Goal: Communication & Community: Answer question/provide support

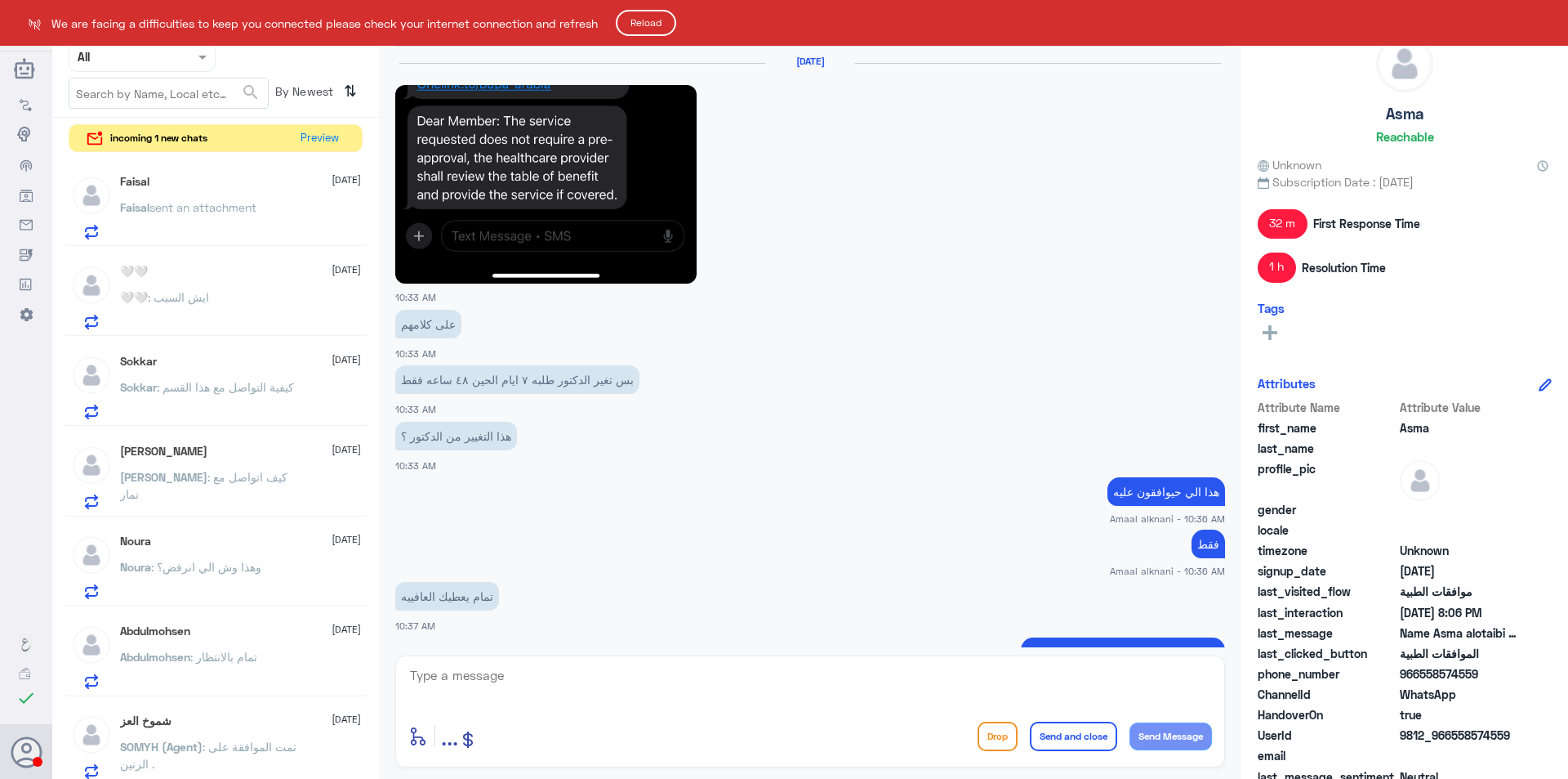
scroll to position [1356, 0]
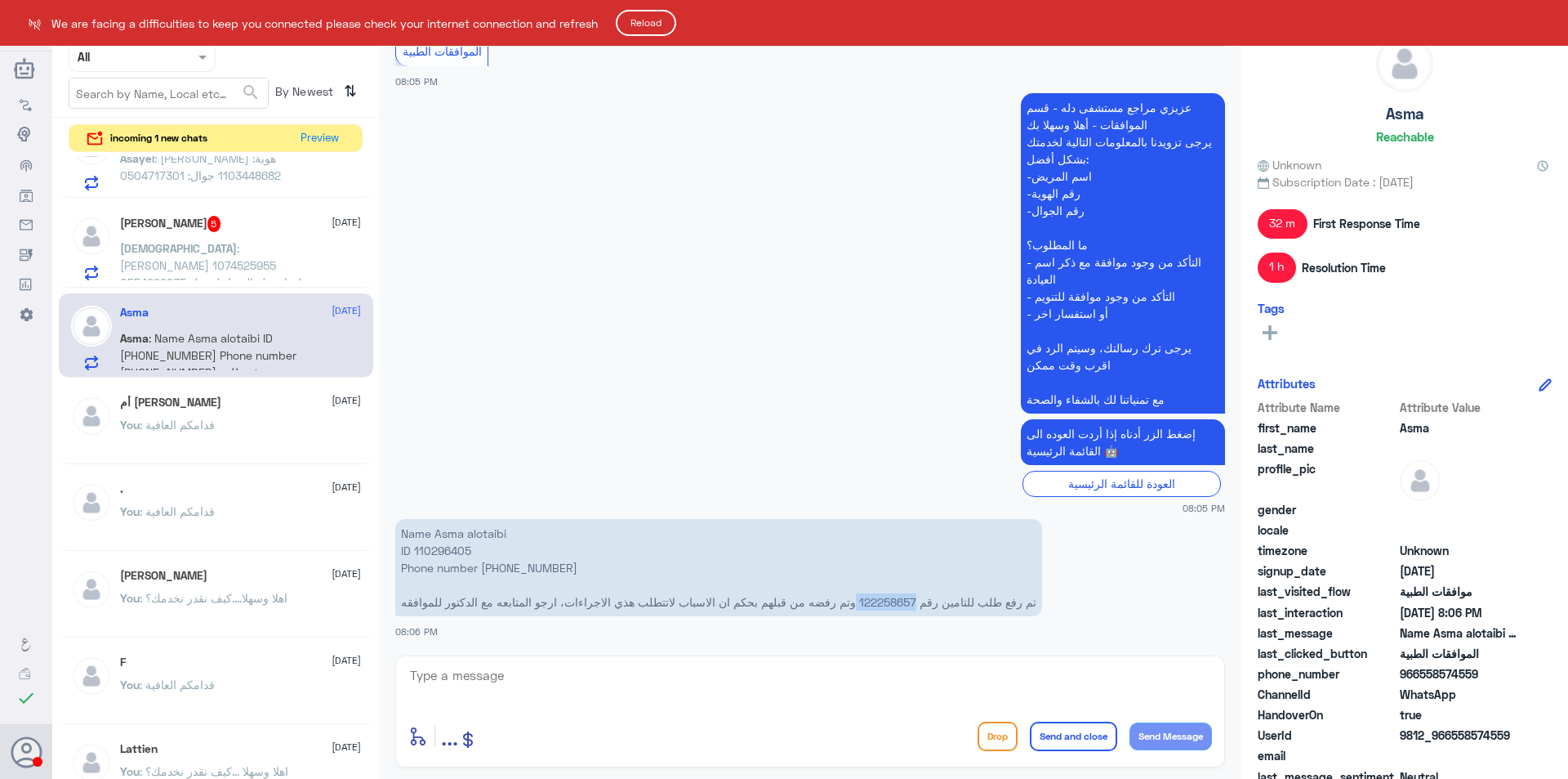
click at [633, 24] on button "Reload" at bounding box center [646, 22] width 61 height 26
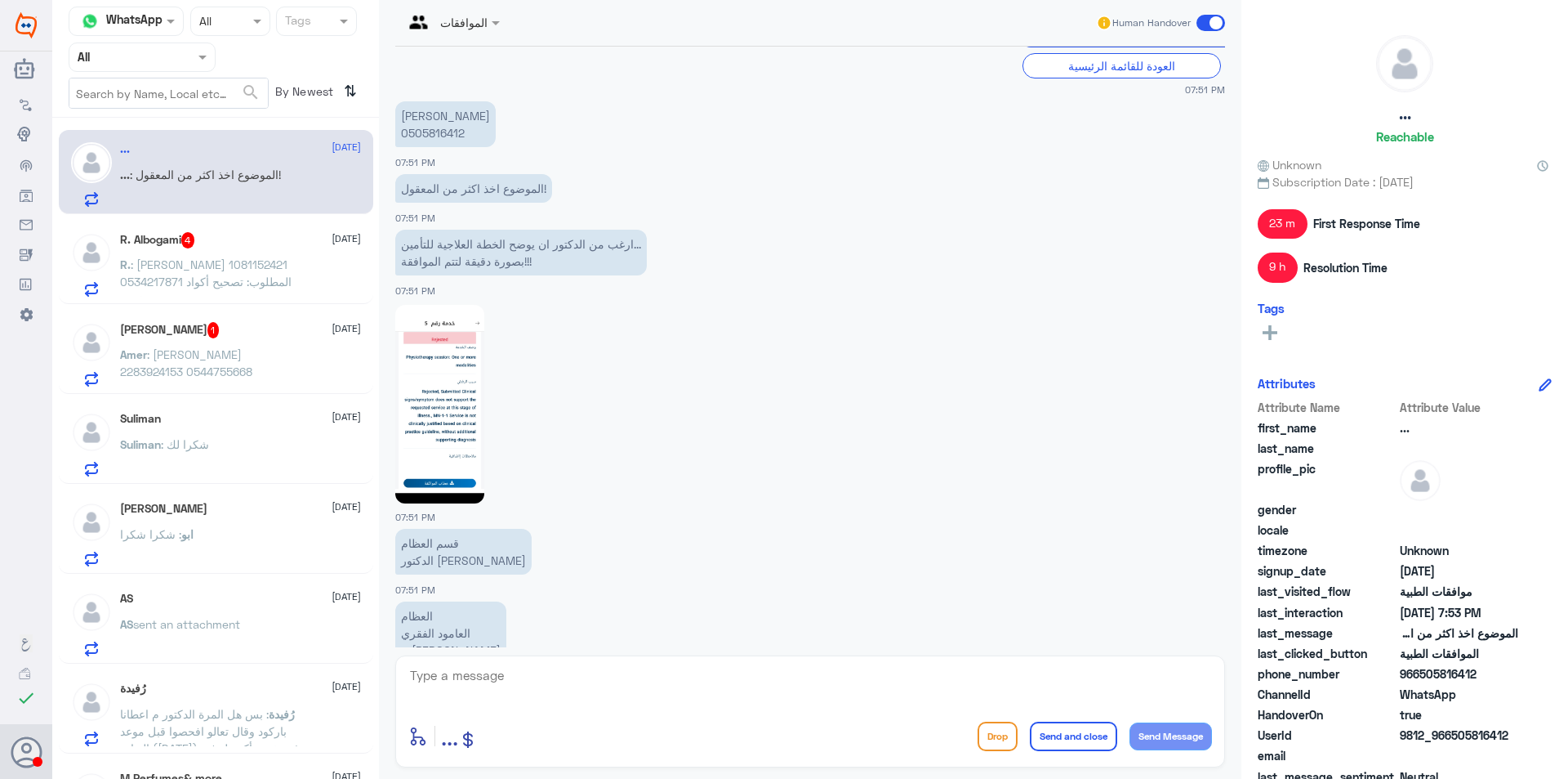
scroll to position [1251, 0]
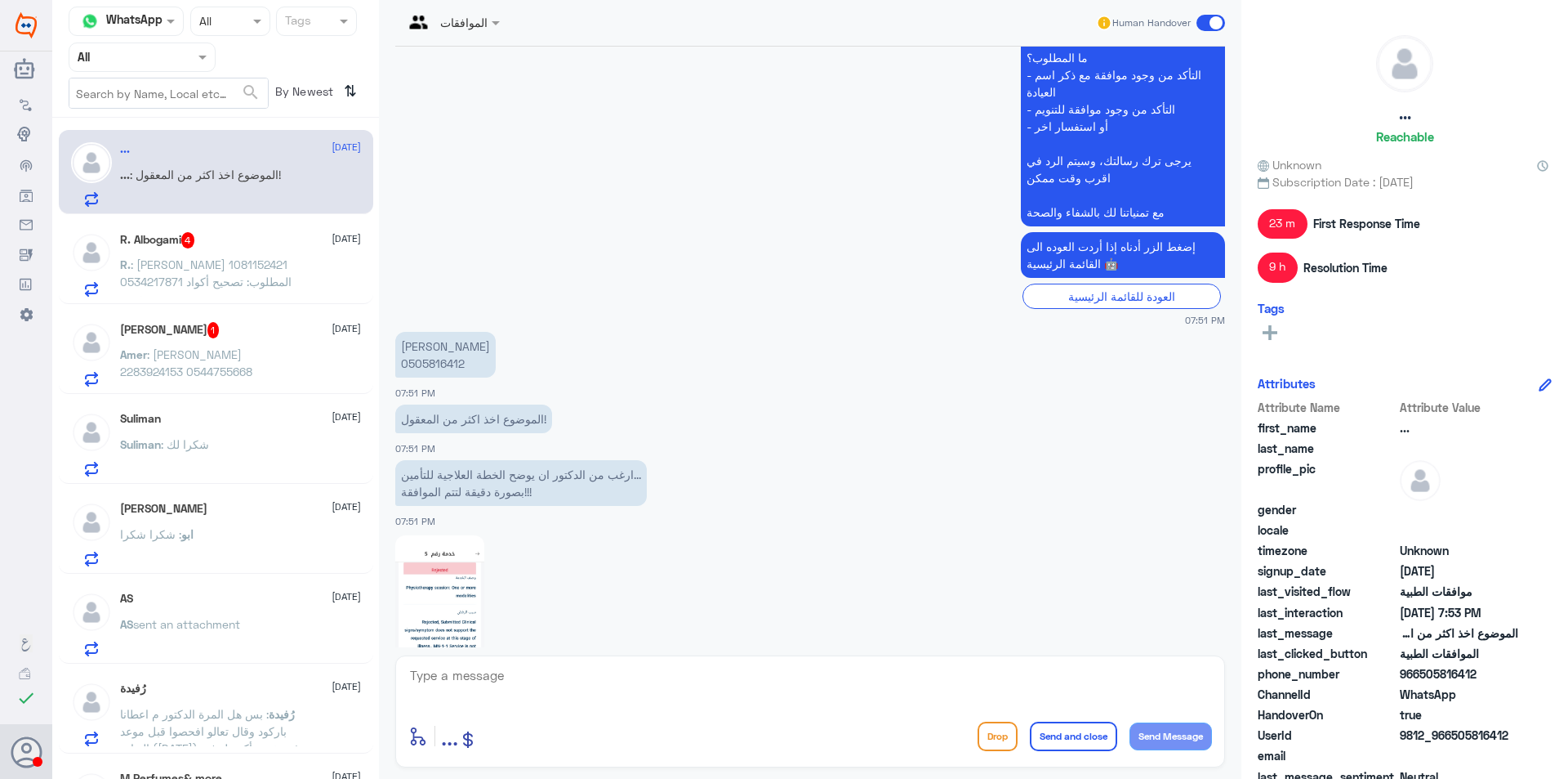
click at [441, 363] on p "سالم بن حمود الغربي 0505816412" at bounding box center [445, 354] width 101 height 45
copy p "0505816412"
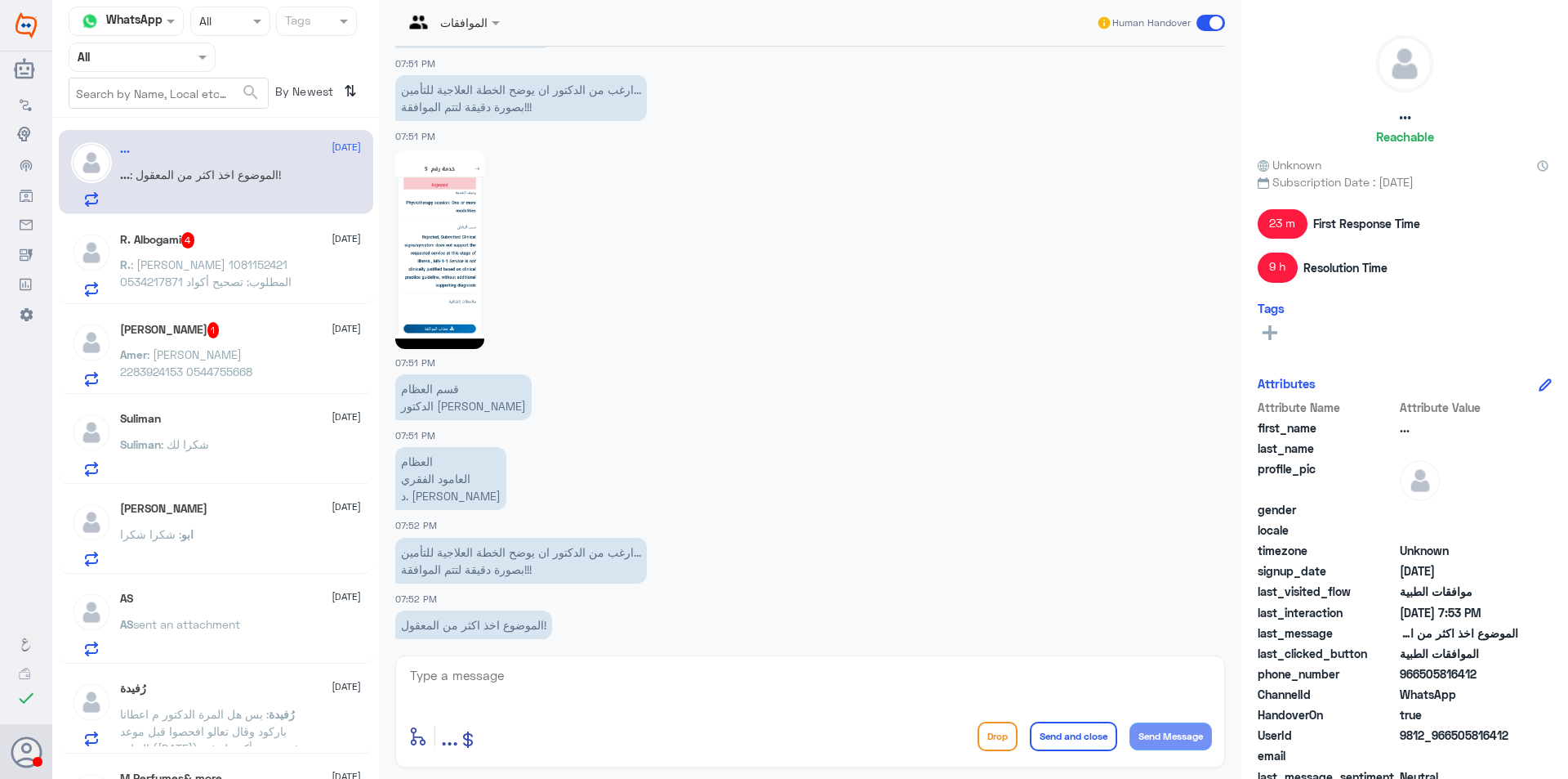
scroll to position [1660, 0]
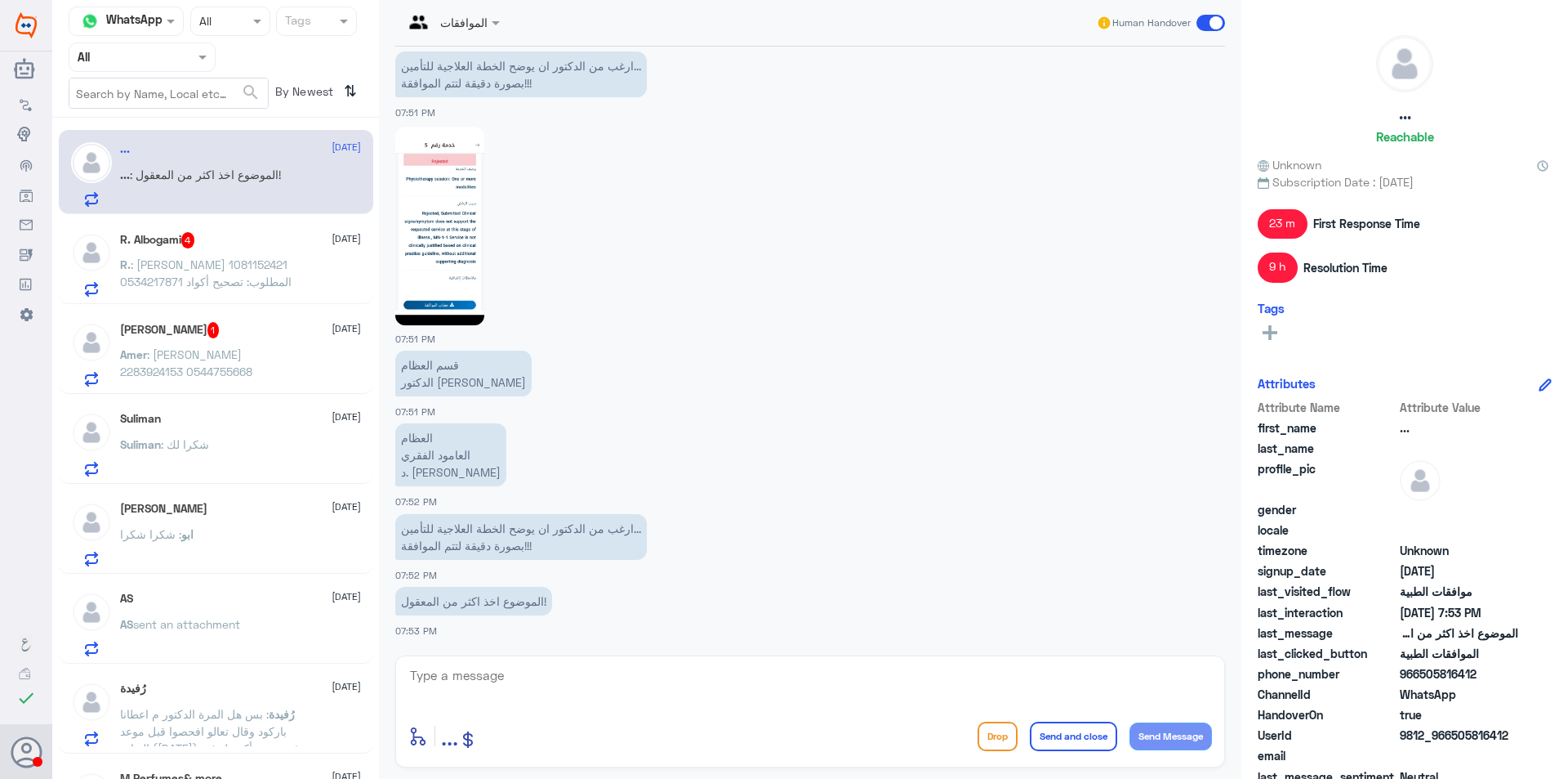
click at [559, 693] on textarea at bounding box center [810, 684] width 804 height 40
type textarea "H"
type textarea "ا"
click at [783, 689] on textarea "اهلا وسهلا" at bounding box center [810, 684] width 804 height 40
type textarea "اهلا وسهلا الموافقه باسم سالم او مريم ؟"
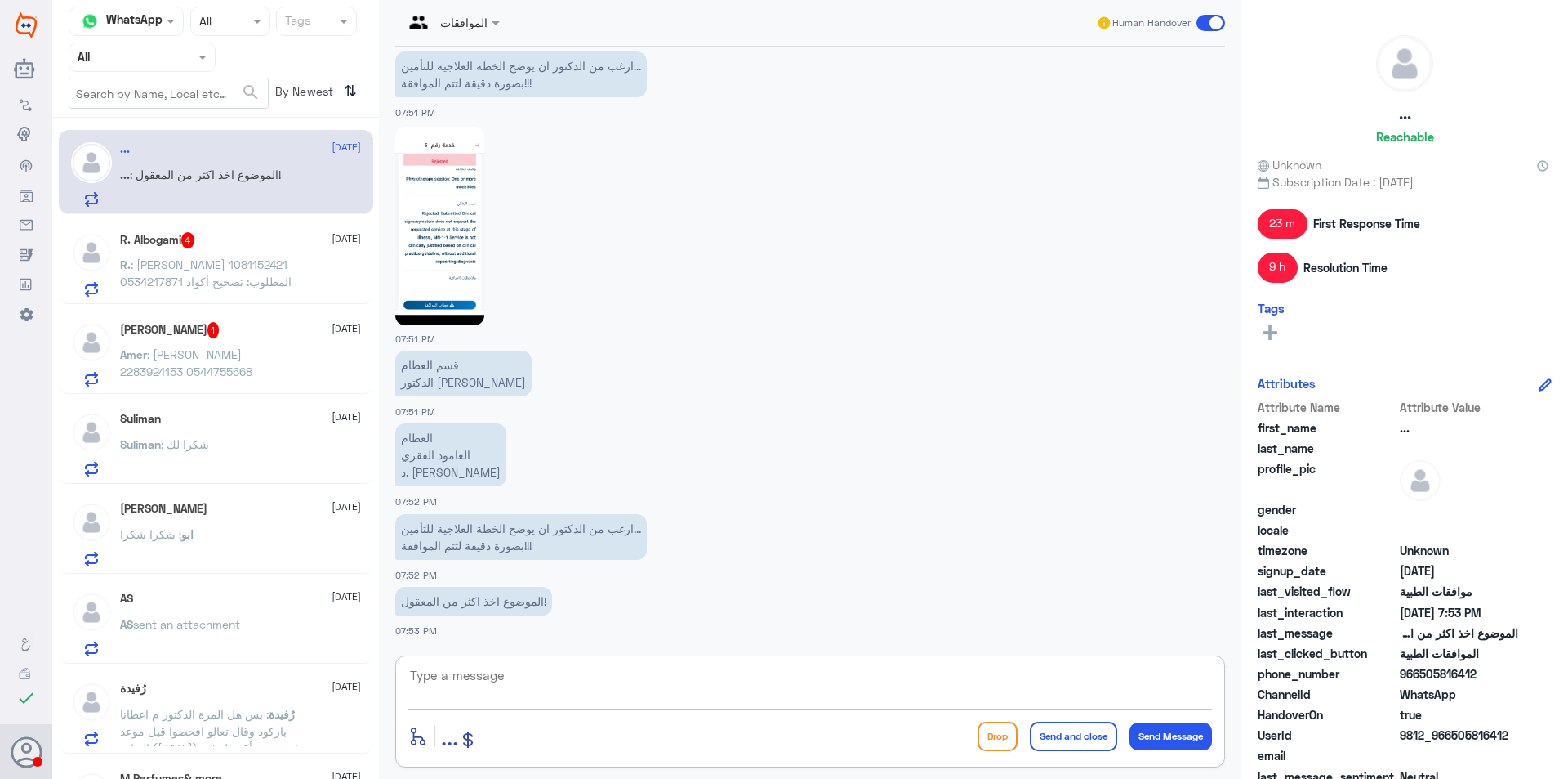
scroll to position [1729, 0]
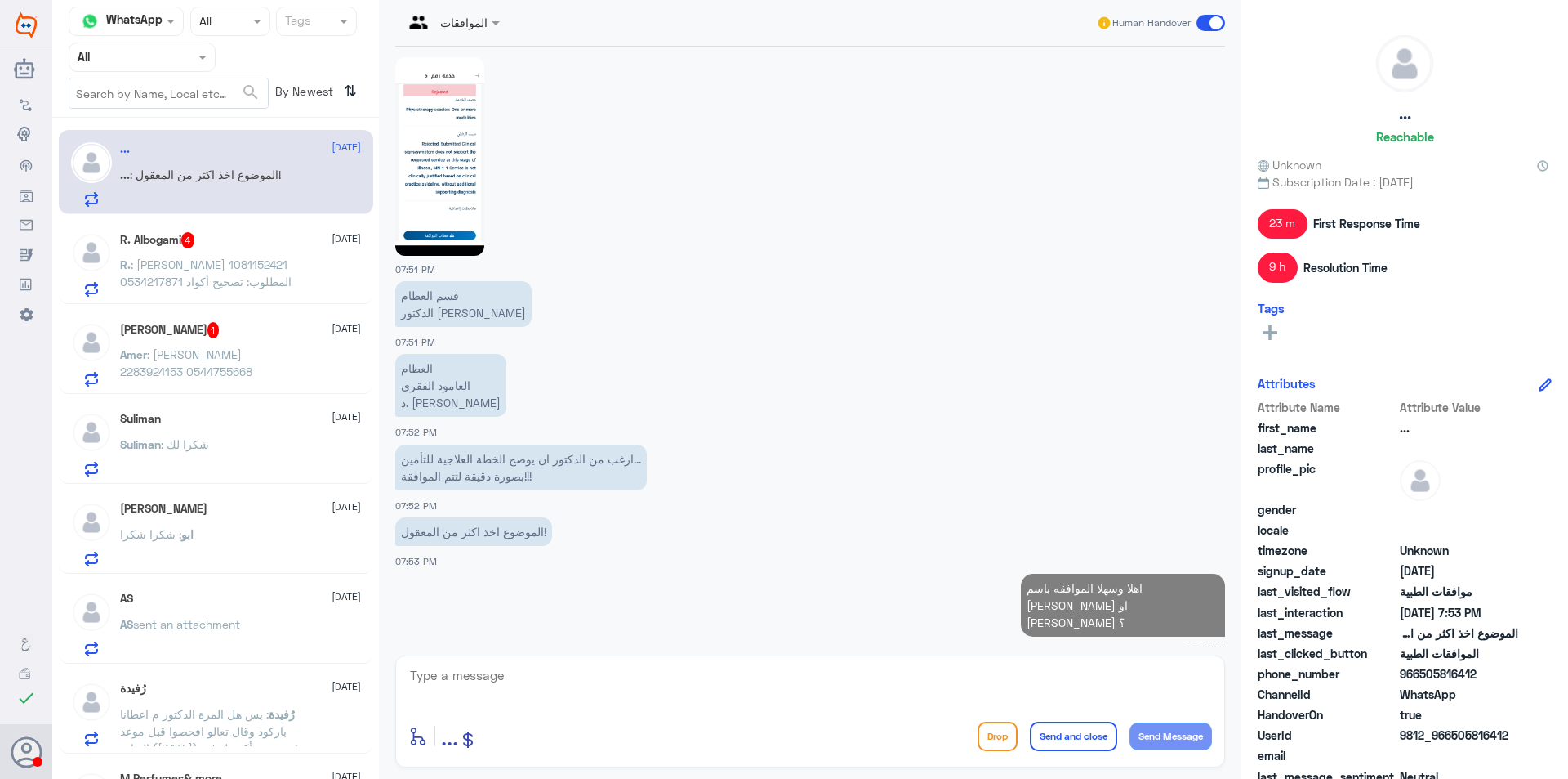
click at [243, 271] on span ": راجح سلطان البقمي 1081152421 0534217871 المطلوب: تصحيح أكواد نفيس" at bounding box center [206, 282] width 172 height 48
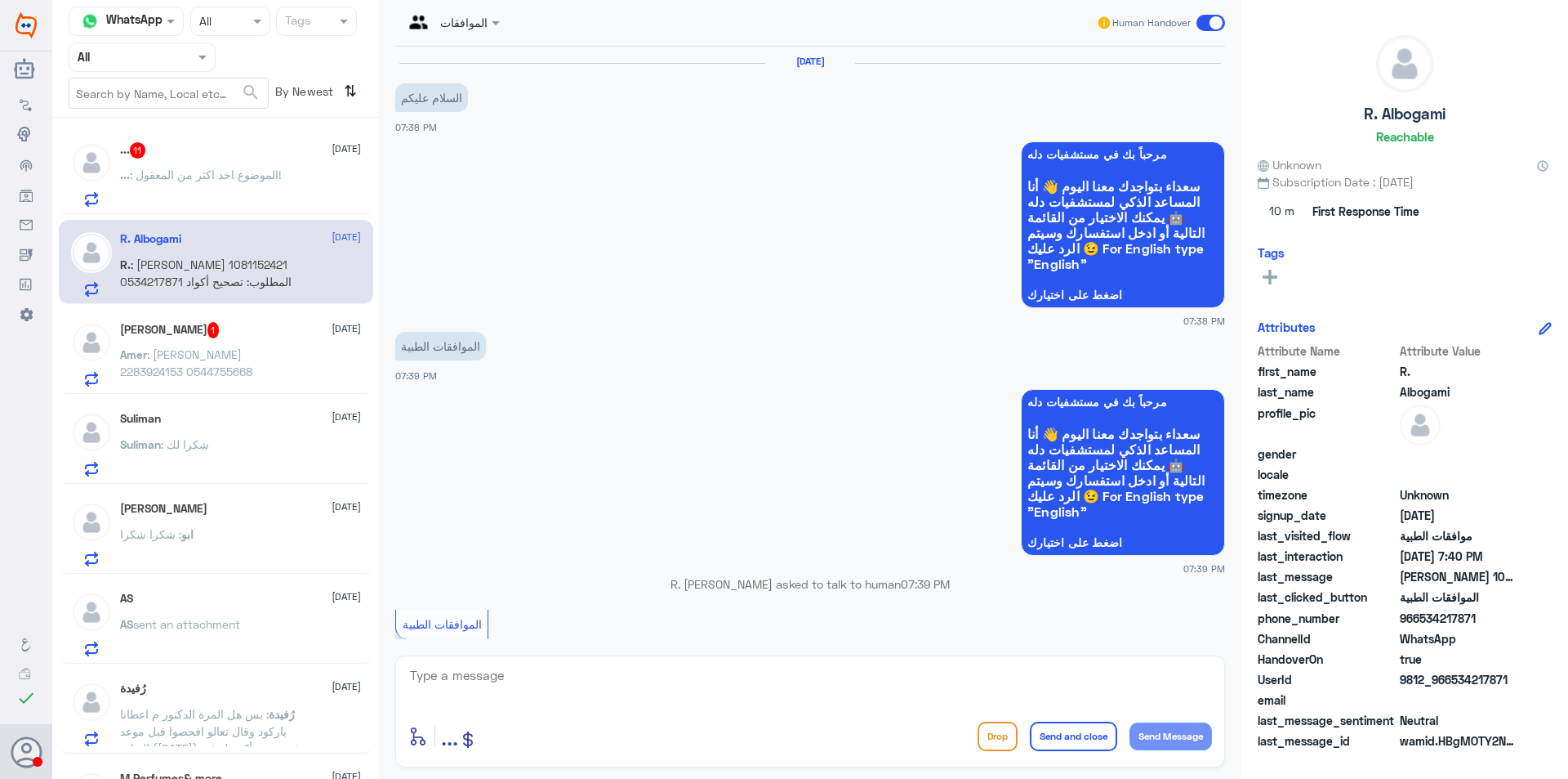
scroll to position [573, 0]
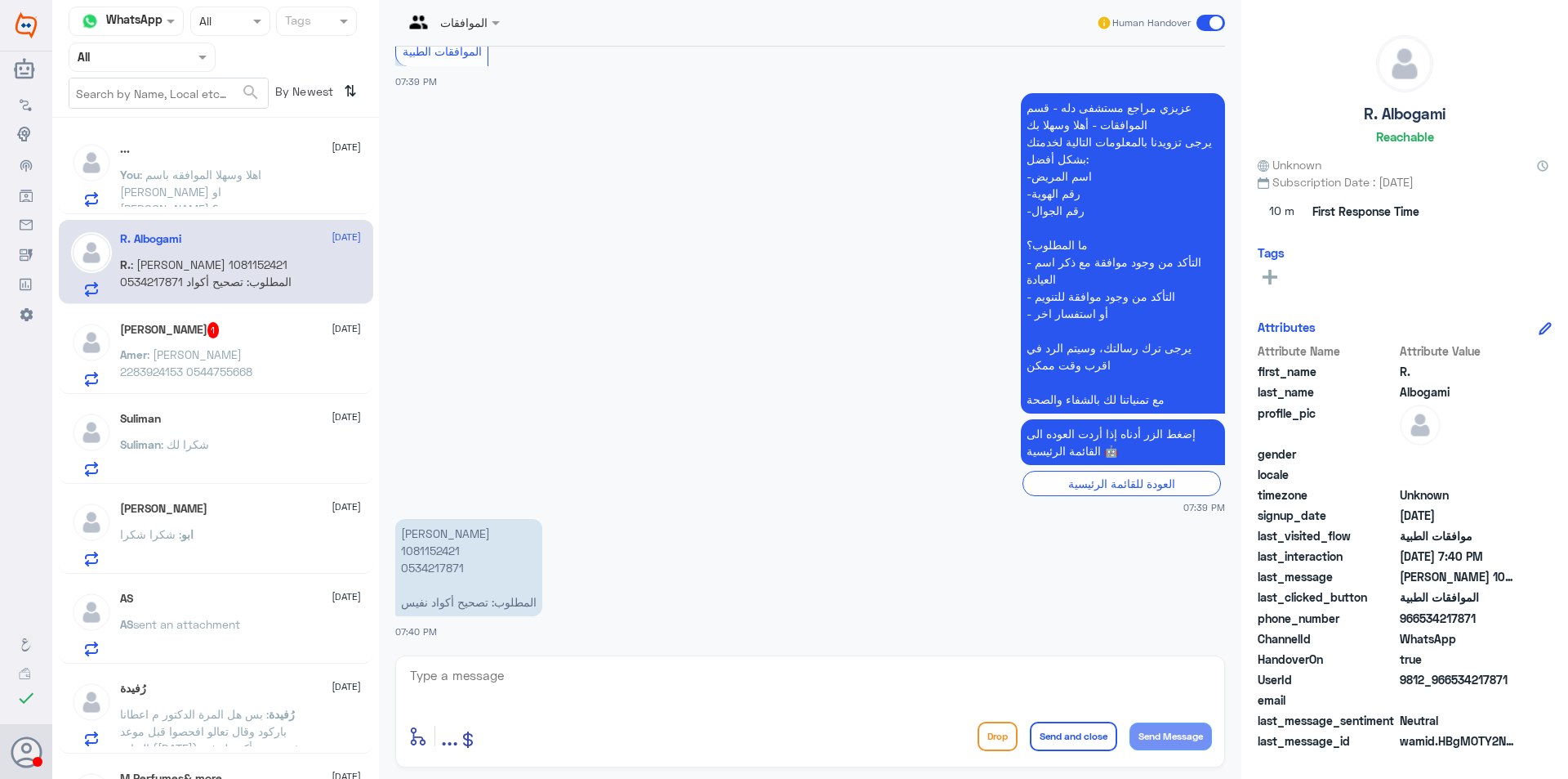
click at [427, 555] on p "راجح سلطان البقمي 1081152421 0534217871 المطلوب: تصحيح أكواد نفيس" at bounding box center [469, 567] width 147 height 97
copy p "1081152421"
click at [225, 358] on span ": عامر سكوتي 2283924153 0544755668" at bounding box center [186, 363] width 133 height 31
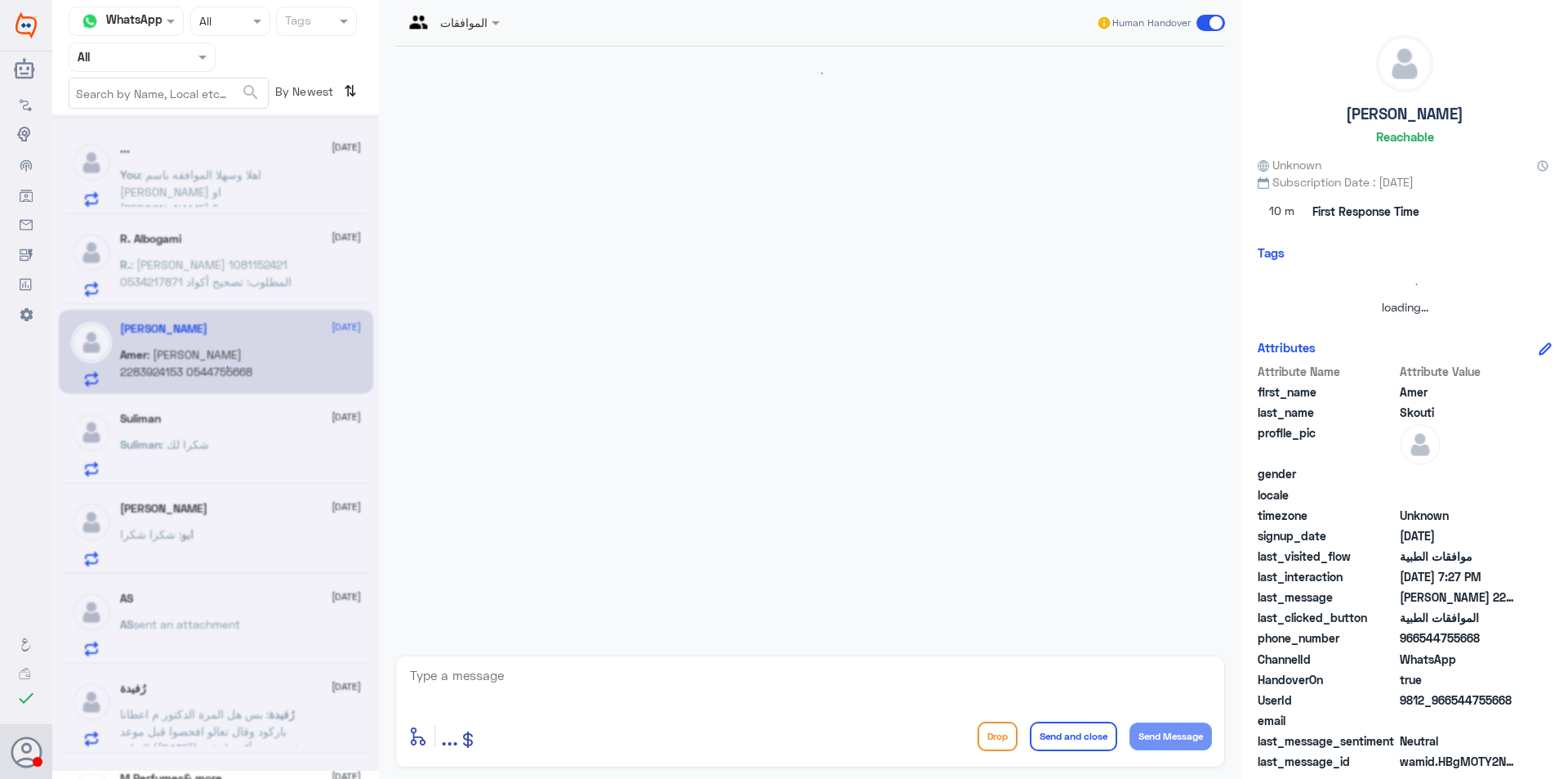
scroll to position [290, 0]
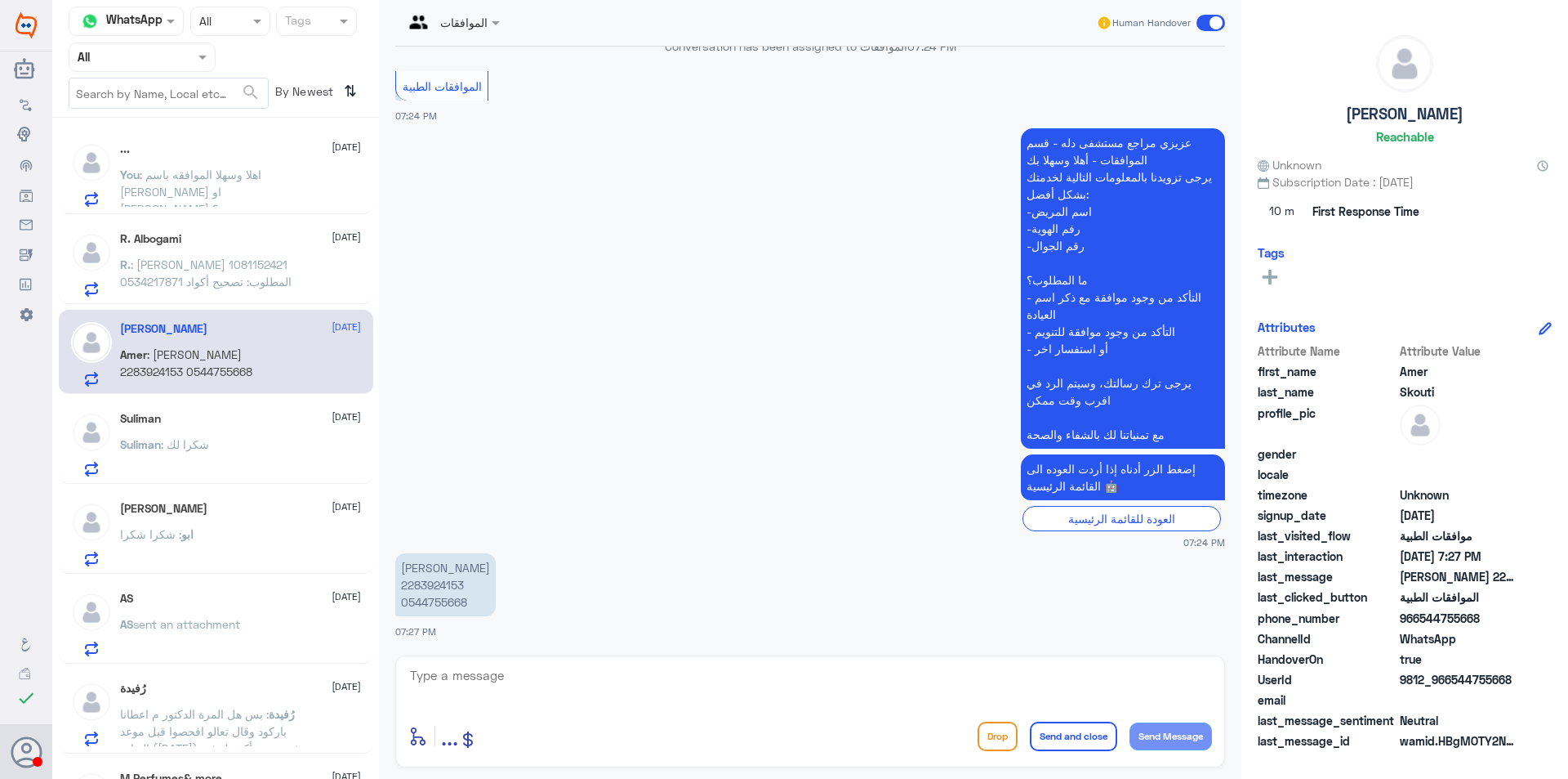
click at [437, 587] on p "عامر سكوتي 2283924153 0544755668" at bounding box center [445, 585] width 101 height 63
copy p "2283924153"
click at [428, 586] on p "عامر سكوتي 2283924153 0544755668" at bounding box center [445, 585] width 101 height 63
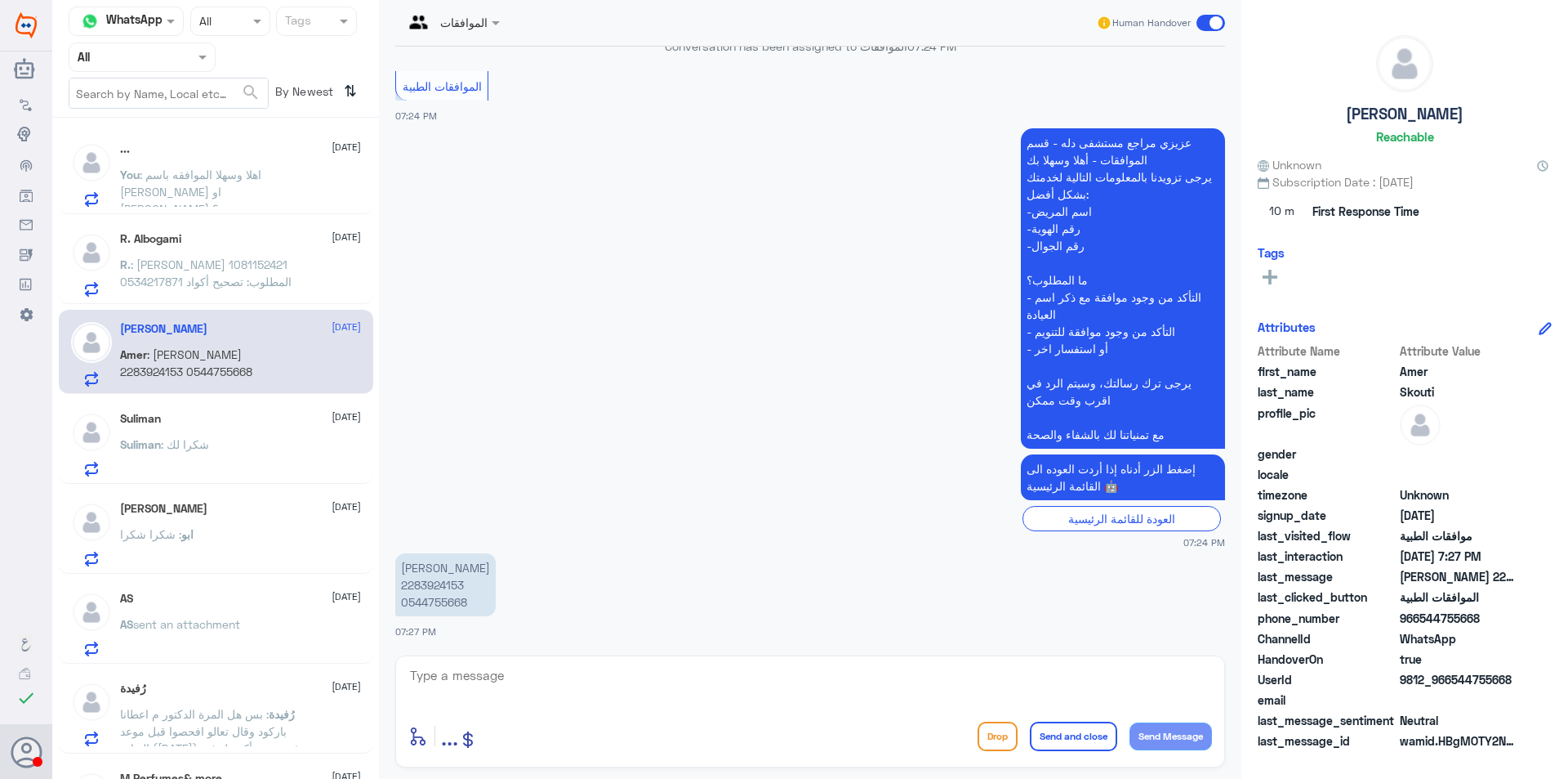
click at [265, 257] on p "R. : راجح سلطان البقمي 1081152421 0534217871 المطلوب: تصحيح أكواد نفيس" at bounding box center [212, 276] width 184 height 41
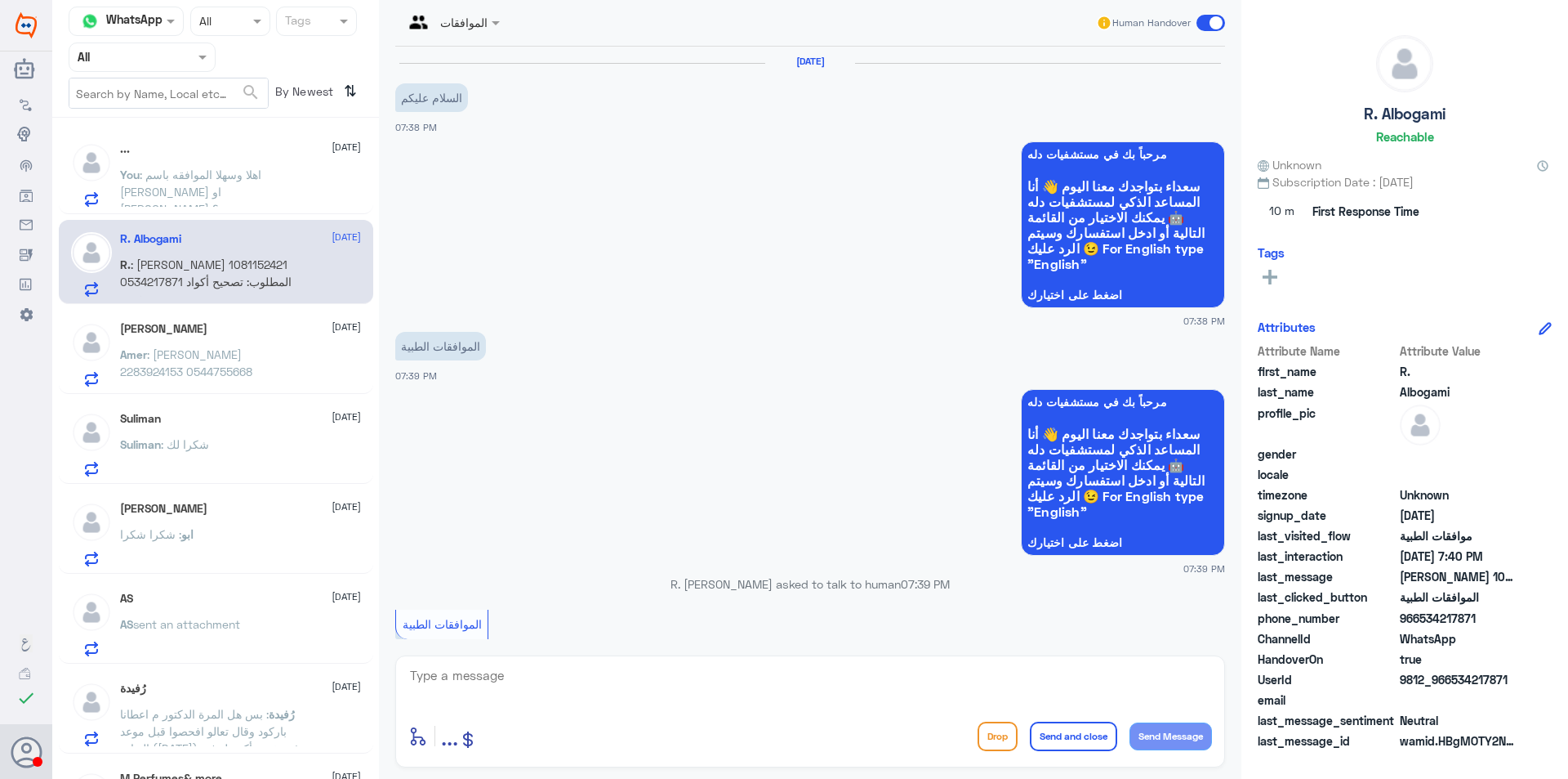
scroll to position [573, 0]
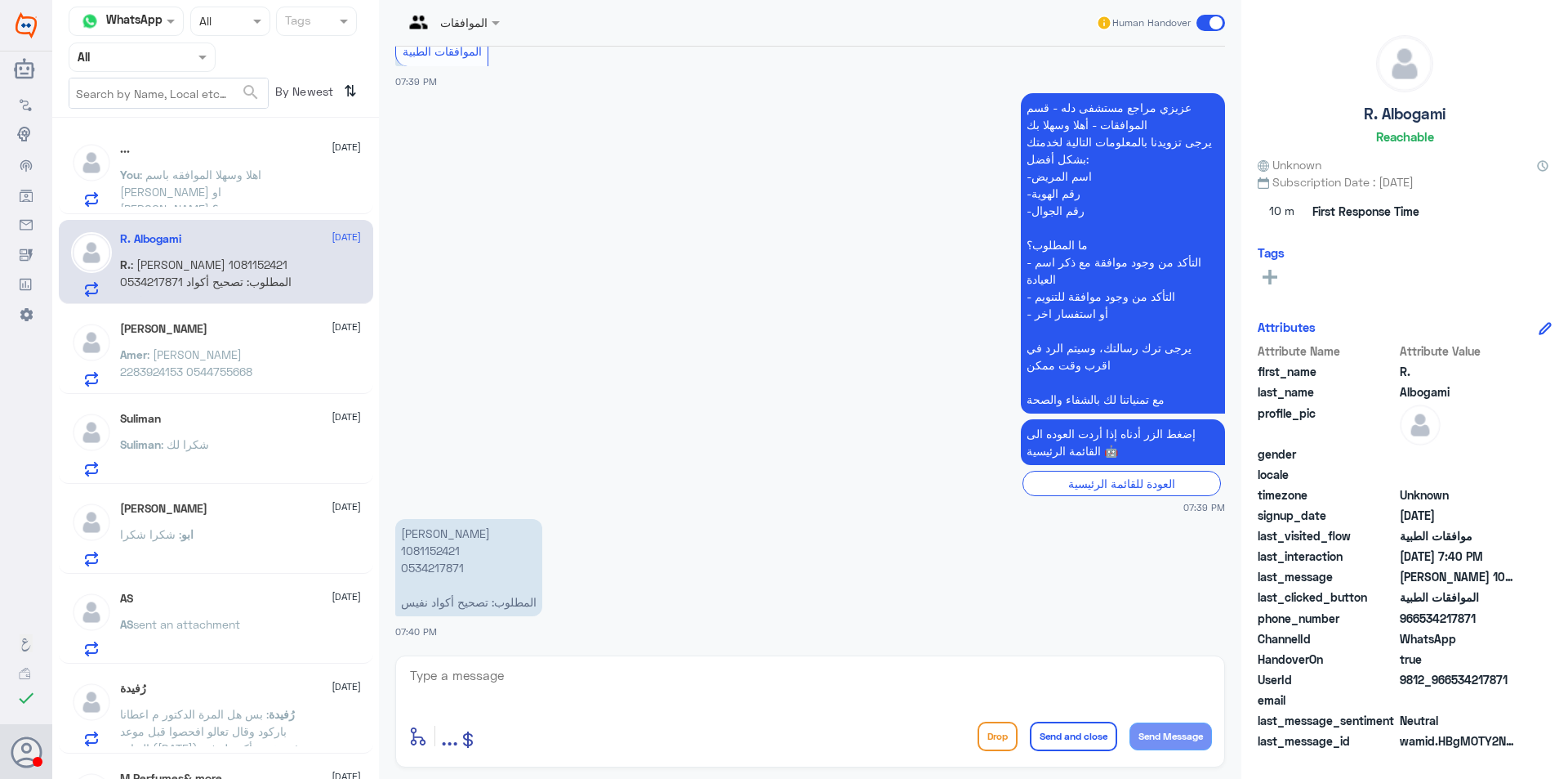
click at [252, 351] on span ": عامر سكوتي 2283924153 0544755668" at bounding box center [186, 363] width 133 height 31
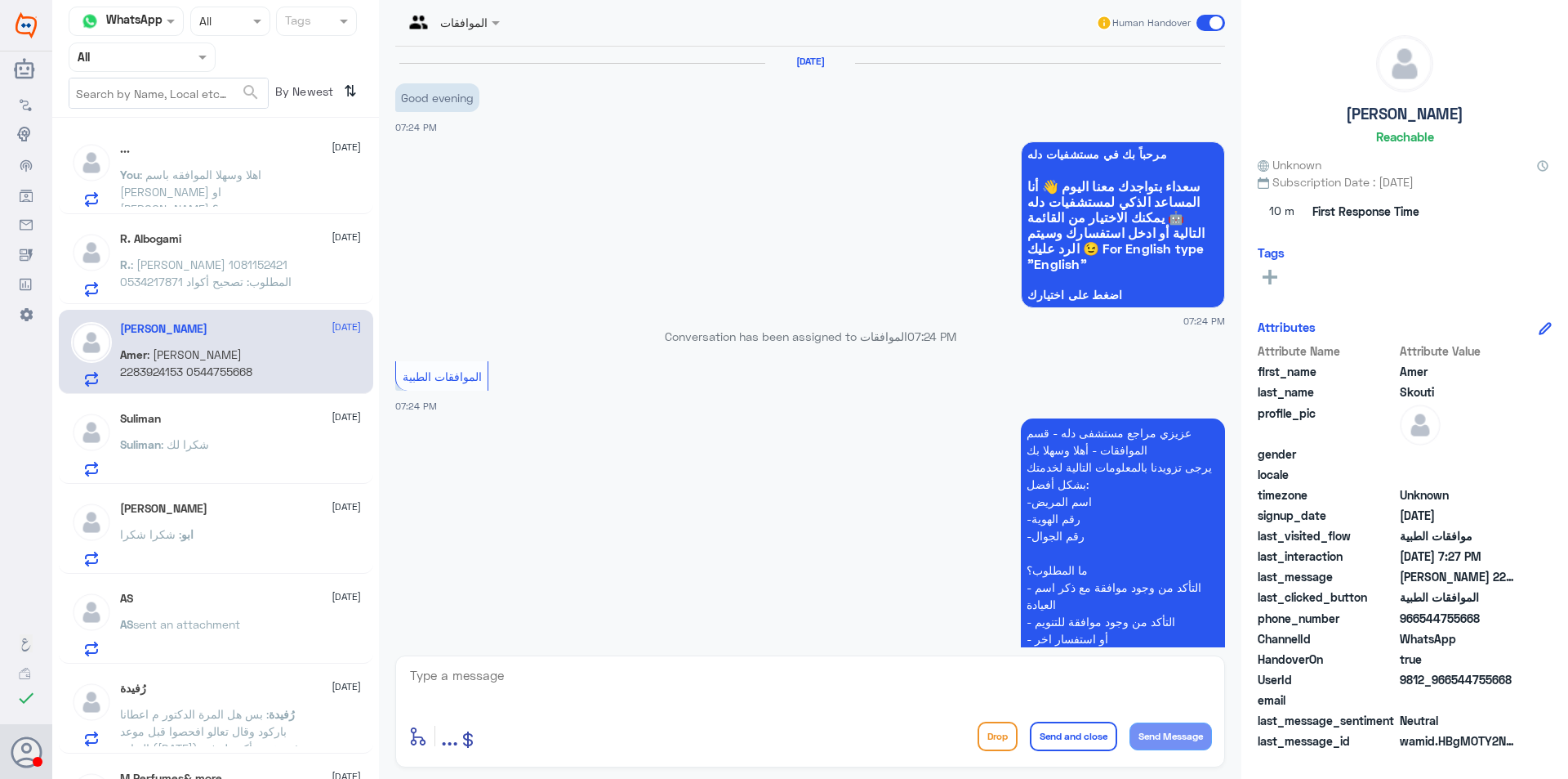
scroll to position [290, 0]
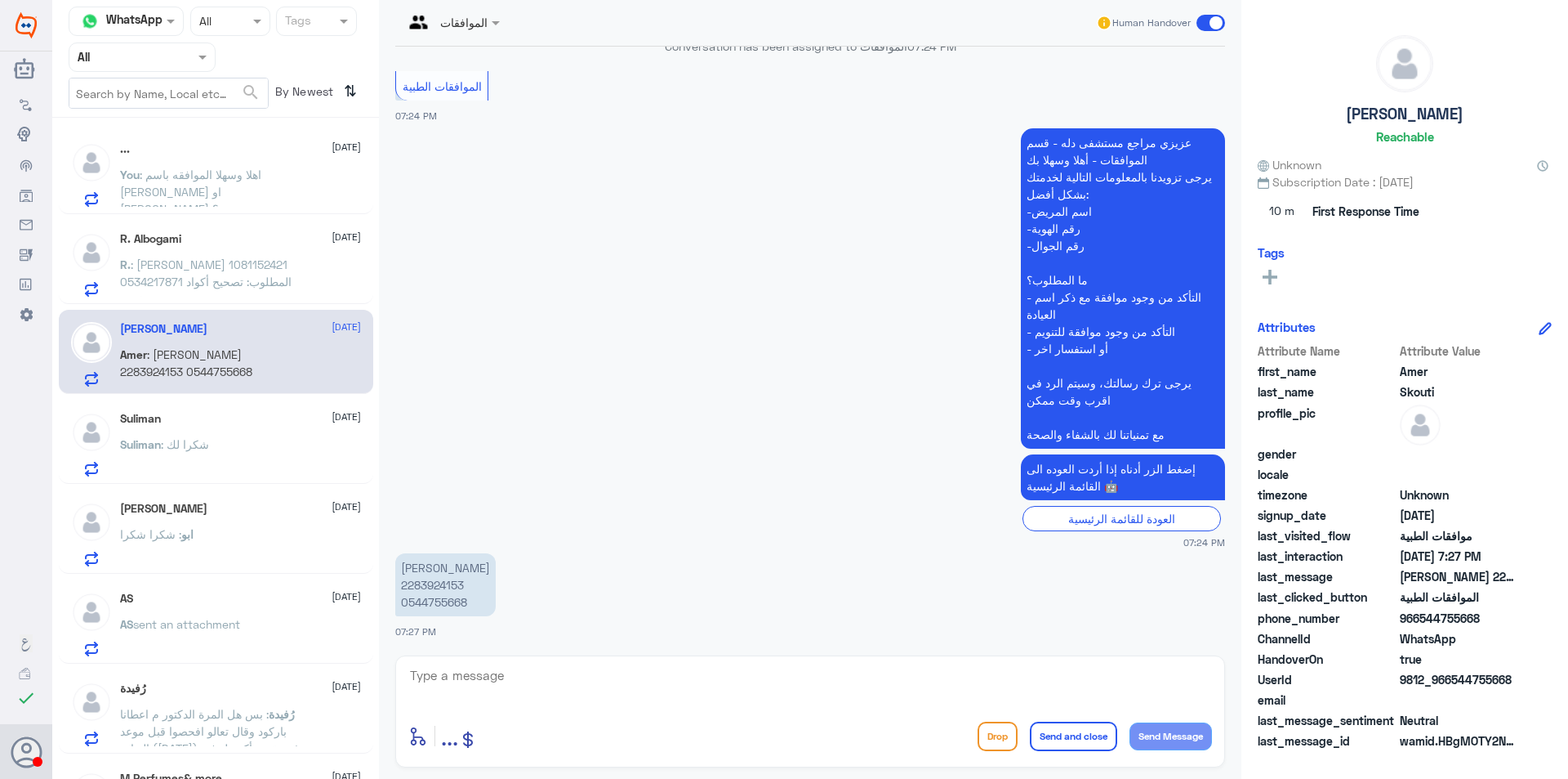
click at [214, 444] on div "Suliman : شكرا لك" at bounding box center [241, 457] width 241 height 37
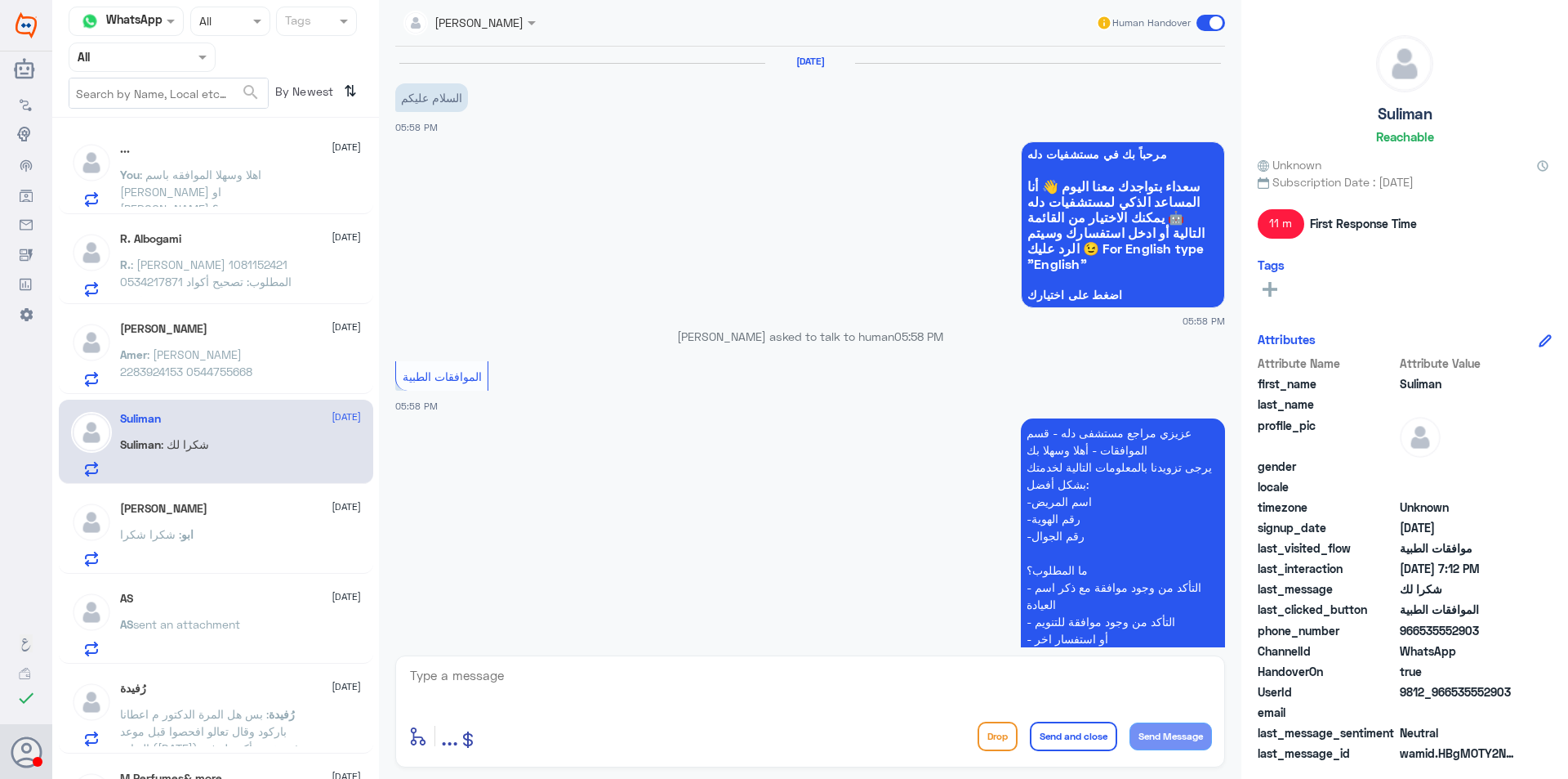
scroll to position [857, 0]
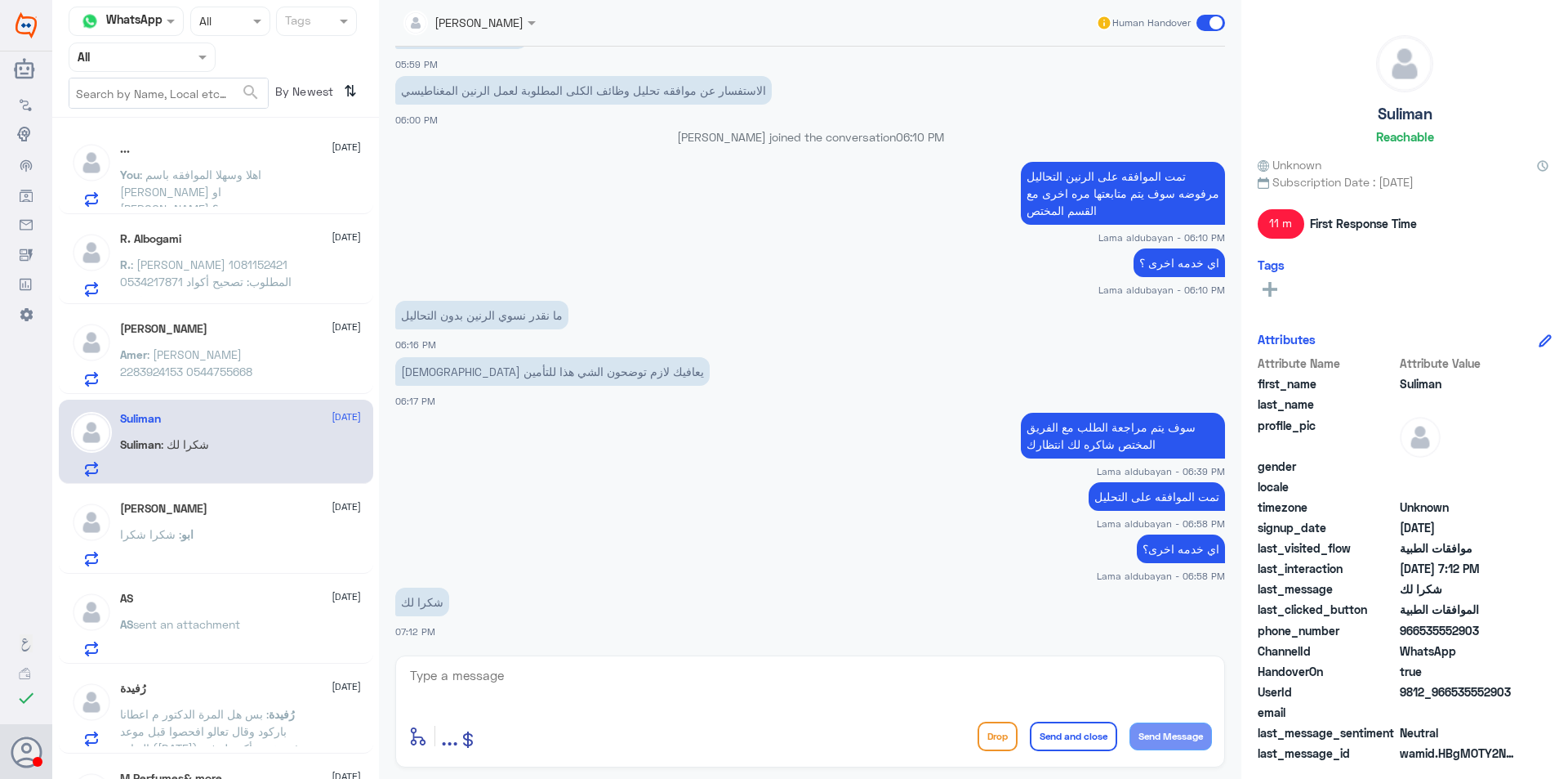
click at [246, 516] on div "ابو سعود 11 September ابو : شكرا شكرا" at bounding box center [241, 534] width 241 height 64
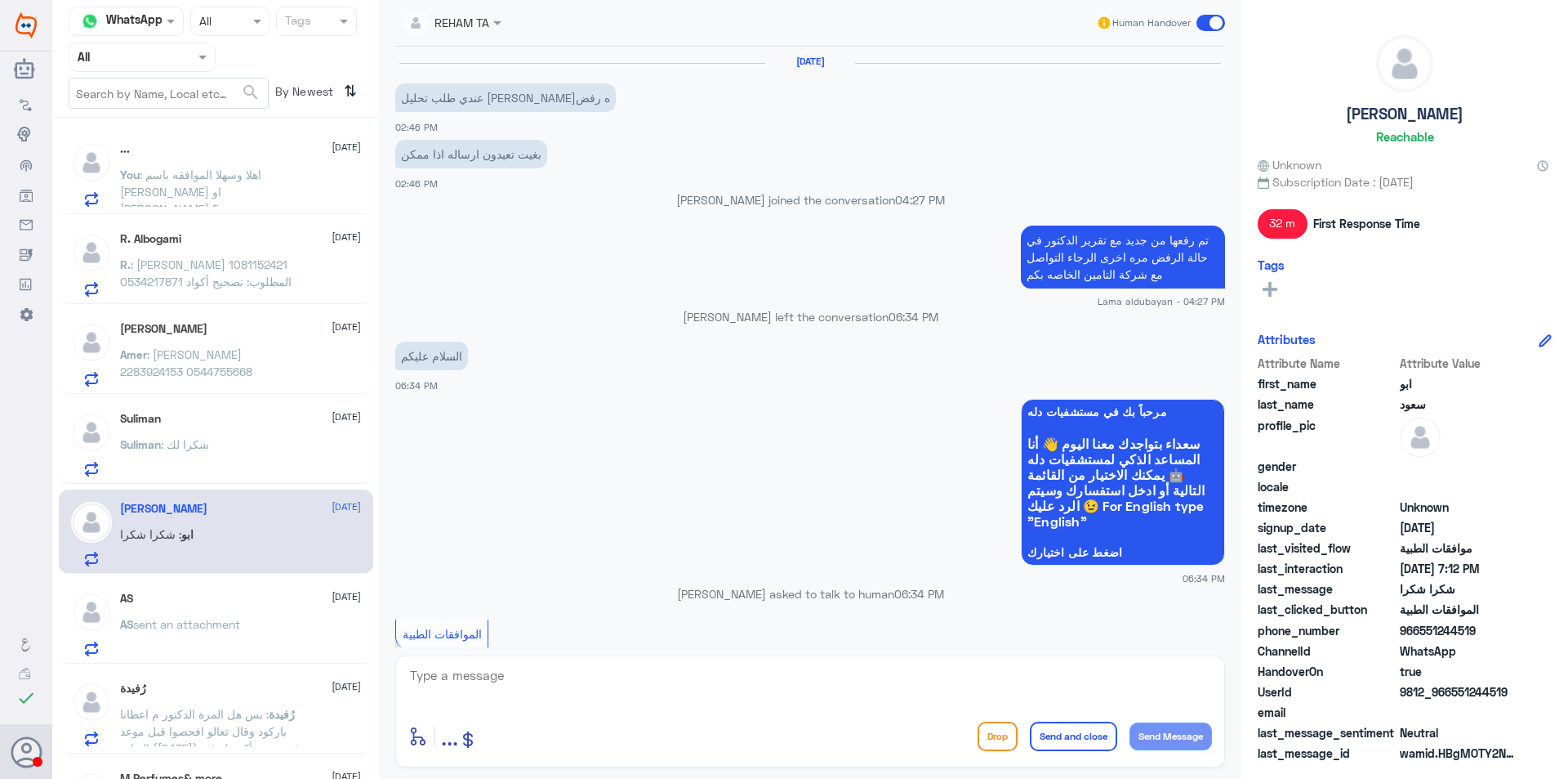
scroll to position [993, 0]
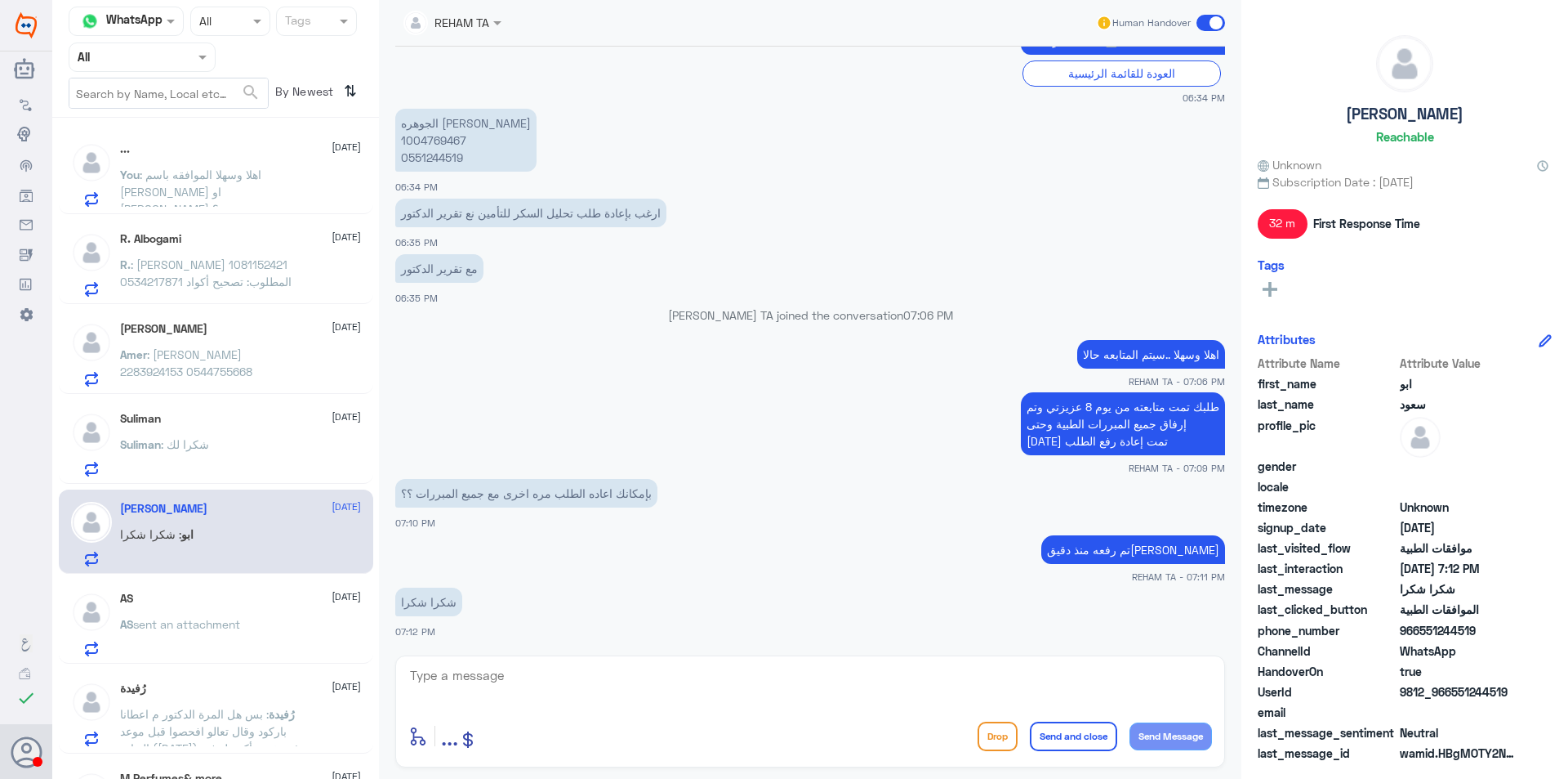
click at [542, 677] on textarea at bounding box center [810, 684] width 804 height 40
type textarea "H"
type textarea "العفو ..اي خدمة اخرى؟"
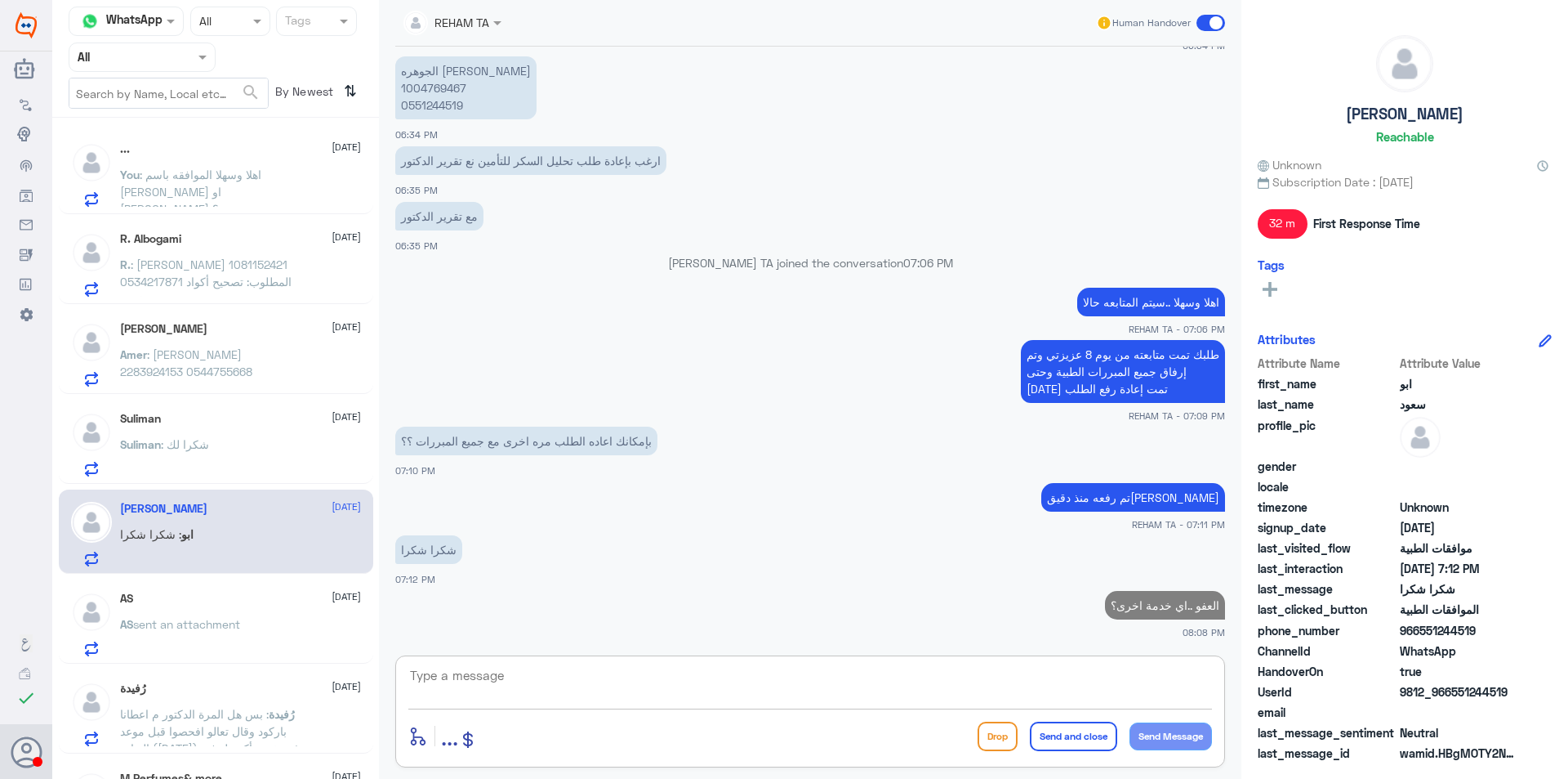
click at [283, 625] on div "AS sent an attachment" at bounding box center [241, 637] width 241 height 37
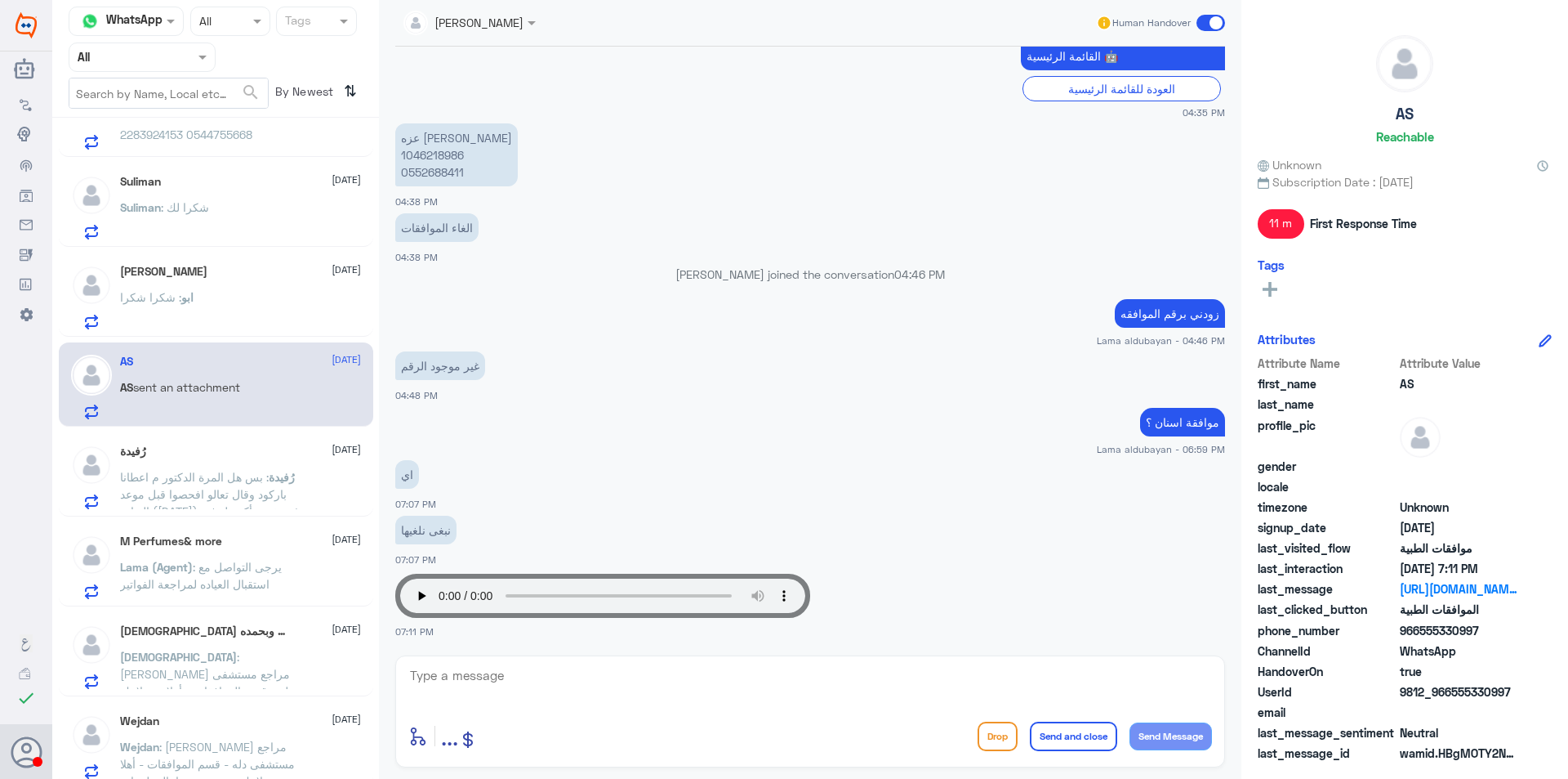
scroll to position [245, 0]
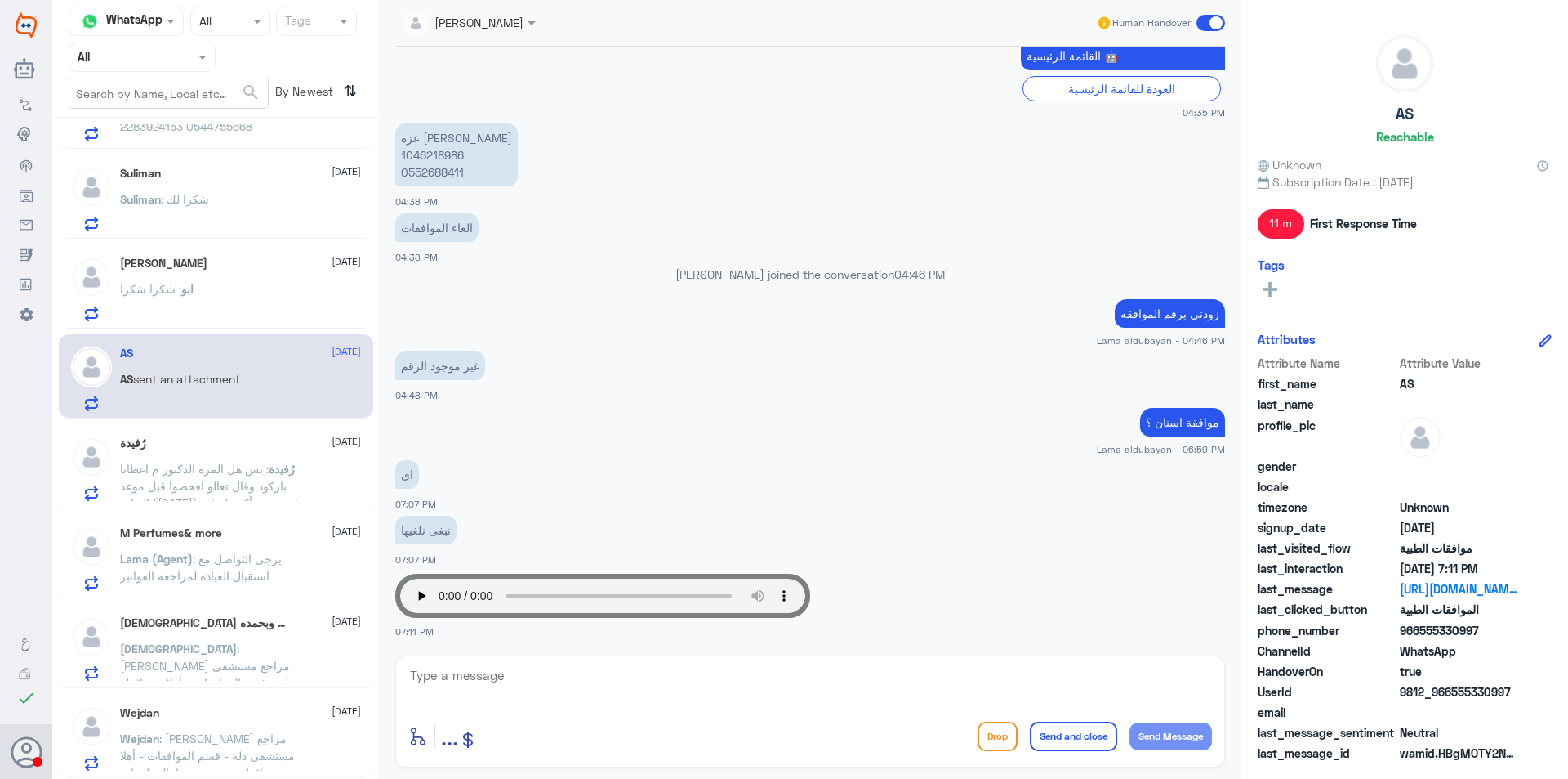
click at [238, 480] on span ": بس هل المرة الدكتور م اعطانا باركود وقال تعالو افحصوا قبل موعد العيادة (الاحد…" at bounding box center [210, 494] width 180 height 65
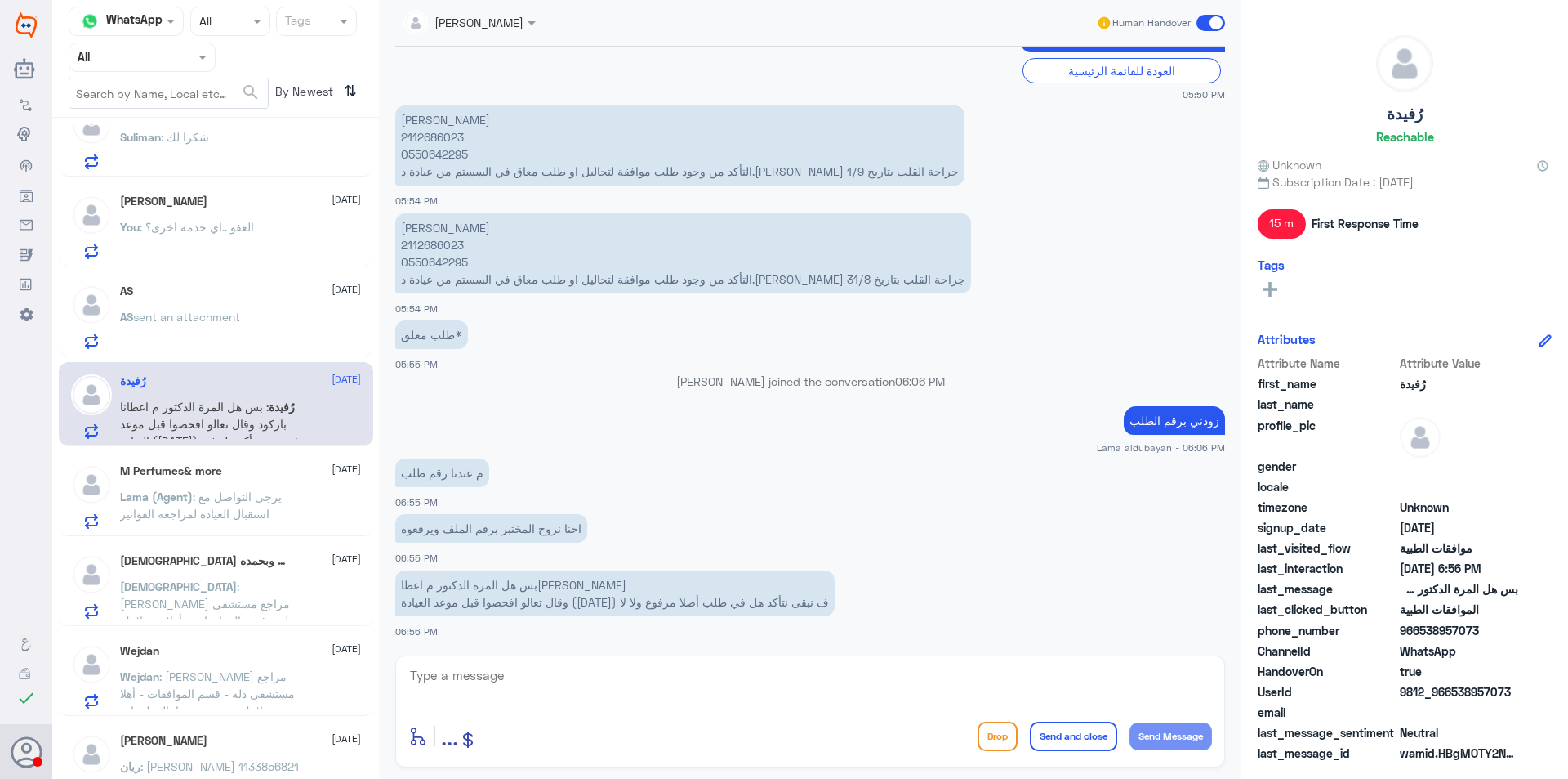
scroll to position [490, 0]
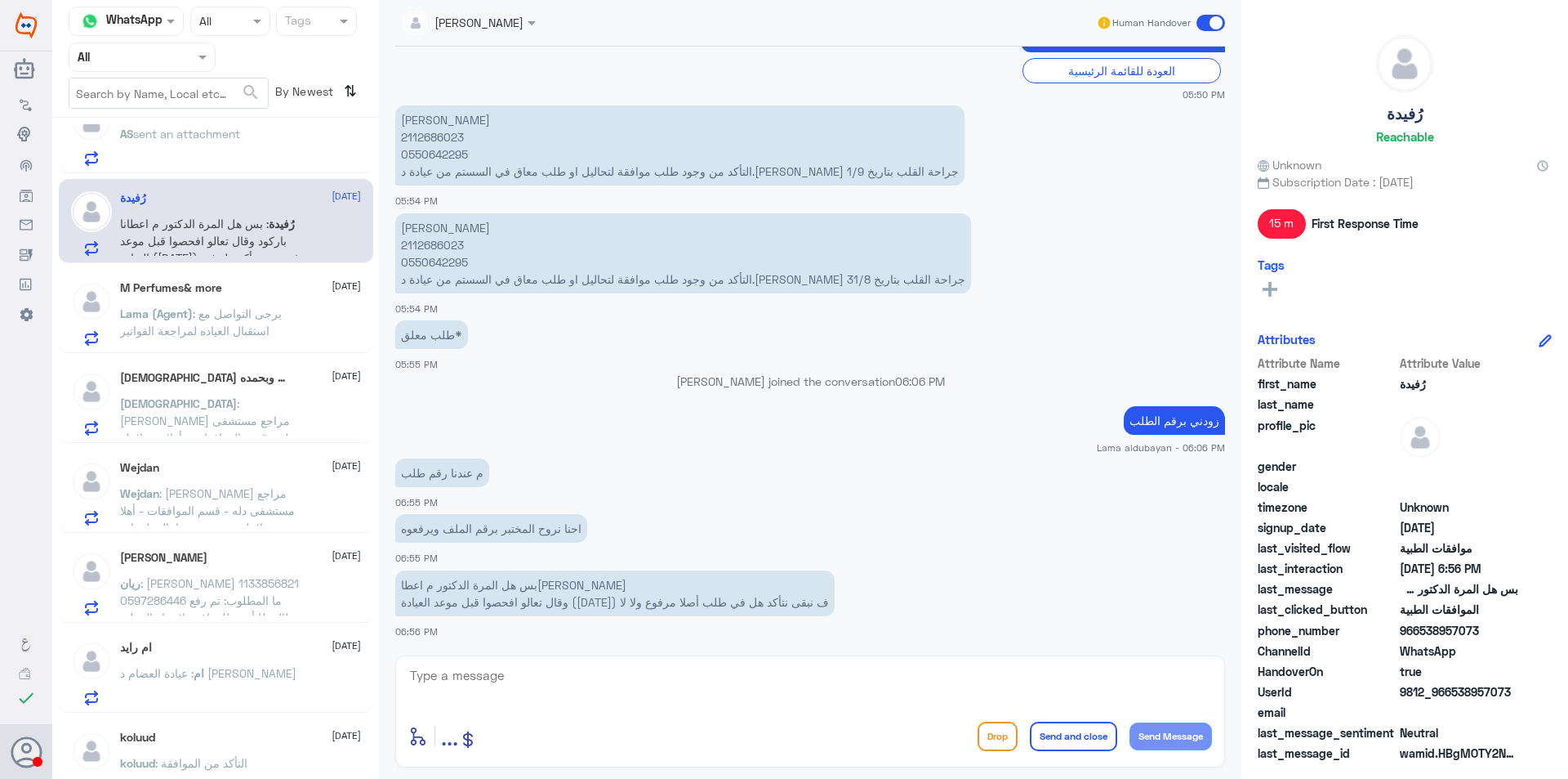
click at [239, 332] on span ": يرجى التواصل مع استقبال العياده لمراجعة الفواتير" at bounding box center [201, 322] width 162 height 31
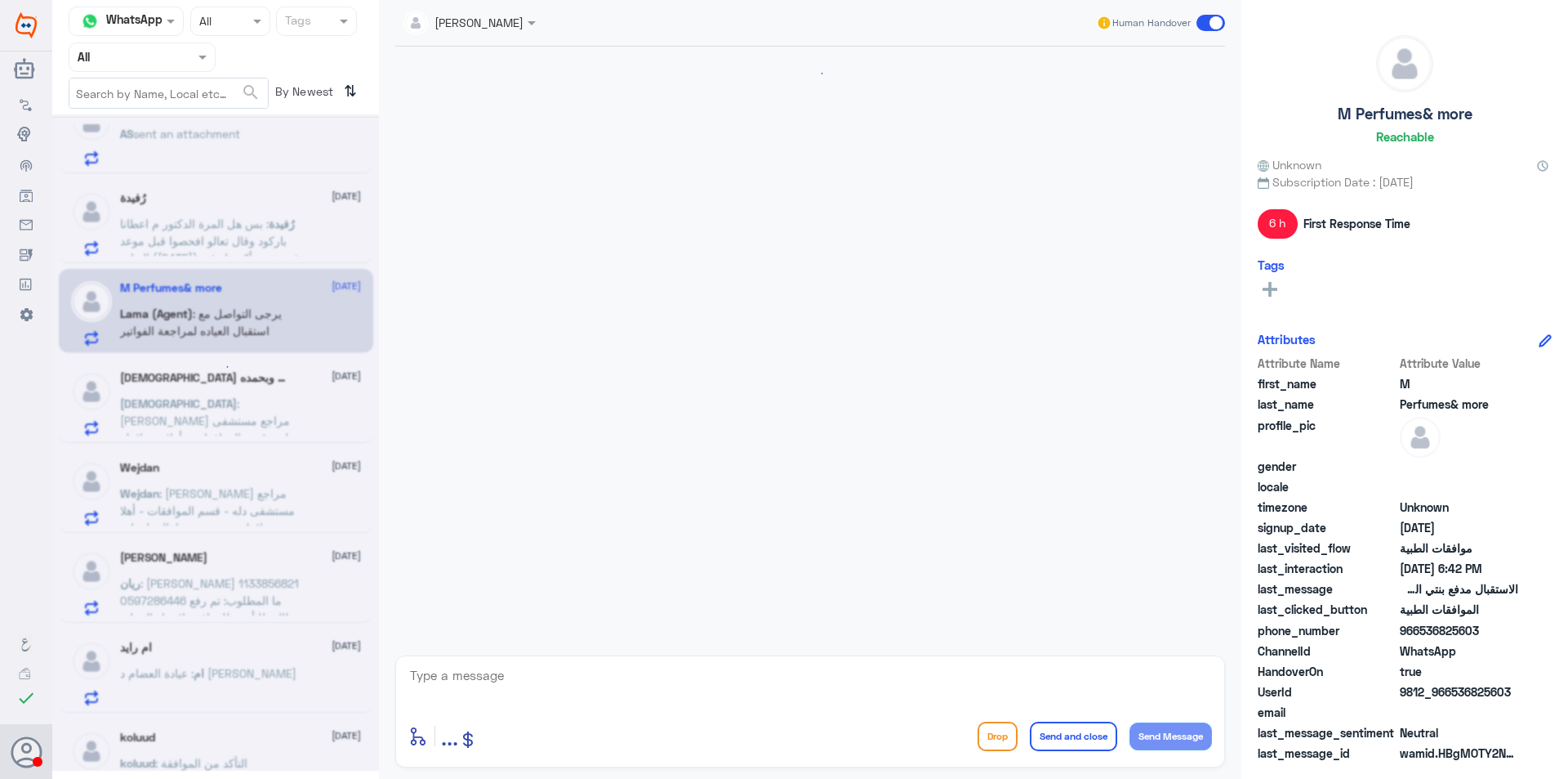
scroll to position [1341, 0]
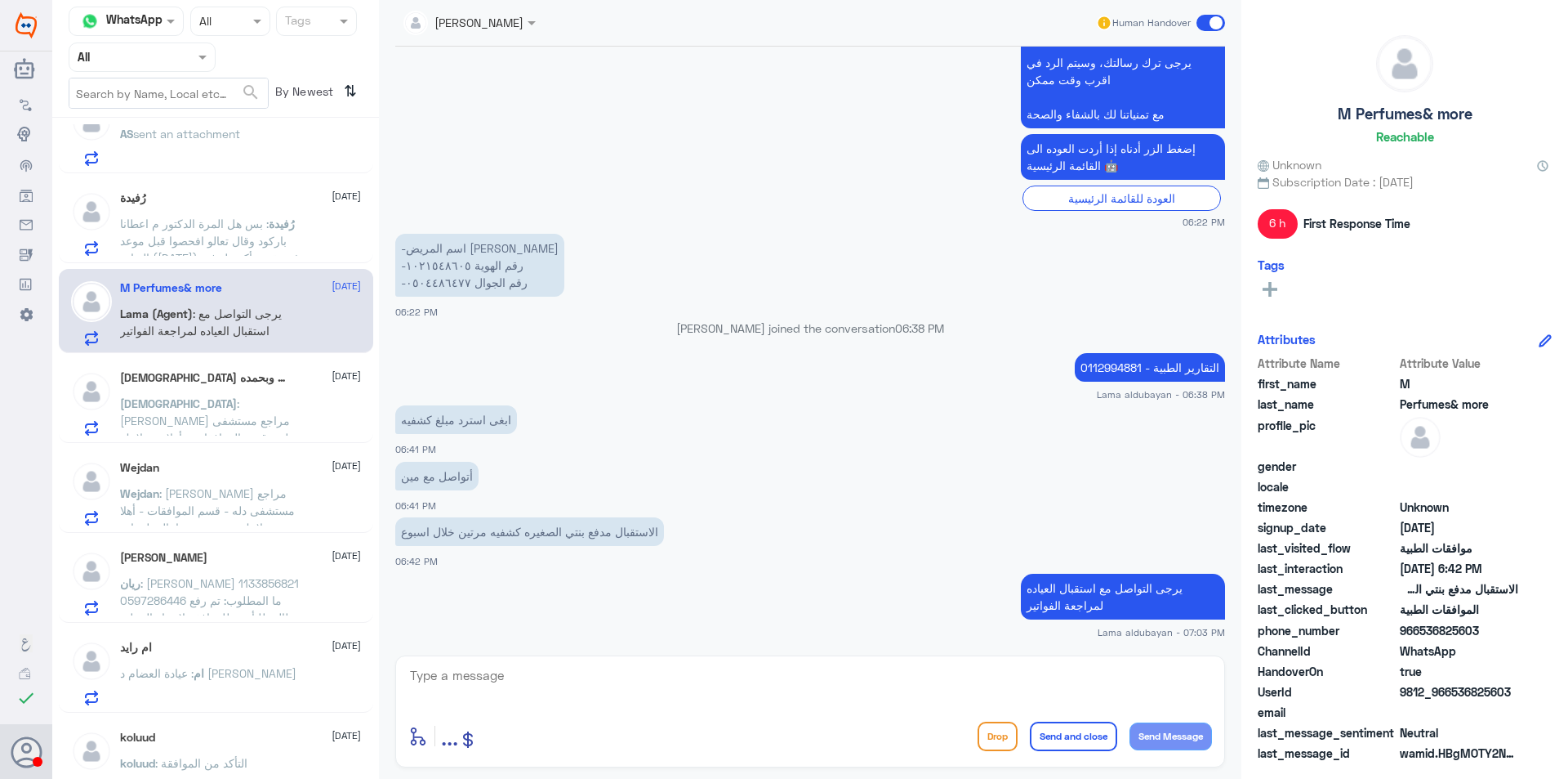
click at [288, 395] on p "سبحان : عزيزي مراجع مستشفى دله - قسم الموافقات - أهلا وسهلا بك يرجى تزويدنا بال…" at bounding box center [212, 415] width 184 height 41
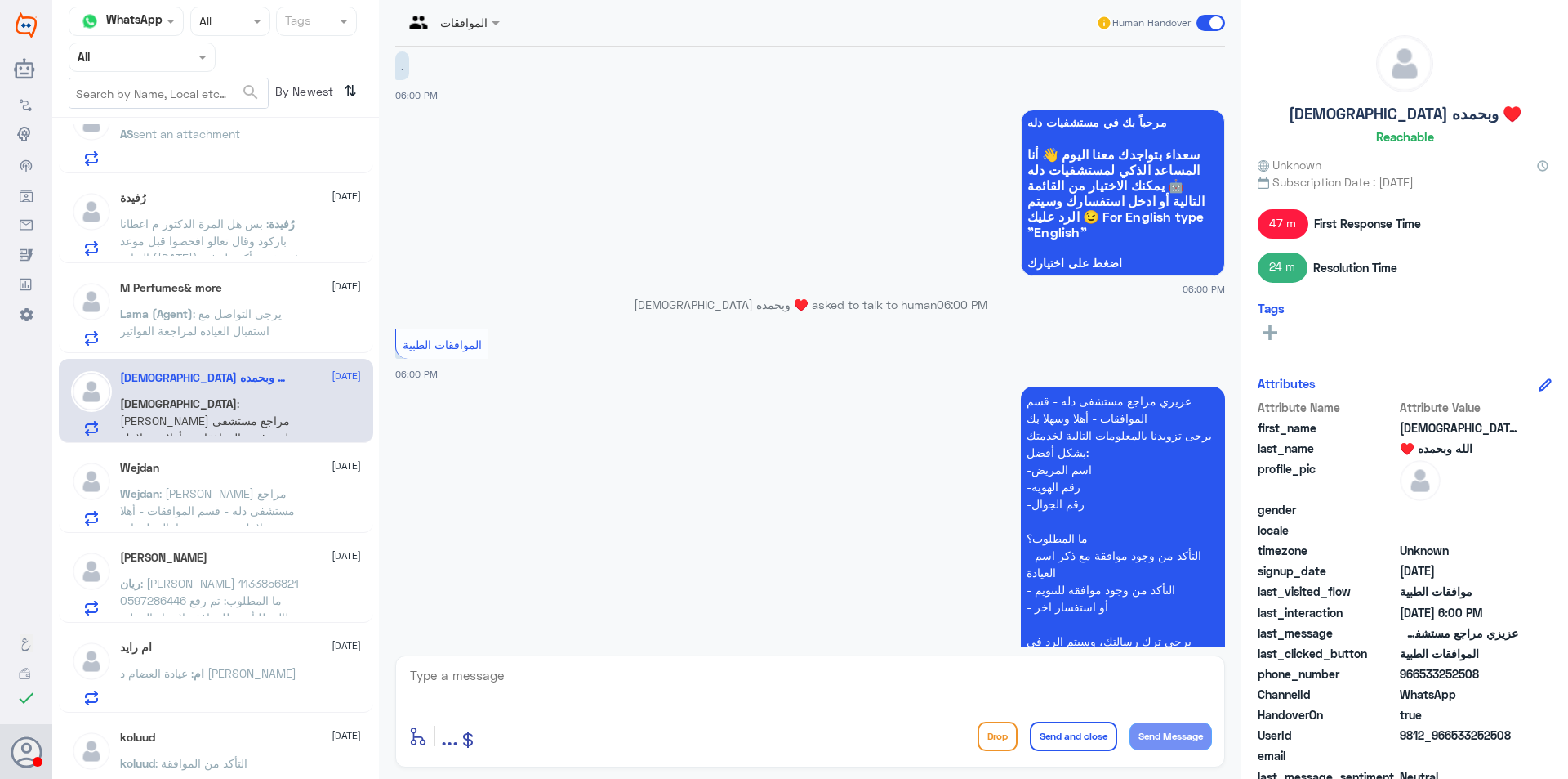
scroll to position [1469, 0]
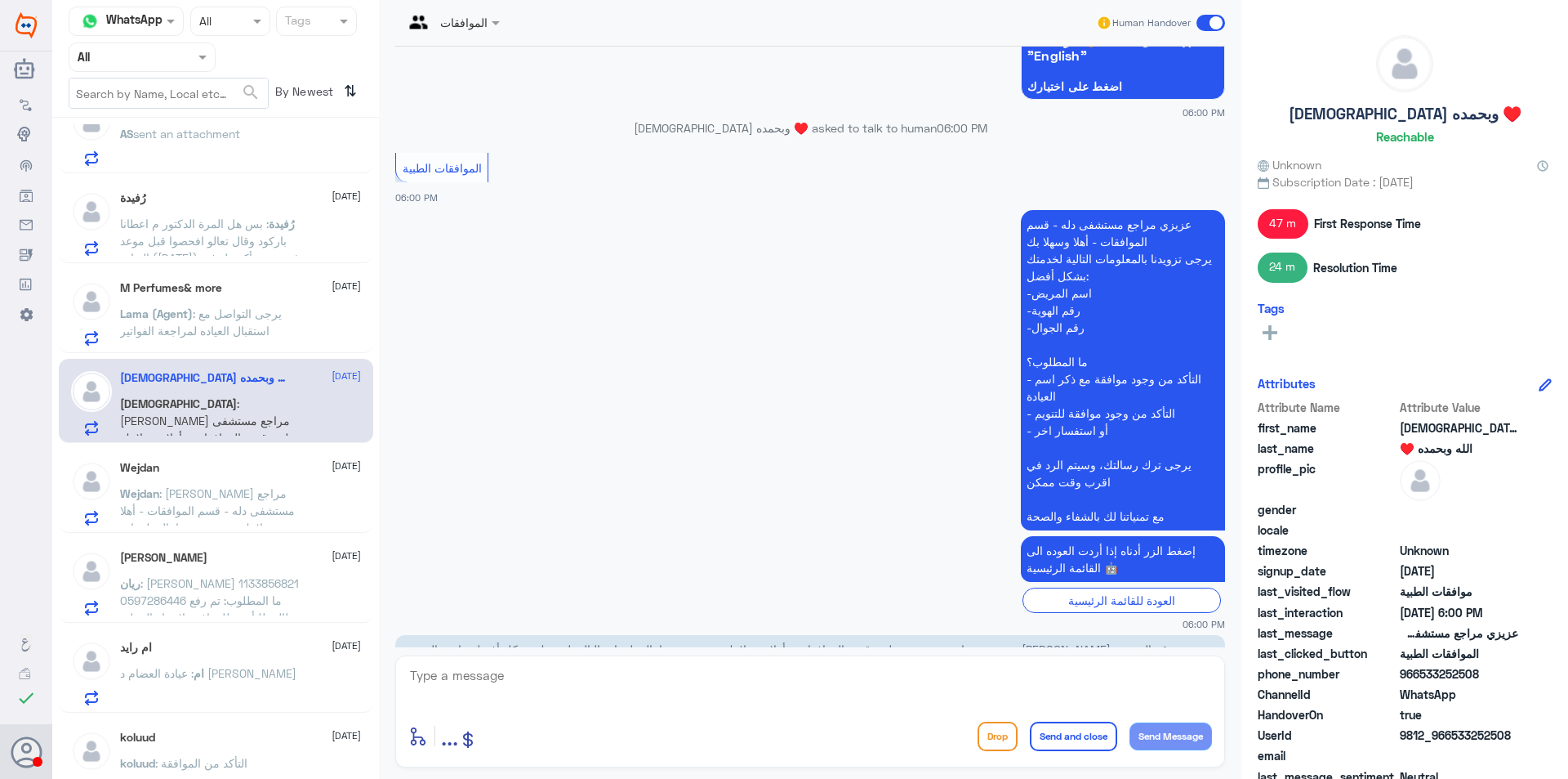
click at [584, 672] on textarea at bounding box center [810, 684] width 804 height 40
click at [142, 61] on input "text" at bounding box center [122, 56] width 90 height 19
click at [112, 158] on Inbox "Your Inbox" at bounding box center [134, 165] width 57 height 14
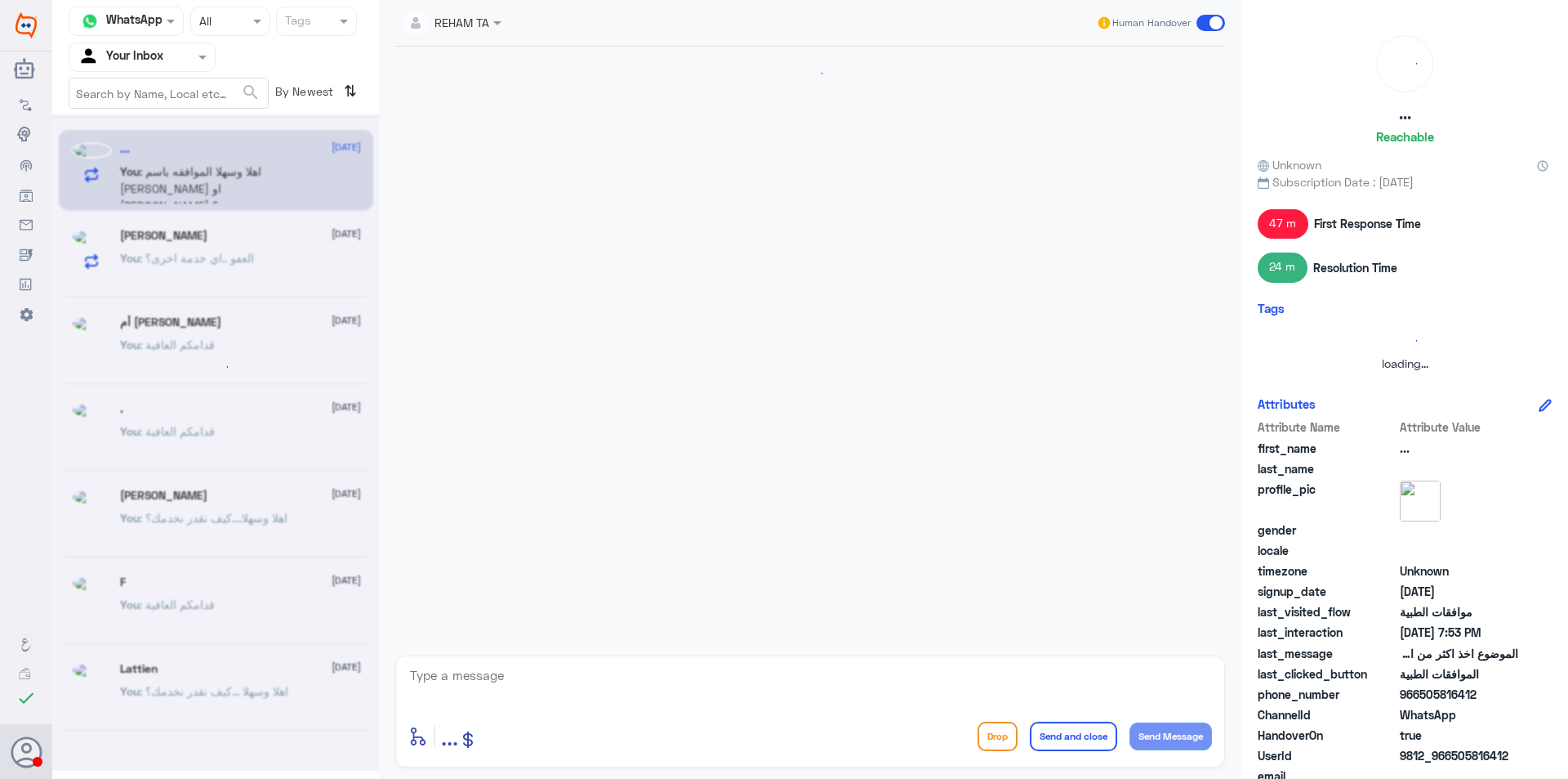
scroll to position [0, 0]
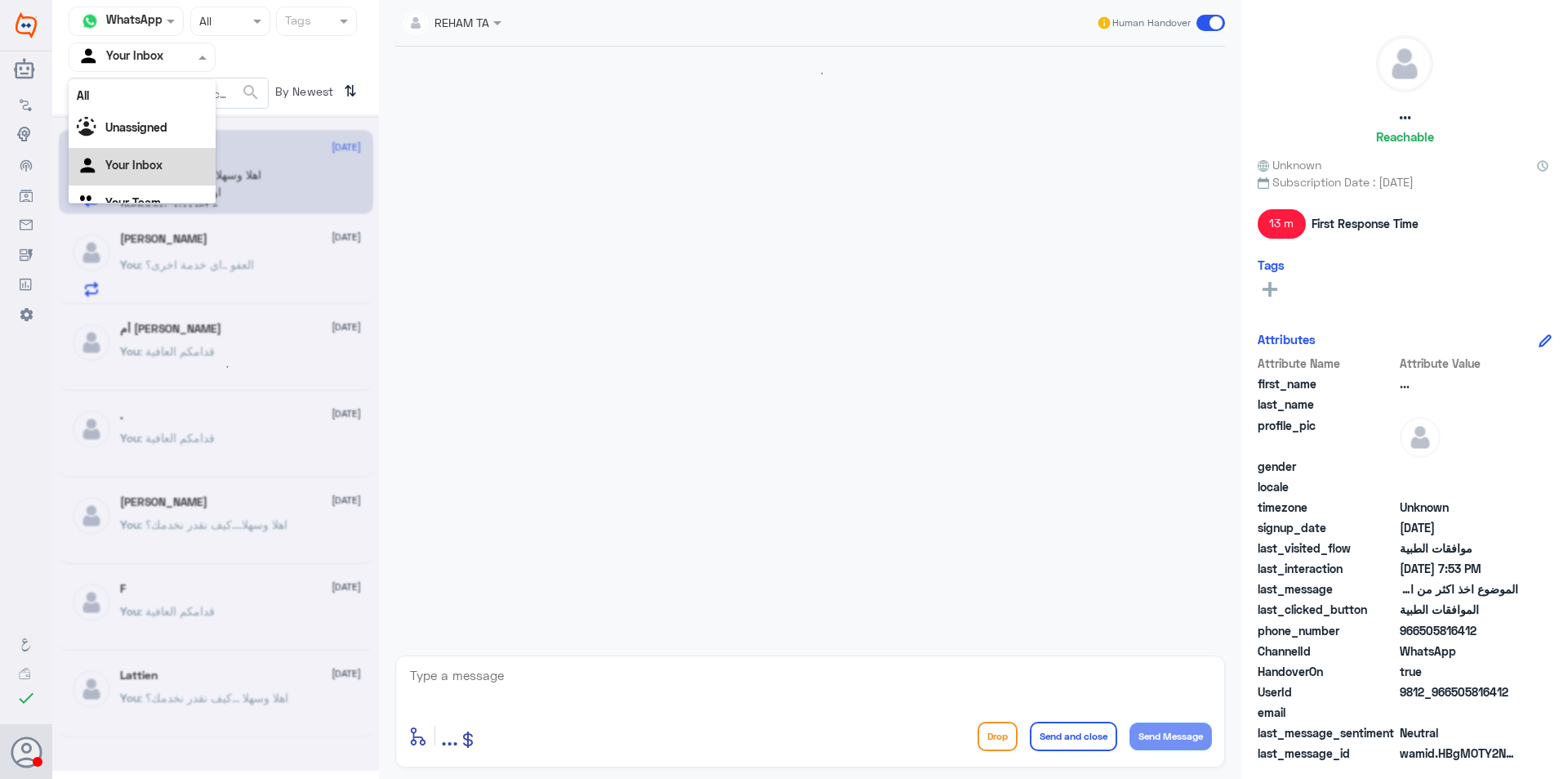
click at [127, 50] on input "text" at bounding box center [122, 56] width 90 height 19
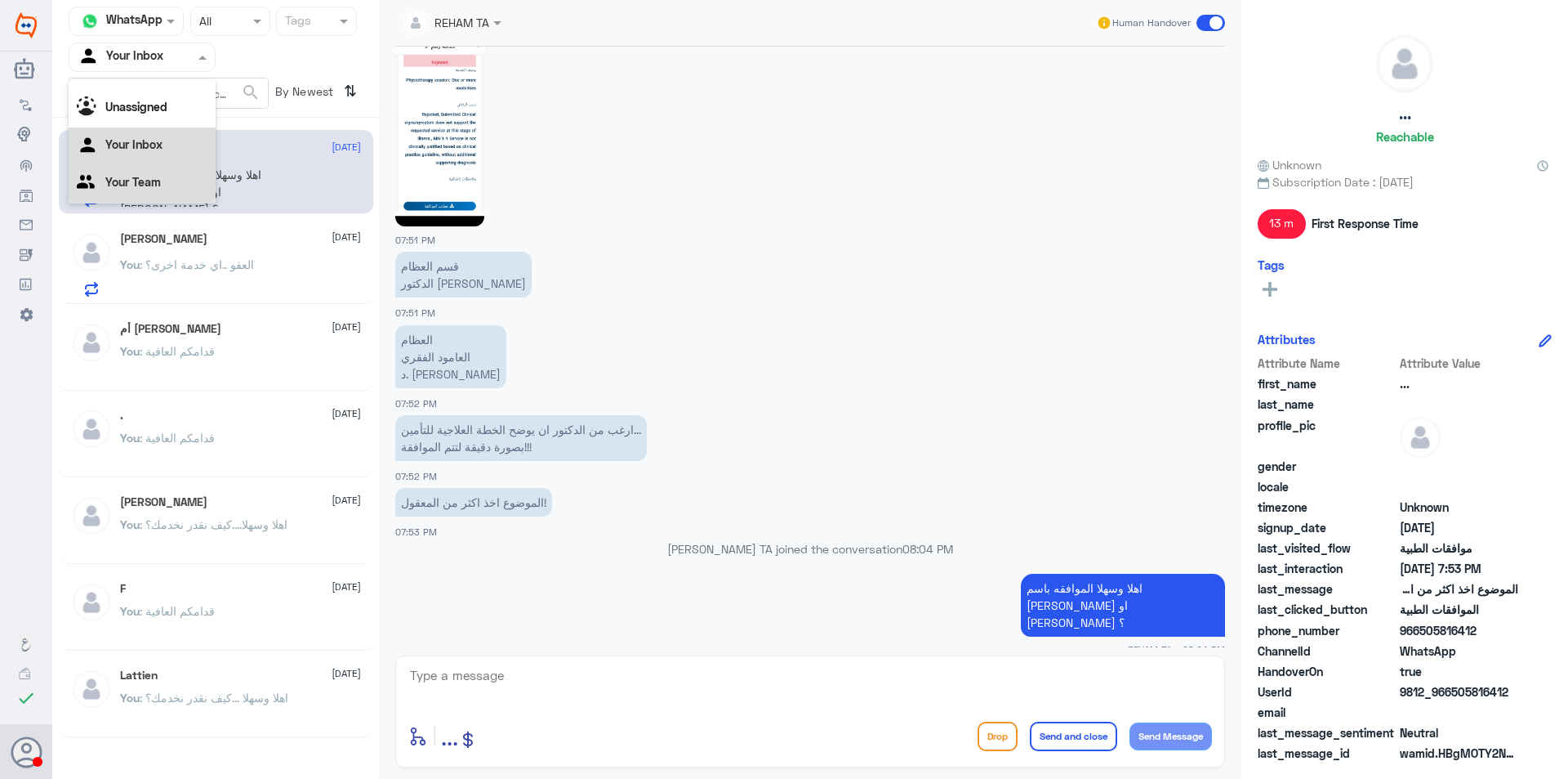
click at [129, 176] on Team "Your Team" at bounding box center [133, 182] width 55 height 14
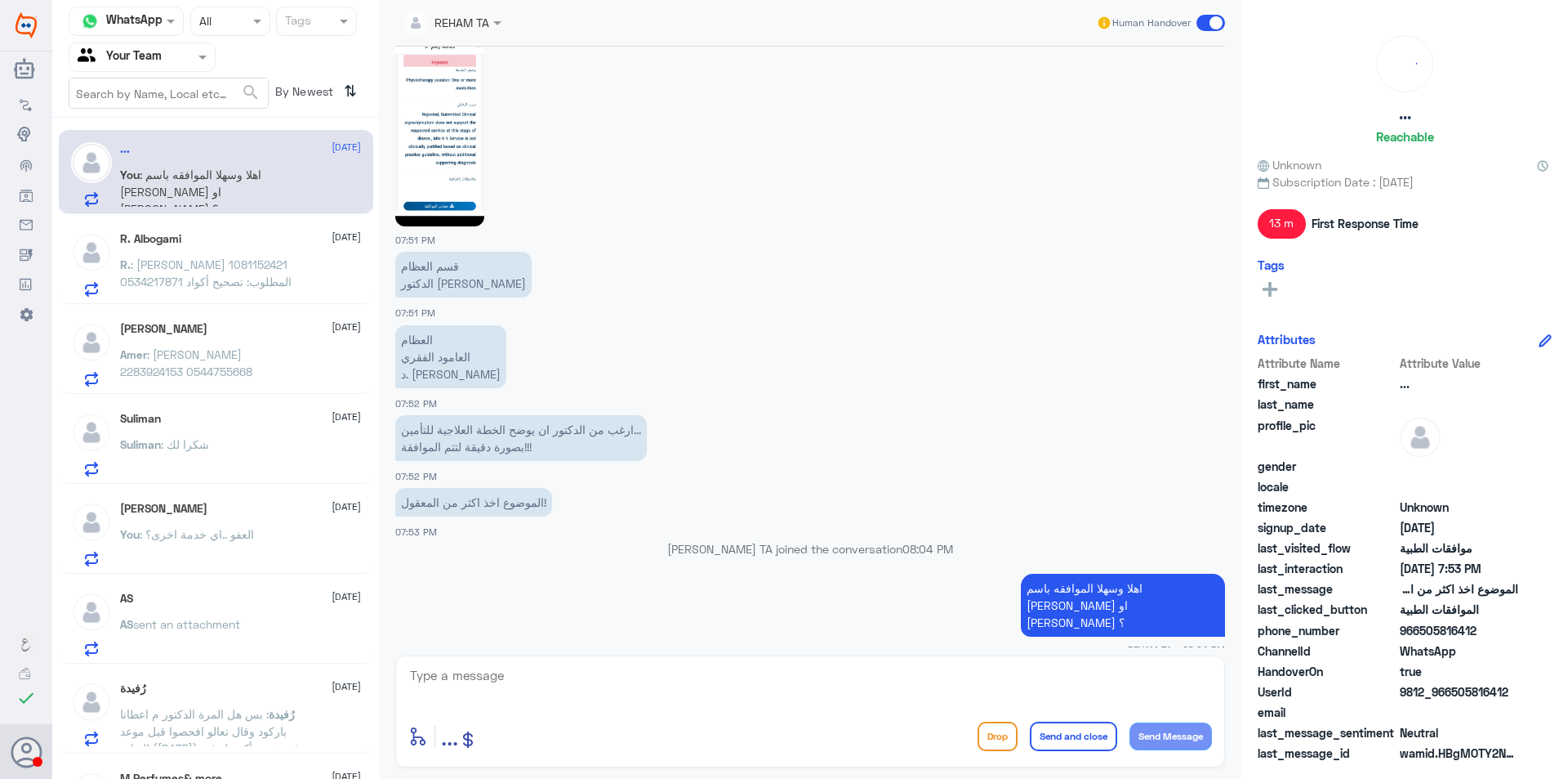
click at [198, 273] on p "R. : راجح سلطان البقمي 1081152421 0534217871 المطلوب: تصحيح أكواد نفيس" at bounding box center [212, 276] width 184 height 41
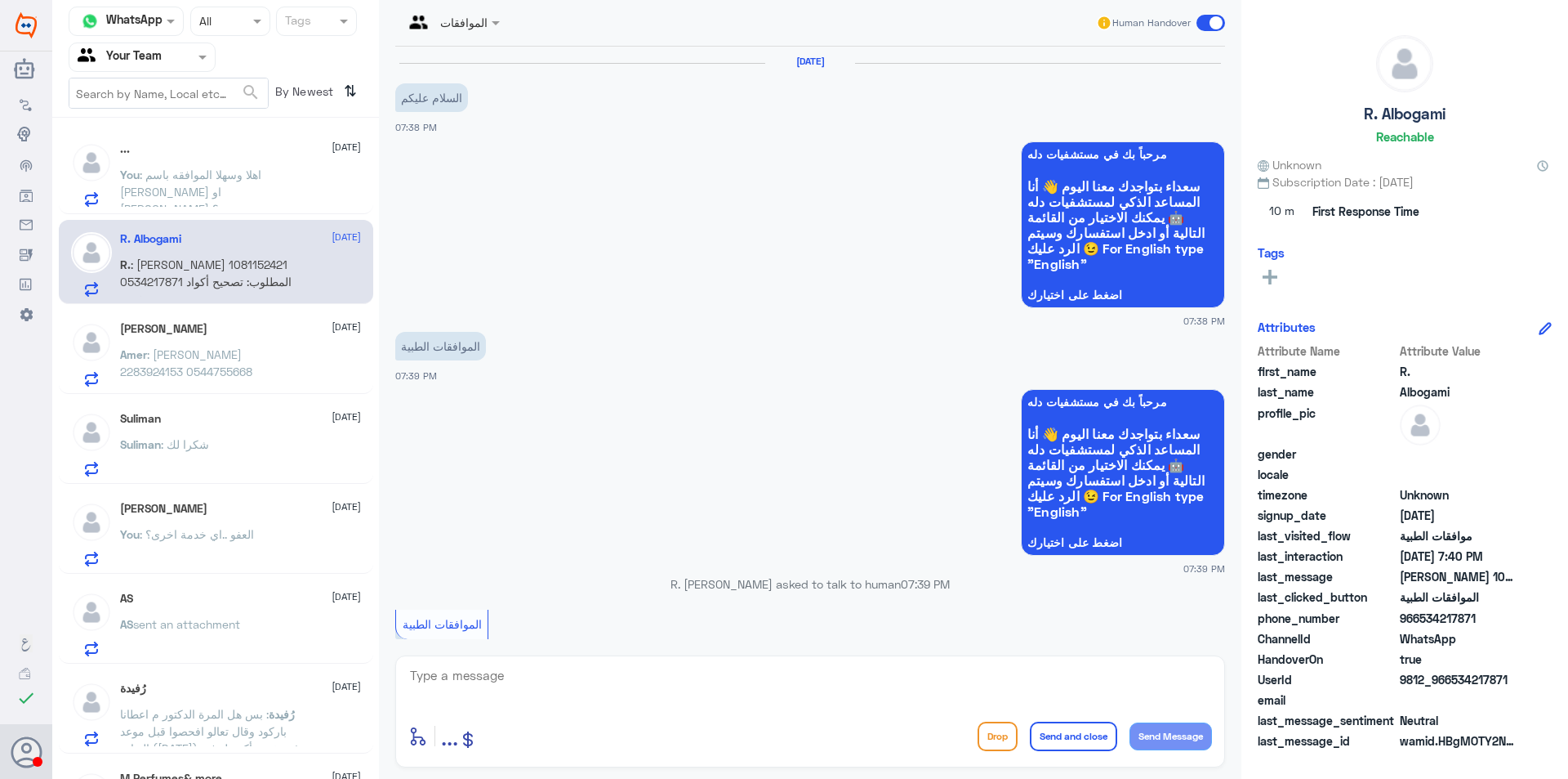
scroll to position [573, 0]
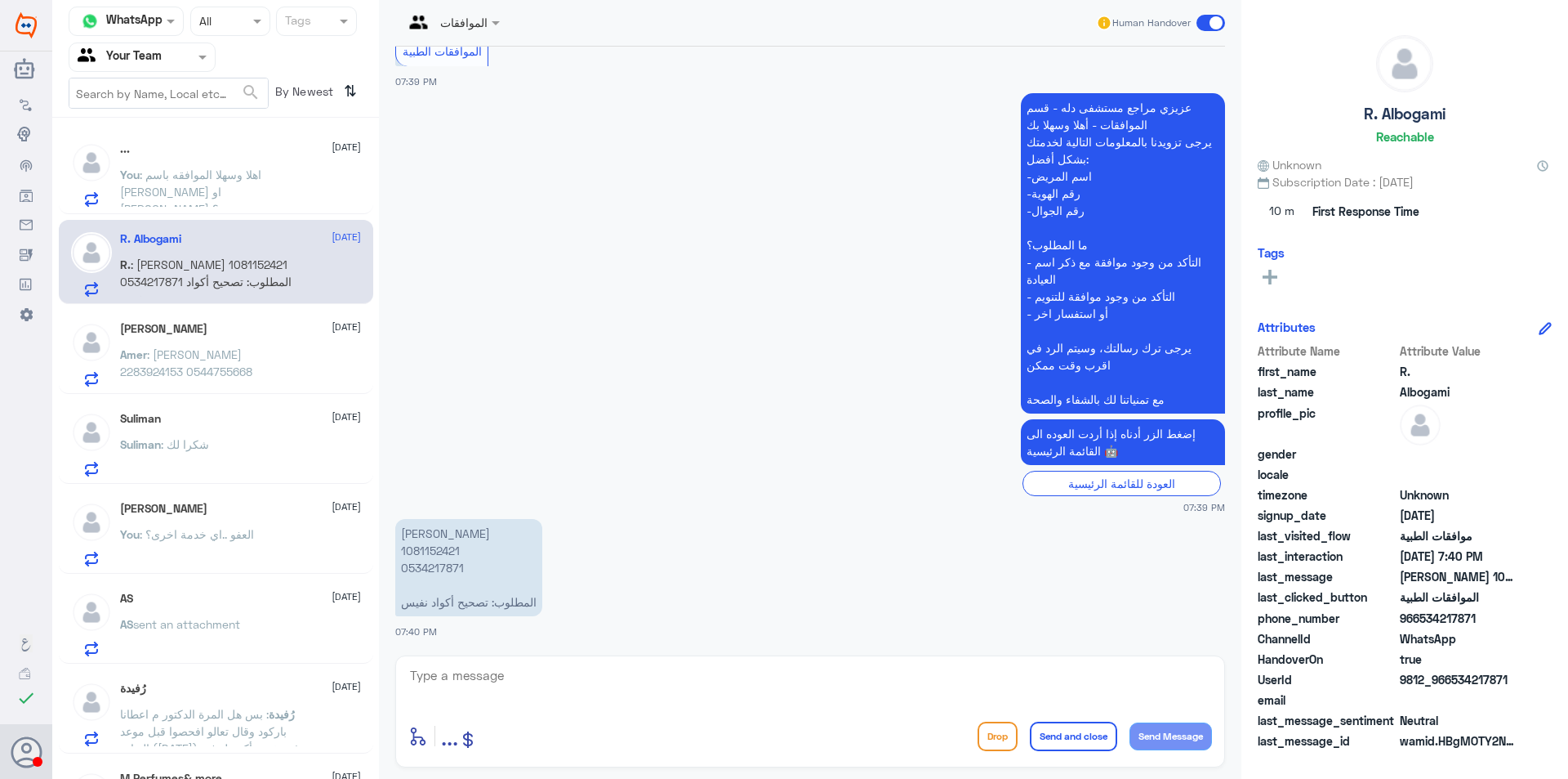
click at [237, 363] on p "Amer : عامر سكوتي 2283924153 0544755668" at bounding box center [212, 366] width 184 height 41
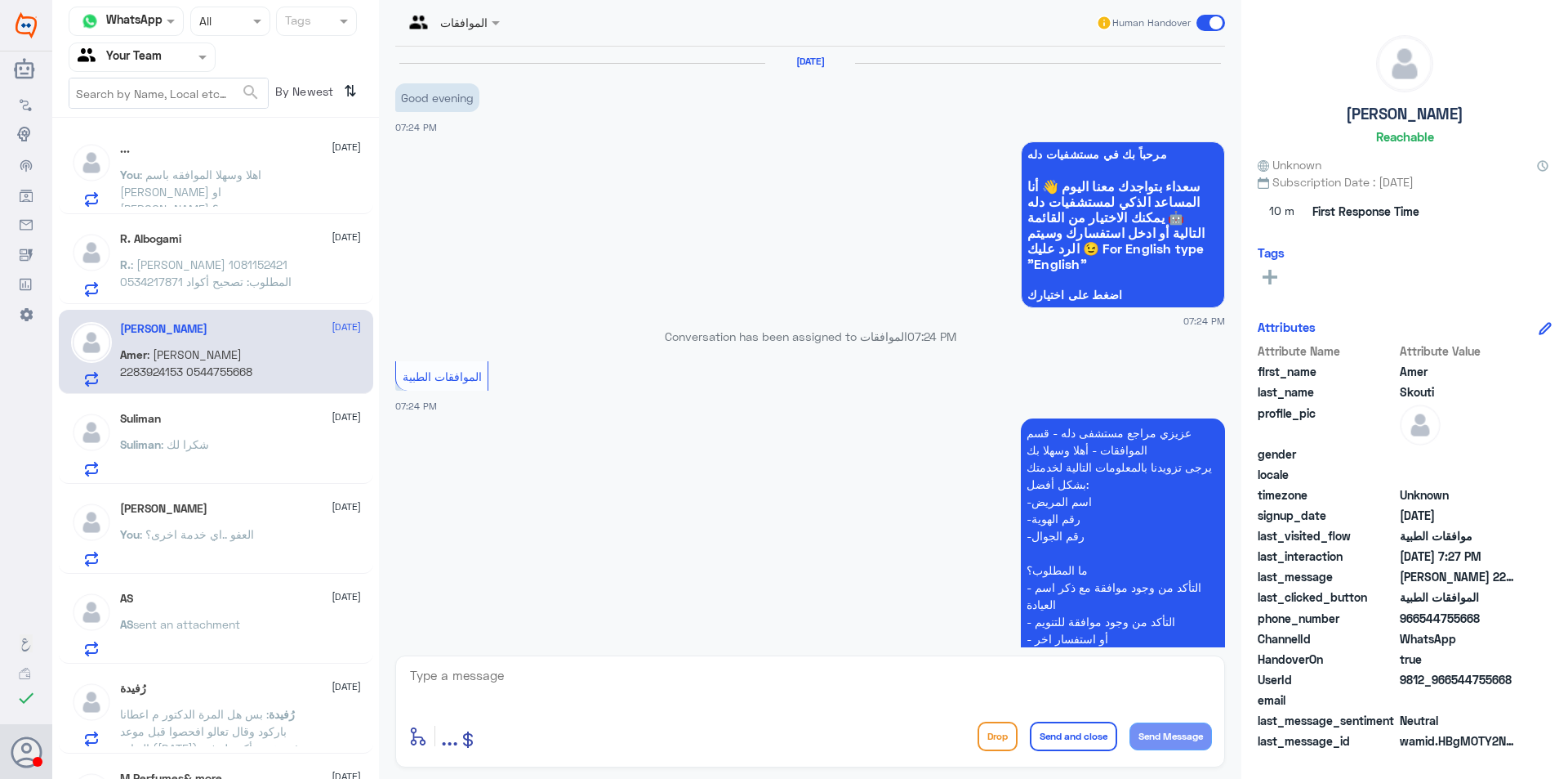
scroll to position [290, 0]
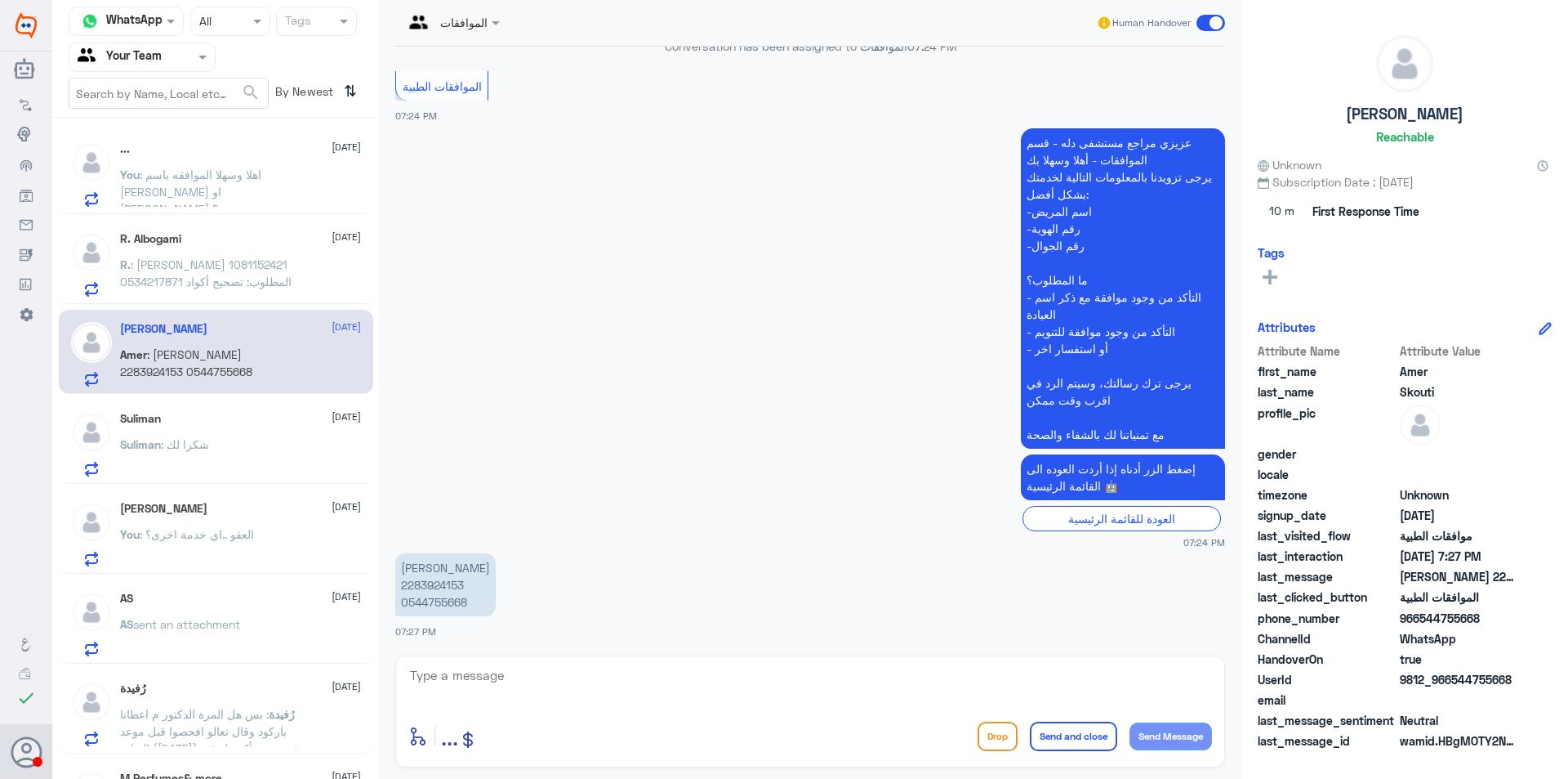
click at [432, 586] on p "عامر سكوتي 2283924153 0544755668" at bounding box center [445, 585] width 101 height 63
copy p "2283924153"
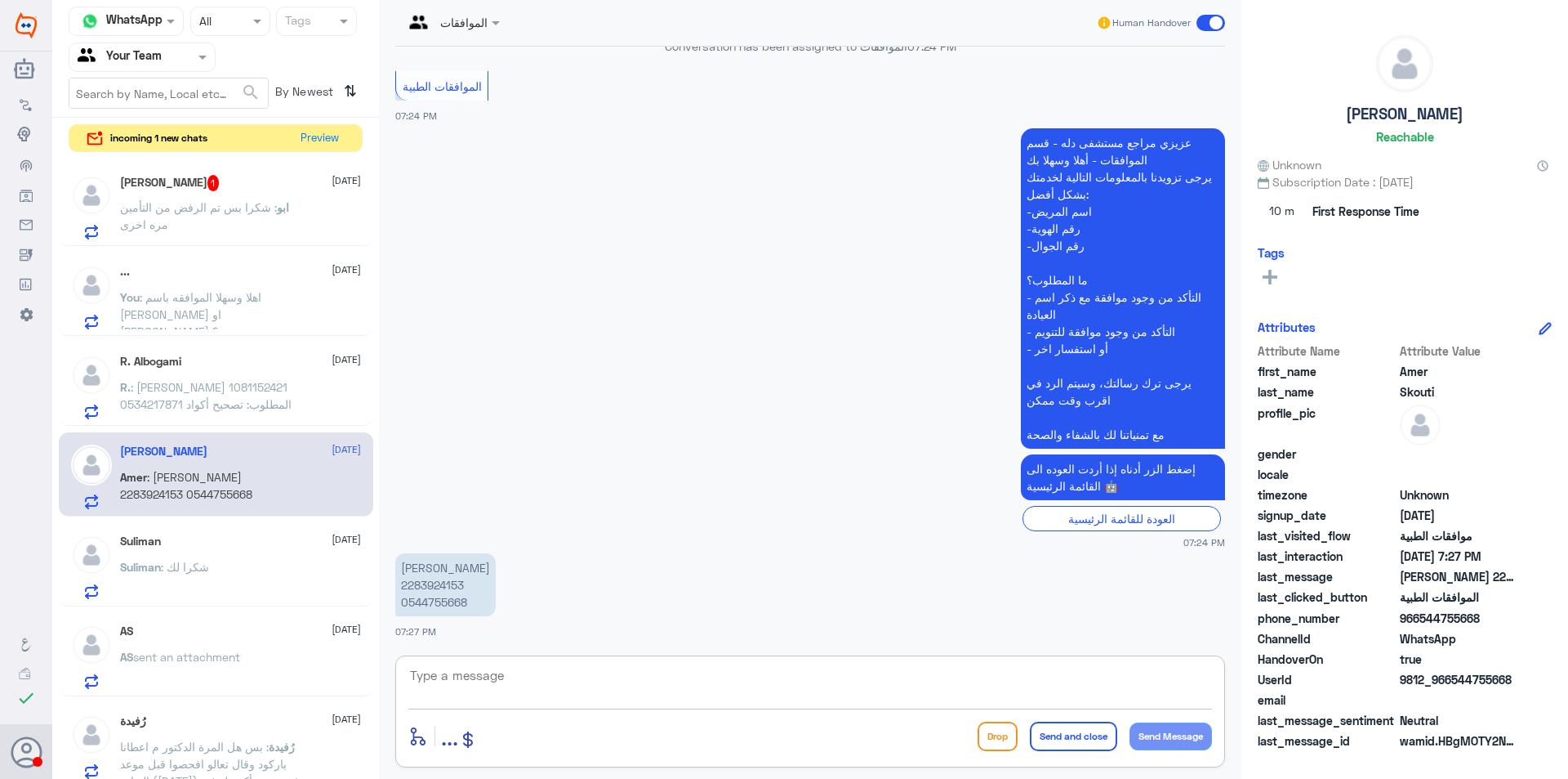
click at [555, 683] on textarea at bounding box center [810, 684] width 804 height 40
type textarea "H"
type textarea "اهلا وسهلا ..كيف نقدر نخدمك؟"
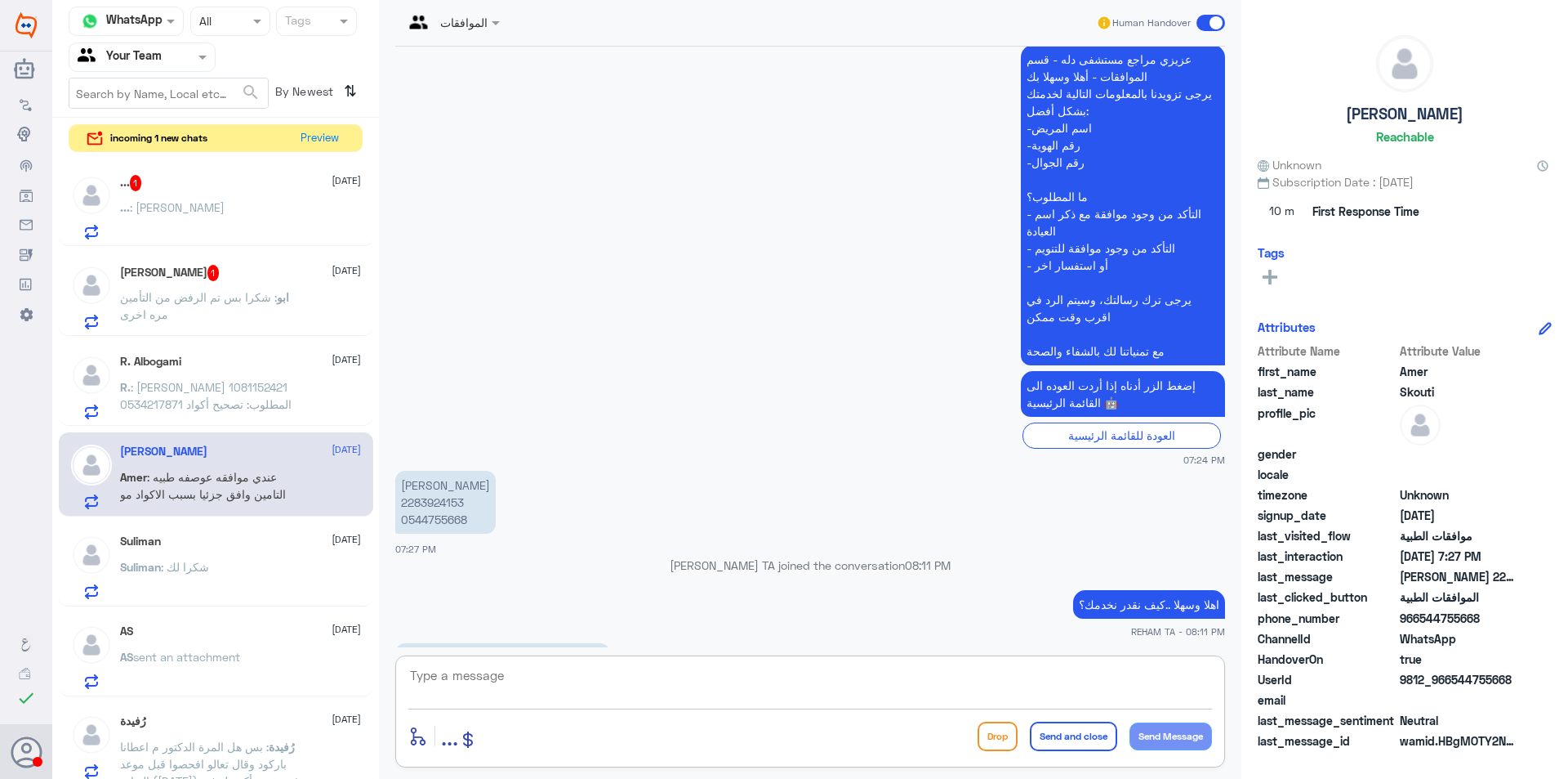
scroll to position [416, 0]
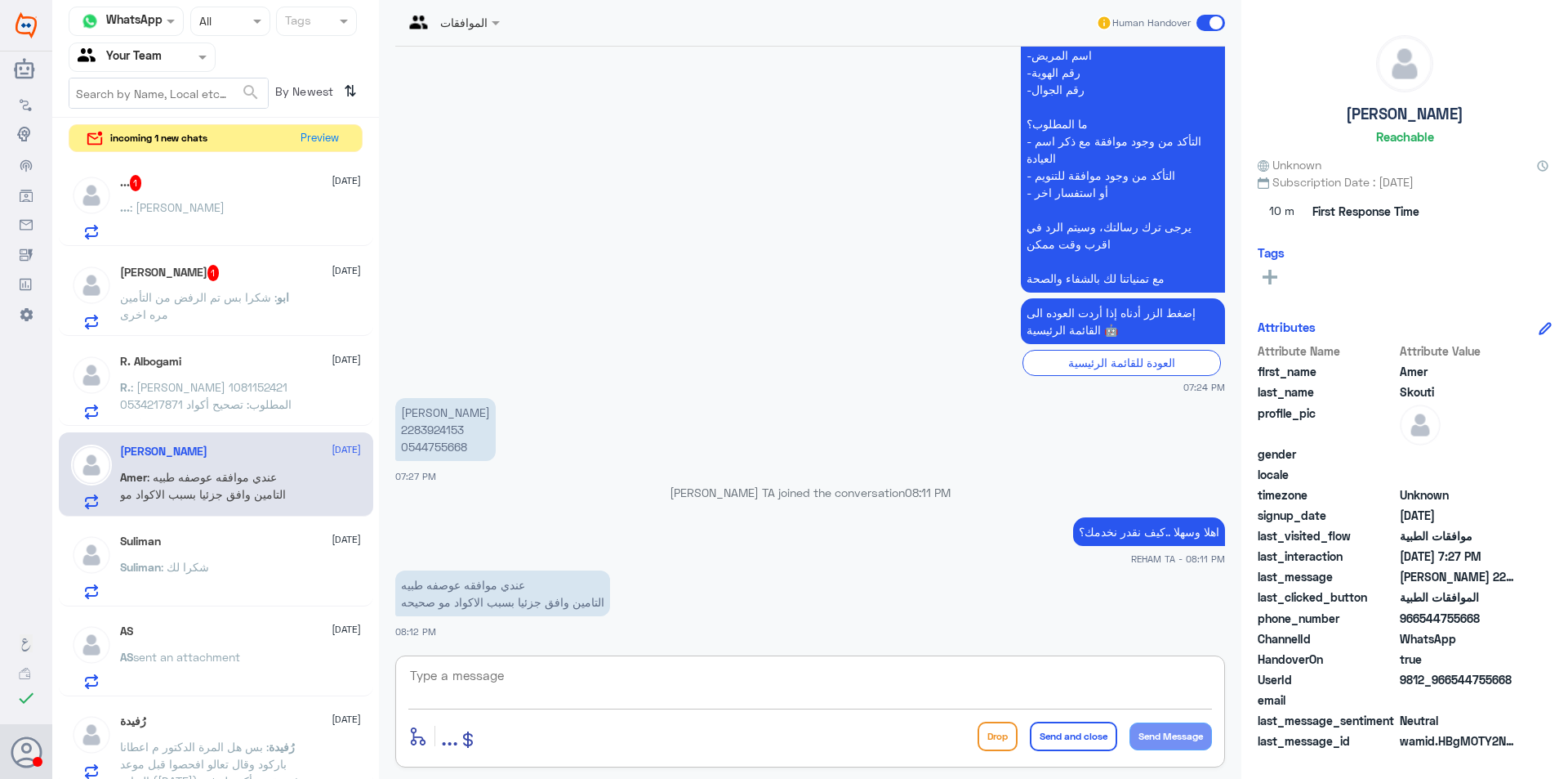
click at [507, 669] on textarea at bounding box center [810, 684] width 804 height 40
click at [219, 285] on div "ابو سعود 1 11 September ابو : شكرا بس تم الرفض من التأمين مره اخرى" at bounding box center [241, 297] width 241 height 64
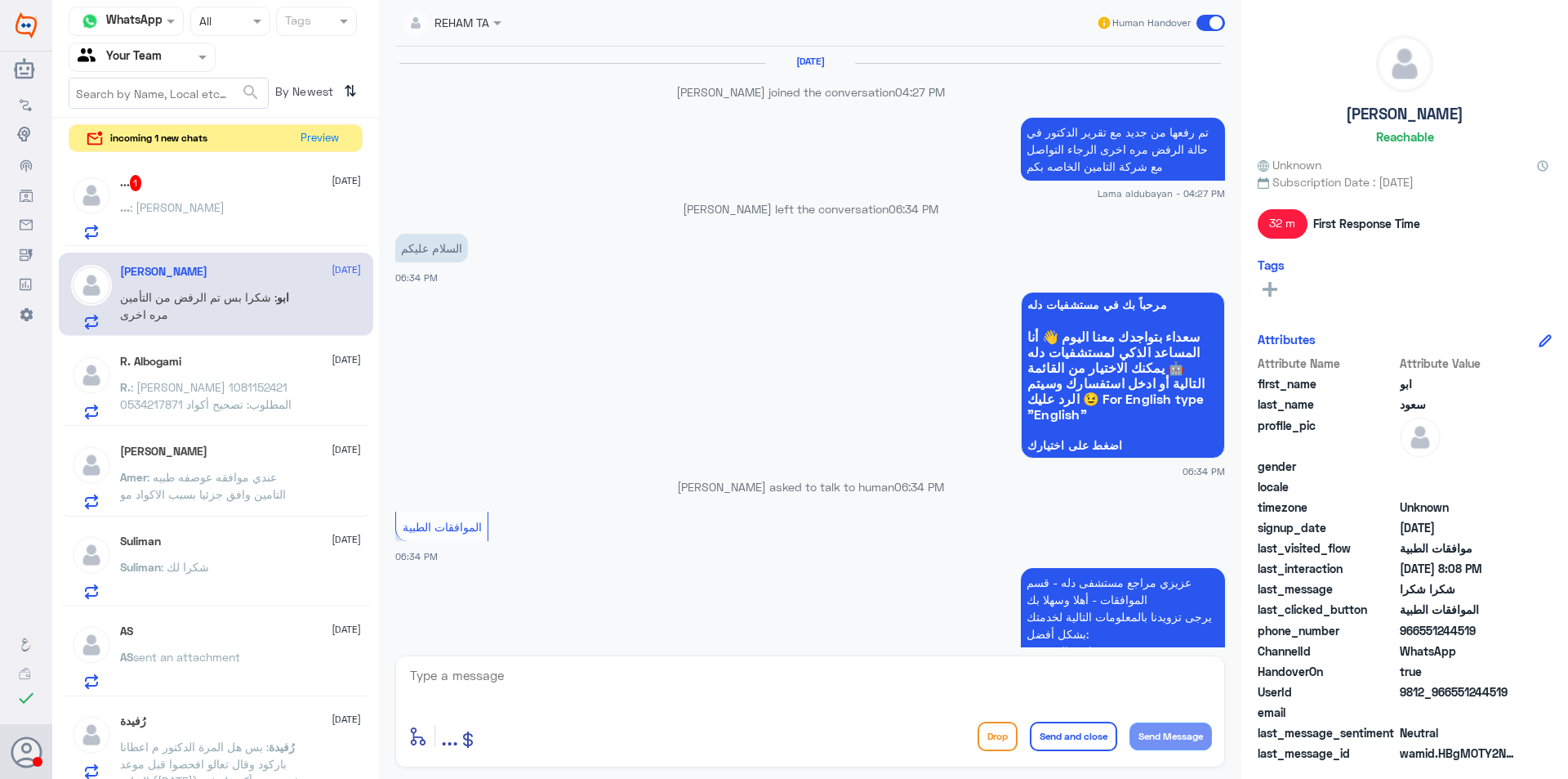
scroll to position [994, 0]
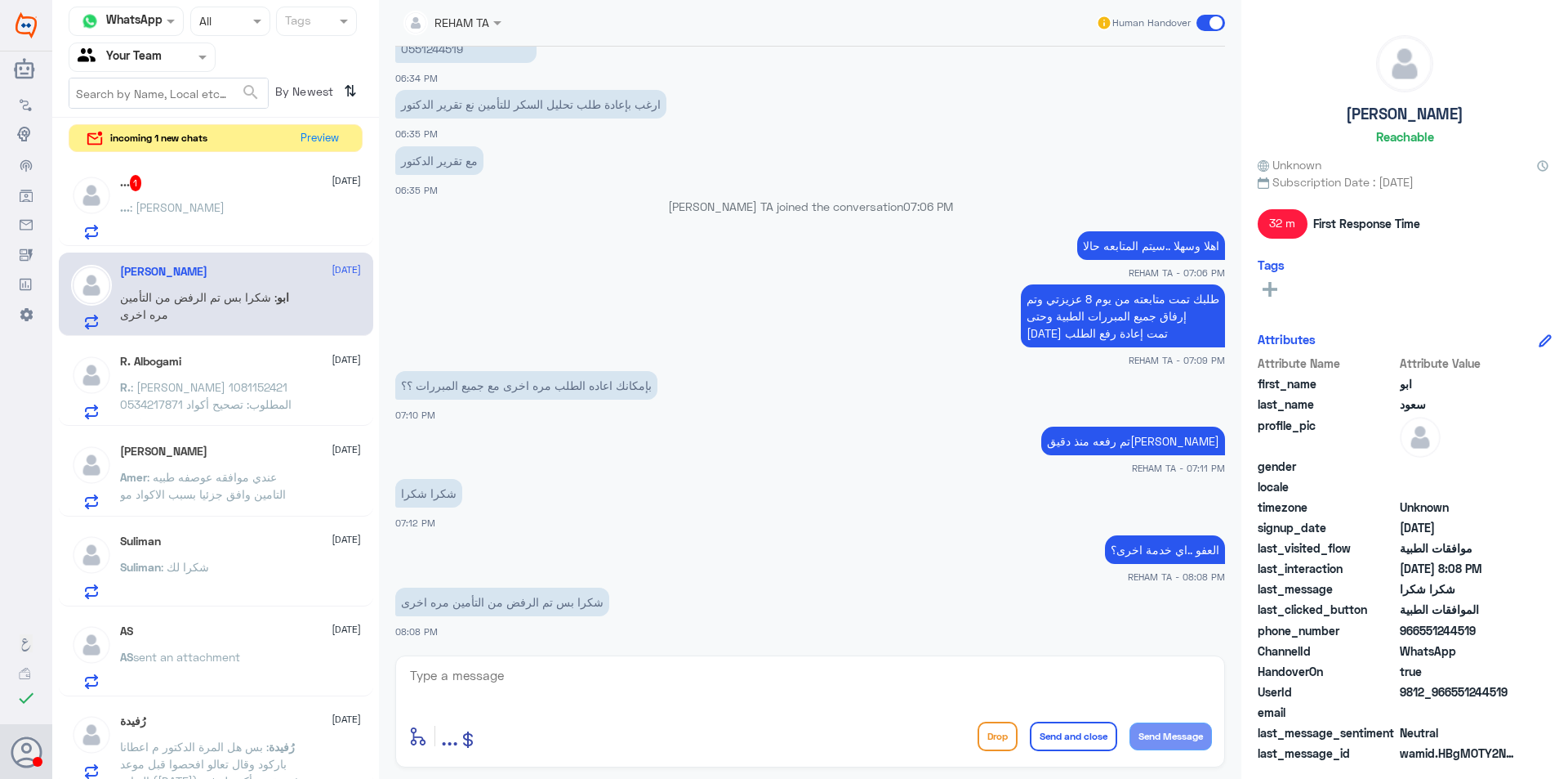
click at [568, 678] on textarea at bounding box center [810, 684] width 804 height 40
type textarea "H"
type textarea "ارجو التواصل مع التأمين حيث ان تمت متابعة طلبك وإرفاق كامل المبررات الطبية"
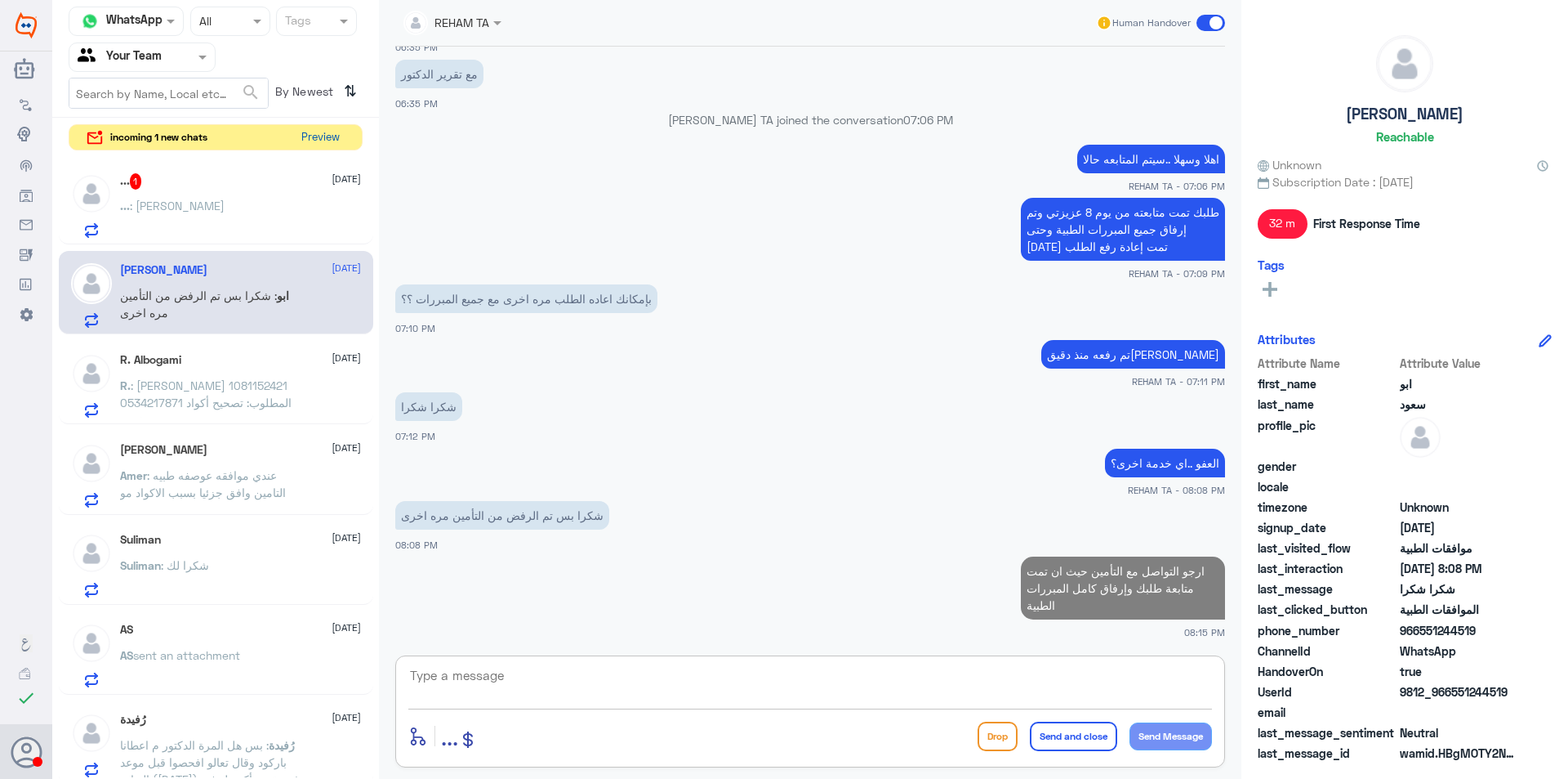
click at [306, 136] on button "Preview" at bounding box center [320, 137] width 51 height 25
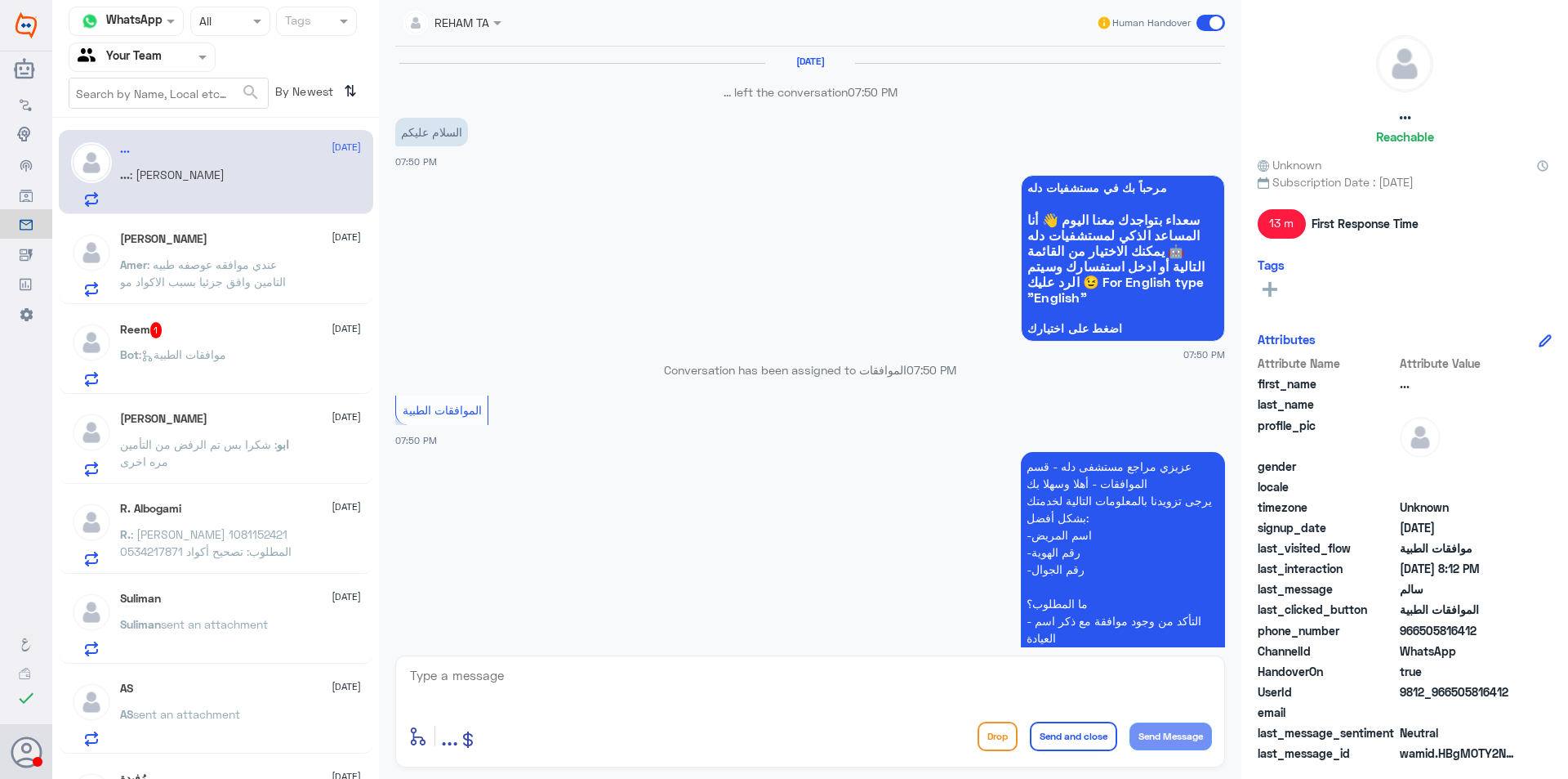
scroll to position [1591, 0]
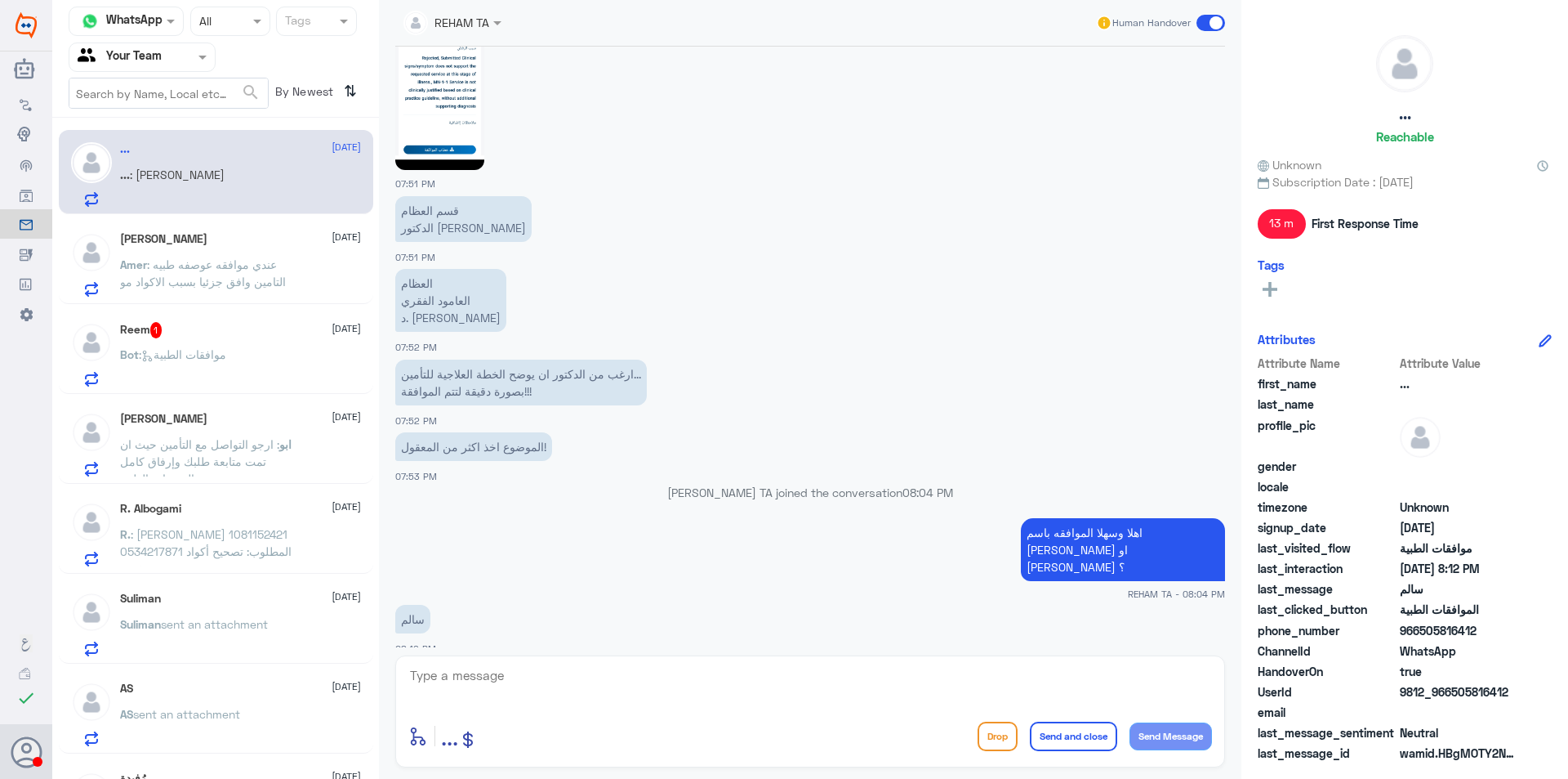
click at [226, 360] on span ": موافقات الطبية" at bounding box center [183, 355] width 87 height 14
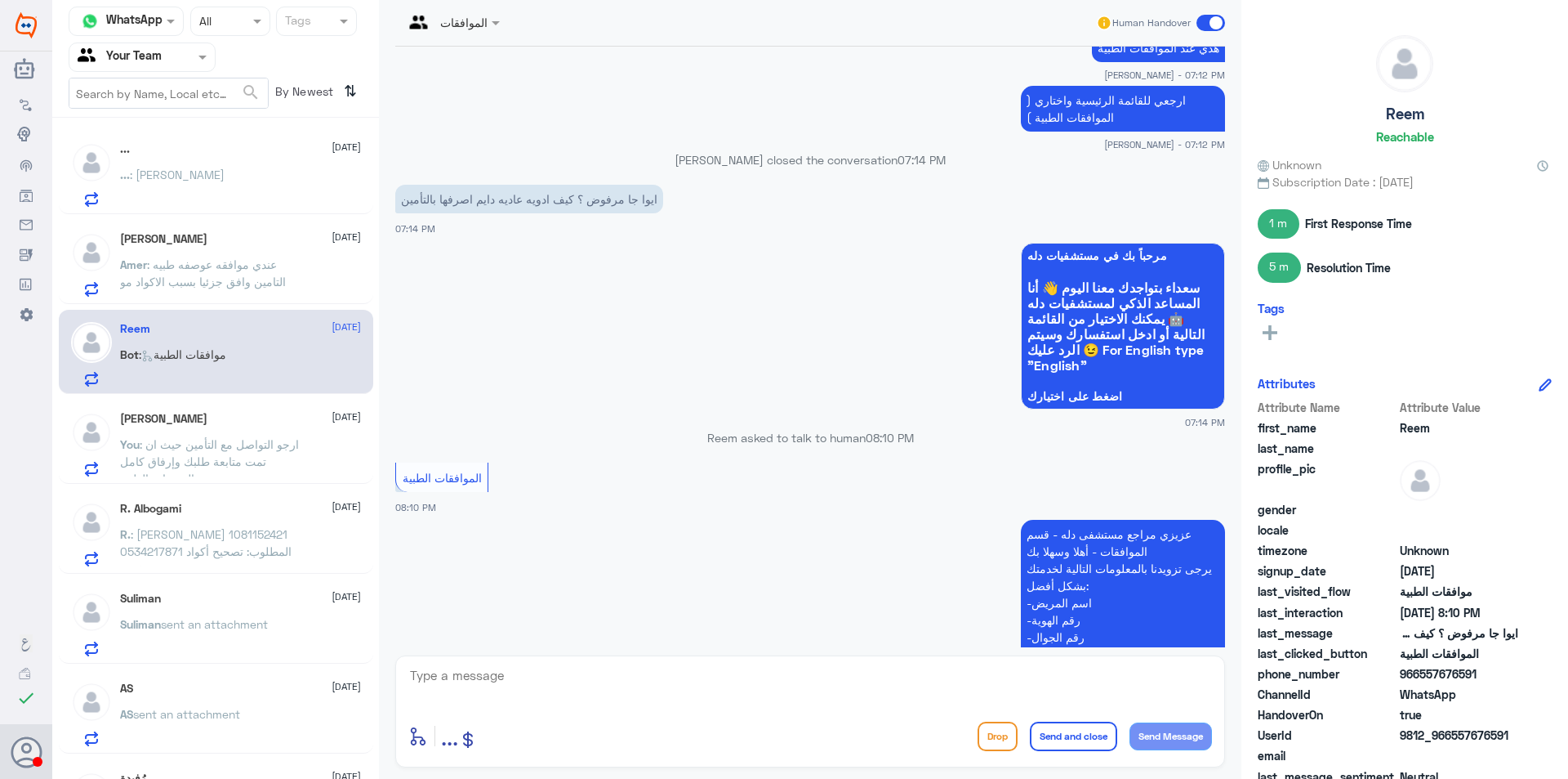
scroll to position [957, 0]
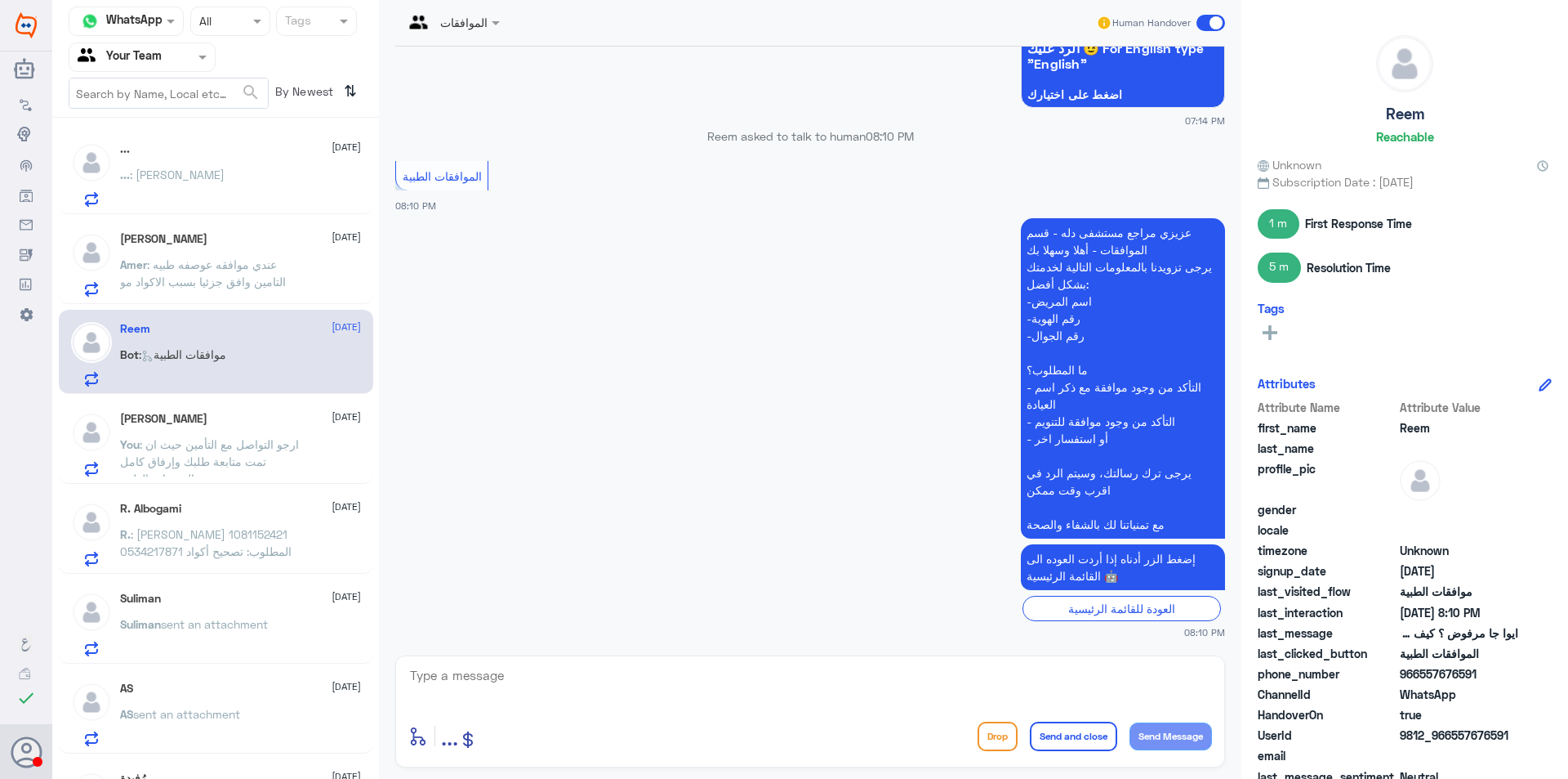
click at [563, 687] on textarea at bounding box center [810, 684] width 804 height 40
type textarea "اهلا وسهلا .زكيف نقدر نخدمك؟"
drag, startPoint x: 1018, startPoint y: 680, endPoint x: 1338, endPoint y: 693, distance: 320.3
click at [1338, 693] on div "Channel WhatsApp Status × All Tags Agent Filter Your Team search By Newest ⇅ ..…" at bounding box center [811, 391] width 1516 height 783
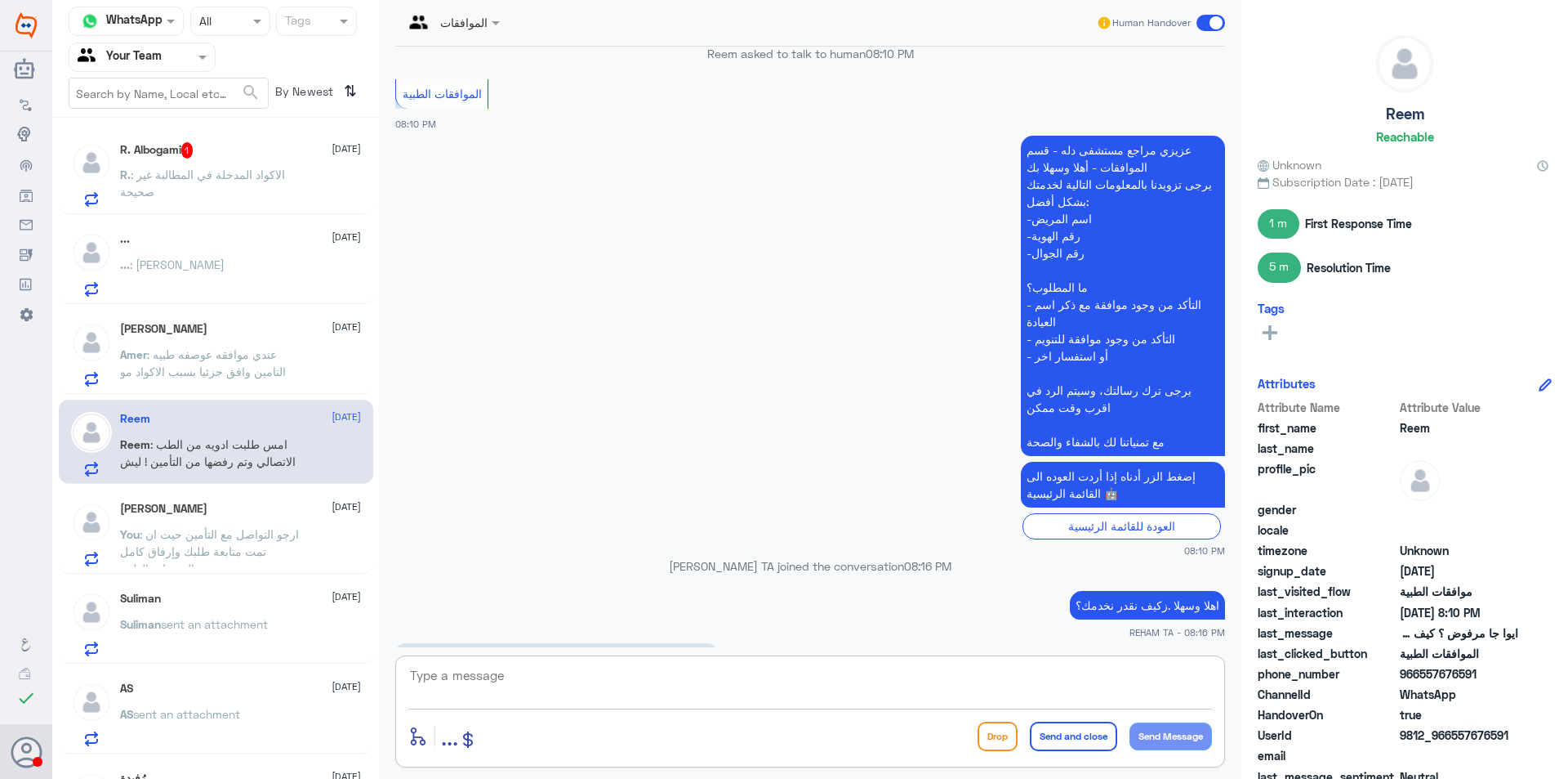
scroll to position [1062, 0]
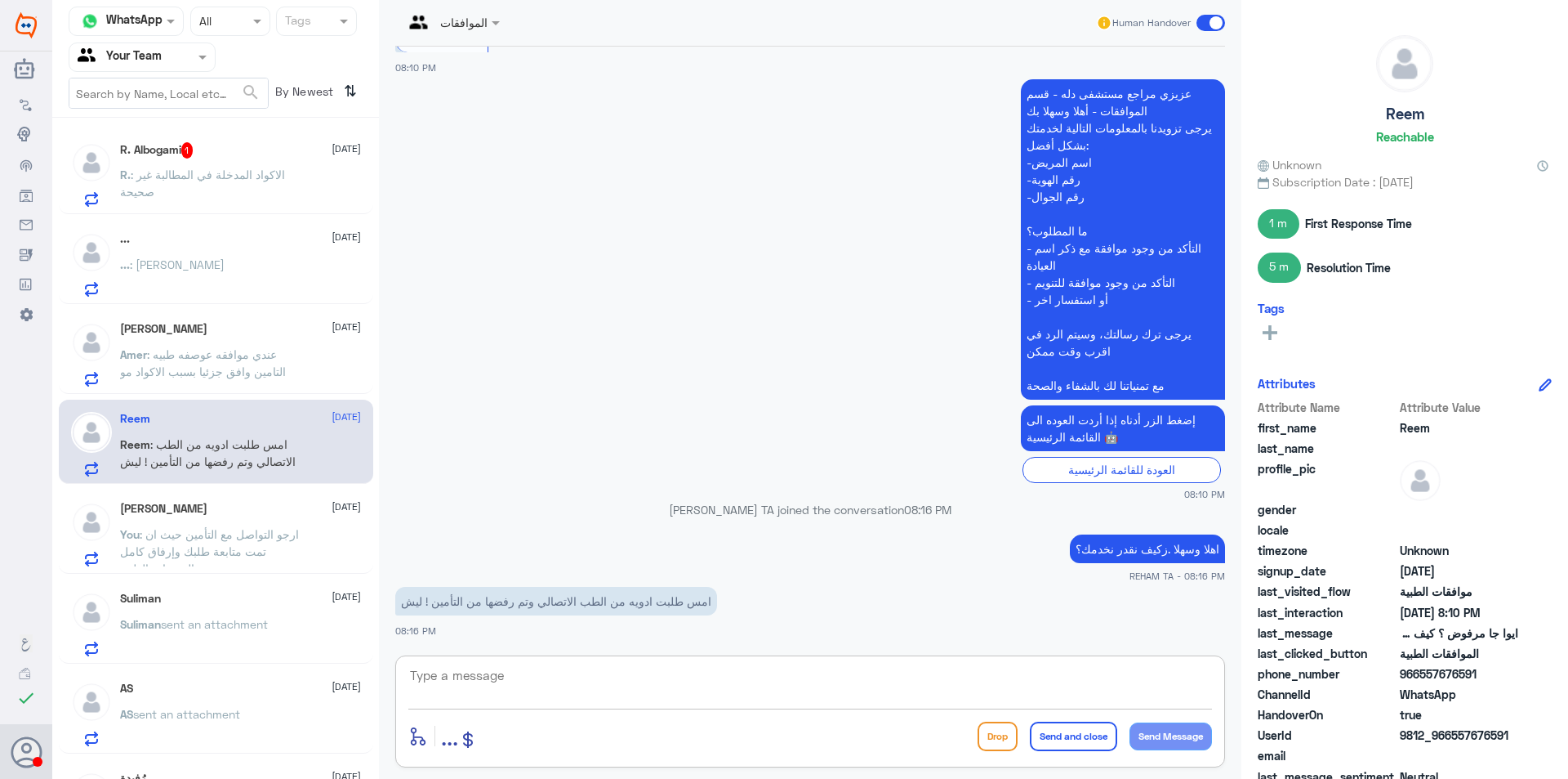
click at [519, 684] on textarea at bounding box center [810, 684] width 804 height 40
type textarea "H"
type textarea "ارجو تزويدي برقم الملف أو الهوية"
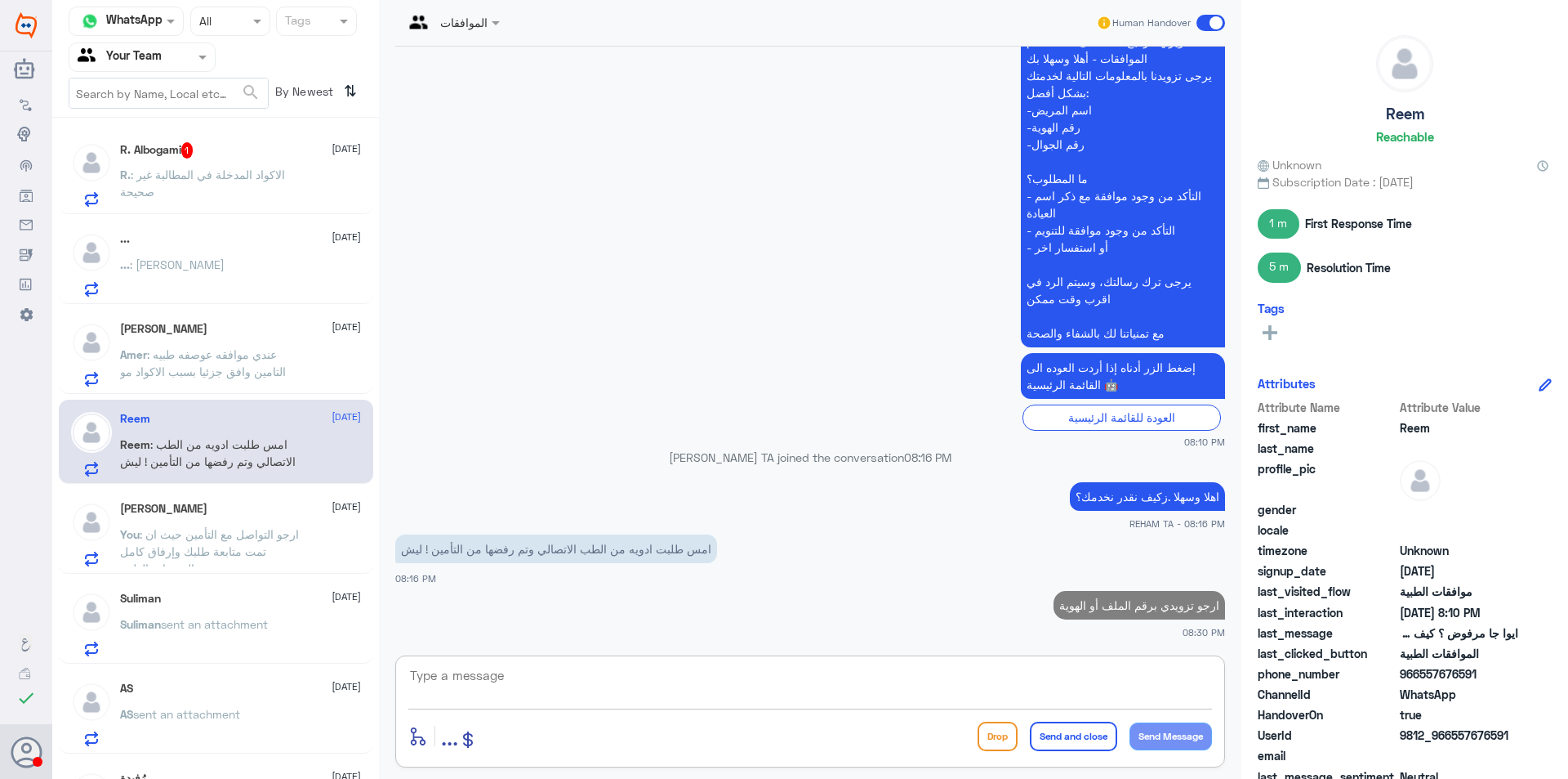
click at [199, 166] on p "R. : الاكواد المدخلة في المطالبة غير صحيحة" at bounding box center [212, 186] width 184 height 41
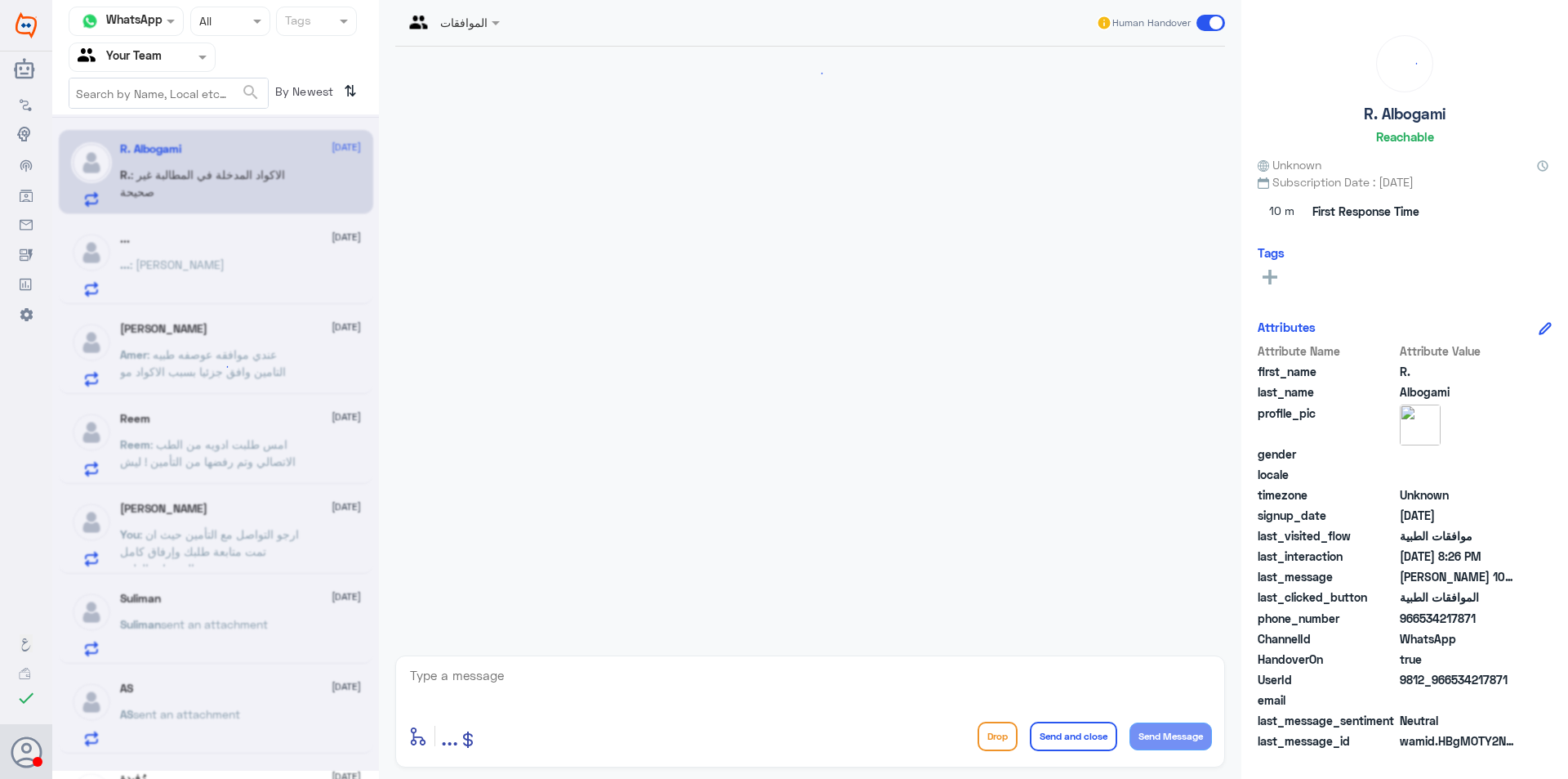
scroll to position [628, 0]
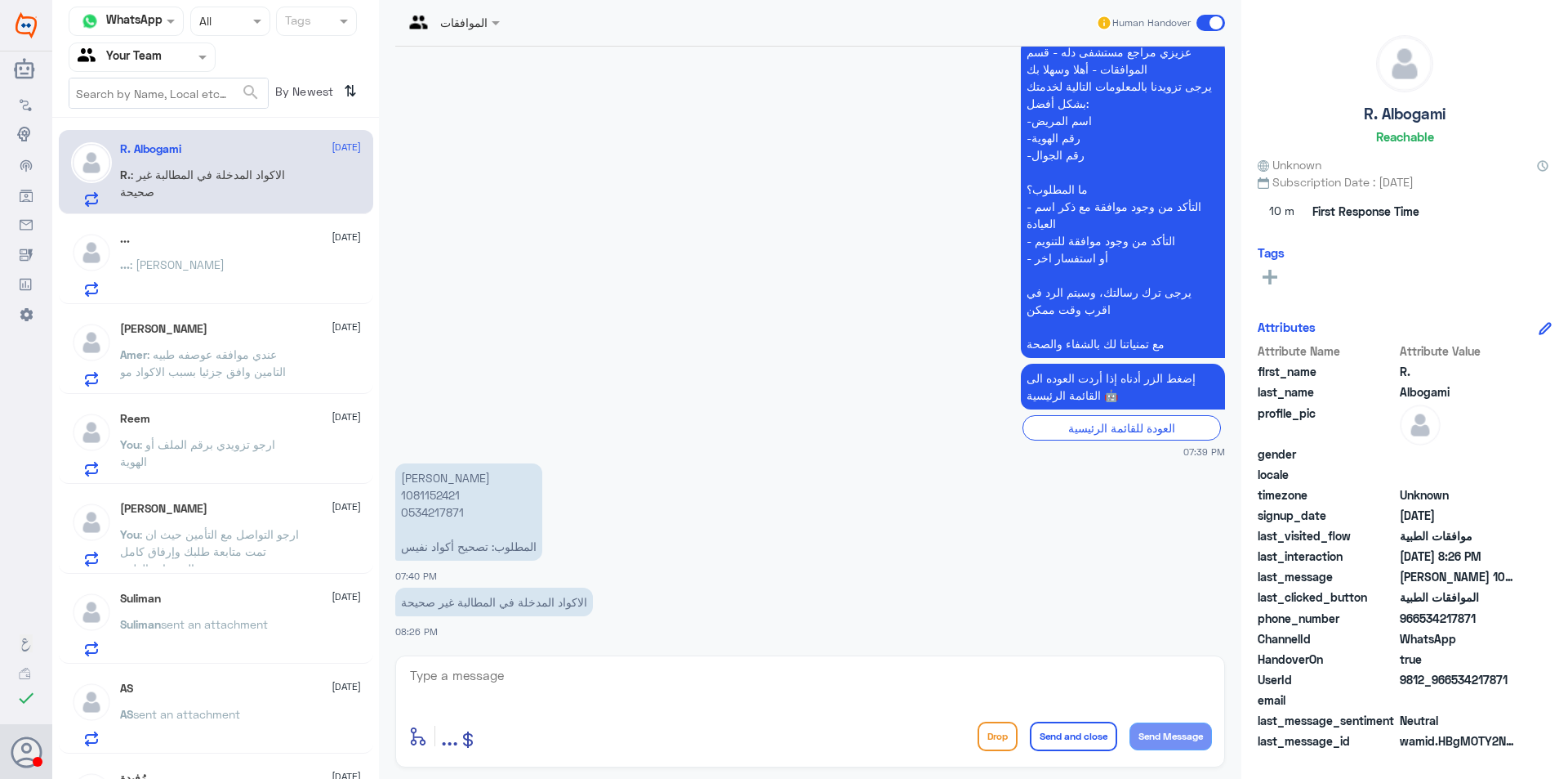
click at [447, 496] on p "راجح سلطان البقمي 1081152421 0534217871 المطلوب: تصحيح أكواد نفيس" at bounding box center [469, 512] width 147 height 97
copy p "1081152421"
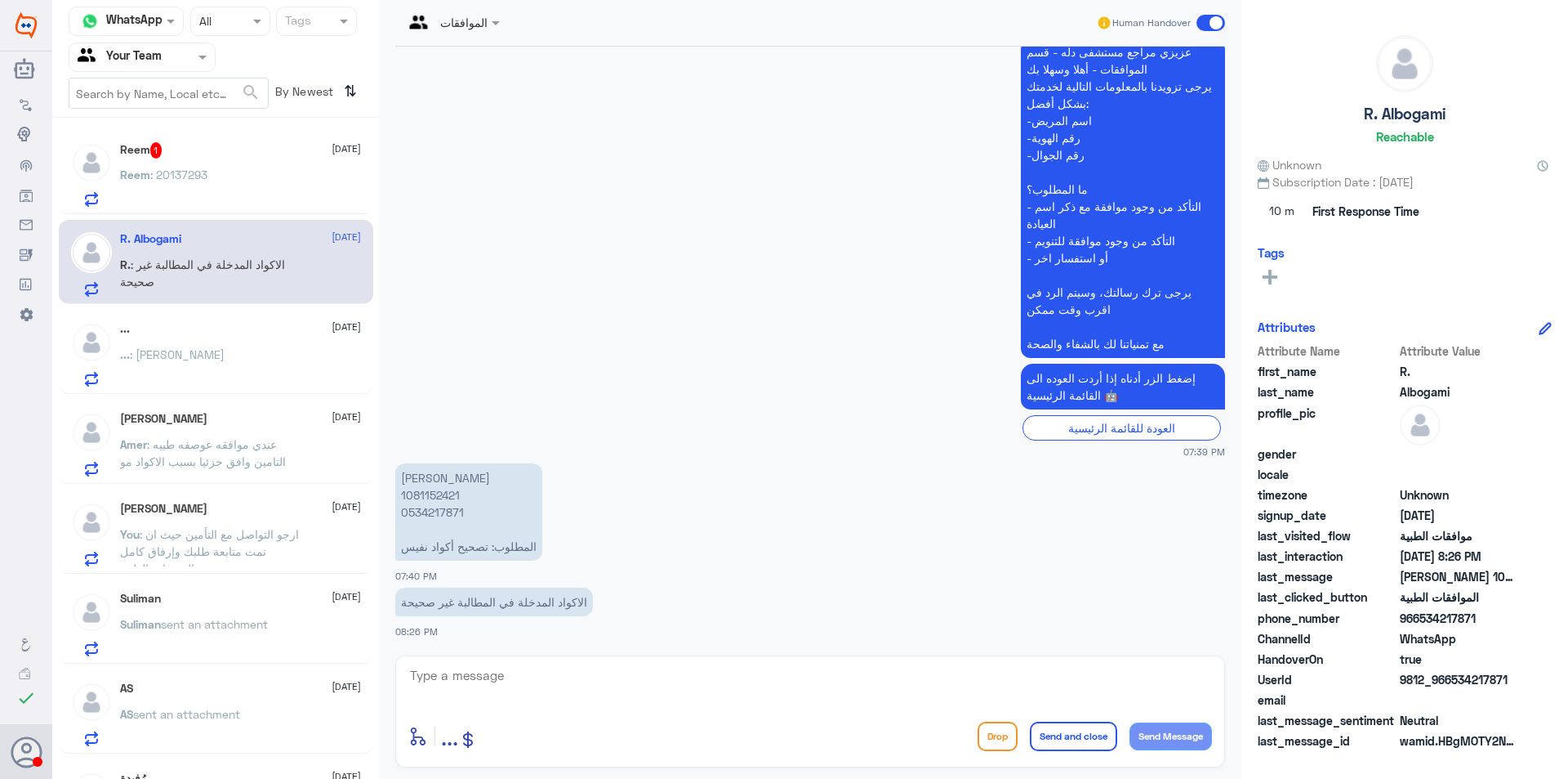
click at [537, 694] on textarea at bounding box center [810, 684] width 804 height 40
type textarea "J"
type textarea "تم رفع طلب تحويل الان عن طريق موقع بوبا موضح فيها كل تفاصيل الخدمة"
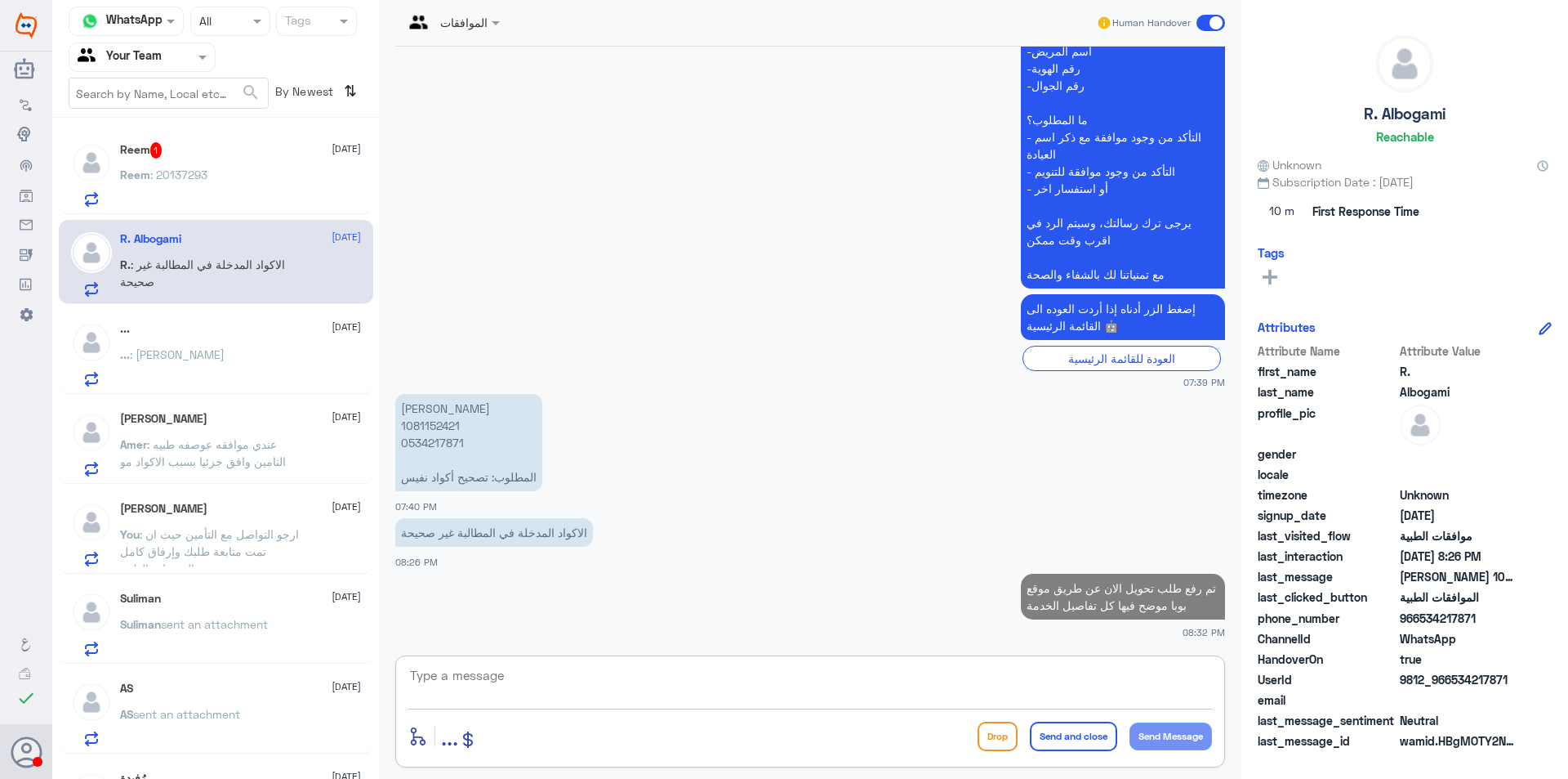
paste textarea "122339925"
type textarea "122339925"
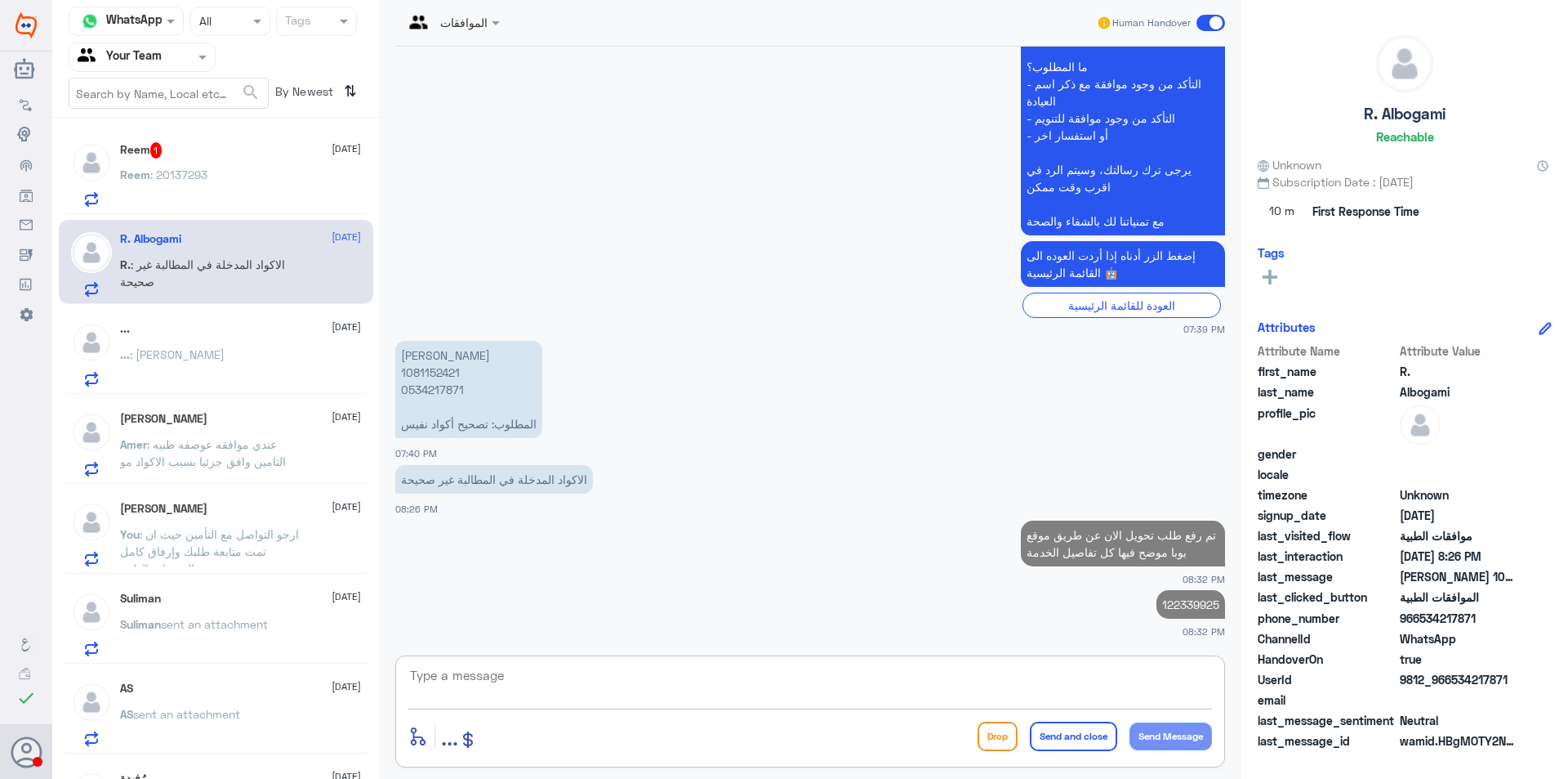
click at [260, 171] on div "Reem : 20137293" at bounding box center [241, 188] width 241 height 37
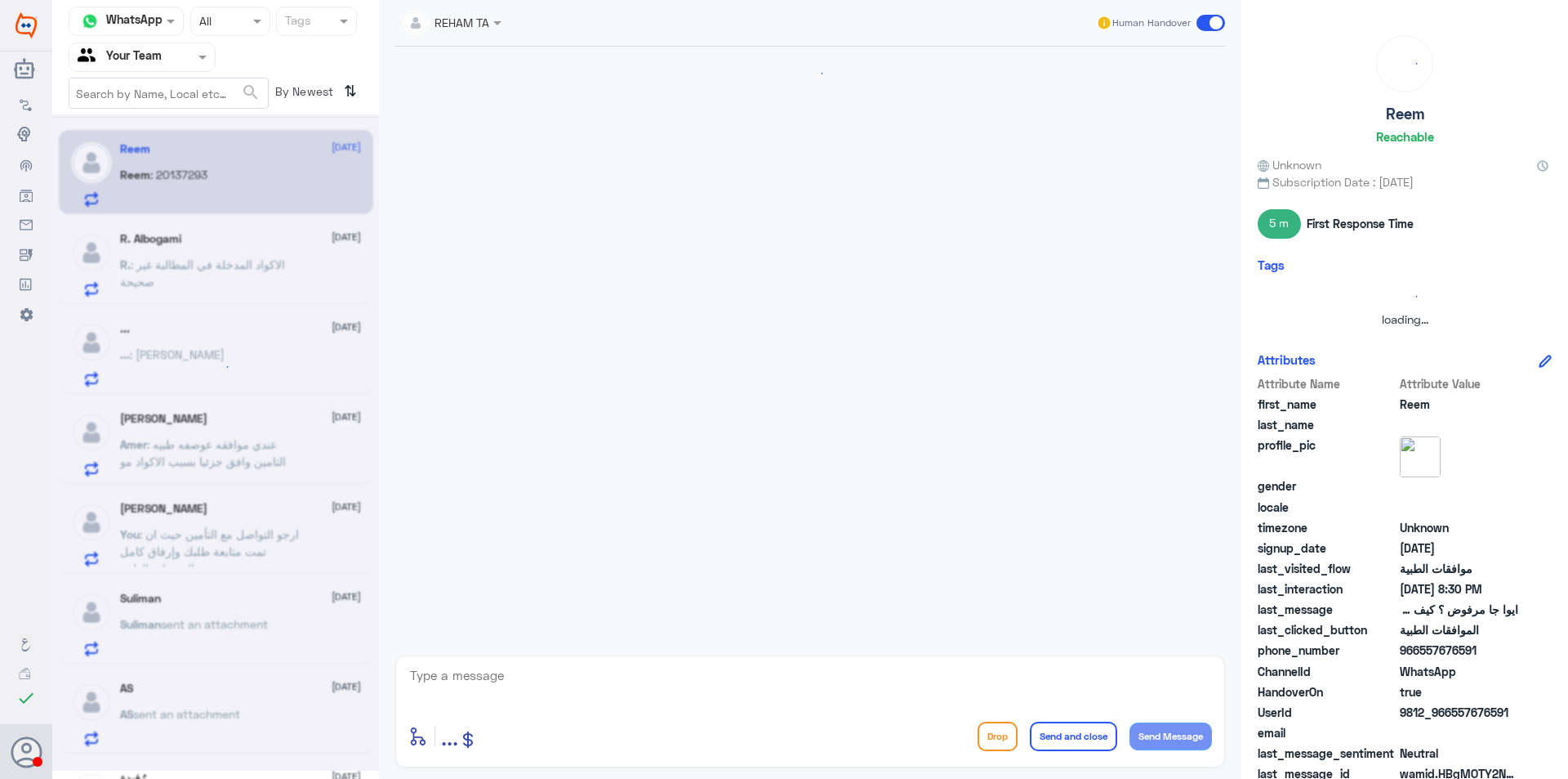
scroll to position [918, 0]
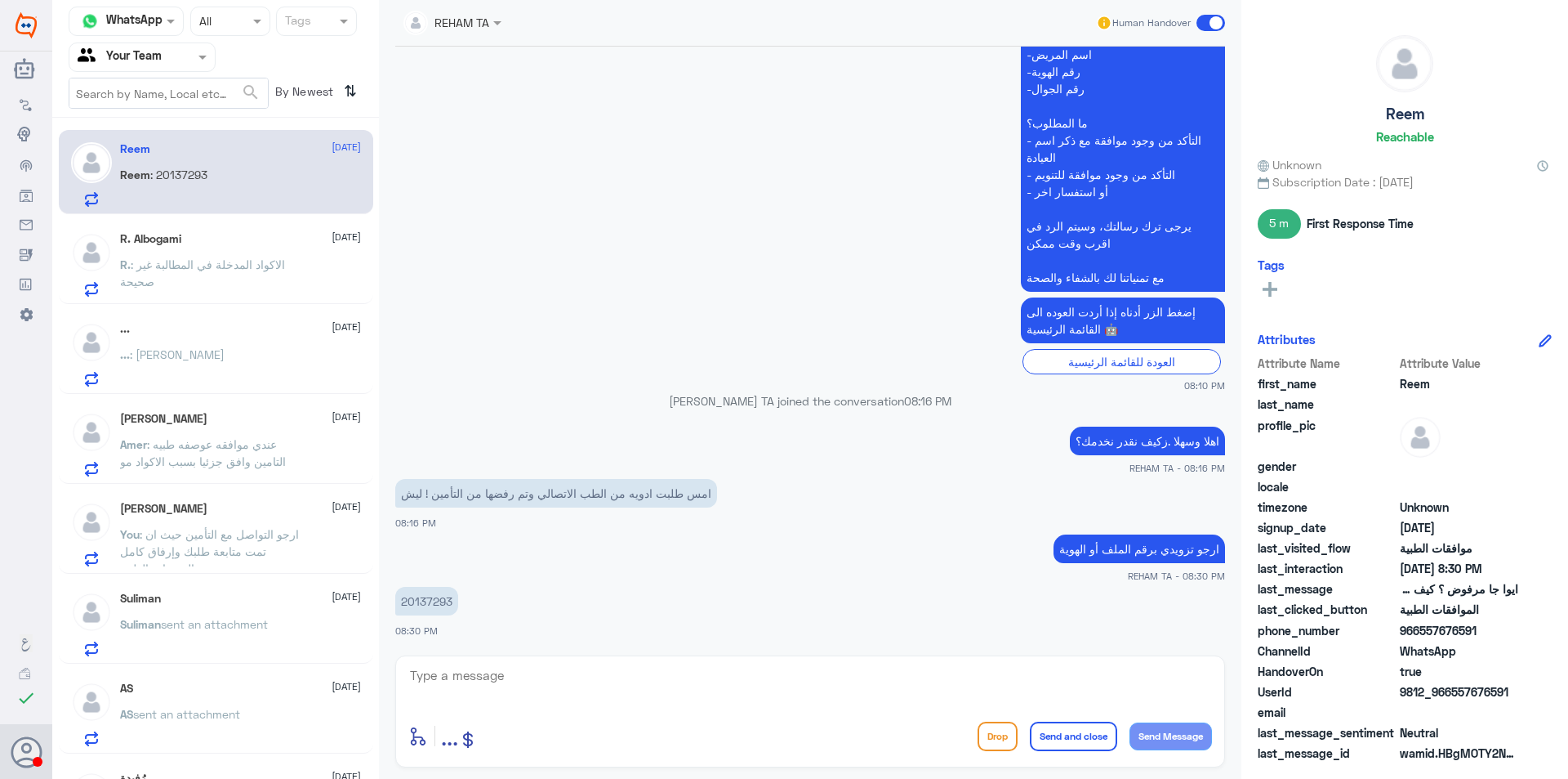
click at [437, 596] on p "20137293" at bounding box center [427, 601] width 63 height 29
copy p "20137293"
click at [412, 591] on p "20137293" at bounding box center [427, 601] width 63 height 29
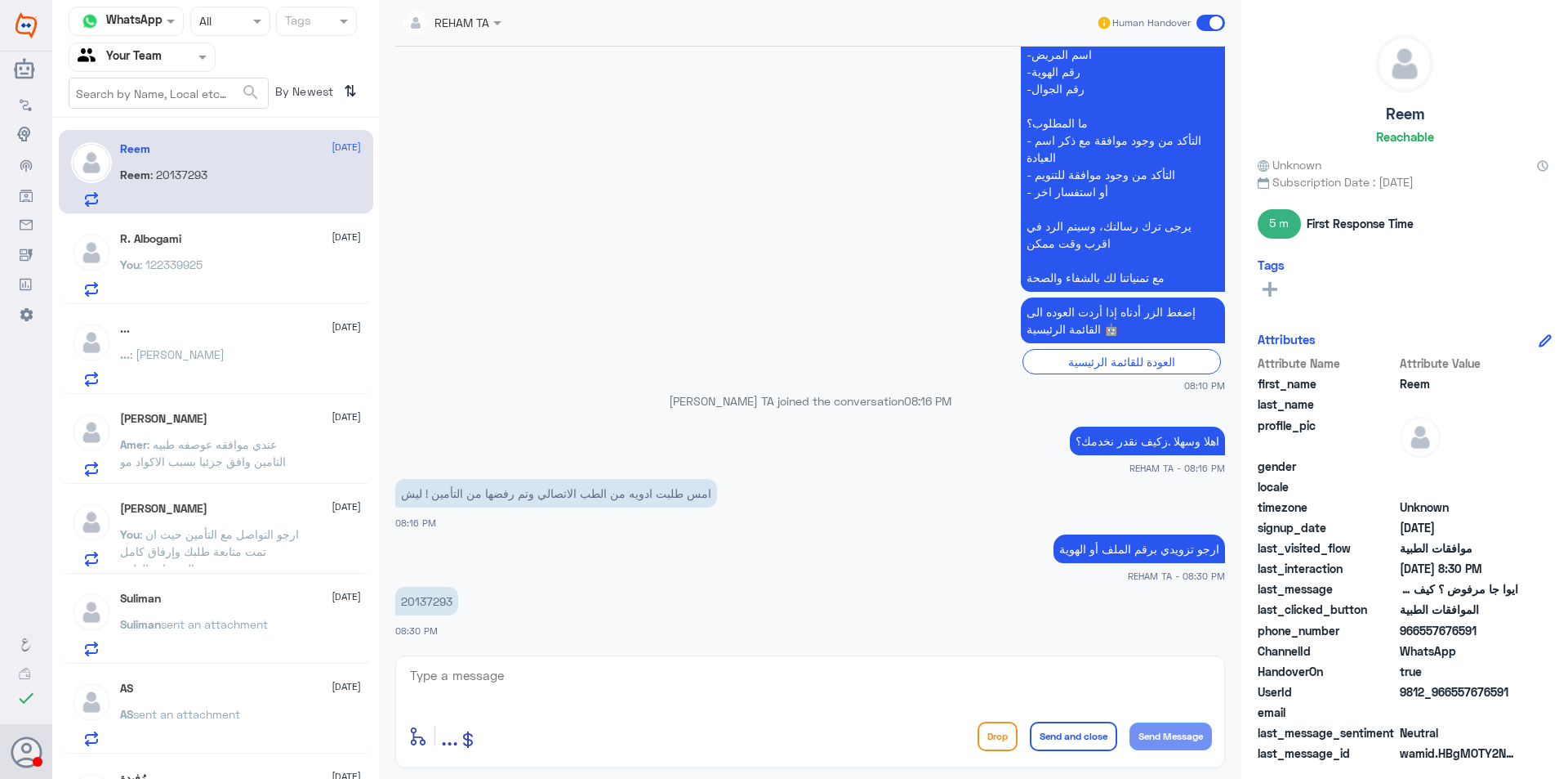
click at [778, 705] on div at bounding box center [810, 686] width 804 height 45
click at [800, 693] on textarea at bounding box center [810, 684] width 804 height 40
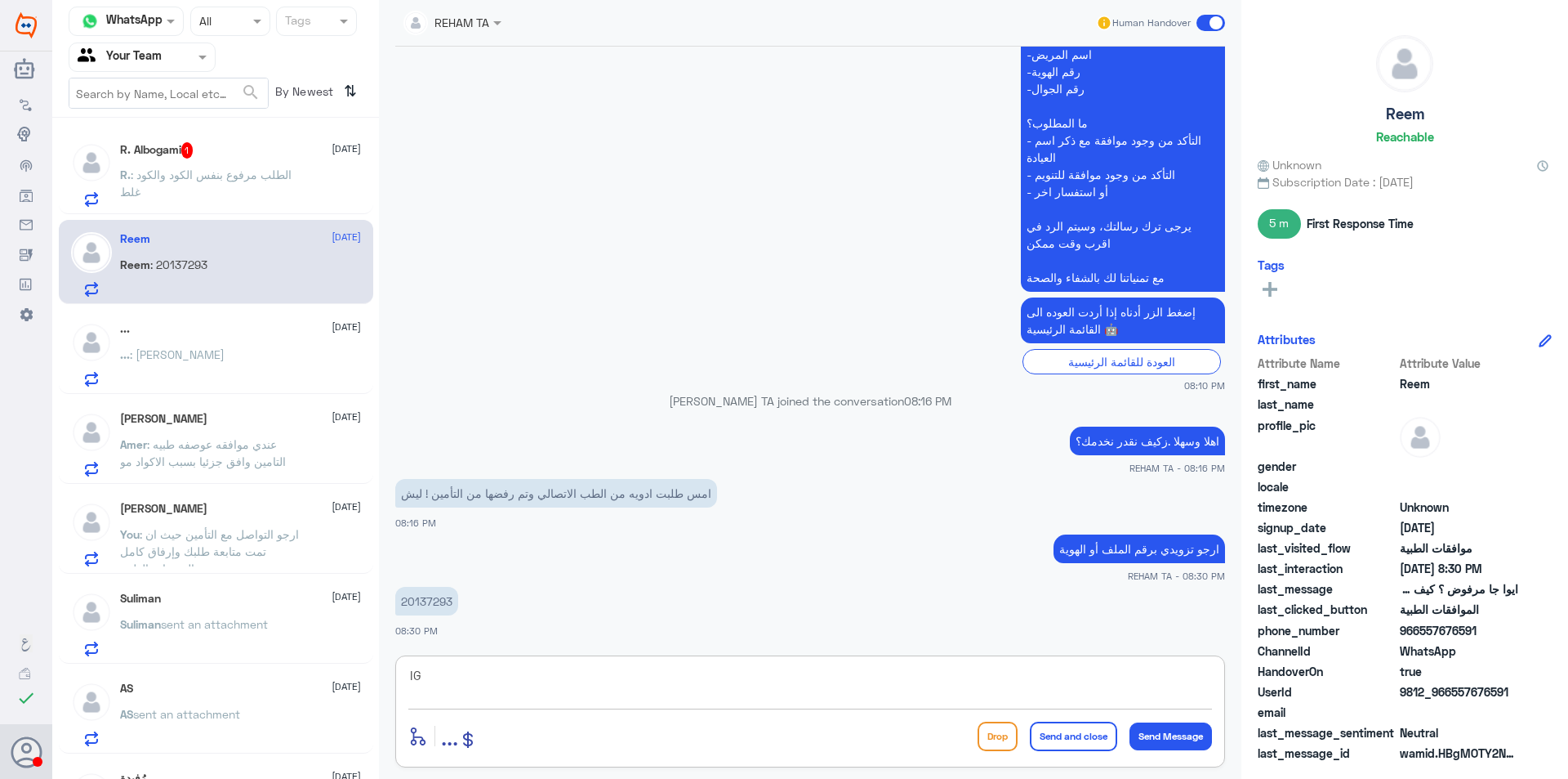
type textarea "I"
type textarea "هل الطلب في دلة النخيل؟"
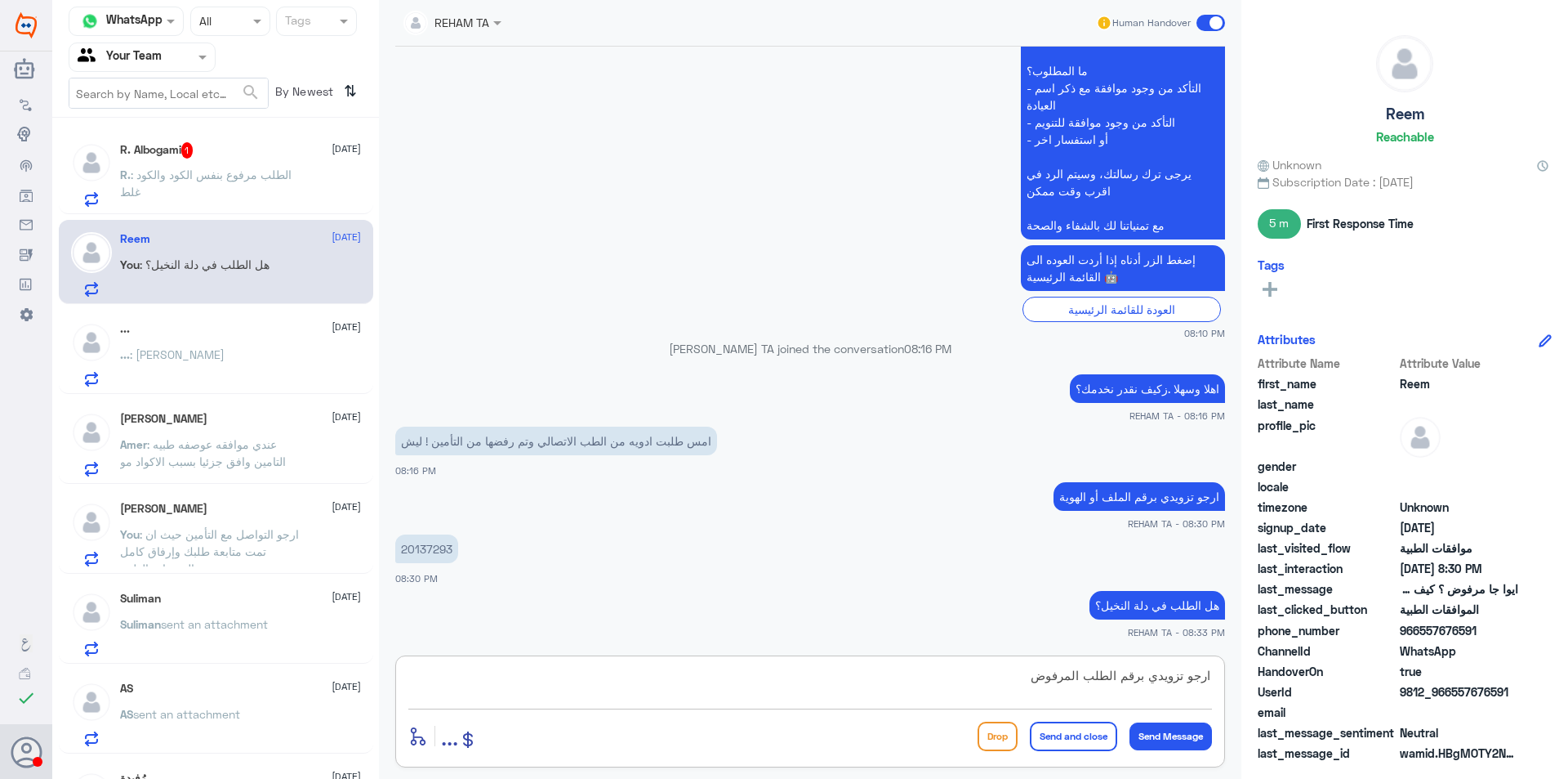
type textarea "ارجو تزويدي برقم الطلب المرفوض"
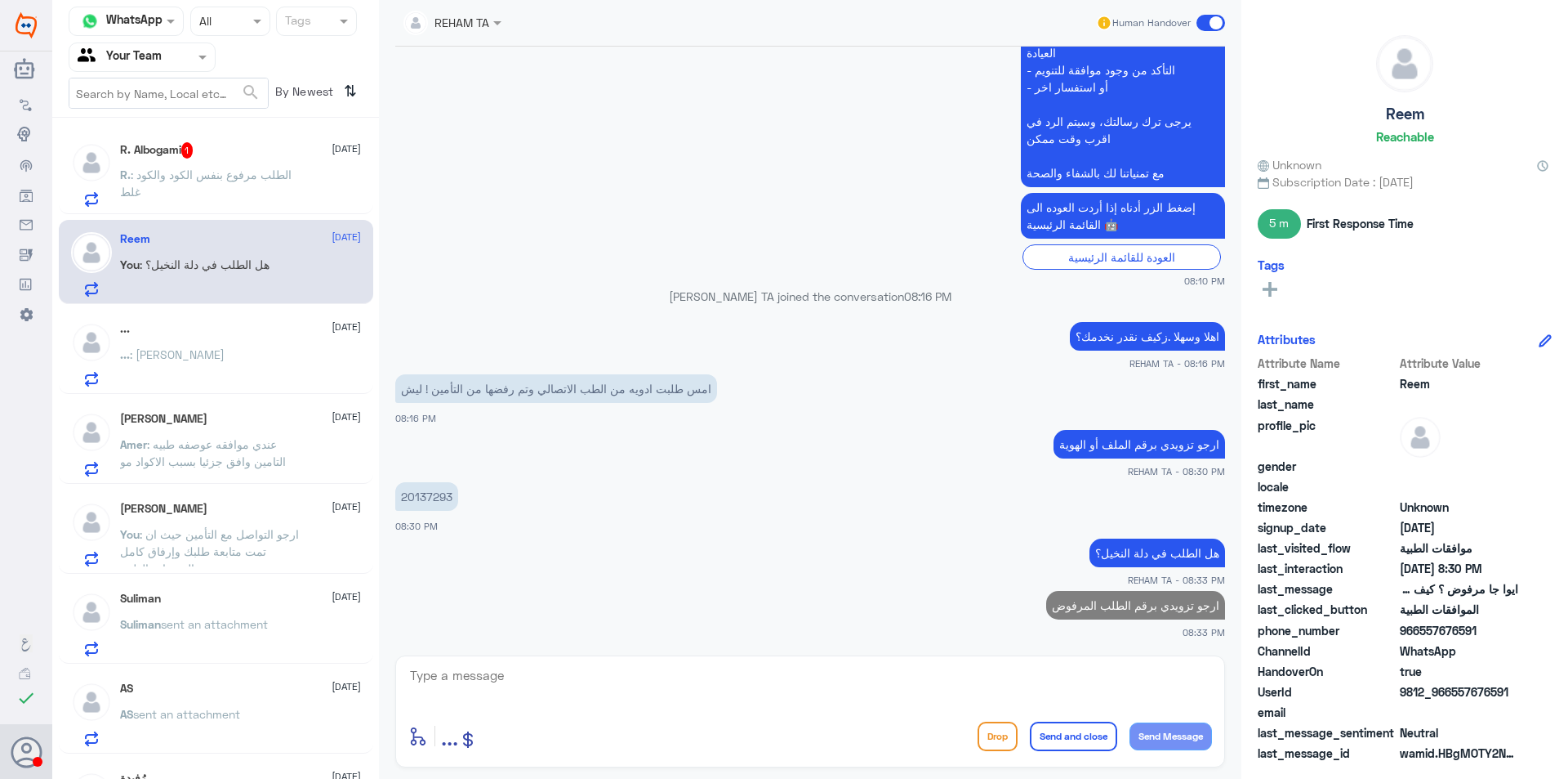
click at [272, 168] on span ": الطلب مرفوع بنفس الكود والكود غلط" at bounding box center [206, 183] width 172 height 31
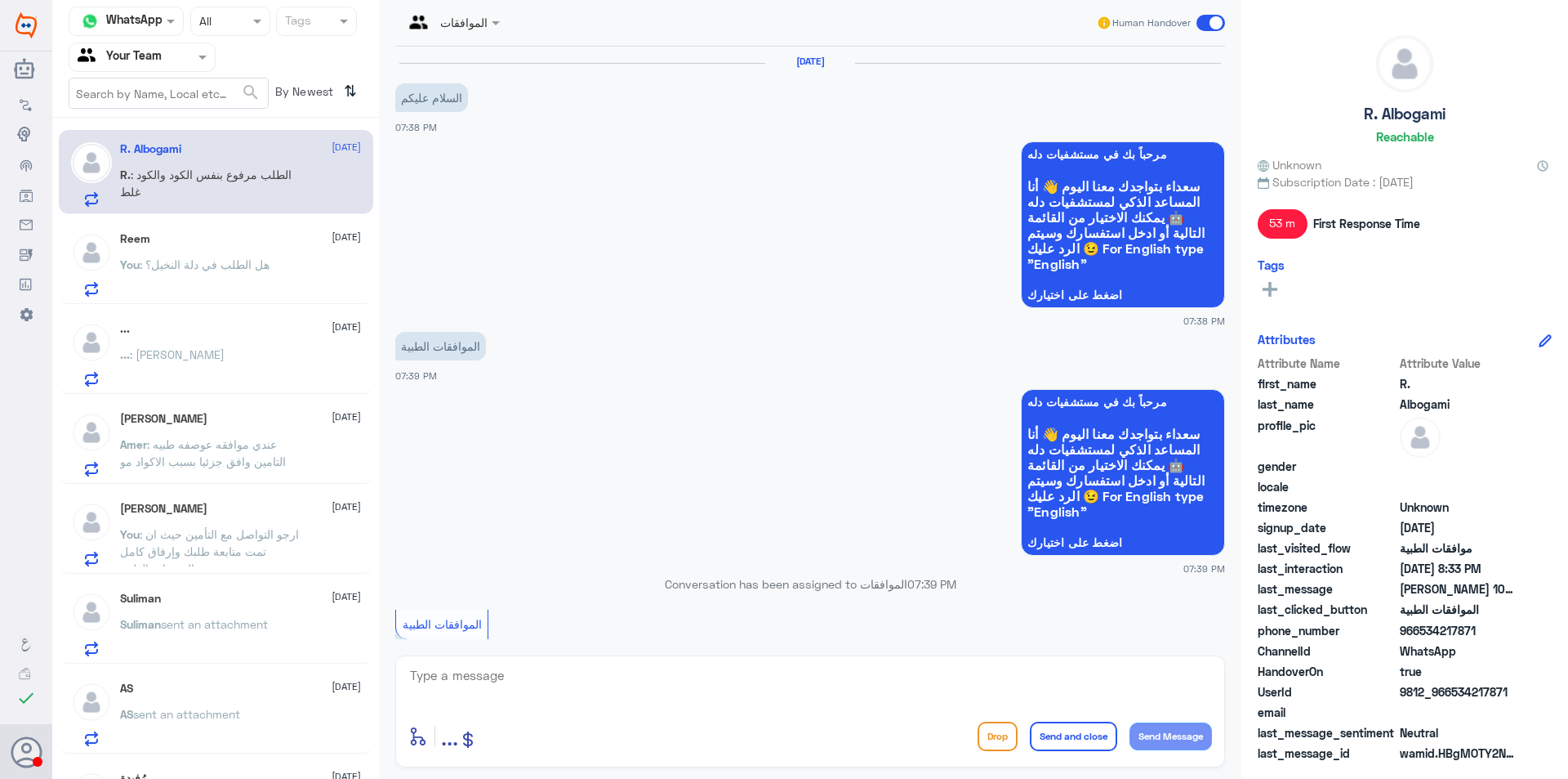
scroll to position [836, 0]
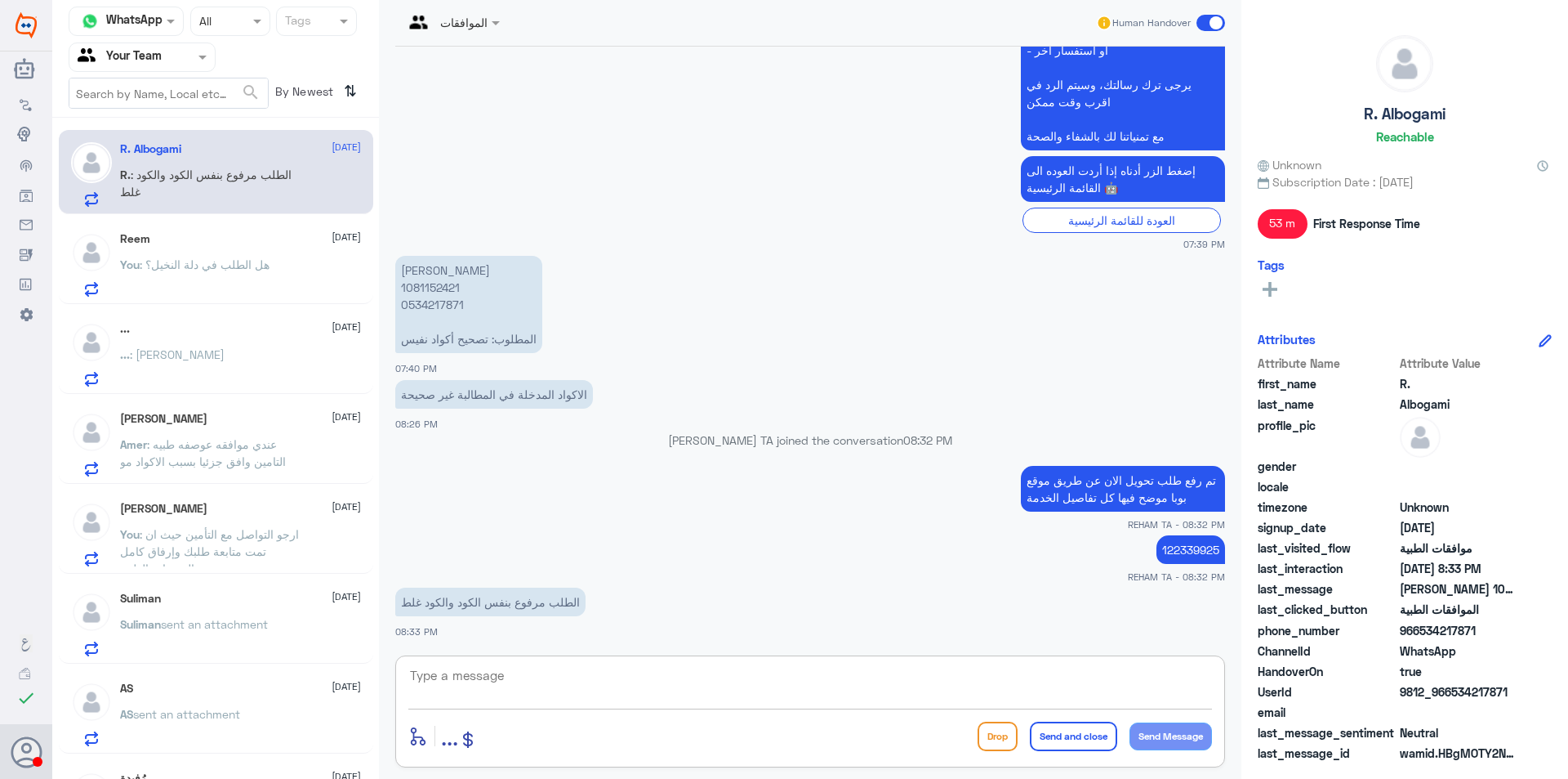
click at [554, 693] on textarea at bounding box center [810, 684] width 804 height 40
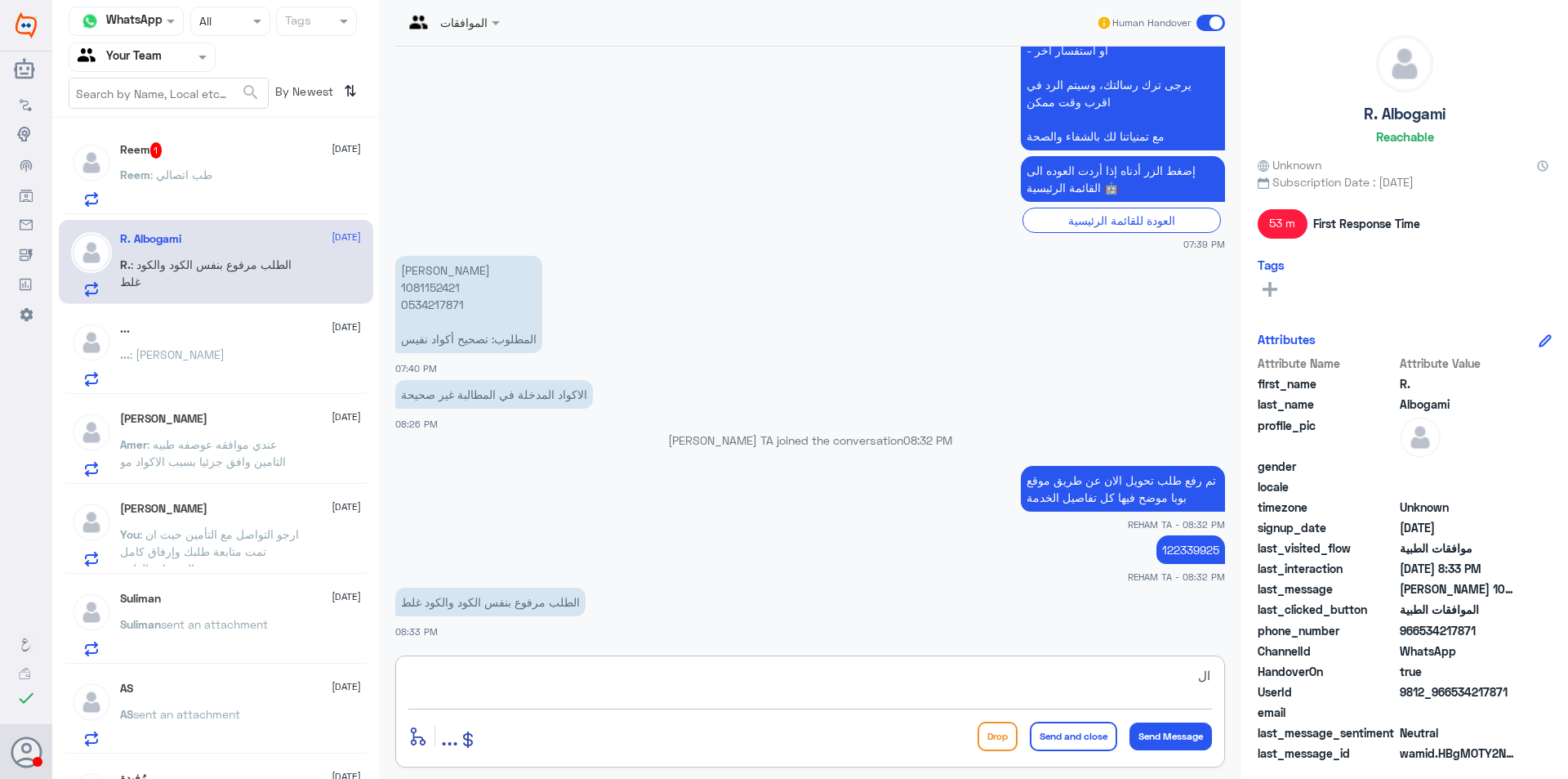
type textarea "ا"
type textarea "تم رفعه الان مرة اخرى عن طريق موقع بوبا"
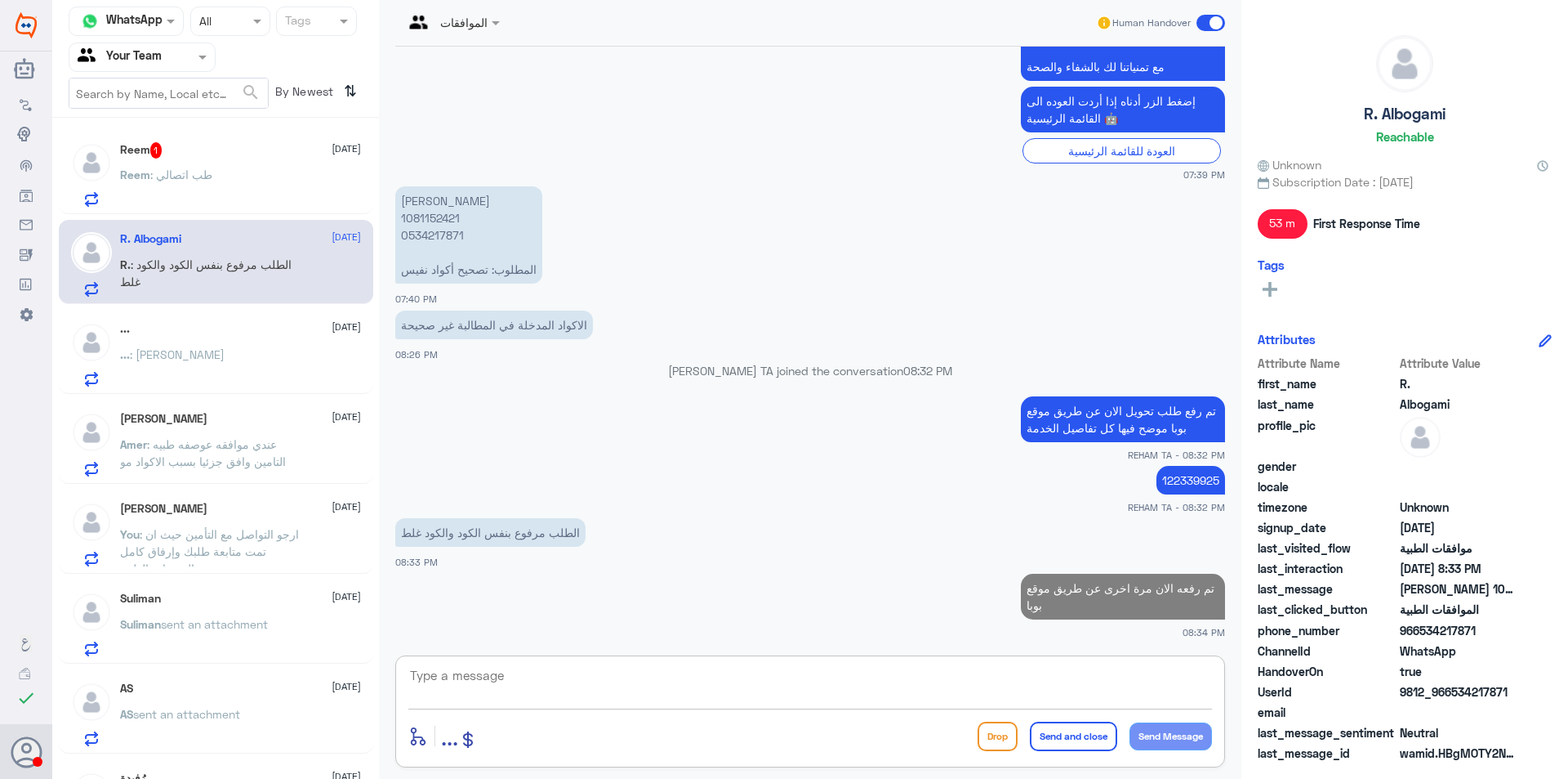
click at [209, 169] on div "Reem 1 11 September Reem : طب اتصالي" at bounding box center [241, 175] width 241 height 64
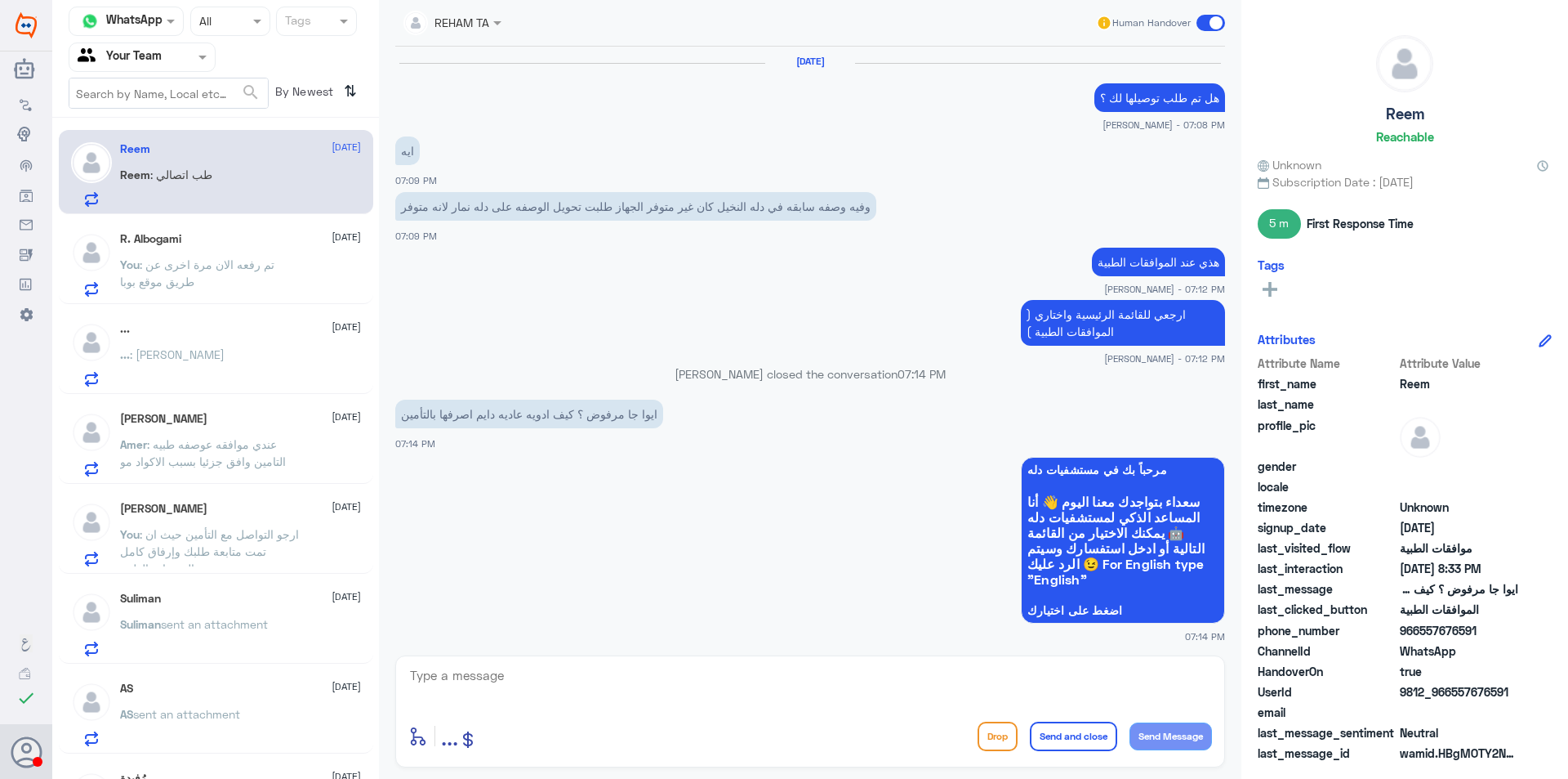
scroll to position [923, 0]
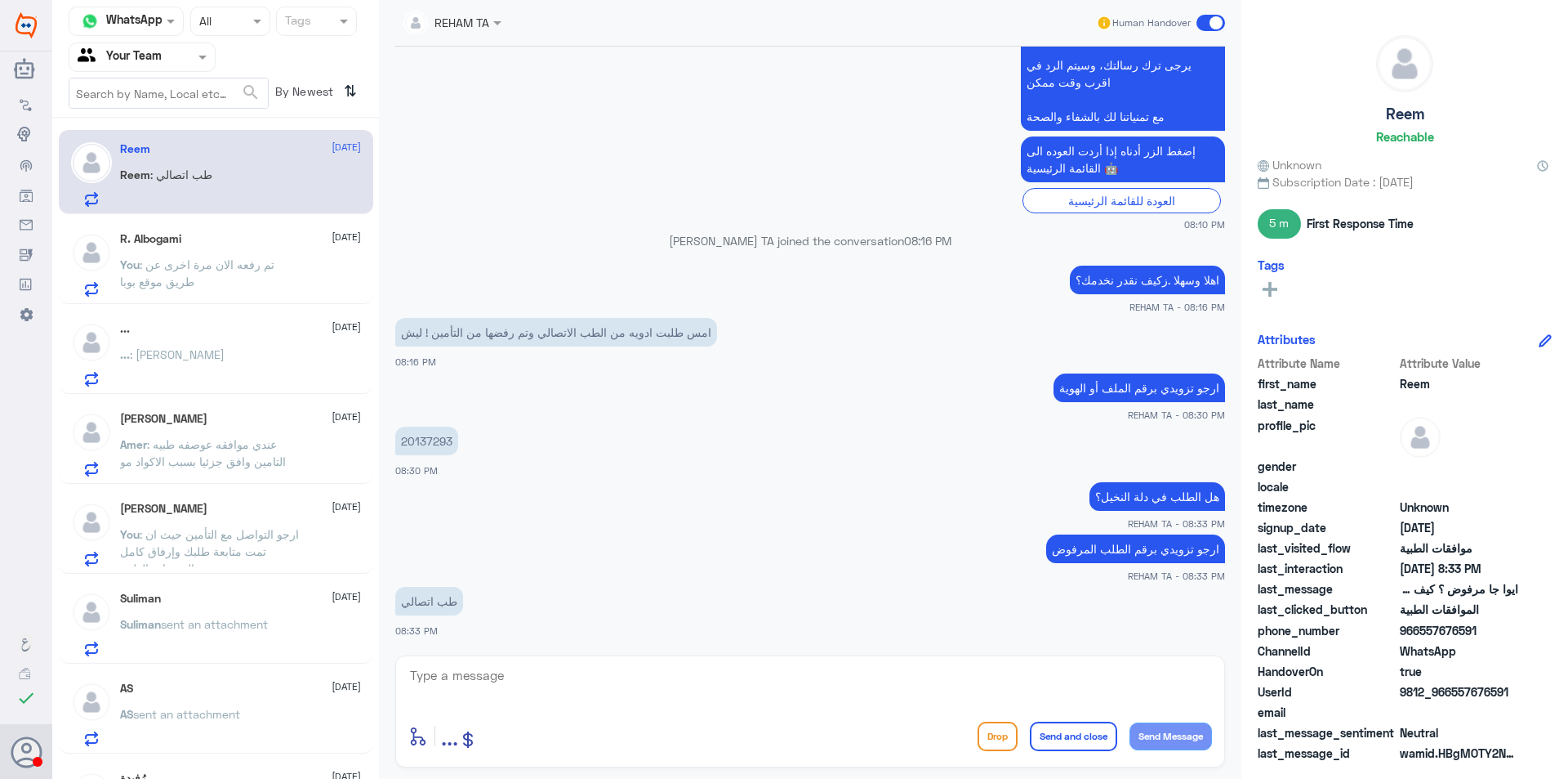
click at [522, 684] on textarea at bounding box center [810, 684] width 804 height 40
click at [431, 441] on p "20137293" at bounding box center [427, 441] width 63 height 29
copy p "20137293"
click at [595, 685] on textarea at bounding box center [810, 684] width 804 height 40
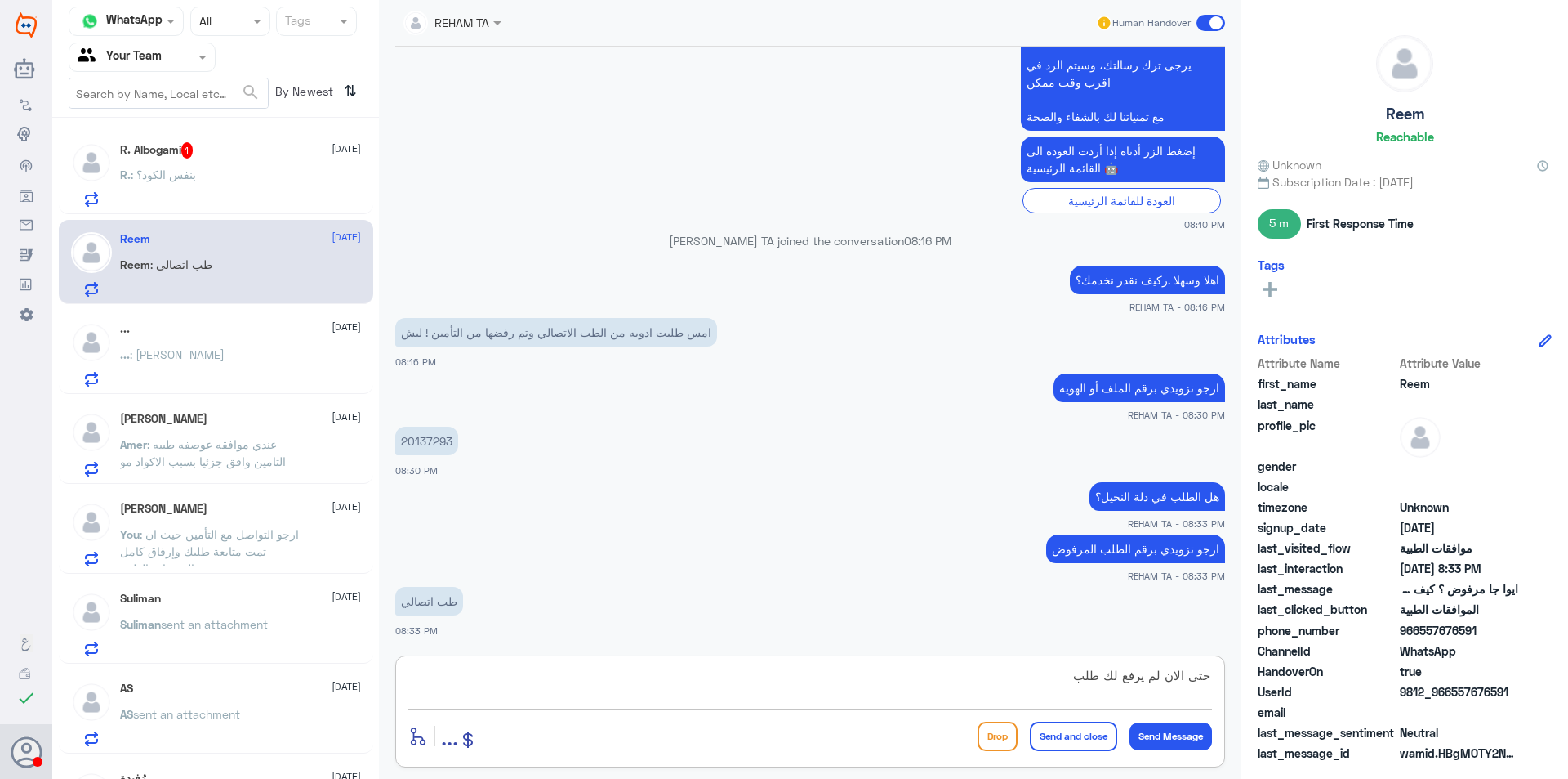
type textarea "حتى الان لم يرفع لك طلب"
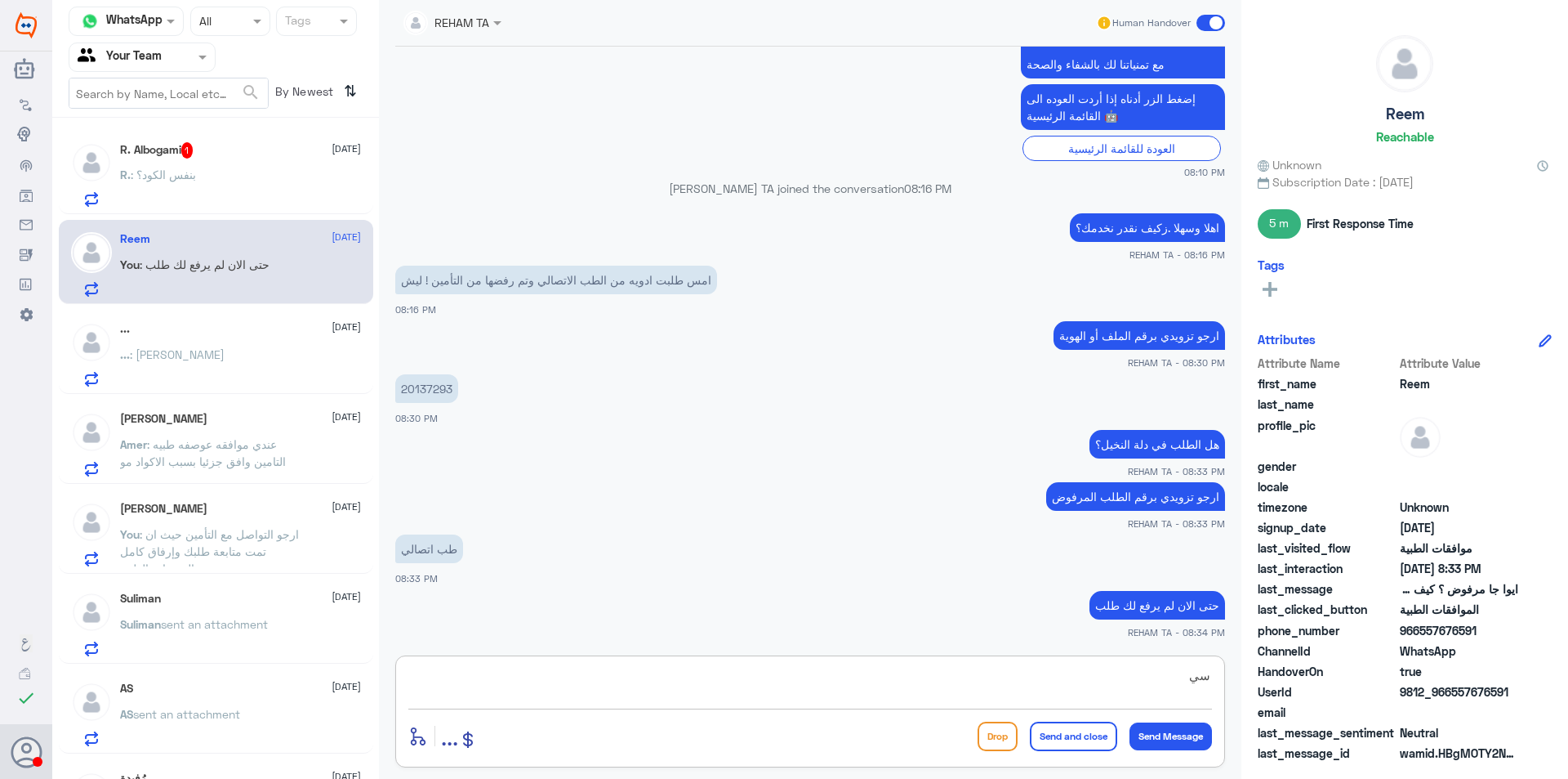
type textarea "س"
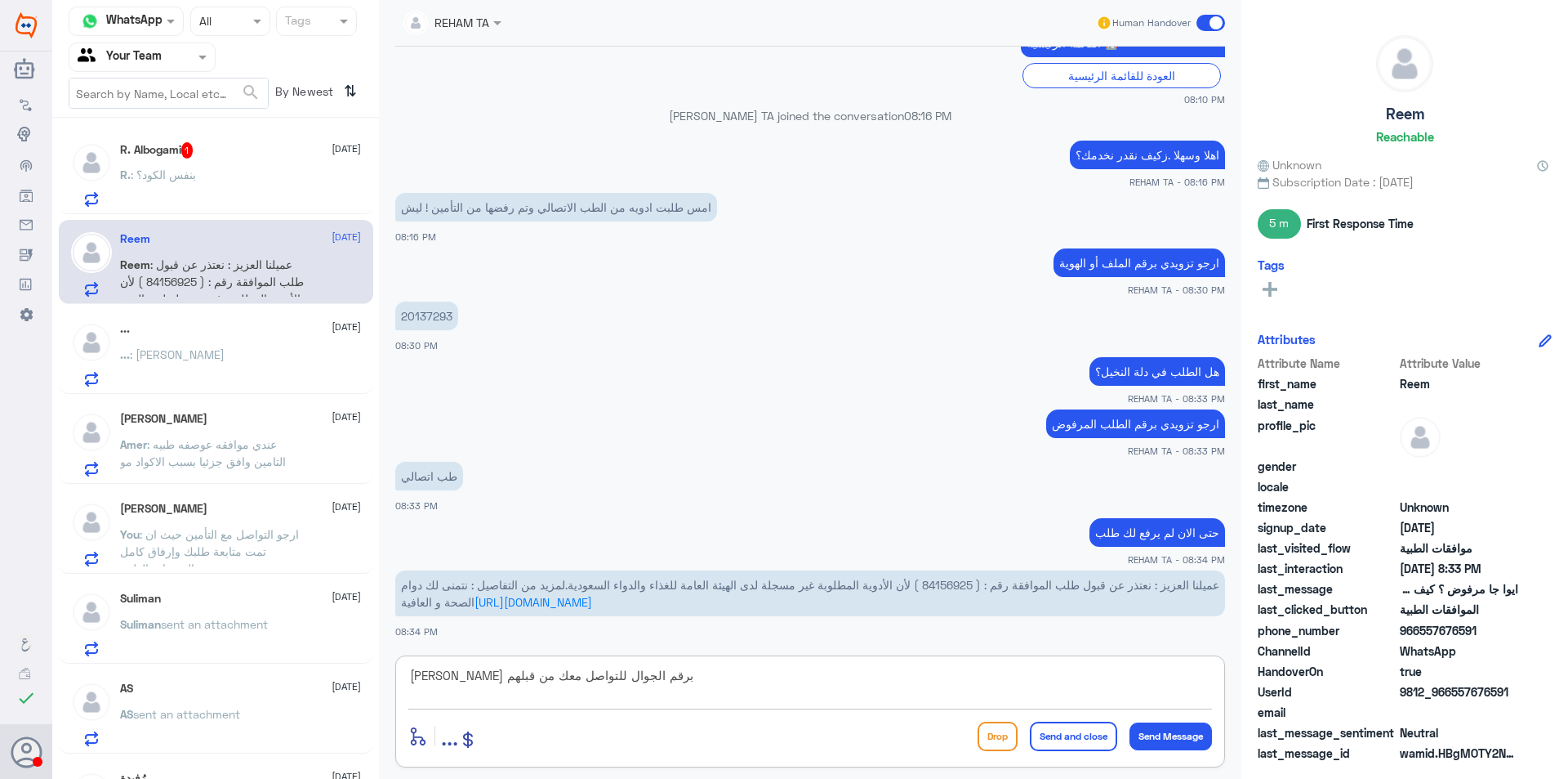
type textarea "[PERSON_NAME] برقم الجوال للتواصل معك من قبلهم"
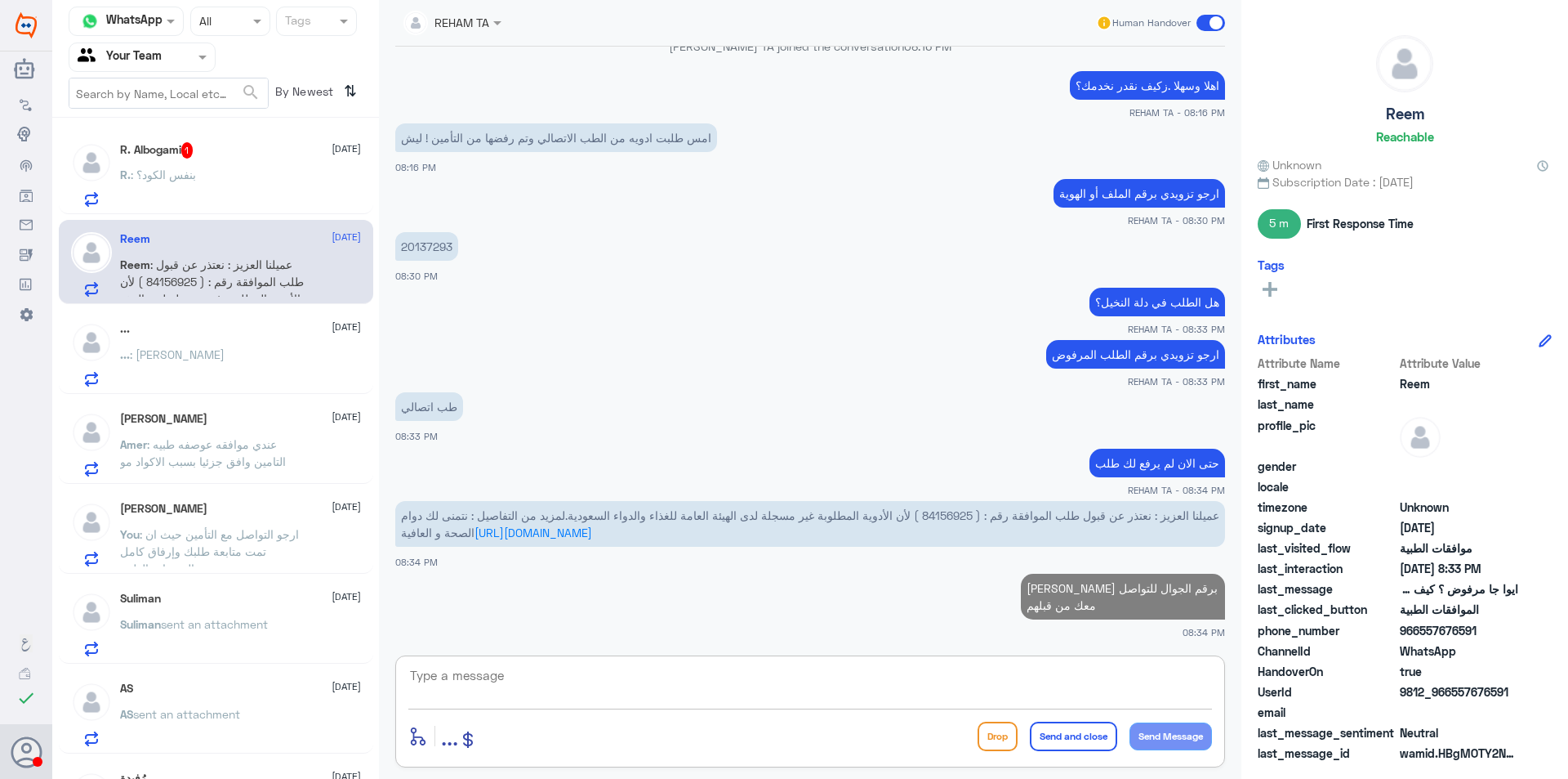
click at [932, 518] on span "عميلنا العزيز : نعتذر عن قبول طلب الموافقة رقم : ( 84156925 ) لأن الأدوية المطل…" at bounding box center [810, 523] width 819 height 31
copy span "84156925"
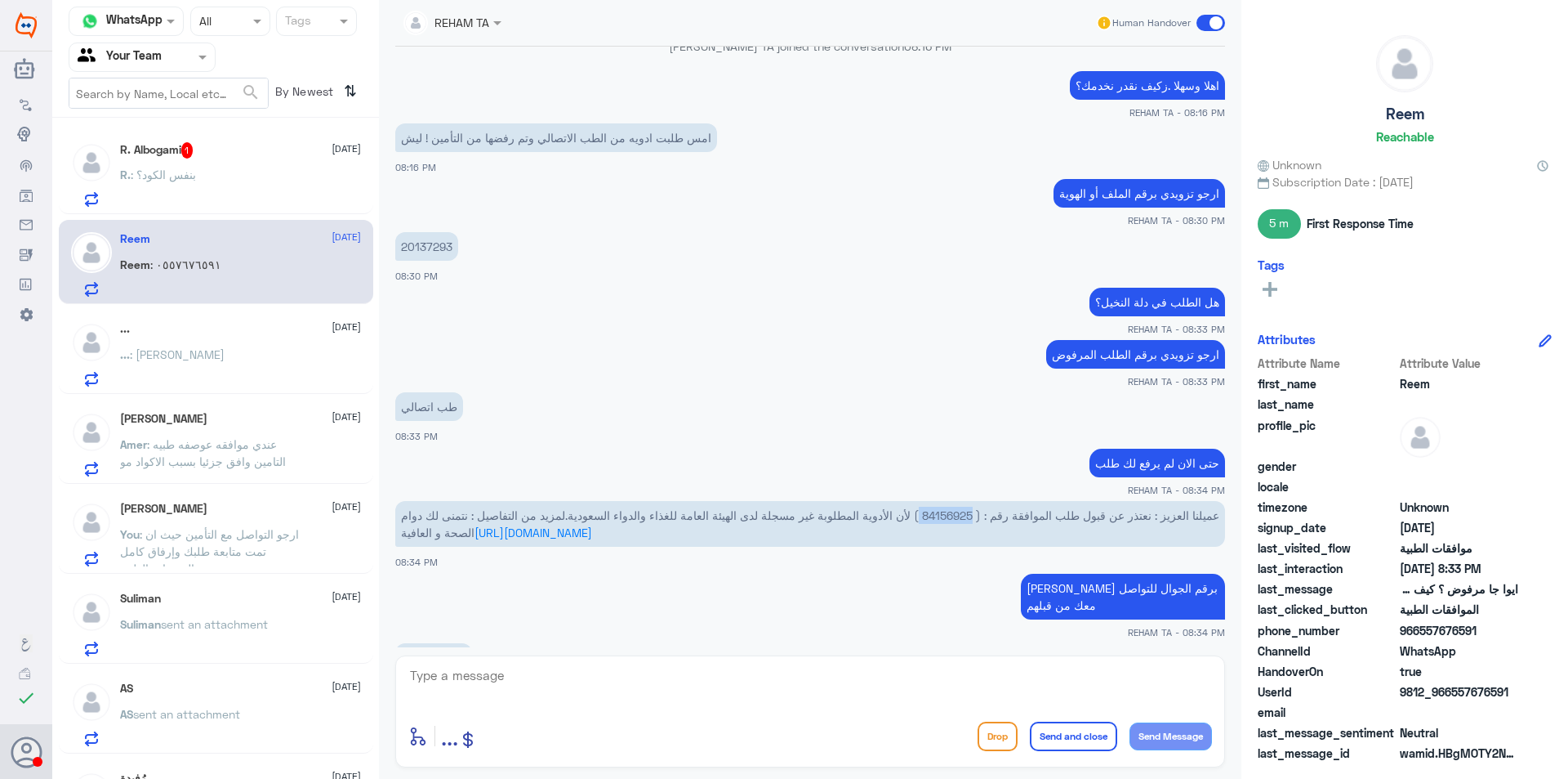
scroll to position [1174, 0]
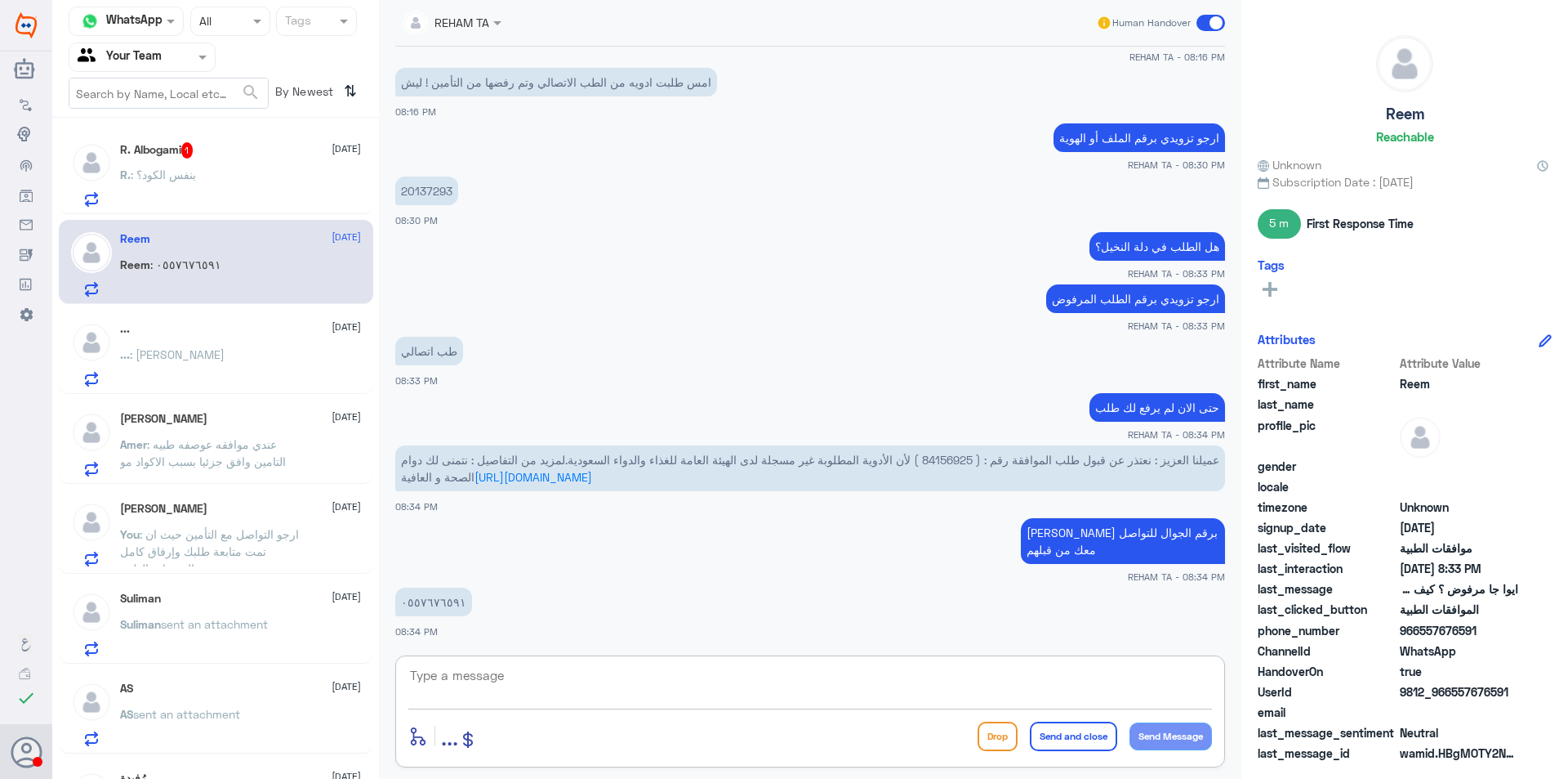
click at [796, 701] on textarea at bounding box center [810, 684] width 804 height 40
click at [796, 685] on textarea at bounding box center [810, 684] width 804 height 40
type textarea "I"
type textarea "ت"
type textarea "ن"
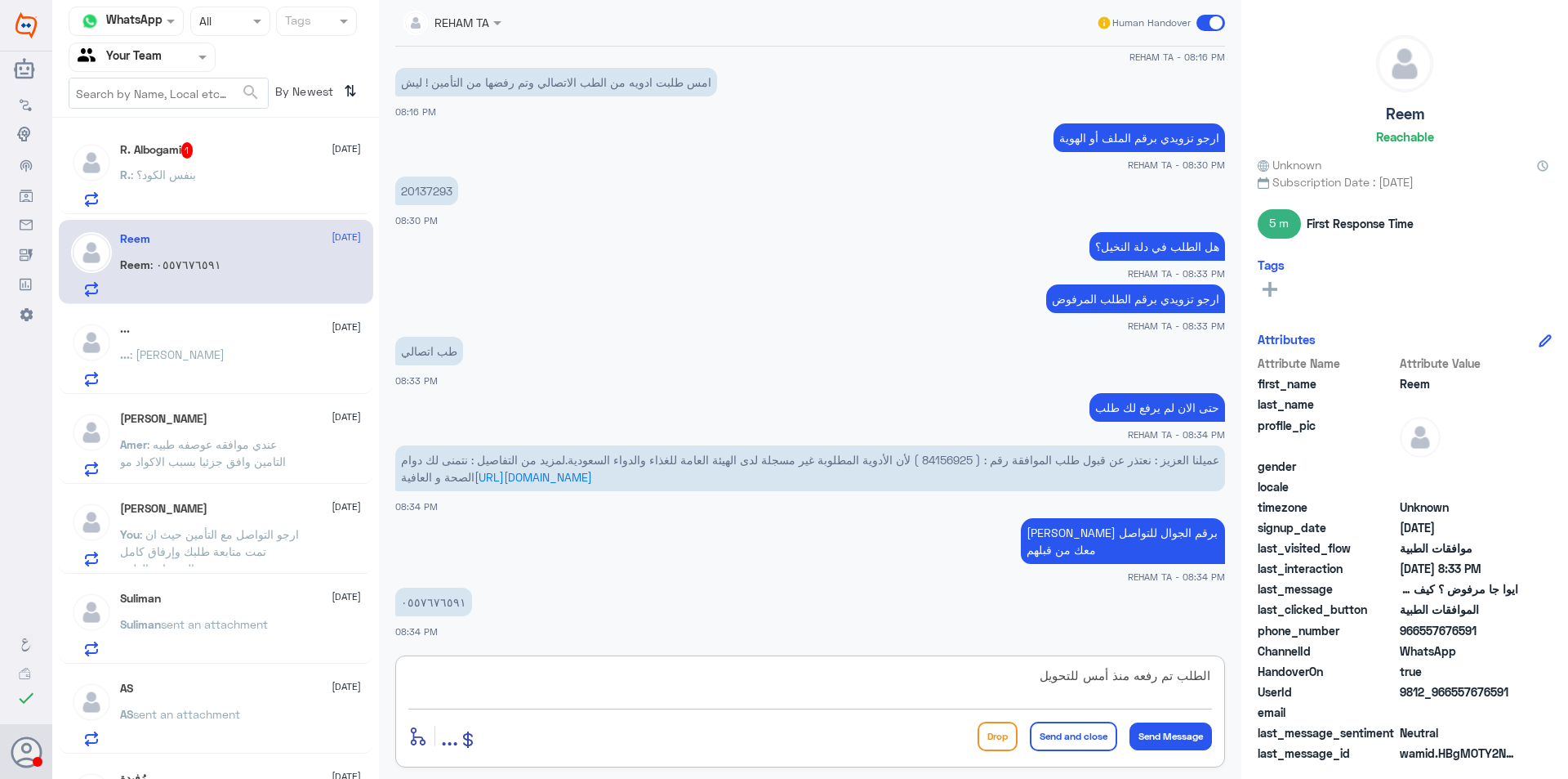
type textarea "الطلب تم رفعه منذ أمس للتحويل"
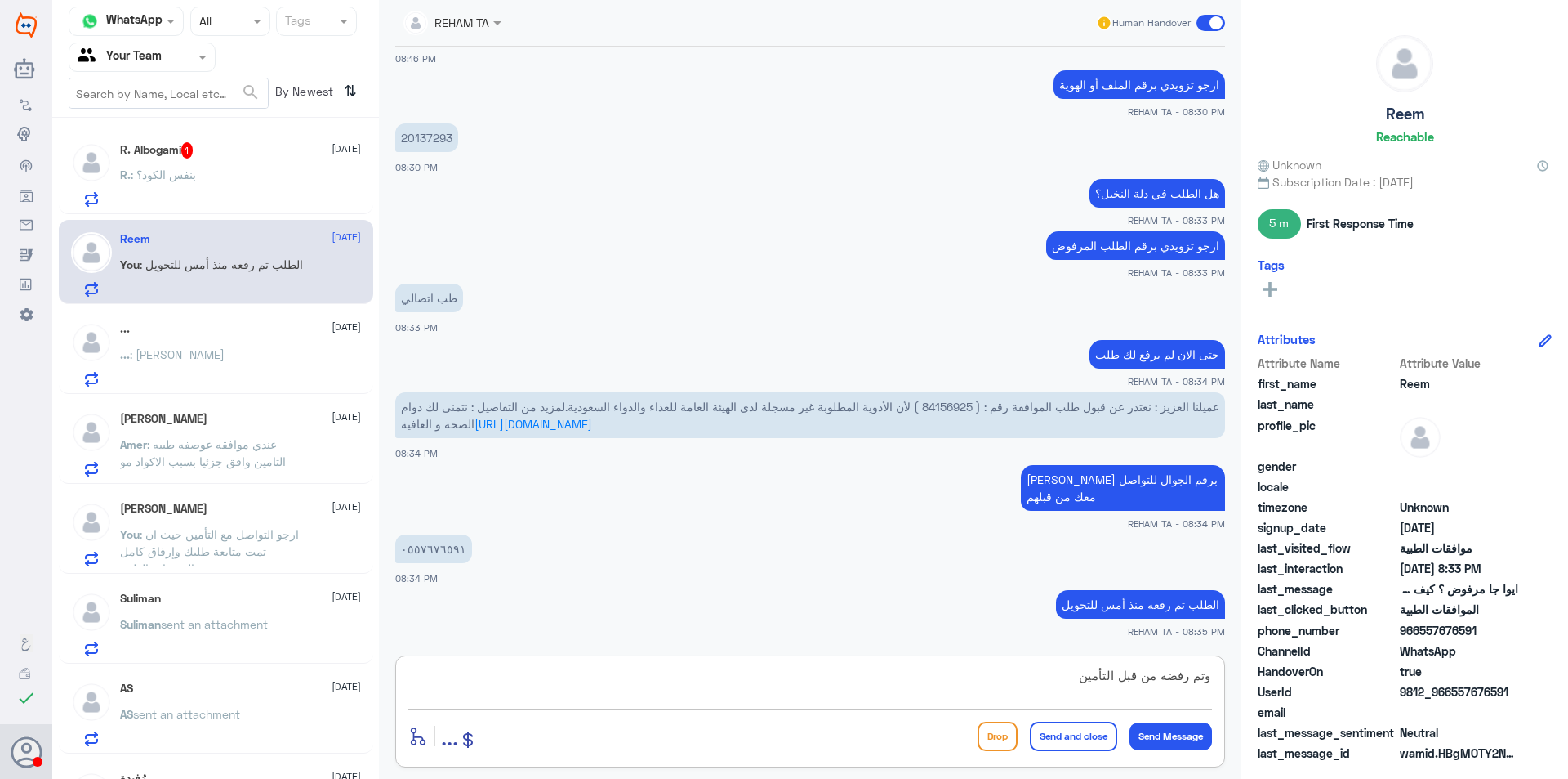
type textarea "وتم رفضه من قبل التأمين"
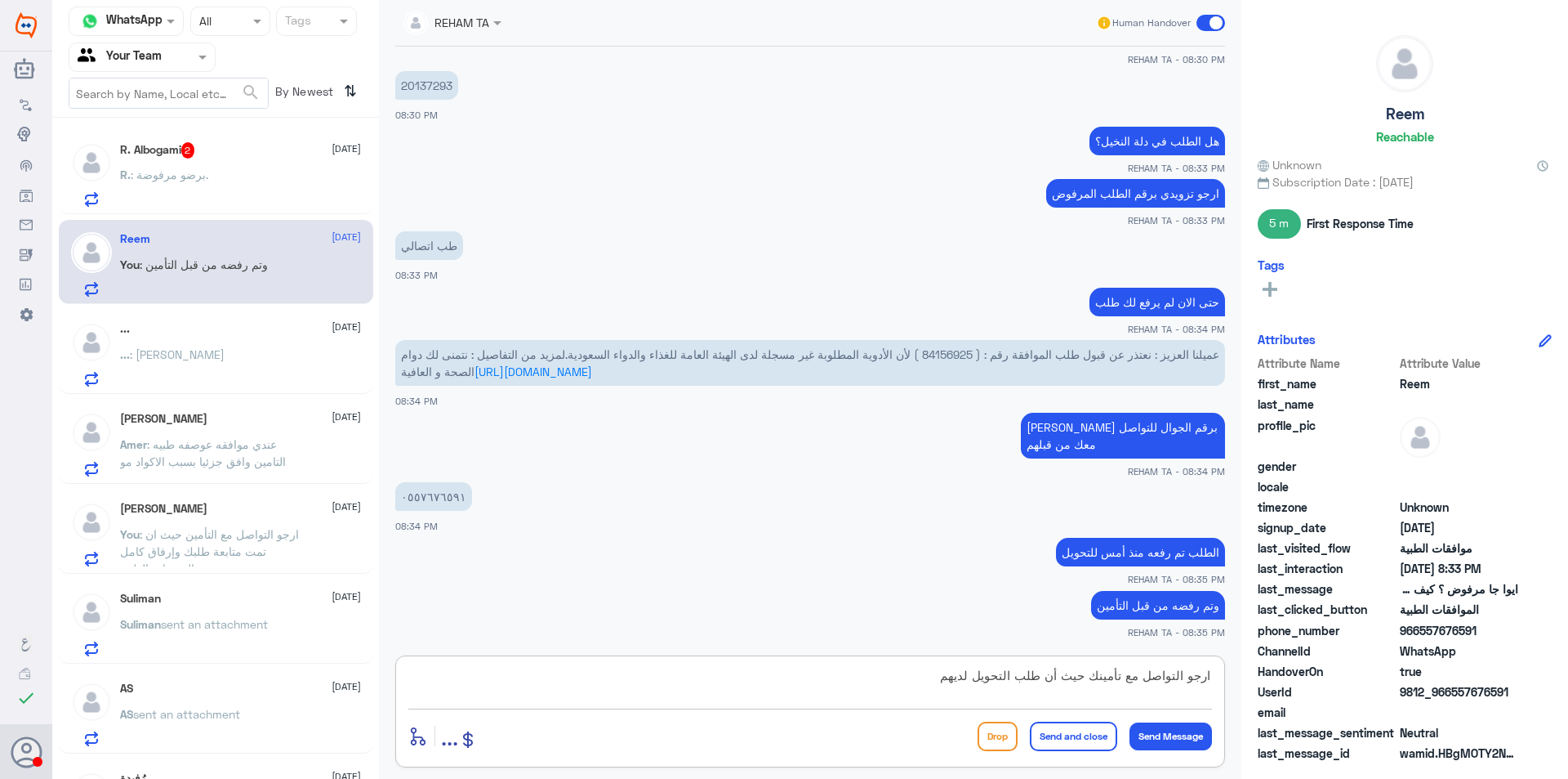
type textarea "ارجو التواصل مع تأمينك حيث أن طلب التحويل لديهم"
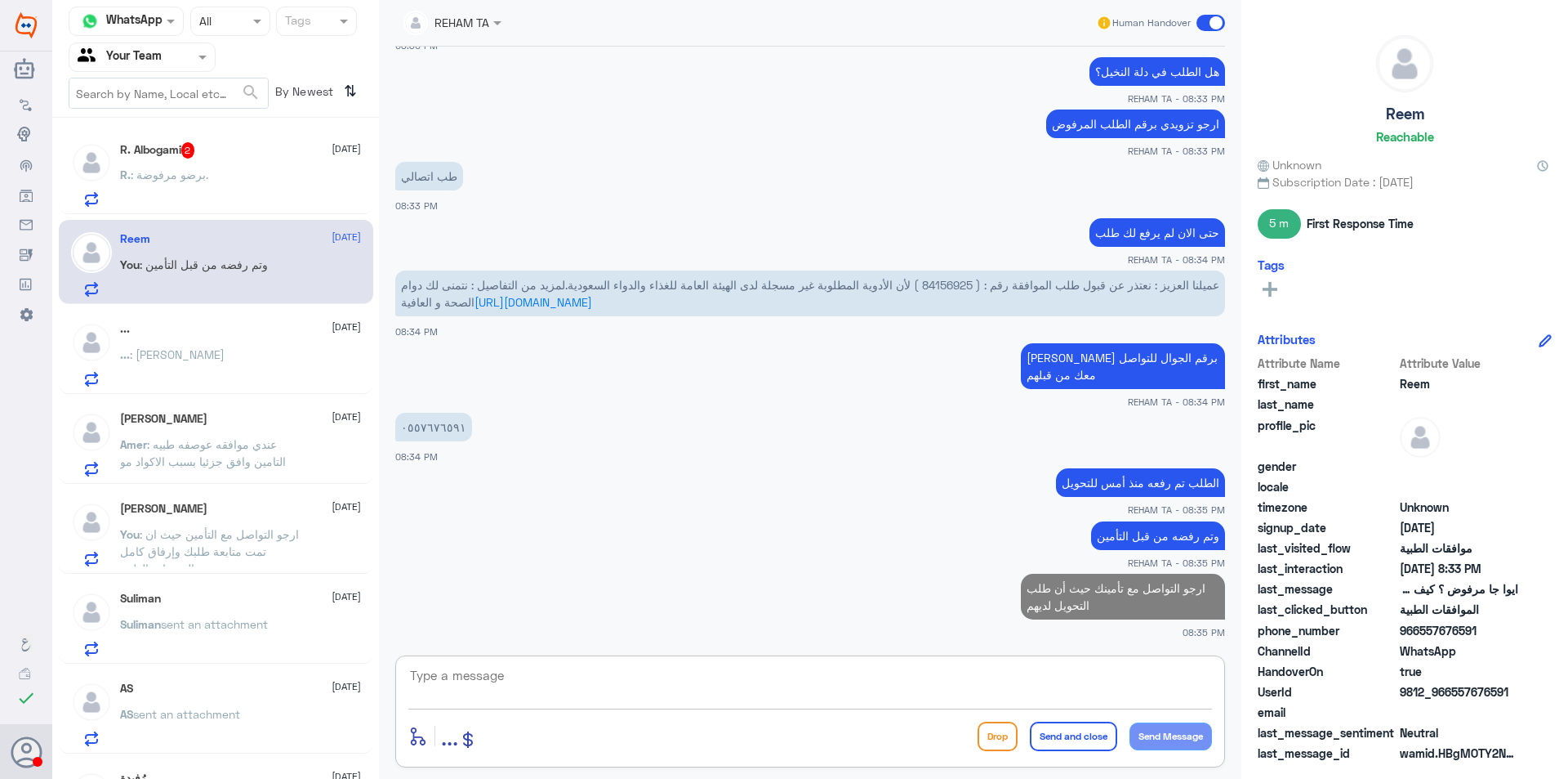
click at [173, 184] on p "R. : برضو مرفوضة." at bounding box center [164, 186] width 88 height 41
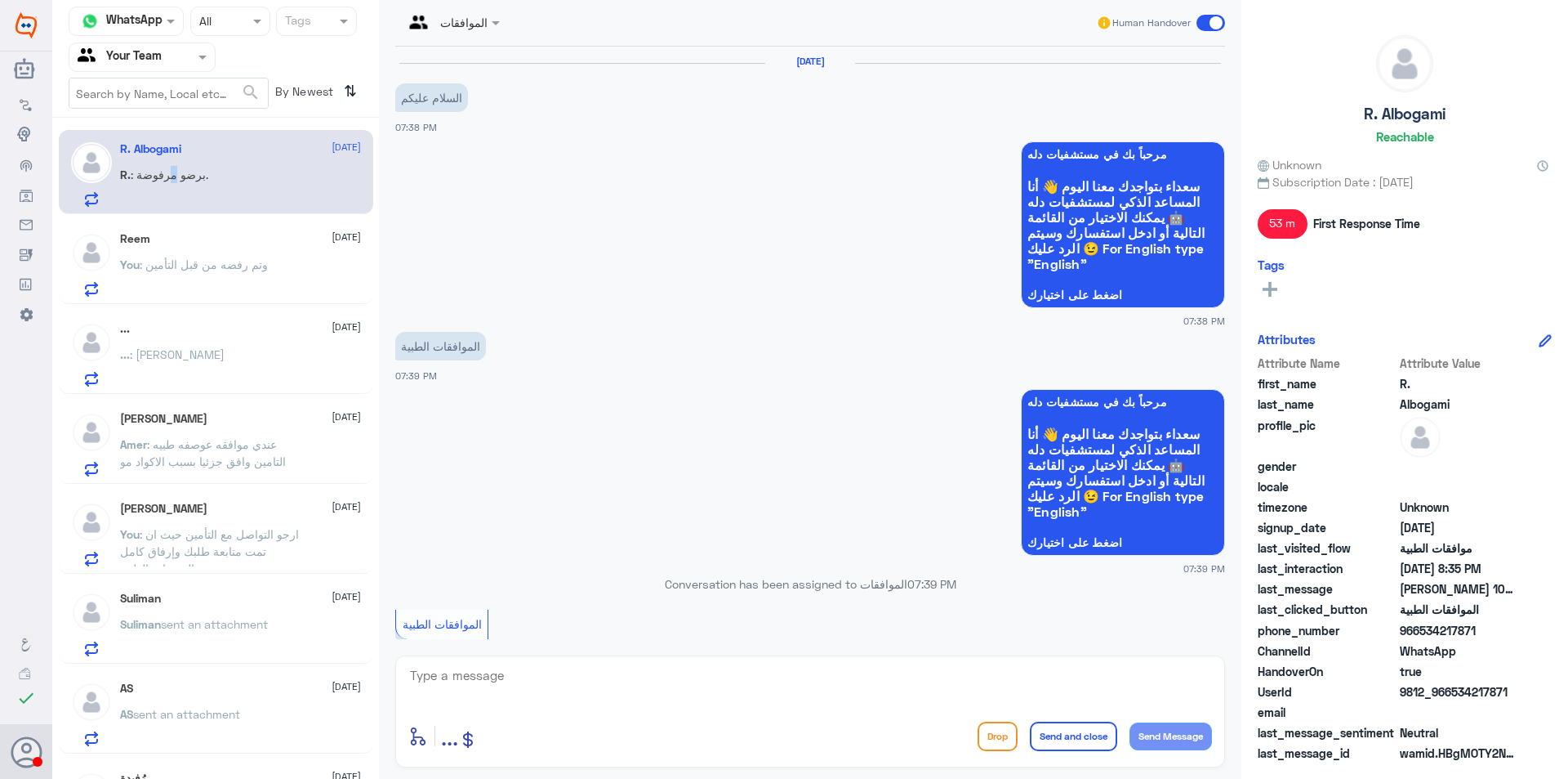
scroll to position [1017, 0]
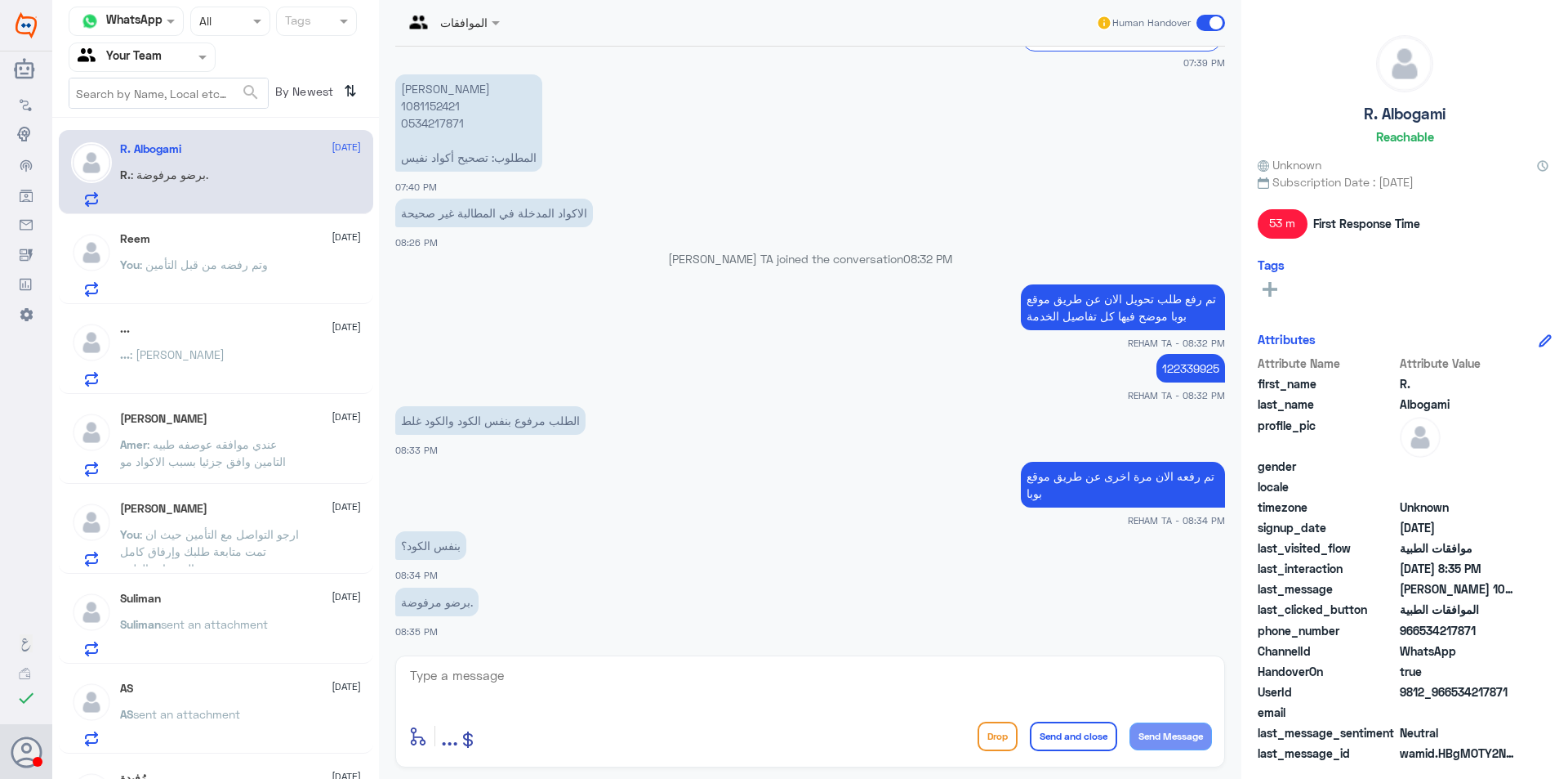
click at [565, 685] on textarea at bounding box center [810, 684] width 804 height 40
type textarea "ل"
type textarea "عن طريق الموقع لايوجد اكود"
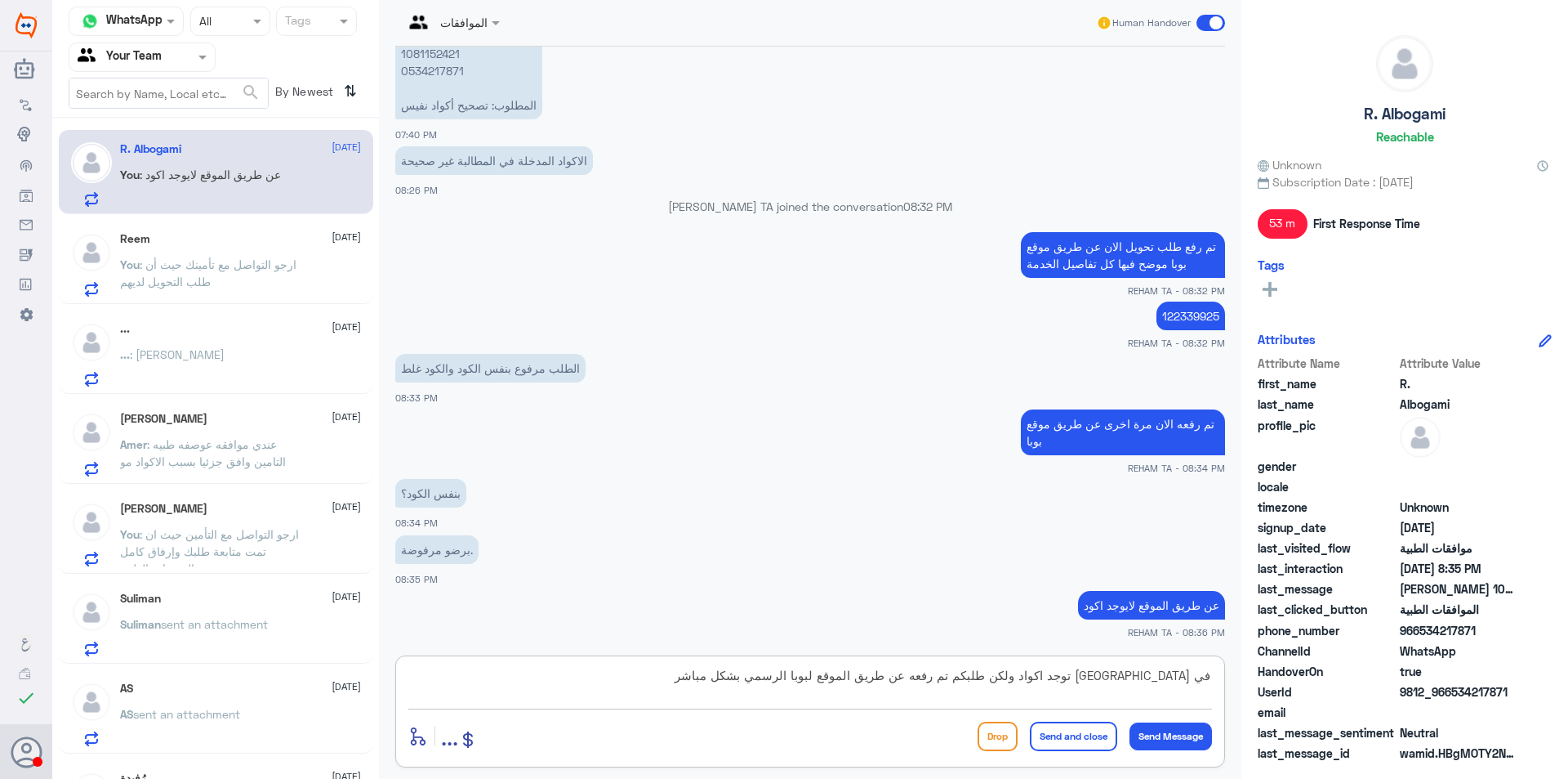
type textarea "في نفيس توجد اكواد ولكن طلبكم تم رفعه عن طريق الموقع لبوبا الرسمي بشكل مباشر"
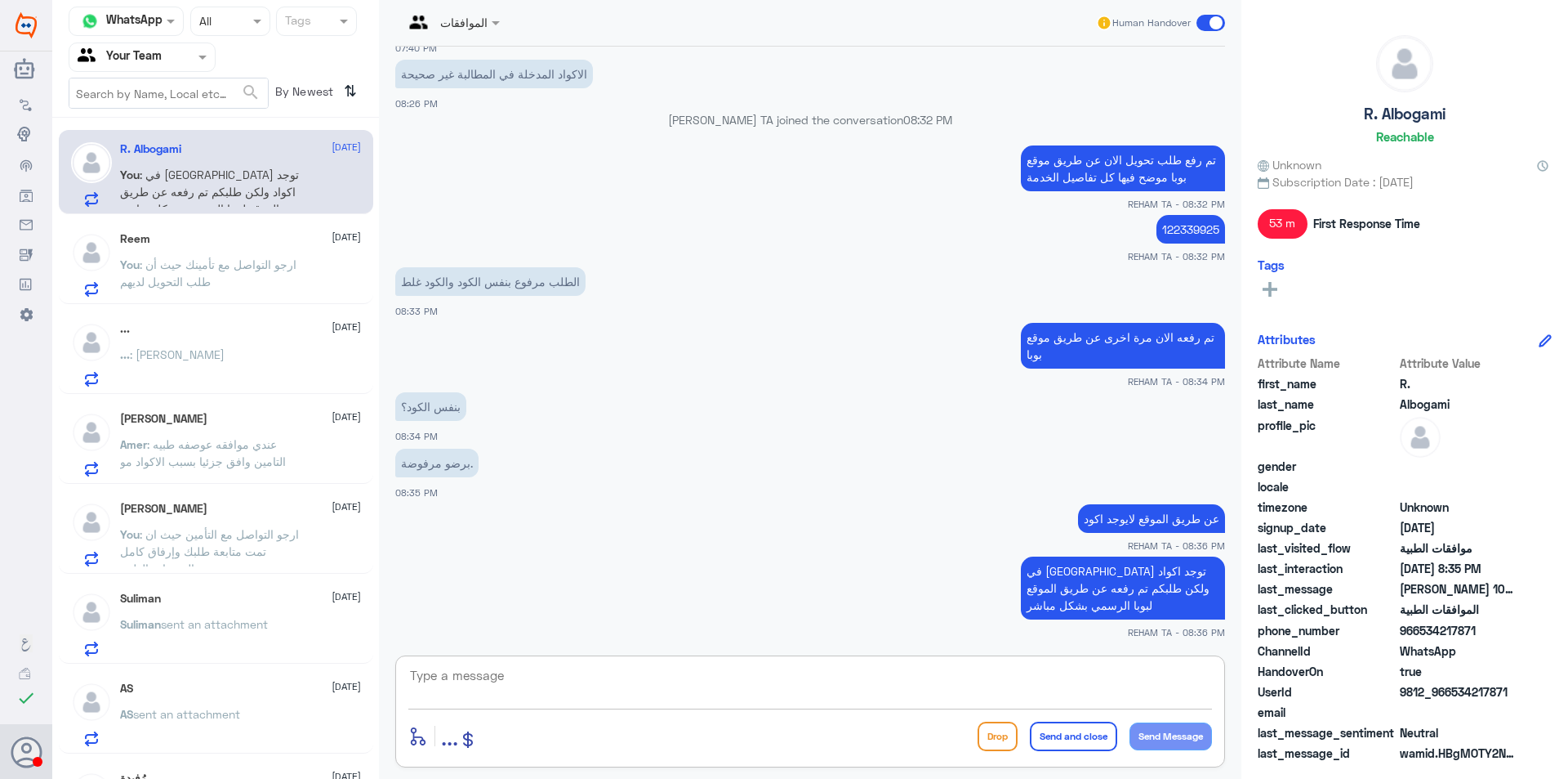
click at [1193, 222] on p "122339925" at bounding box center [1190, 229] width 69 height 29
copy p "122339925"
click at [494, 668] on textarea at bounding box center [810, 684] width 804 height 40
click at [635, 662] on div "enter flow name ... Drop Send and close Send Message" at bounding box center [811, 711] width 830 height 112
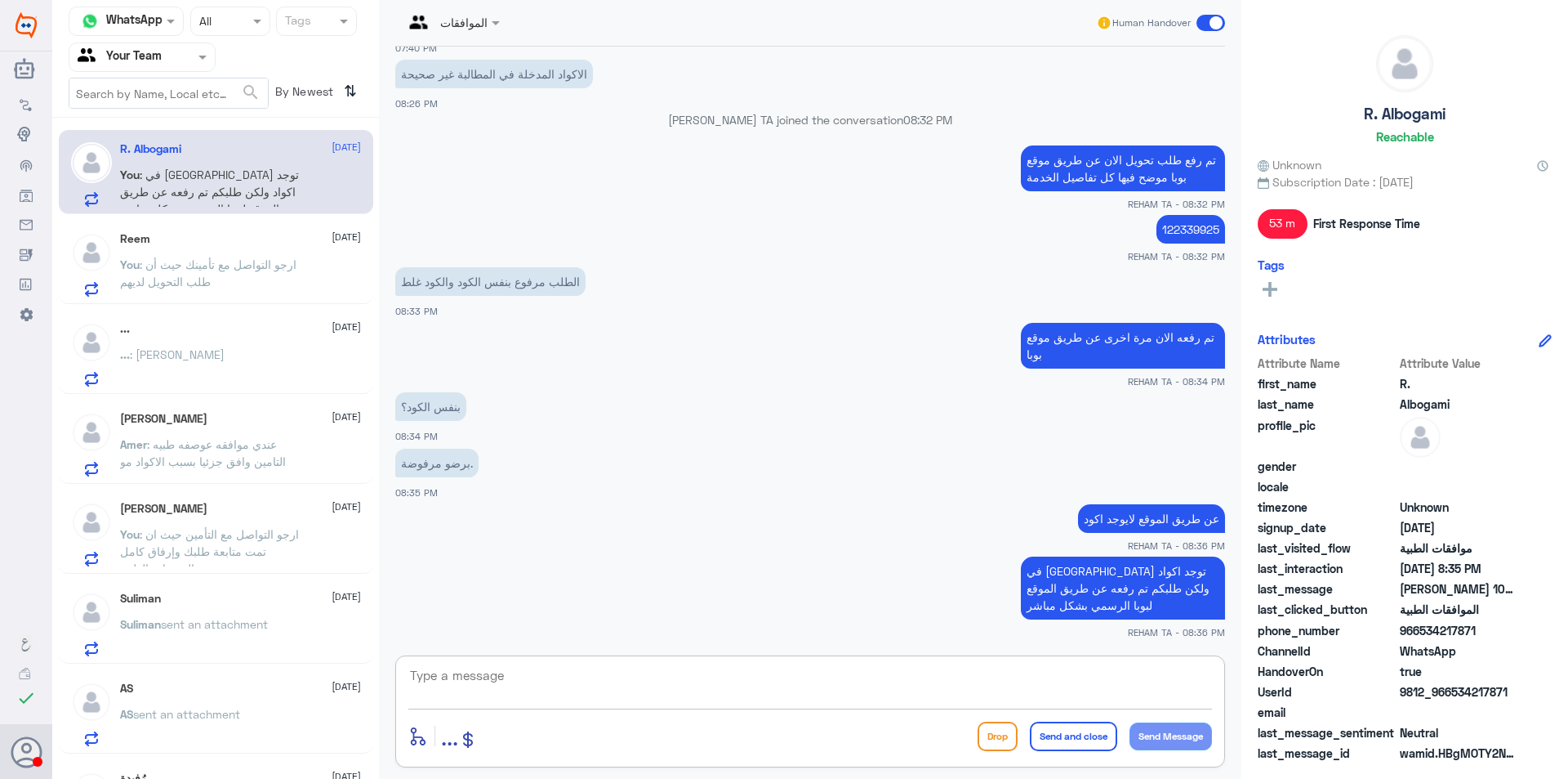
click at [707, 664] on textarea at bounding box center [810, 684] width 804 height 40
type textarea "فالان يمكنك التواصل مع بوبا حيث أن الطلب تم رفعه عن طريق موقعهم الرسمي بشكل مبا…"
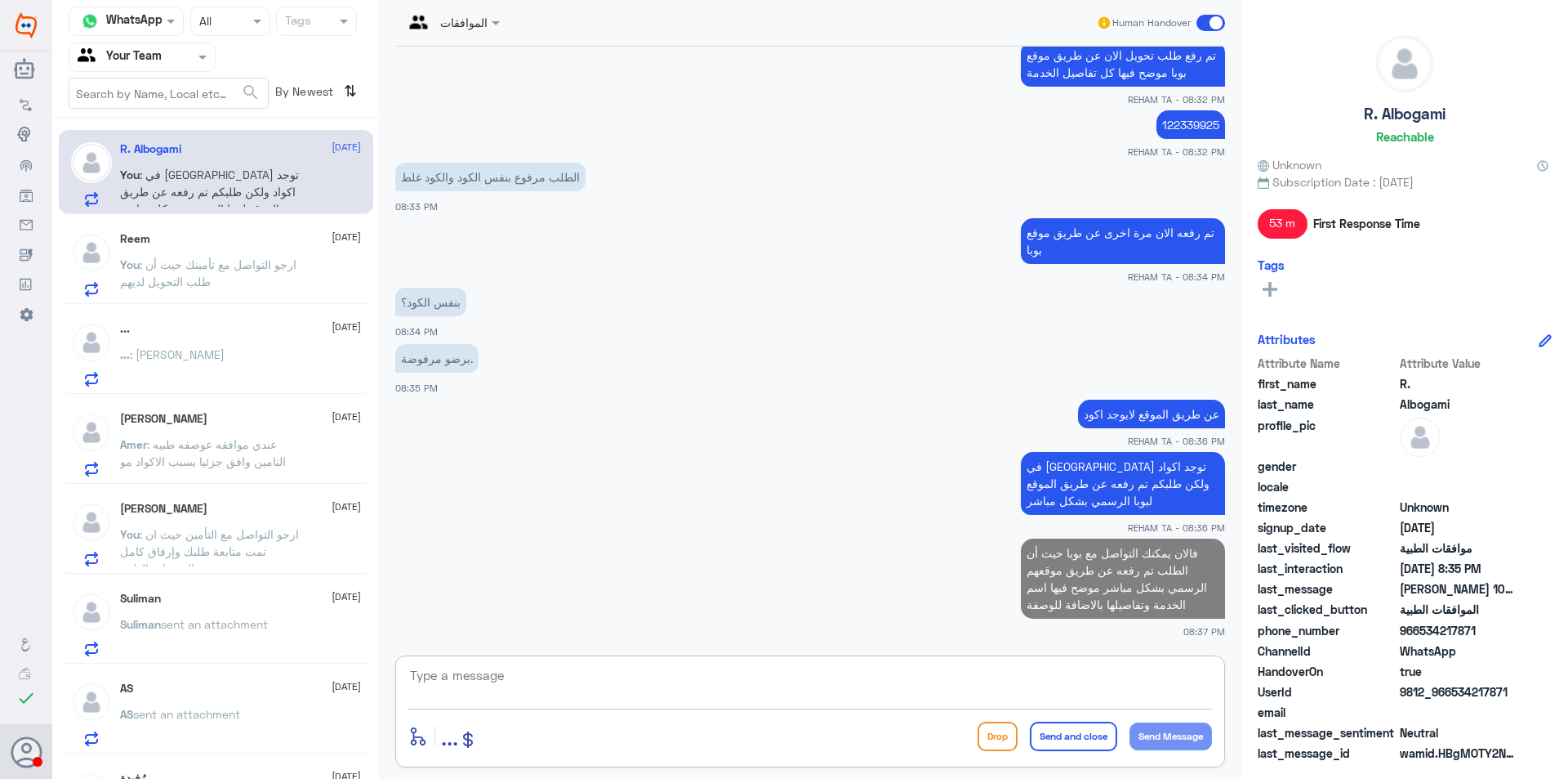
click at [241, 288] on p "You : ارجو التواصل مع تأمينك حيث أن طلب التحويل لديهم" at bounding box center [212, 276] width 184 height 41
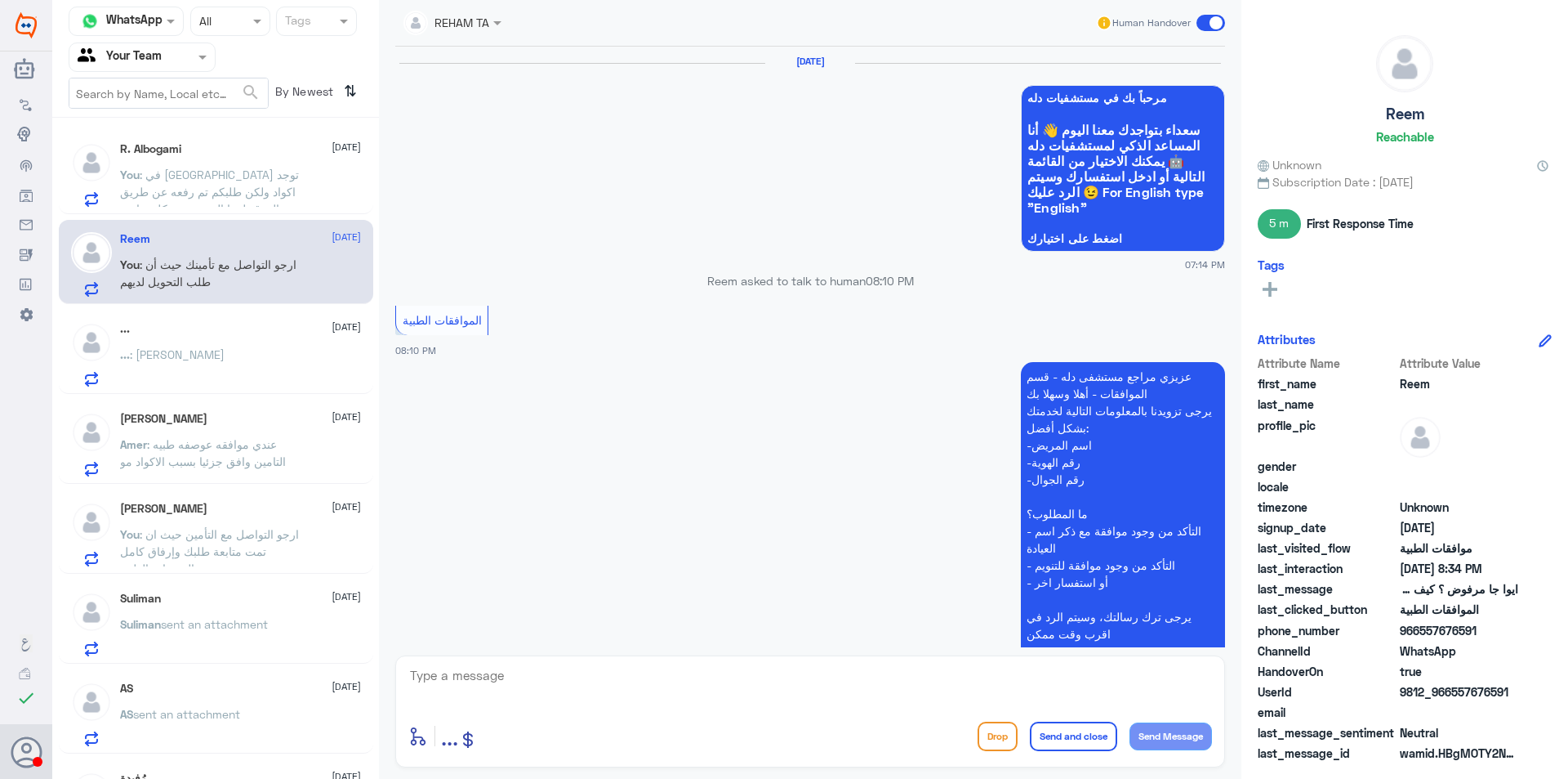
scroll to position [977, 0]
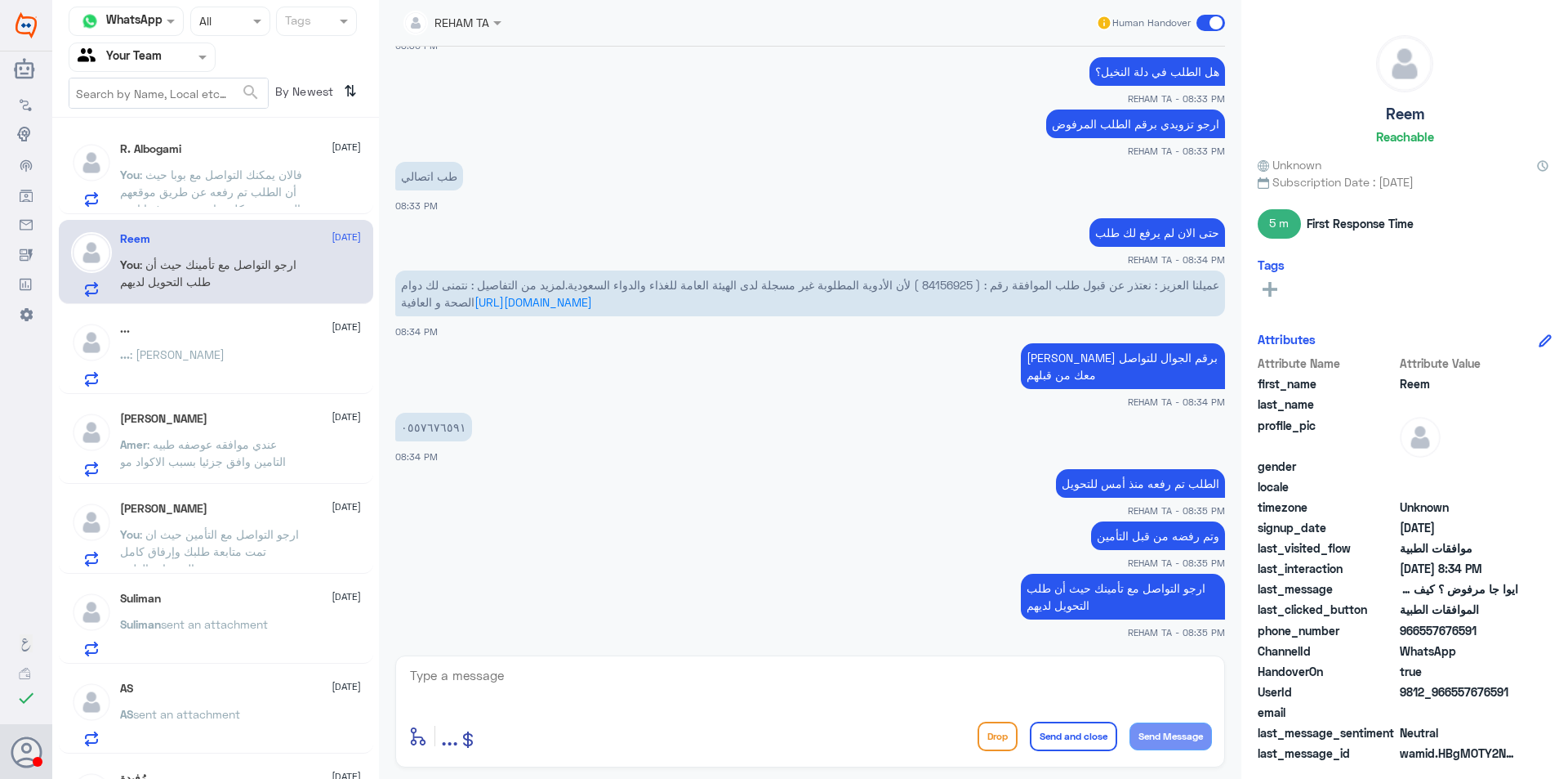
click at [218, 333] on div "... 11 September" at bounding box center [241, 329] width 241 height 14
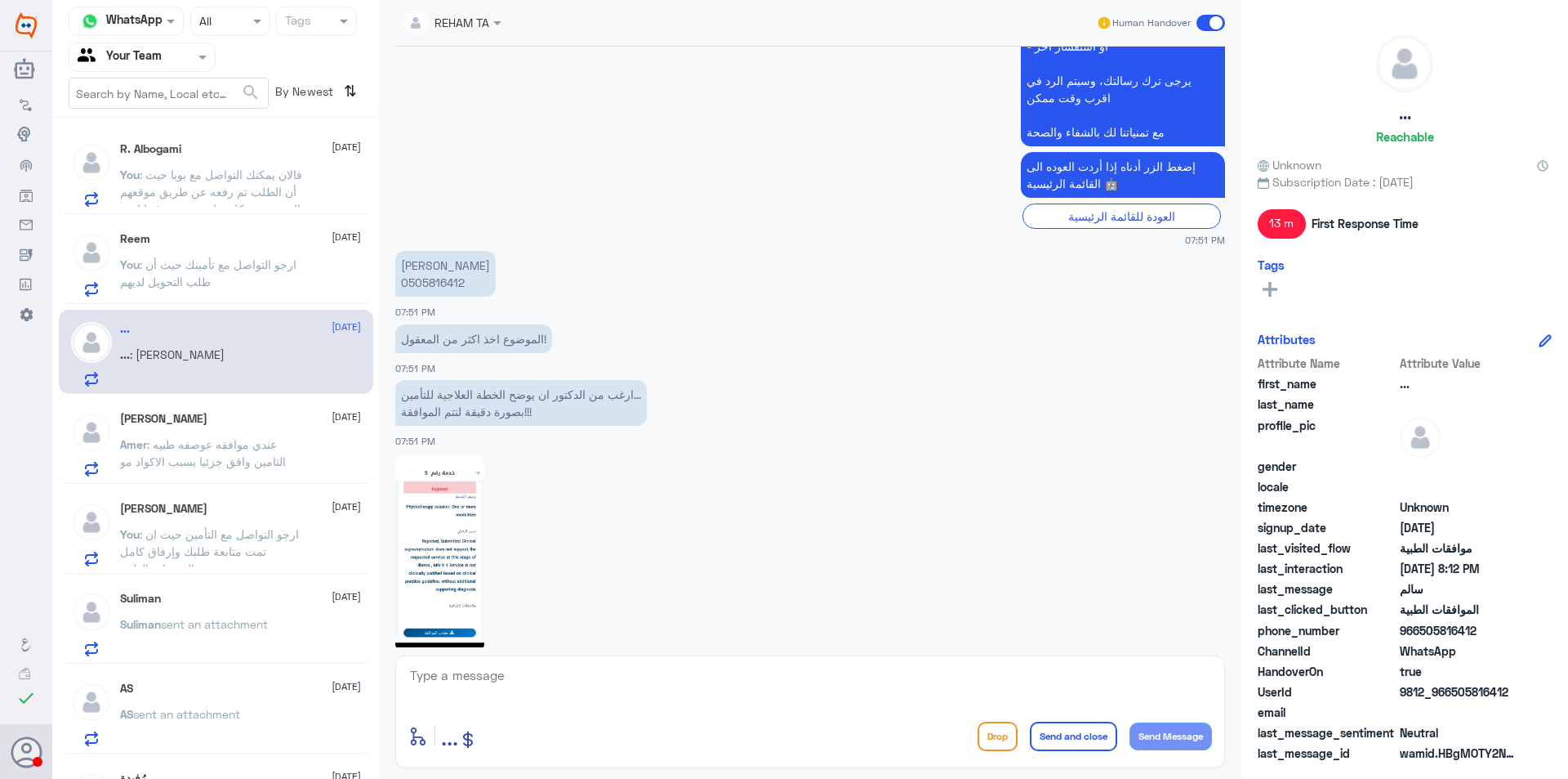
scroll to position [1101, 0]
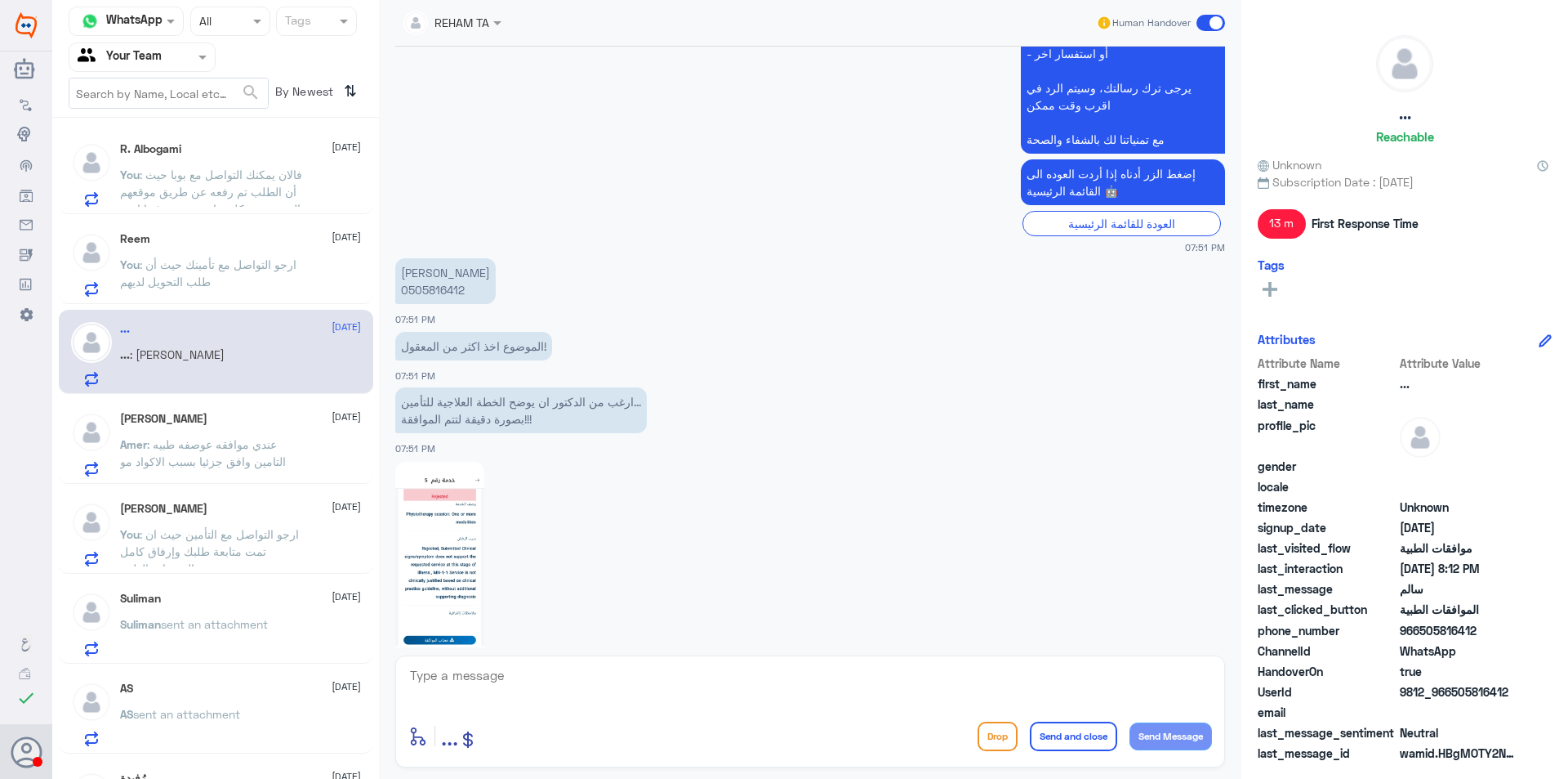
click at [444, 297] on p "سالم بن حمود الغربي 0505816412" at bounding box center [445, 281] width 101 height 45
click at [444, 286] on p "سالم بن حمود الغربي 0505816412" at bounding box center [445, 281] width 101 height 45
copy p "0505816412"
click at [242, 143] on div "R. Albogami 11 September" at bounding box center [241, 150] width 241 height 14
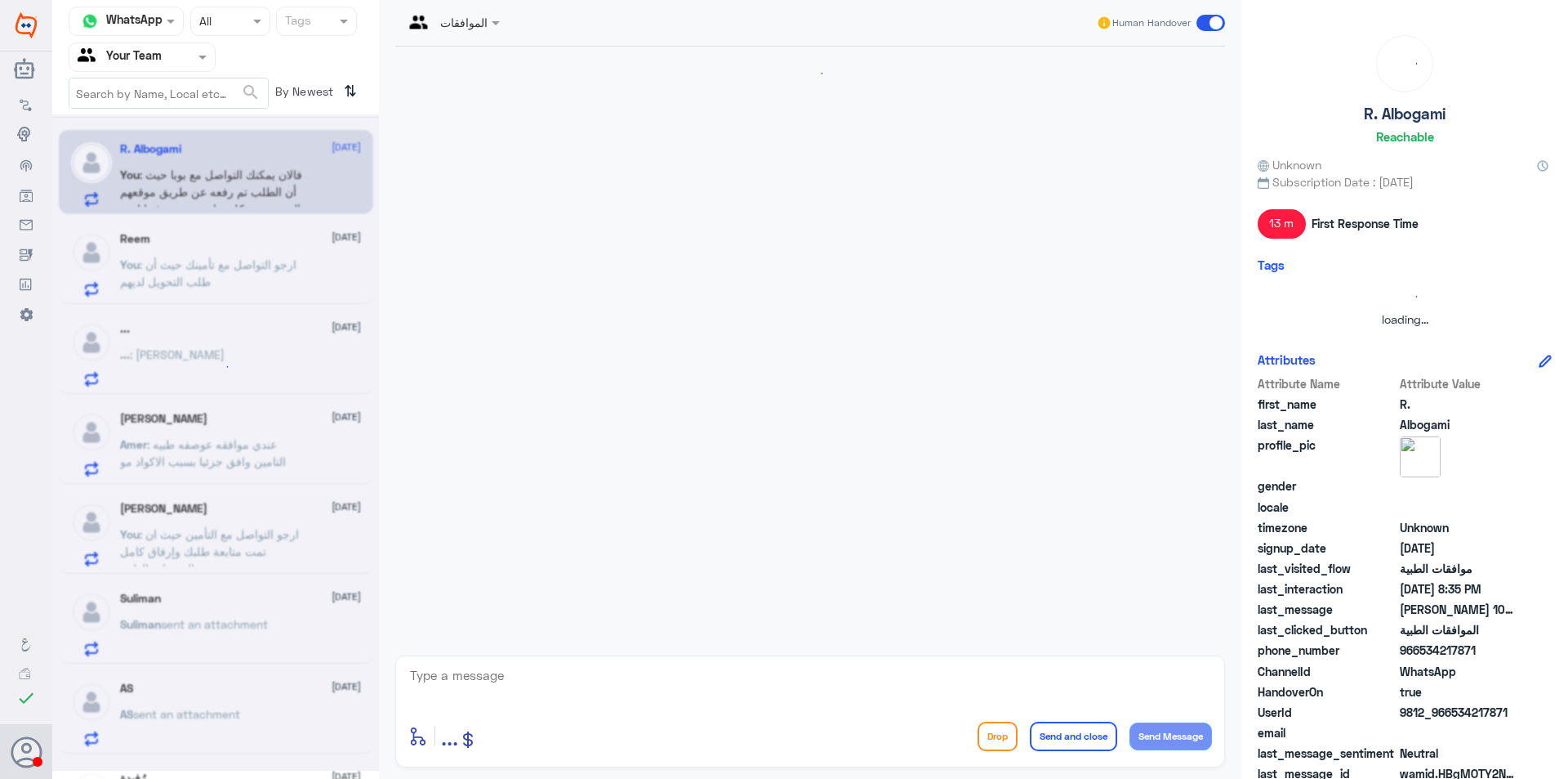
click at [243, 169] on div at bounding box center [216, 442] width 327 height 656
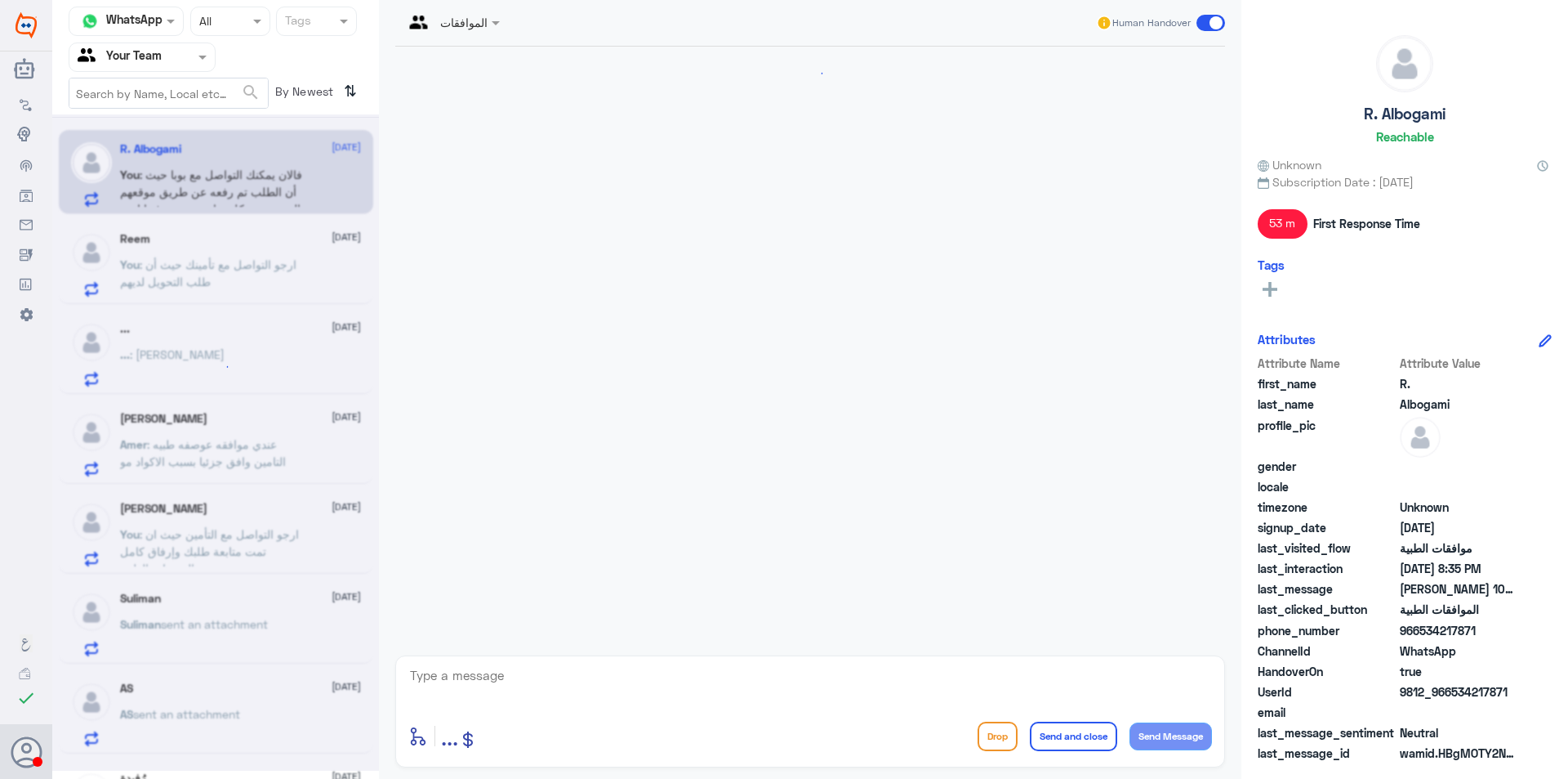
scroll to position [1261, 0]
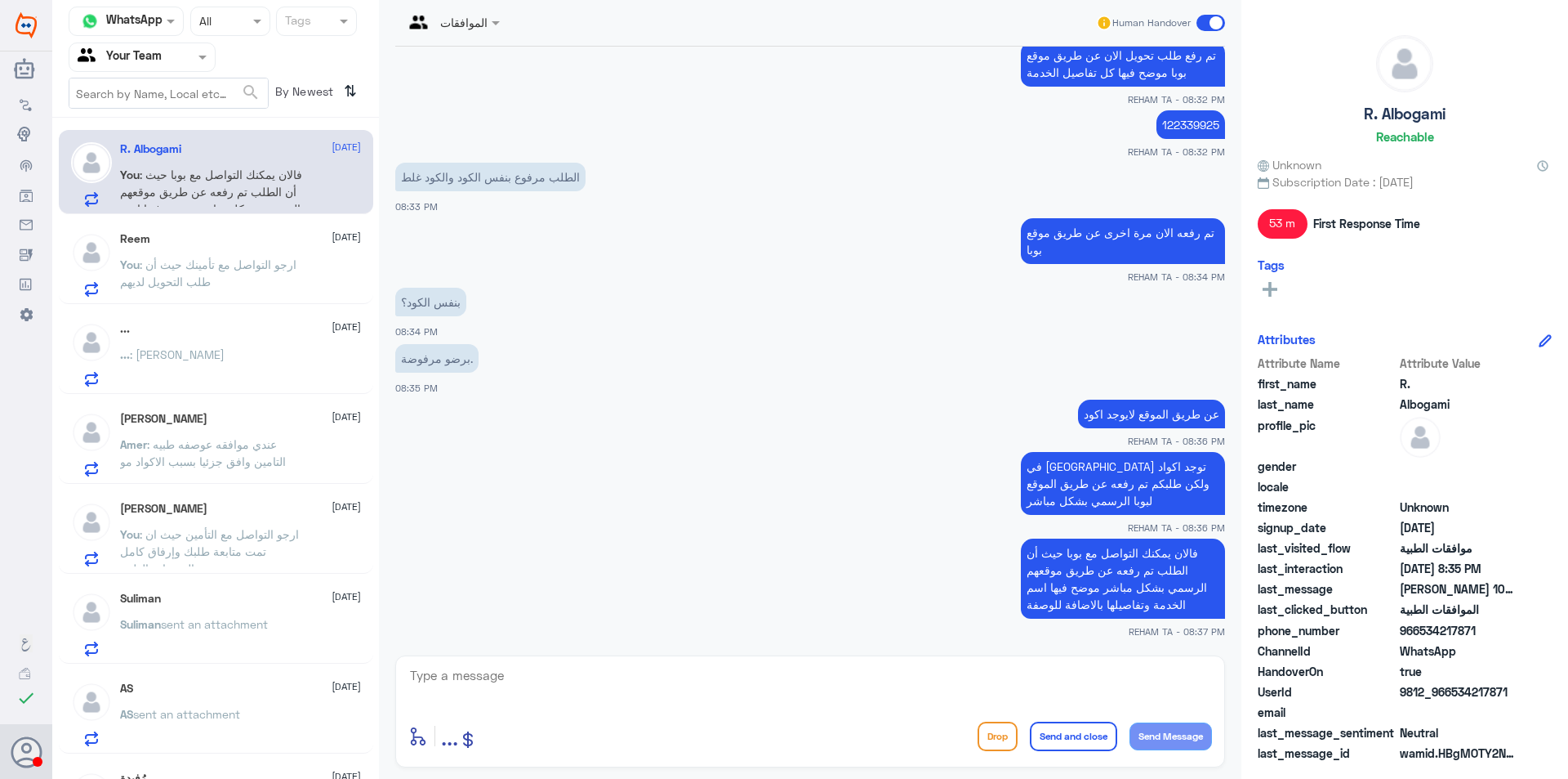
click at [258, 280] on p "You : ارجو التواصل مع تأمينك حيث أن طلب التحويل لديهم" at bounding box center [212, 276] width 184 height 41
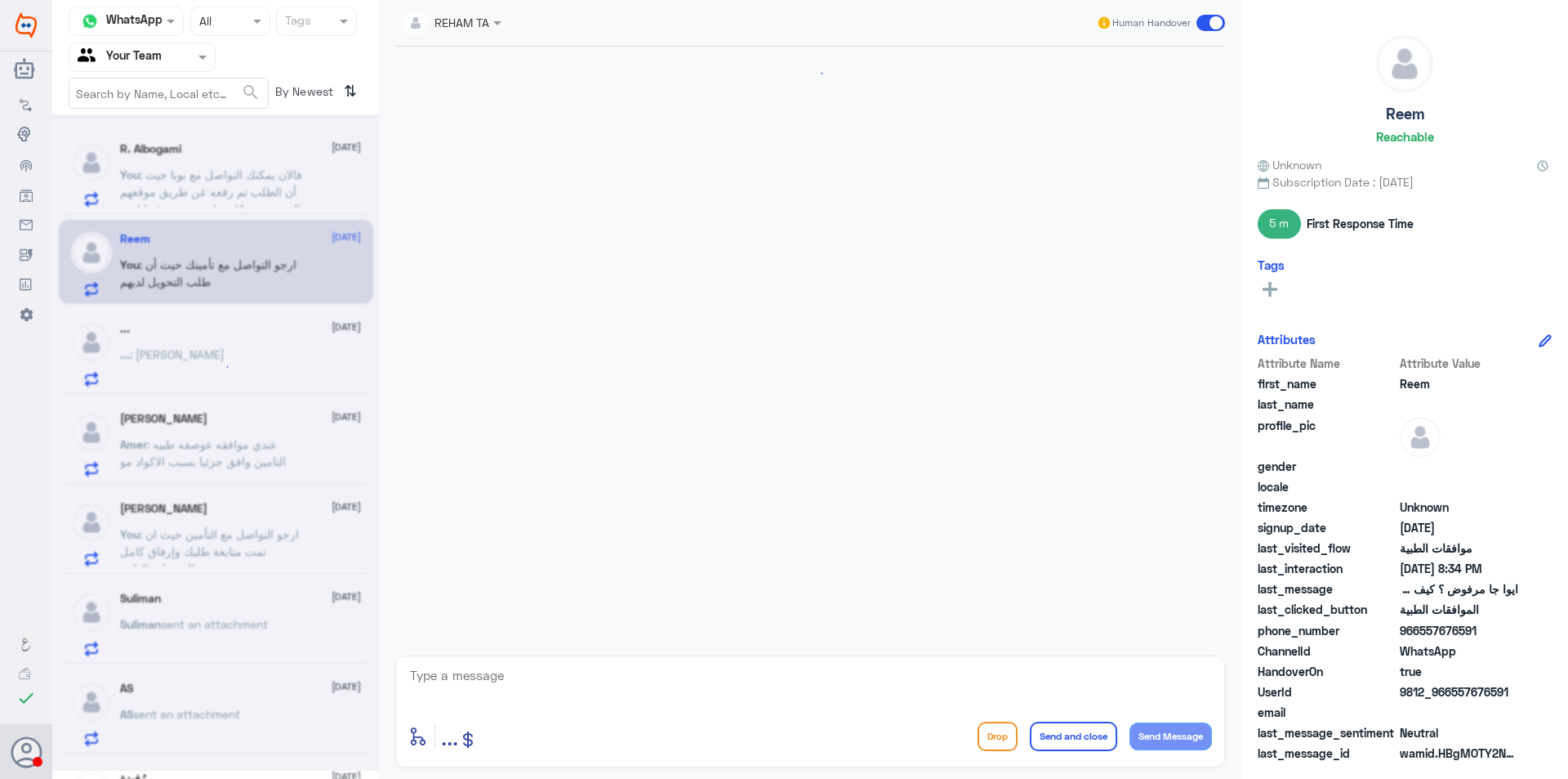
scroll to position [977, 0]
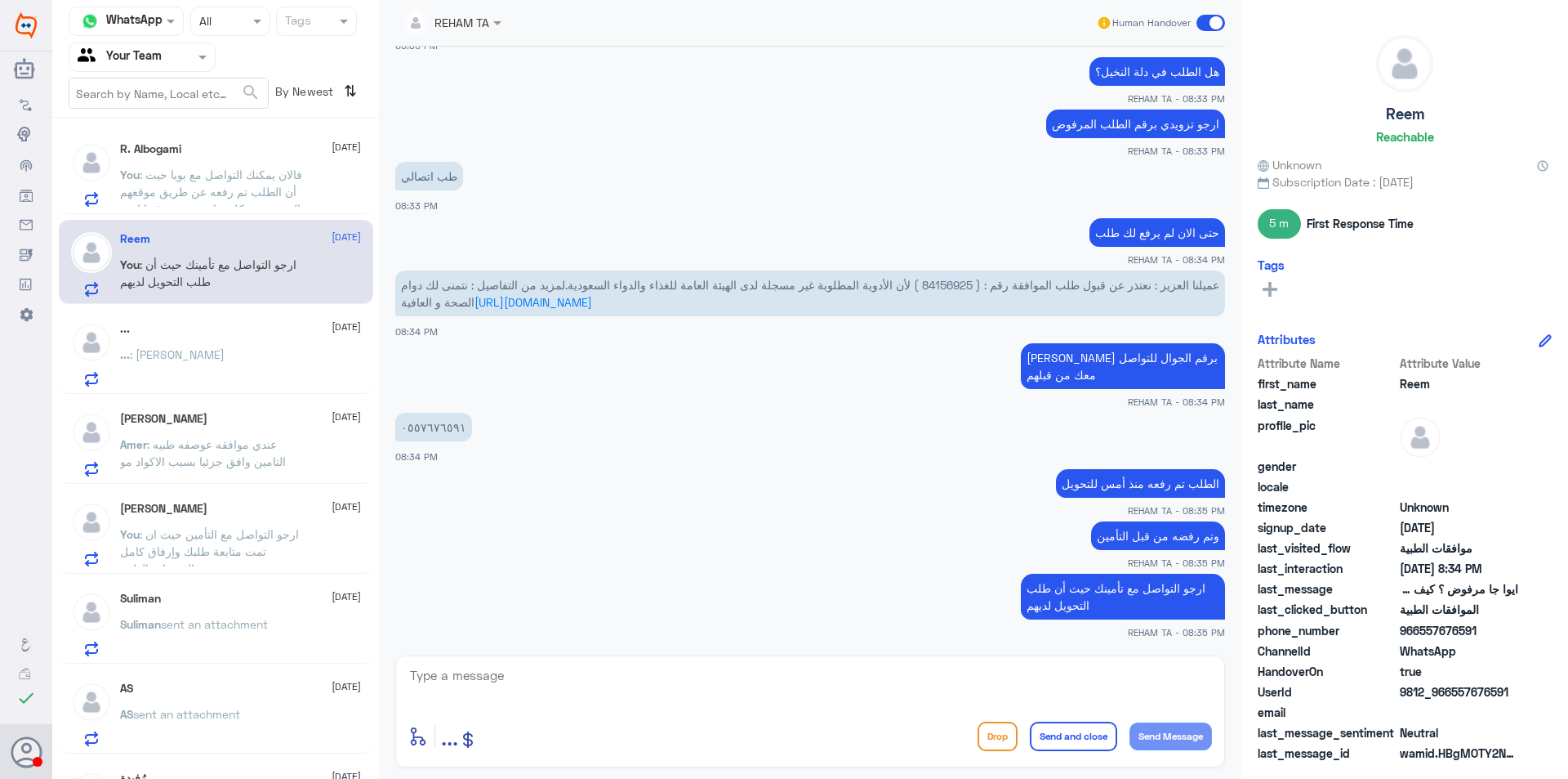
click at [254, 347] on div "... 11 September ... : سالم" at bounding box center [241, 354] width 241 height 64
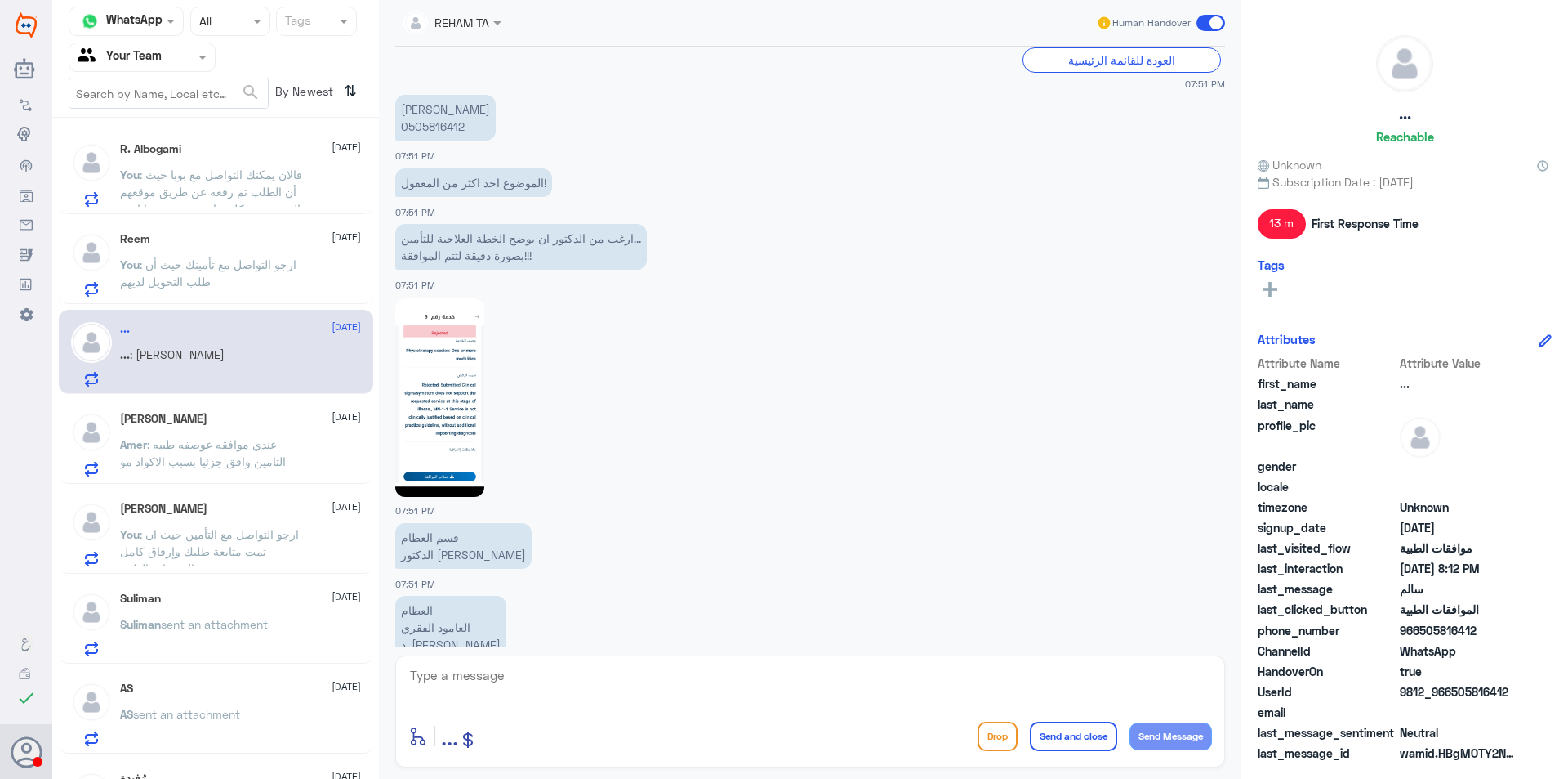
scroll to position [1101, 0]
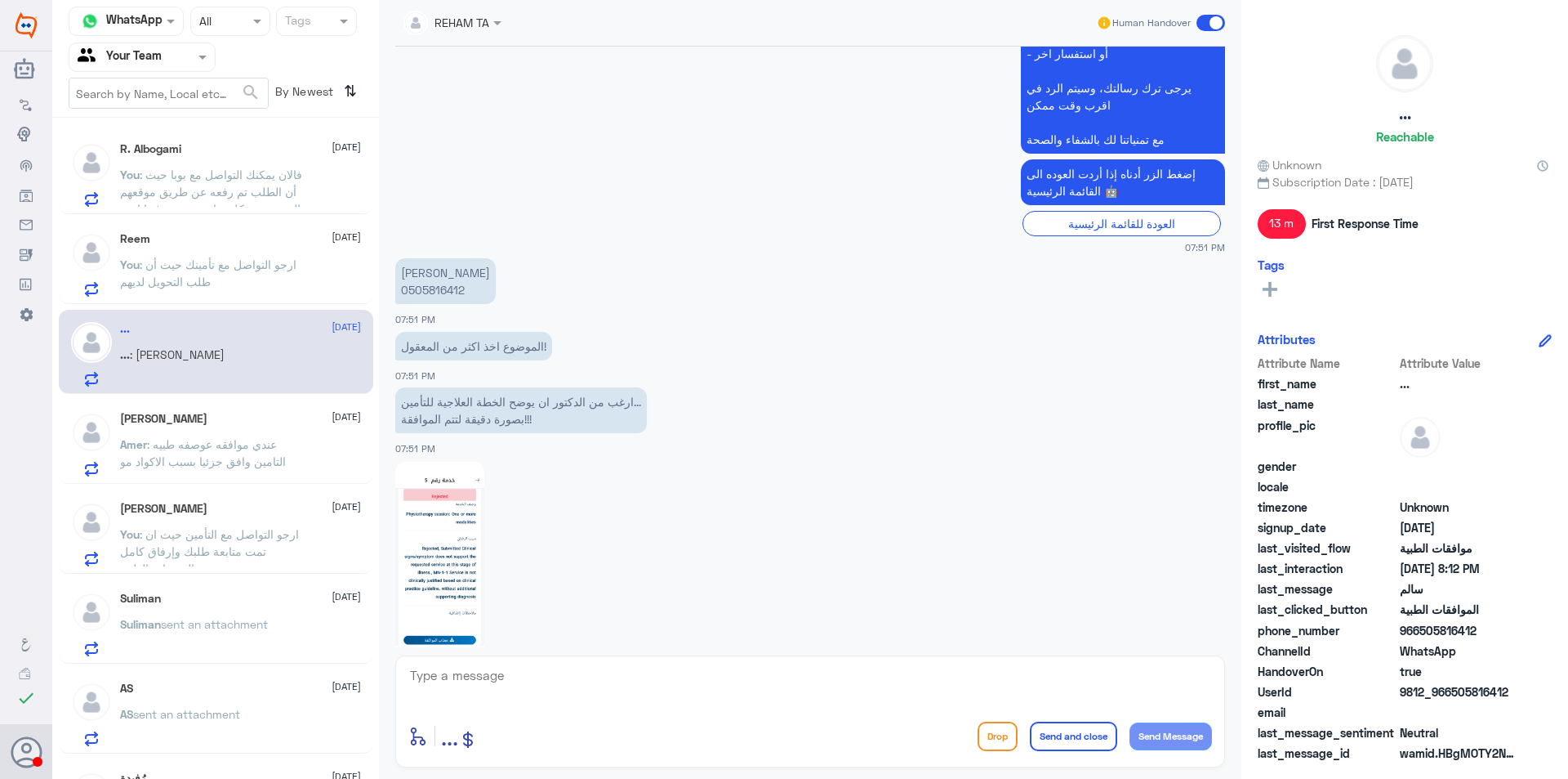
click at [444, 292] on p "سالم بن حمود الغربي 0505816412" at bounding box center [445, 281] width 101 height 45
click at [444, 290] on p "سالم بن حمود الغربي 0505816412" at bounding box center [445, 281] width 101 height 45
click at [433, 289] on p "سالم بن حمود الغربي 0505816412" at bounding box center [445, 281] width 101 height 45
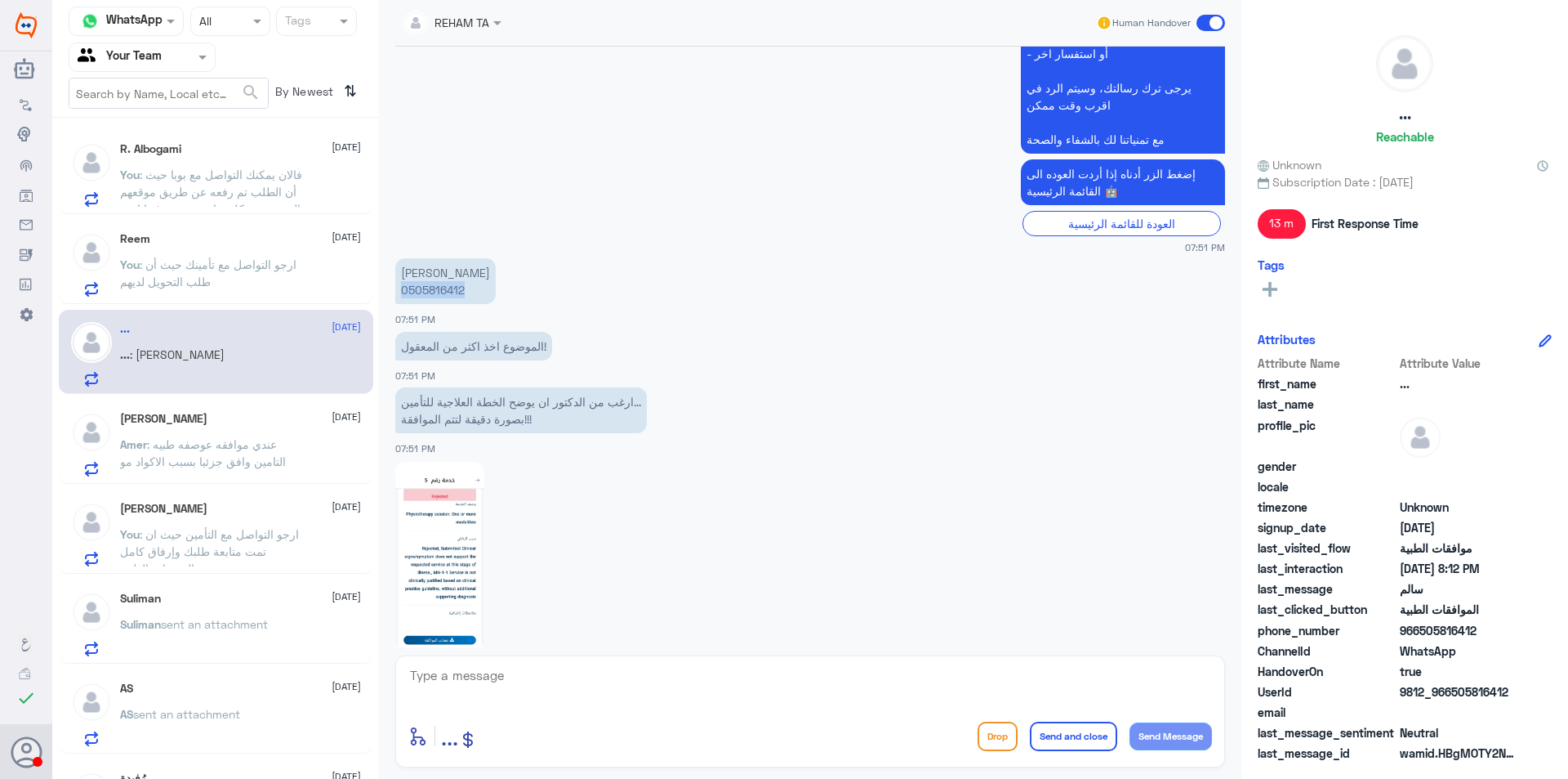
click at [433, 289] on p "سالم بن حمود الغربي 0505816412" at bounding box center [445, 281] width 101 height 45
click at [515, 685] on textarea at bounding box center [810, 684] width 804 height 40
type textarea "هل يوجد لديك نتيجة اشعه من مستشفى اخر متعلقه بالظهر؟"
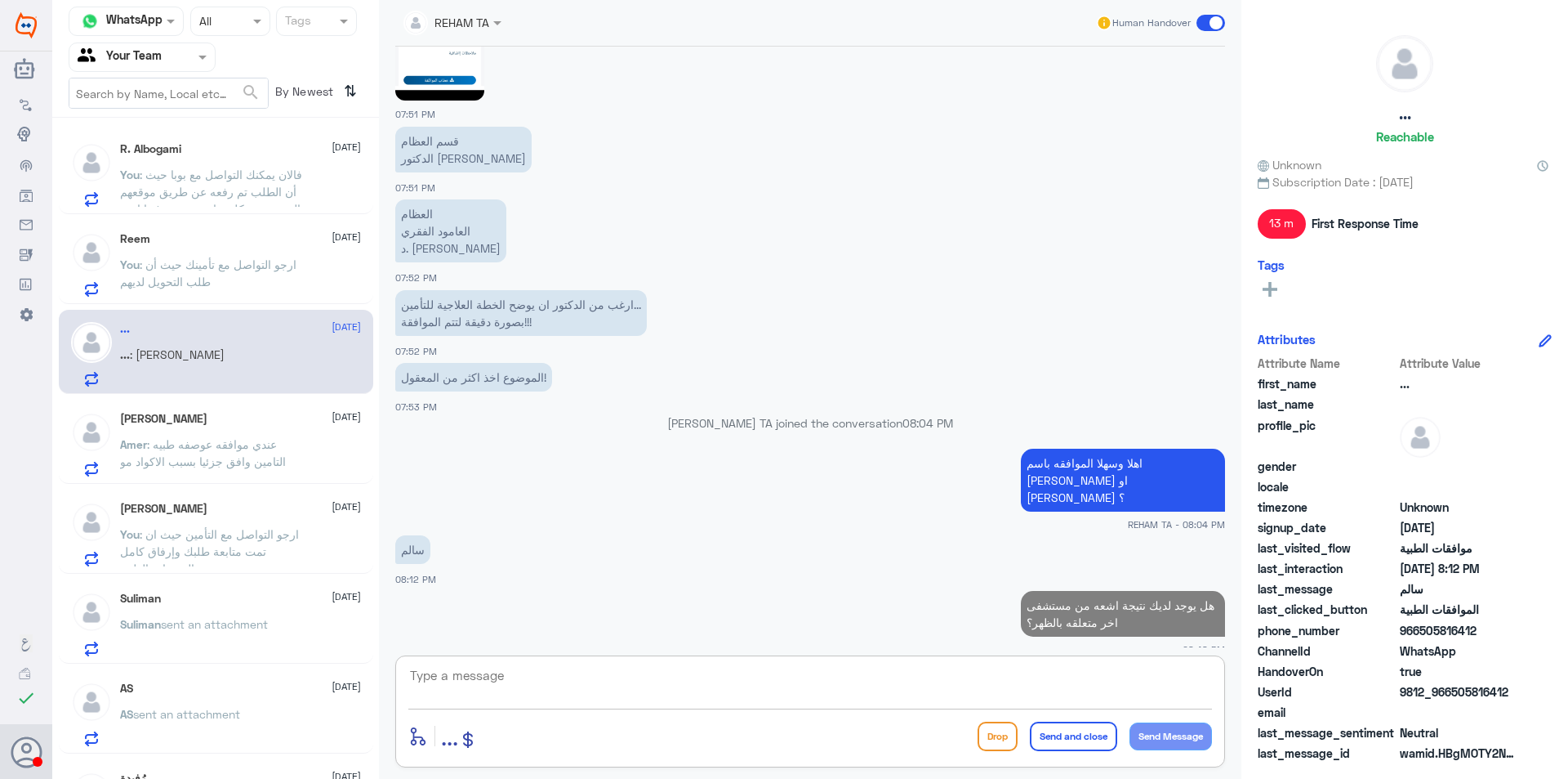
click at [247, 168] on span ": فالان يمكنك التواصل مع بوبا حيث أن الطلب تم رفعه عن طريق موقعهم الرسمي بشكل م…" at bounding box center [211, 200] width 182 height 65
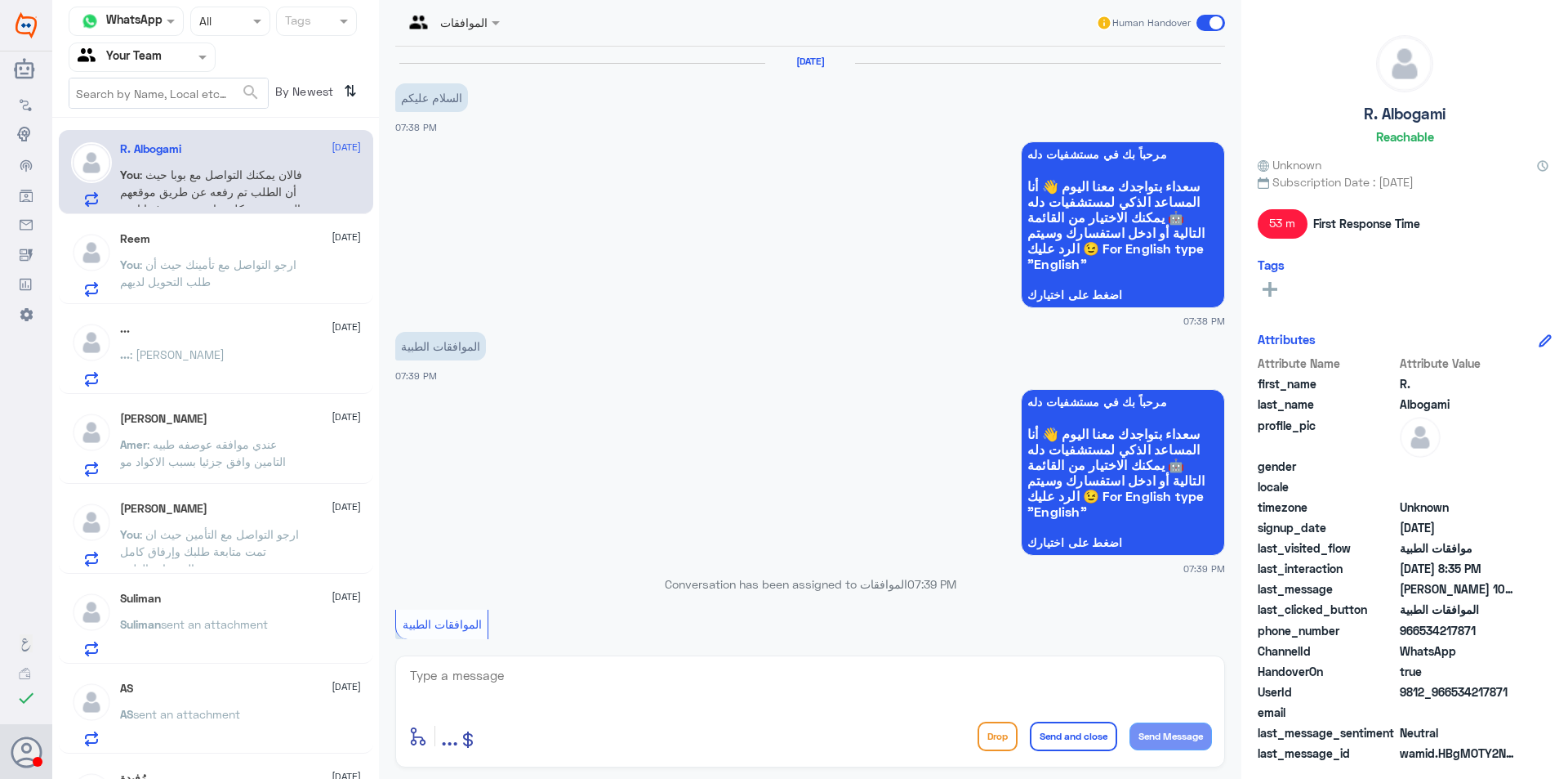
scroll to position [1261, 0]
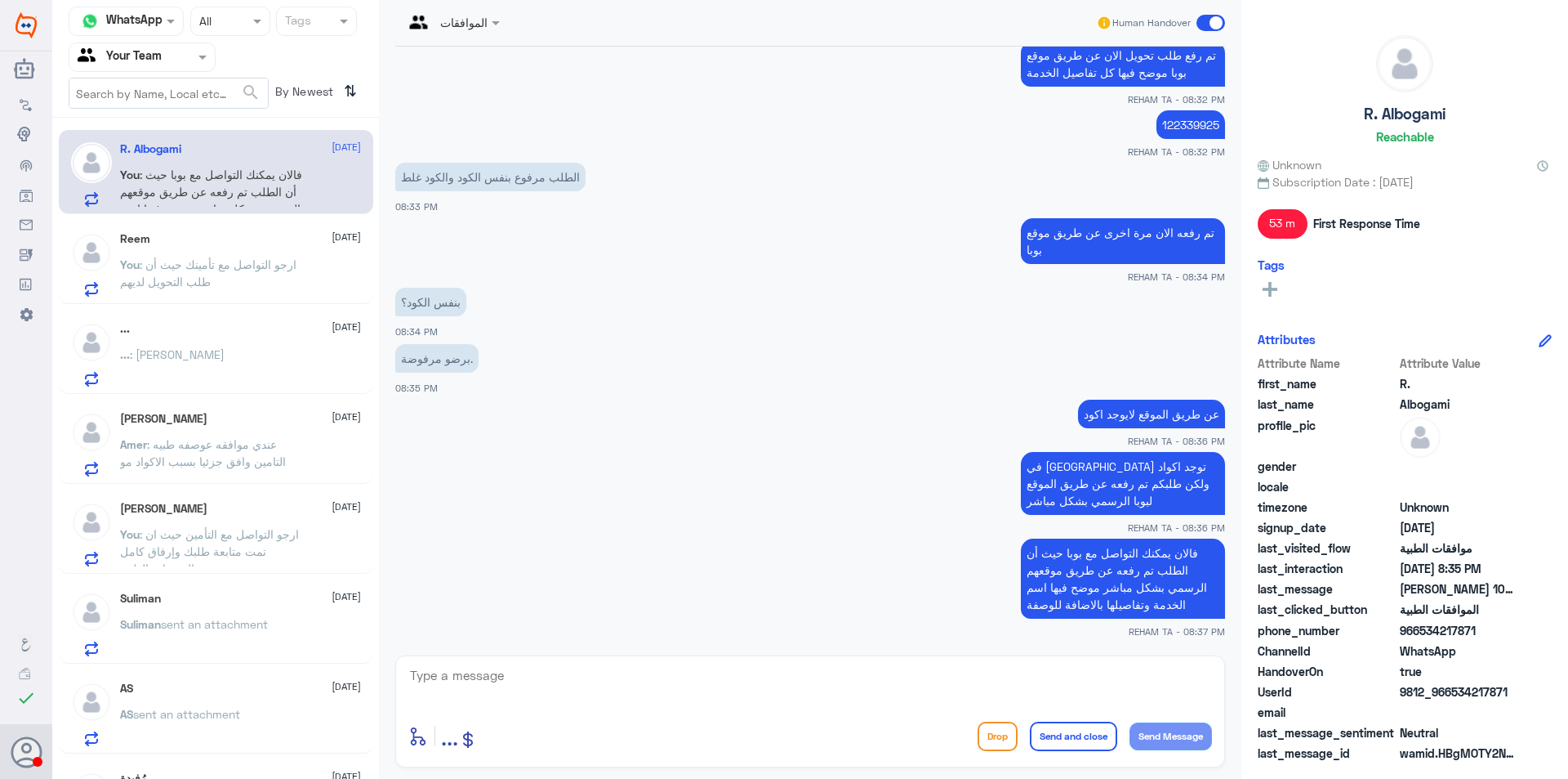
click at [195, 244] on div "Reem 11 September" at bounding box center [241, 239] width 241 height 14
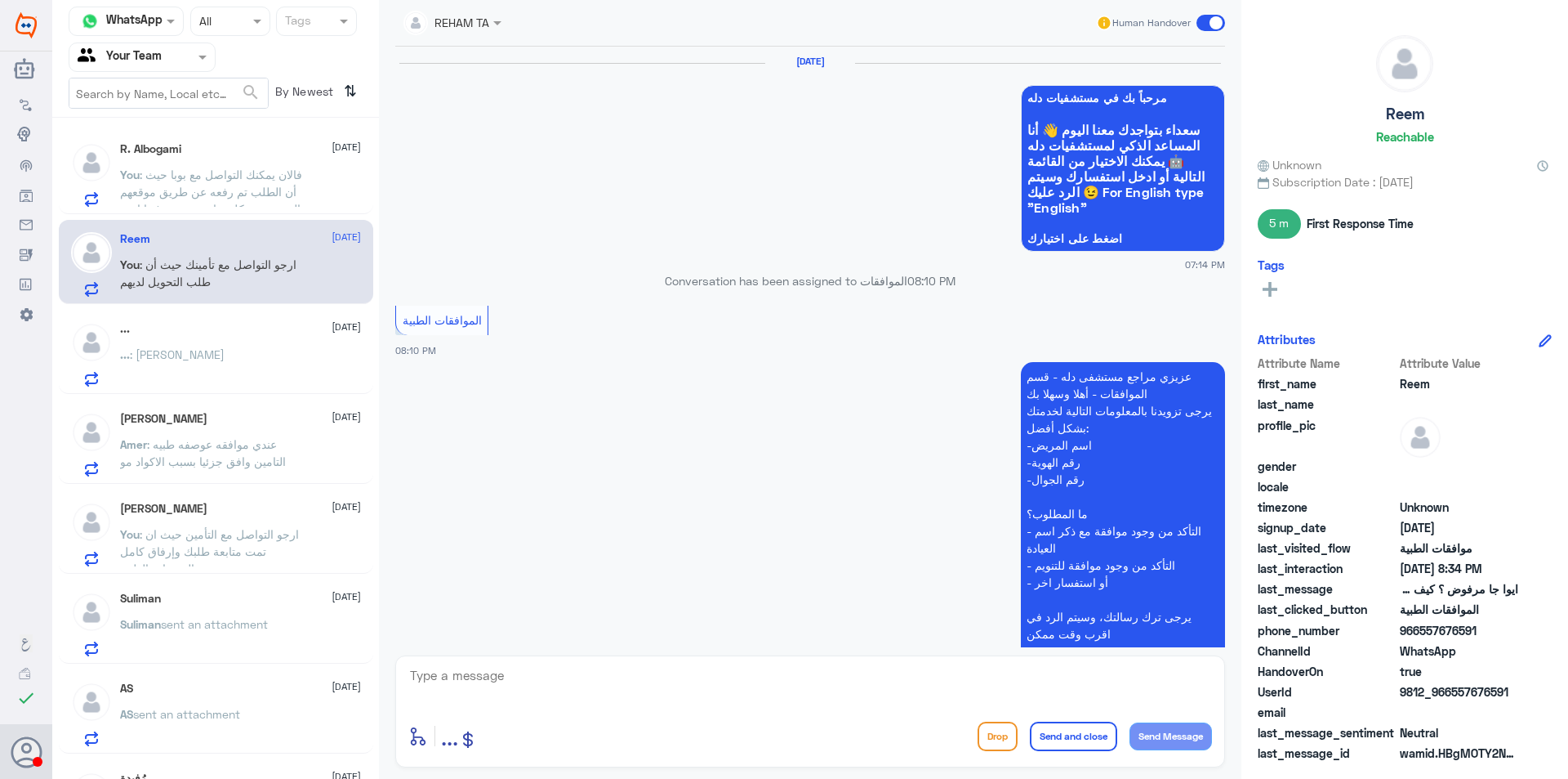
scroll to position [977, 0]
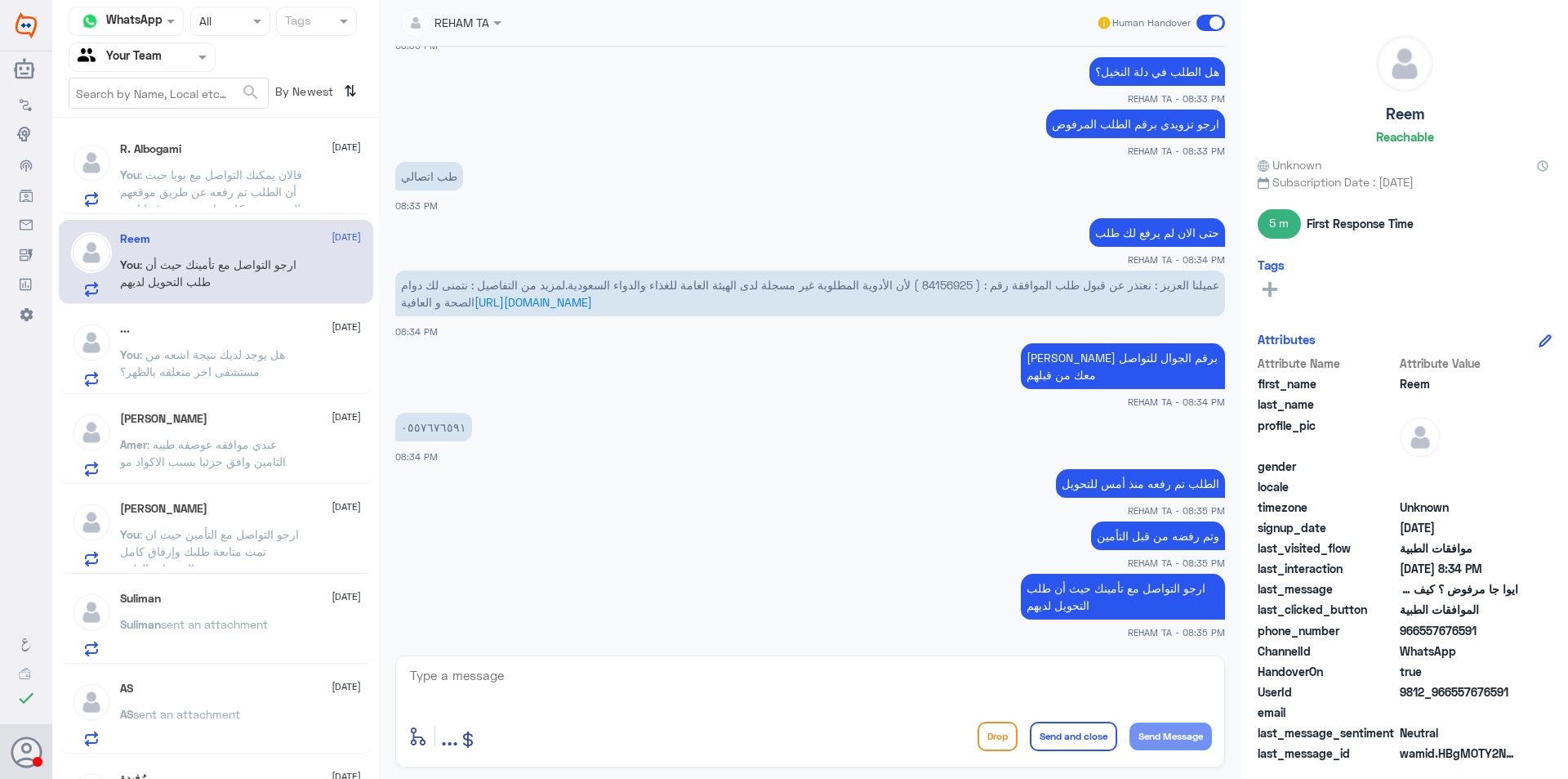
click at [215, 458] on span ": عندي موافقه عوصفه طبيه التامين وافق جزئيا بسبب الاكواد مو صحيحه" at bounding box center [203, 462] width 166 height 48
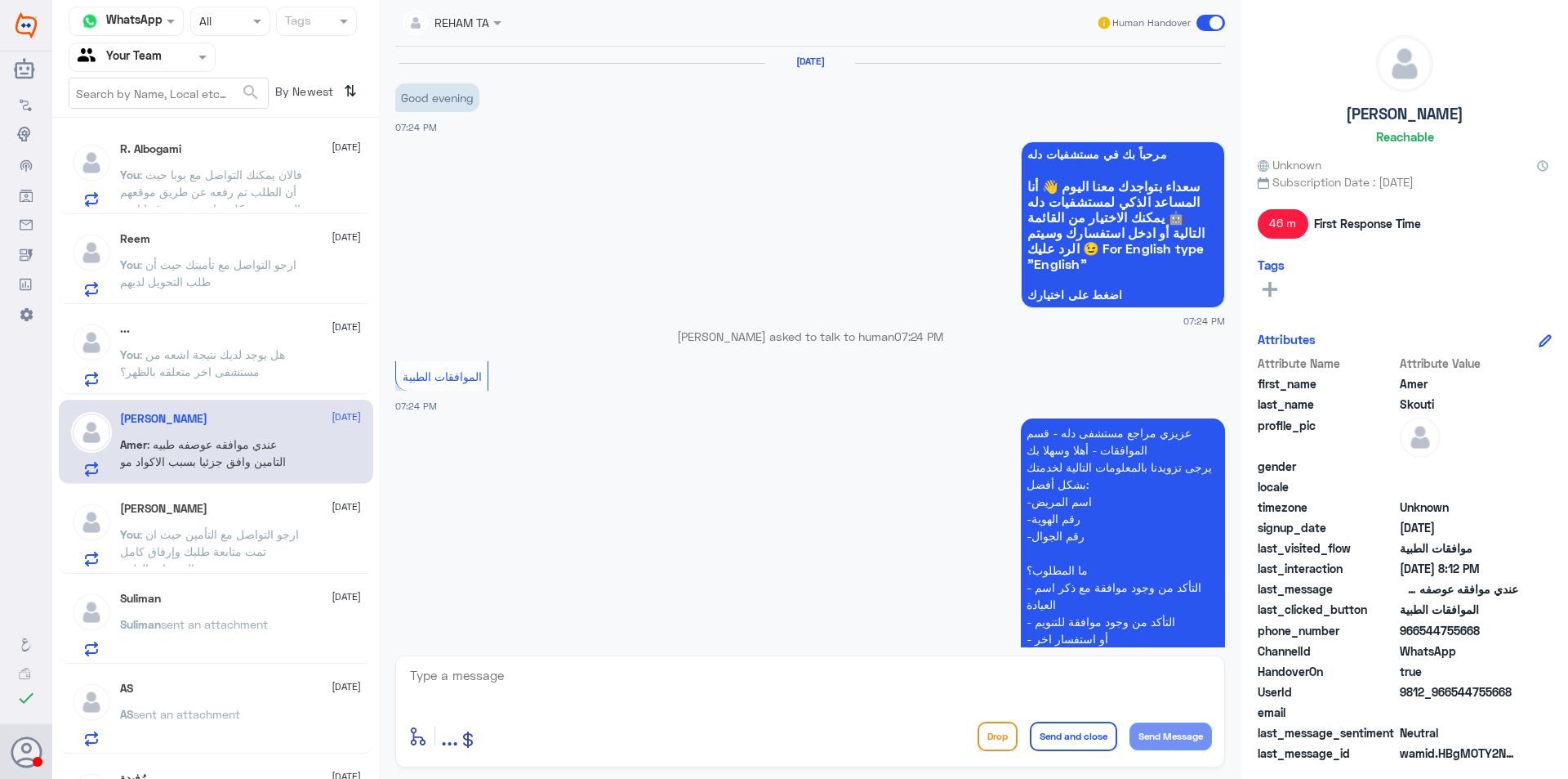
scroll to position [446, 0]
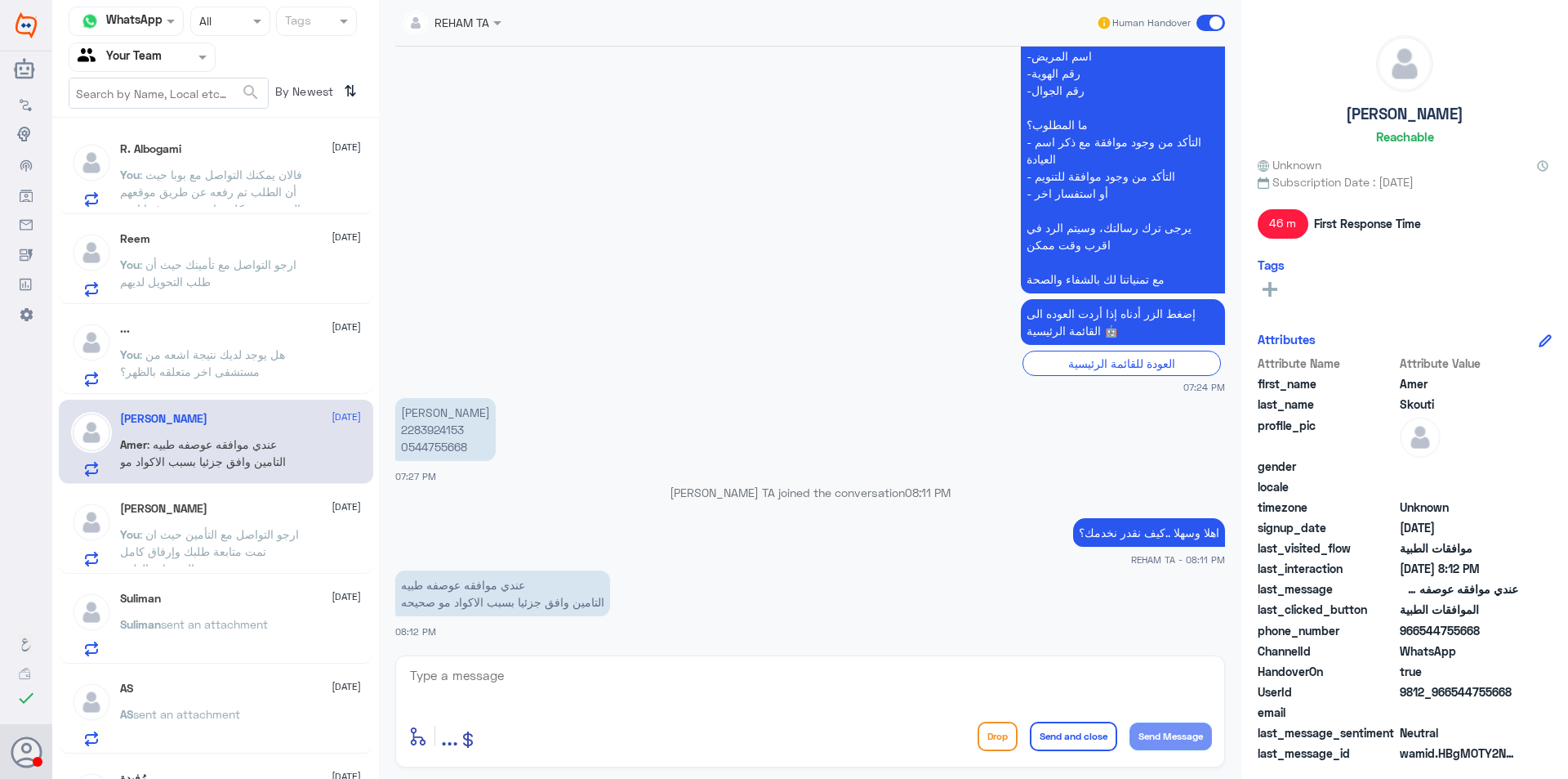
click at [438, 430] on p "عامر سكوتي 2283924153 0544755668" at bounding box center [445, 429] width 101 height 63
click at [681, 684] on textarea at bounding box center [810, 684] width 804 height 40
type textarea "H"
type textarea "تمت متابعة طلبك والان تمت الموافقه جزئية"
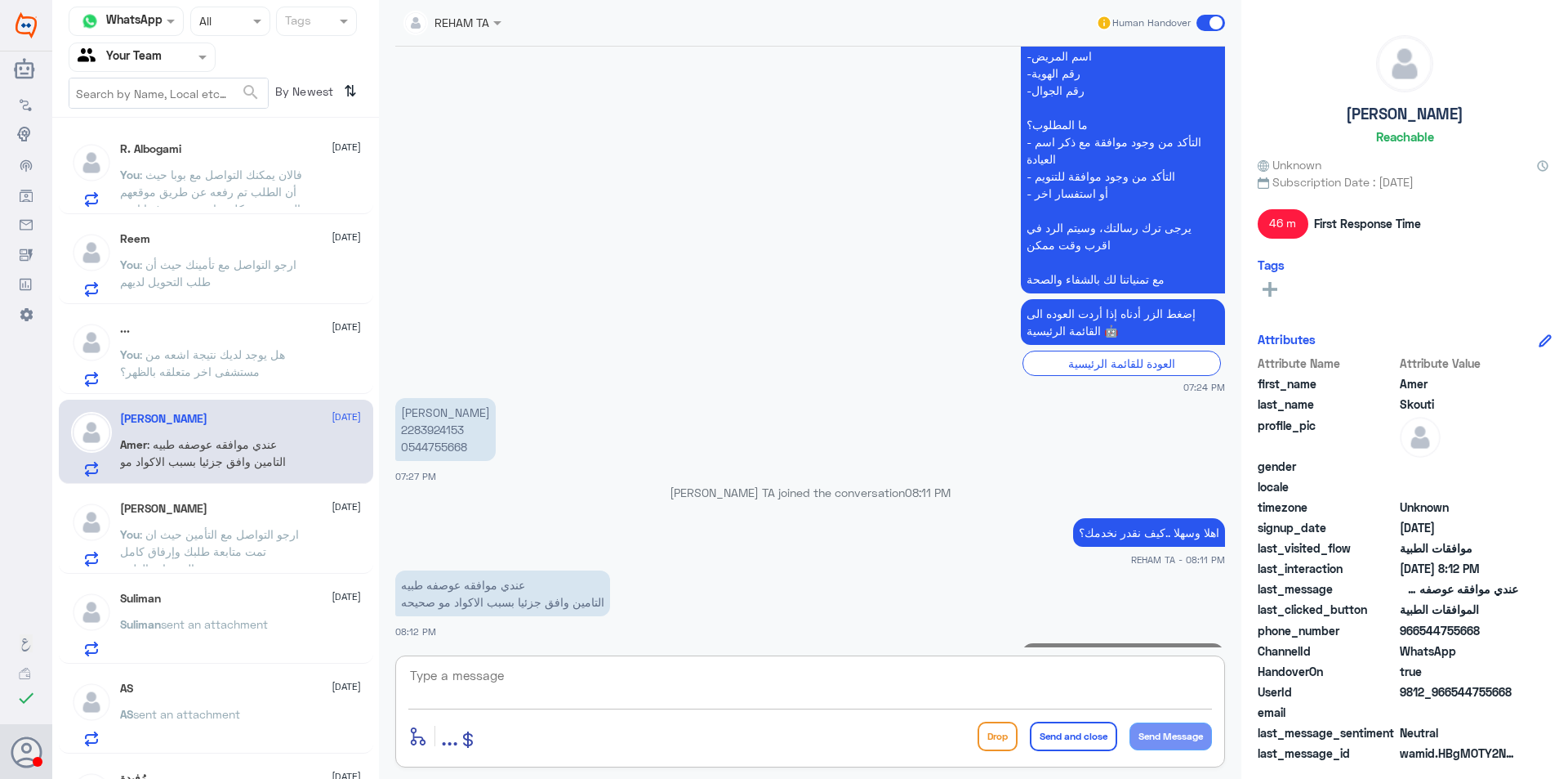
scroll to position [515, 0]
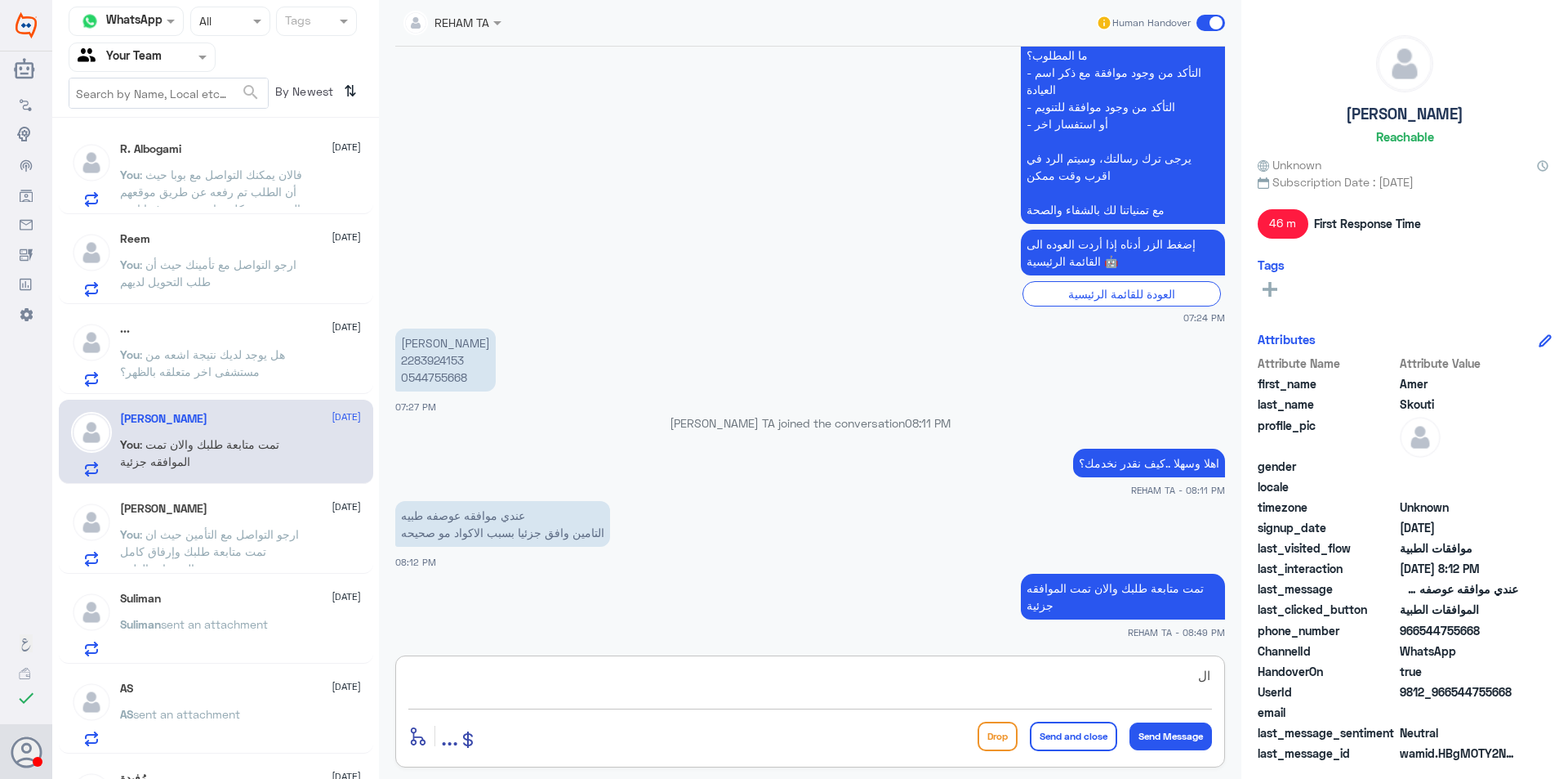
type textarea "ا"
type textarea "الاصناف المرفوضه غير مغطاة"
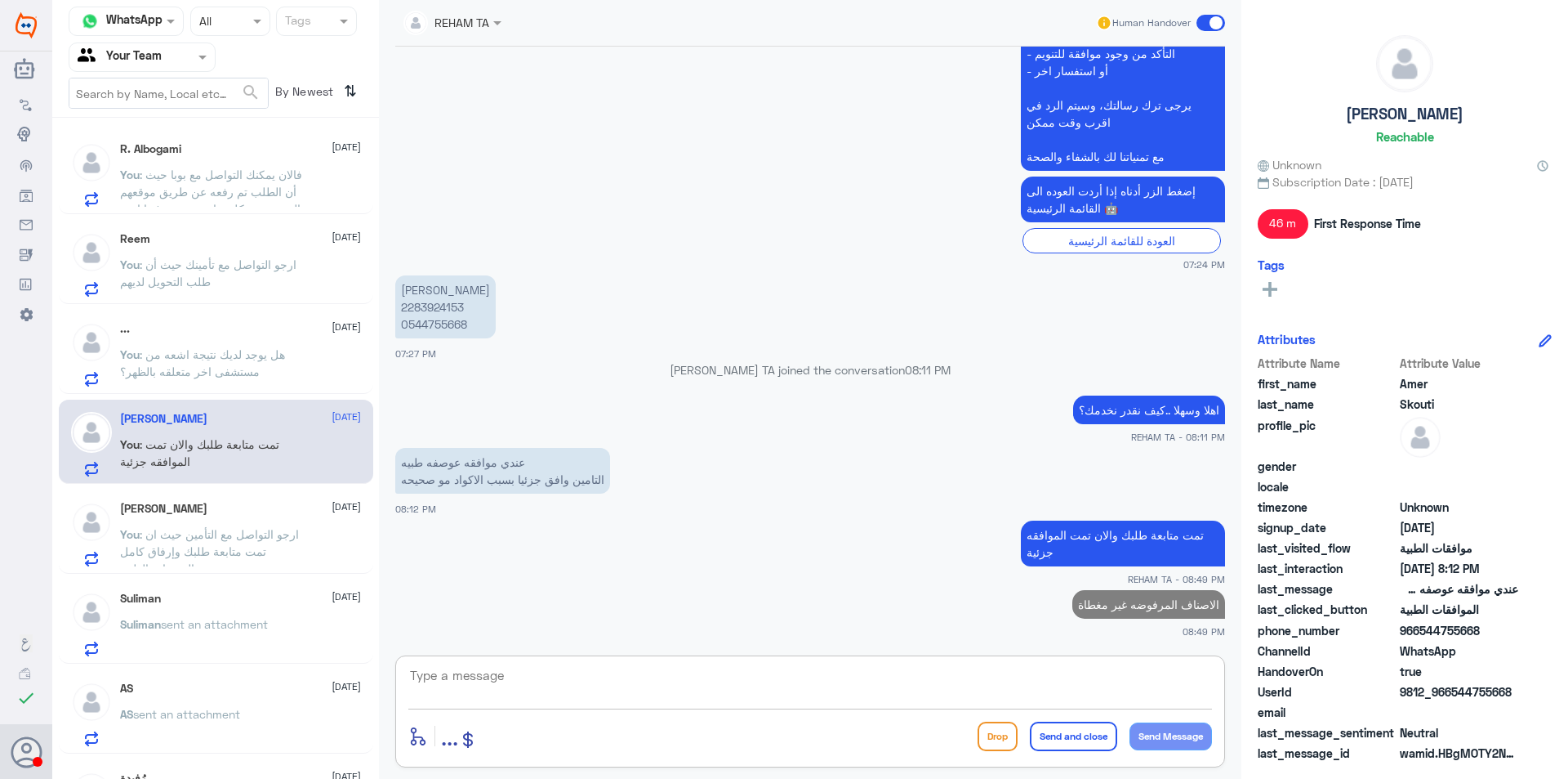
click at [152, 573] on div "ابو سعود 11 September You : ارجو التواصل مع التأمين حيث ان تمت متابعة طلبك وإرف…" at bounding box center [216, 531] width 314 height 84
click at [167, 543] on p "You : ارجو التواصل مع التأمين حيث ان تمت متابعة طلبك وإرفاق كامل المبررات الطبية" at bounding box center [212, 546] width 184 height 41
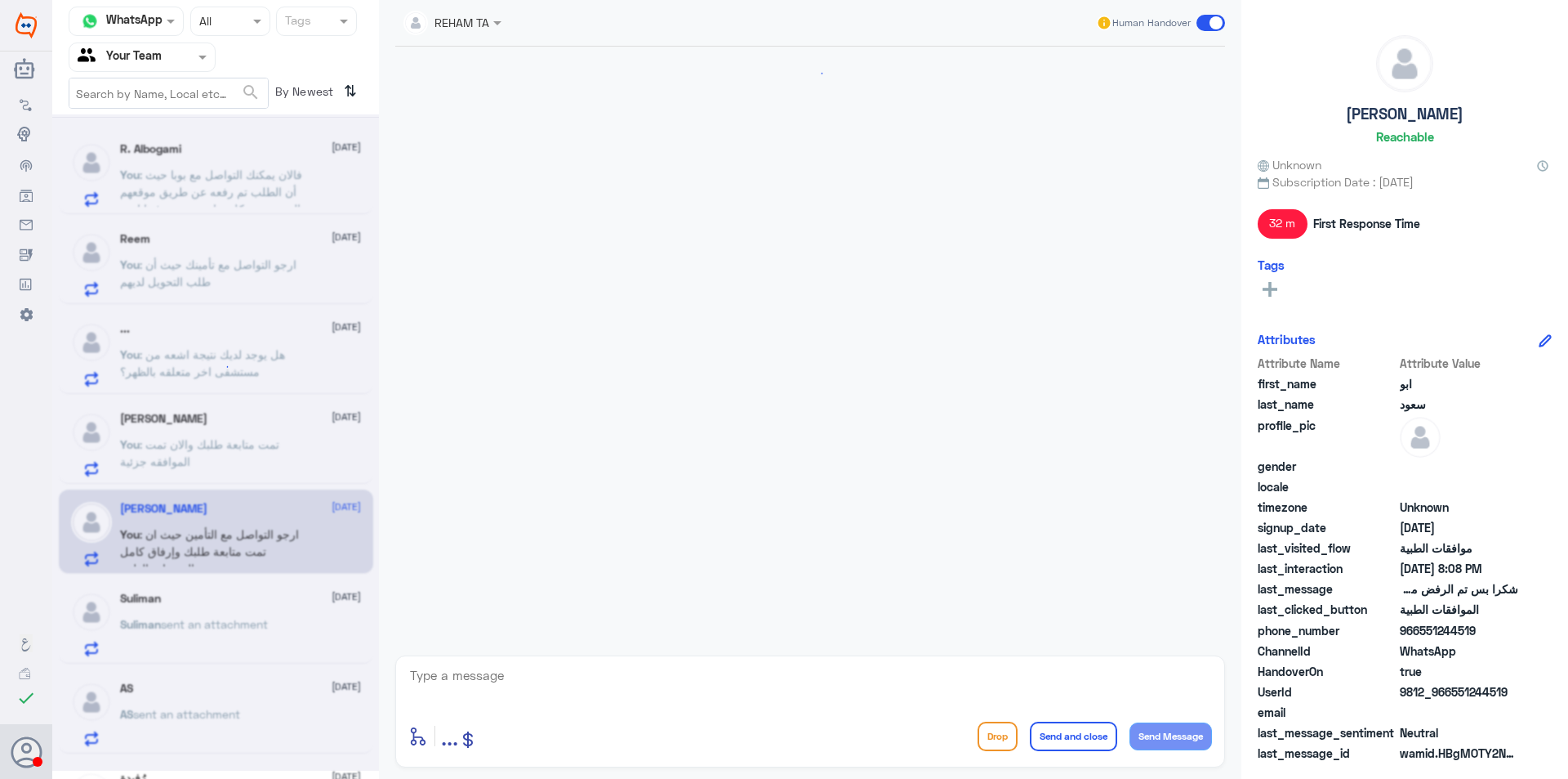
scroll to position [1046, 0]
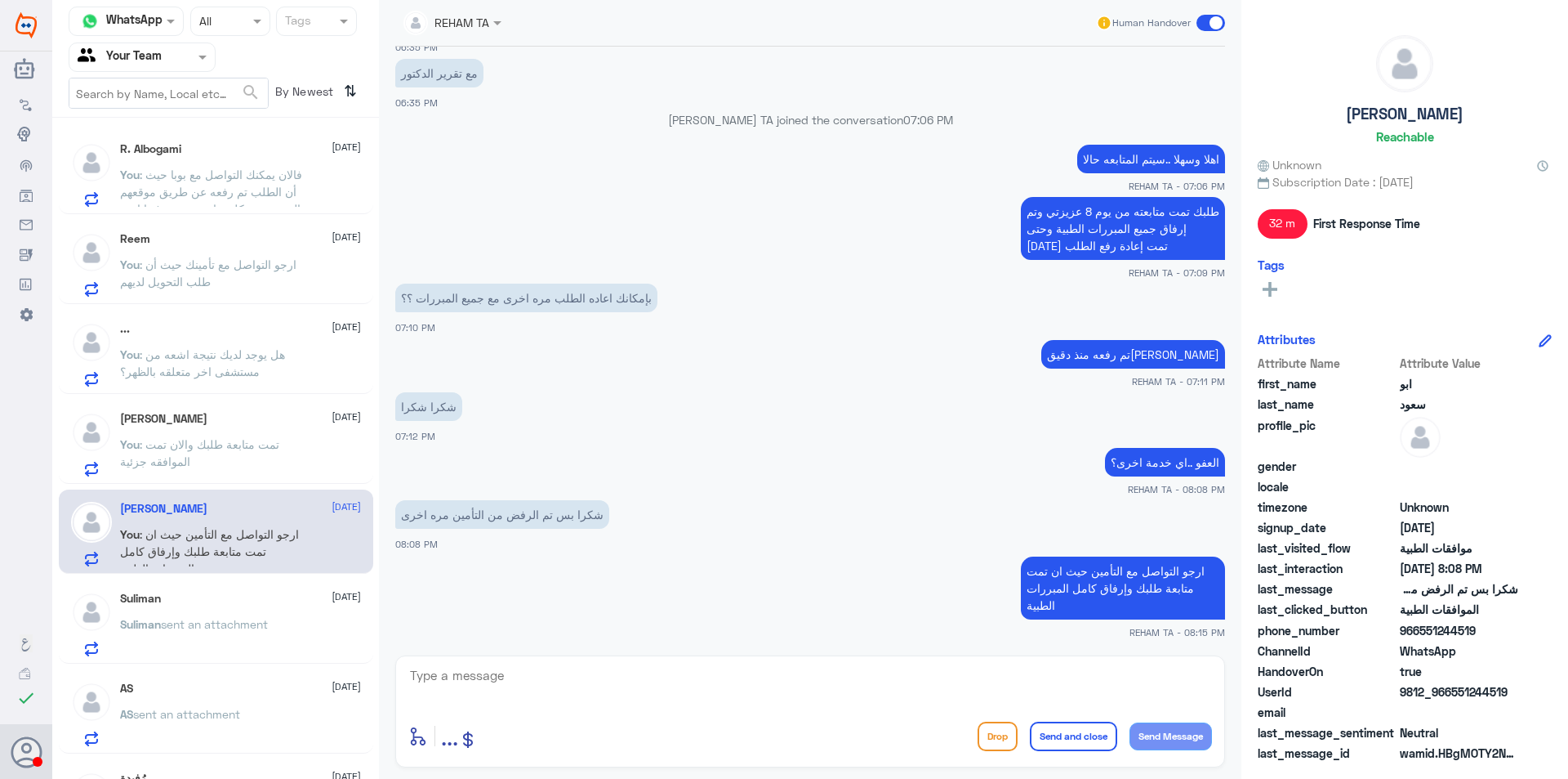
click at [225, 604] on div "Suliman 11 September" at bounding box center [241, 599] width 241 height 14
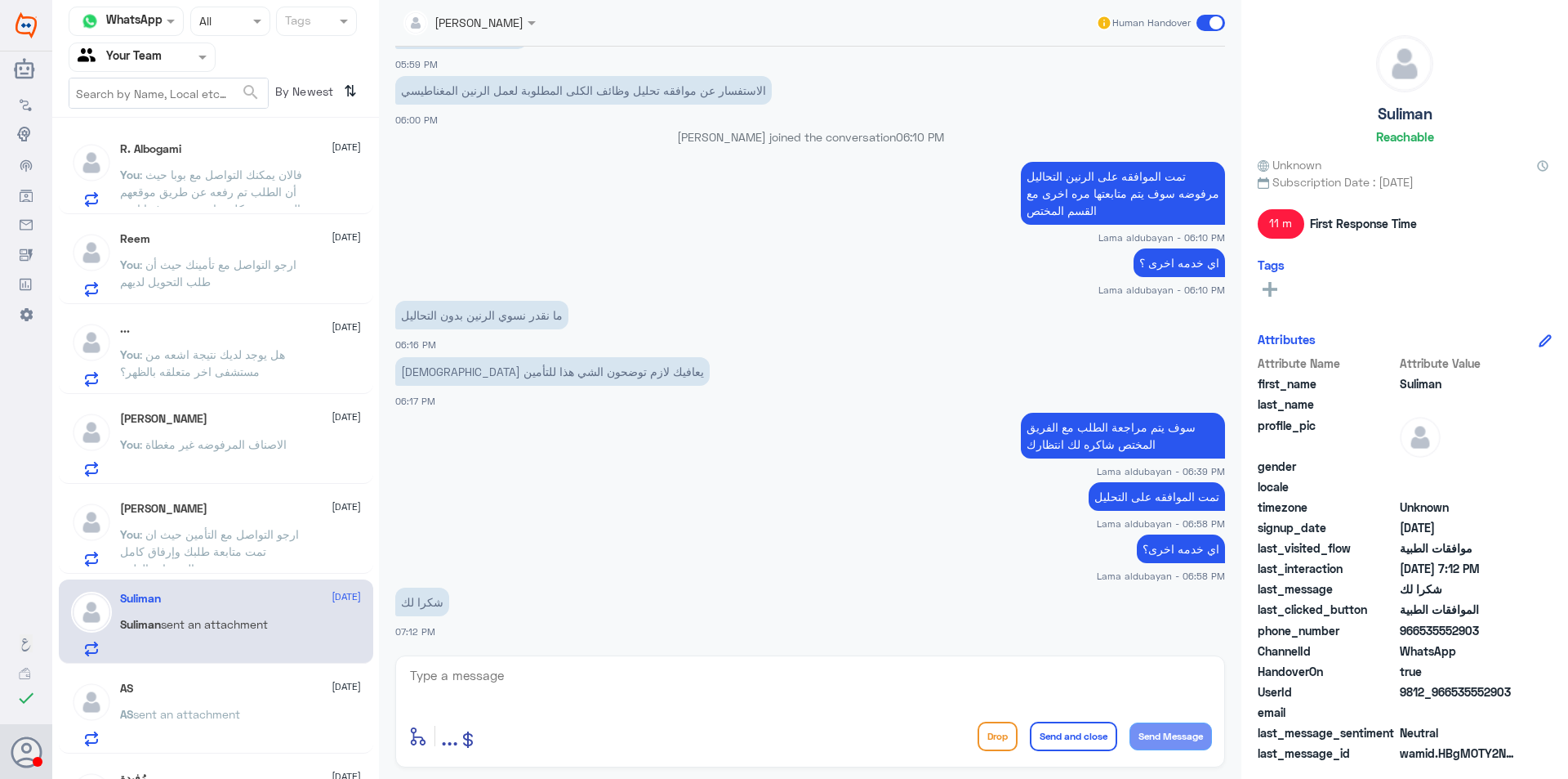
scroll to position [245, 0]
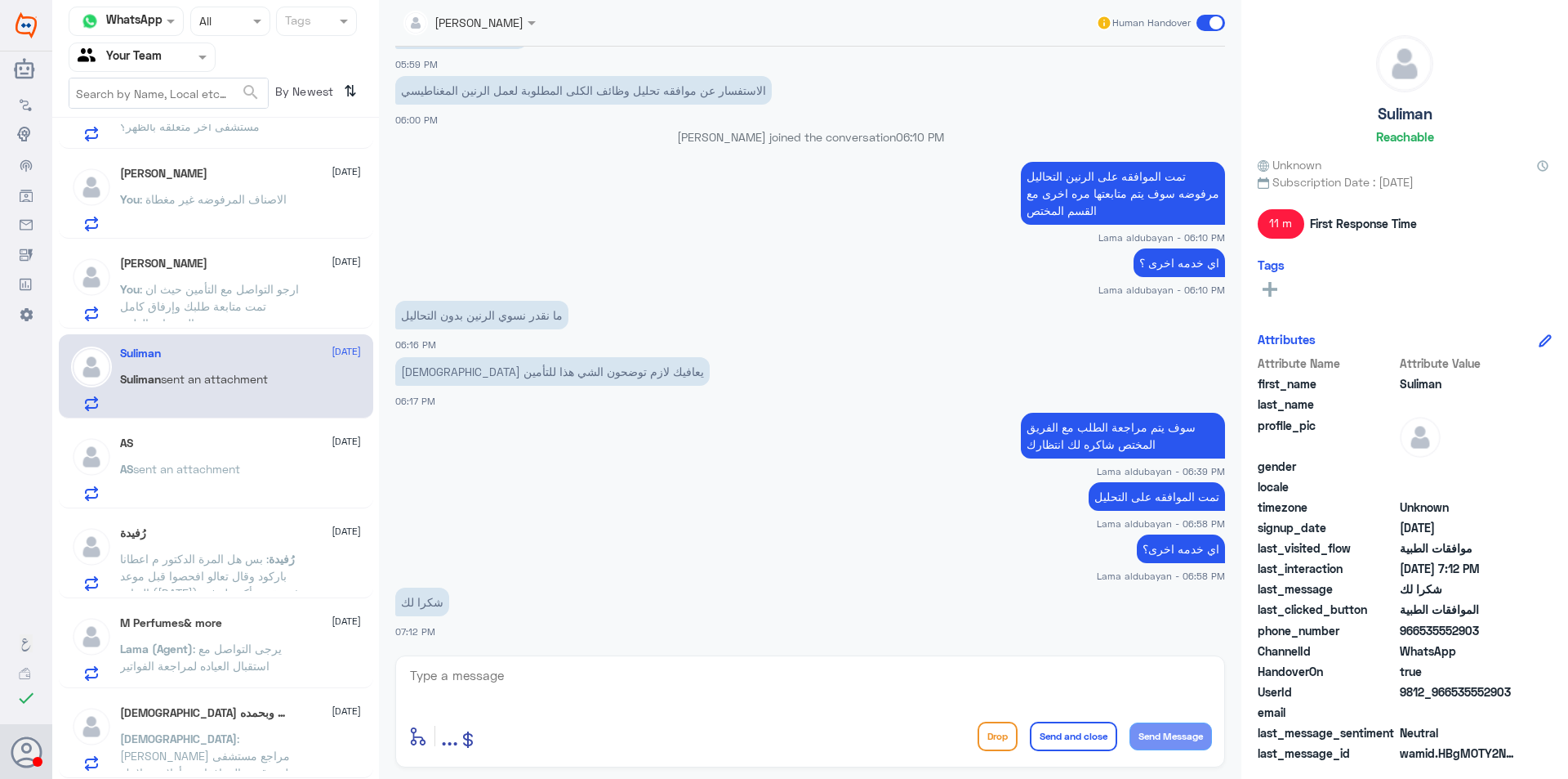
click at [185, 465] on span "sent an attachment" at bounding box center [186, 469] width 107 height 14
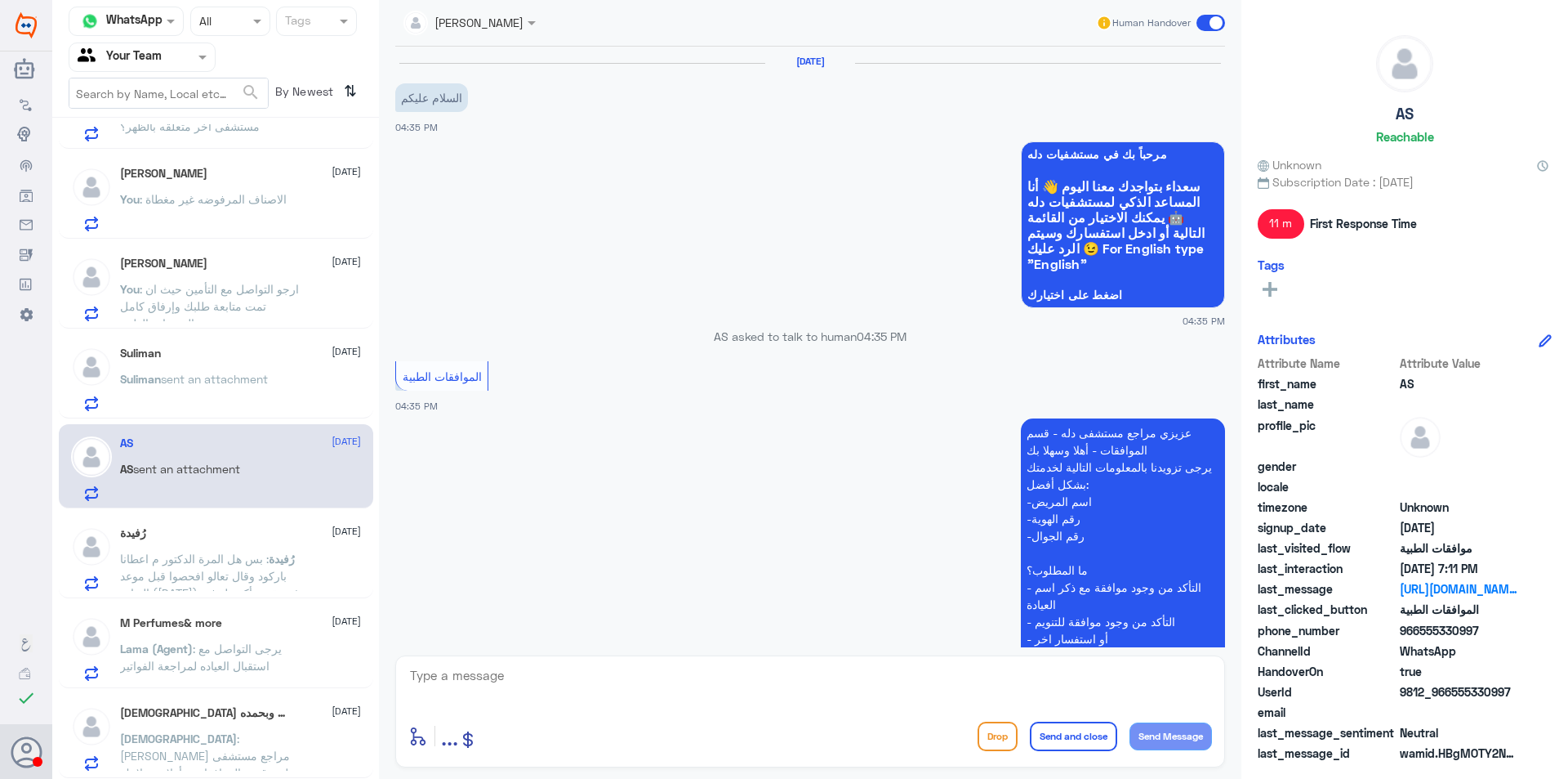
scroll to position [720, 0]
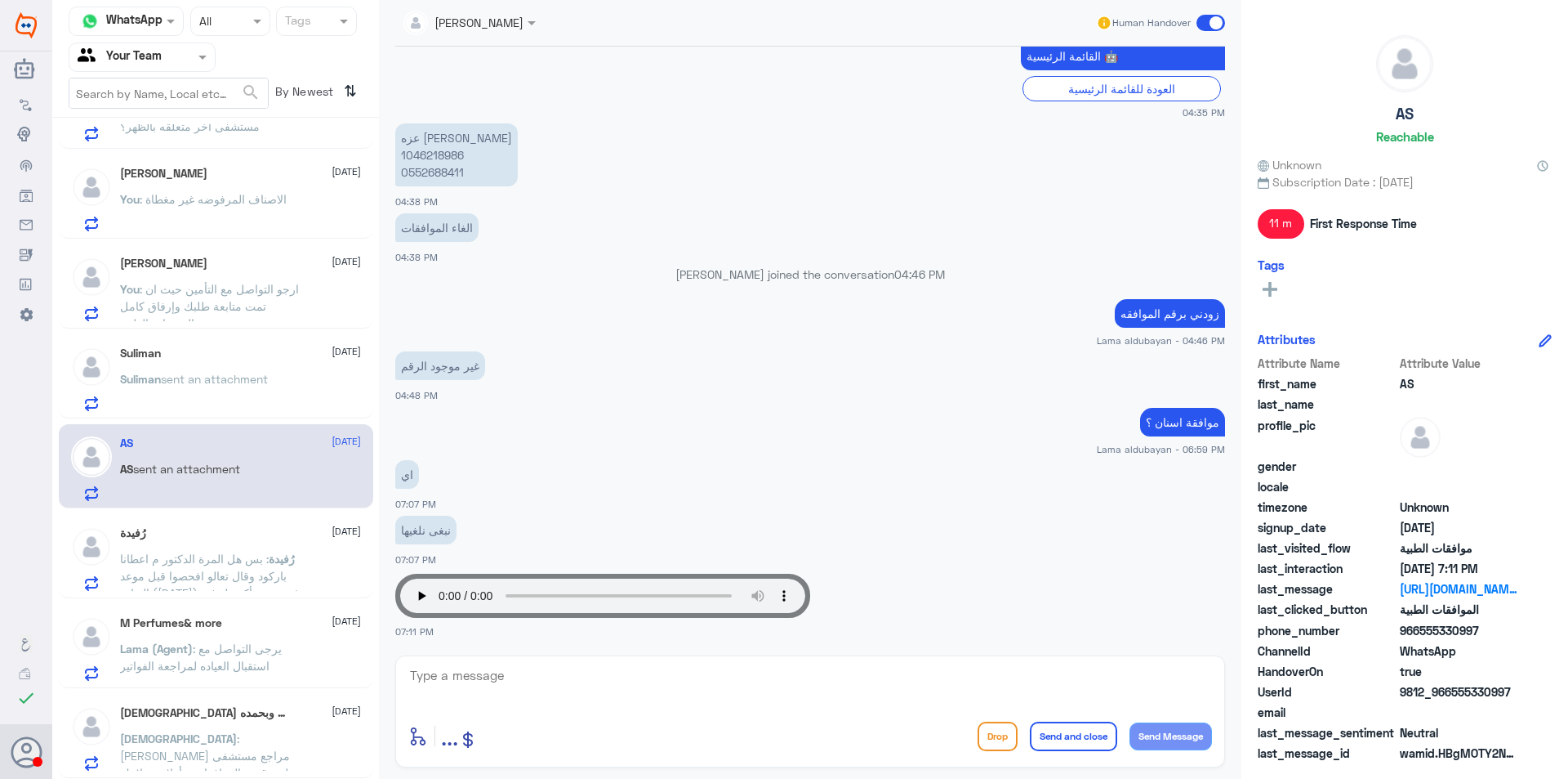
click at [212, 565] on span ": بس هل المرة الدكتور م اعطانا باركود وقال تعالو افحصوا قبل موعد العيادة (الاحد…" at bounding box center [210, 584] width 180 height 65
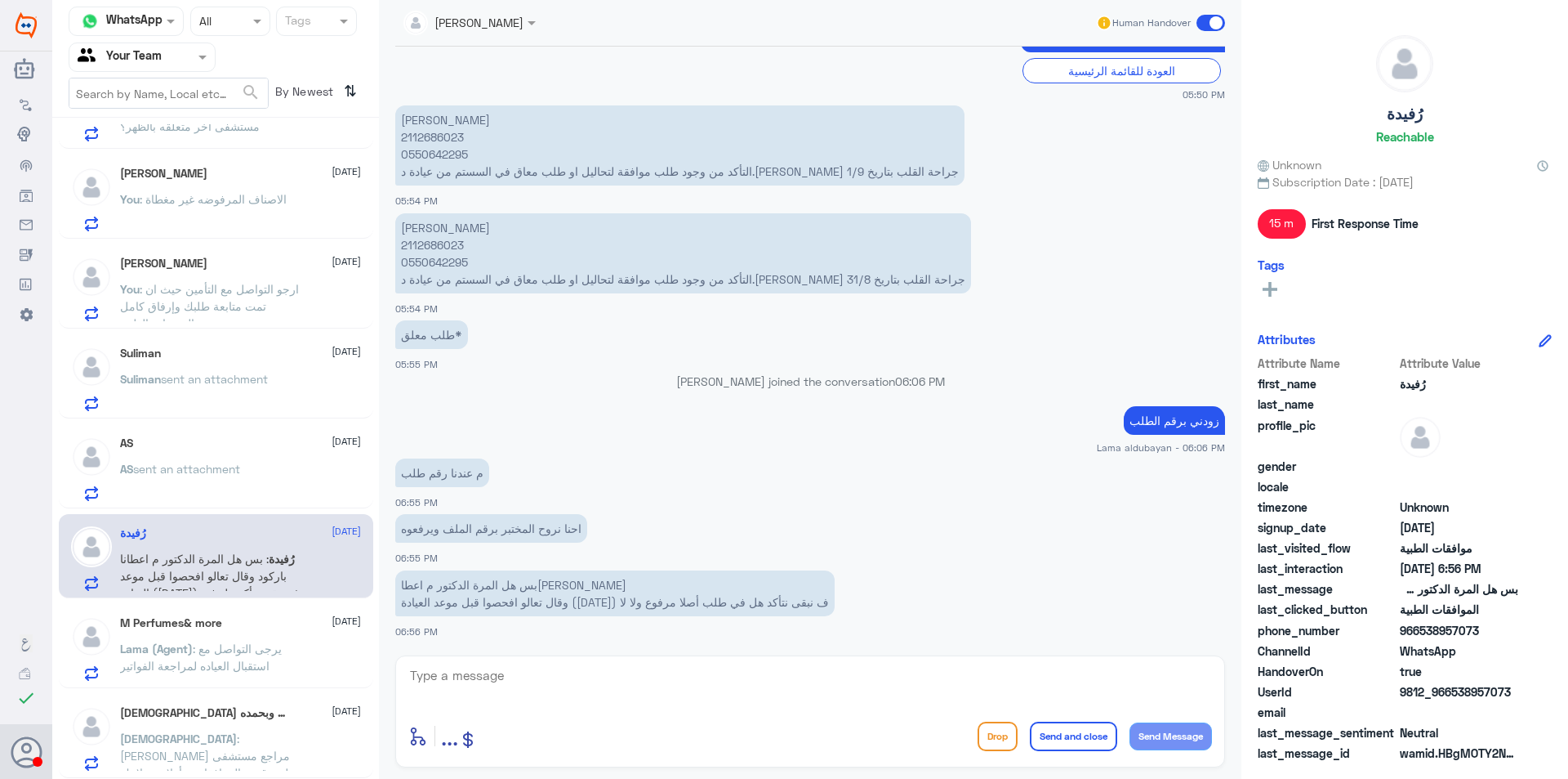
scroll to position [408, 0]
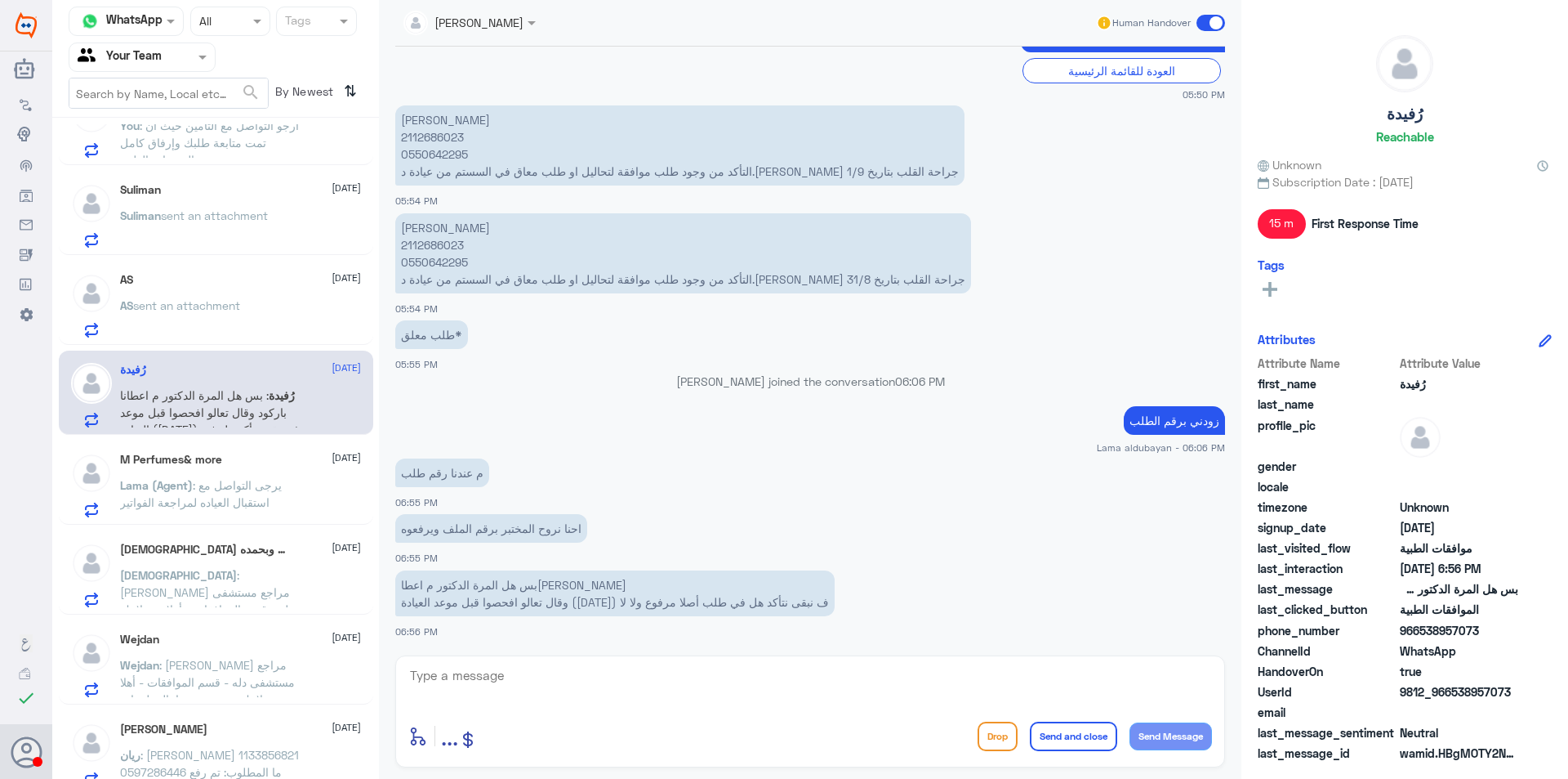
click at [225, 485] on span ": يرجى التواصل مع استقبال العياده لمراجعة الفواتير" at bounding box center [201, 493] width 162 height 31
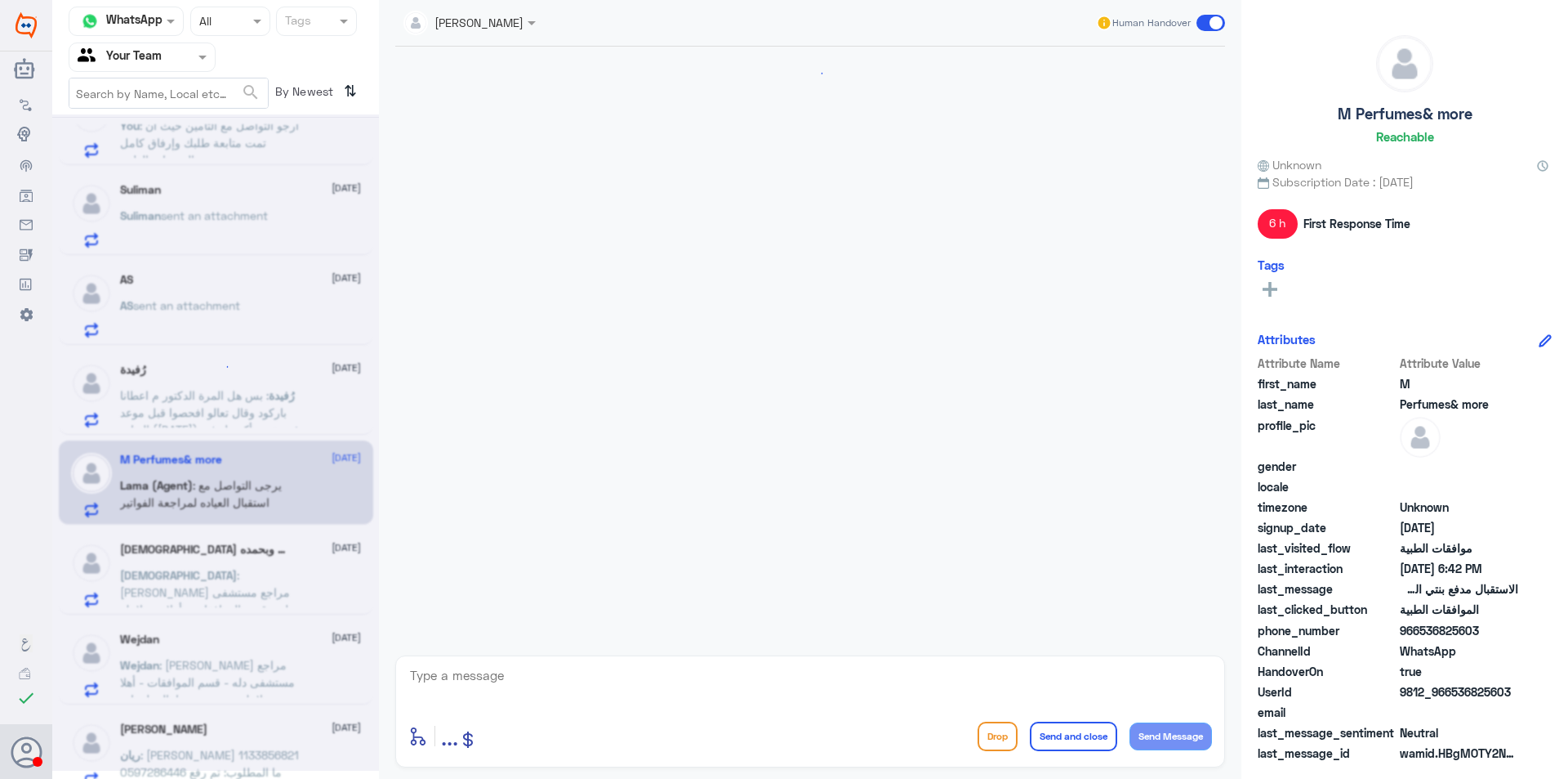
scroll to position [1341, 0]
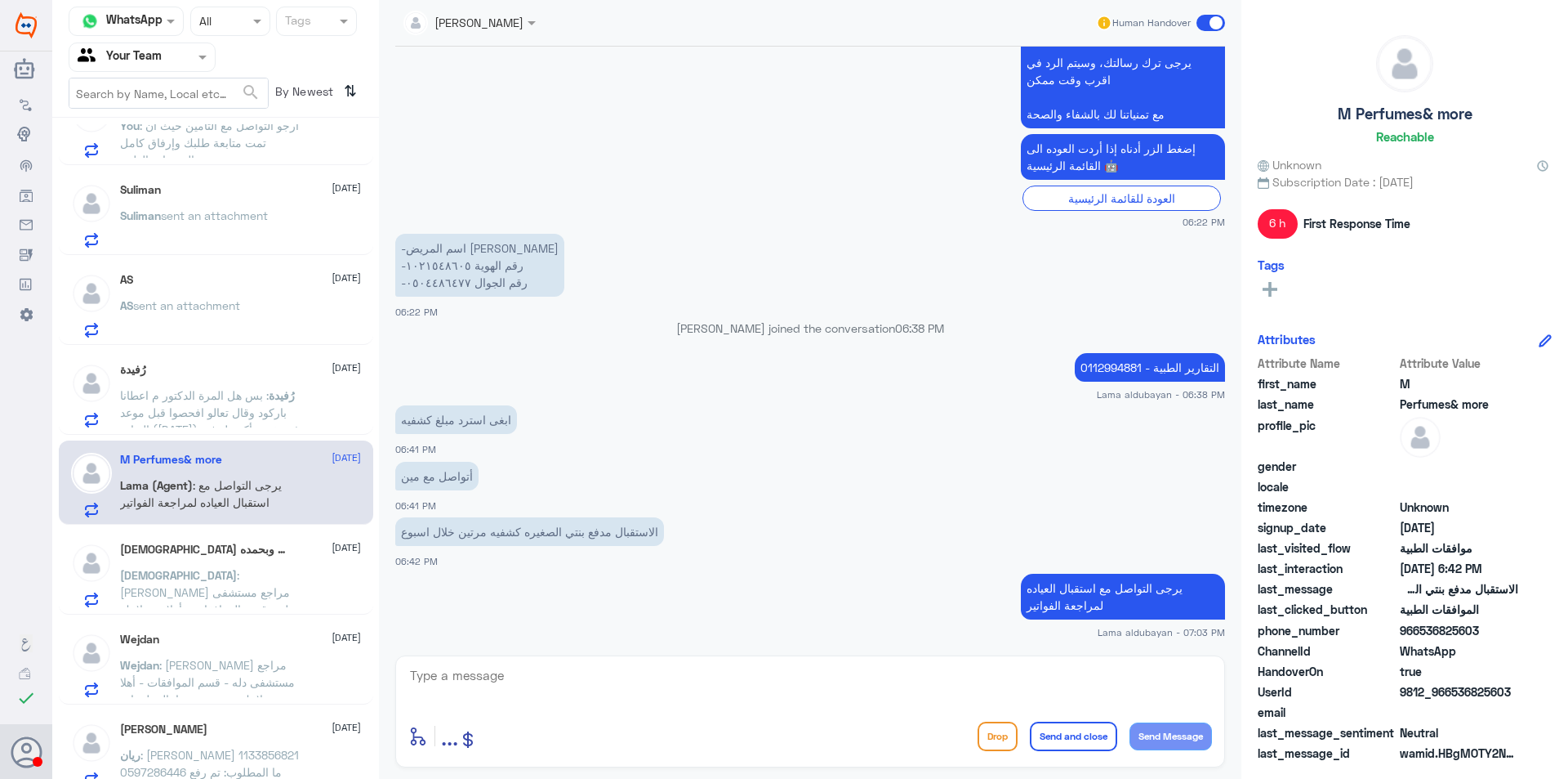
click at [260, 585] on p "سبحان : عزيزي مراجع مستشفى دله - قسم الموافقات - أهلا وسهلا بك يرجى تزويدنا بال…" at bounding box center [212, 586] width 184 height 41
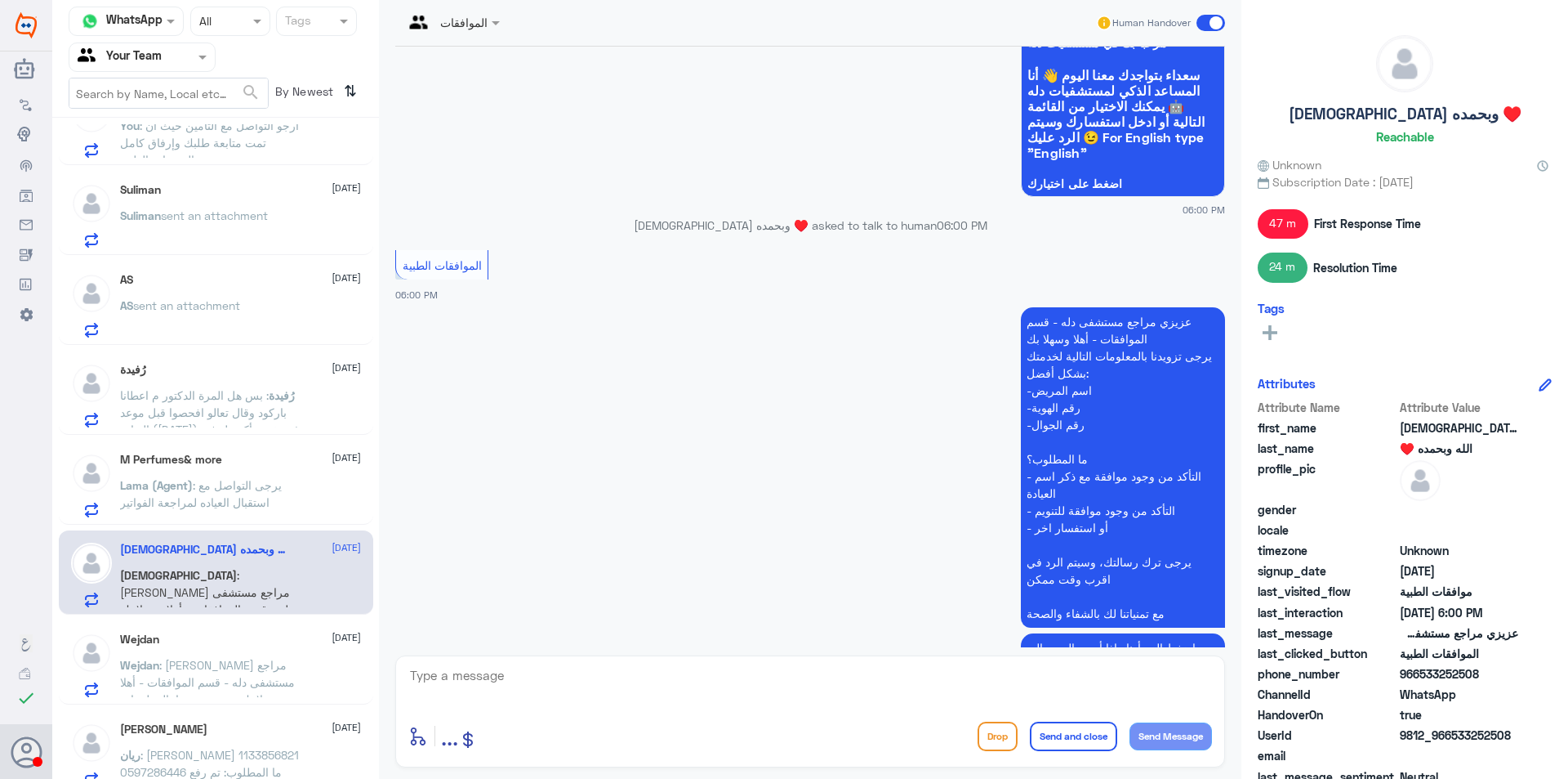
scroll to position [1388, 0]
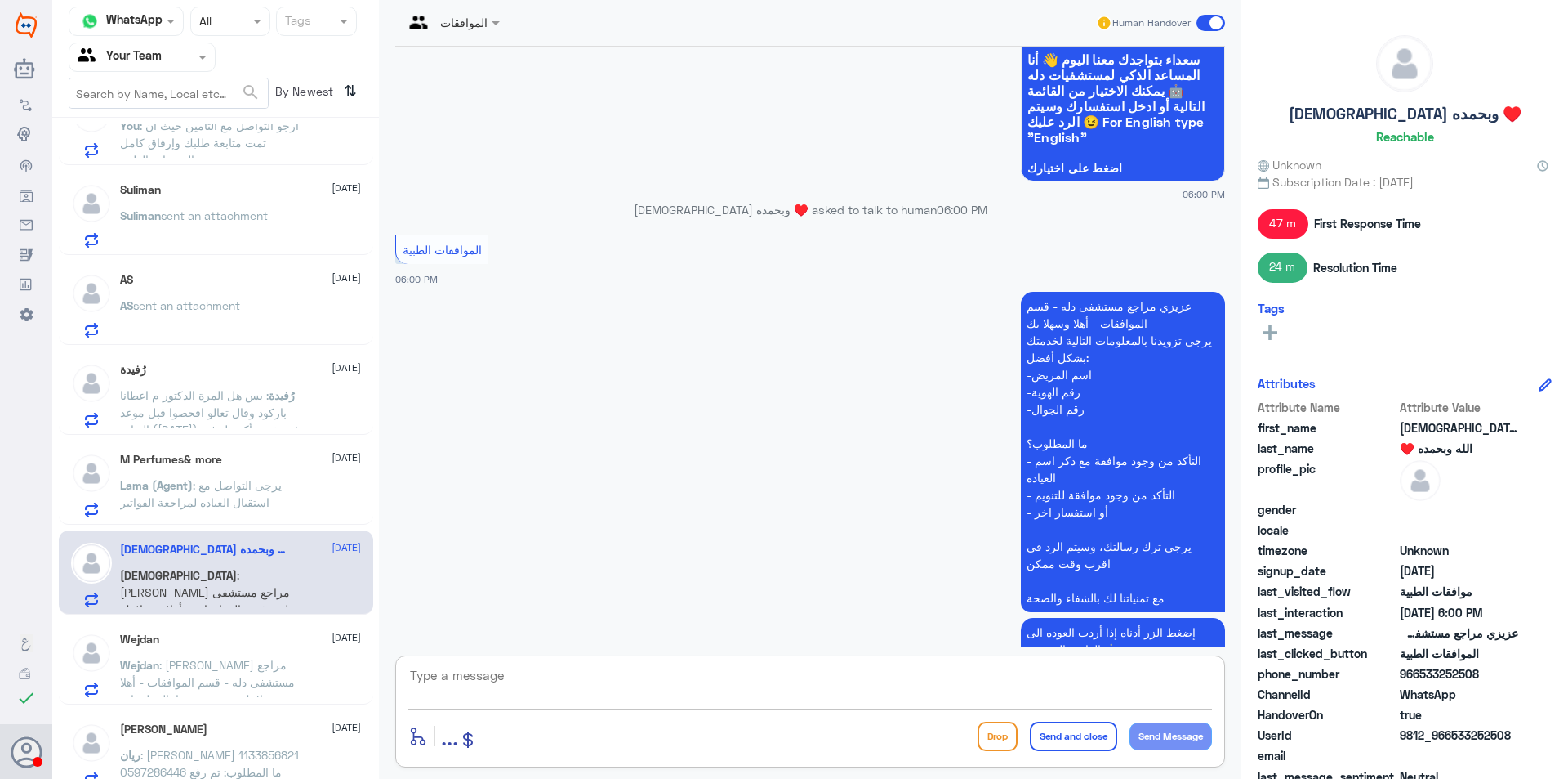
click at [710, 693] on textarea at bounding box center [810, 684] width 804 height 40
type textarea "ا"
type textarea "اهلا وسهلا ..كيف نقدر نخدمك؟ ارجو توضيح استسفارك؟"
drag, startPoint x: 1125, startPoint y: 649, endPoint x: 1507, endPoint y: 621, distance: 383.0
click at [1499, 619] on div "Channel WhatsApp Status × All Tags Agent Filter Your Team search By Newest ⇅ R.…" at bounding box center [811, 391] width 1516 height 783
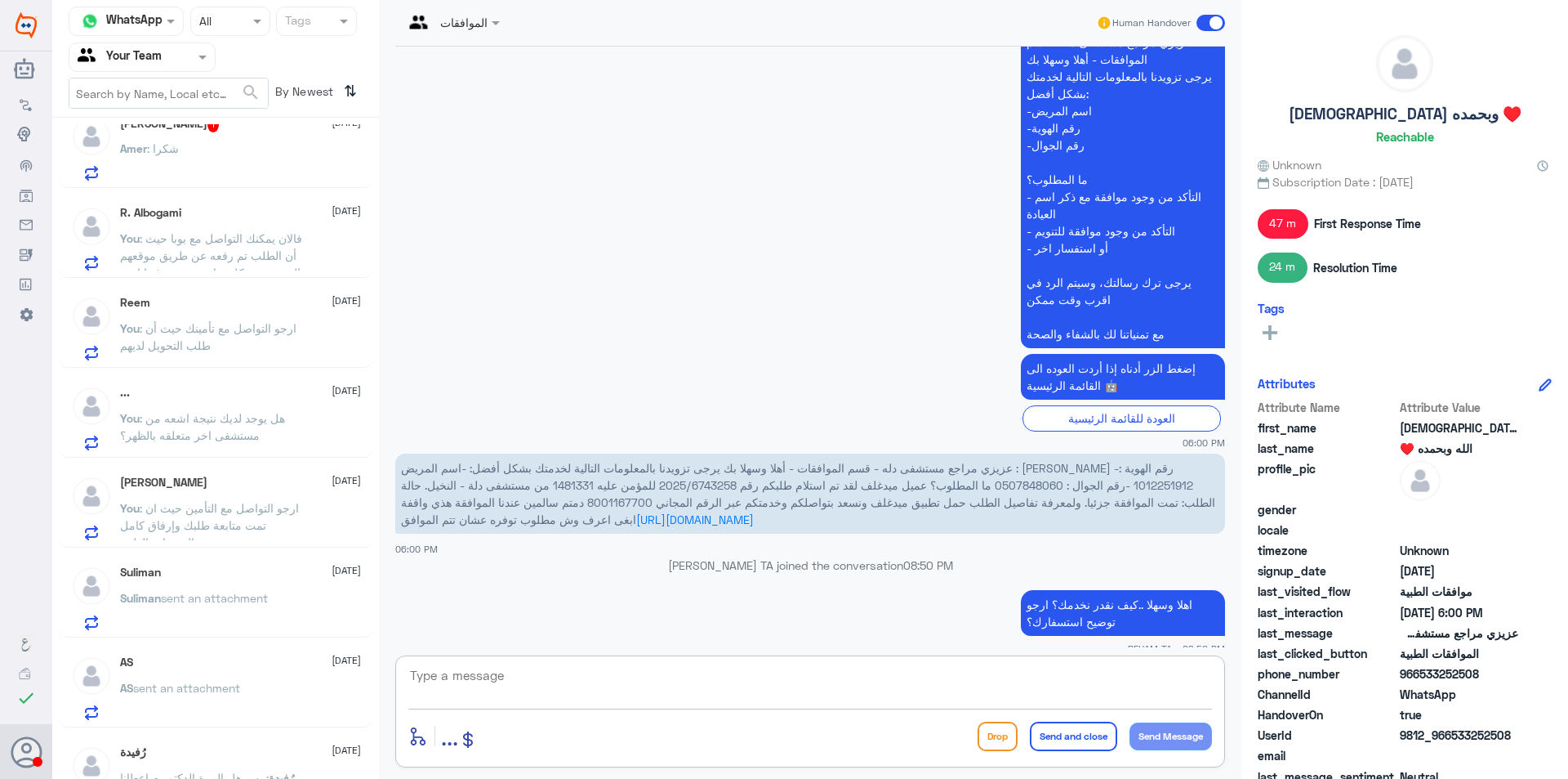
scroll to position [0, 0]
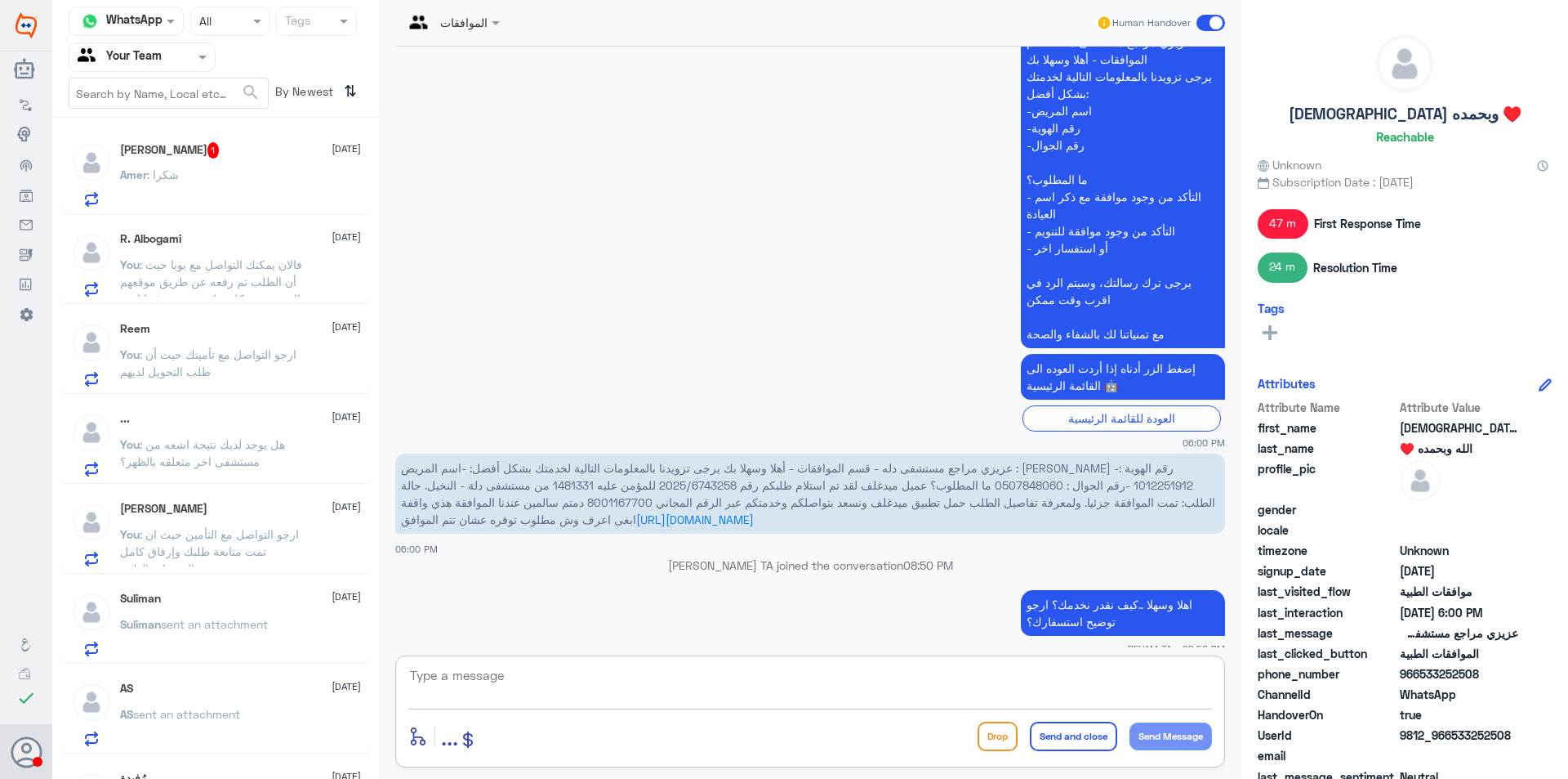
click at [222, 181] on div "Amer : شكرا" at bounding box center [241, 188] width 241 height 37
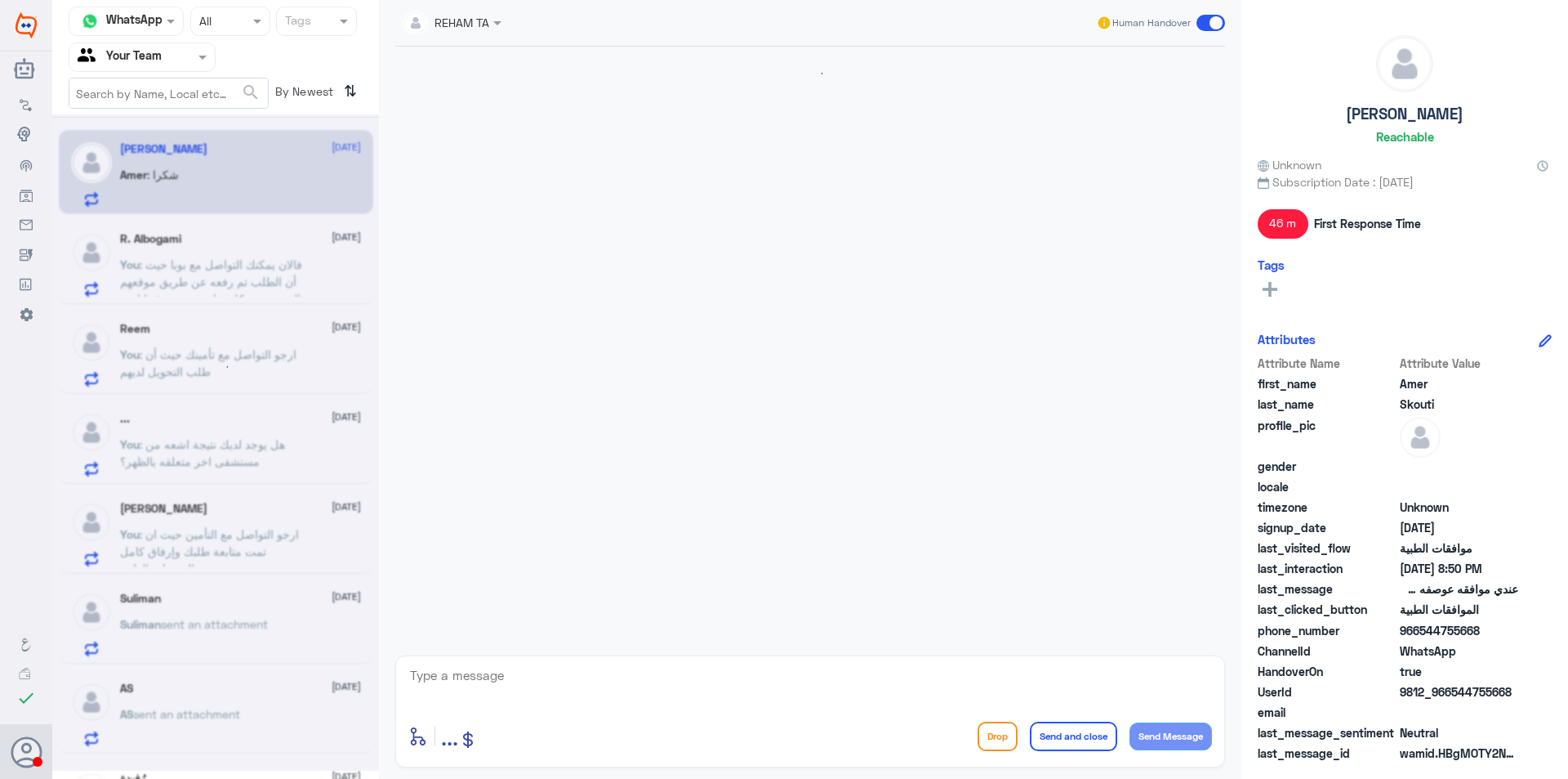
scroll to position [624, 0]
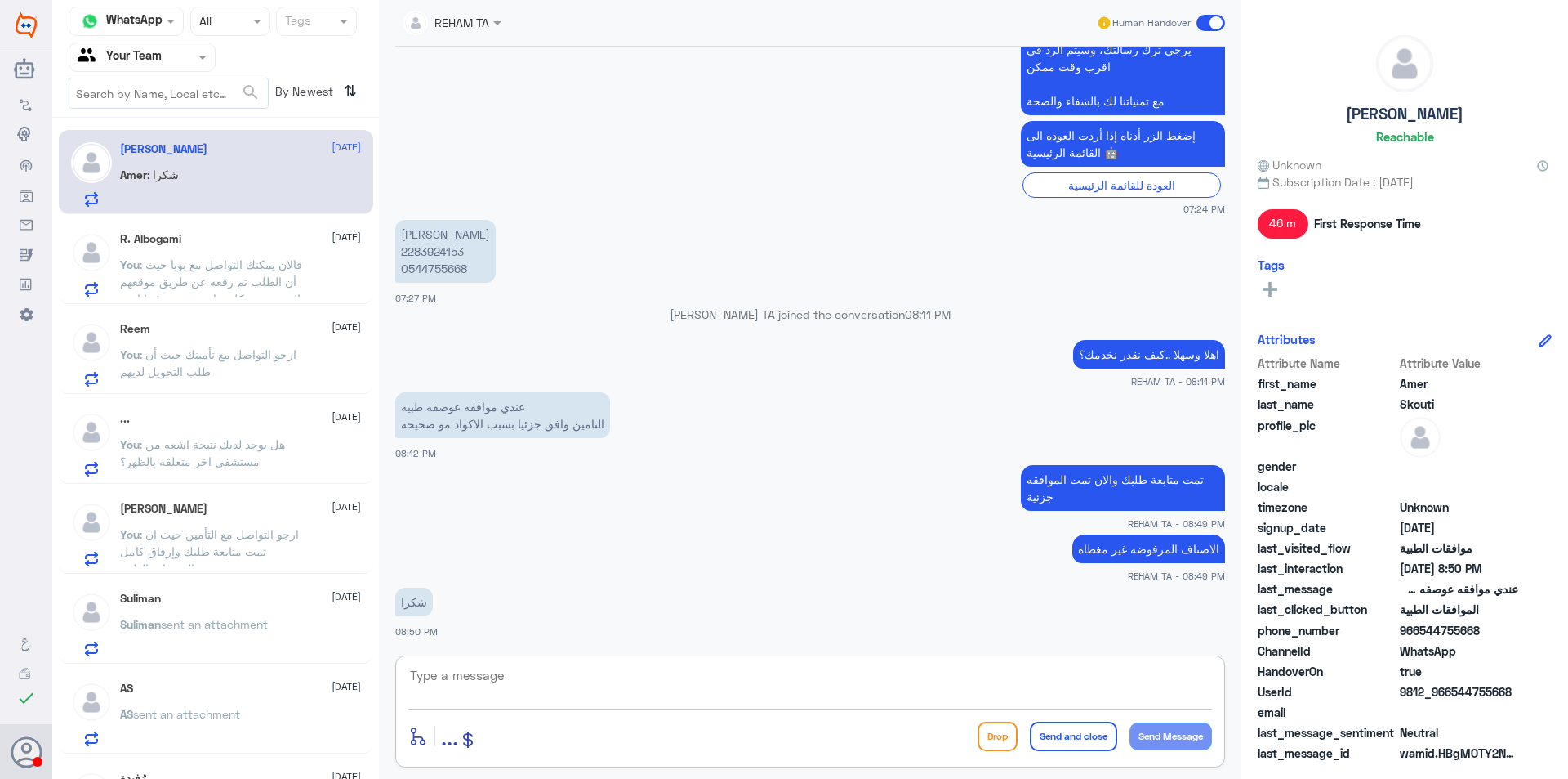
click at [497, 681] on textarea at bounding box center [810, 684] width 804 height 40
type textarea "اي خدمة اخرى؟"
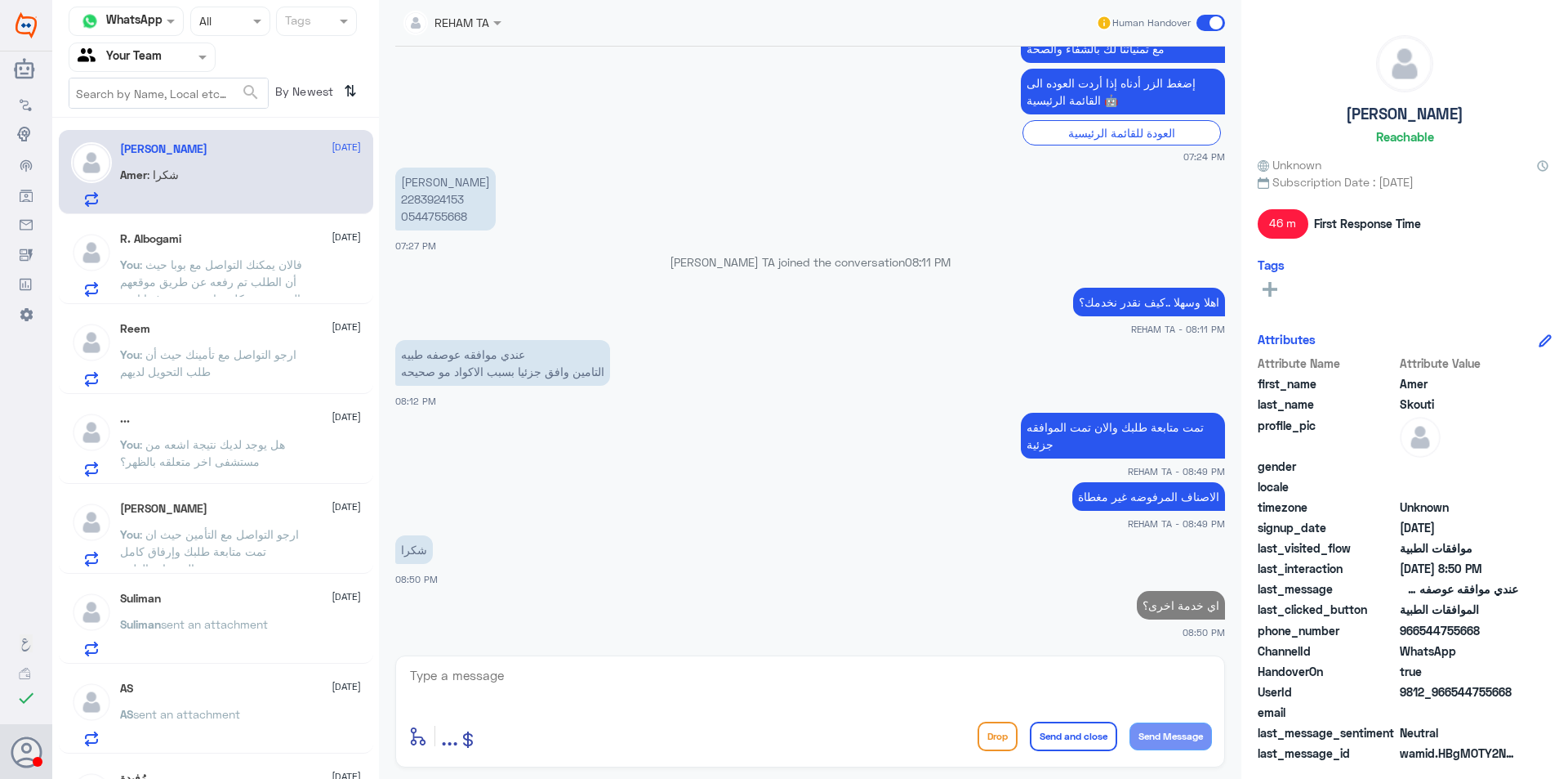
click at [219, 269] on span ": فالان يمكنك التواصل مع بوبا حيث أن الطلب تم رفعه عن طريق موقعهم الرسمي بشكل م…" at bounding box center [211, 290] width 182 height 65
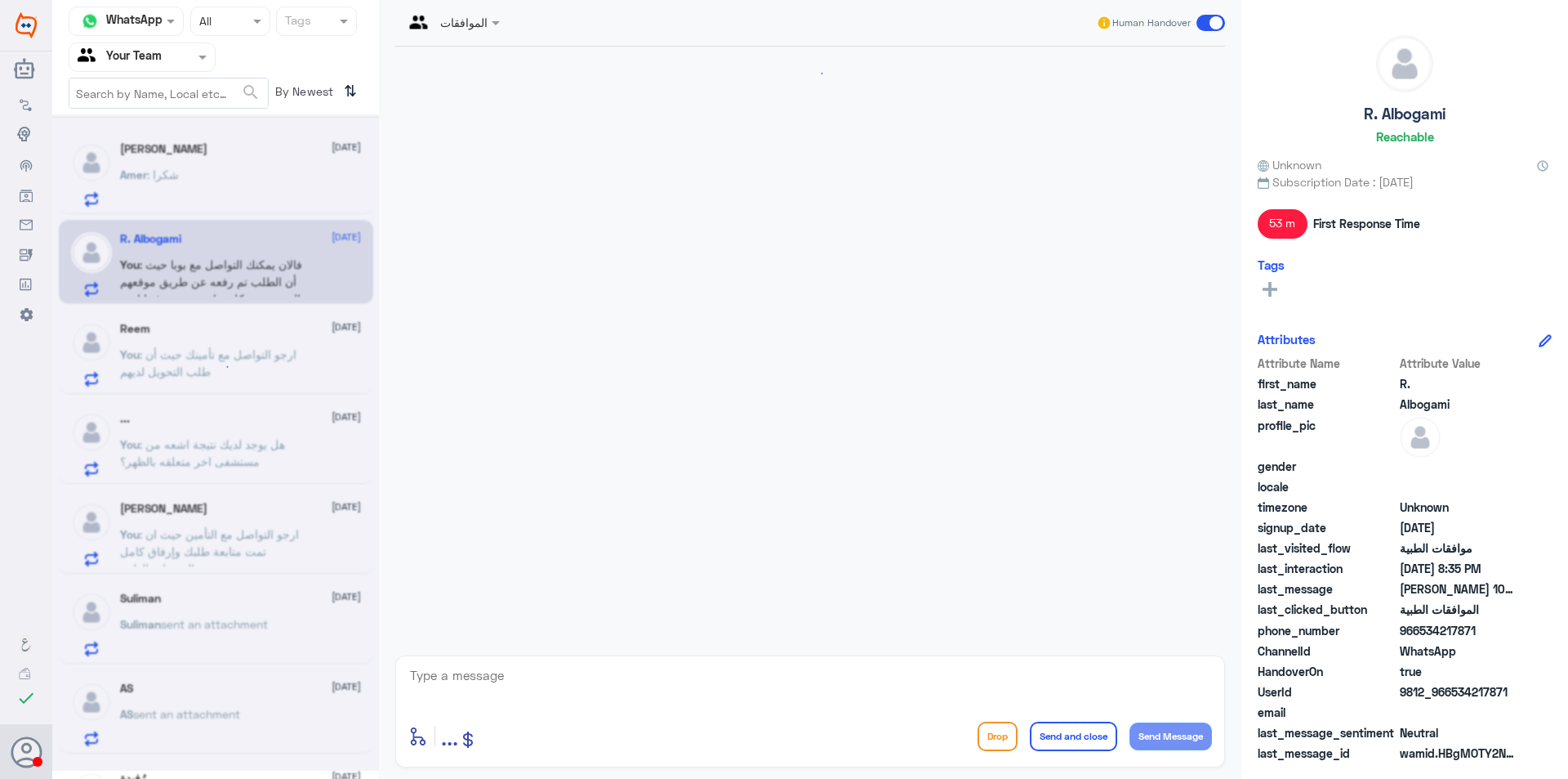
scroll to position [1261, 0]
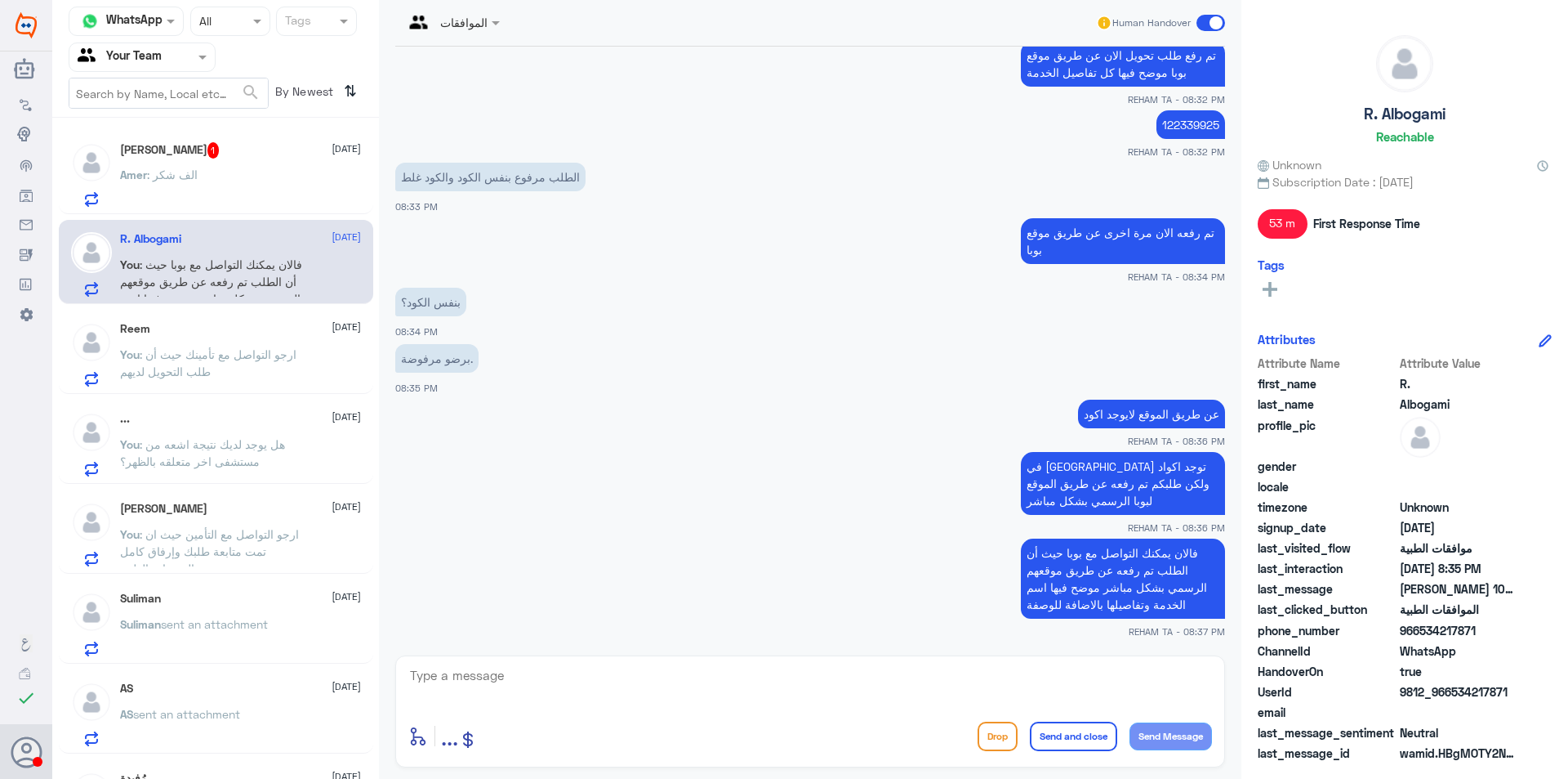
click at [216, 162] on div "Amer Skouti 1 11 September Amer : الف شكر" at bounding box center [241, 175] width 241 height 64
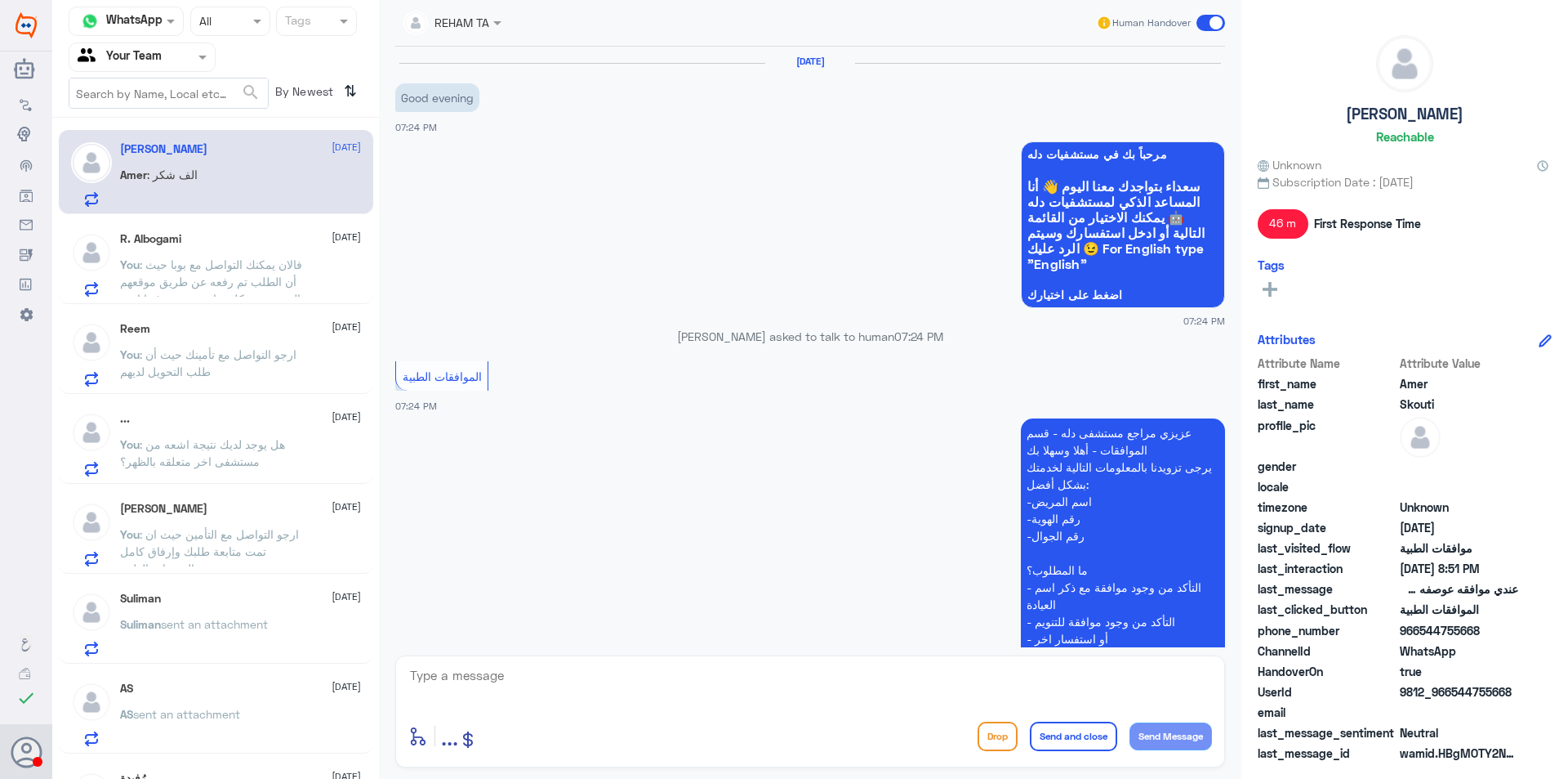
scroll to position [732, 0]
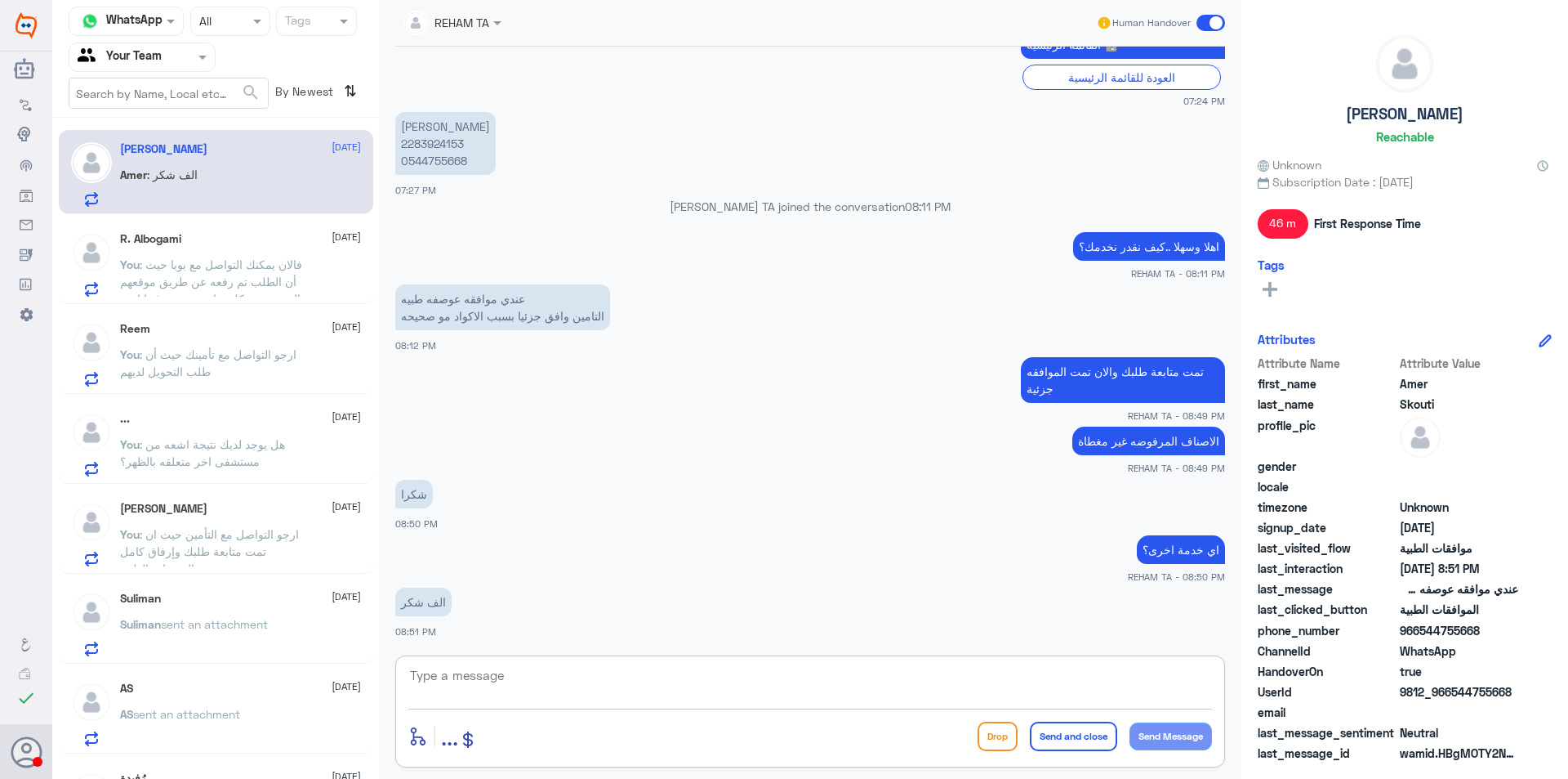
click at [550, 685] on textarea at bounding box center [810, 684] width 804 height 40
drag, startPoint x: 986, startPoint y: 668, endPoint x: 1451, endPoint y: 627, distance: 466.8
click at [1451, 627] on div "Channel WhatsApp Status × All Tags Agent Filter Your Team search By Newest ⇅ Am…" at bounding box center [811, 391] width 1516 height 783
type textarea "العفو..قدامكم العافية"
click at [1041, 730] on button "Send and close" at bounding box center [1074, 736] width 87 height 29
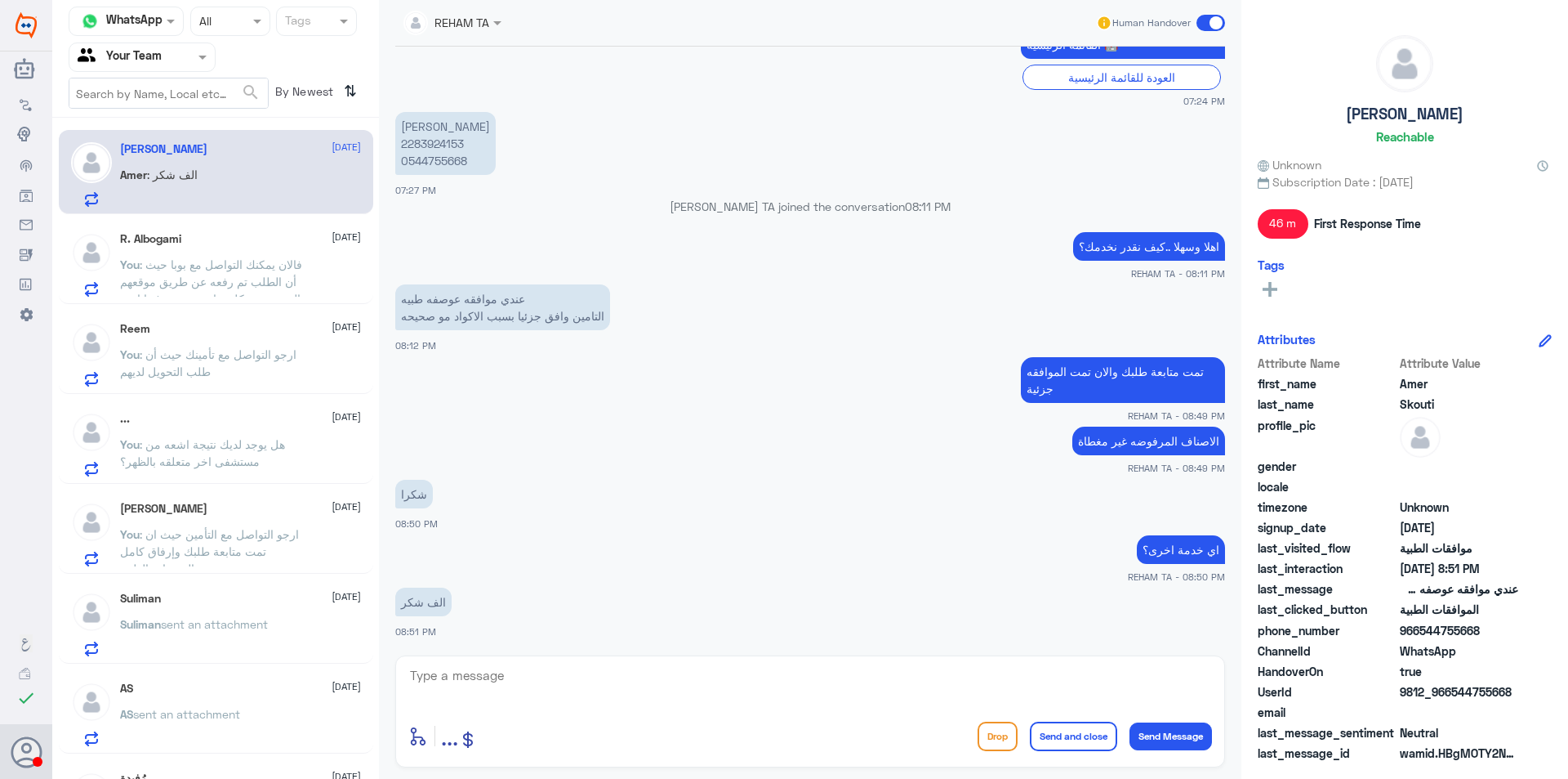
scroll to position [784, 0]
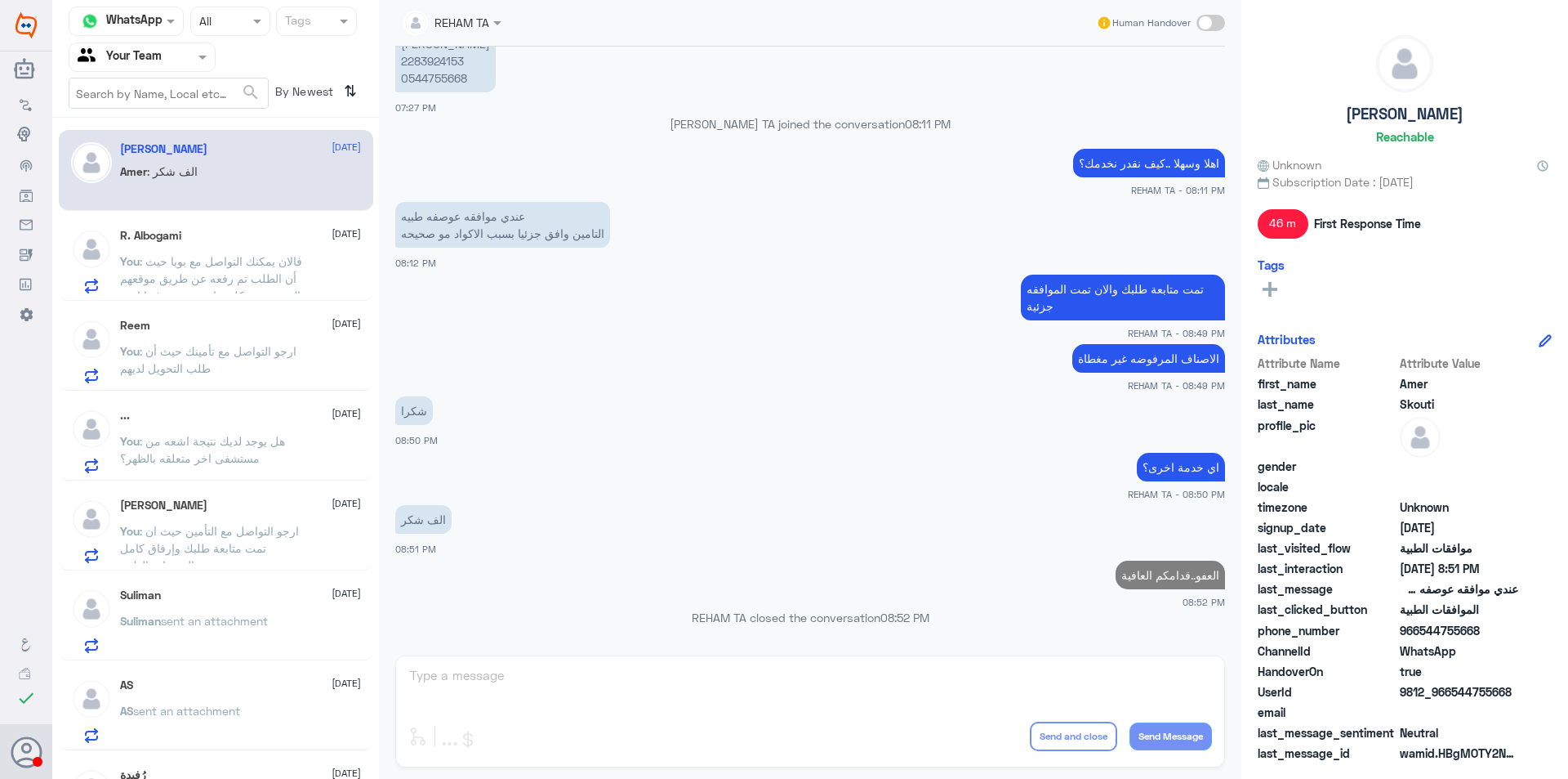
click at [181, 271] on span ": فالان يمكنك التواصل مع بوبا حيث أن الطلب تم رفعه عن طريق موقعهم الرسمي بشكل م…" at bounding box center [211, 286] width 182 height 65
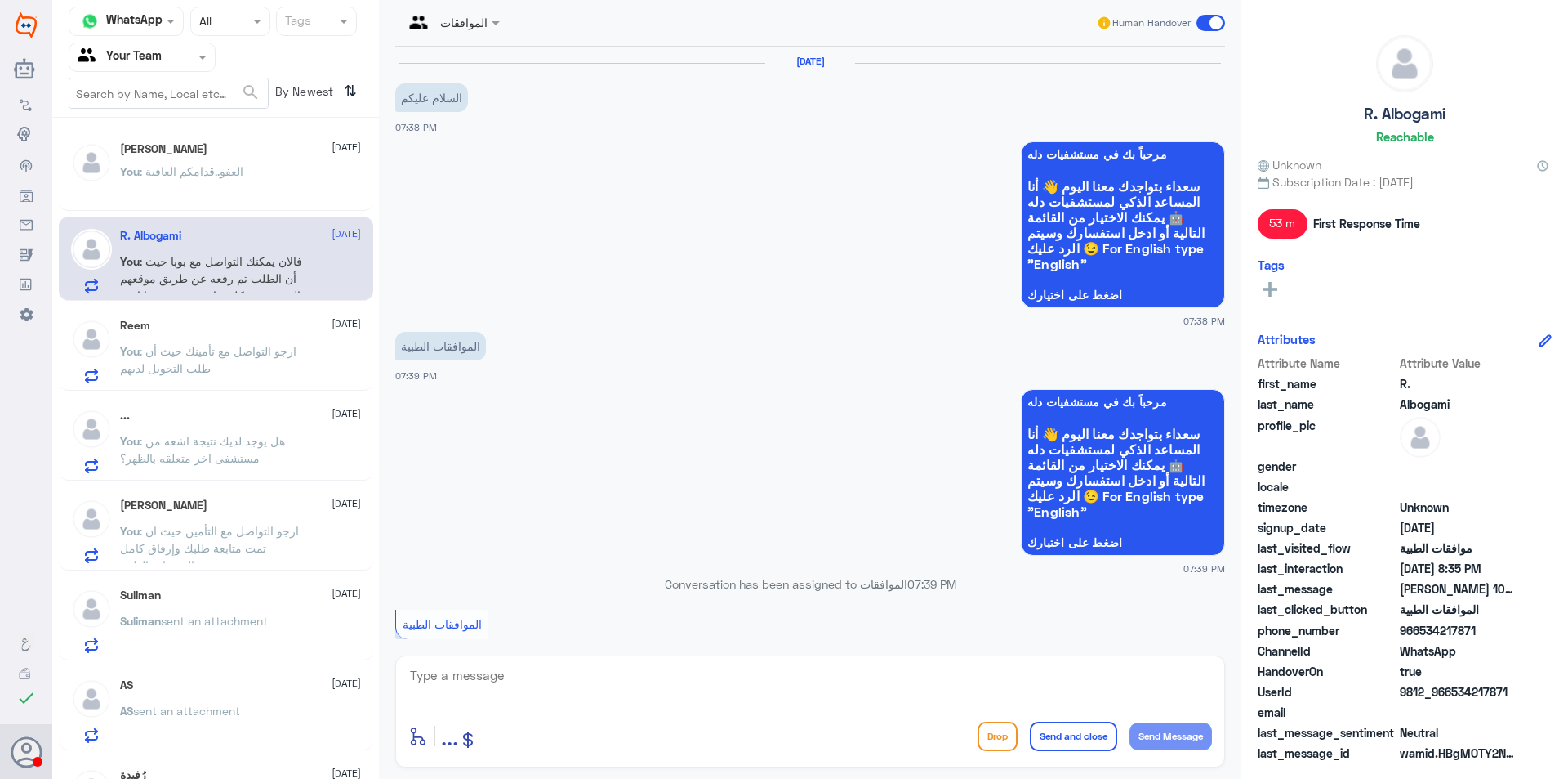
scroll to position [1261, 0]
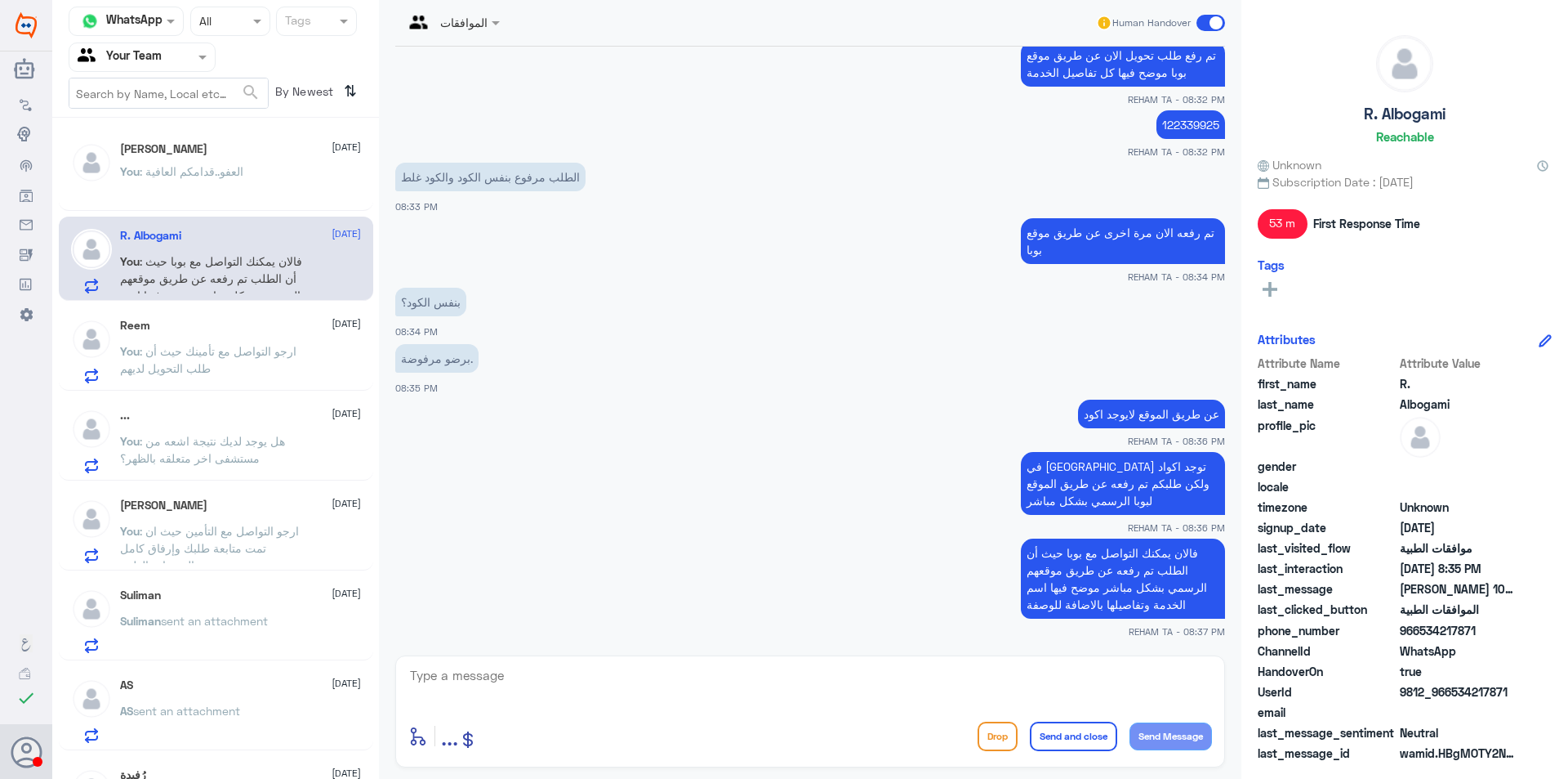
click at [229, 350] on span ": ارجو التواصل مع تأمينك حيث أن طلب التحويل لديهم" at bounding box center [208, 359] width 176 height 31
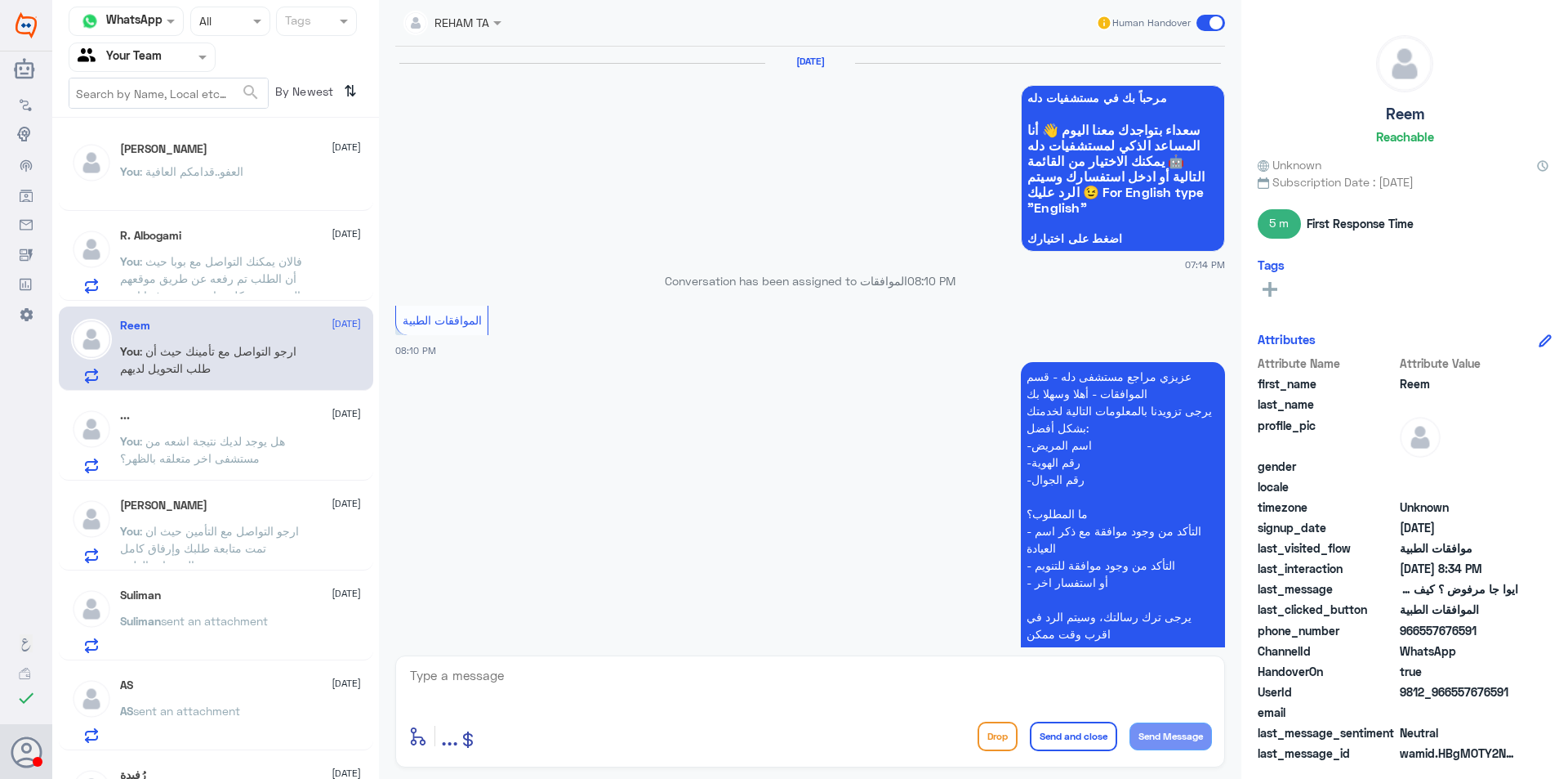
scroll to position [977, 0]
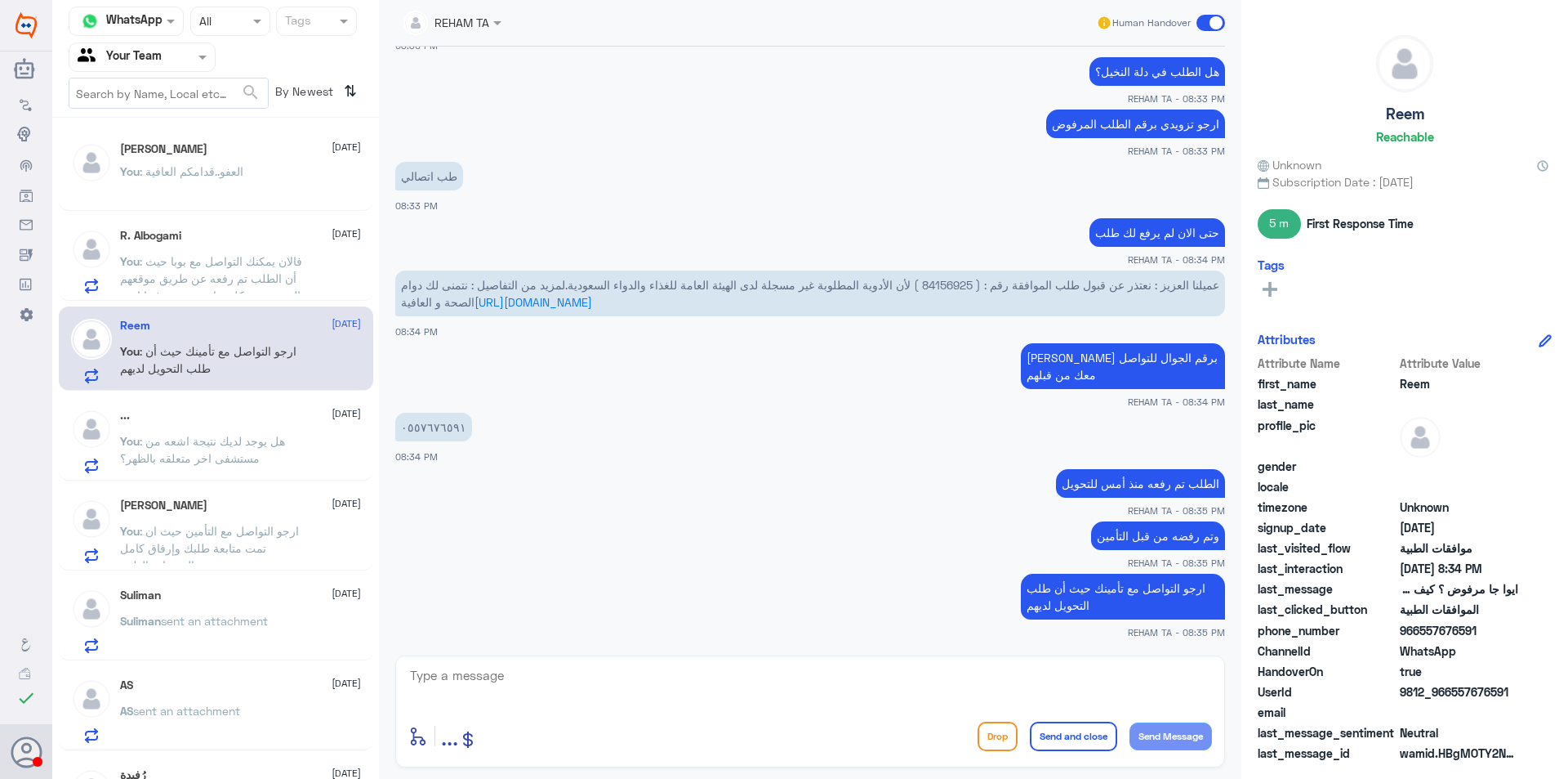
click at [233, 529] on span ": ارجو التواصل مع التأمين حيث ان تمت متابعة طلبك وإرفاق كامل المبررات الطبية" at bounding box center [209, 548] width 179 height 48
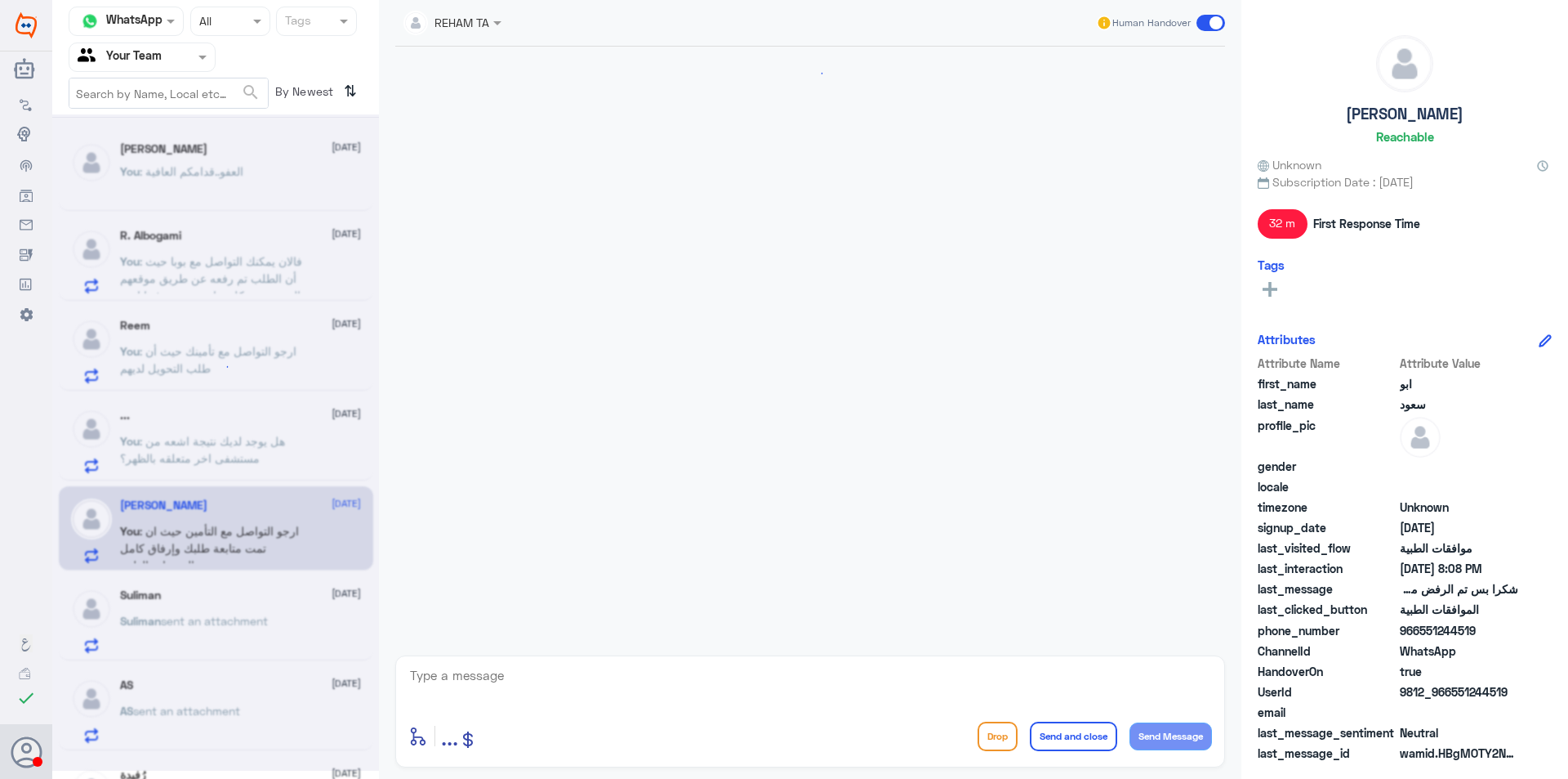
scroll to position [1046, 0]
click at [197, 636] on p "Suliman sent an attachment" at bounding box center [194, 633] width 148 height 41
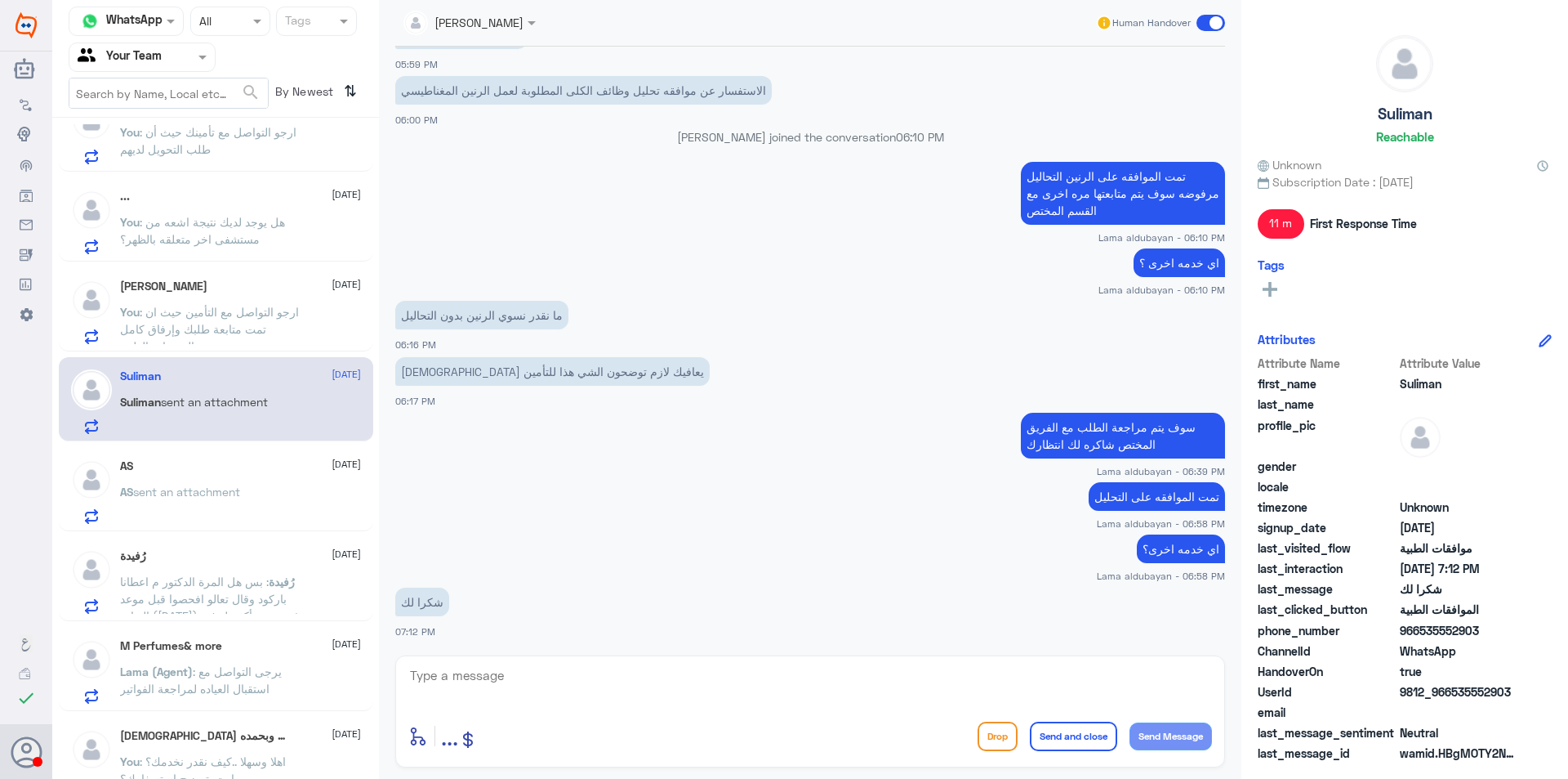
scroll to position [327, 0]
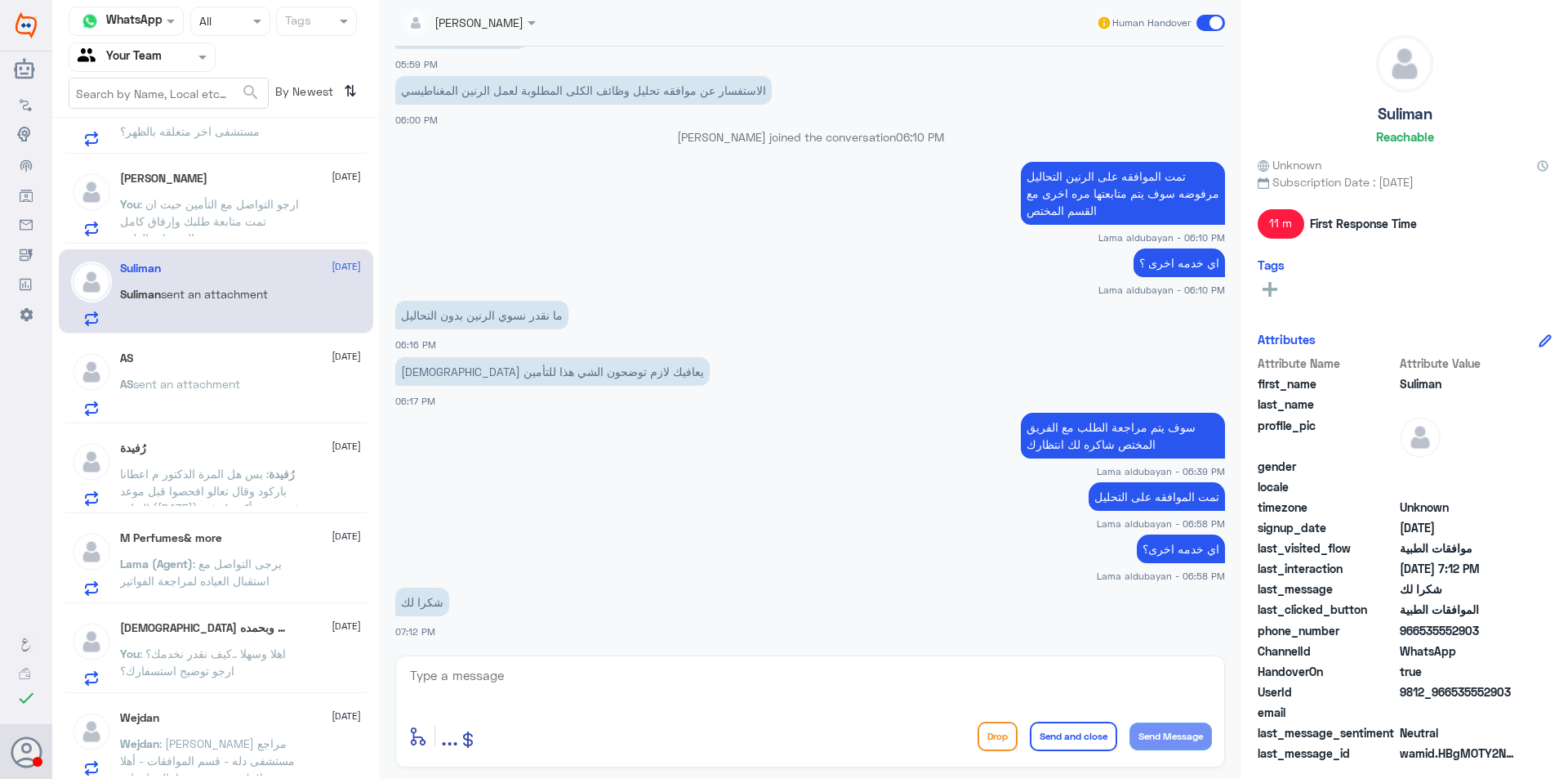
click at [233, 475] on span ": بس هل المرة الدكتور م اعطانا باركود وقال تعالو افحصوا قبل موعد العيادة (الاحد…" at bounding box center [210, 499] width 180 height 65
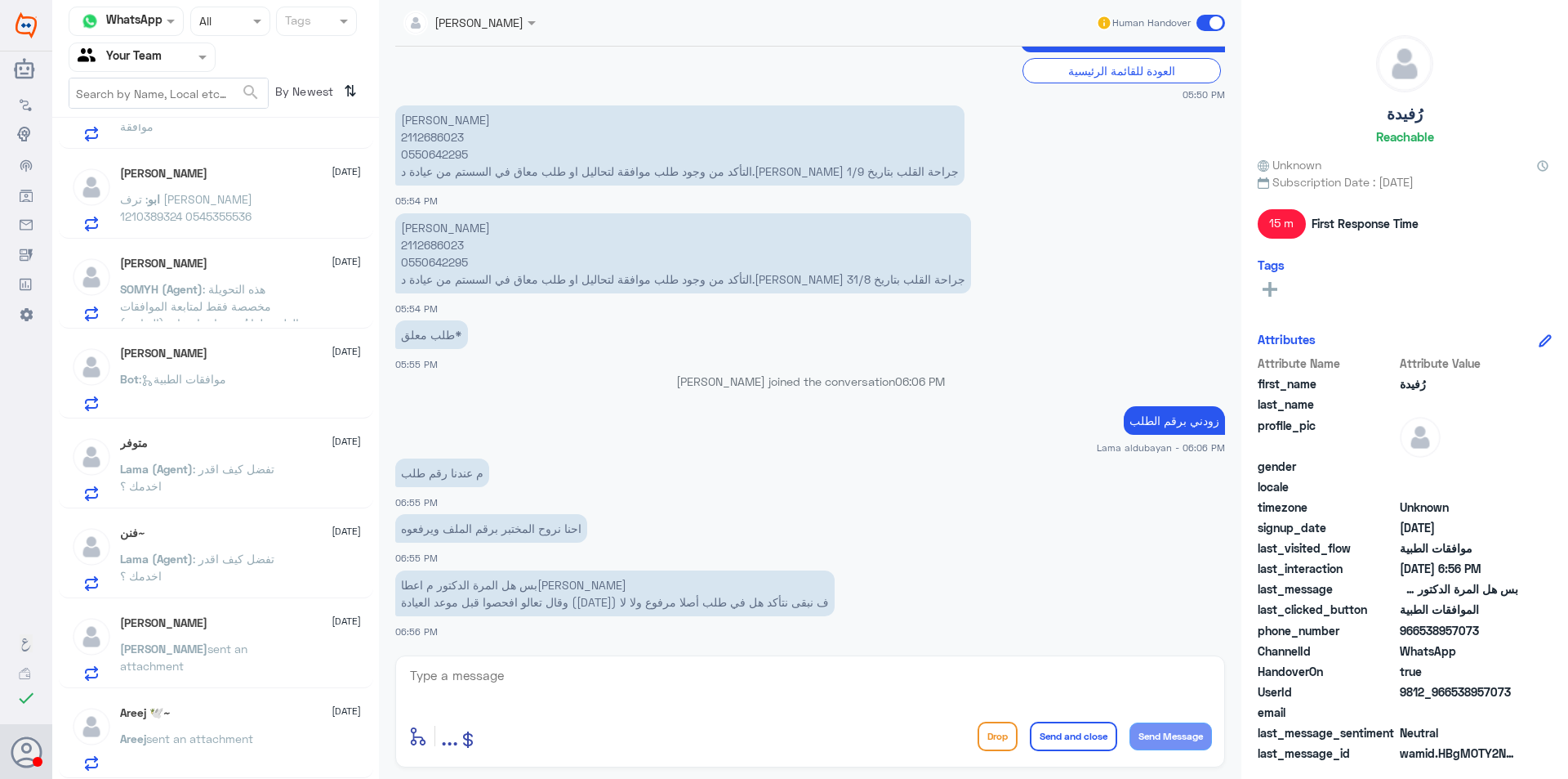
scroll to position [8, 0]
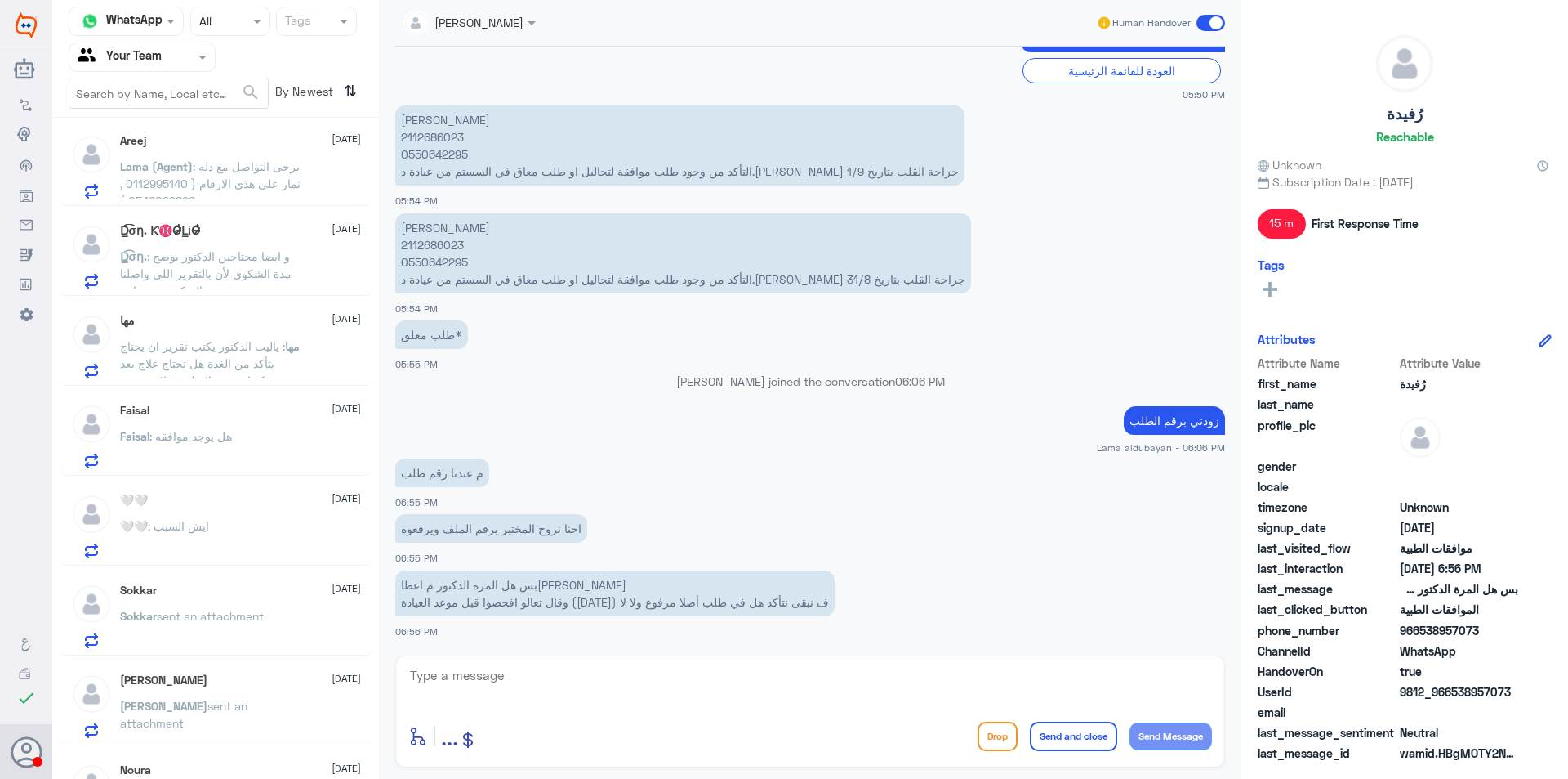
click at [232, 434] on span ": هل يوجد موافقه" at bounding box center [191, 436] width 83 height 14
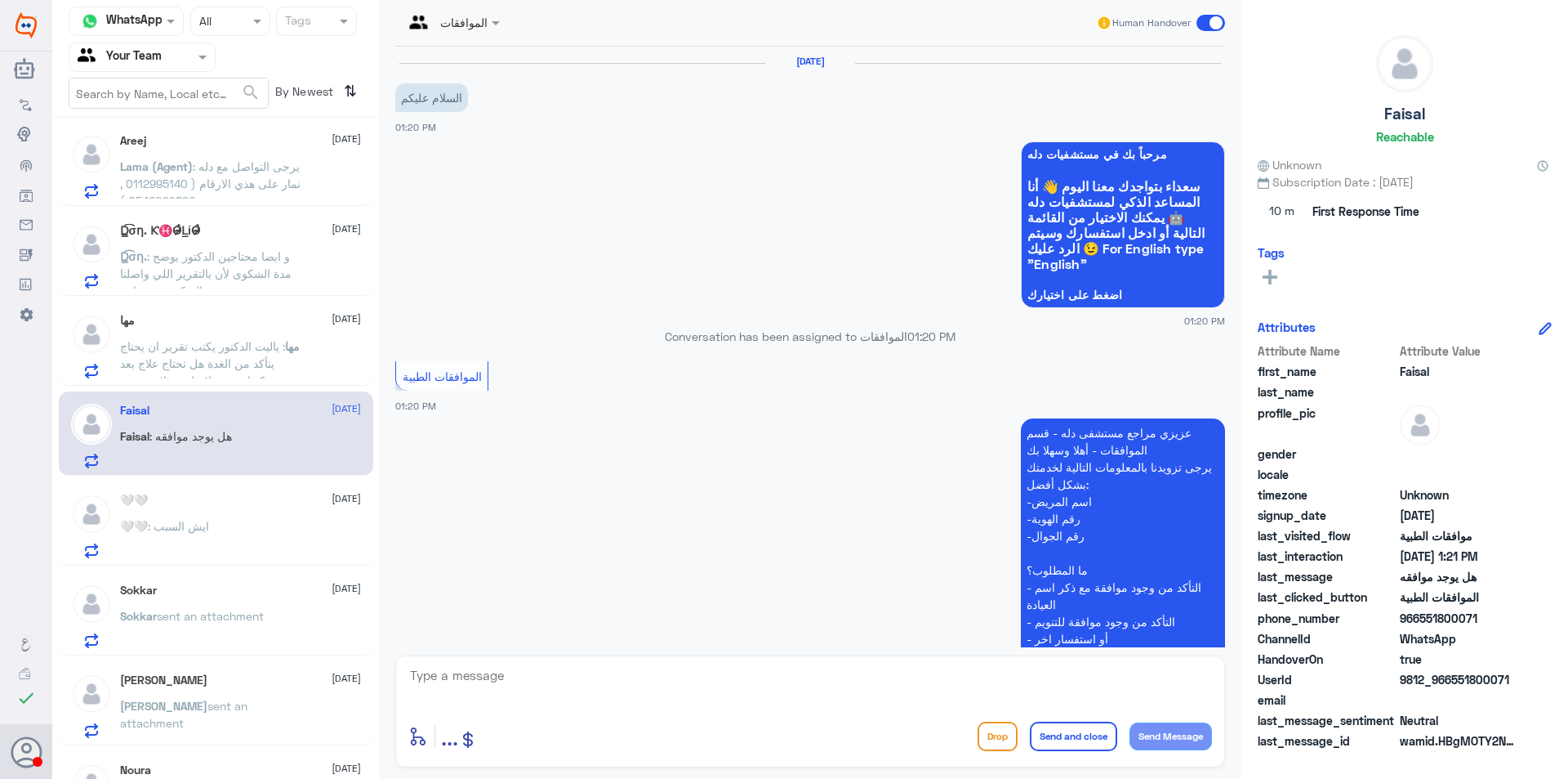
scroll to position [347, 0]
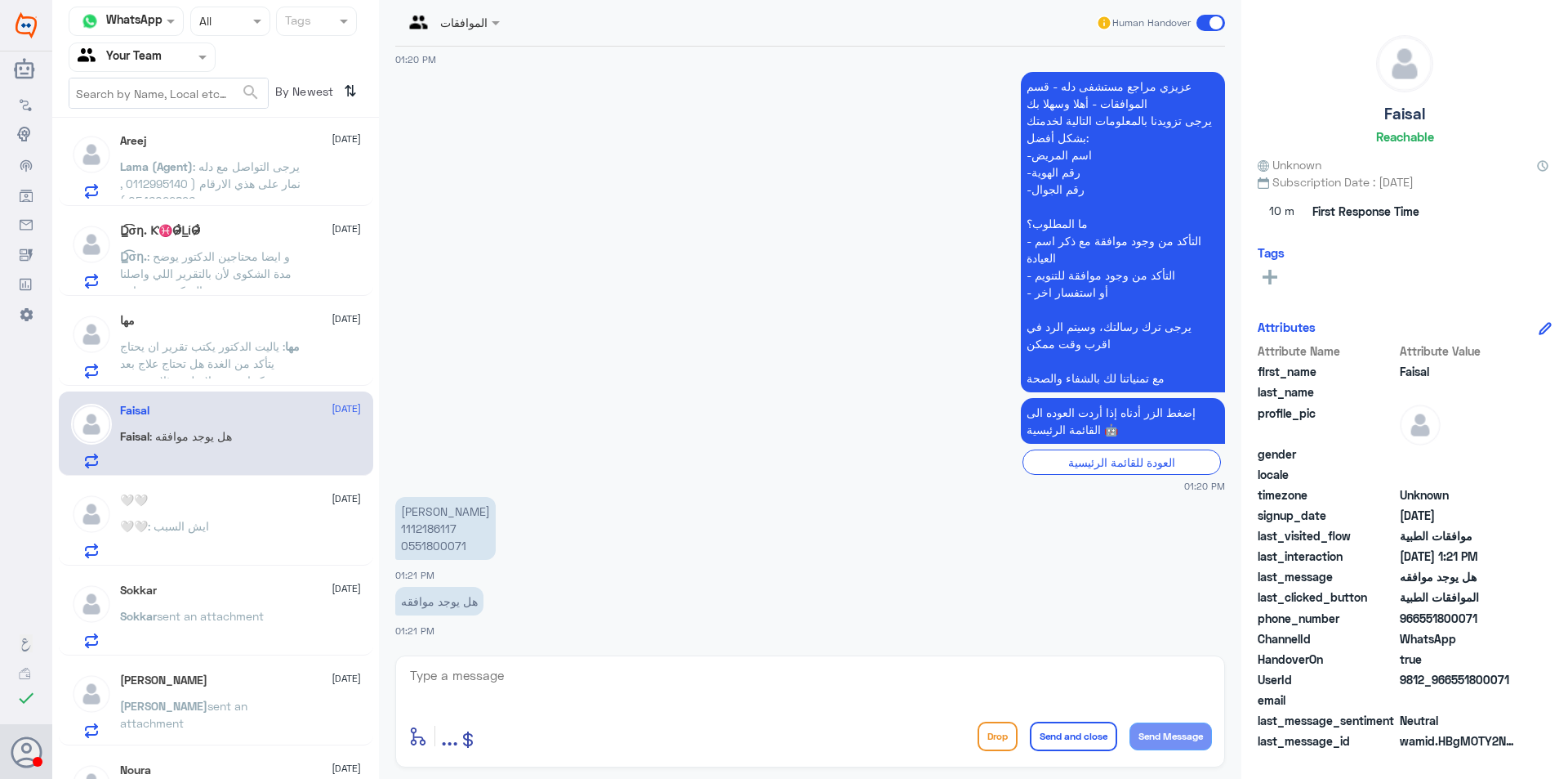
click at [241, 319] on div "مها 11 September" at bounding box center [241, 321] width 241 height 14
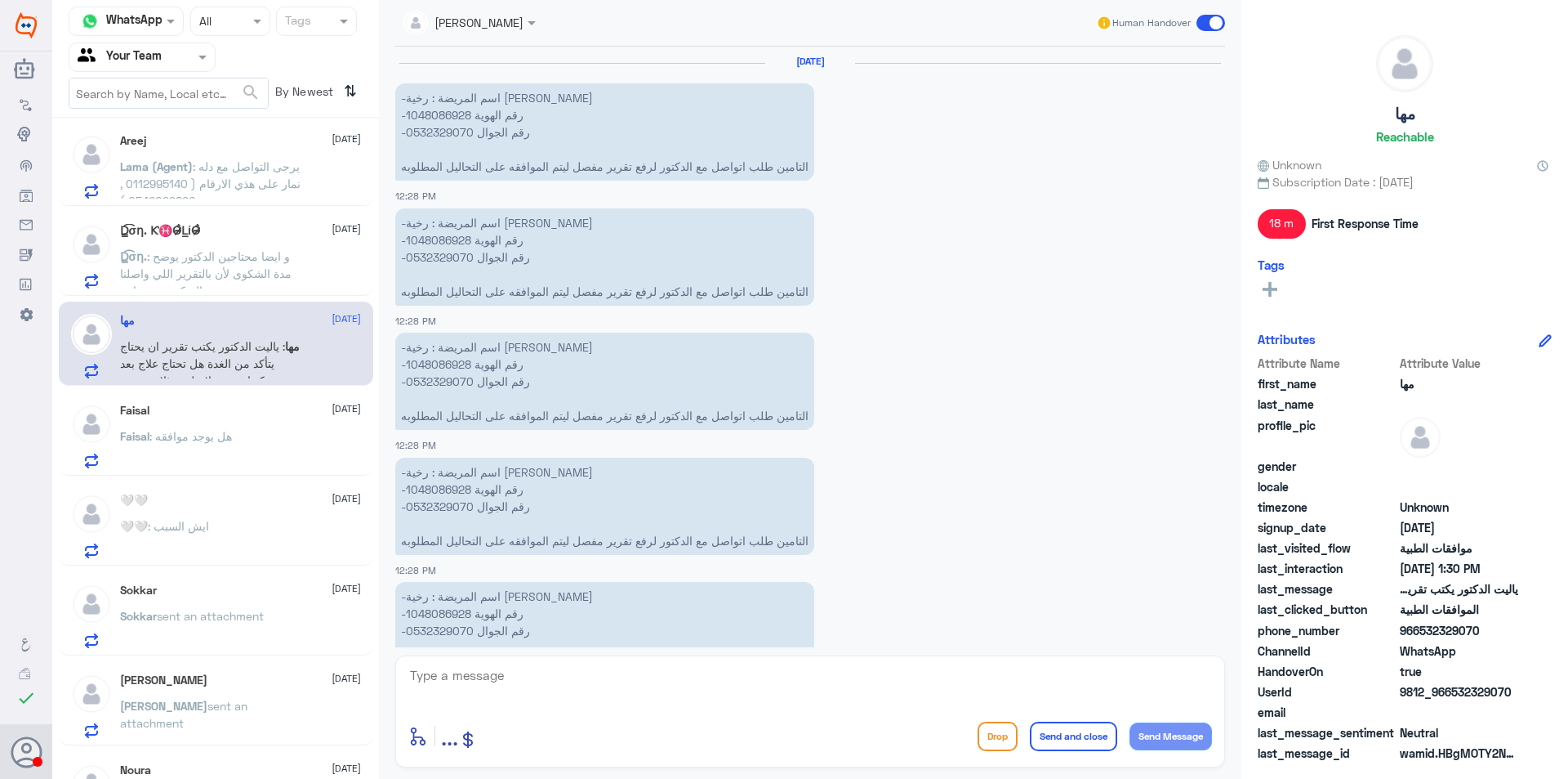
scroll to position [1439, 0]
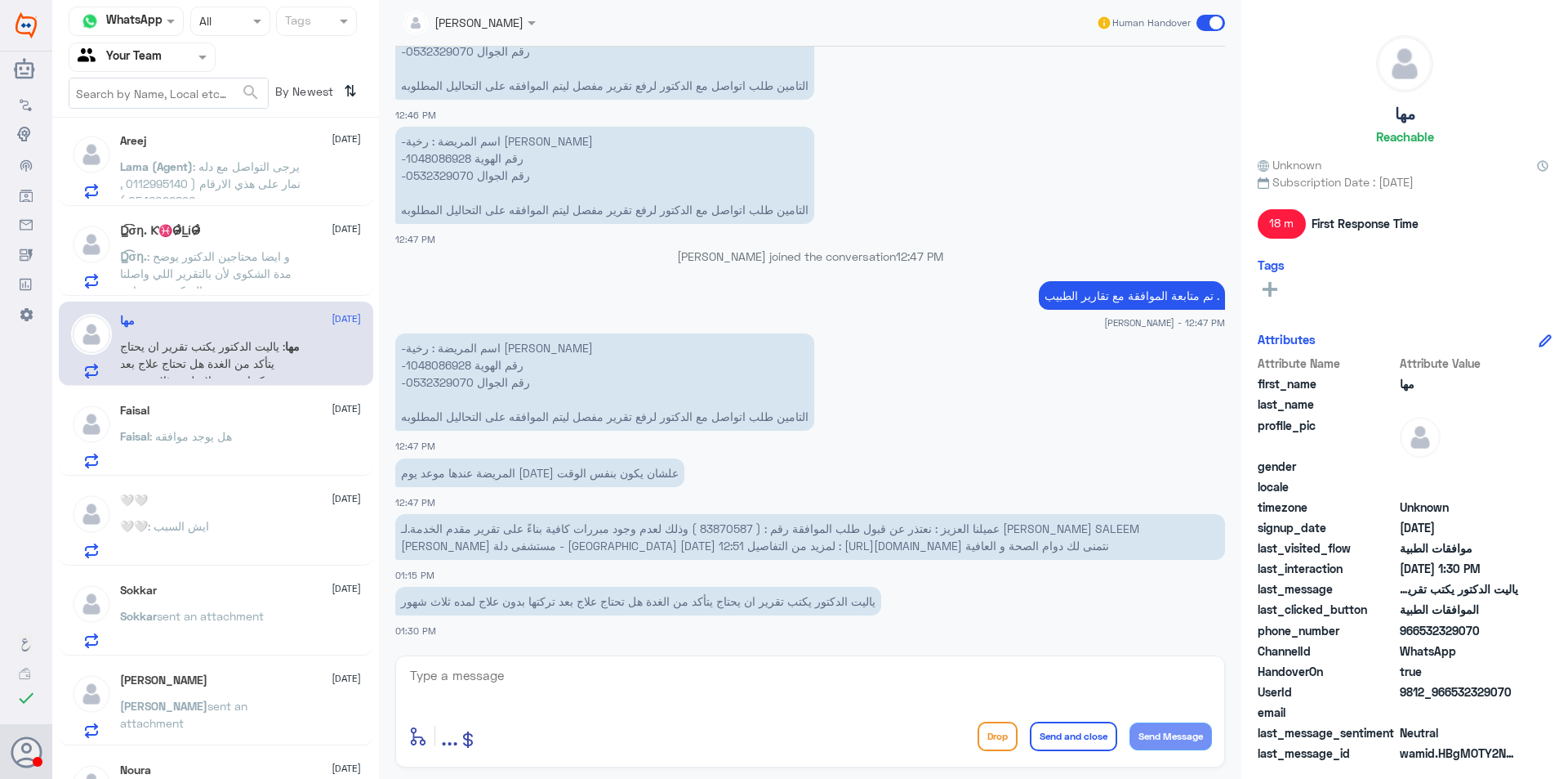
click at [237, 271] on span ": و ايضا محتاجين الدكتور يوضح مدة الشكوى لأن بالتقرير اللي واصلنا مدة الشكوى يو…" at bounding box center [206, 274] width 172 height 48
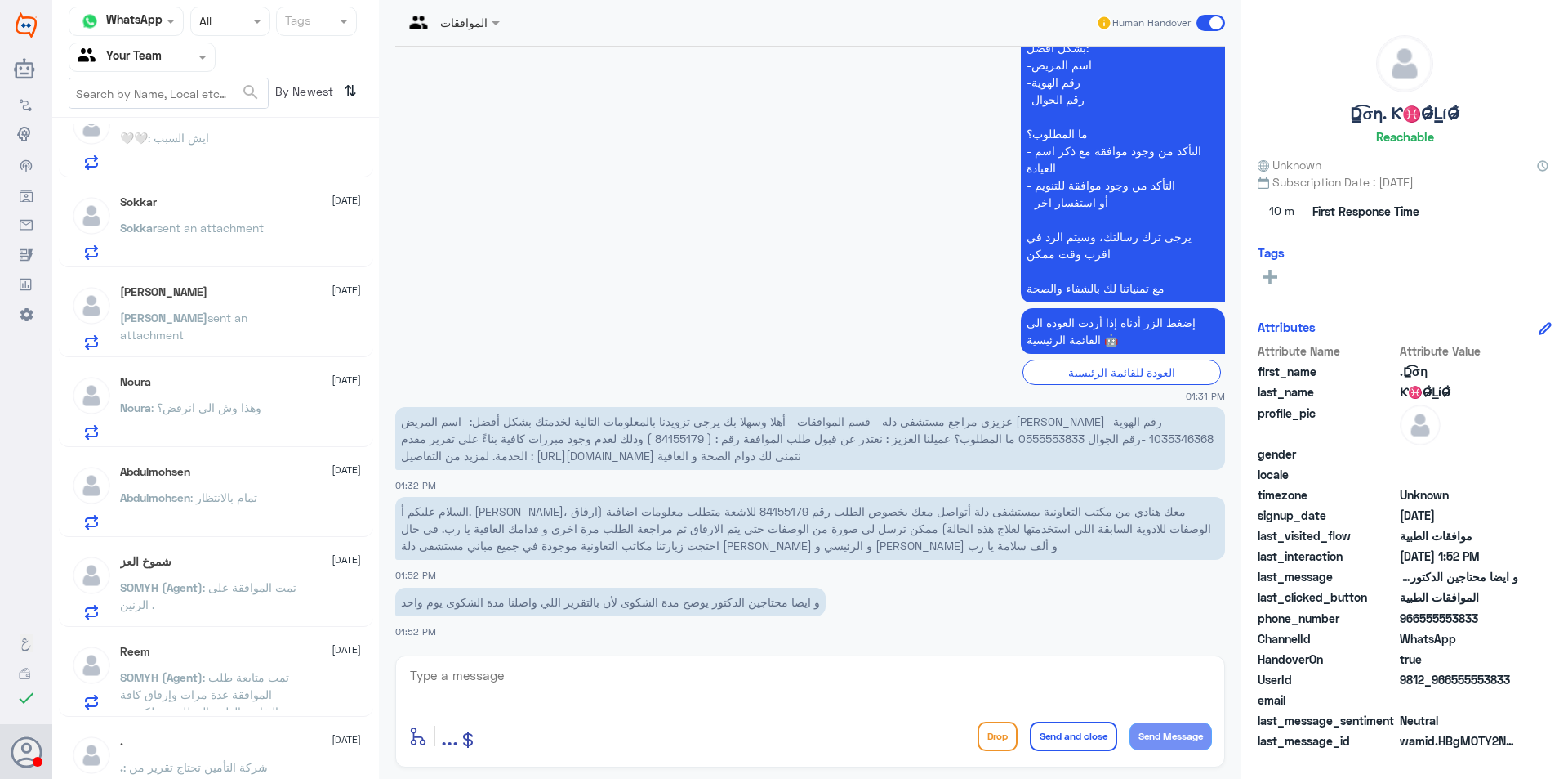
scroll to position [417, 0]
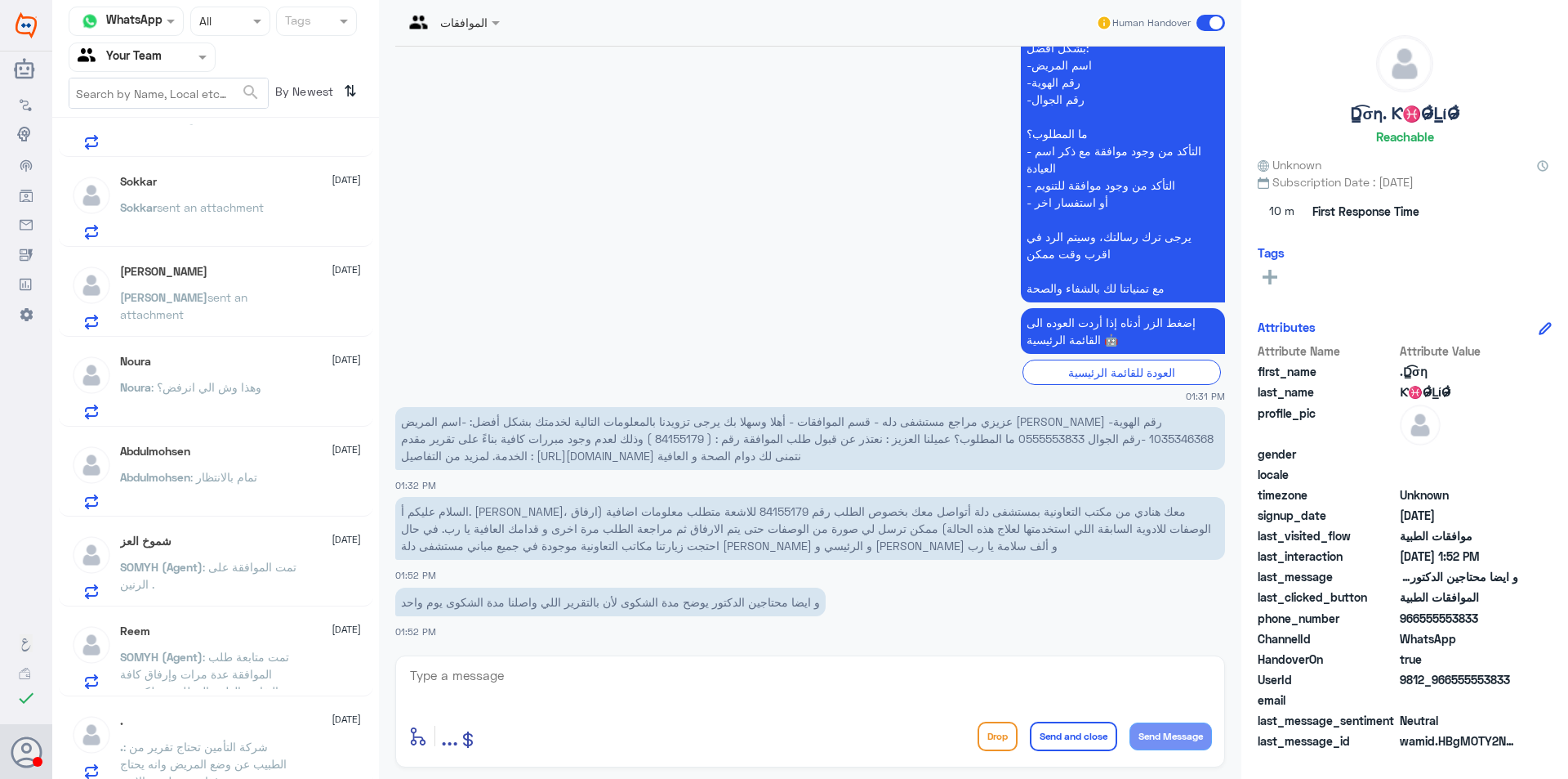
click at [239, 455] on div "Abdulmohsen 11 September" at bounding box center [241, 452] width 241 height 14
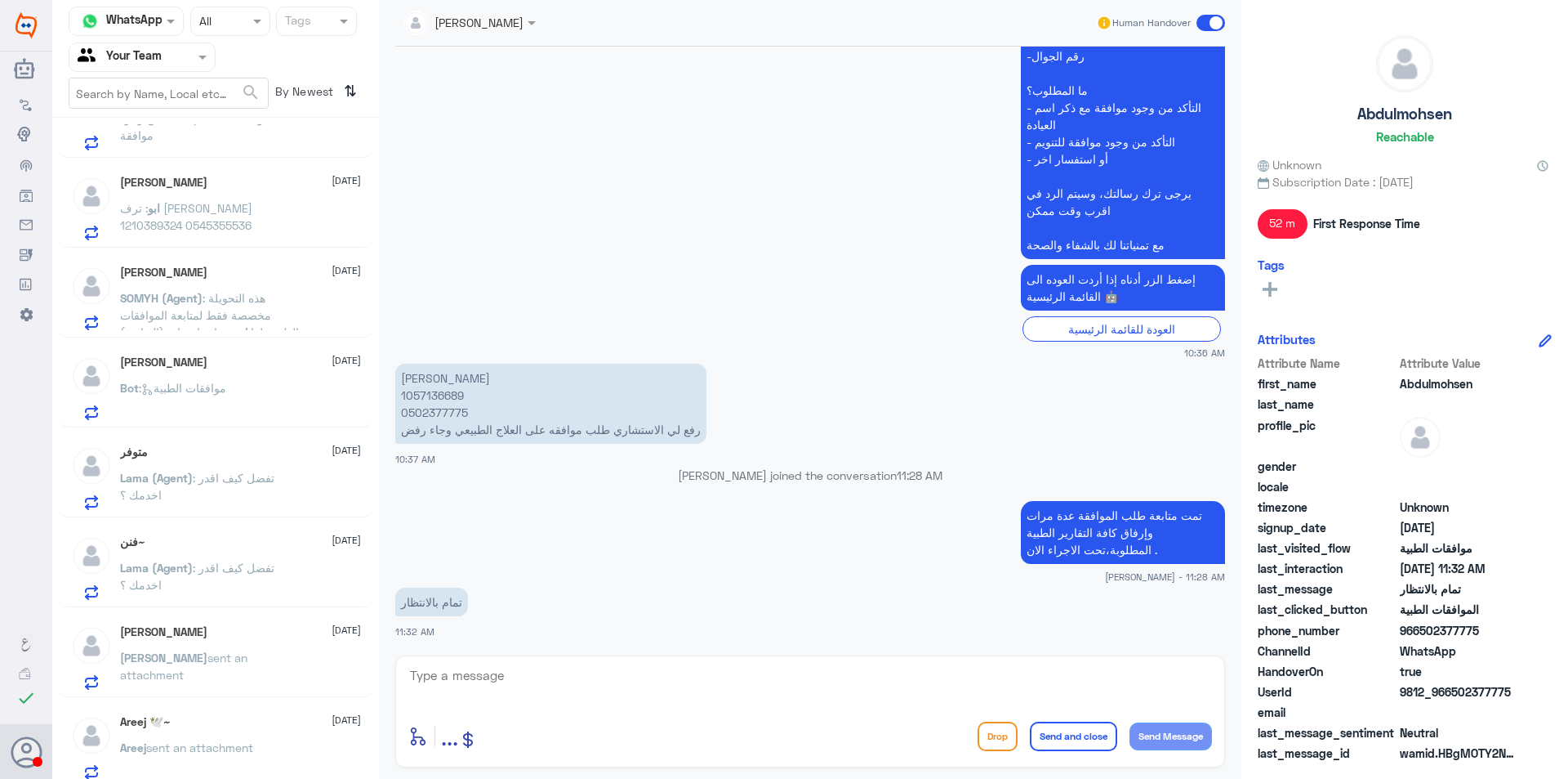
scroll to position [1144, 0]
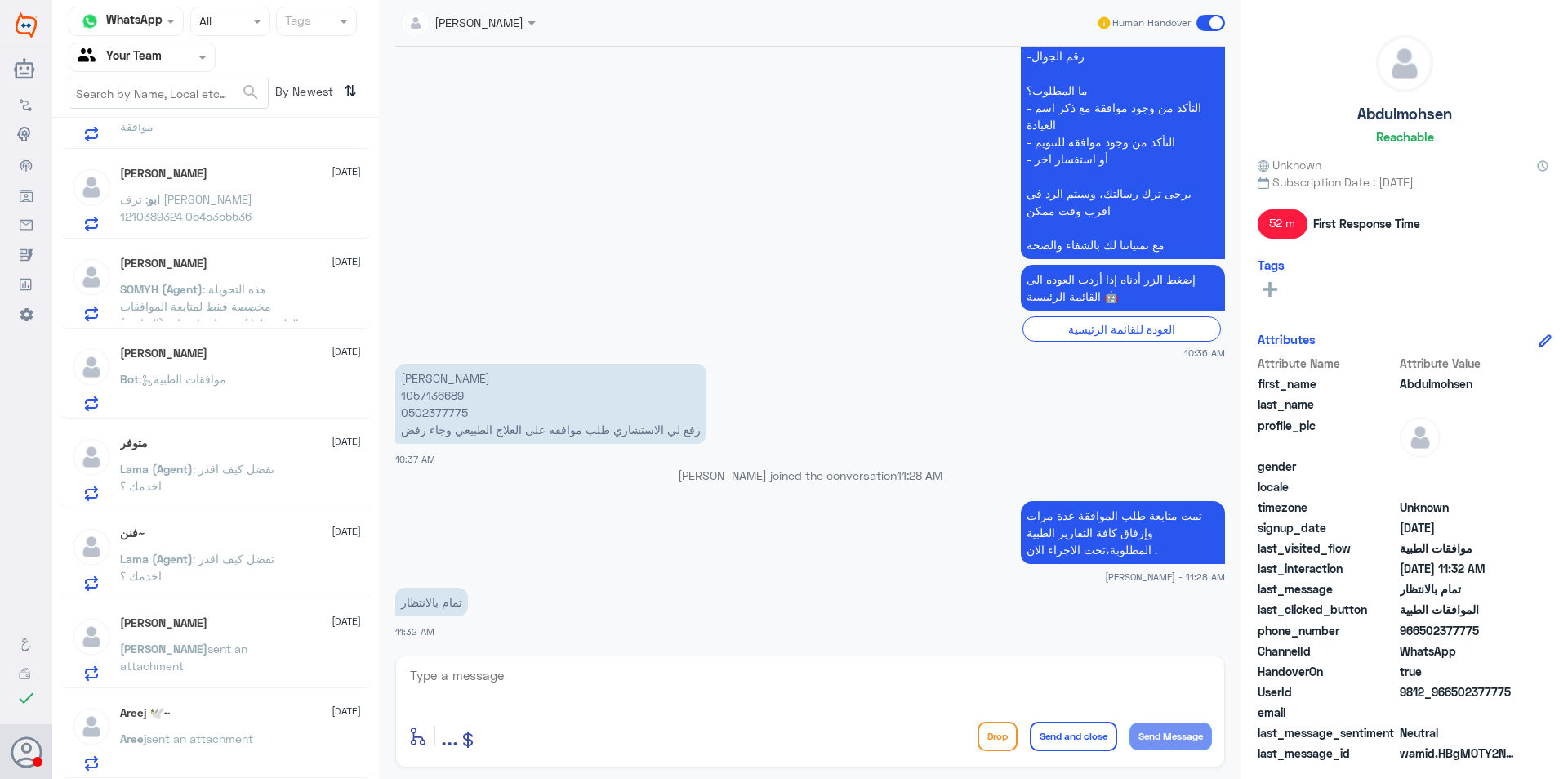
click at [281, 725] on div "Areej 🕊️~ 10 September Areej sent an attachment" at bounding box center [241, 738] width 241 height 64
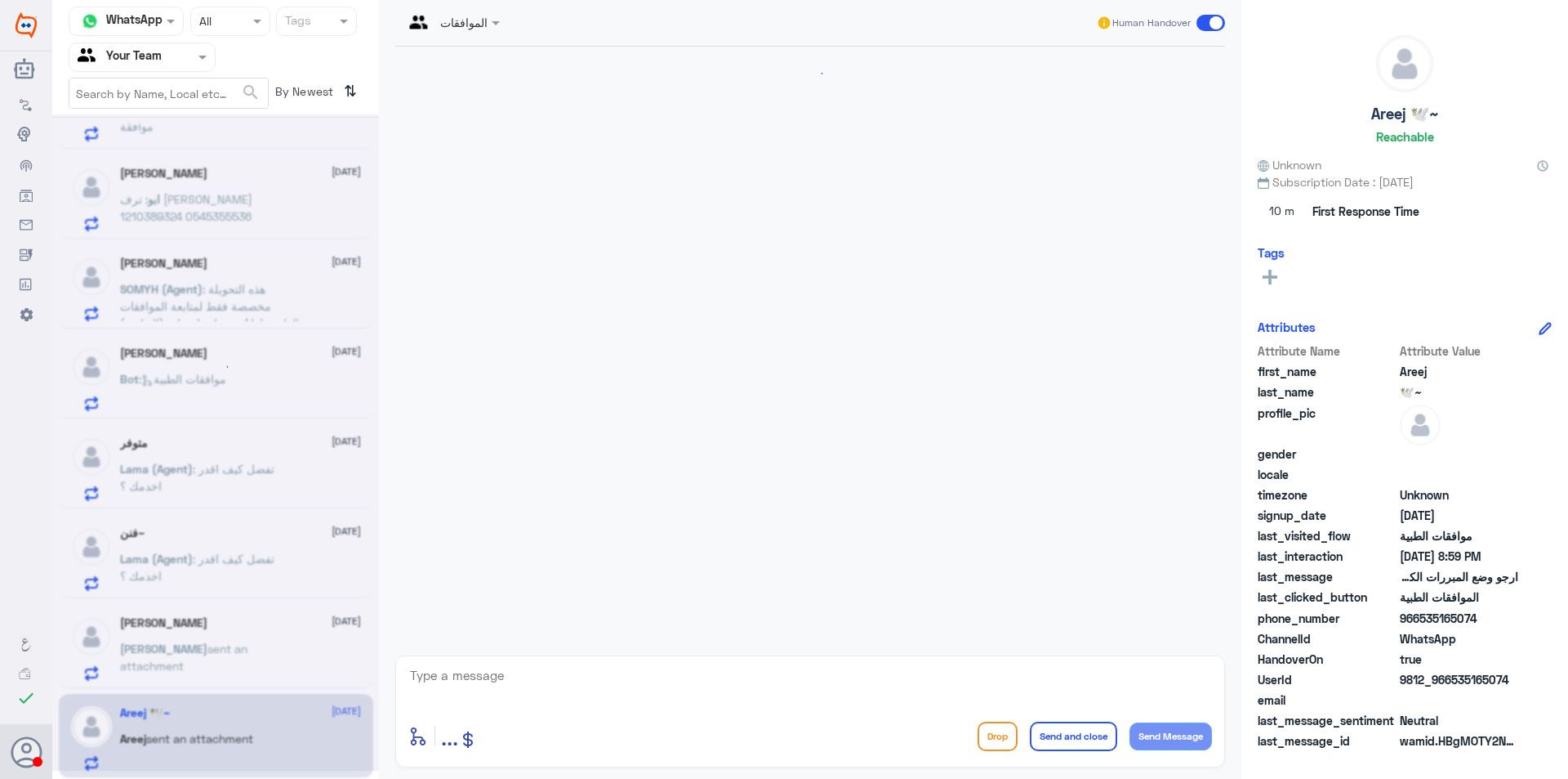
scroll to position [385, 0]
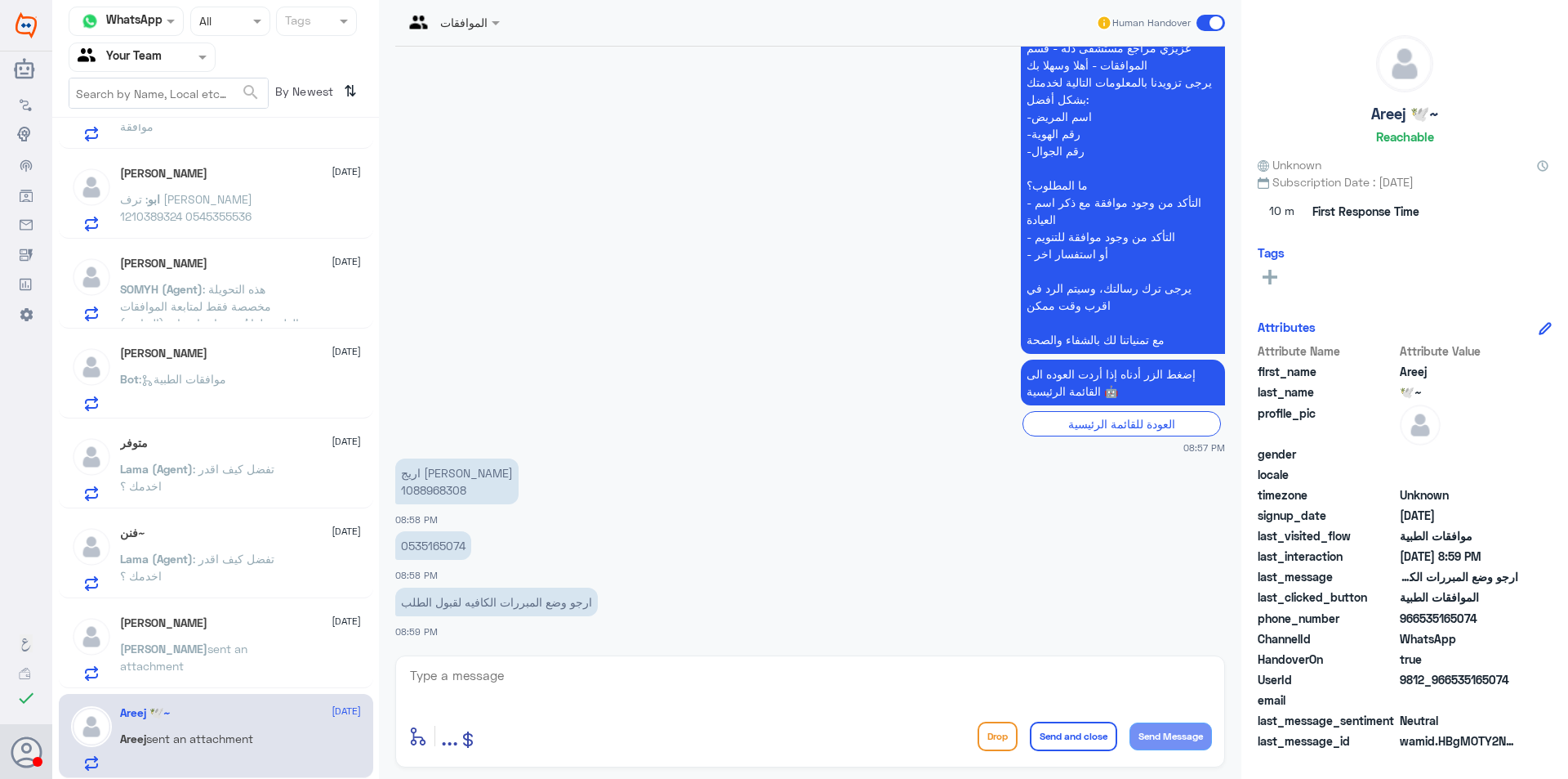
click at [428, 491] on p "اريج محمد المطيري 1088968308" at bounding box center [457, 480] width 123 height 45
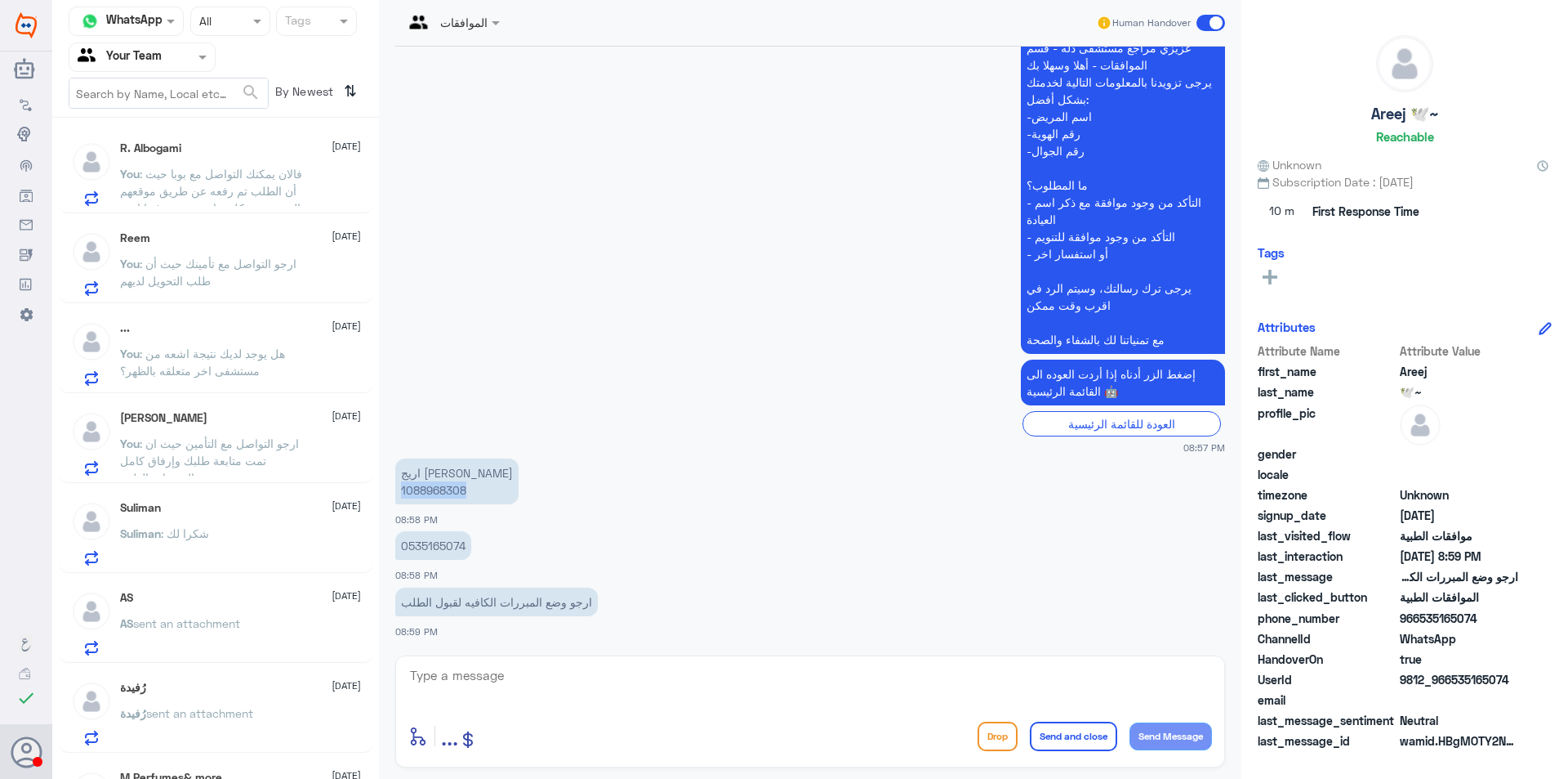
scroll to position [0, 0]
click at [323, 175] on div "You : فالان يمكنك التواصل مع بوبا حيث أن الطلب تم رفعه عن طريق موقعهم الرسمي بش…" at bounding box center [241, 188] width 241 height 37
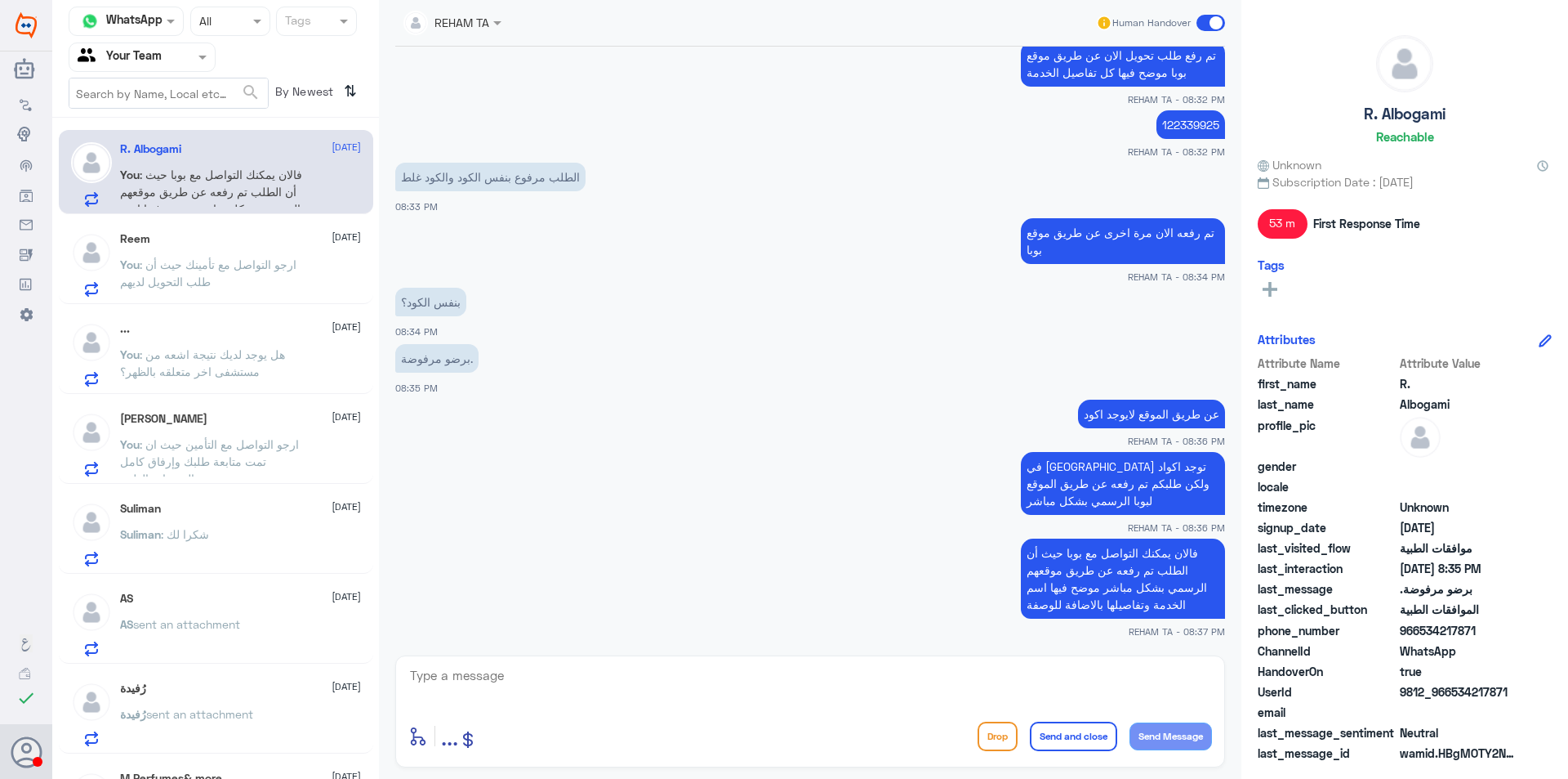
click at [192, 267] on span ": ارجو التواصل مع تأمينك حيث أن طلب التحويل لديهم" at bounding box center [208, 273] width 176 height 31
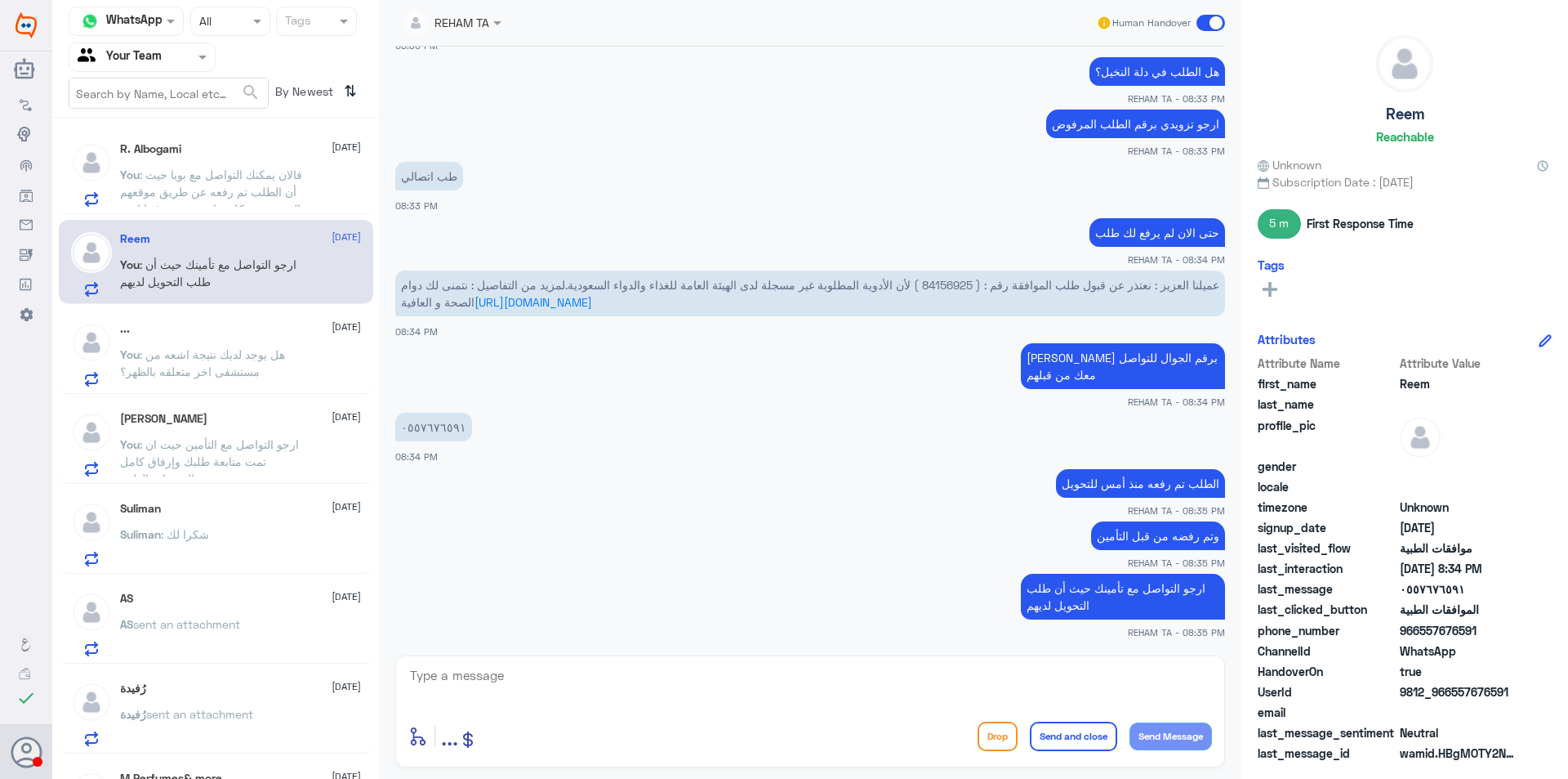
click at [911, 698] on textarea at bounding box center [810, 684] width 804 height 40
click at [897, 680] on textarea at bounding box center [810, 684] width 804 height 40
type textarea "H"
type textarea "اي خدمة اخرى؟"
drag, startPoint x: 1093, startPoint y: 673, endPoint x: 1307, endPoint y: 663, distance: 214.2
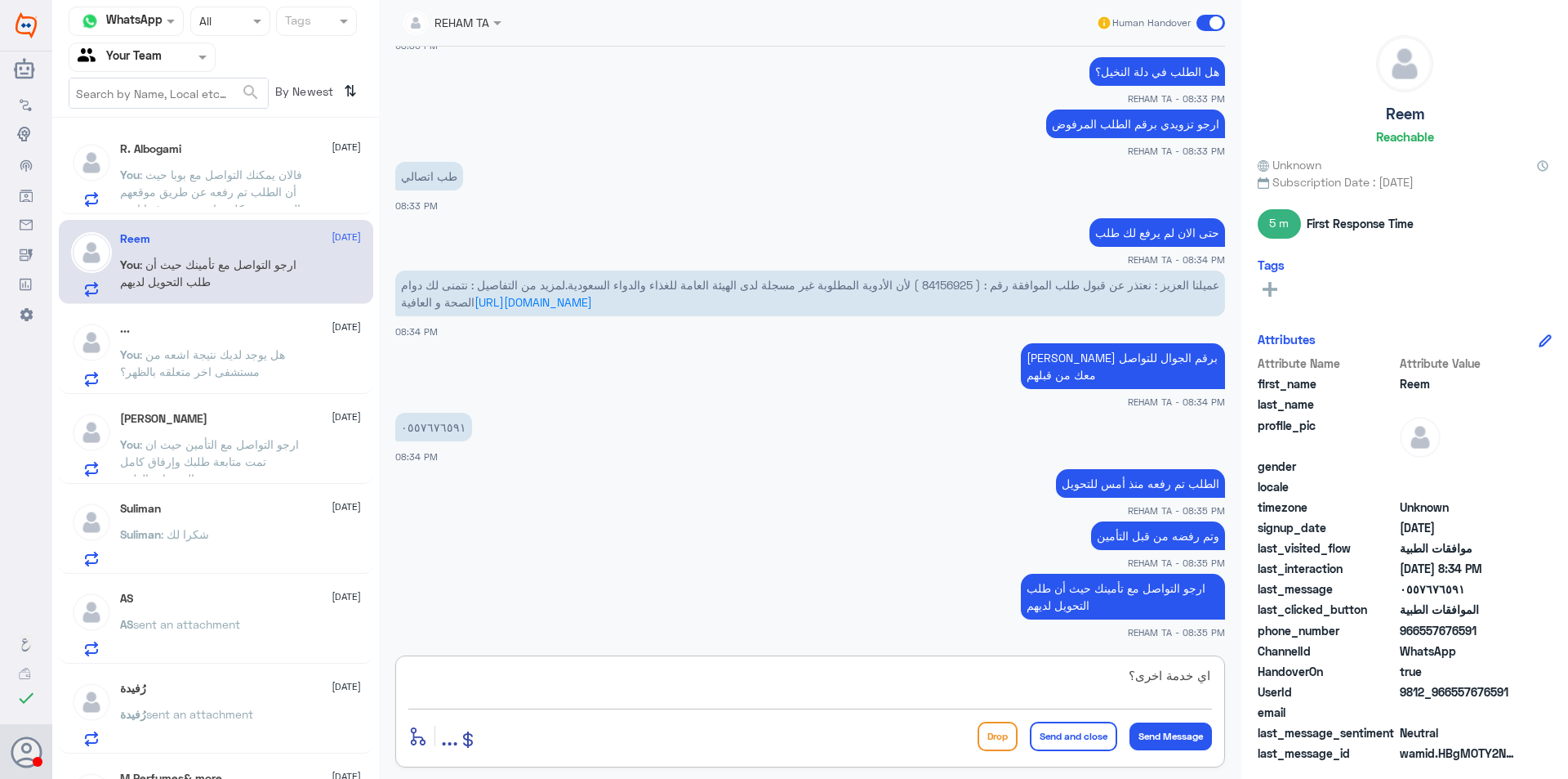
click at [1308, 670] on div "Channel WhatsApp Status × All Tags Agent Filter Your Team search By Newest ⇅ R.…" at bounding box center [811, 391] width 1516 height 783
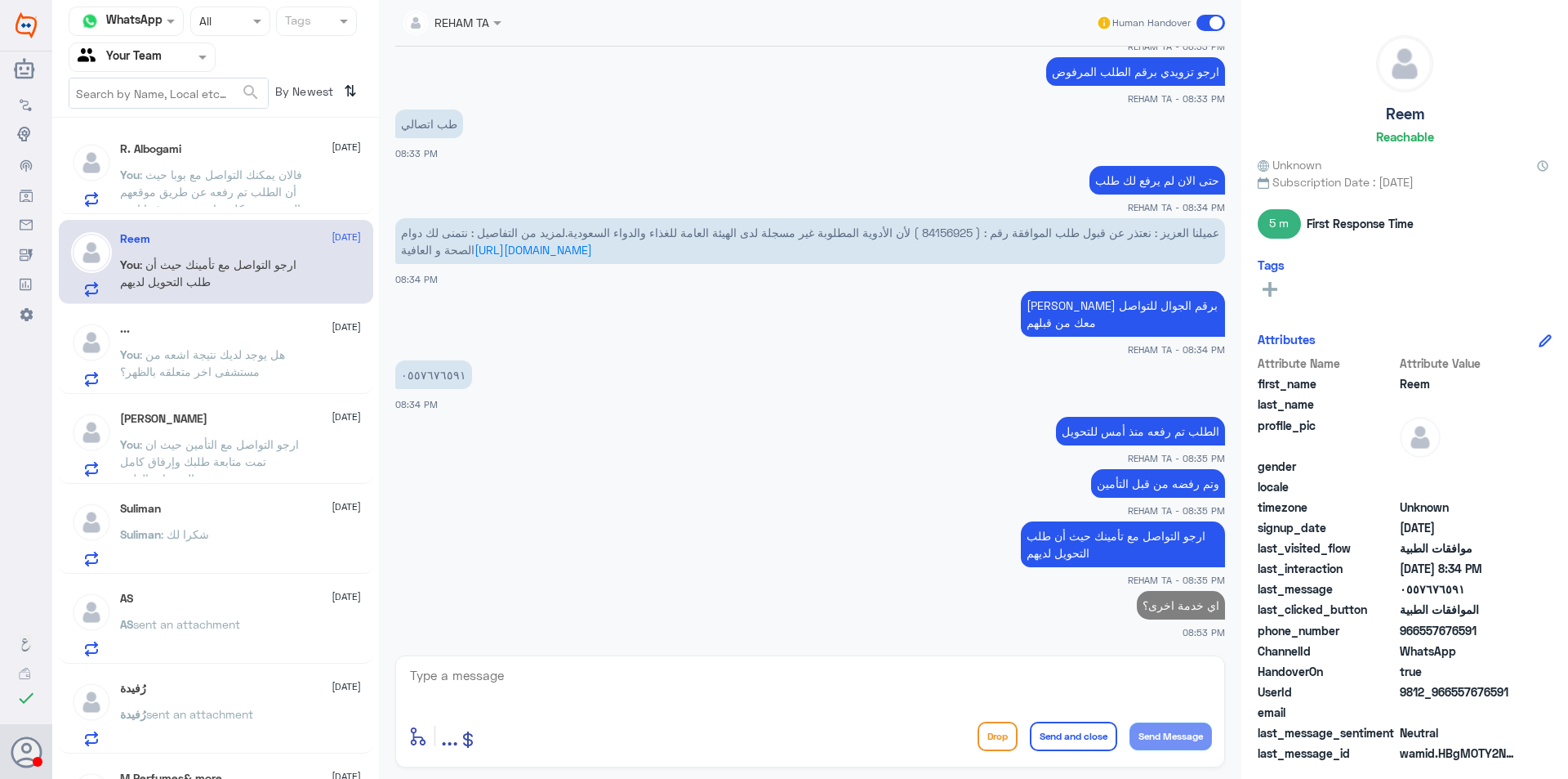
click at [300, 205] on p "You : فالان يمكنك التواصل مع بوبا حيث أن الطلب تم رفعه عن طريق موقعهم الرسمي بش…" at bounding box center [212, 186] width 184 height 41
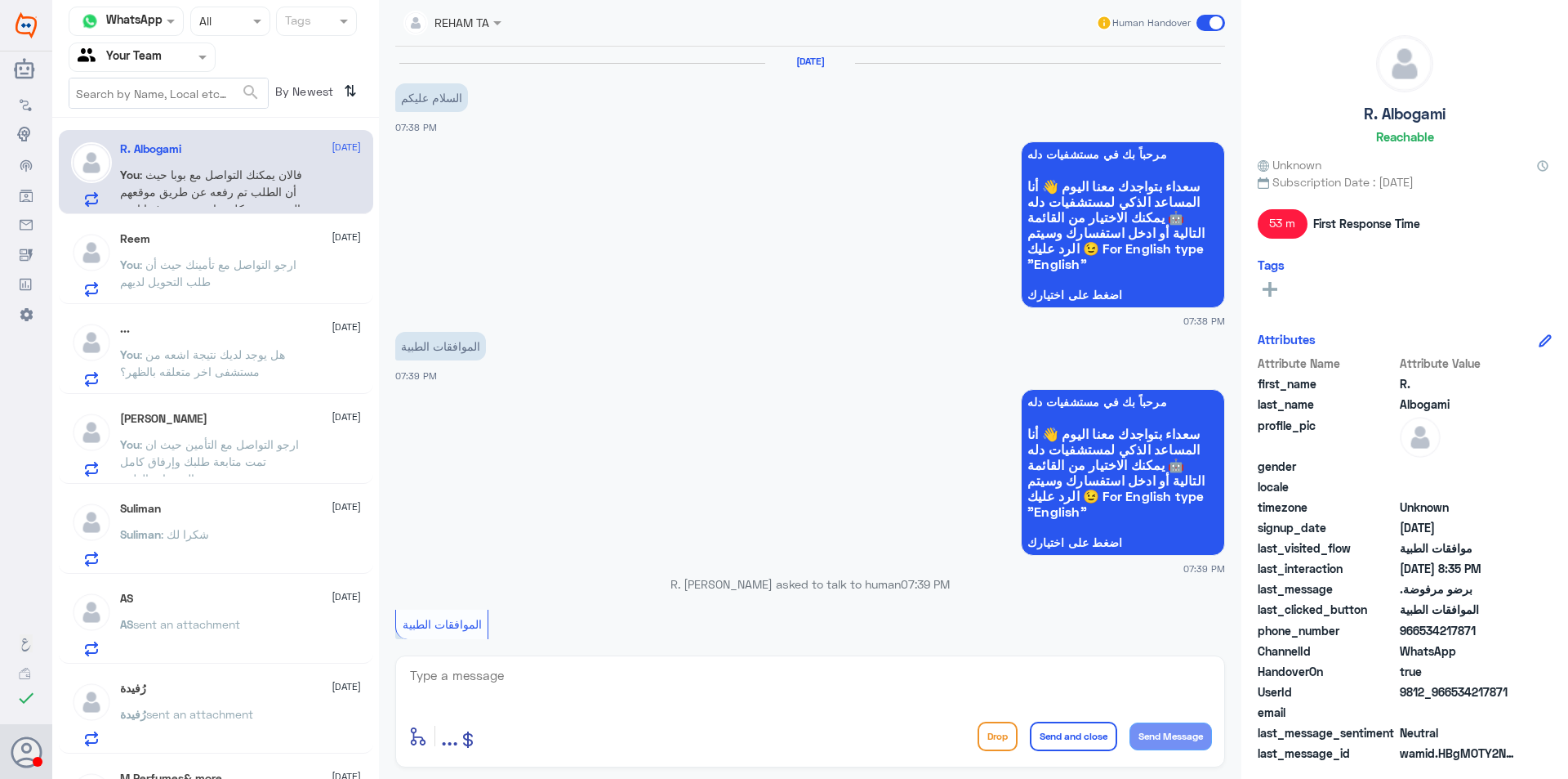
scroll to position [1261, 0]
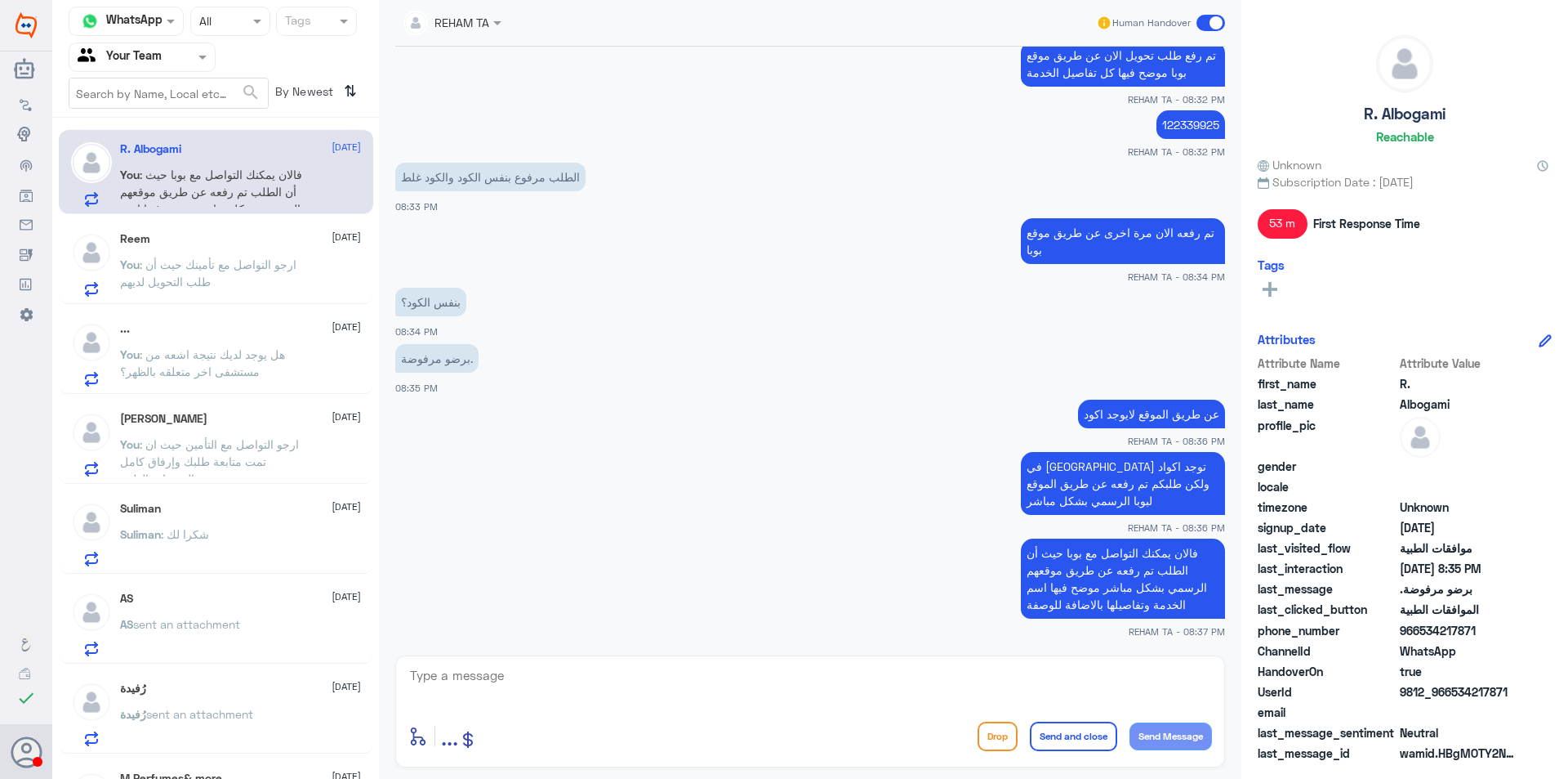
click at [527, 669] on textarea at bounding box center [810, 684] width 804 height 40
paste textarea "اي خدمة اخرى؟"
type textarea "اي خدمة اخرى؟"
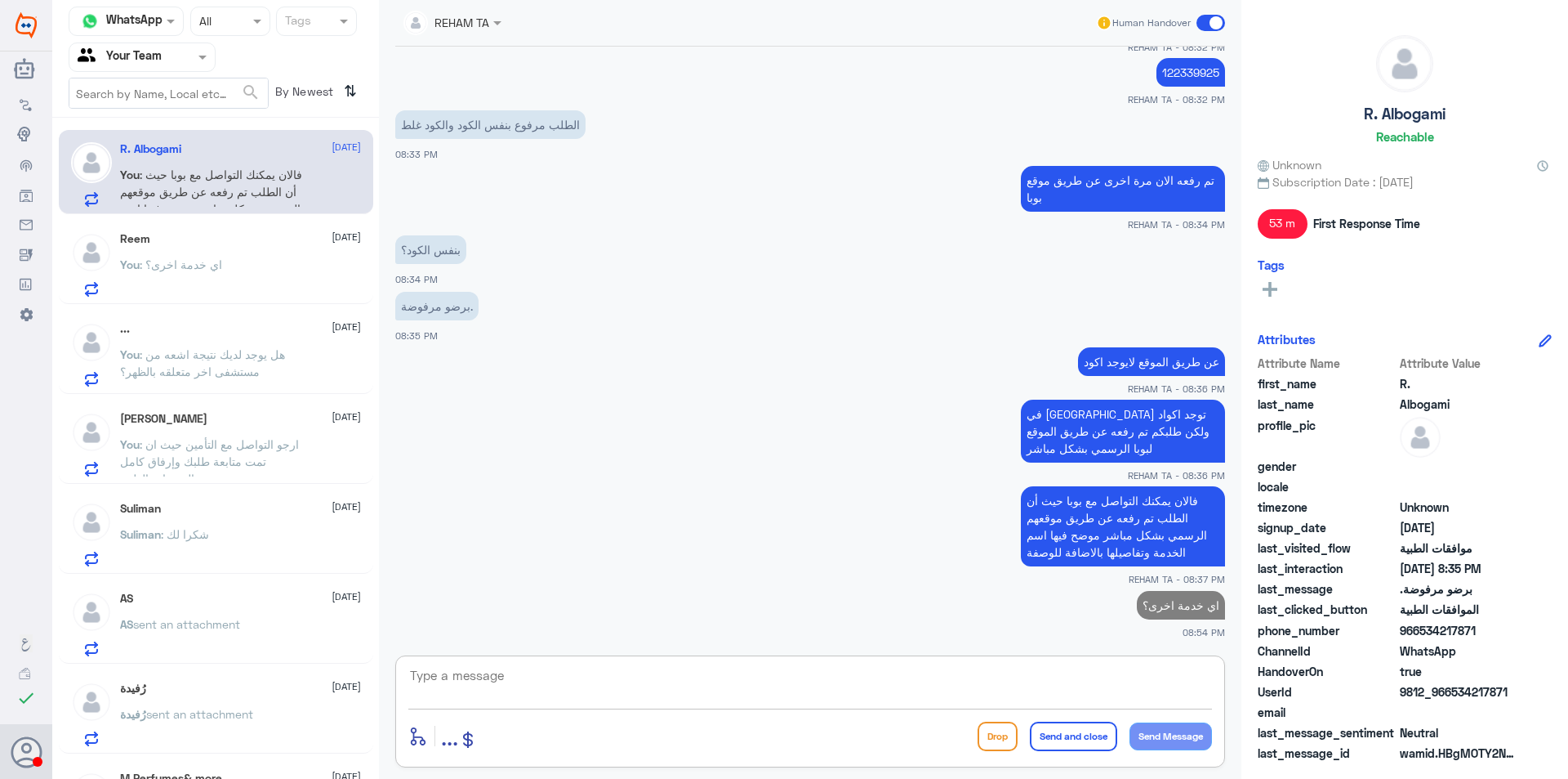
click at [239, 357] on span ": هل يوجد لديك نتيجة اشعه من مستشفى اخر متعلقه بالظهر؟" at bounding box center [202, 363] width 165 height 31
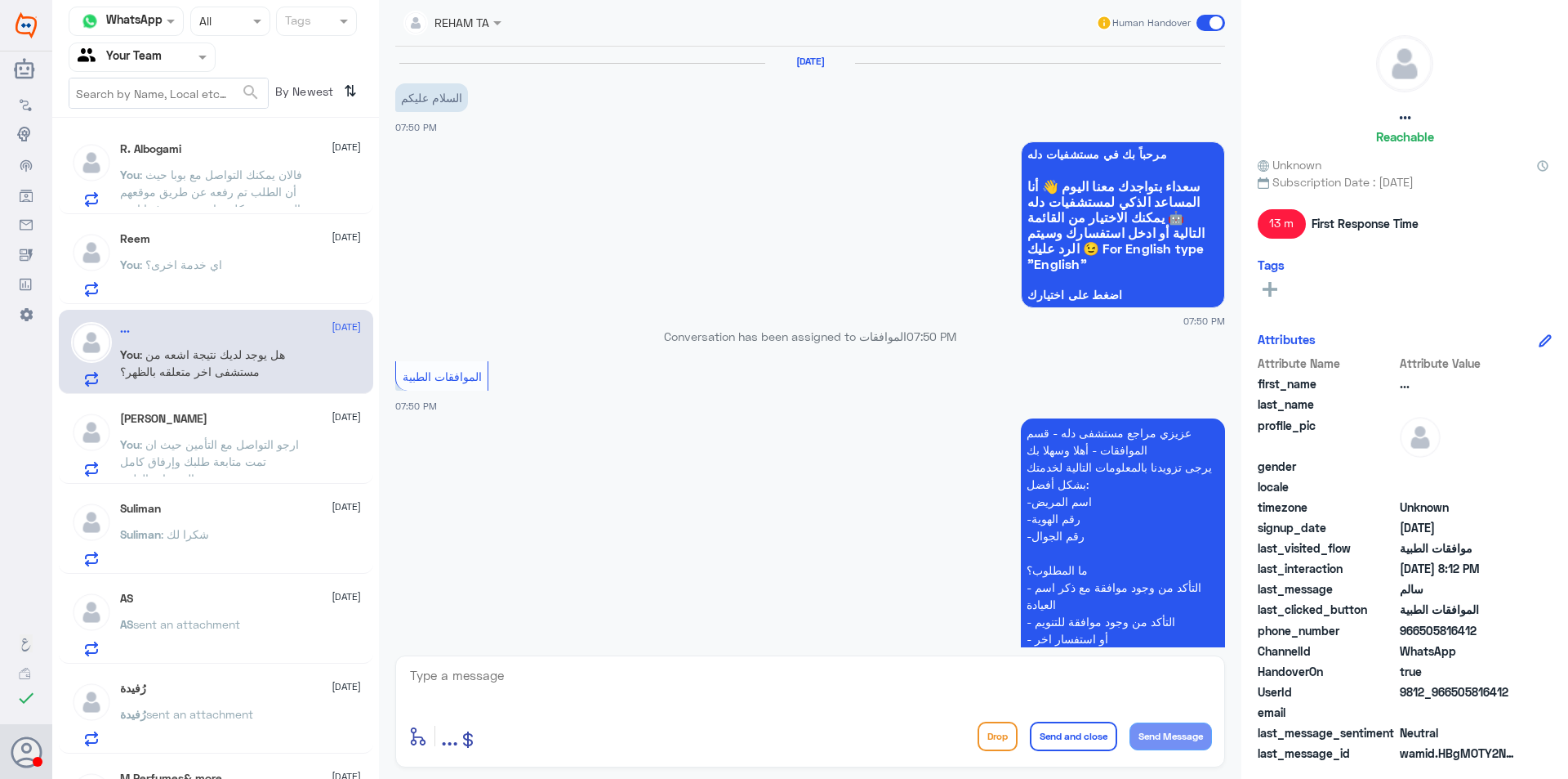
scroll to position [1627, 0]
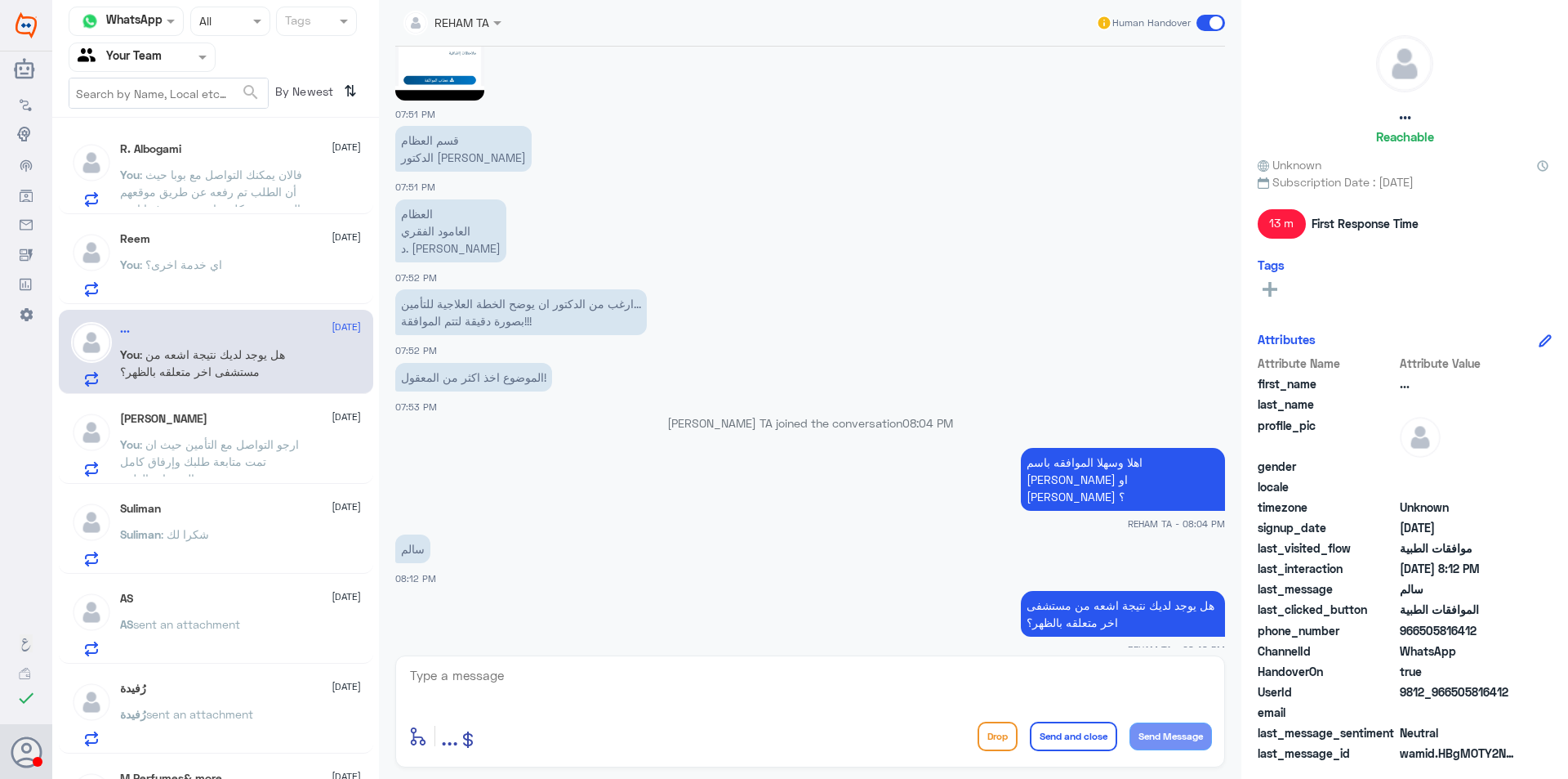
click at [261, 457] on span ": ارجو التواصل مع التأمين حيث ان تمت متابعة طلبك وإرفاق كامل المبررات الطبية" at bounding box center [209, 462] width 179 height 48
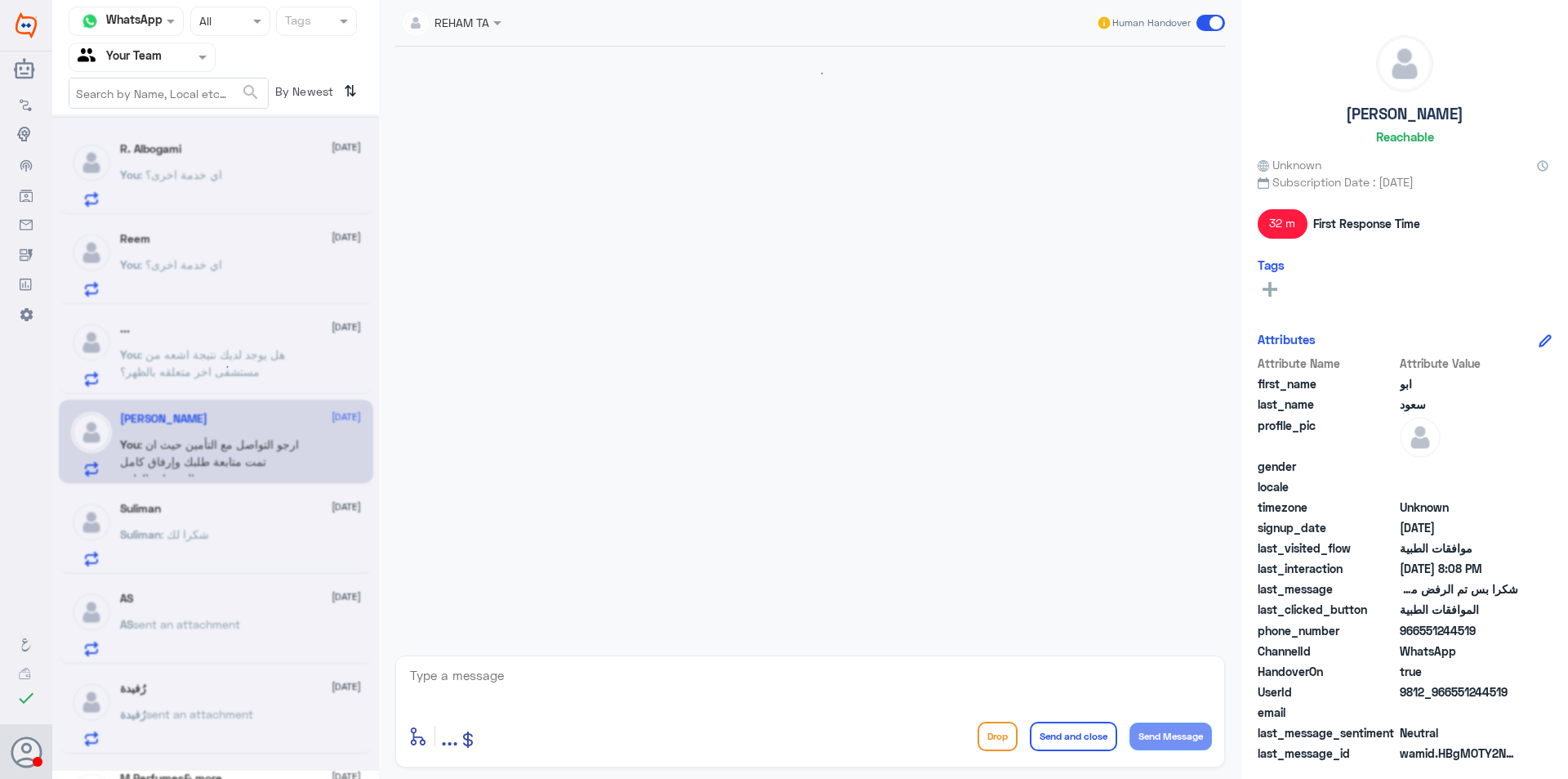
scroll to position [1046, 0]
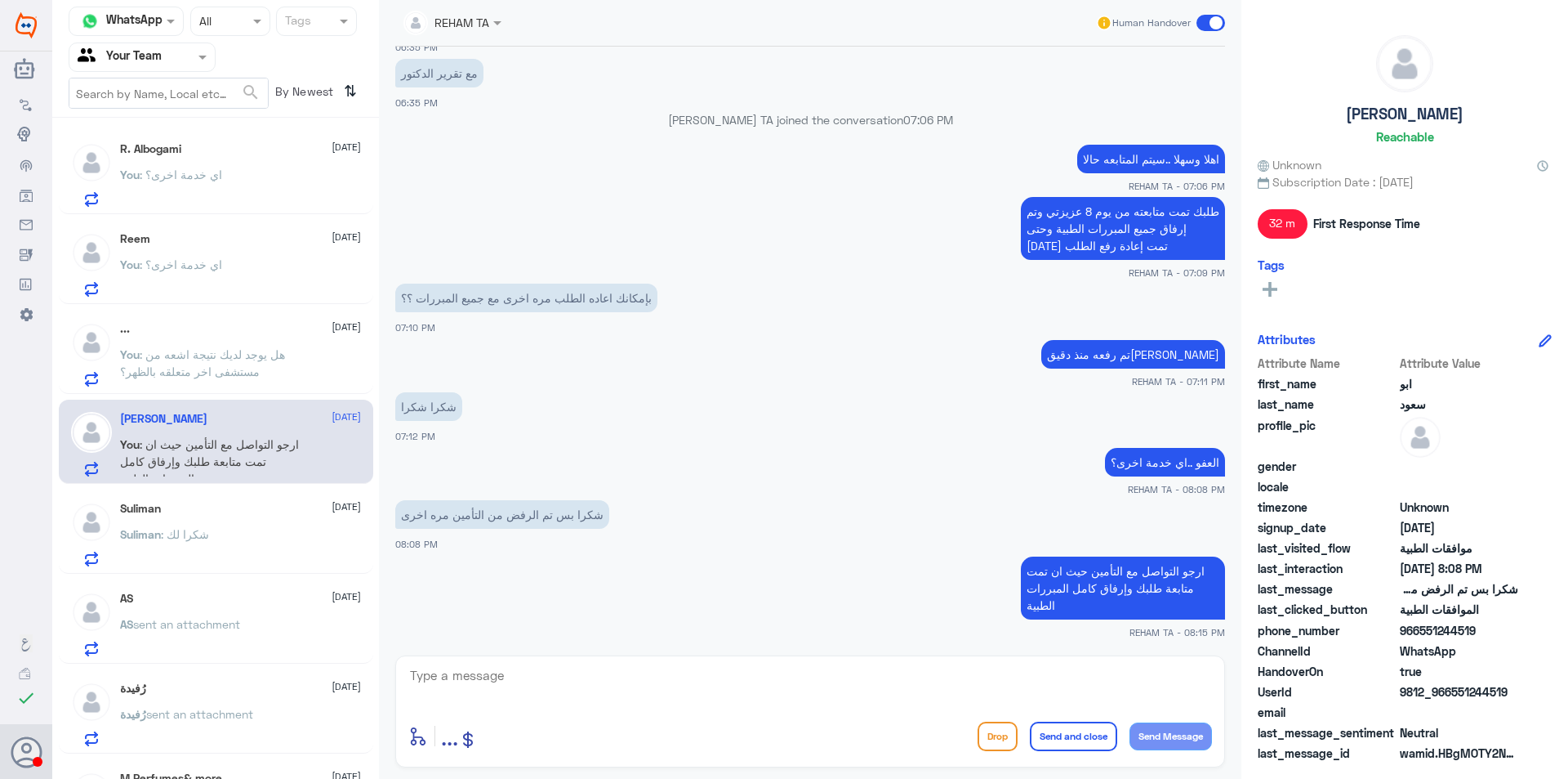
click at [753, 680] on textarea at bounding box center [810, 684] width 804 height 40
paste textarea "اي خدمة اخرى؟"
type textarea "اي خدمة اخرى؟"
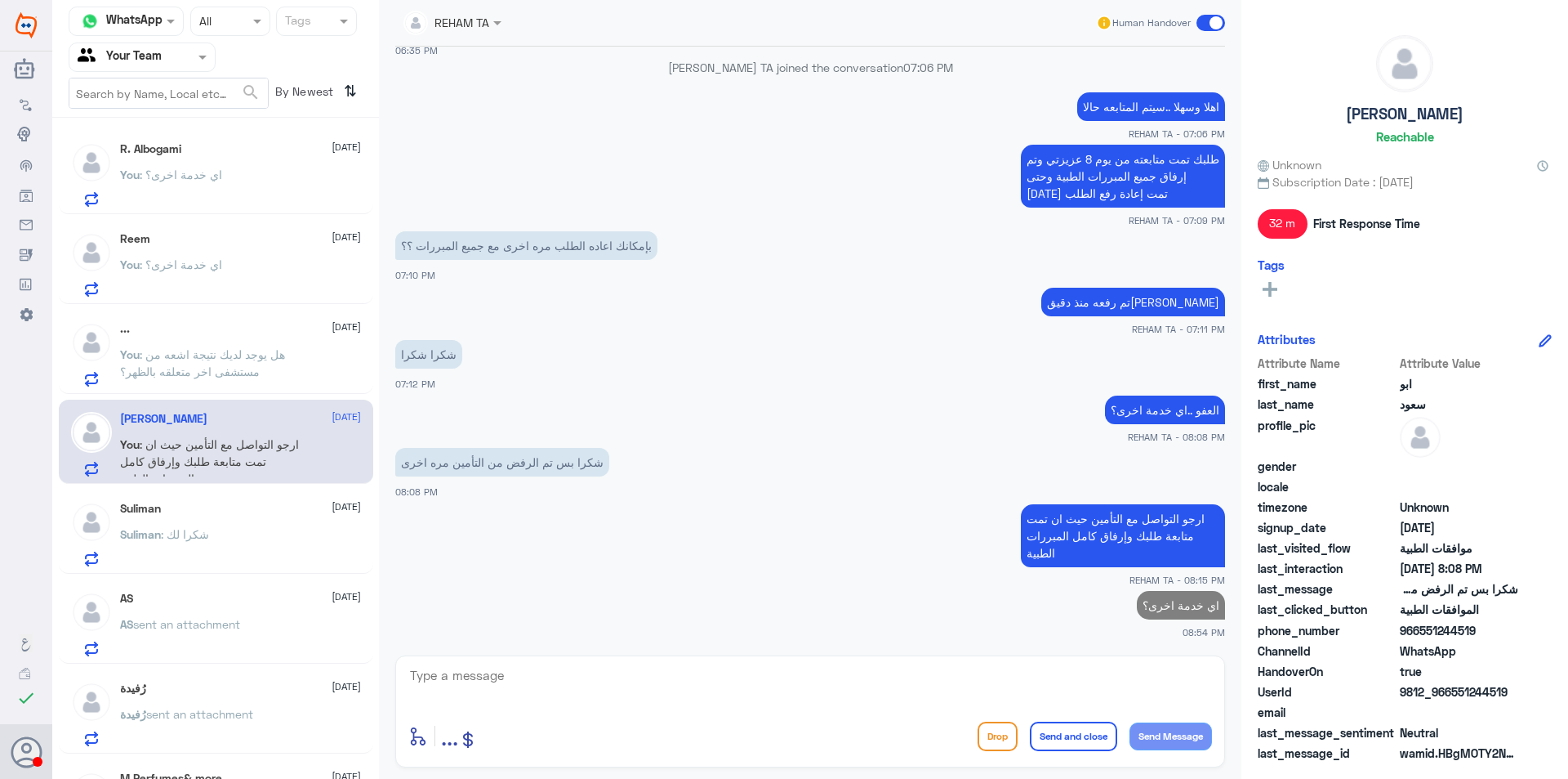
click at [258, 511] on div "Suliman 11 September" at bounding box center [241, 509] width 241 height 14
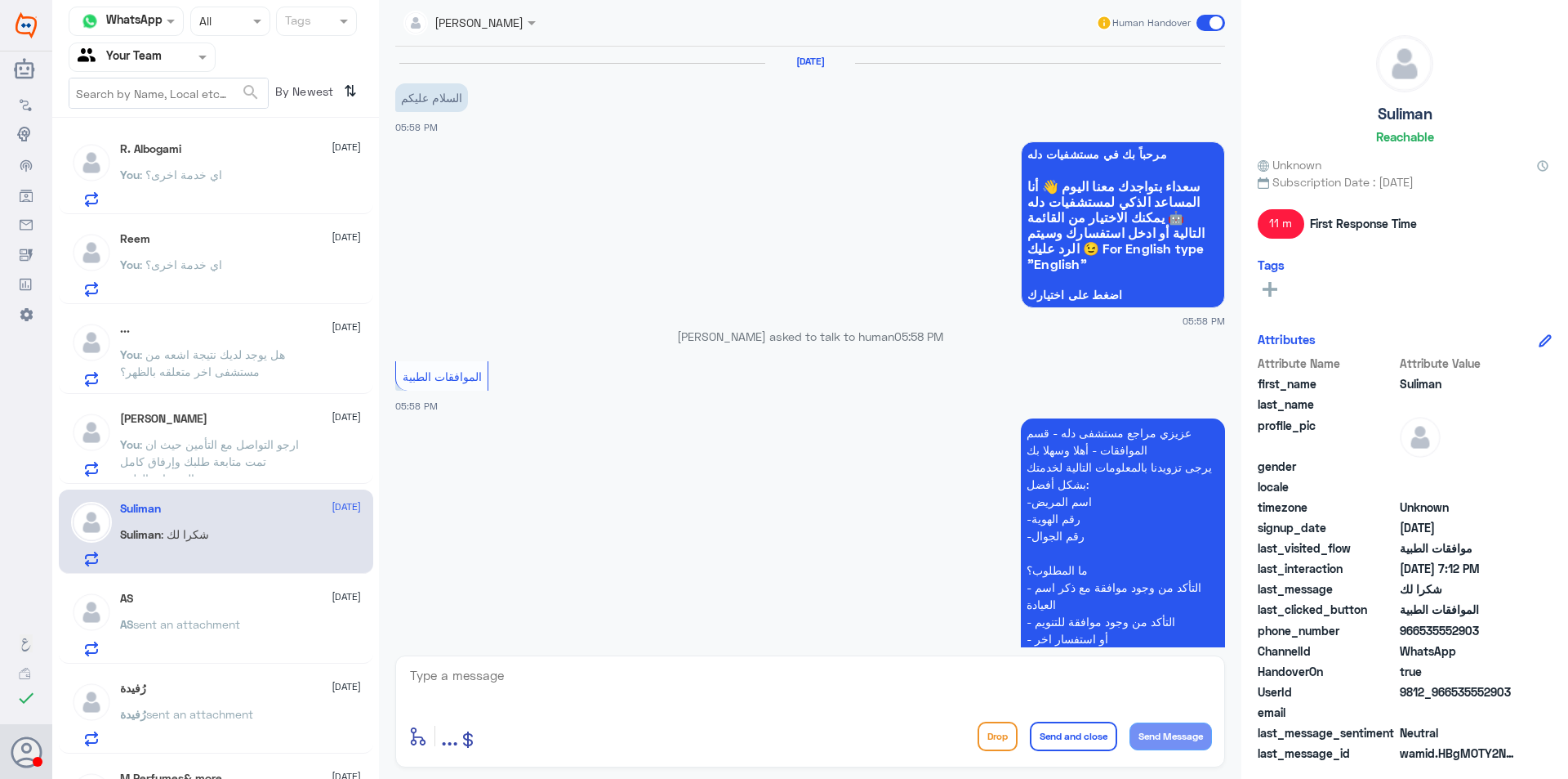
scroll to position [857, 0]
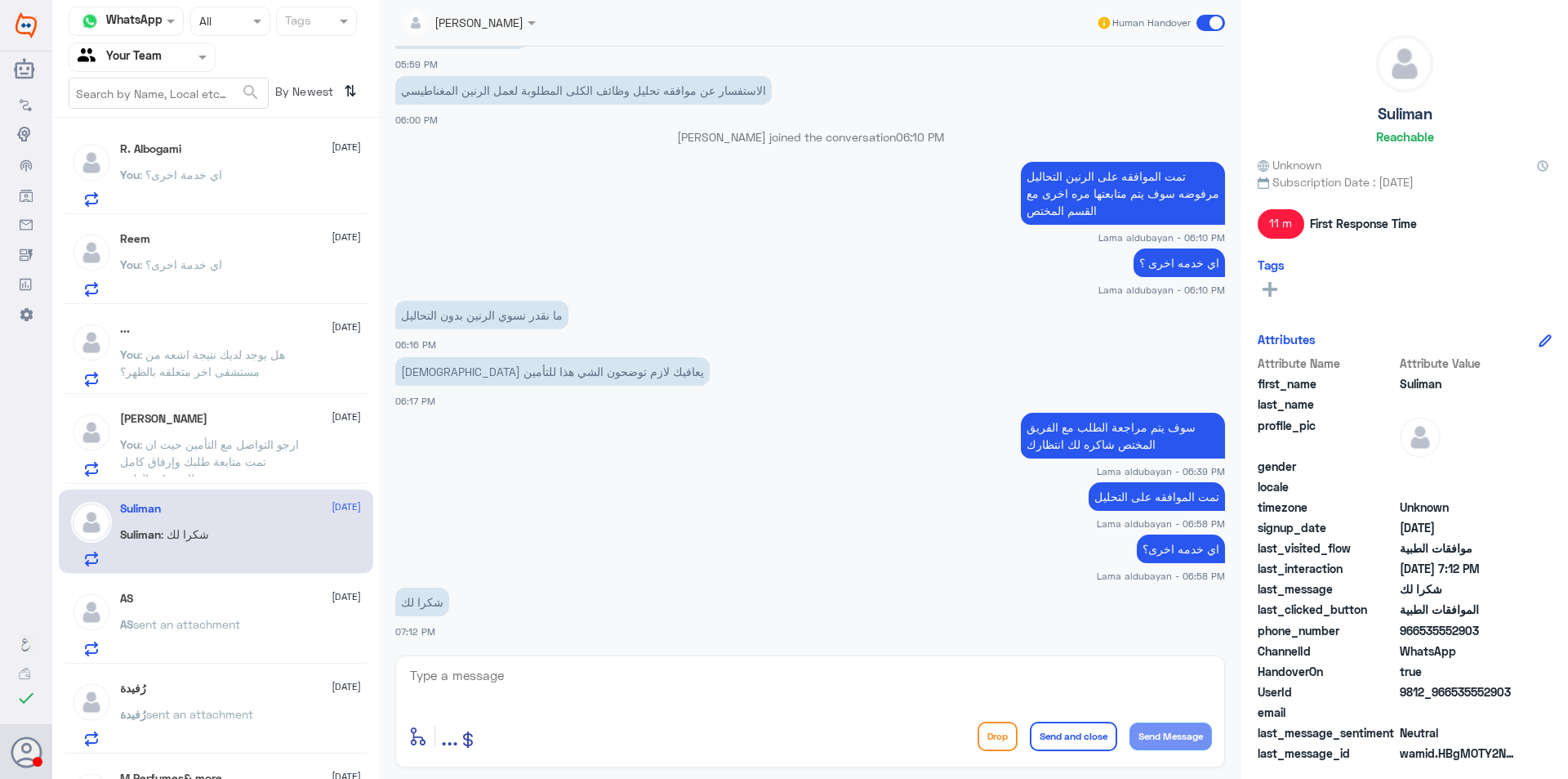
click at [492, 694] on textarea at bounding box center [810, 684] width 804 height 40
type textarea "العفو..قدامكم العافية"
click at [1049, 734] on button "Send and close" at bounding box center [1074, 736] width 87 height 29
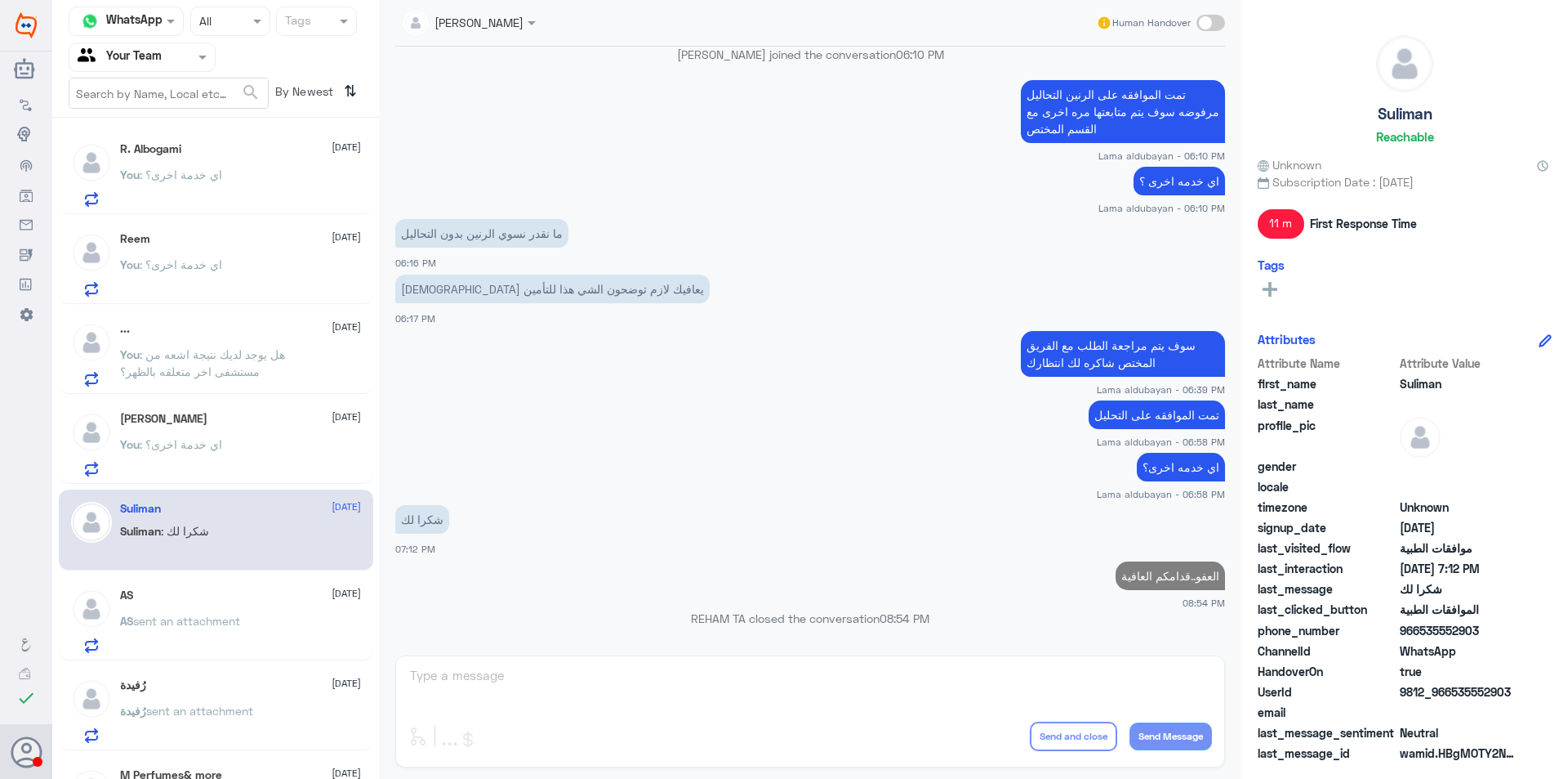
click at [221, 612] on p "AS sent an attachment" at bounding box center [180, 633] width 120 height 41
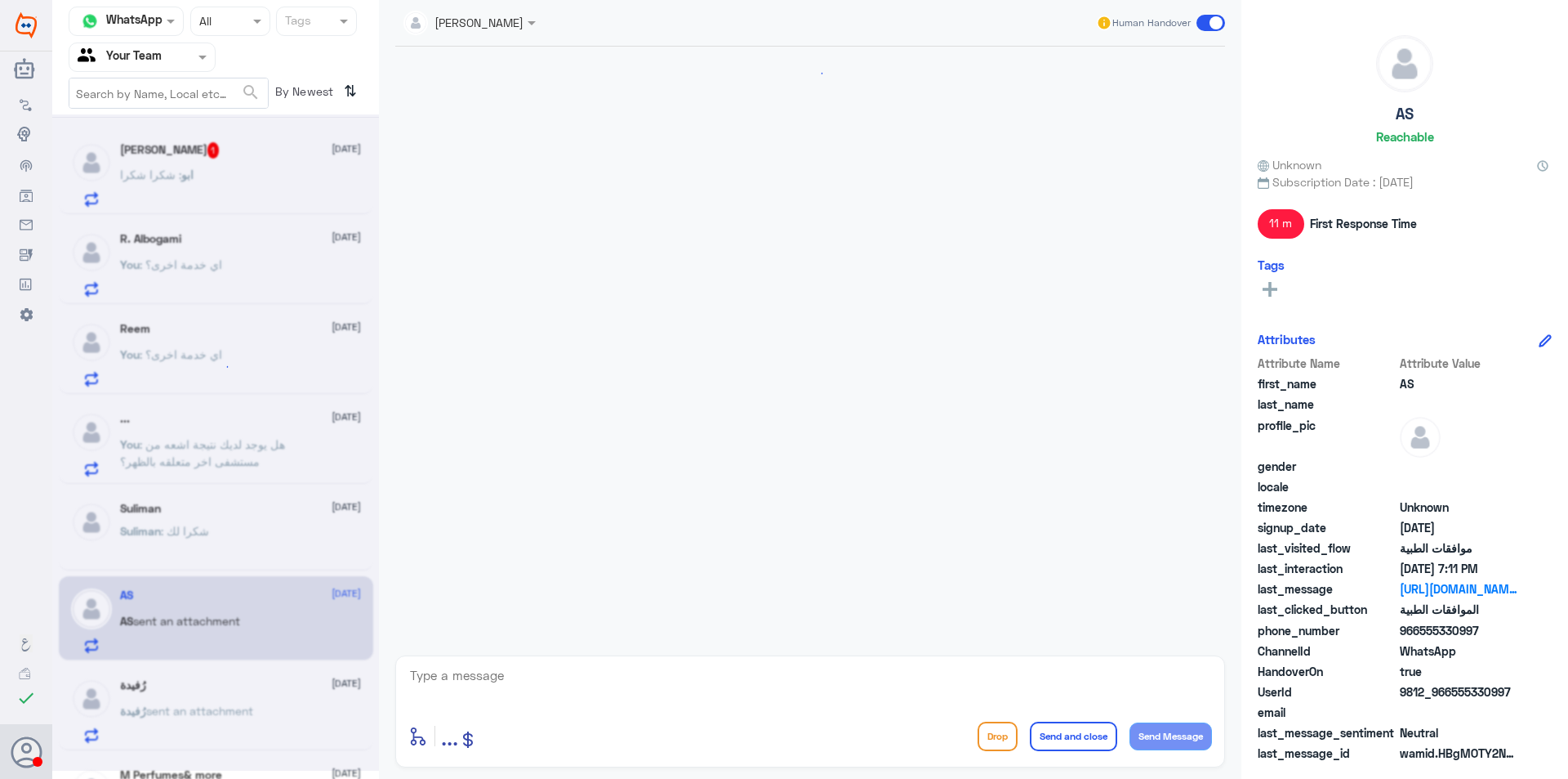
scroll to position [720, 0]
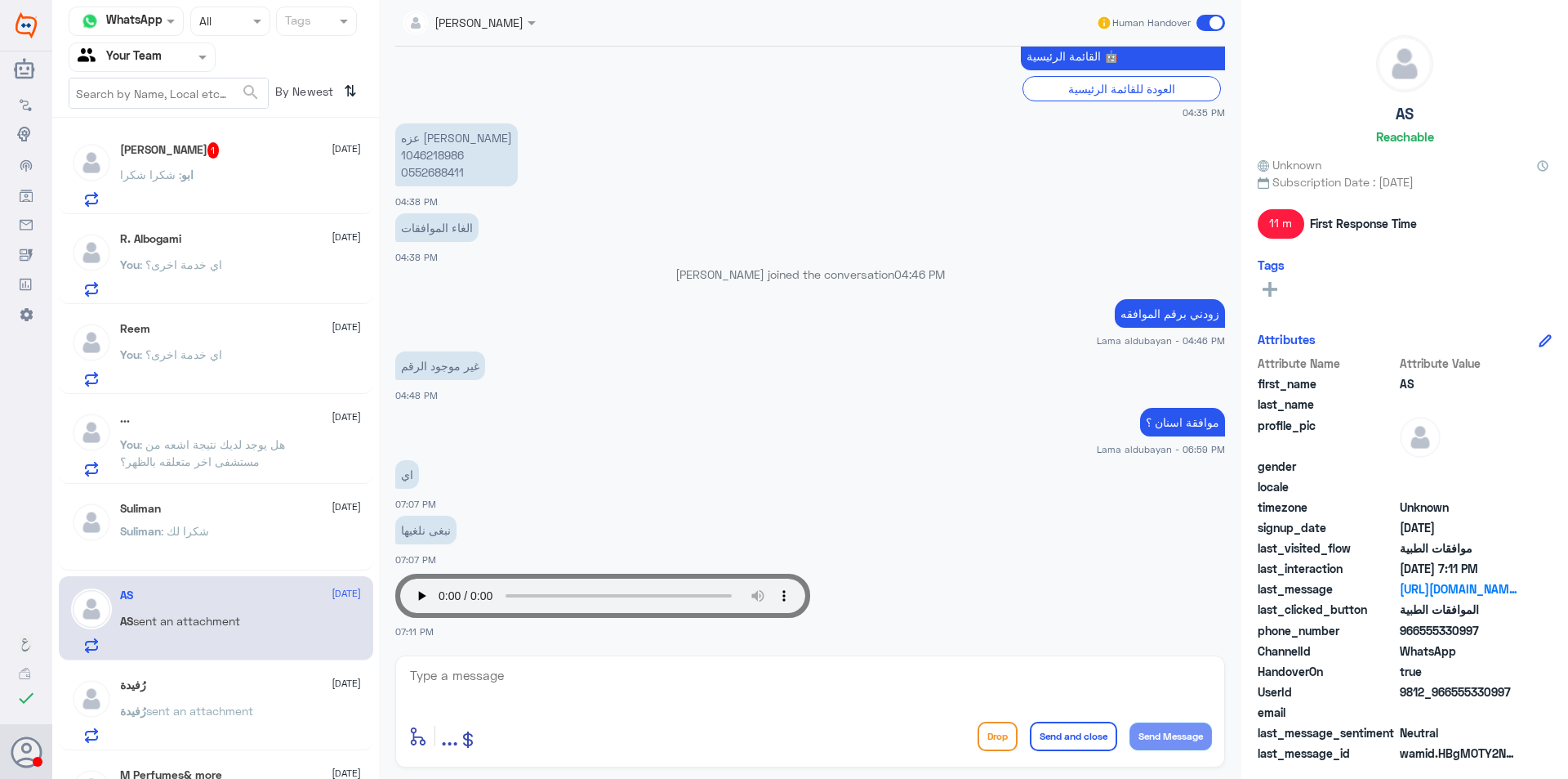
click at [220, 171] on div "ابو : شكرا شكرا" at bounding box center [241, 188] width 241 height 37
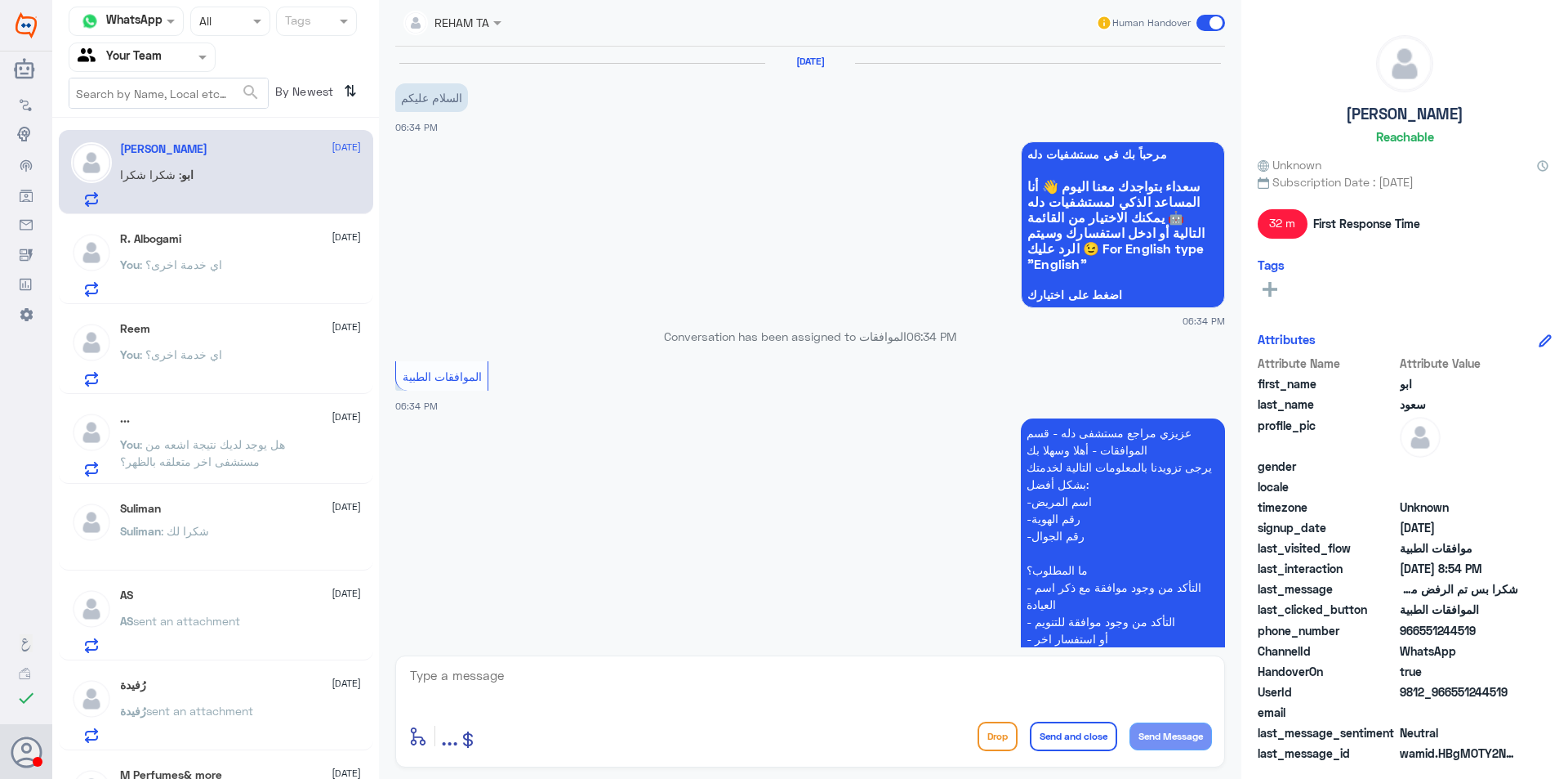
scroll to position [1038, 0]
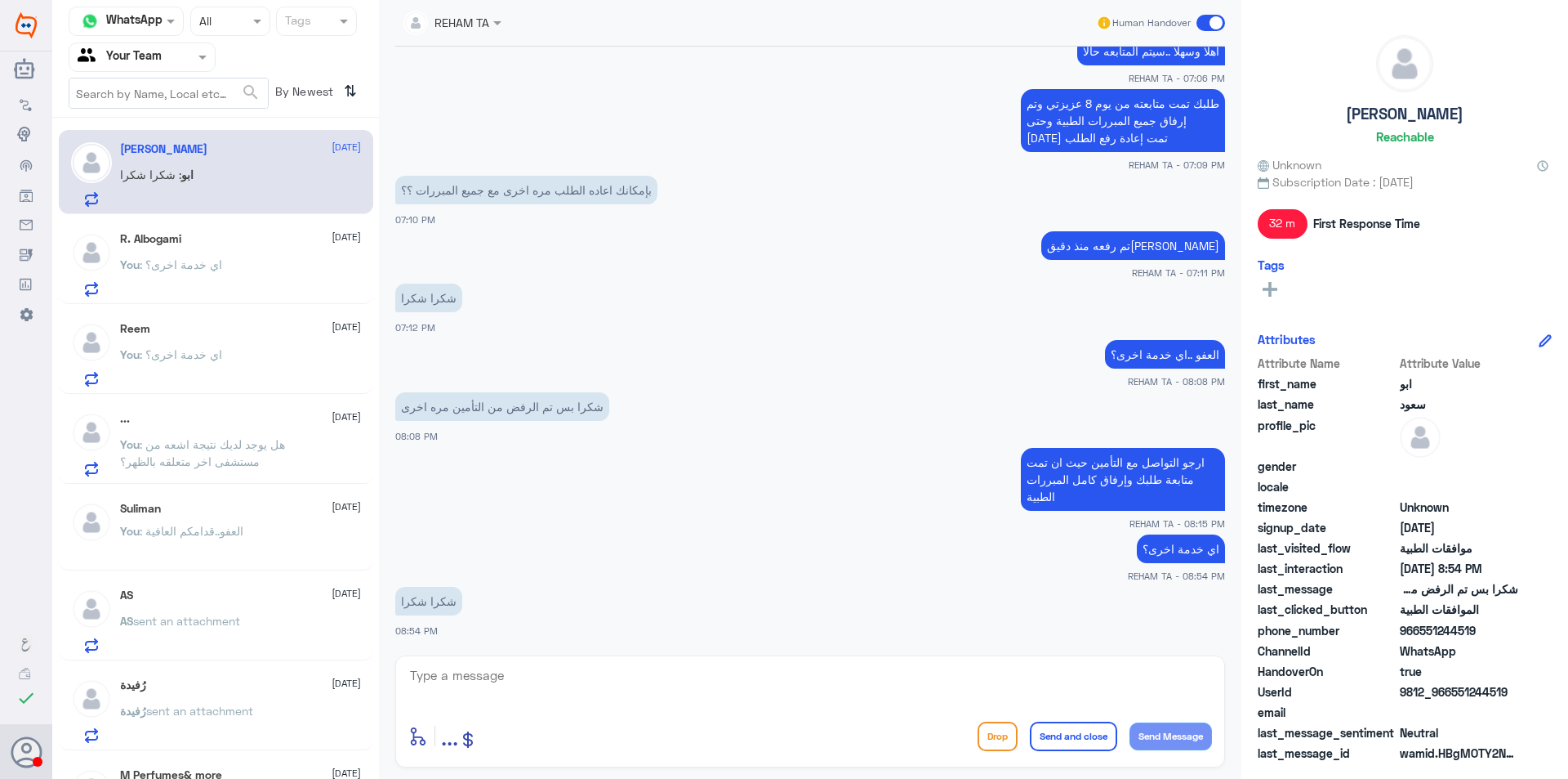
click at [725, 728] on div "enter flow name ... Drop Send and close Send Message" at bounding box center [810, 735] width 804 height 37
click at [725, 721] on div "enter flow name ... Drop Send and close Send Message" at bounding box center [810, 735] width 804 height 37
click at [632, 640] on div "11 Sep 2025 السلام عليكم 06:34 PM مرحباً بك في مستشفيات دله سعداء بتواجدك معنا …" at bounding box center [811, 347] width 846 height 601
click at [632, 659] on div "enter flow name ... Drop Send and close Send Message" at bounding box center [811, 711] width 830 height 112
click at [604, 702] on textarea at bounding box center [810, 684] width 804 height 40
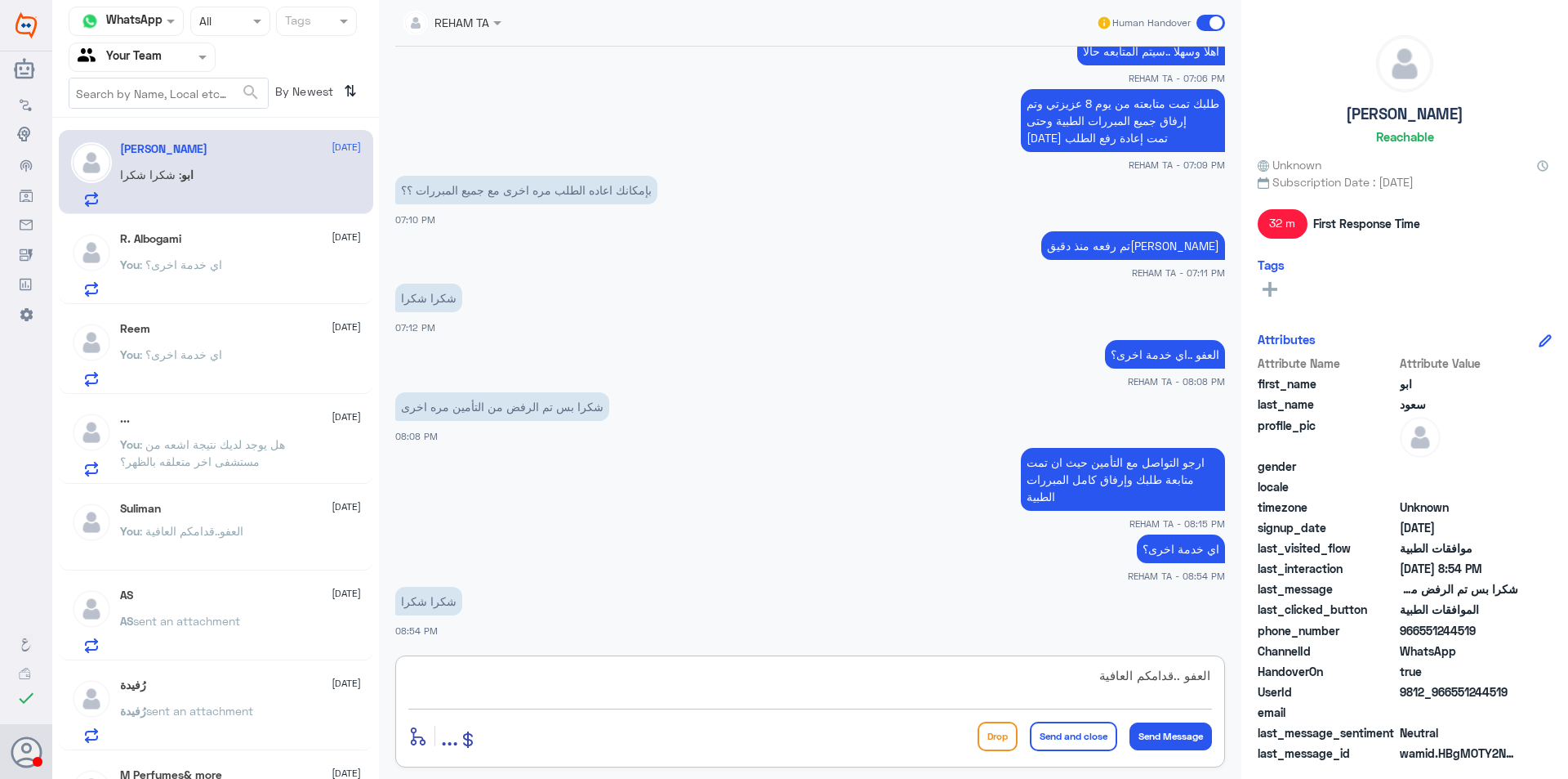
drag, startPoint x: 1037, startPoint y: 702, endPoint x: 1400, endPoint y: 664, distance: 365.0
click at [1400, 664] on div "Channel WhatsApp Status × All Tags Agent Filter Your Team search By Newest ⇅ اب…" at bounding box center [811, 391] width 1516 height 783
type textarea "العفو ..قدامكم العافية"
click at [1078, 739] on button "Send and close" at bounding box center [1074, 736] width 87 height 29
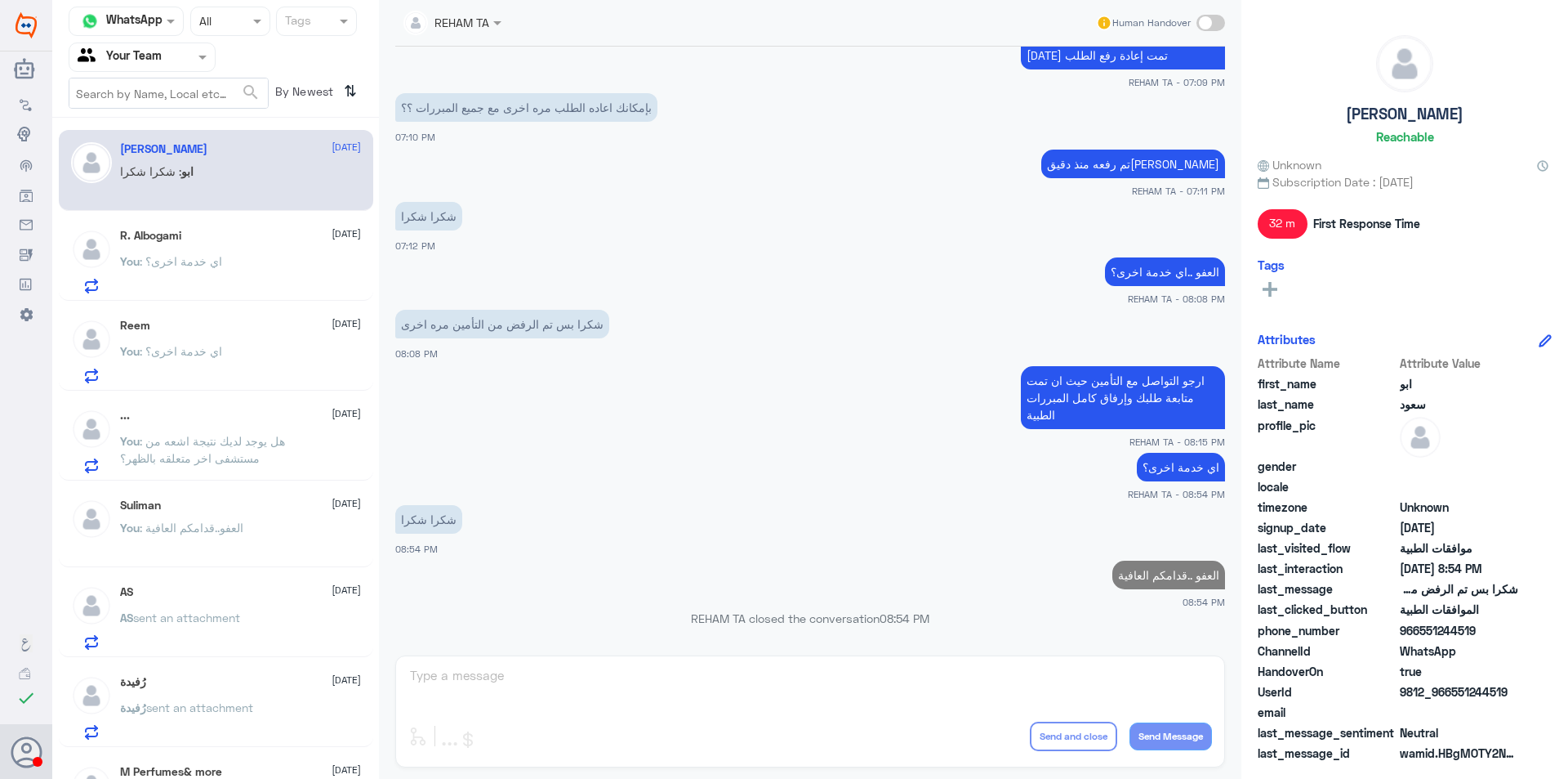
click at [741, 143] on div "بإمكانك اعاده الطلب مره اخرى مع جميع المبررات ؟؟ 07:10 PM" at bounding box center [811, 117] width 830 height 55
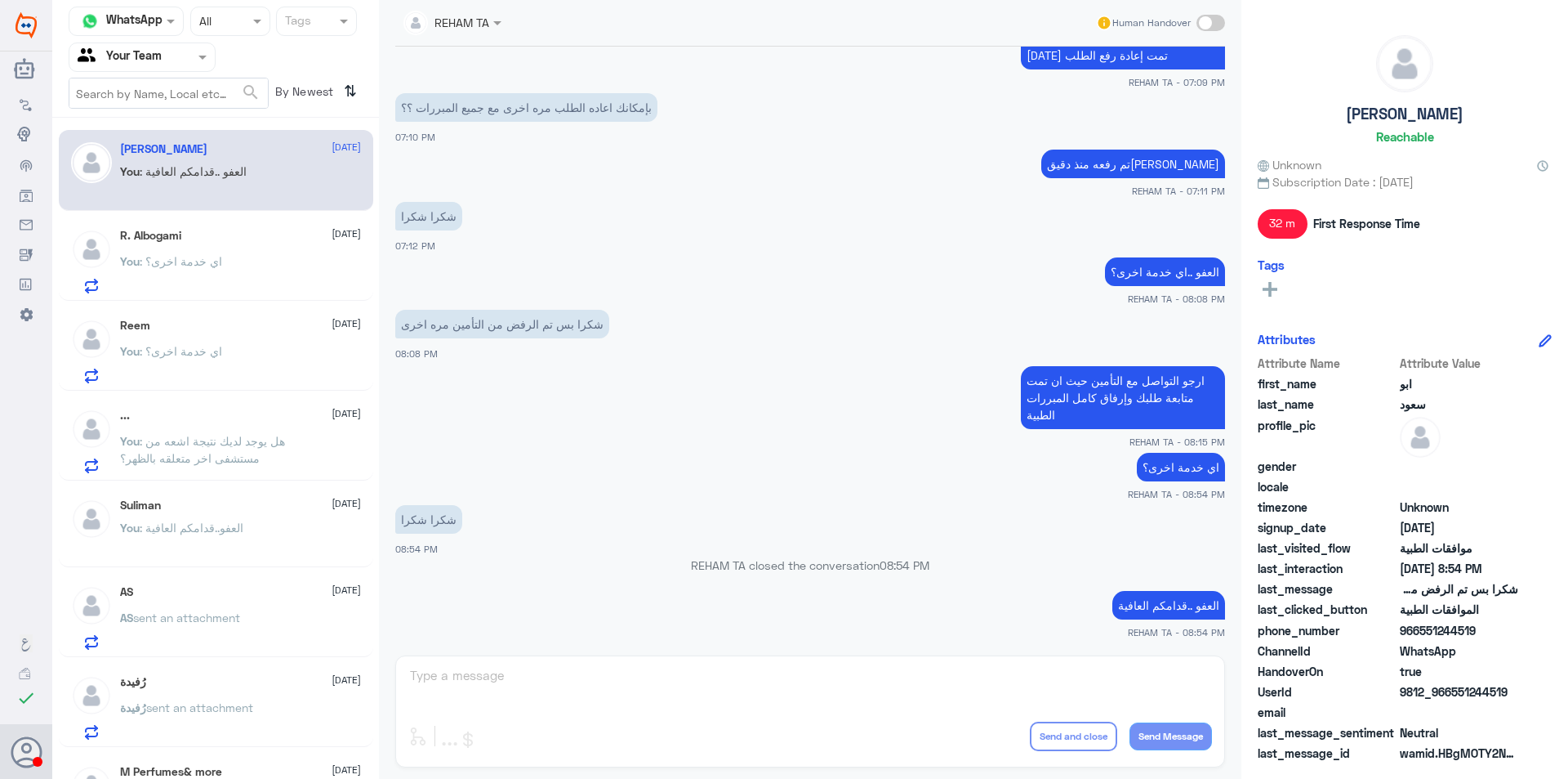
click at [241, 449] on p "You : هل يوجد لديك نتيجة اشعه من مستشفى اخر متعلقه بالظهر؟" at bounding box center [212, 453] width 184 height 41
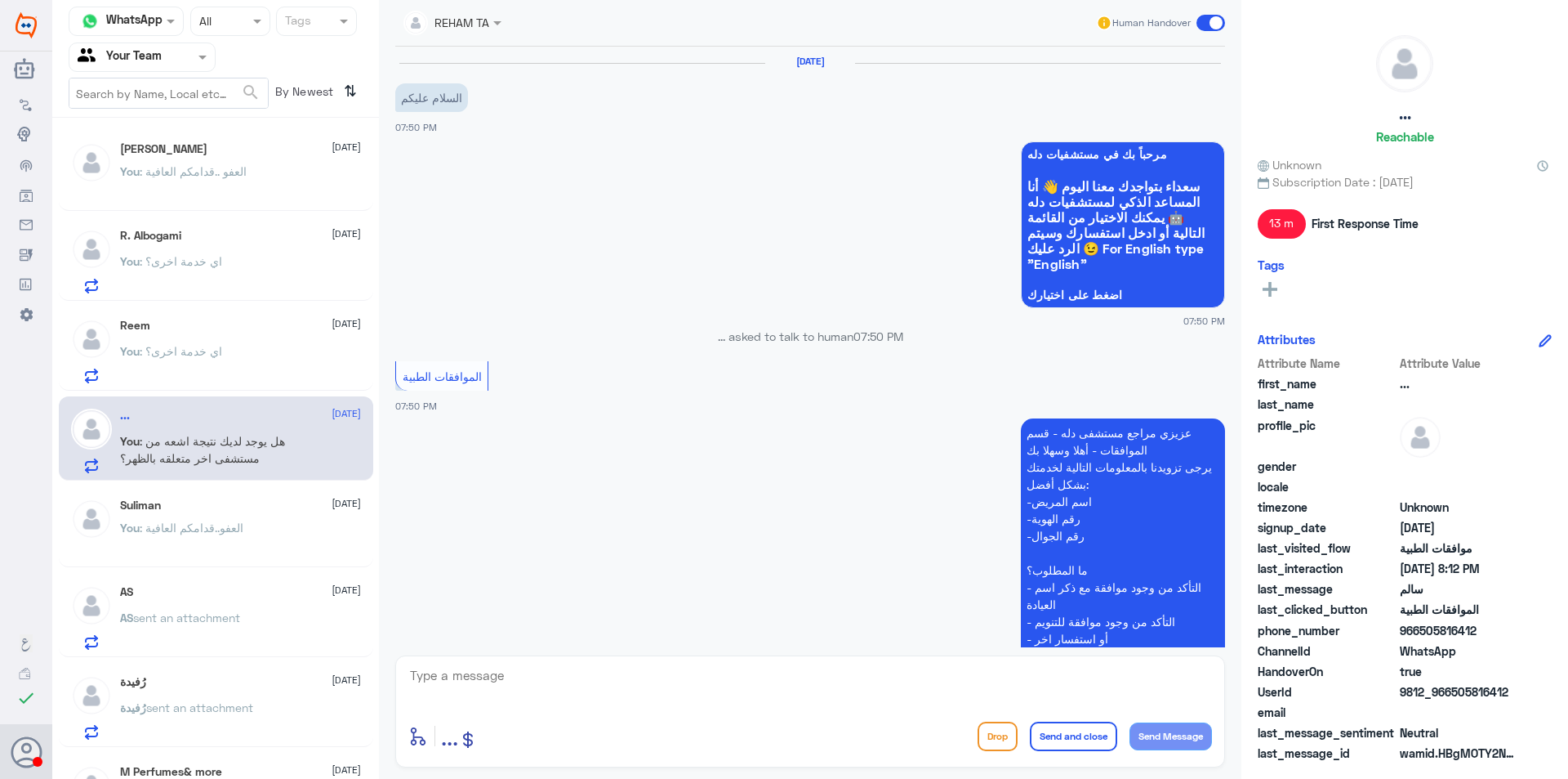
scroll to position [1627, 0]
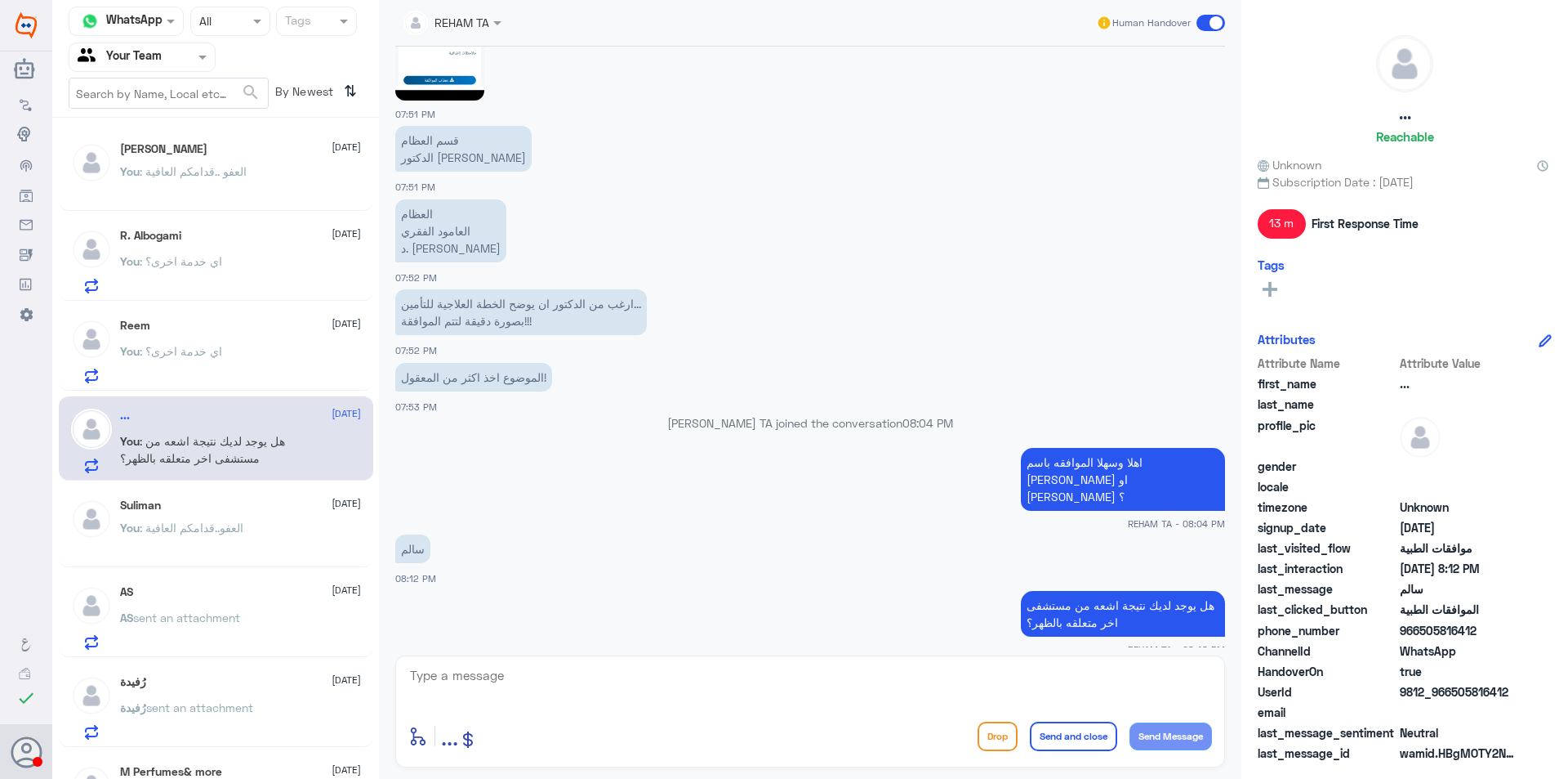
click at [260, 625] on div "AS sent an attachment" at bounding box center [241, 631] width 241 height 37
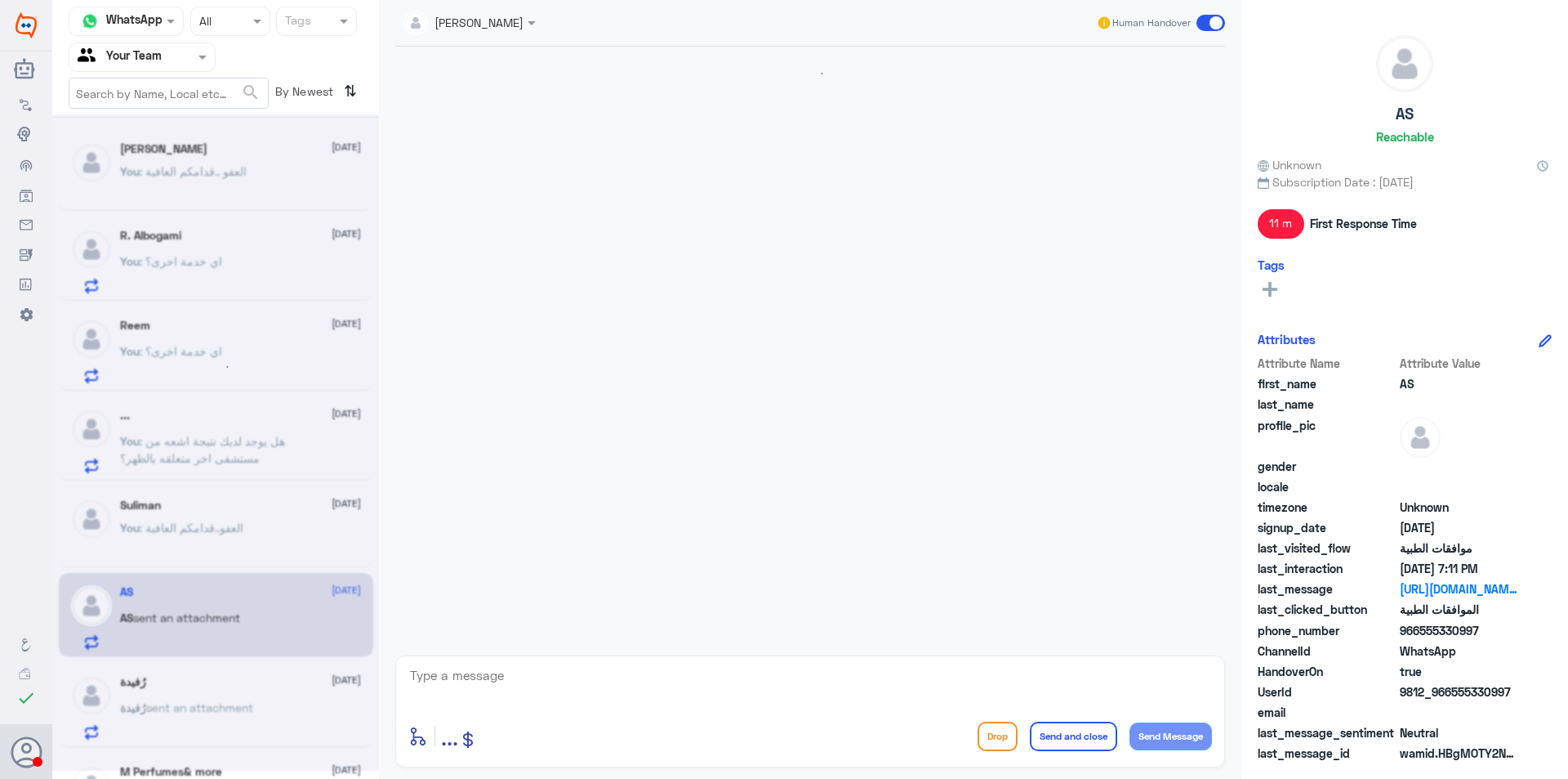
scroll to position [720, 0]
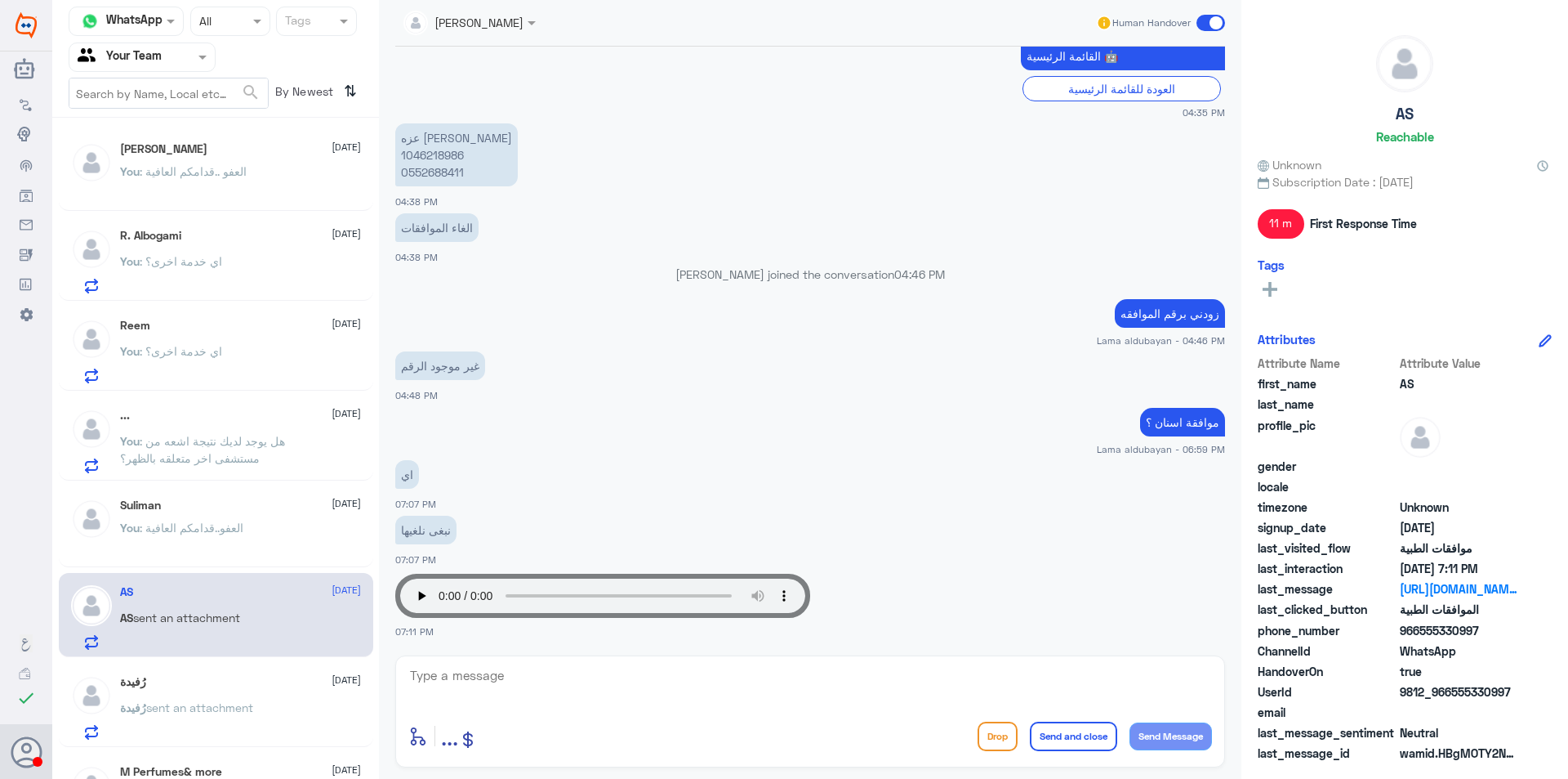
click at [418, 160] on p "عزه محمد صالح ال خليف 1046218986 0552688411" at bounding box center [457, 154] width 123 height 63
click at [628, 692] on textarea at bounding box center [810, 684] width 804 height 40
type textarea "L"
type textarea "ماهو سبب الالغاء؟"
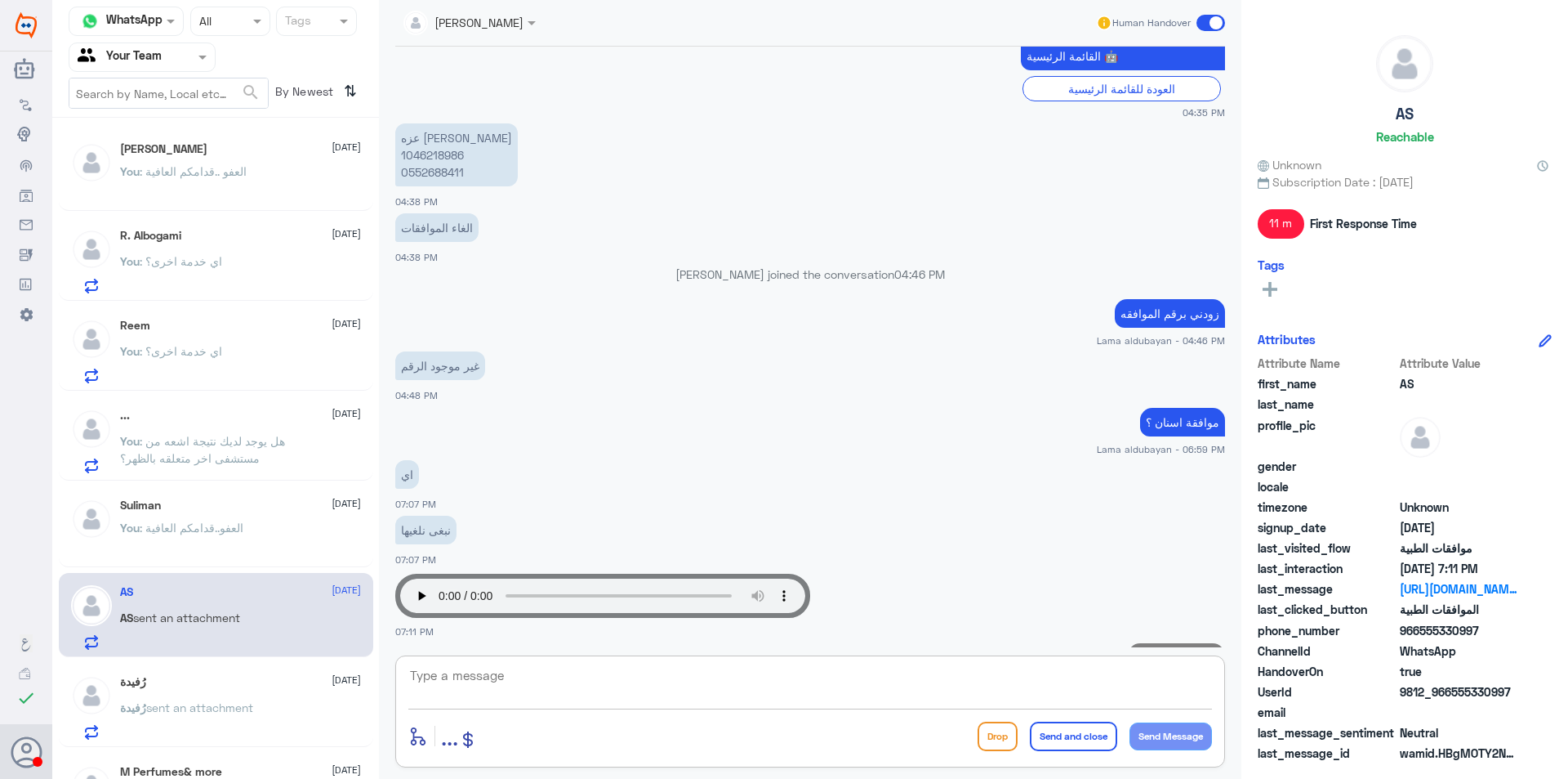
scroll to position [772, 0]
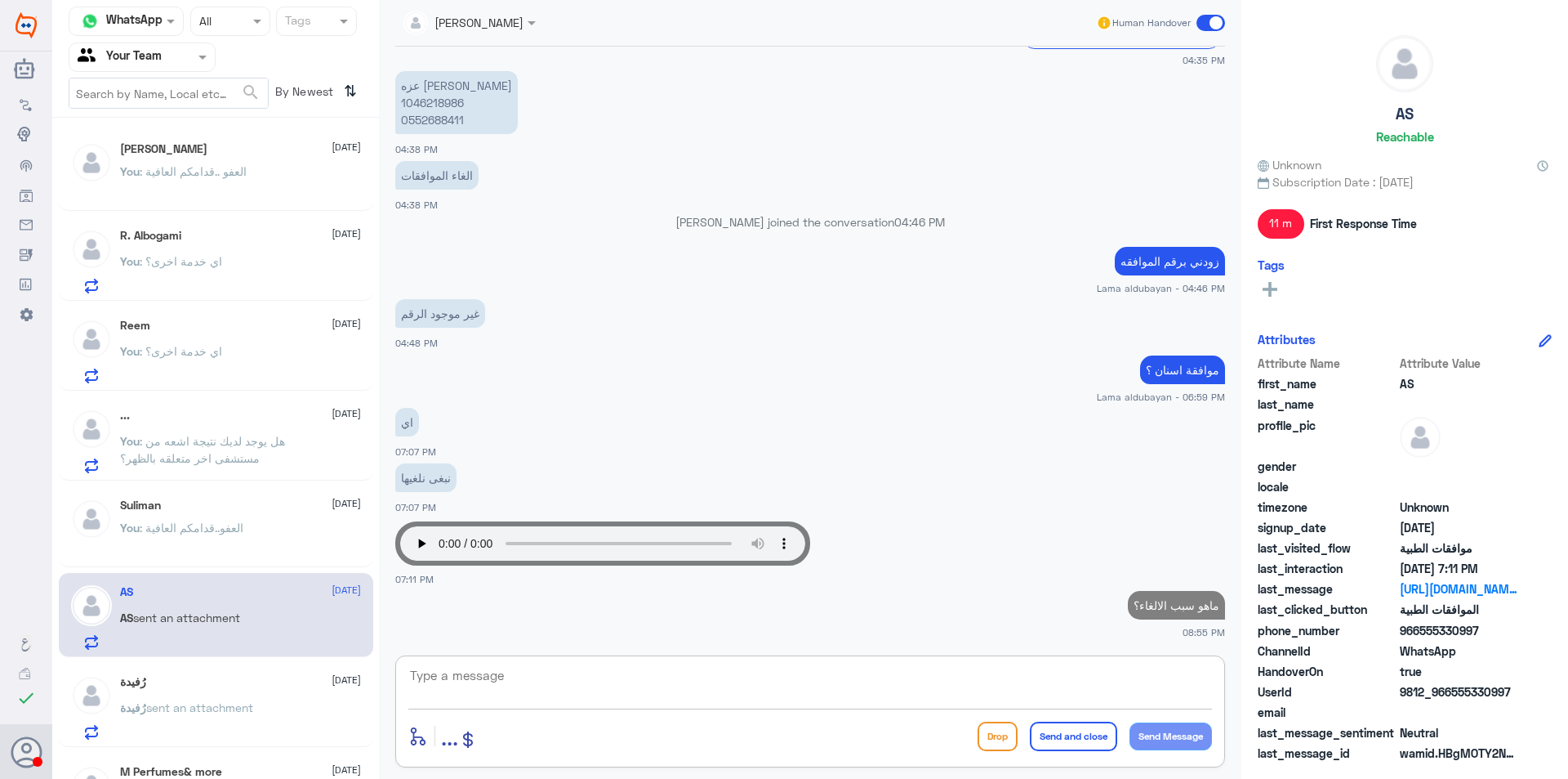
click at [162, 702] on span "sent an attachment" at bounding box center [200, 708] width 107 height 14
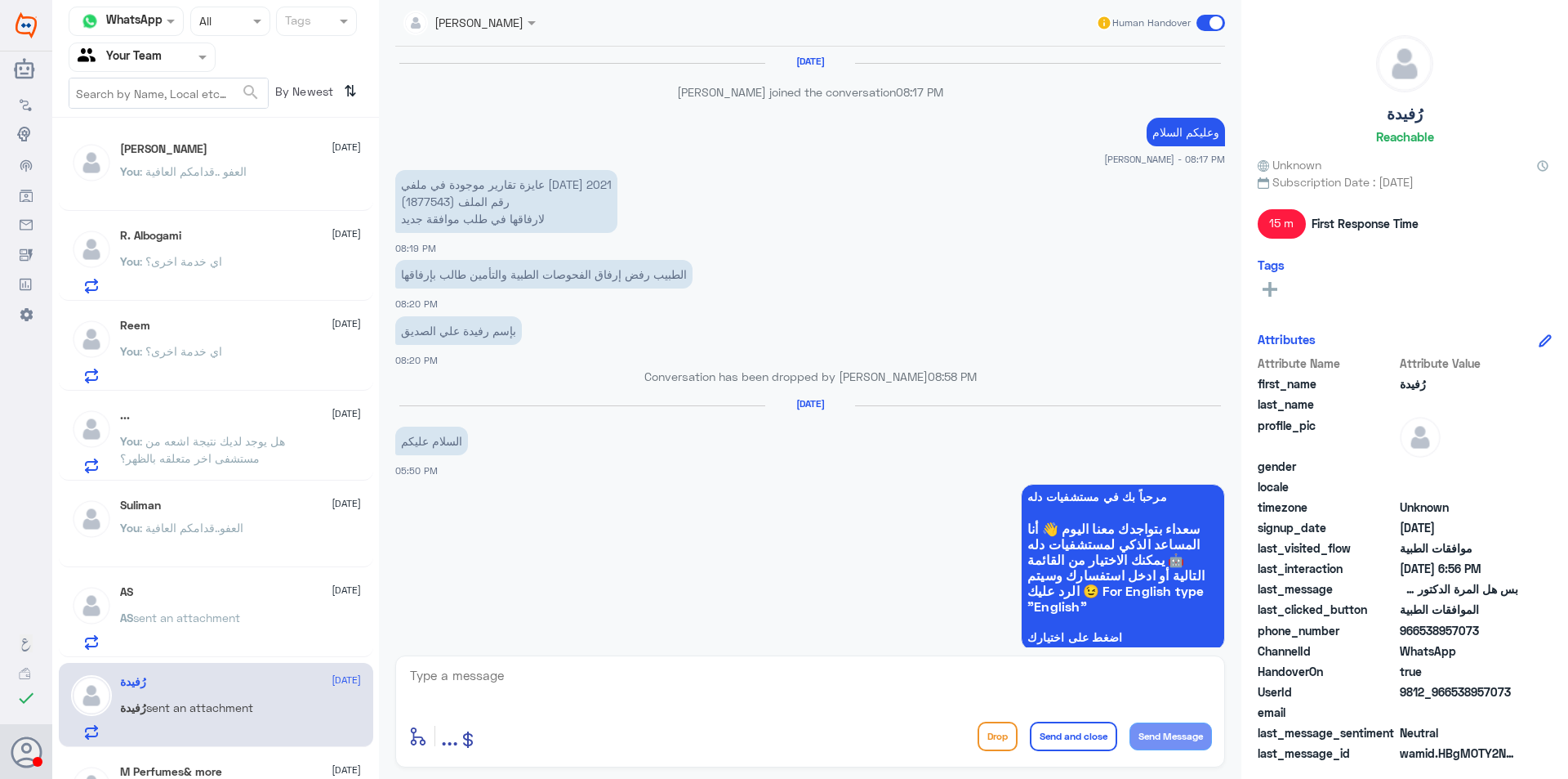
scroll to position [1080, 0]
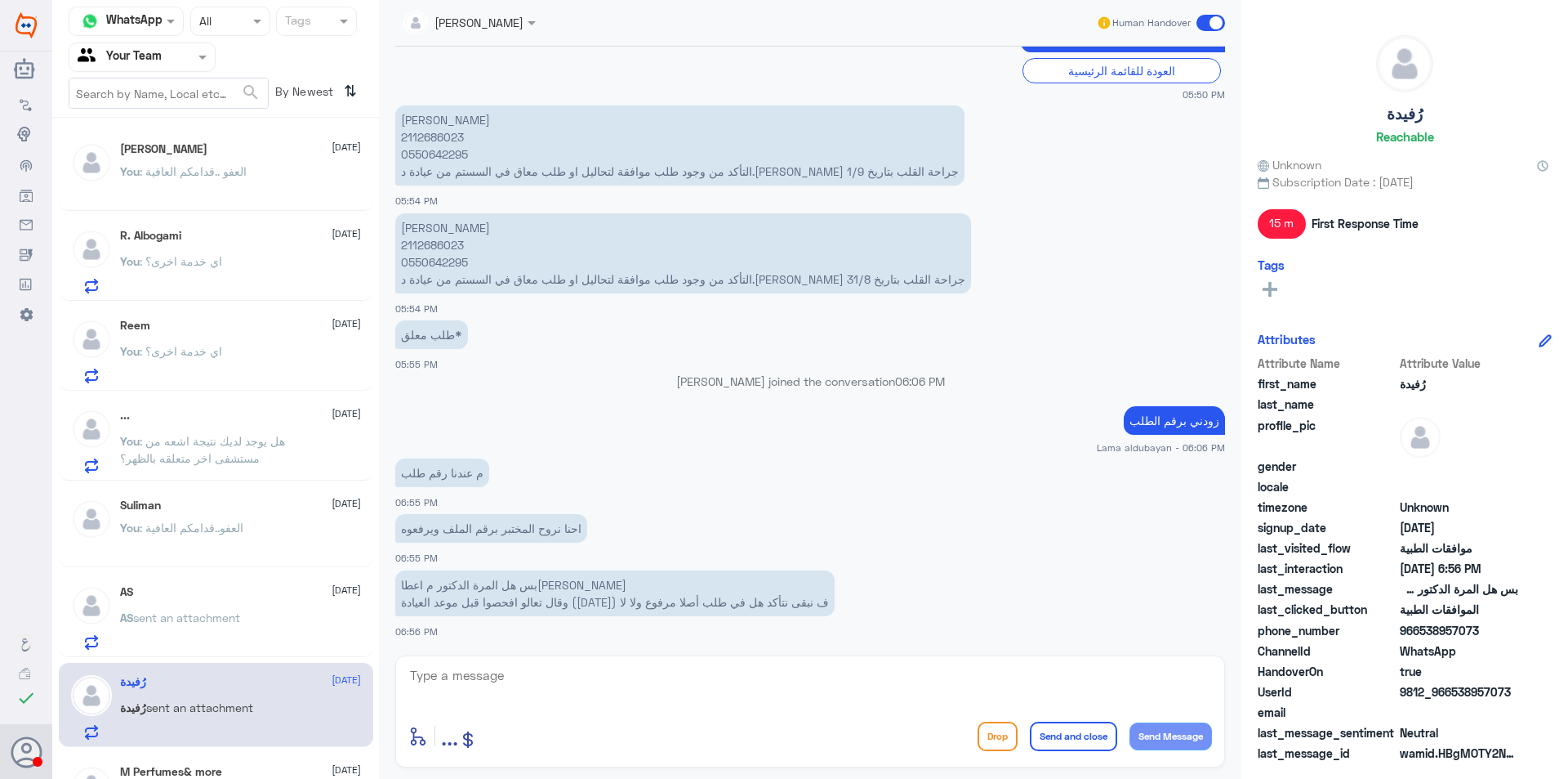
click at [436, 250] on p "حنان يوسف أحمد علي 2112686023 0550642295 التأكد من وجود طلب موافقة لتحاليل او ط…" at bounding box center [683, 253] width 576 height 80
click at [626, 697] on textarea at bounding box center [810, 684] width 804 height 40
type textarea "["
type textarea "P"
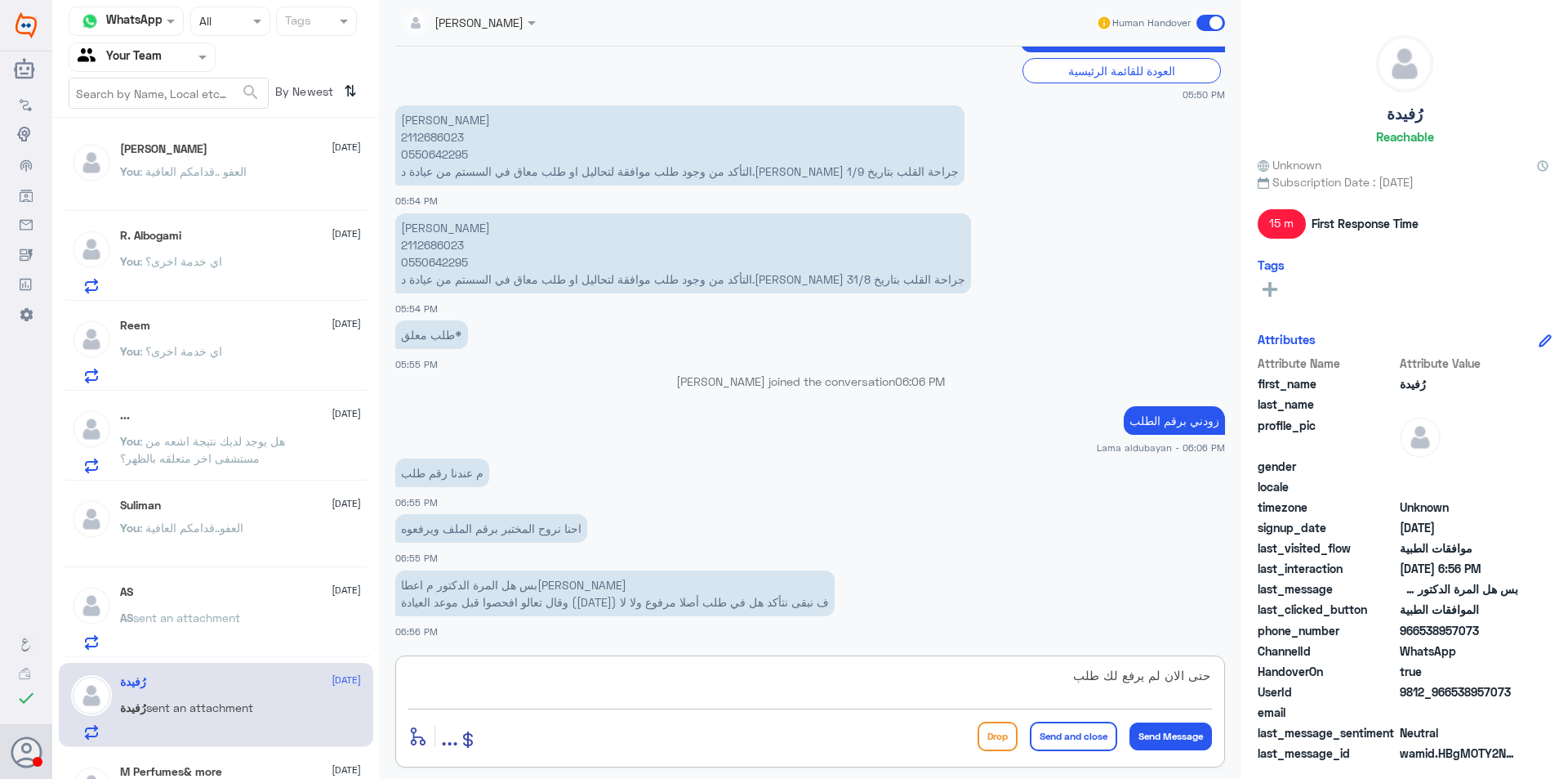
type textarea "حتى الان لم يرفع لك طلب"
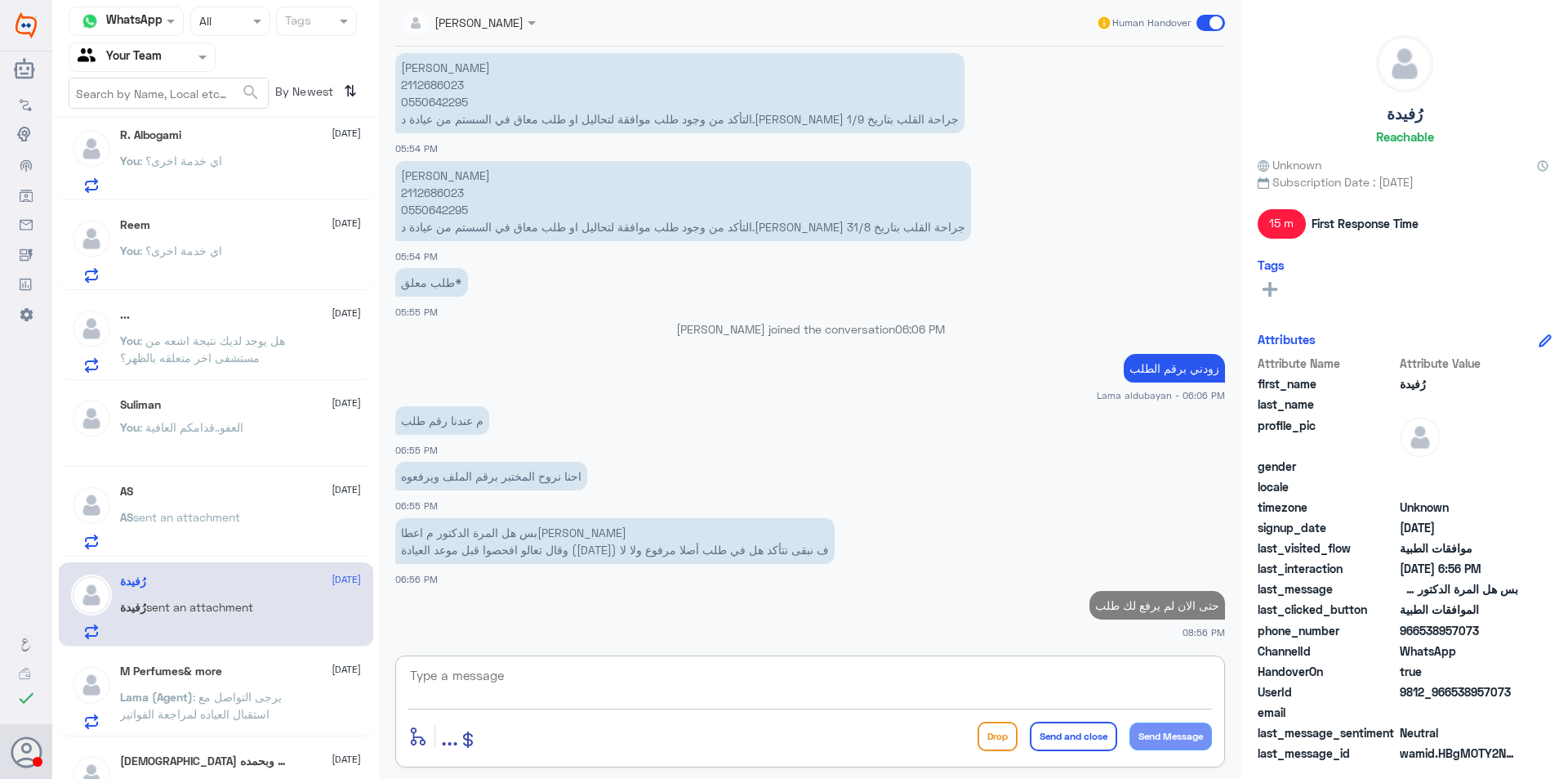
scroll to position [245, 0]
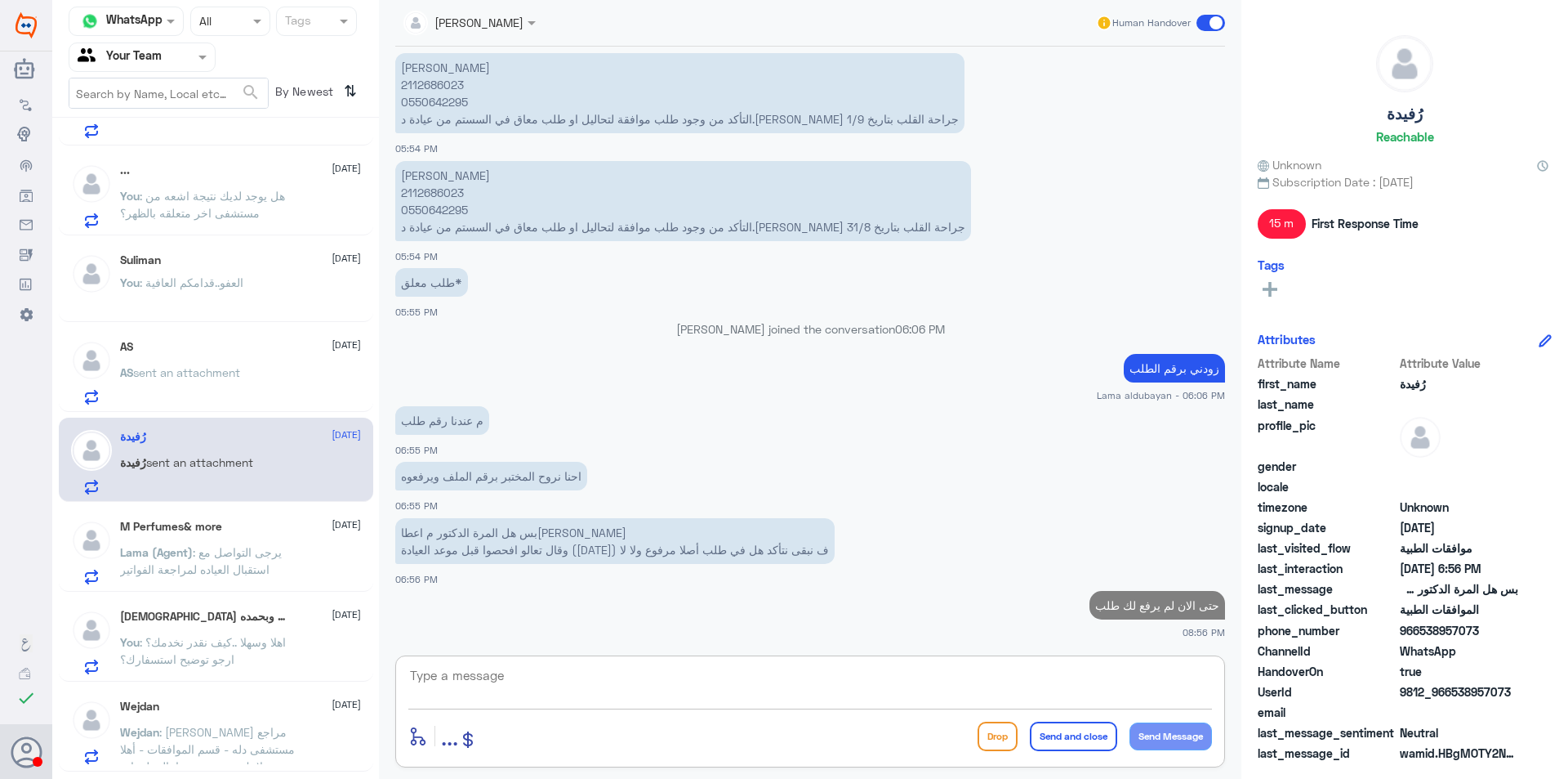
click at [194, 575] on span ": يرجى التواصل مع استقبال العياده لمراجعة الفواتير" at bounding box center [201, 561] width 162 height 31
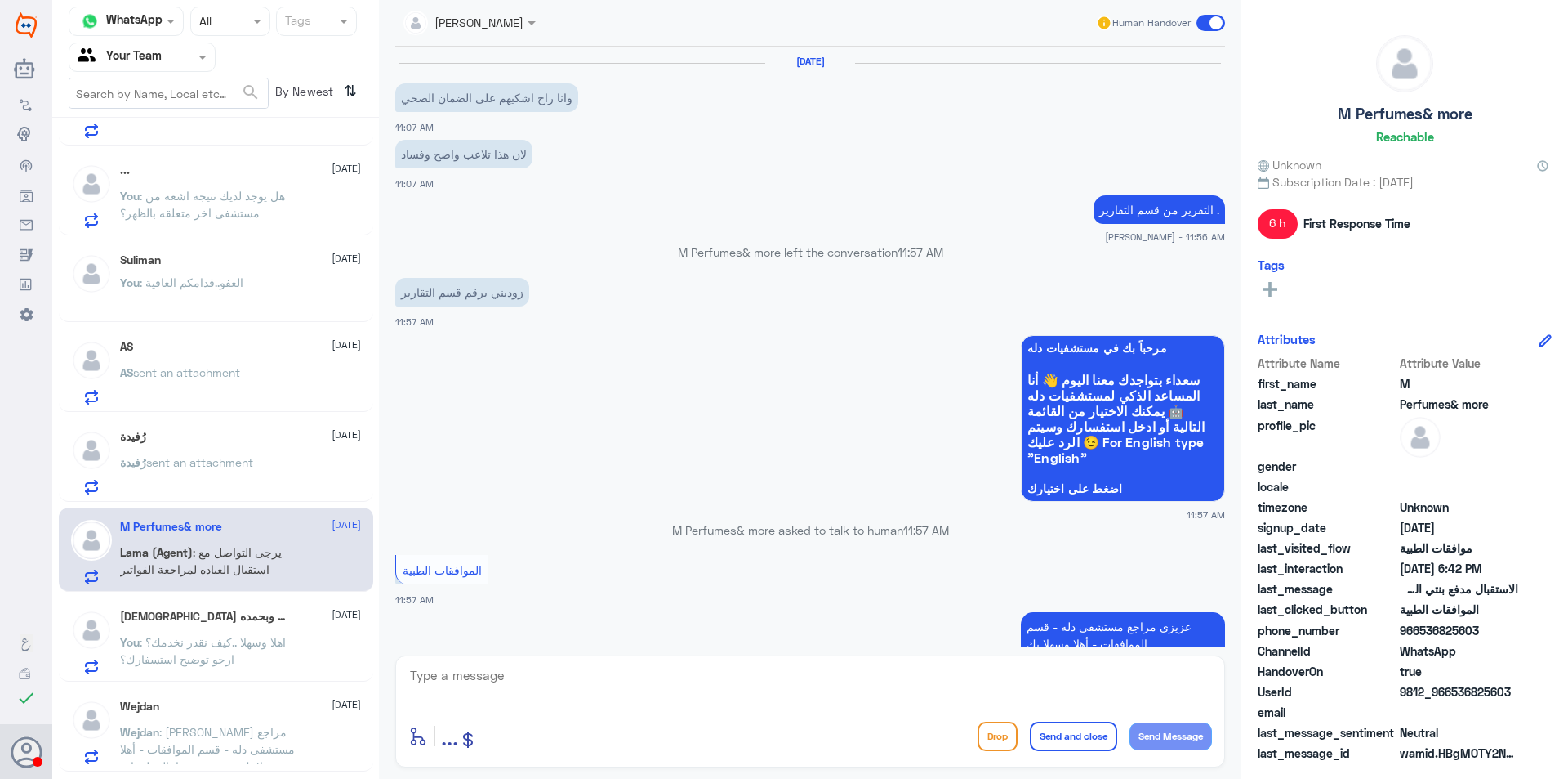
scroll to position [1341, 0]
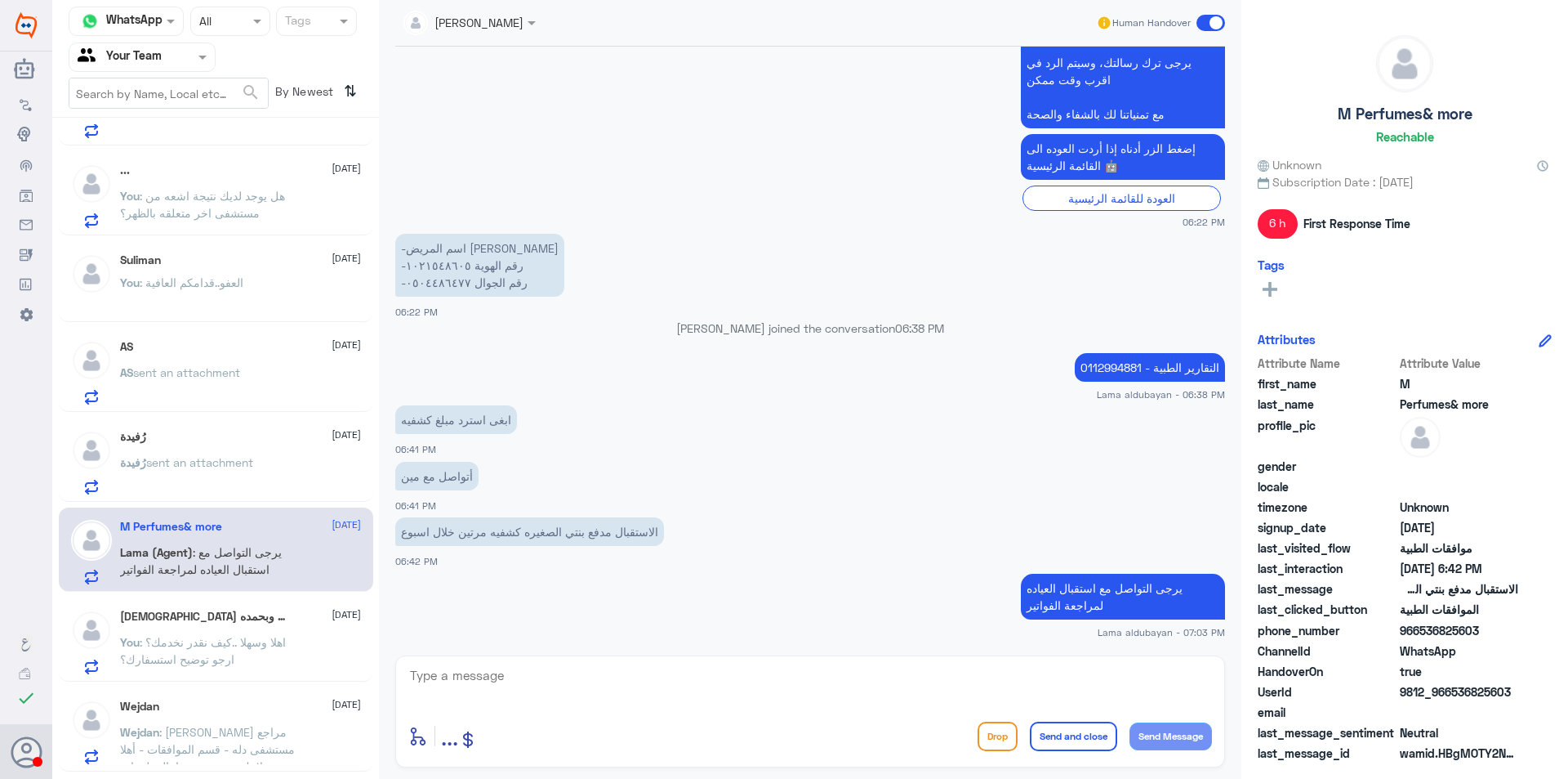
click at [230, 636] on span ": اهلا وسهلا ..كيف نقدر نخدمك؟ ارجو توضيح استسفارك؟" at bounding box center [203, 650] width 166 height 31
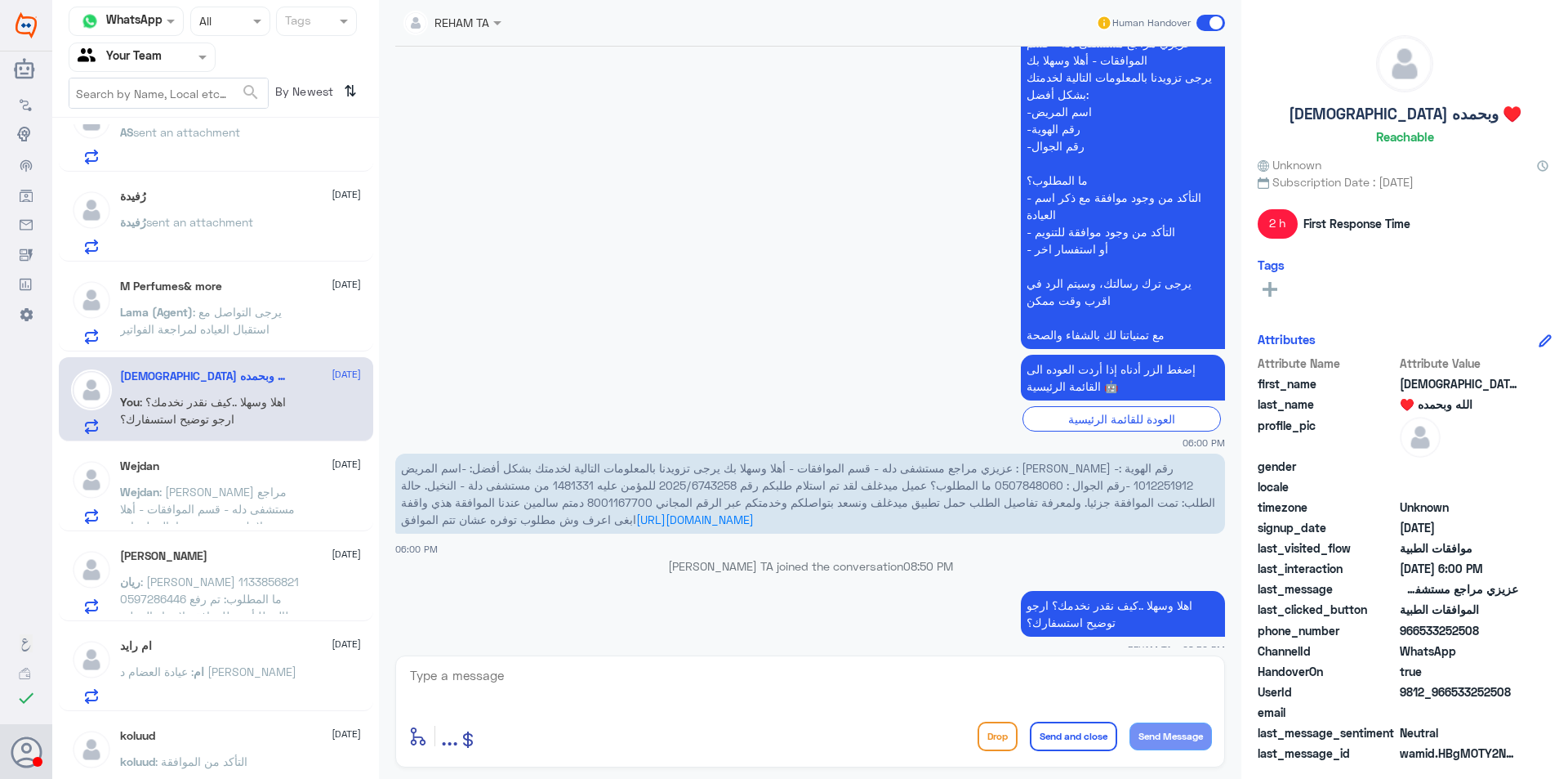
scroll to position [490, 0]
click at [263, 495] on p "Wejdan : عزيزي مراجع مستشفى دله - قسم الموافقات - أهلا وسهلا بك يرجى تزويدنا با…" at bounding box center [212, 498] width 184 height 41
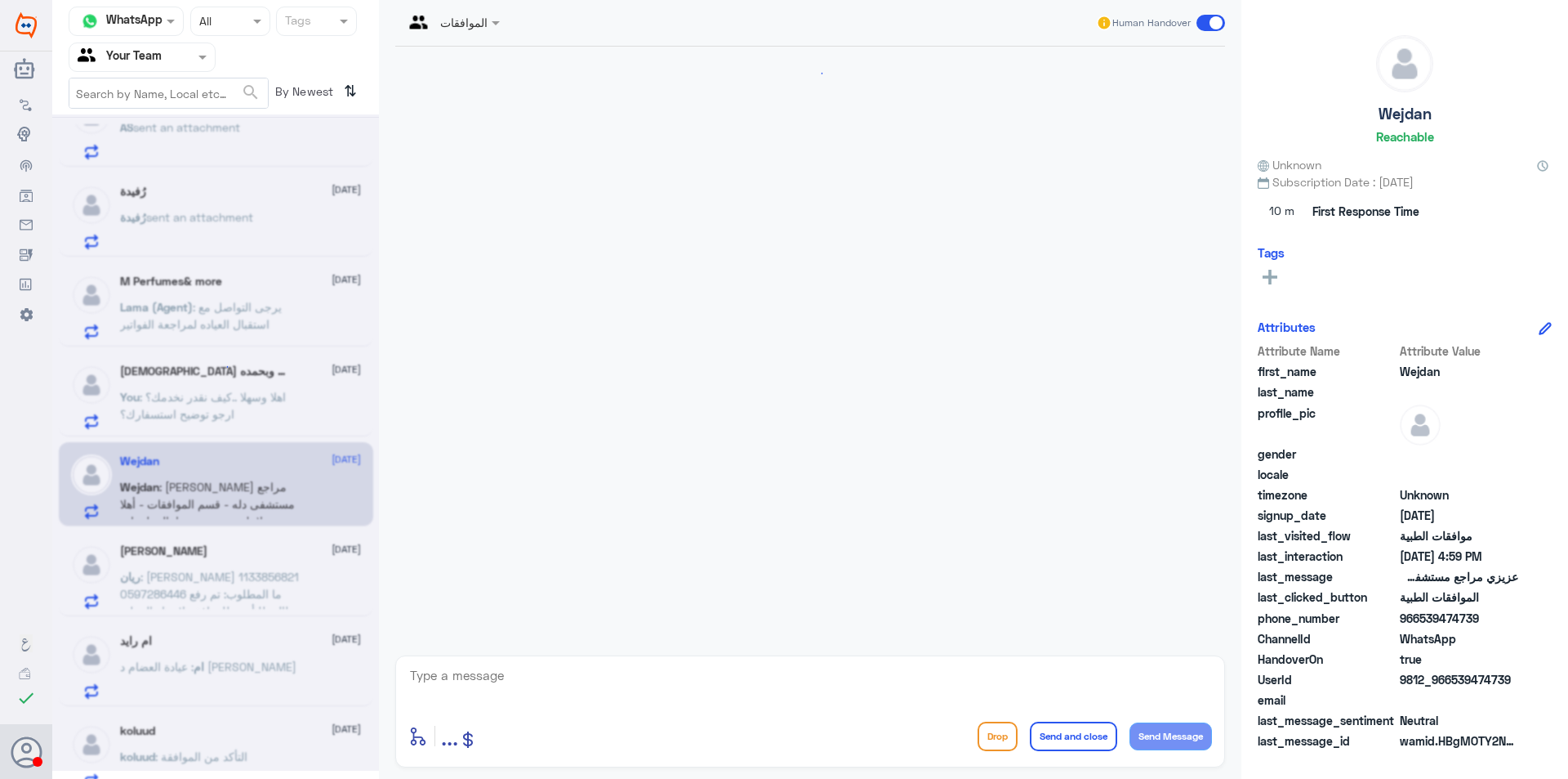
scroll to position [410, 0]
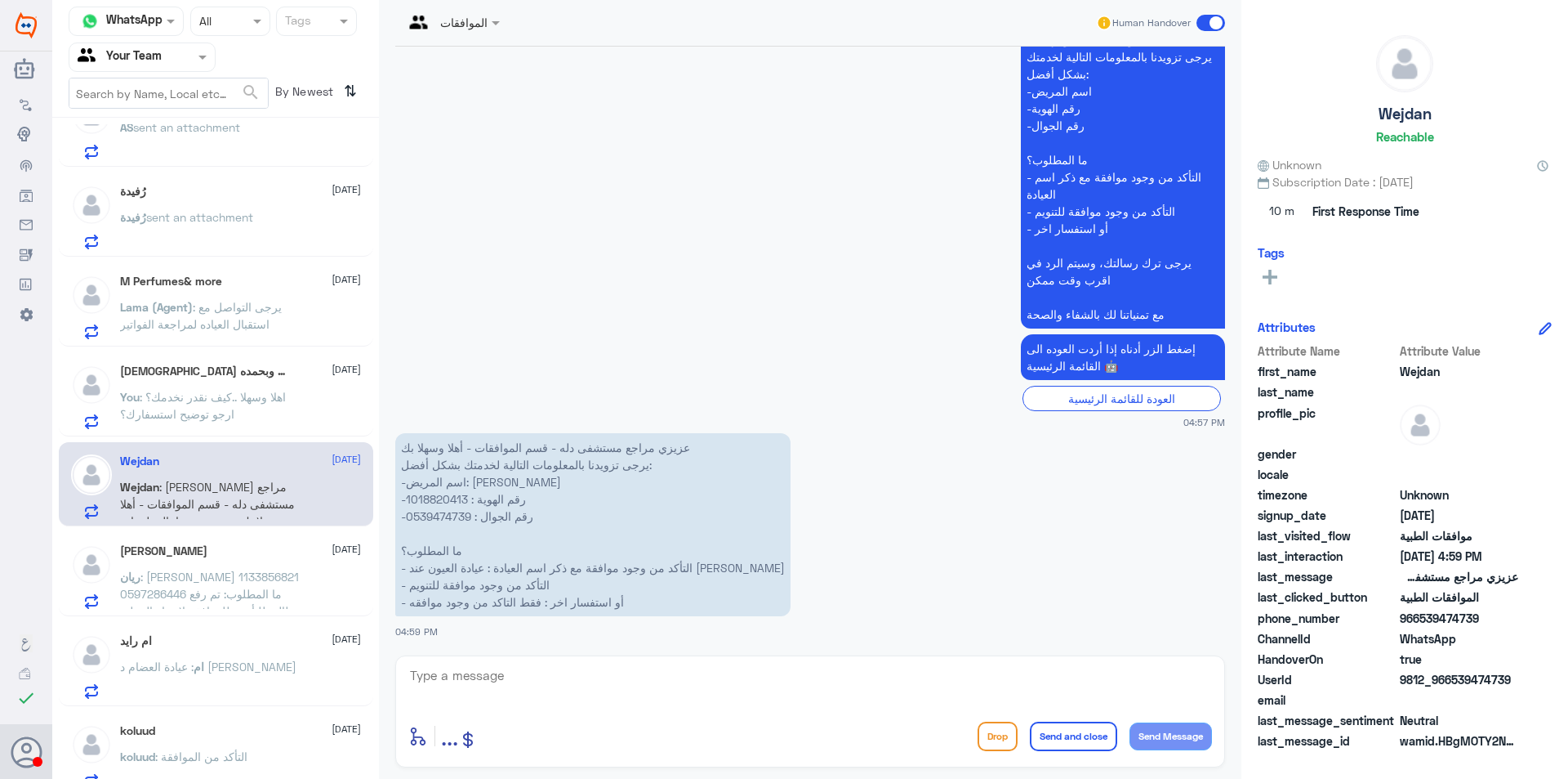
click at [430, 499] on p "عزيزي مراجع مستشفى دله - قسم الموافقات - أهلا وسهلا بك يرجى تزويدنا بالمعلومات …" at bounding box center [593, 524] width 396 height 183
click at [624, 664] on textarea at bounding box center [810, 684] width 804 height 40
click at [623, 679] on textarea at bounding box center [810, 684] width 804 height 40
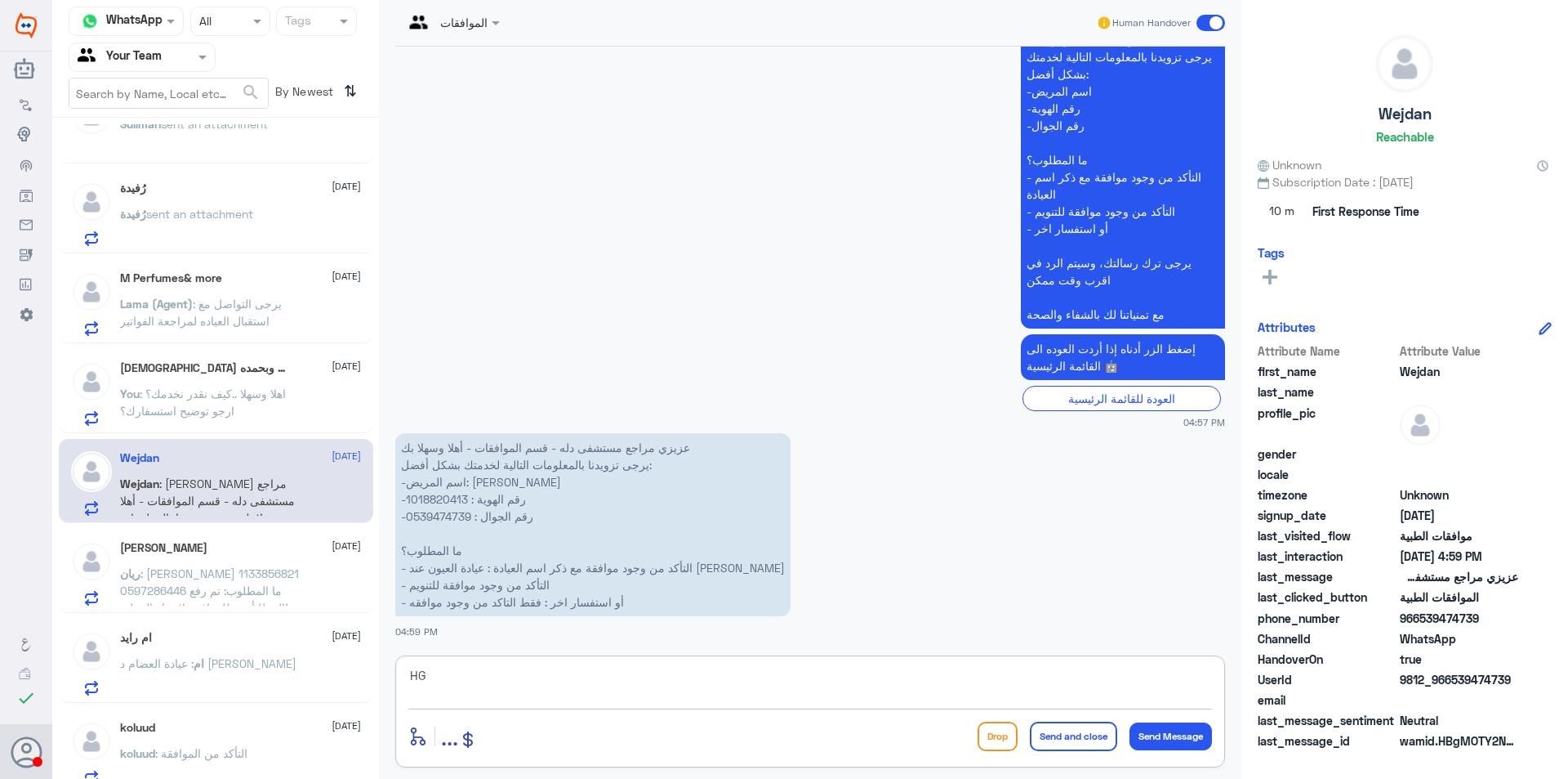
type textarea "H"
type textarea "التأمين بحاجة لنتيجة فحص العين هل يوجد لديك نسخه؟"
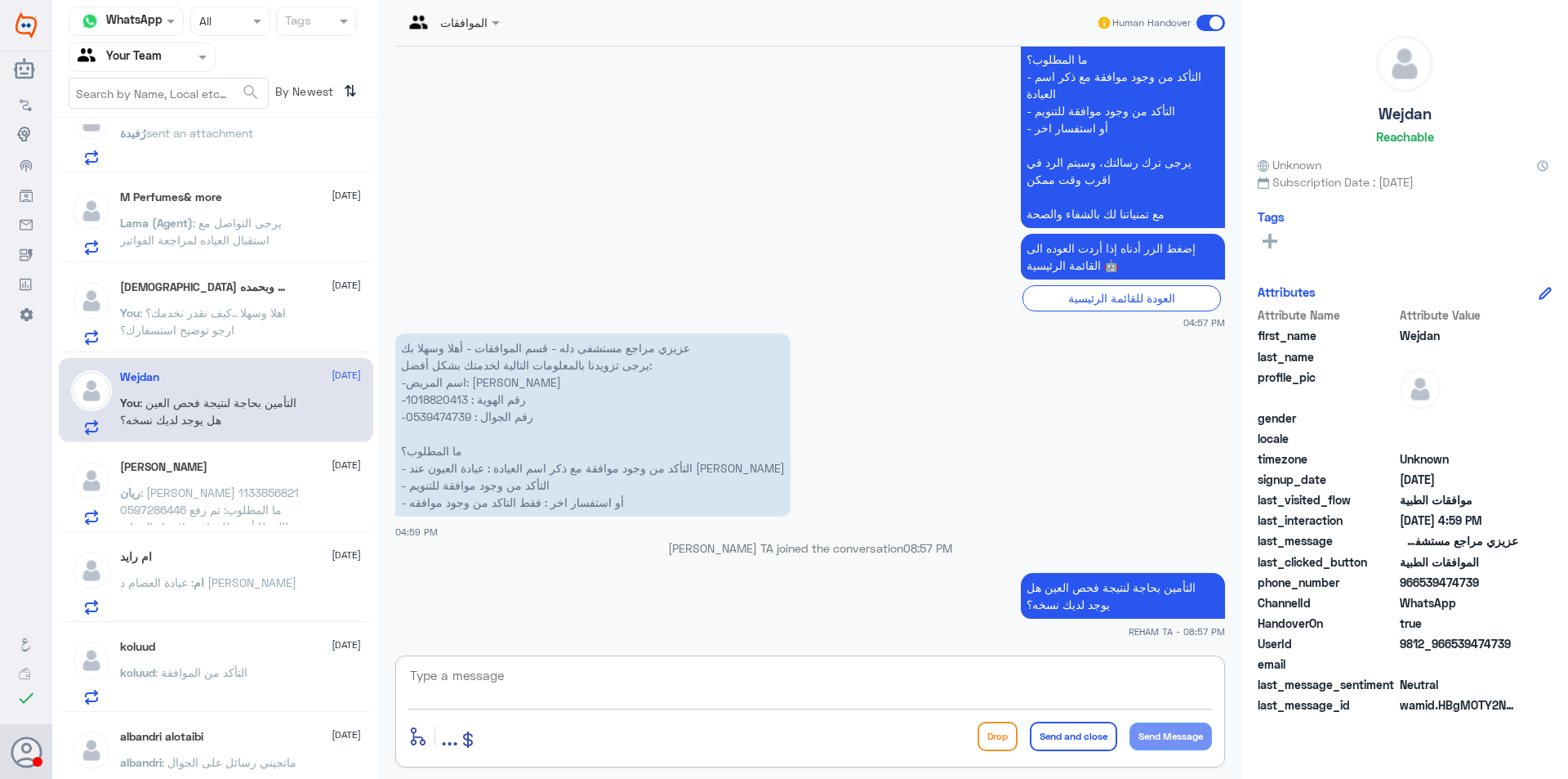
scroll to position [657, 0]
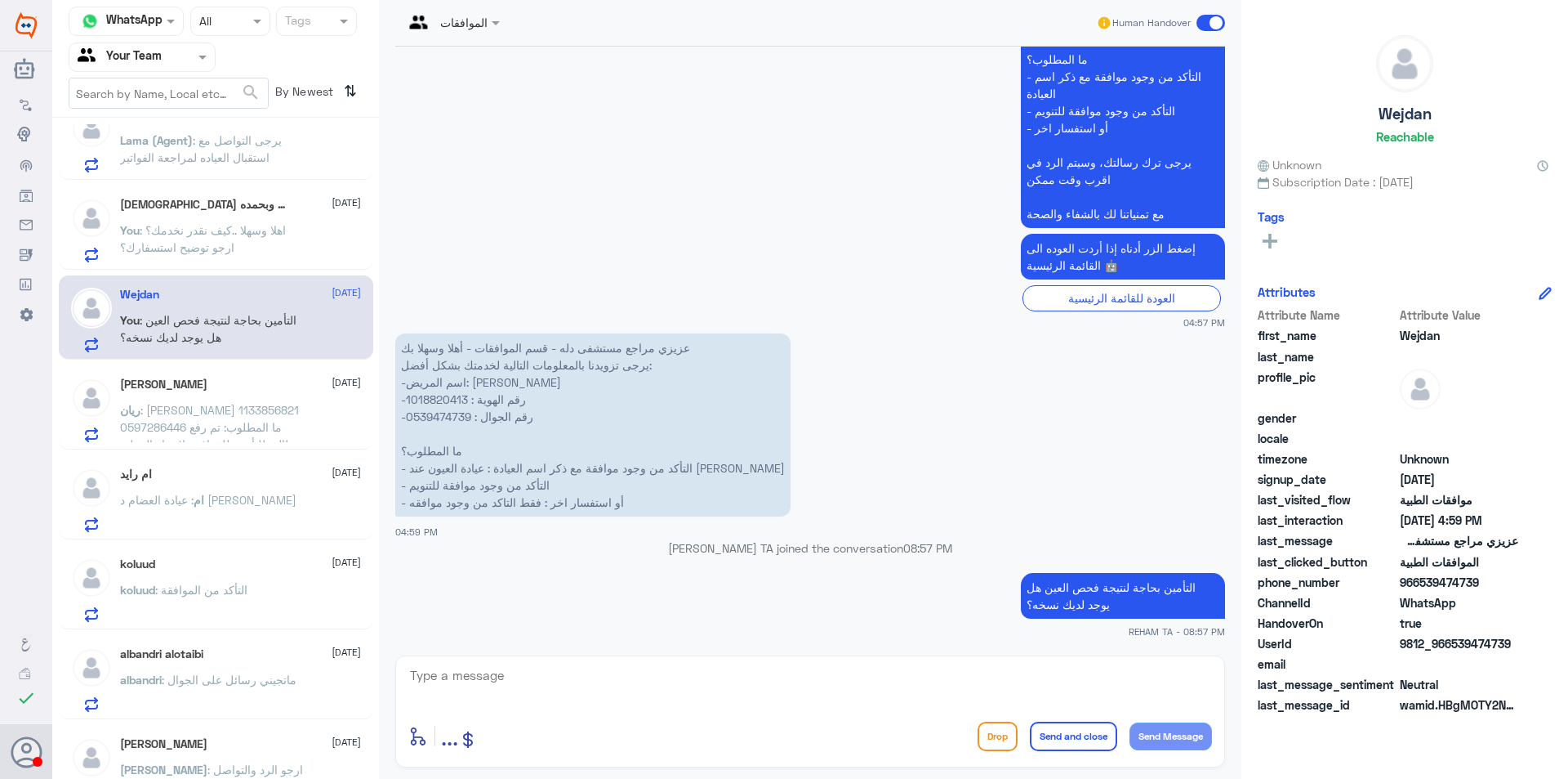
click at [223, 402] on p "ريان : ريان الدخيل 1133856821 0597286446 ما المطلوب: تم رفع مطالبة للتأمين للمو…" at bounding box center [212, 422] width 184 height 41
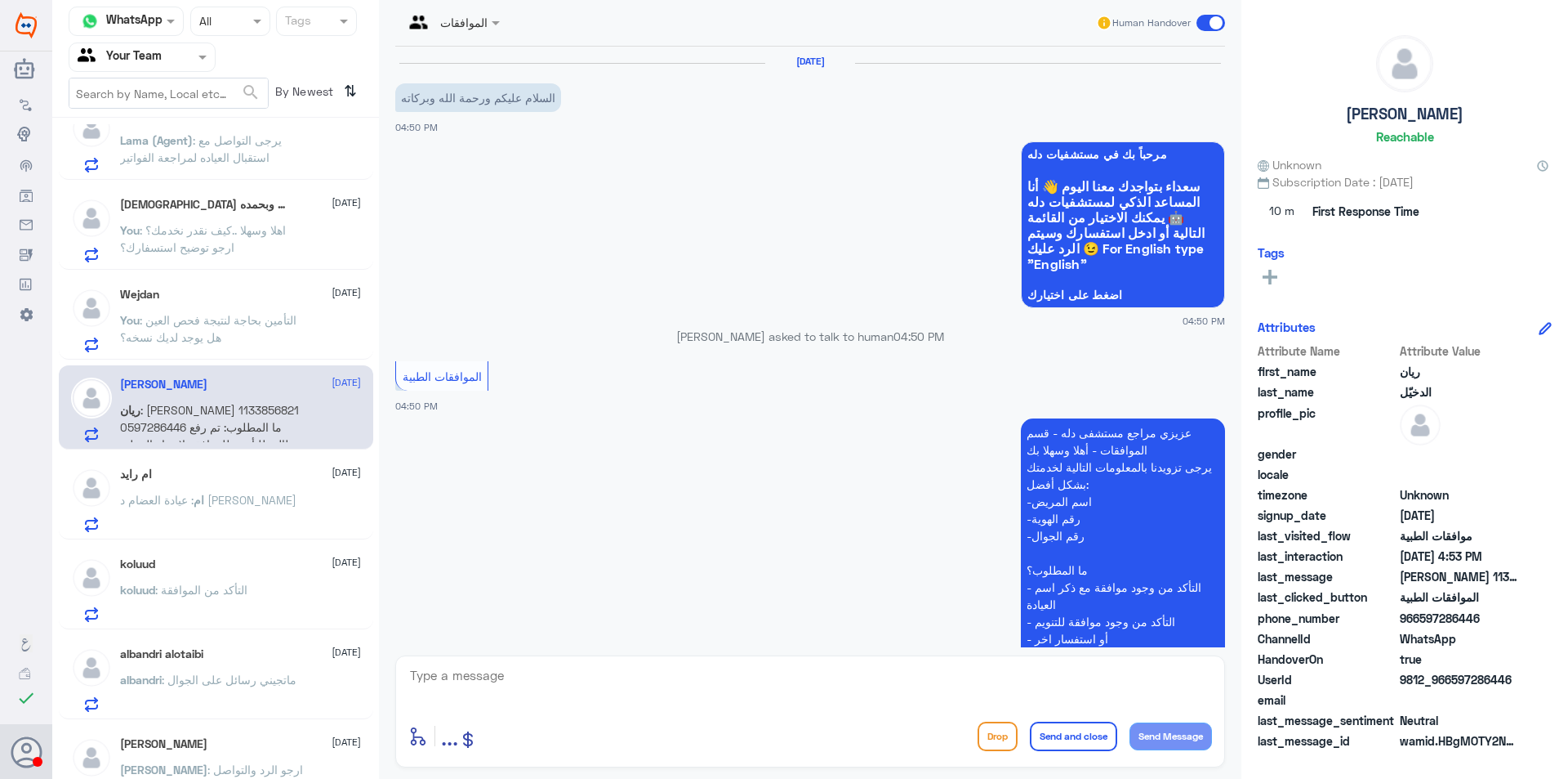
scroll to position [428, 0]
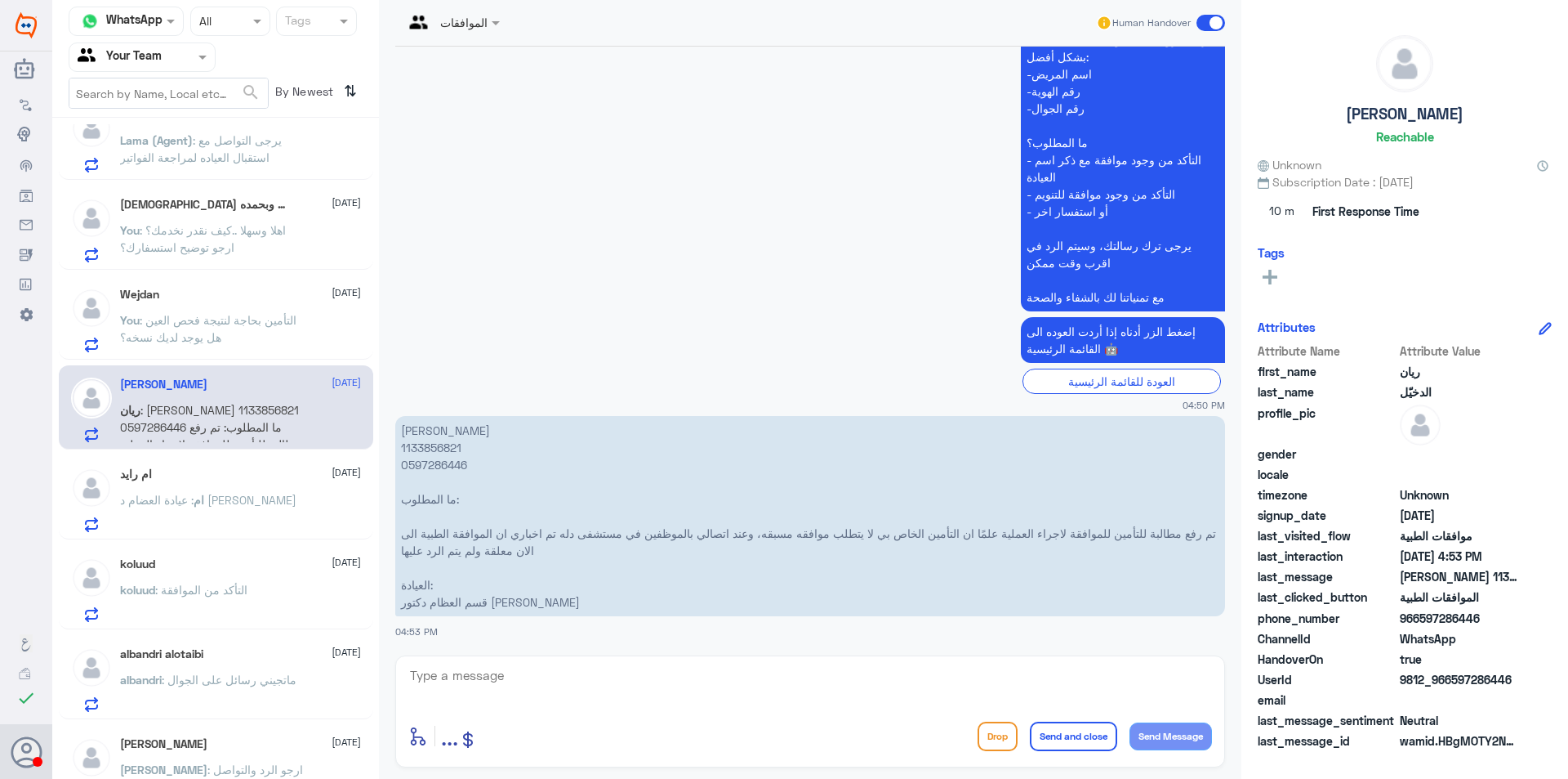
click at [441, 449] on p "ريان الدخيل 1133856821 0597286446 ما المطلوب: تم رفع مطالبة للتأمين للموافقة لا…" at bounding box center [811, 516] width 830 height 201
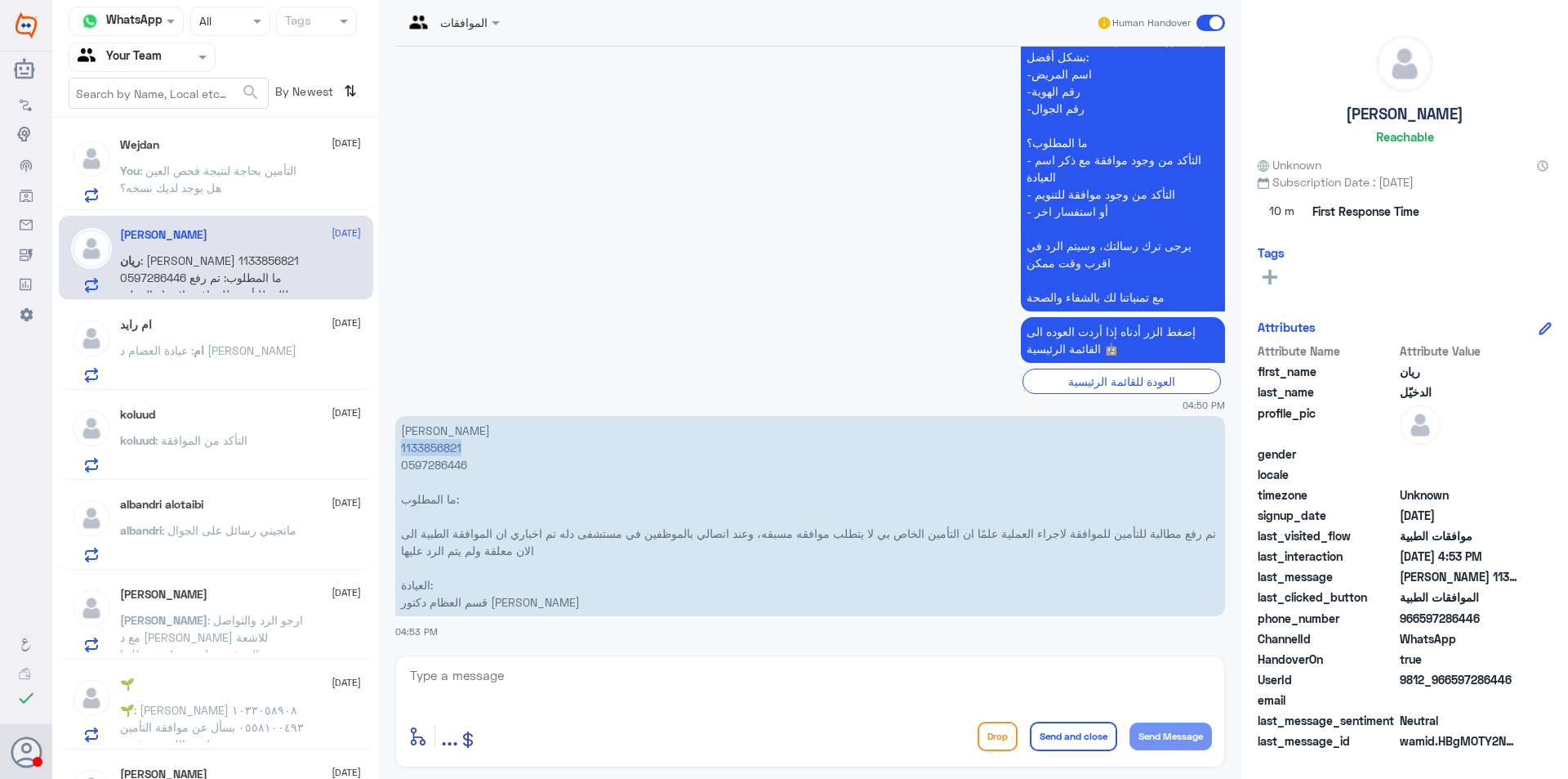
scroll to position [984, 0]
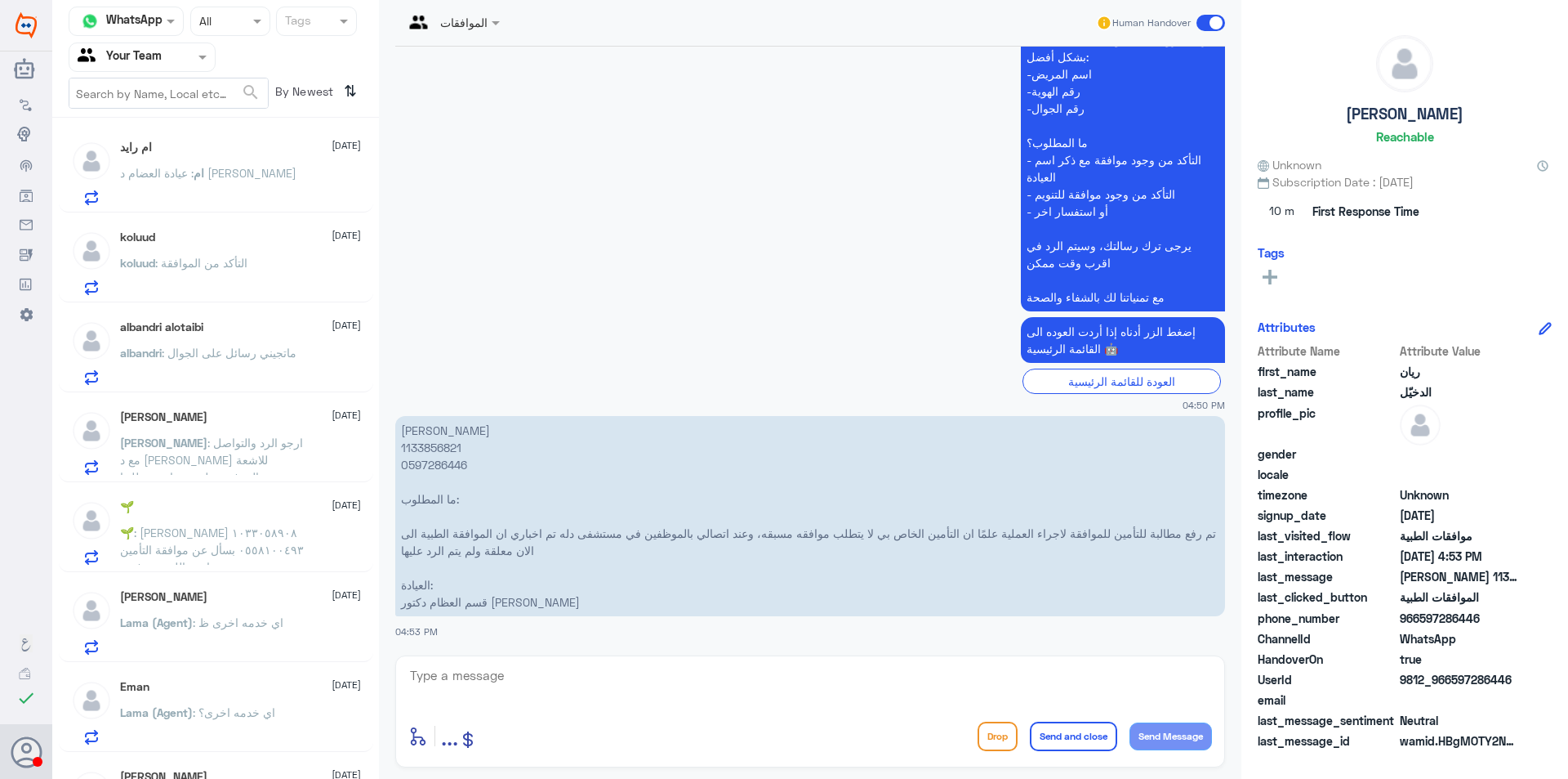
click at [536, 673] on textarea at bounding box center [810, 684] width 804 height 40
click at [721, 702] on textarea at bounding box center [810, 684] width 804 height 40
type textarea "اهلا وسهلا سيتم تحويلها لقسم التنويم للمتابعه حالا"
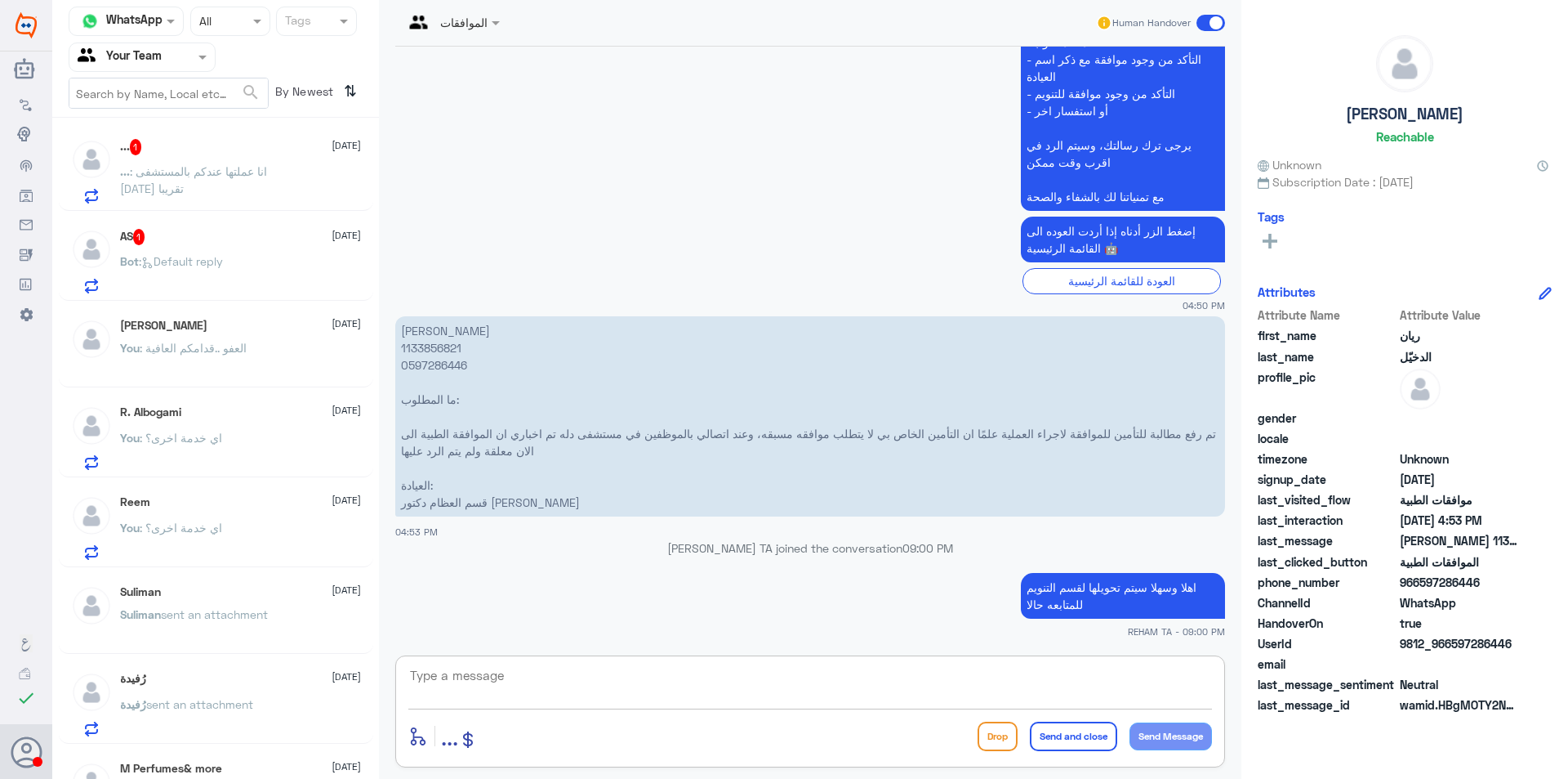
scroll to position [0, 0]
click at [274, 196] on p "... : انا عملتها عندكم بالمستشفى قبل أسبوعين تقريبا" at bounding box center [212, 186] width 184 height 41
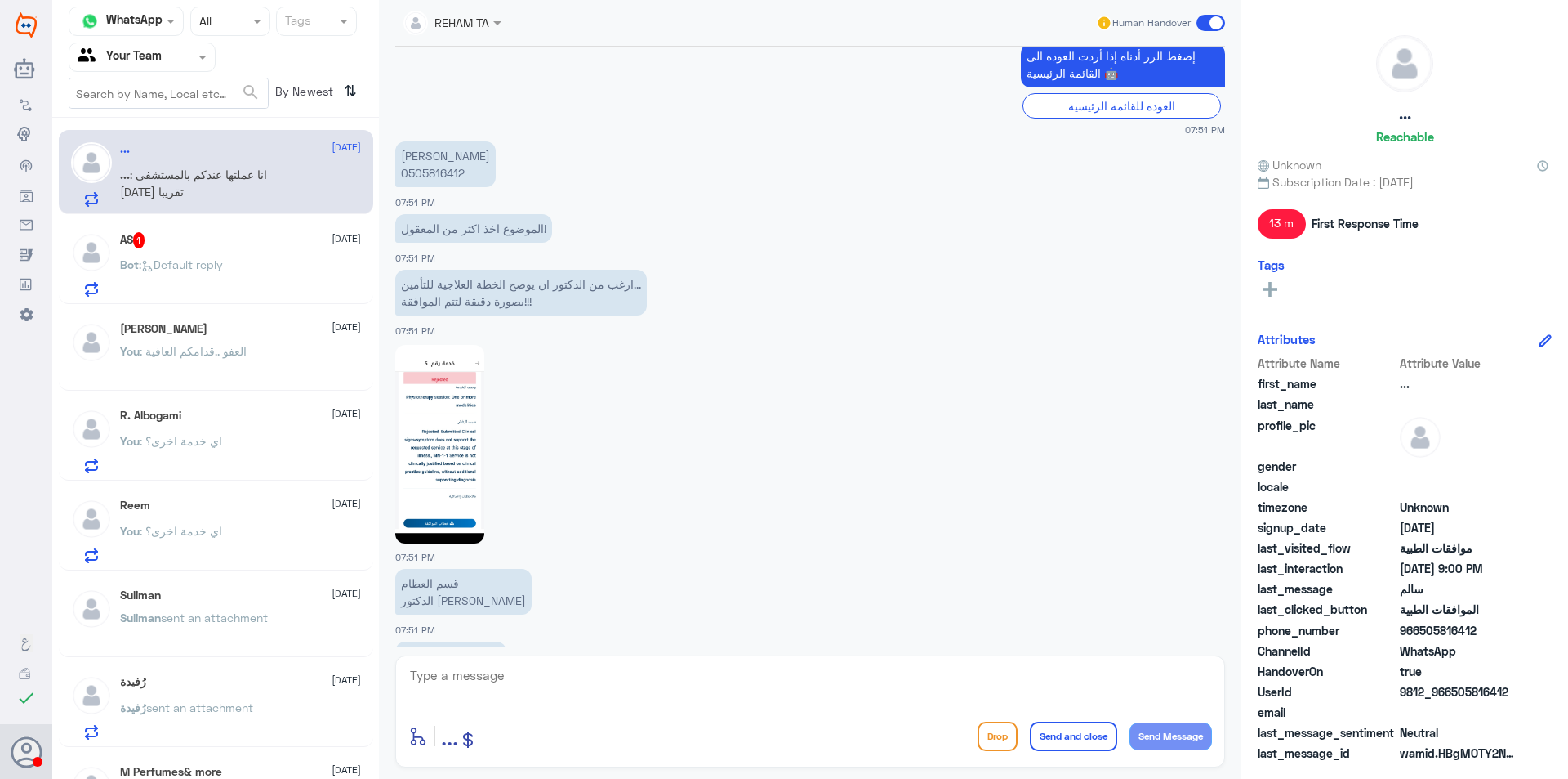
scroll to position [1072, 0]
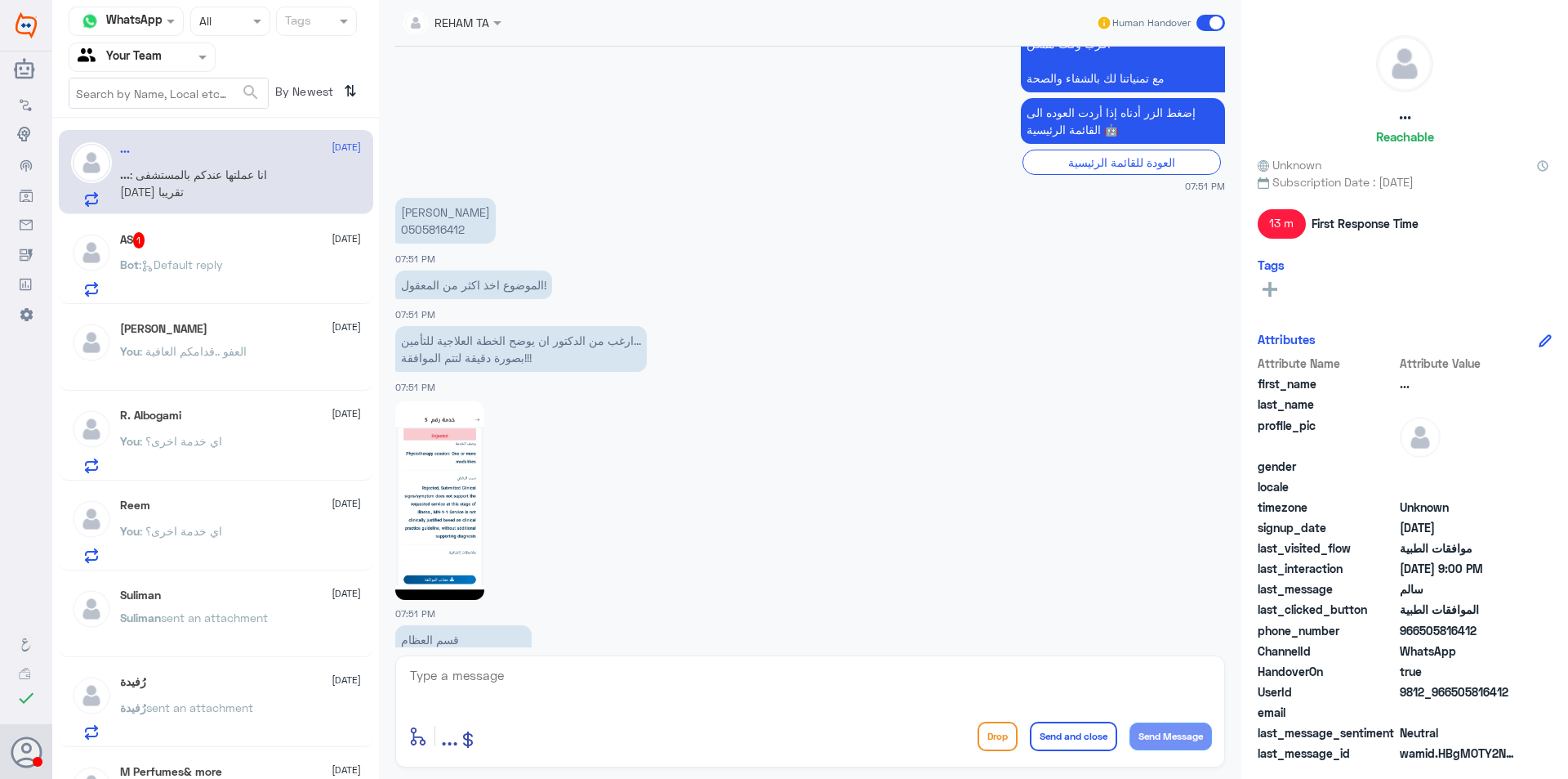
click at [442, 233] on p "سالم بن حمود الغربي 0505816412" at bounding box center [445, 220] width 101 height 45
click at [221, 271] on span "Bot : Default reply" at bounding box center [172, 265] width 103 height 14
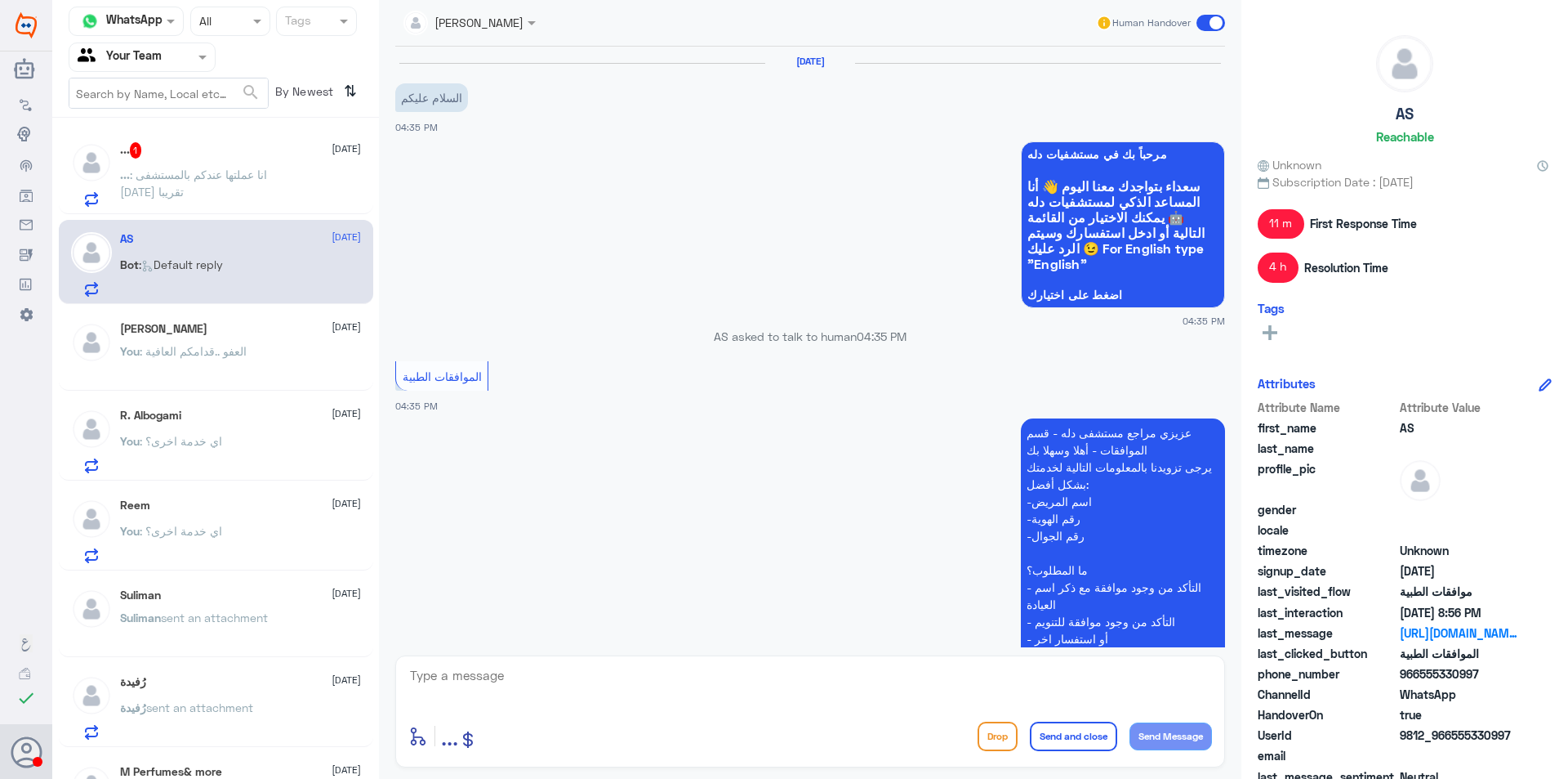
scroll to position [1079, 0]
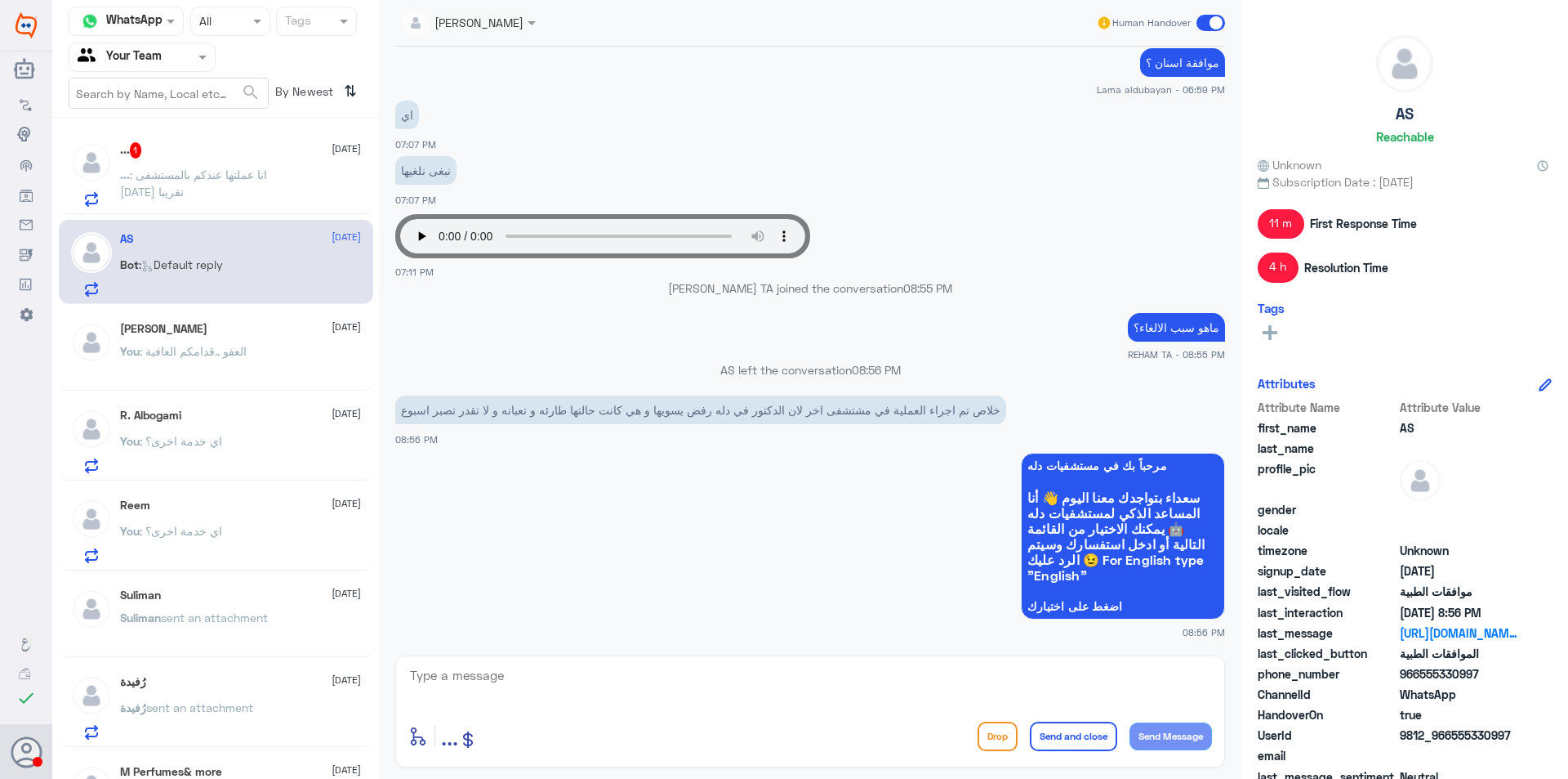
click at [181, 337] on div "ابو سعود 11 September You : العفو ..قدامكم العافية" at bounding box center [241, 352] width 241 height 62
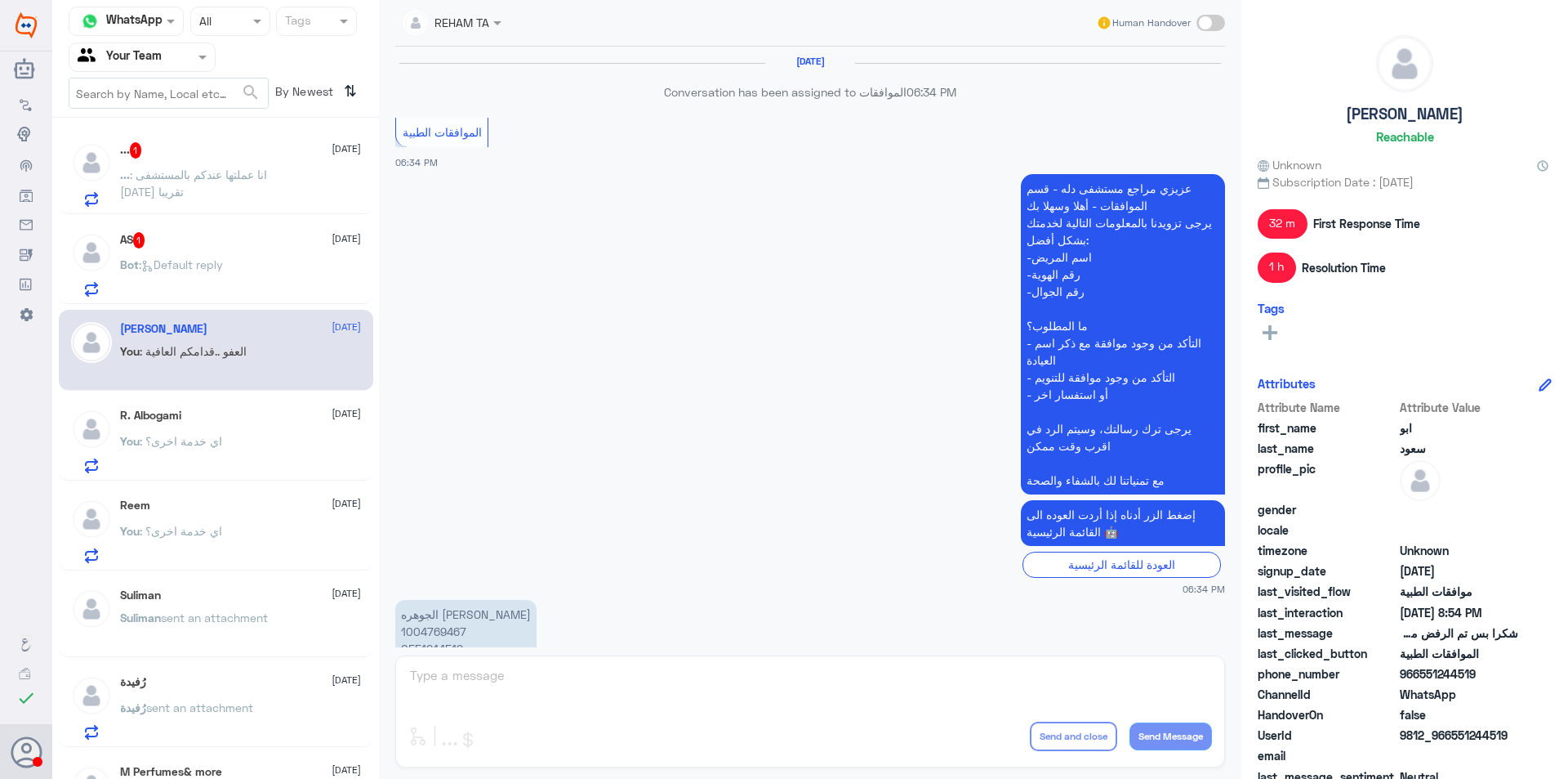
scroll to position [877, 0]
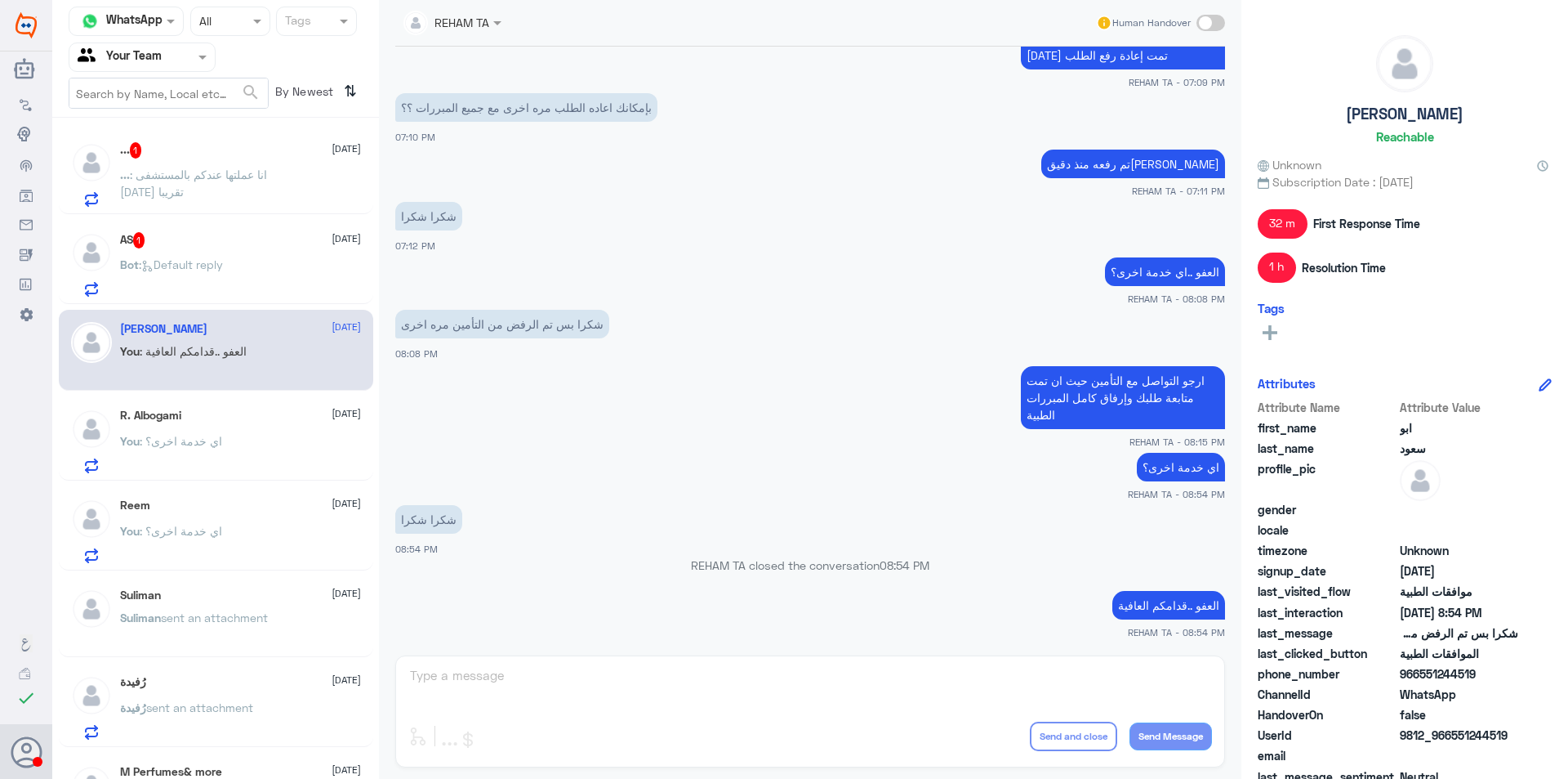
click at [206, 439] on span ": اي خدمة اخرى؟" at bounding box center [181, 441] width 83 height 14
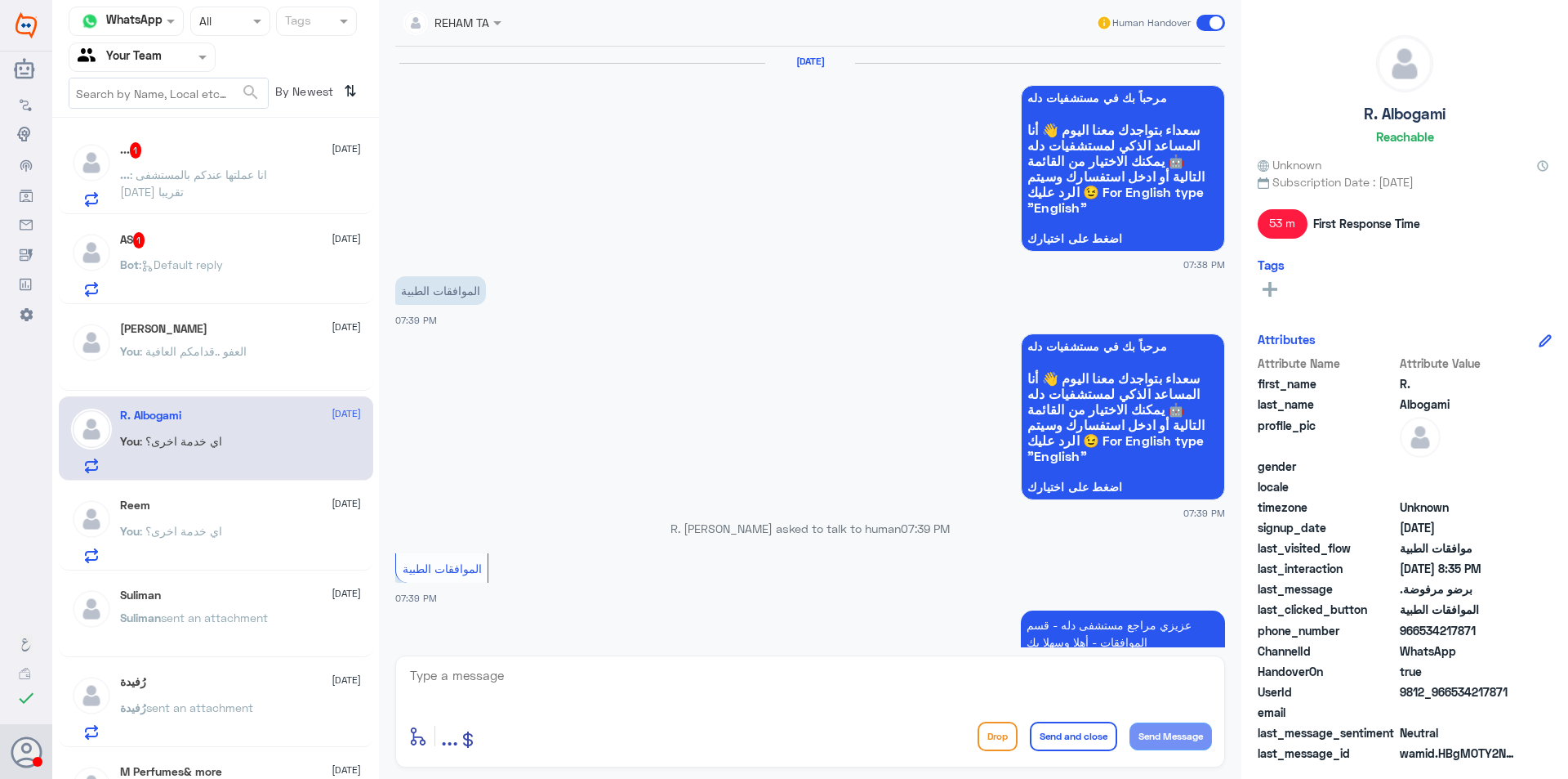
scroll to position [1257, 0]
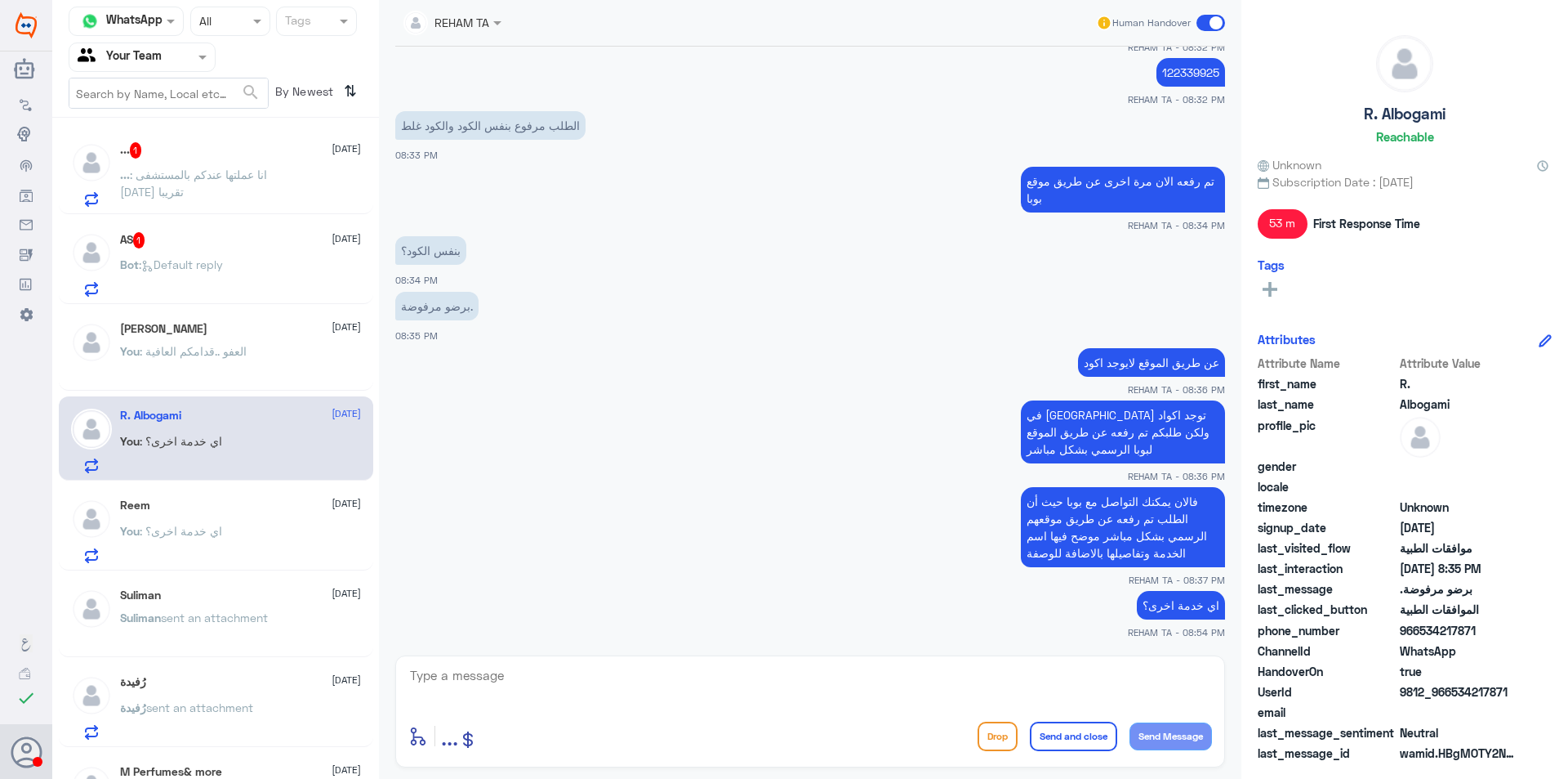
click at [221, 184] on p "... : انا عملتها عندكم بالمستشفى قبل أسبوعين تقريبا" at bounding box center [212, 186] width 184 height 41
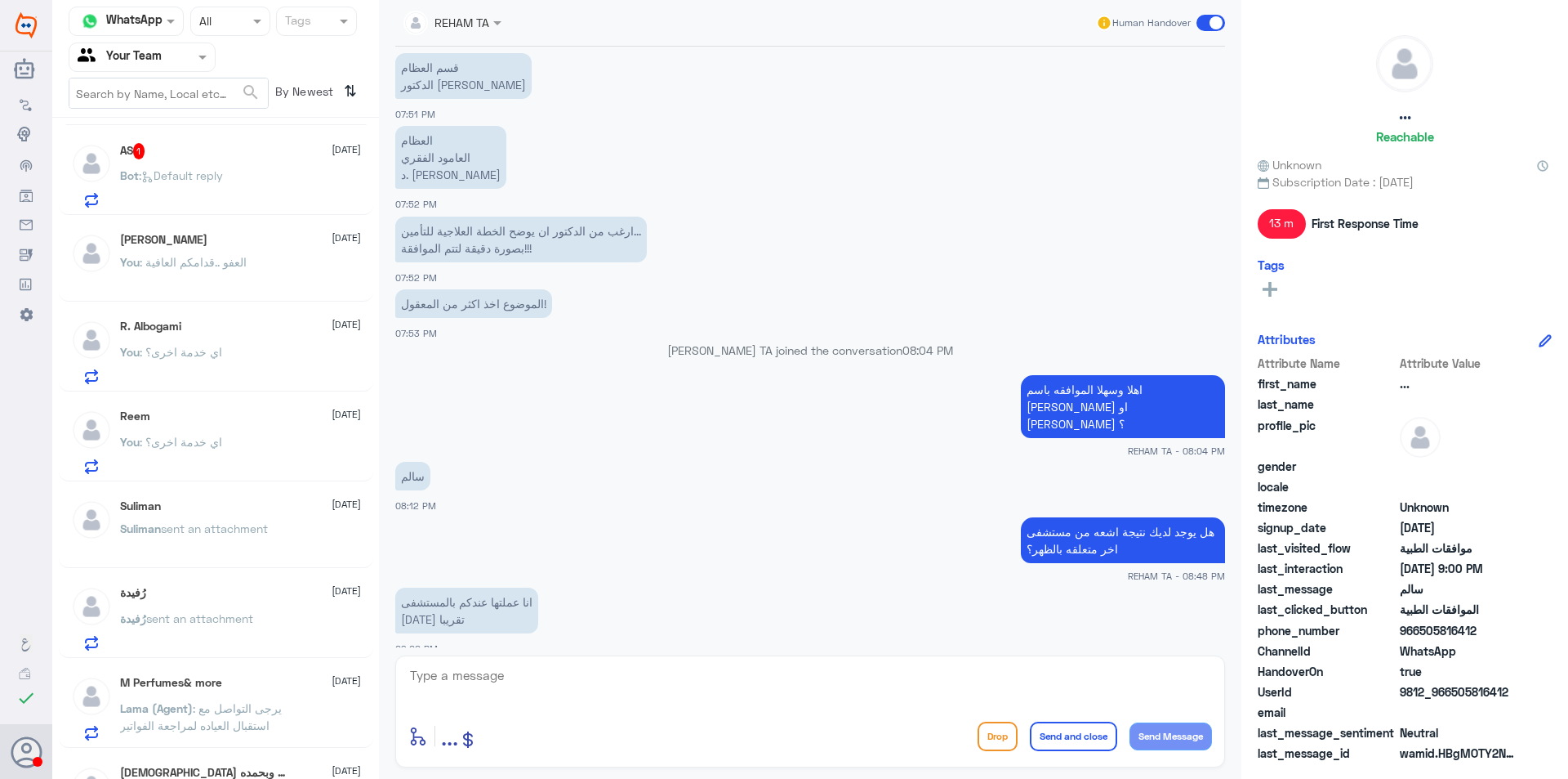
scroll to position [82, 0]
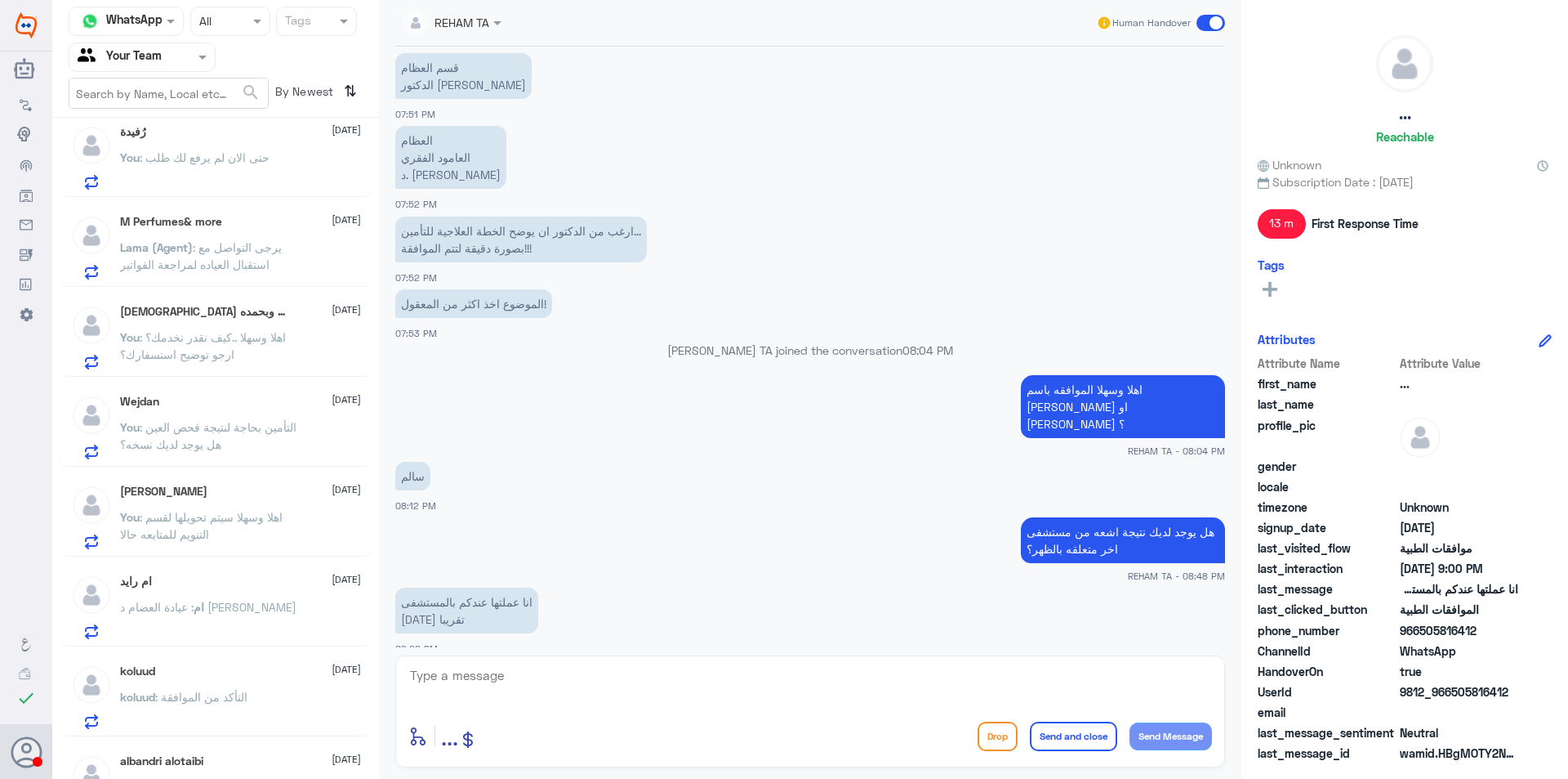
scroll to position [327, 0]
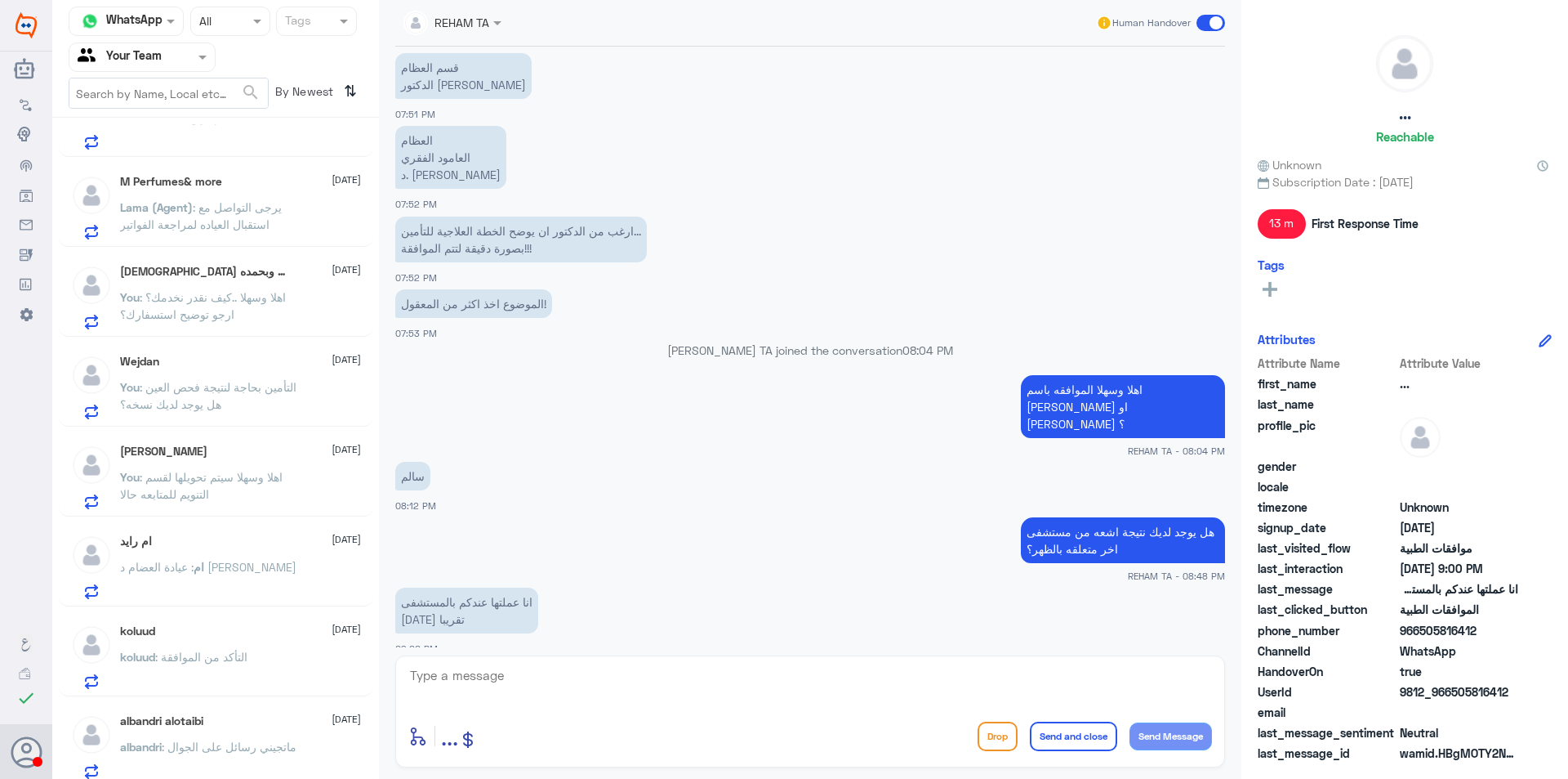
click at [274, 492] on p "You : اهلا وسهلا سيتم تحويلها لقسم التنويم للمتابعه حالا" at bounding box center [212, 488] width 184 height 41
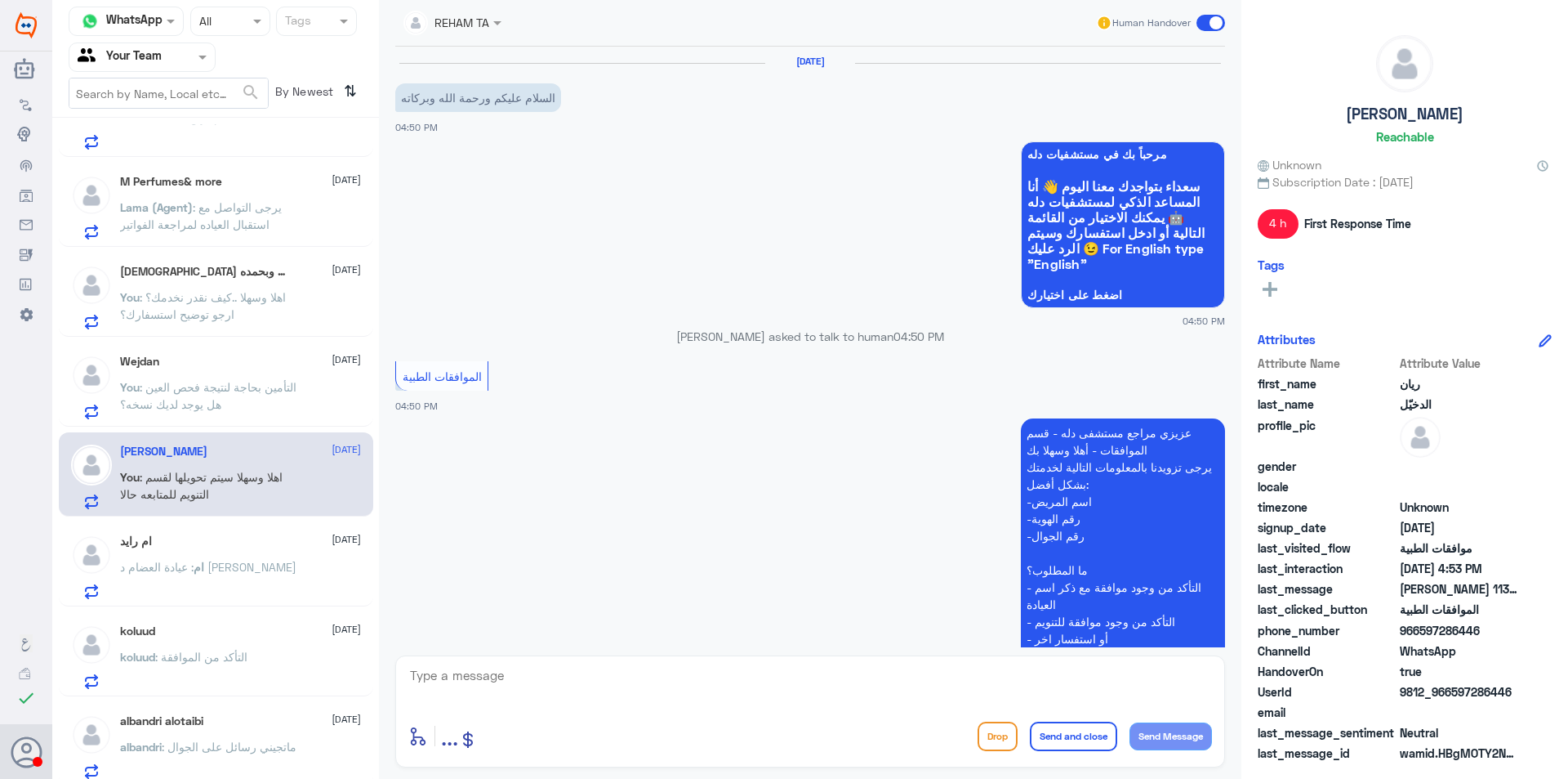
scroll to position [527, 0]
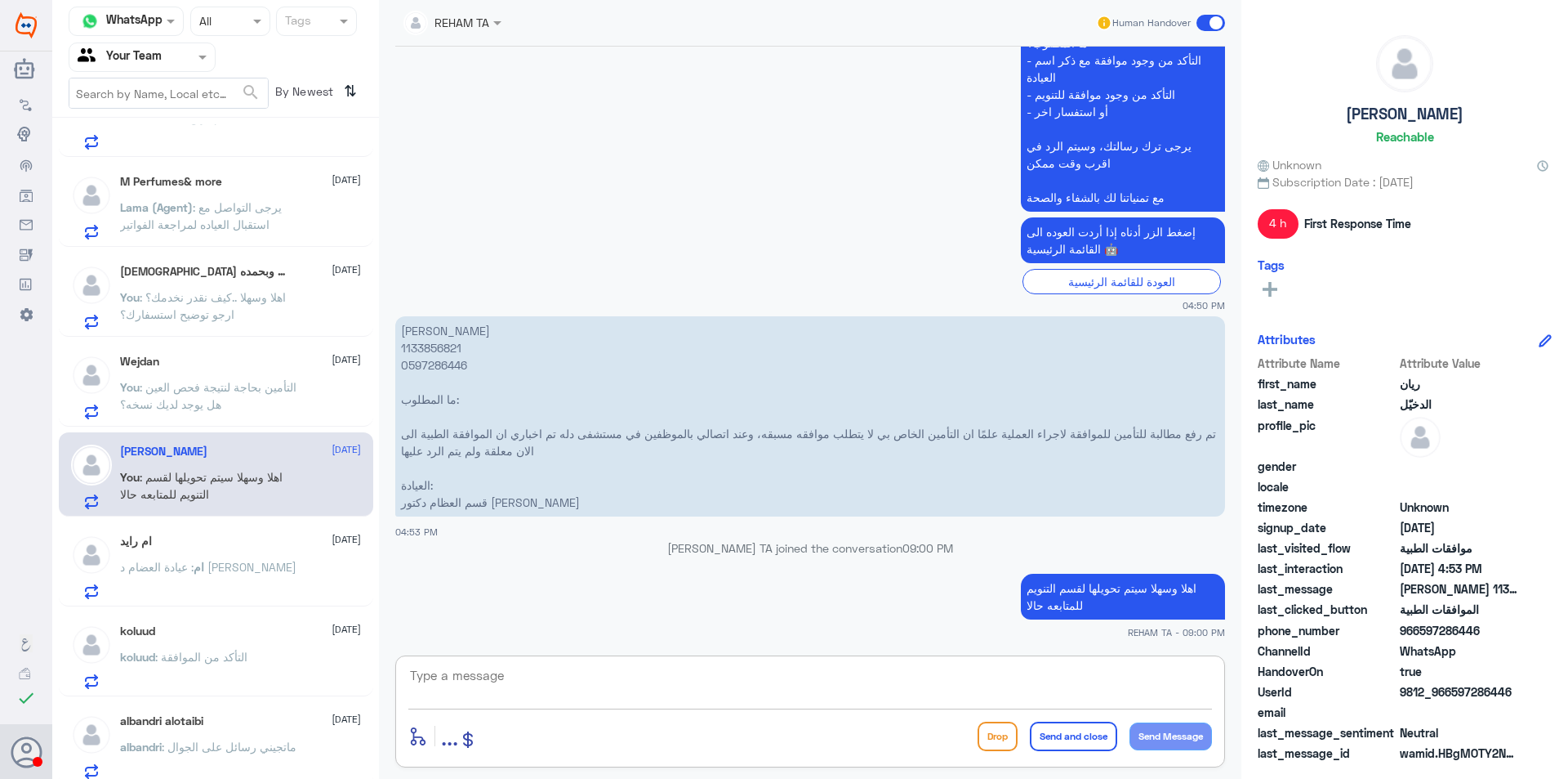
click at [542, 671] on textarea at bounding box center [810, 684] width 804 height 40
type textarea "I"
type textarea "هل تم عمل جلسات علاج طبيعي ؟"
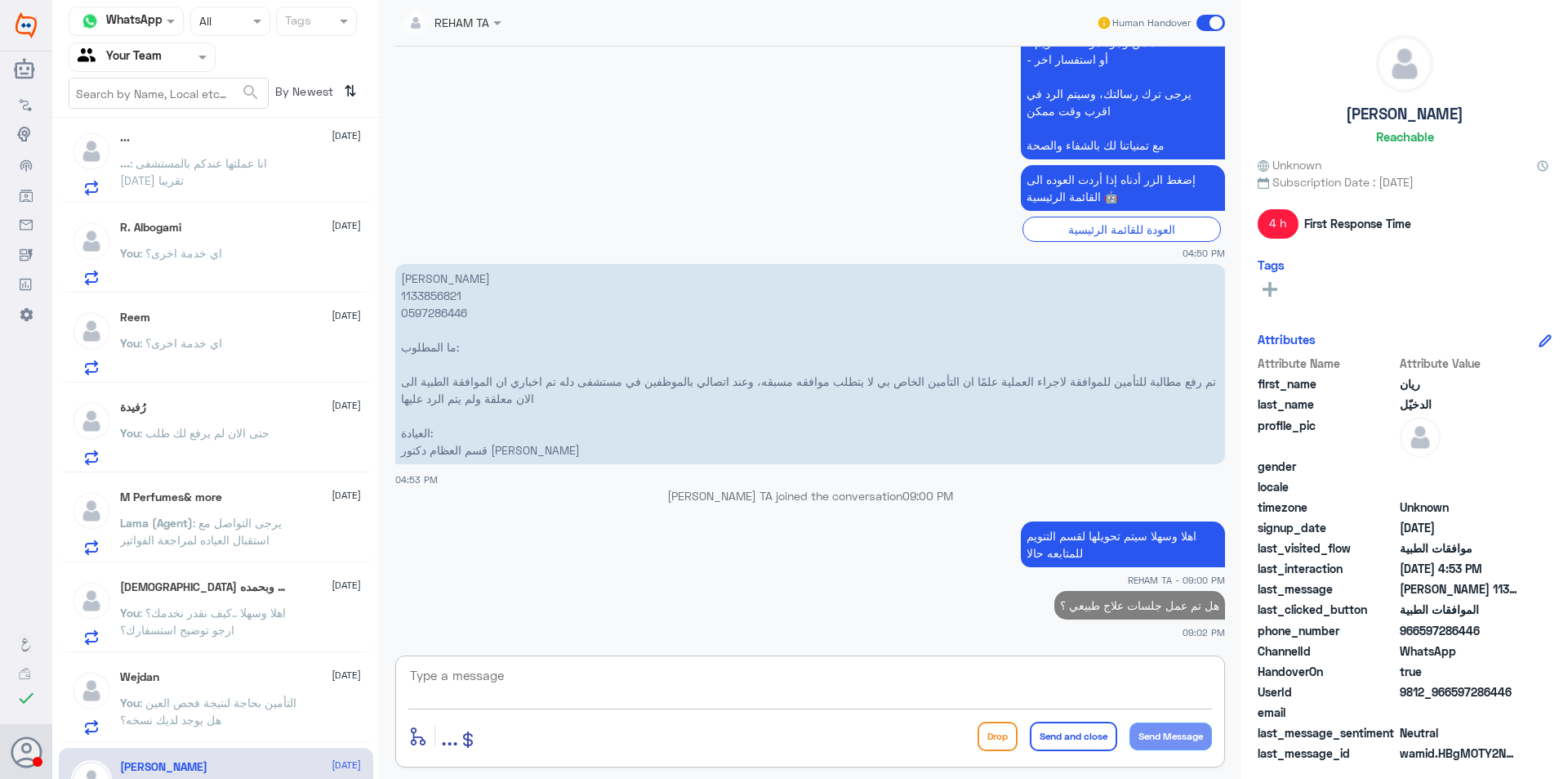
scroll to position [0, 0]
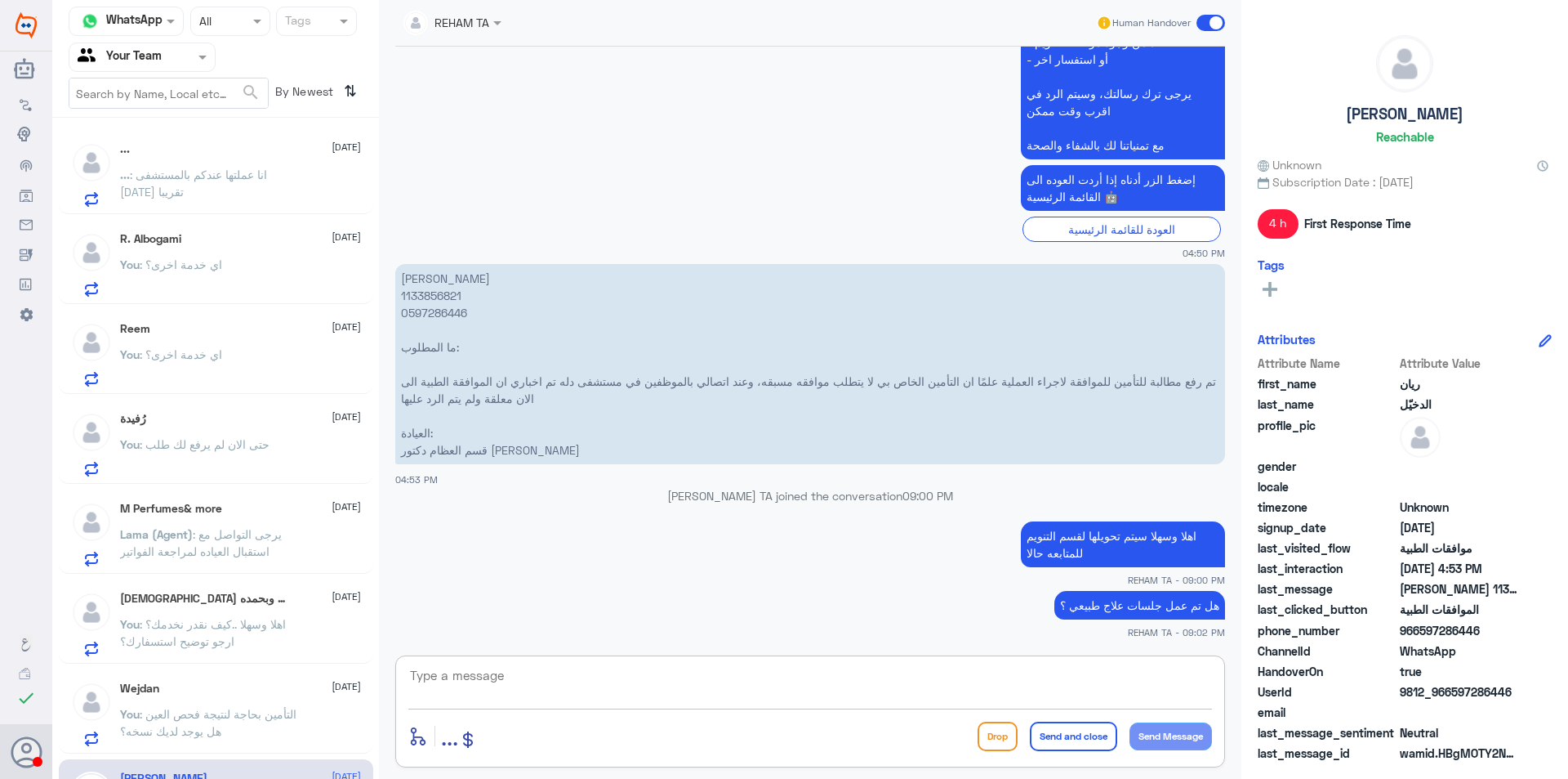
click at [219, 160] on div "... 11 September ... : انا عملتها عندكم بالمستشفى قبل أسبوعين تقريبا" at bounding box center [241, 175] width 241 height 64
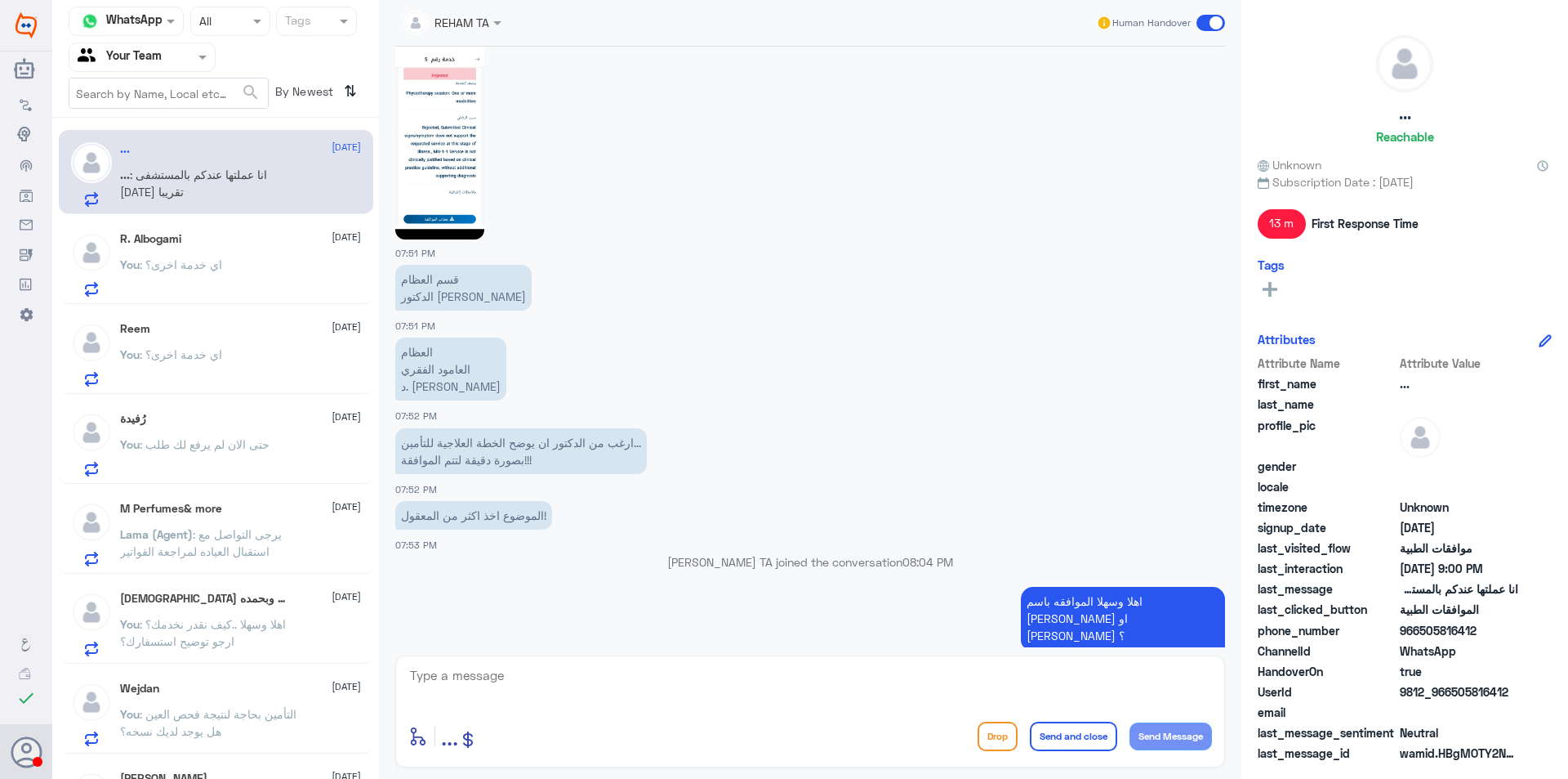
scroll to position [1317, 0]
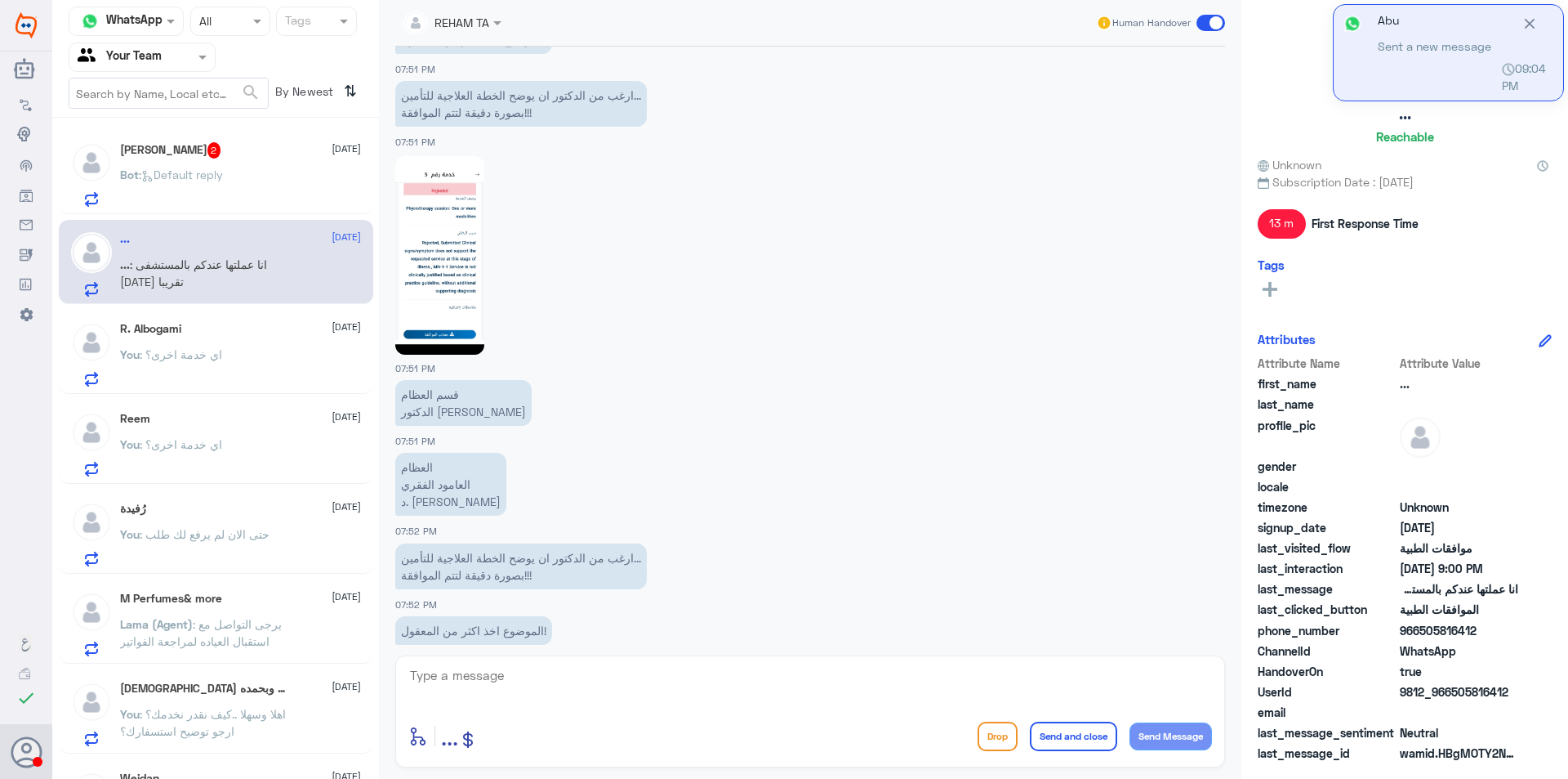
click at [190, 160] on div "ريان الدخيّل 2 11 September Bot : Default reply" at bounding box center [241, 175] width 241 height 64
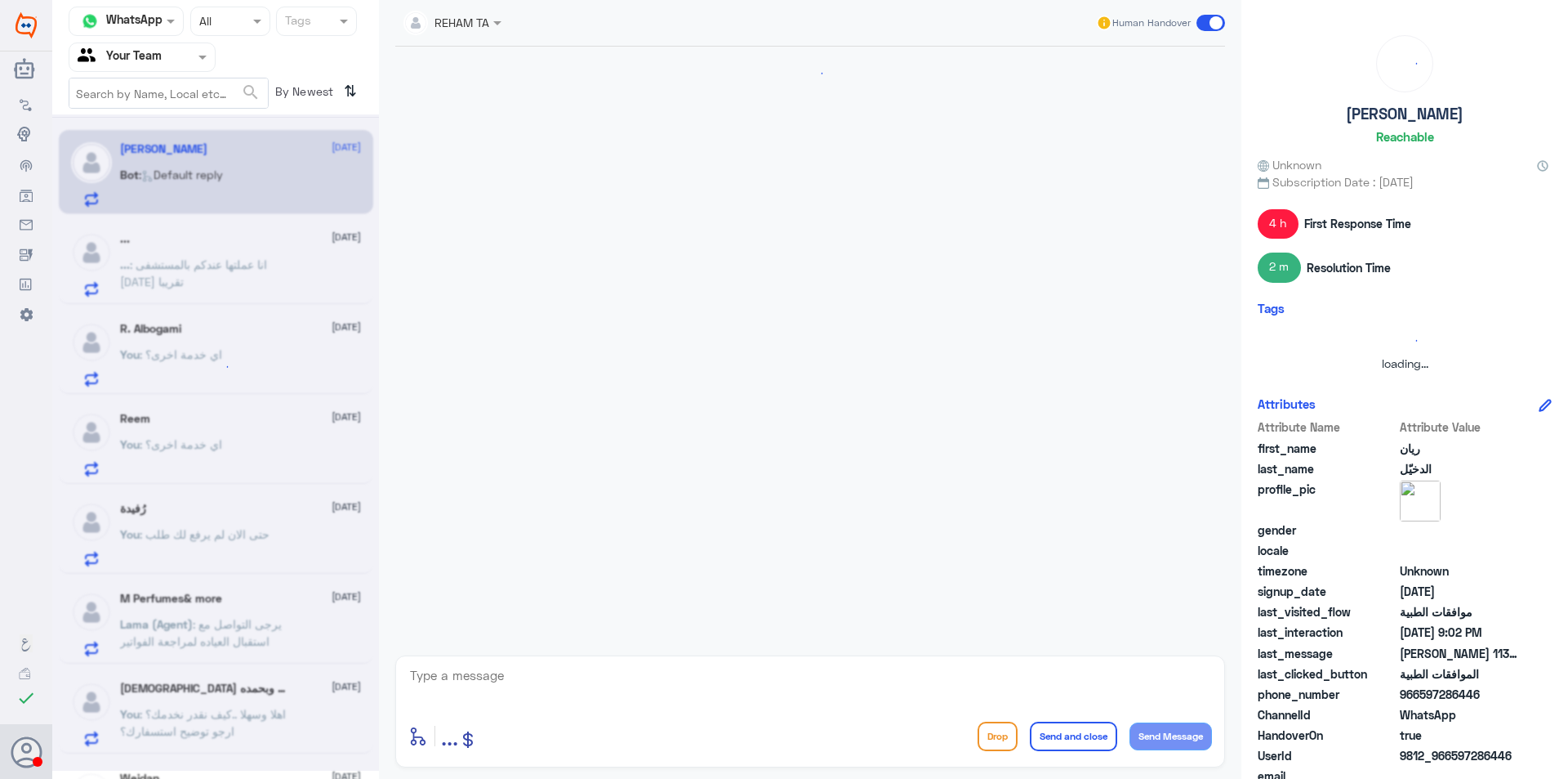
scroll to position [1105, 0]
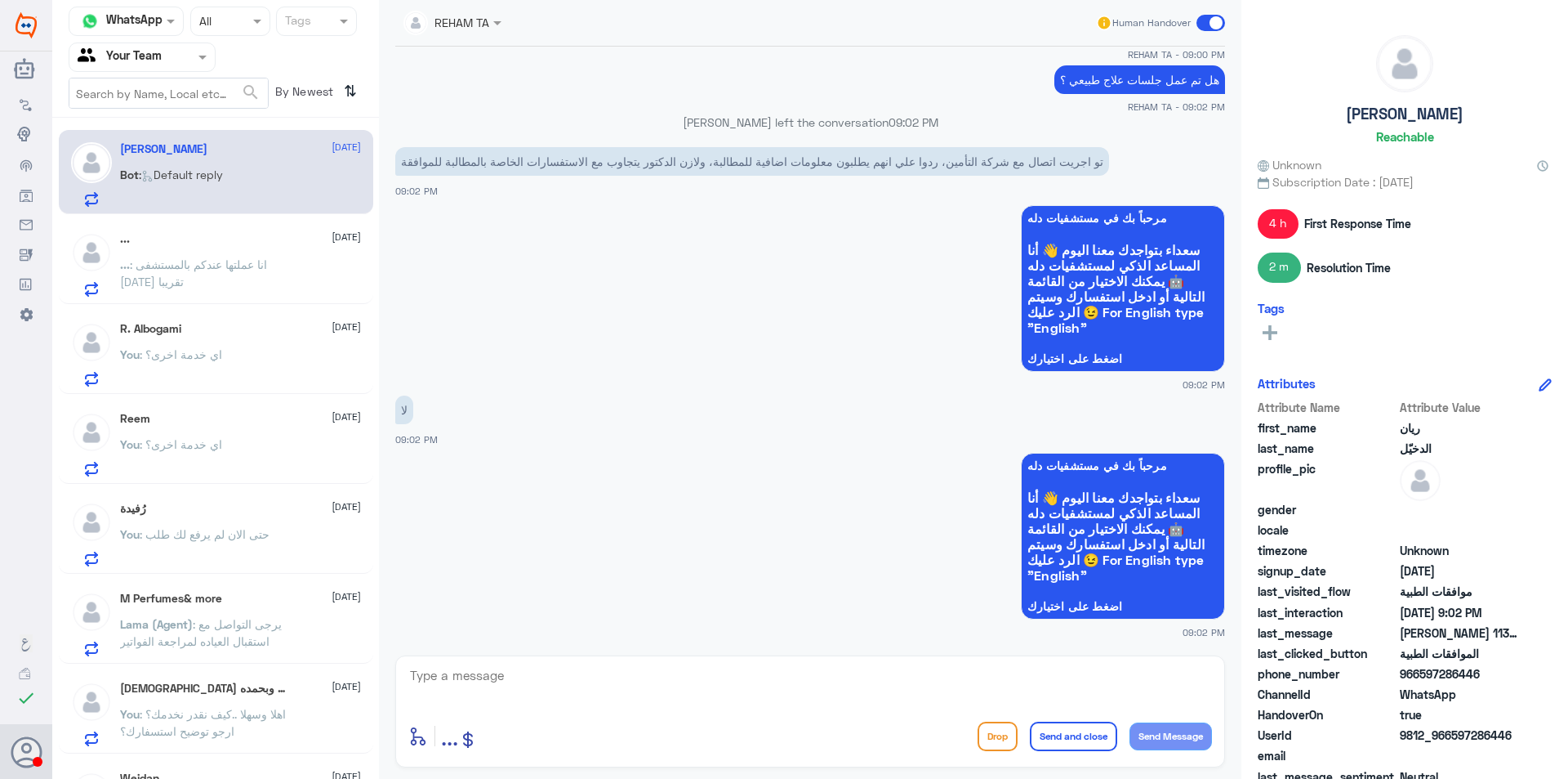
click at [197, 246] on div "... 11 September ... : انا عملتها عندكم بالمستشفى قبل أسبوعين تقريبا" at bounding box center [241, 264] width 241 height 64
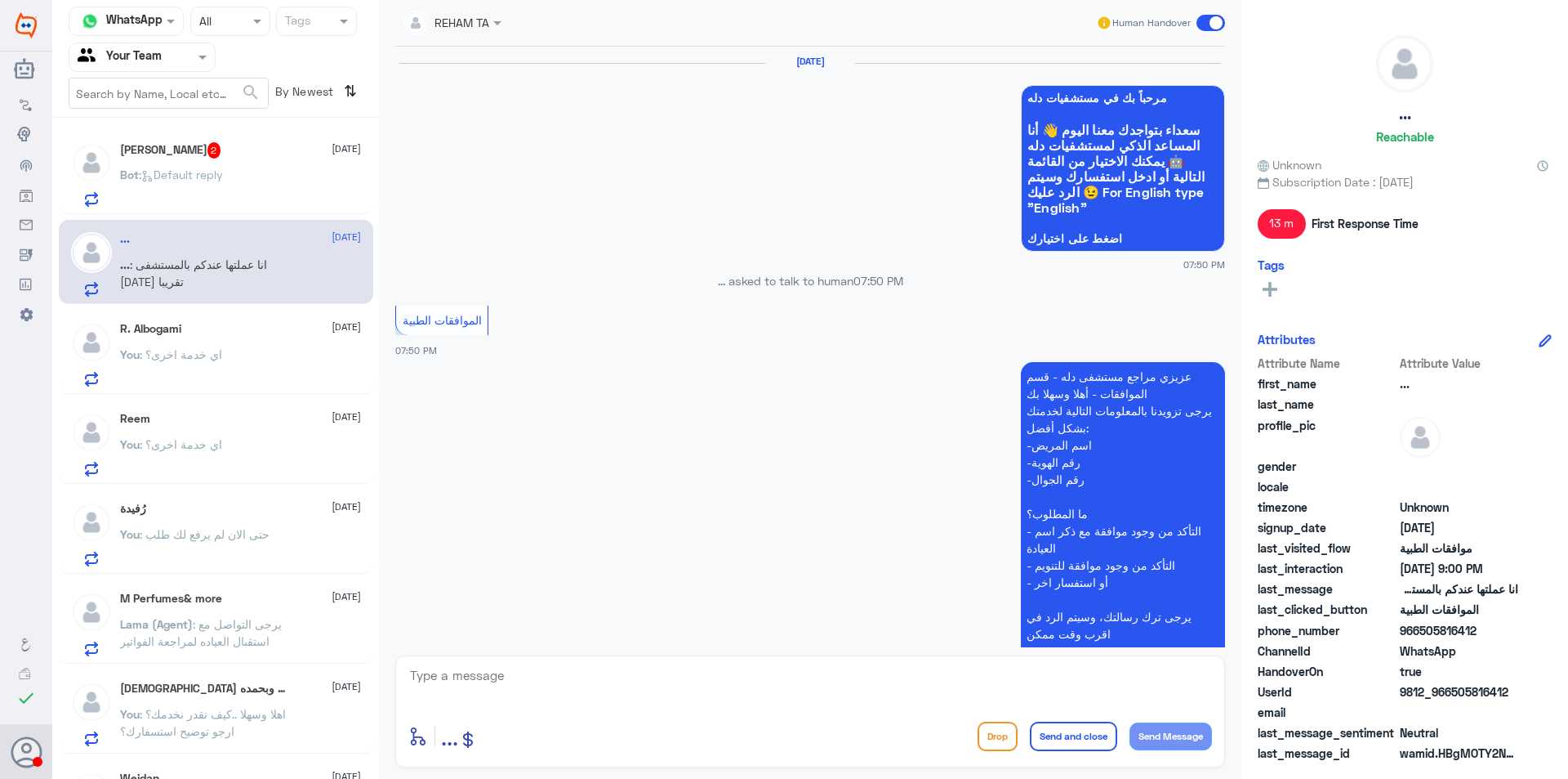
scroll to position [1644, 0]
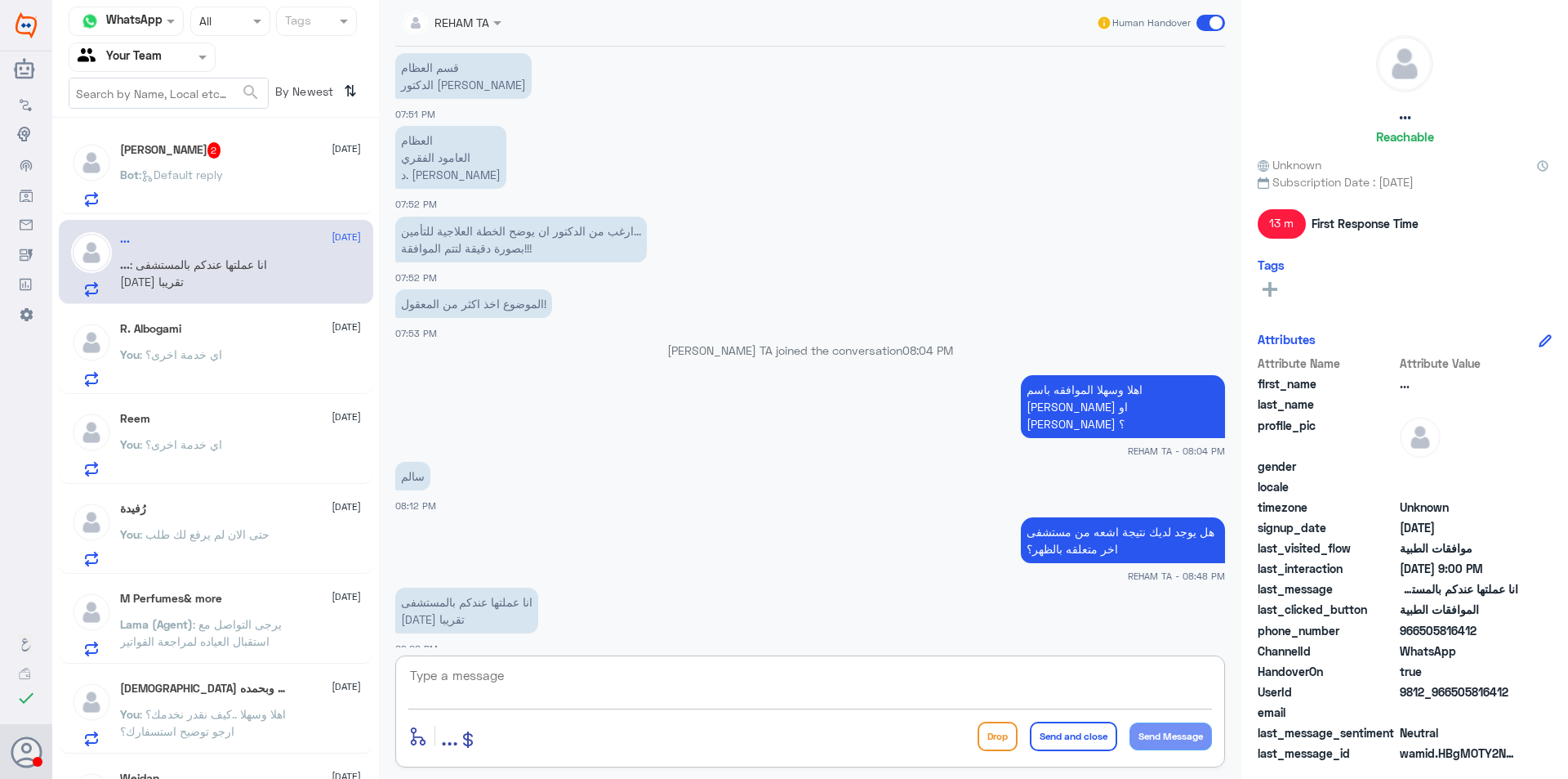
click at [516, 672] on textarea at bounding box center [810, 684] width 804 height 40
type textarea "تم الارفاق ..ننتظر رد التأمين"
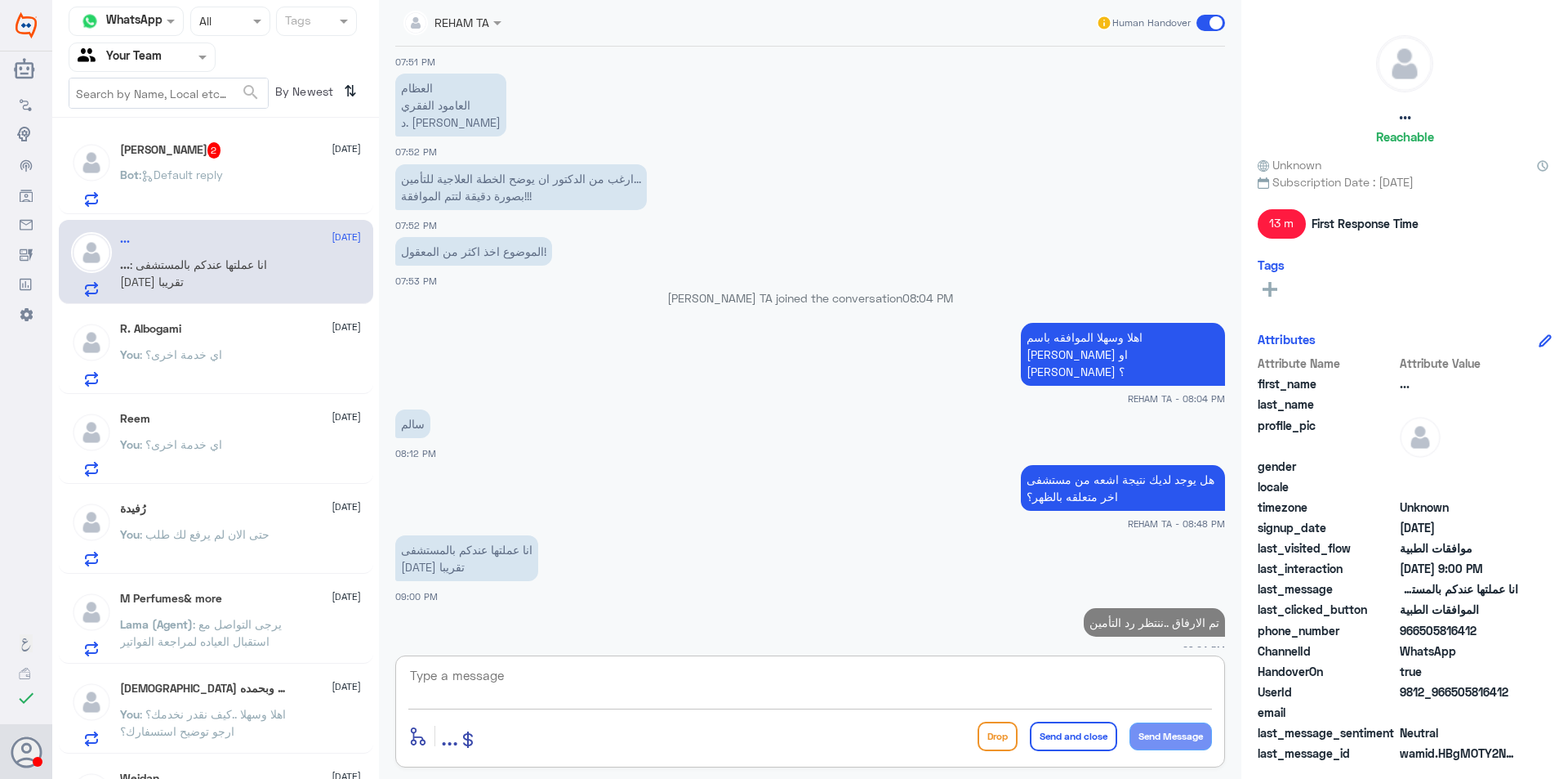
click at [279, 191] on div "Bot : Default reply" at bounding box center [241, 188] width 241 height 37
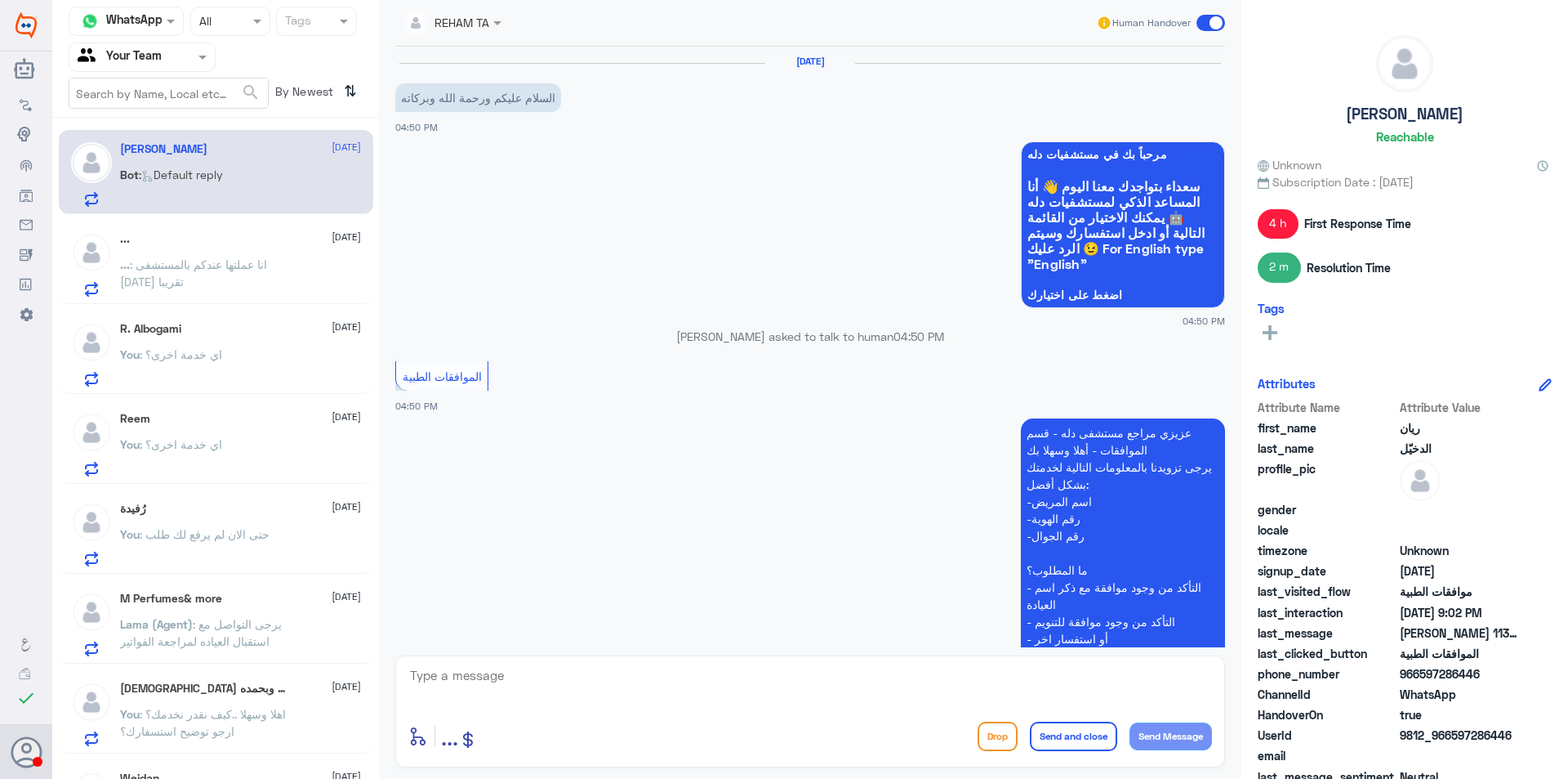
scroll to position [1105, 0]
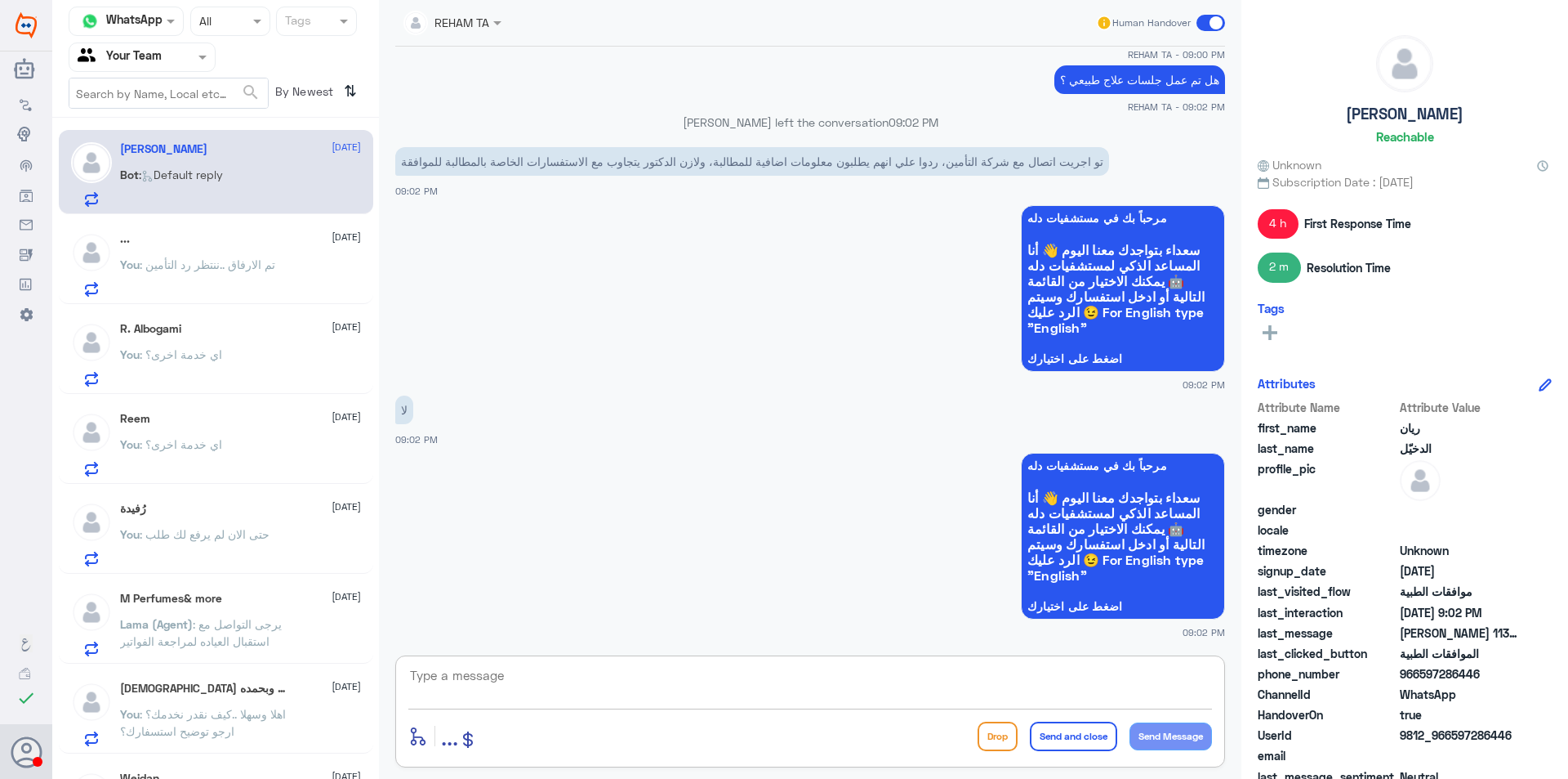
click at [681, 674] on textarea at bounding box center [810, 684] width 804 height 40
type textarea "نعم صحيح التأمين يستفسر إذا تم اجراء جلسات علاج طبيعي من قبل سواء لدينا في دلة …"
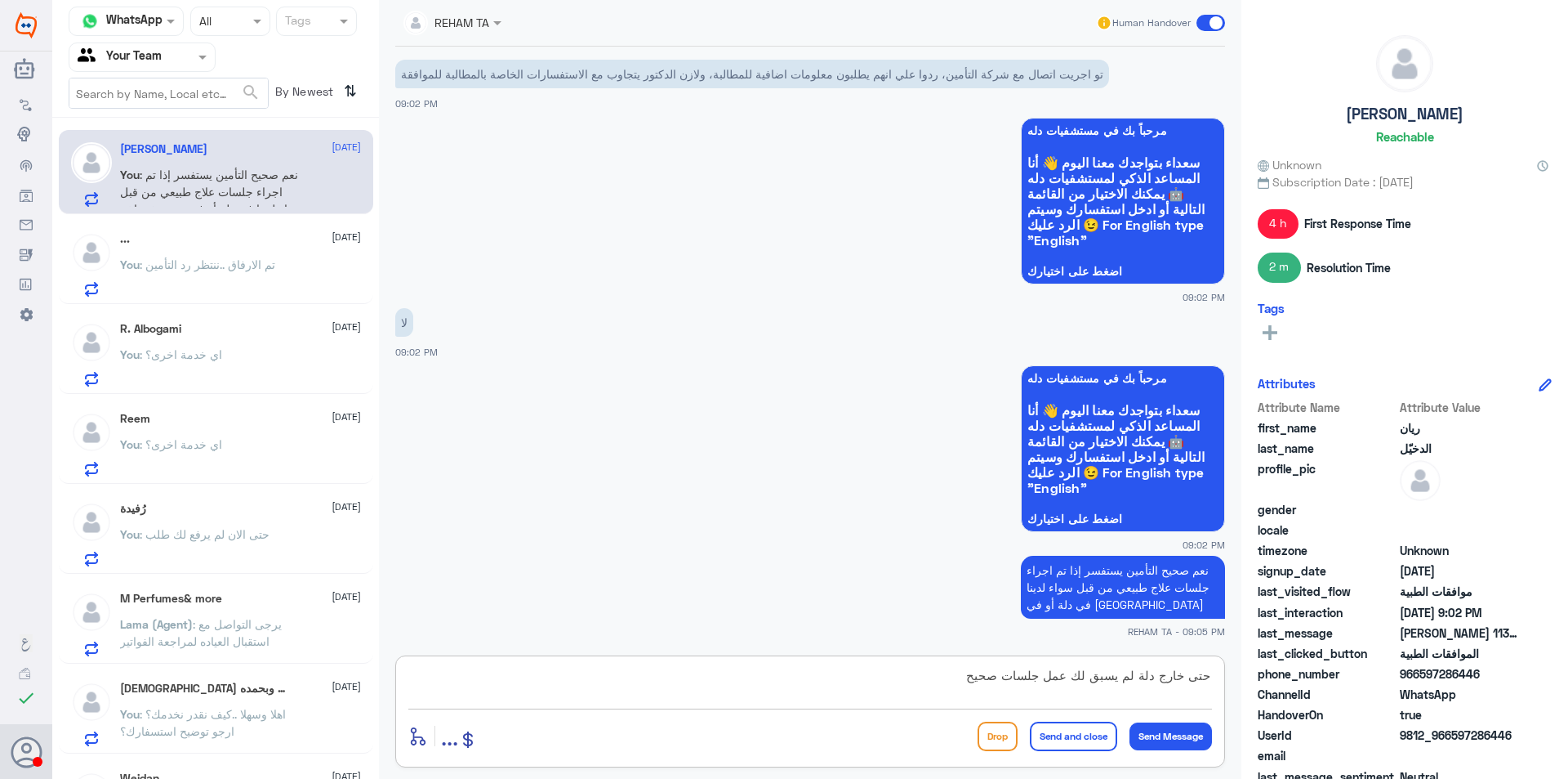
type textarea "حتى خارج دلة لم يسبق لك عمل جلسات صحيح؟"
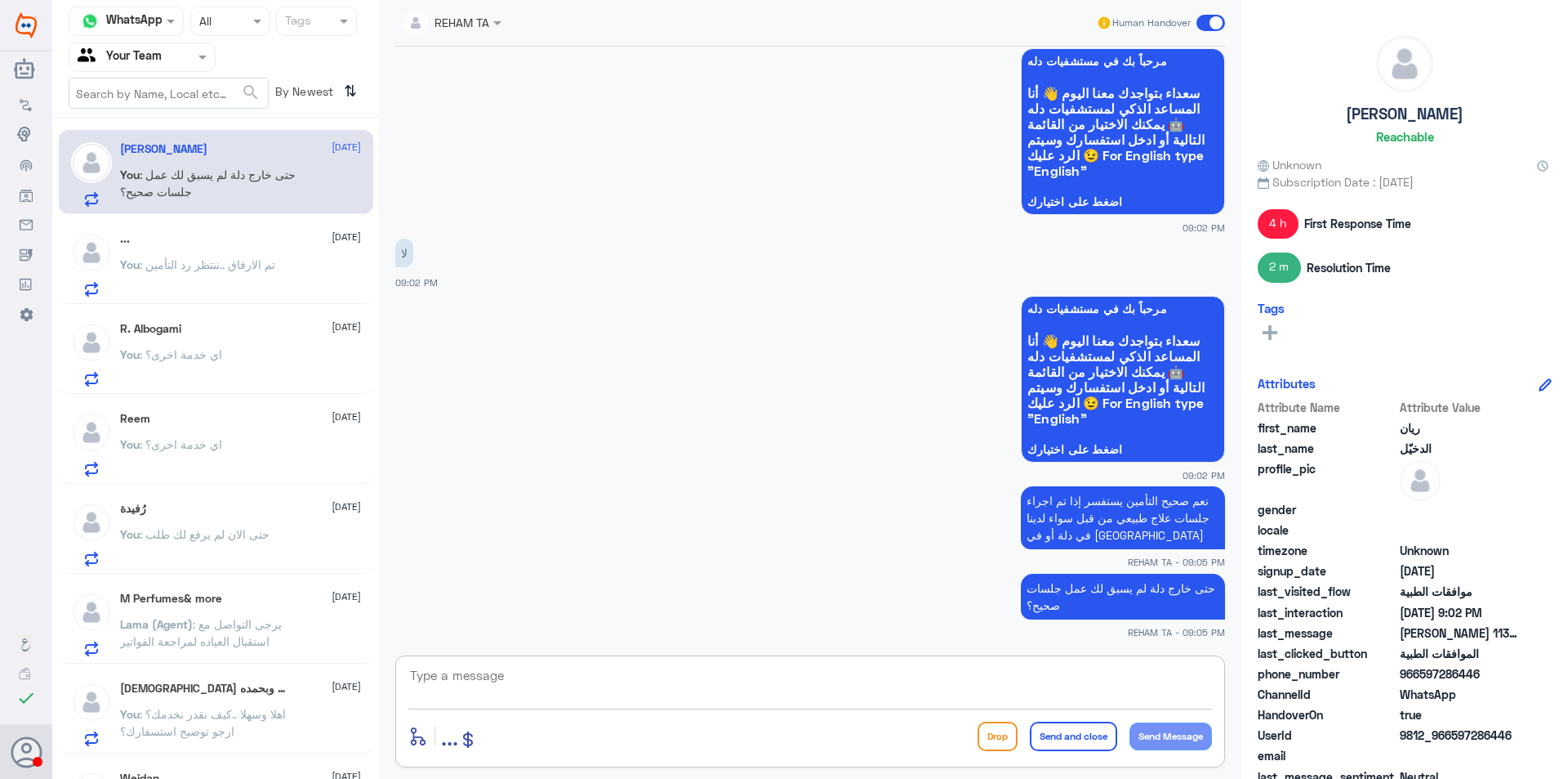
click at [295, 266] on div "You : تم الارفاق ..ننتظر رد التأمين" at bounding box center [241, 278] width 241 height 37
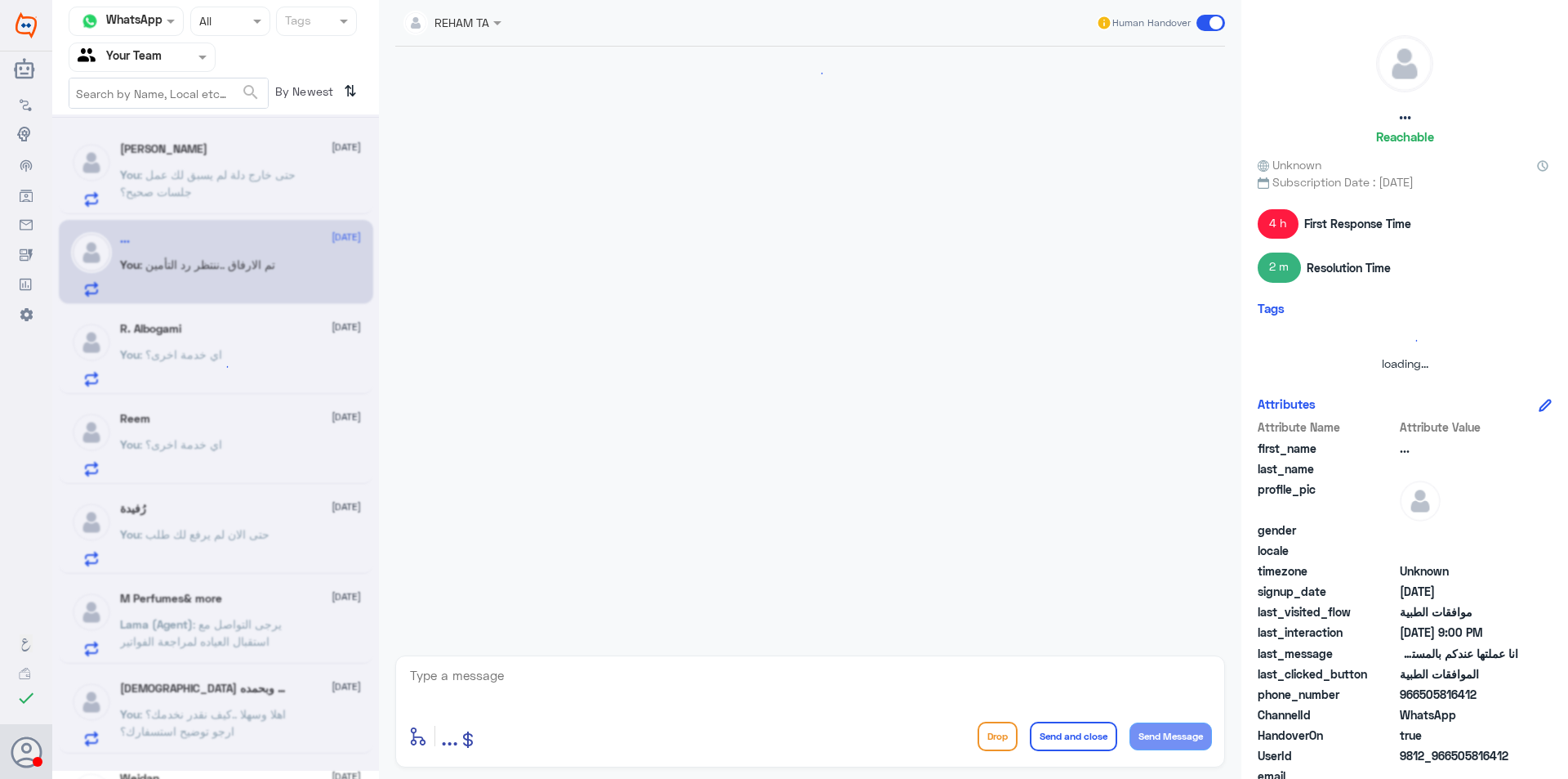
scroll to position [1508, 0]
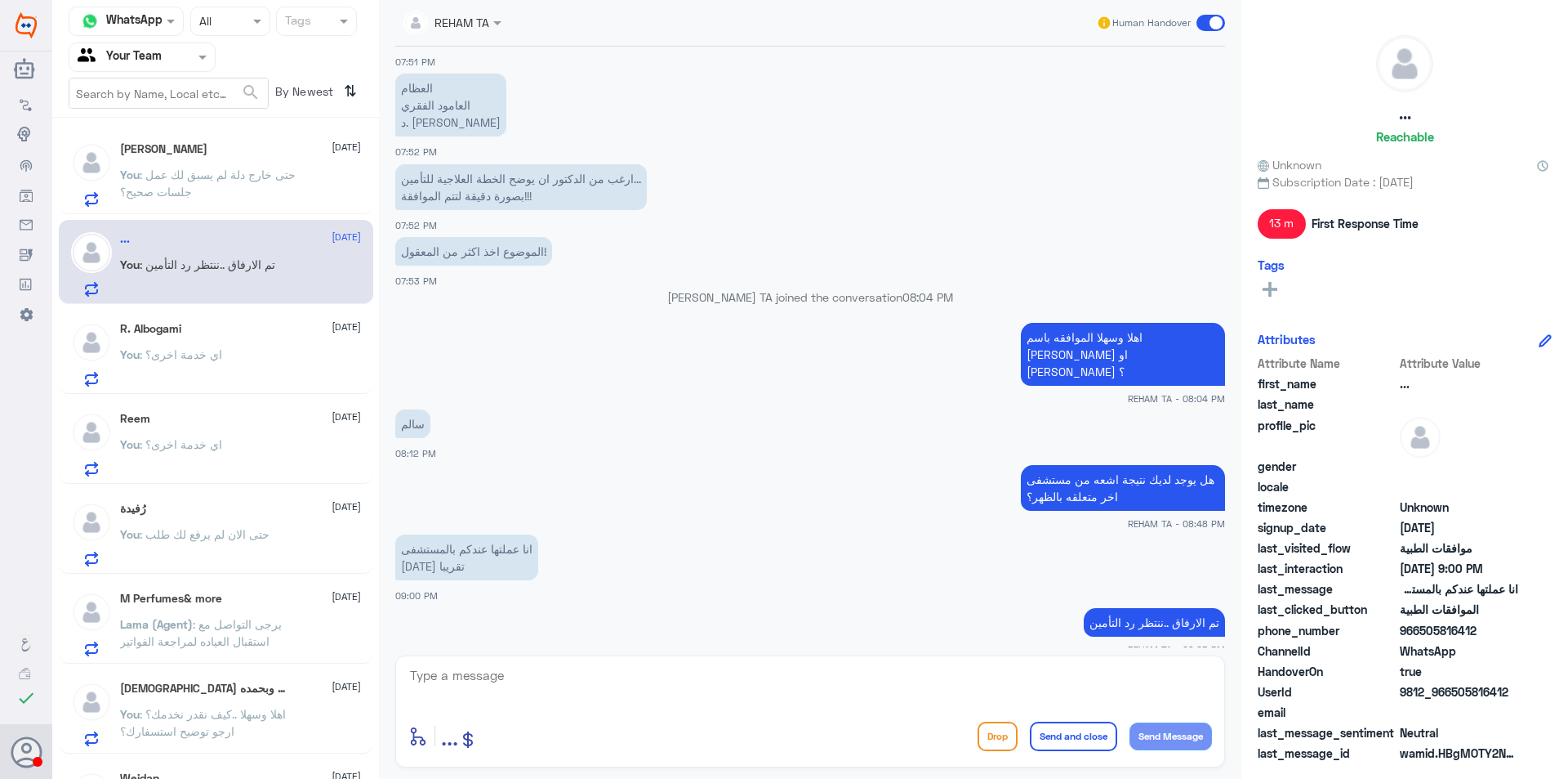
click at [203, 344] on div "R. Albogami 11 September You : اي خدمة اخرى؟" at bounding box center [241, 354] width 241 height 64
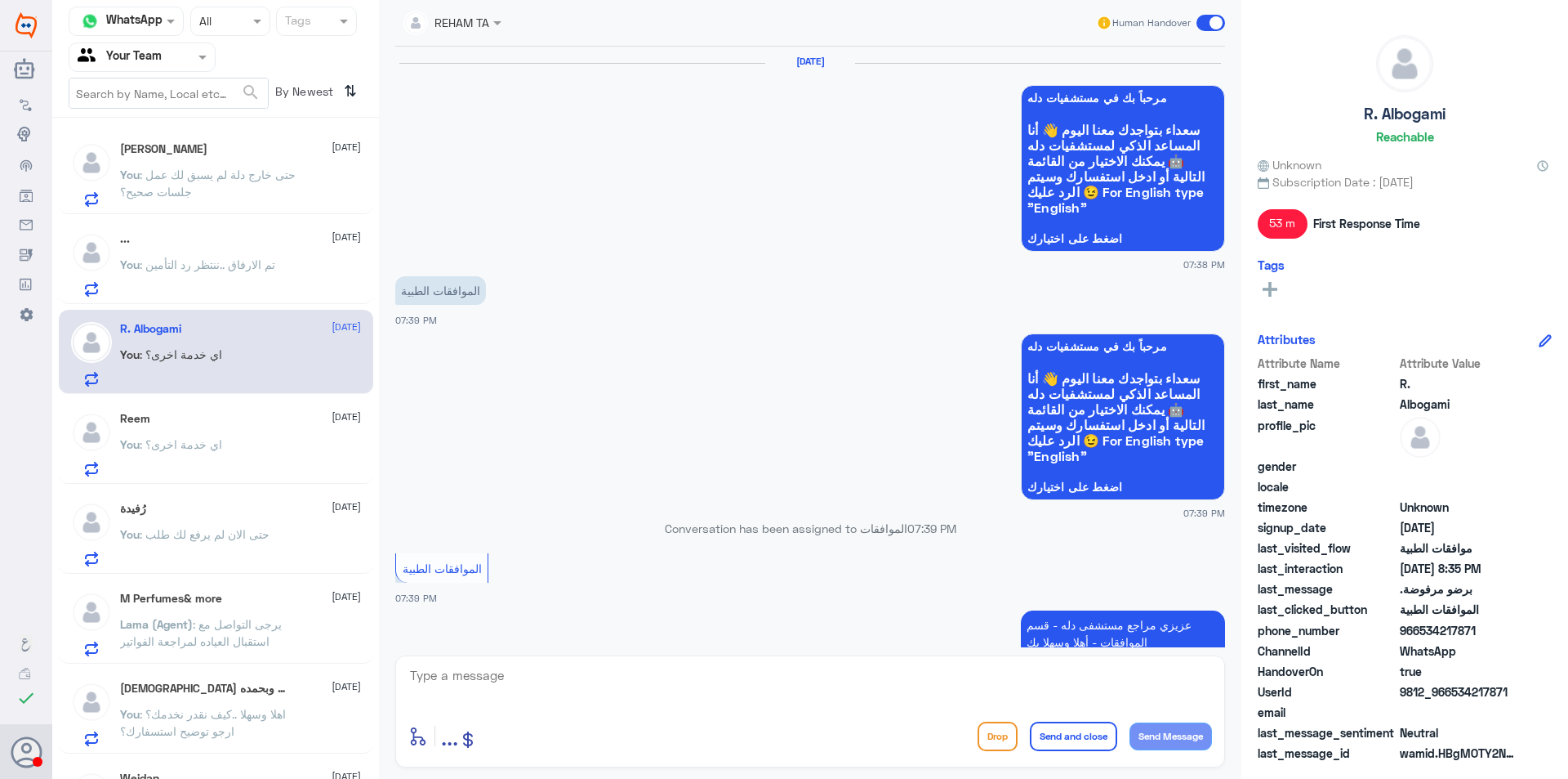
scroll to position [1257, 0]
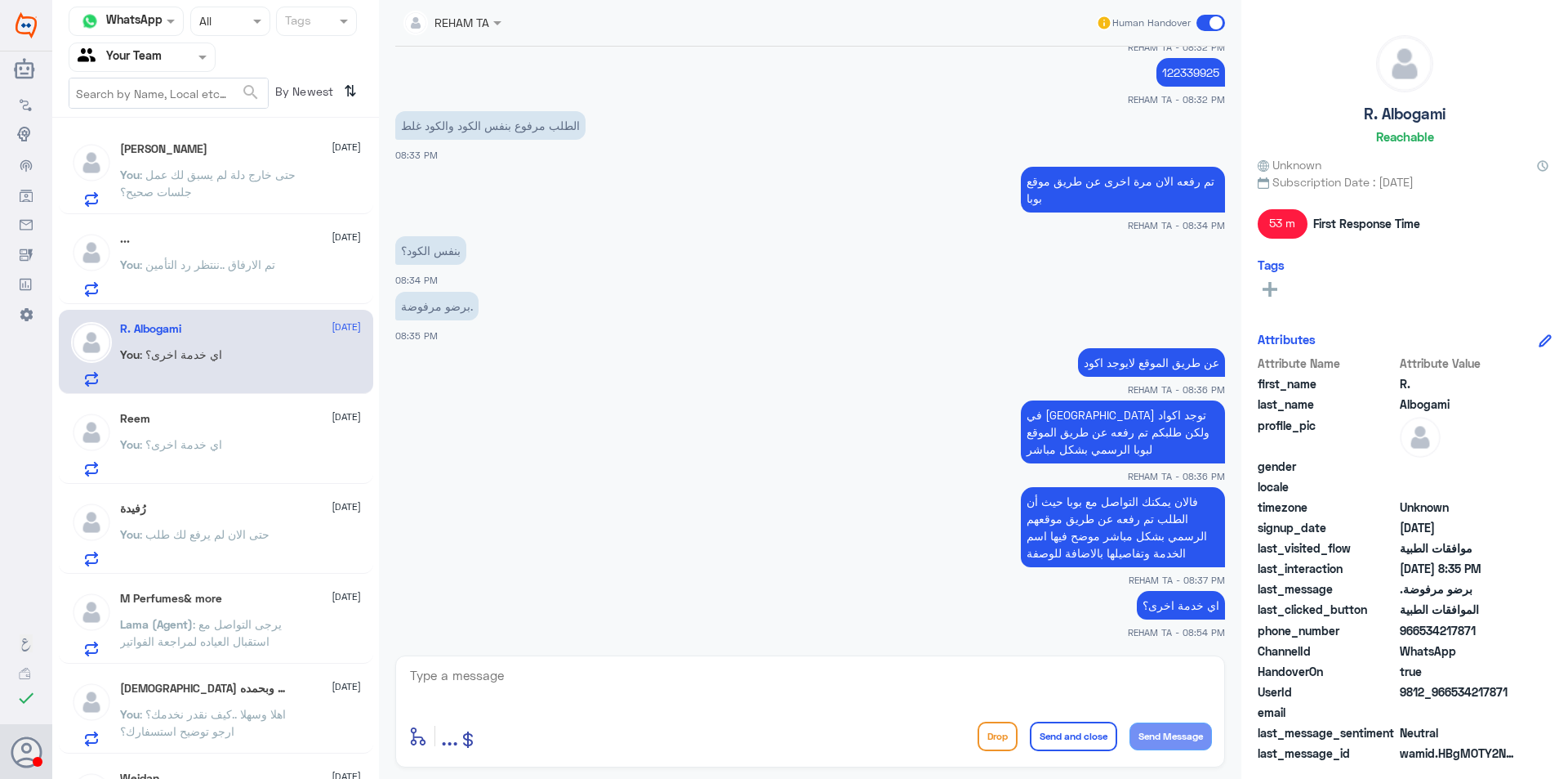
click at [269, 610] on div "M Perfumes& more 11 September Lama (Agent) : يرجى التواصل مع استقبال العياده لم…" at bounding box center [241, 624] width 241 height 64
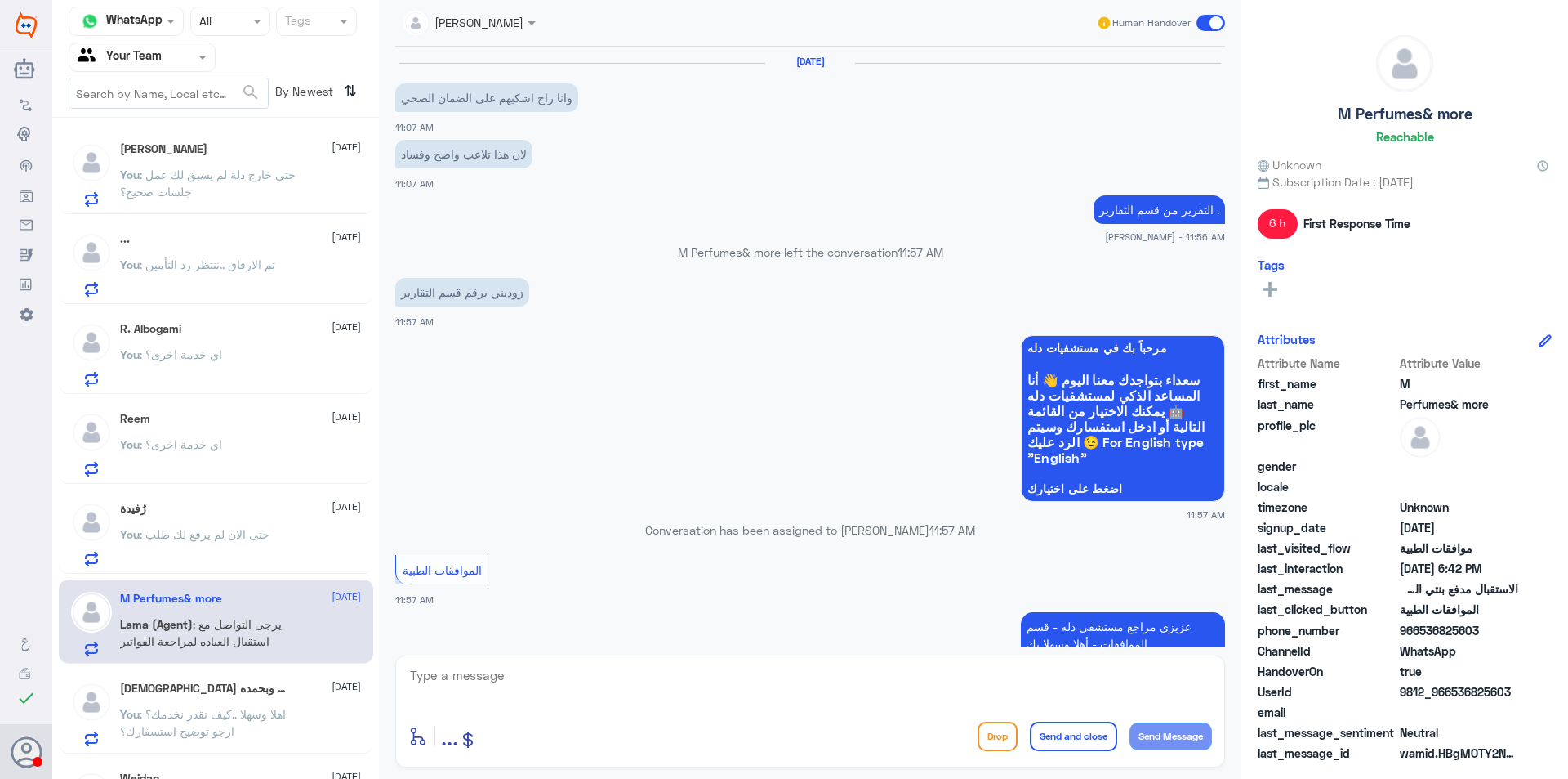
scroll to position [1341, 0]
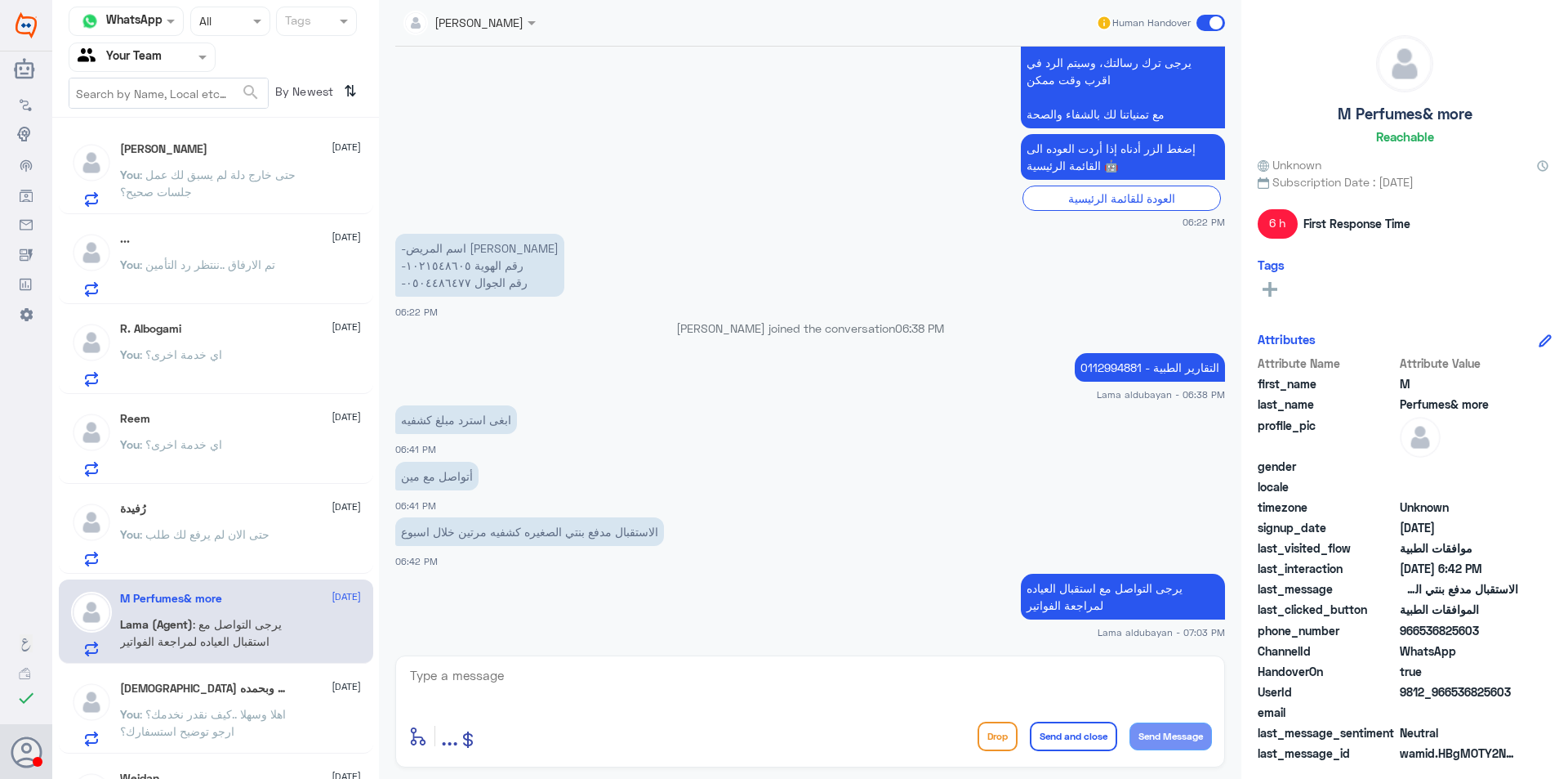
click at [215, 175] on span ": حتى خارج دلة لم يسبق لك عمل جلسات صحيح؟" at bounding box center [208, 183] width 176 height 31
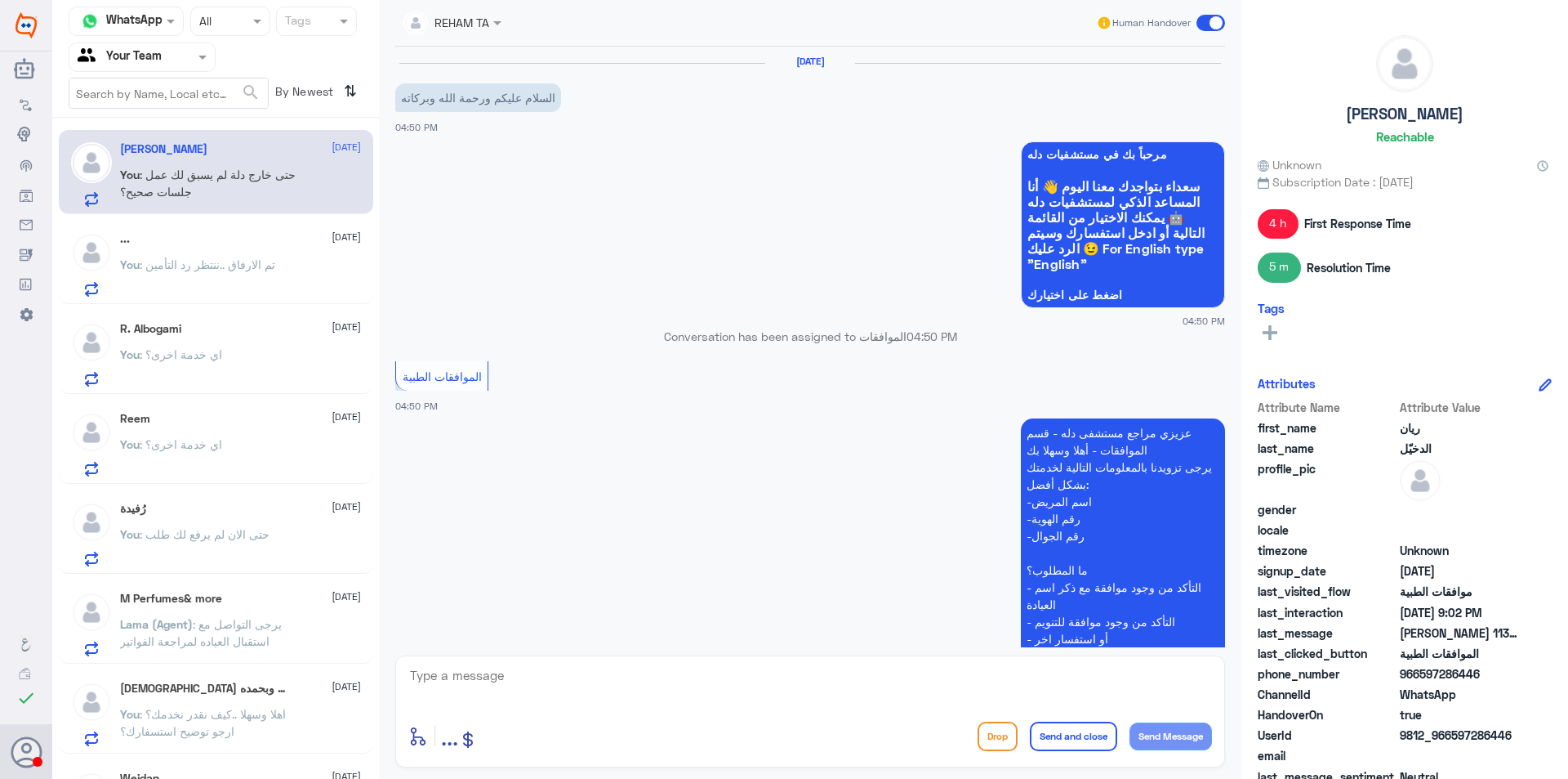
scroll to position [1262, 0]
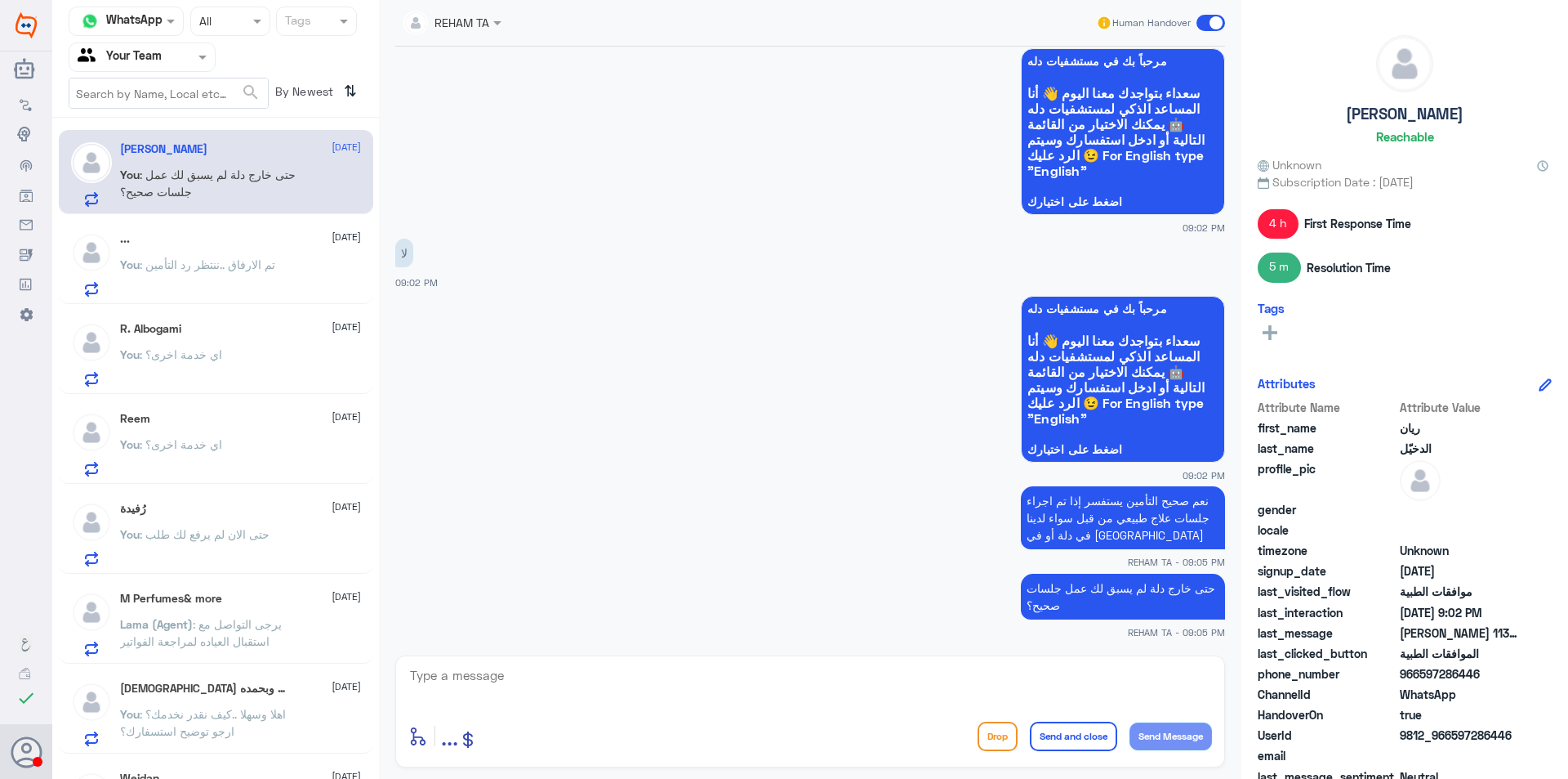
click at [209, 278] on p "You : تم الارفاق ..ننتظر رد التأمين" at bounding box center [198, 276] width 155 height 41
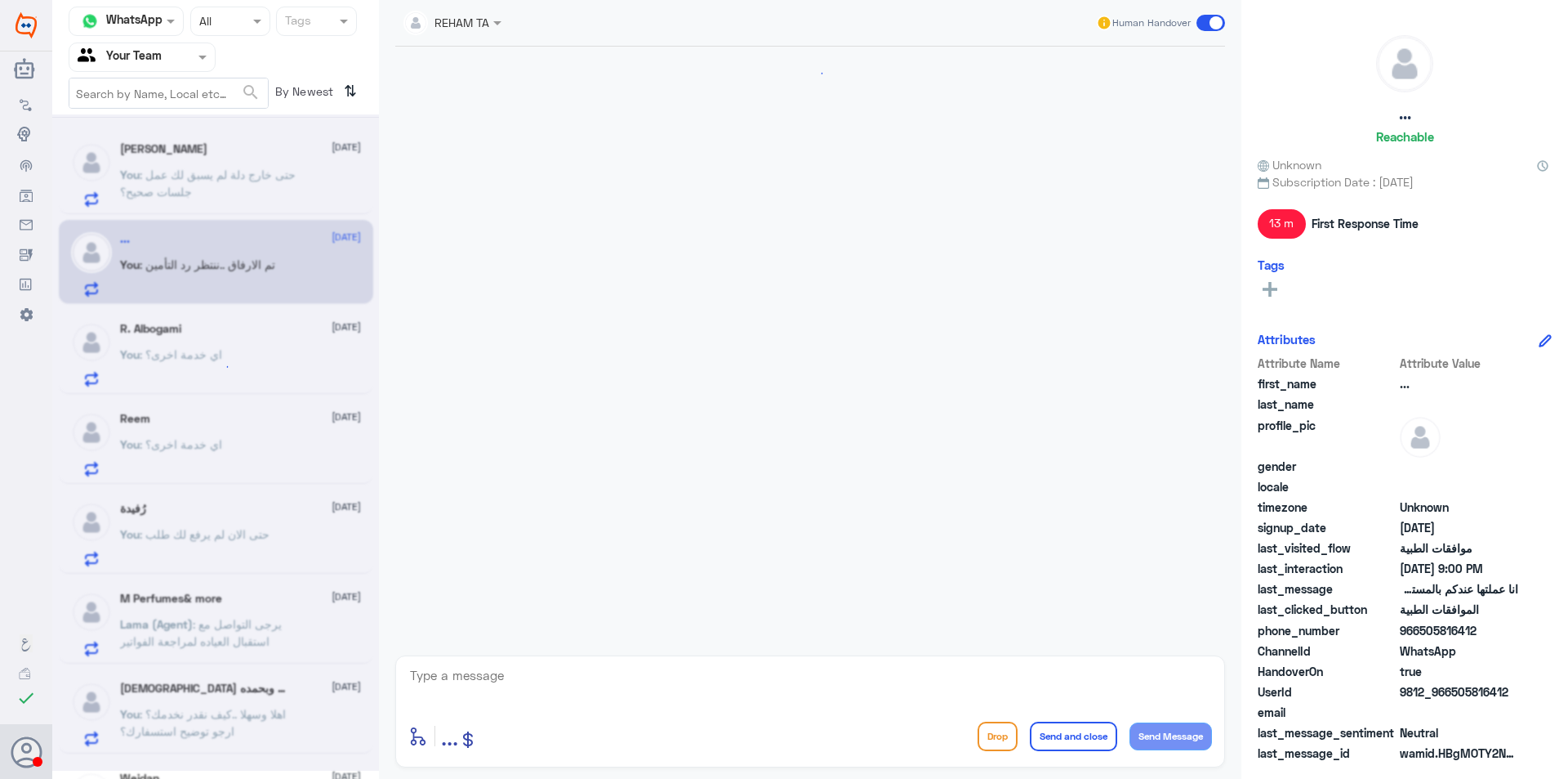
scroll to position [1508, 0]
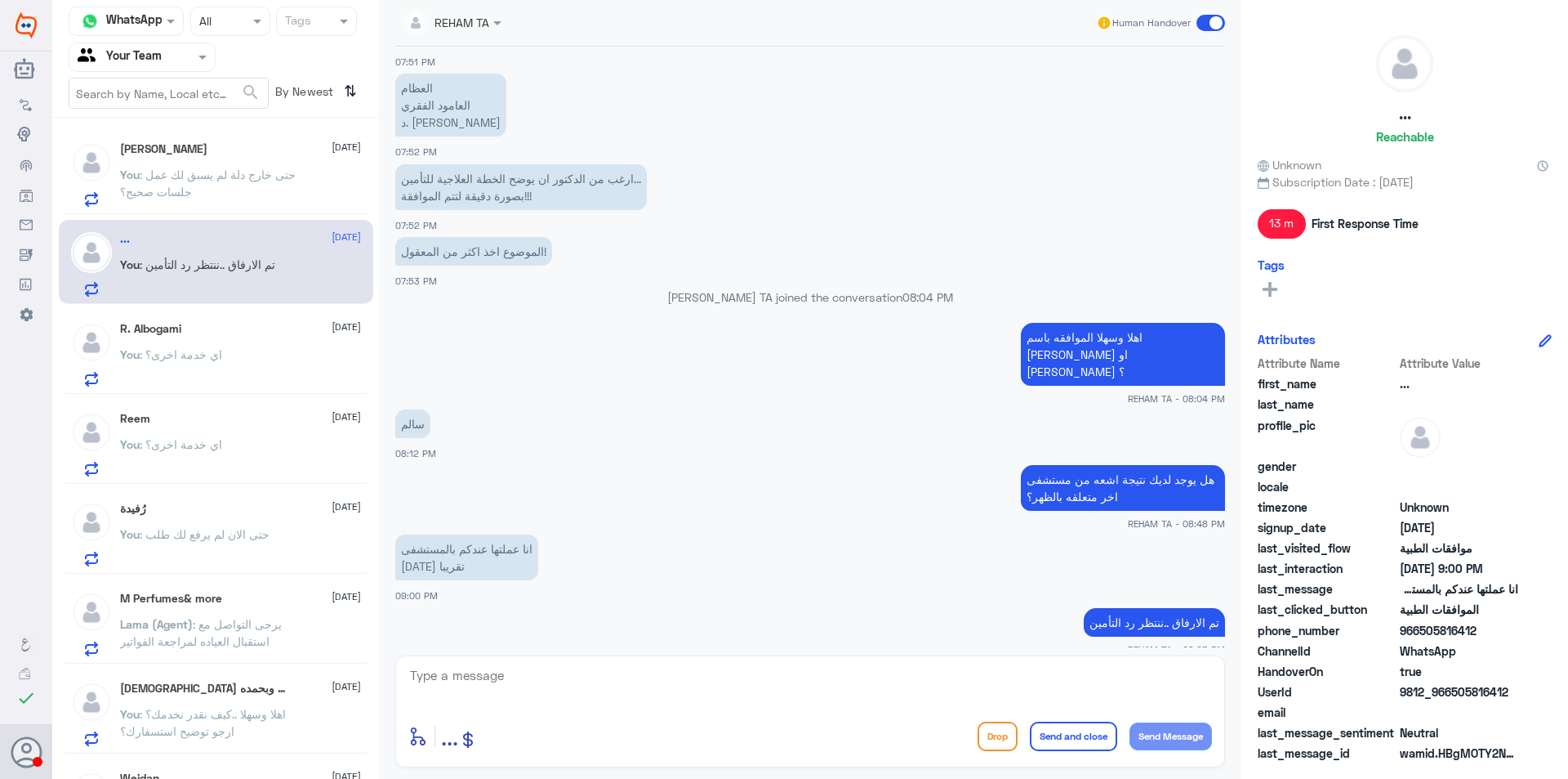
click at [205, 346] on p "You : اي خدمة اخرى؟" at bounding box center [171, 366] width 102 height 41
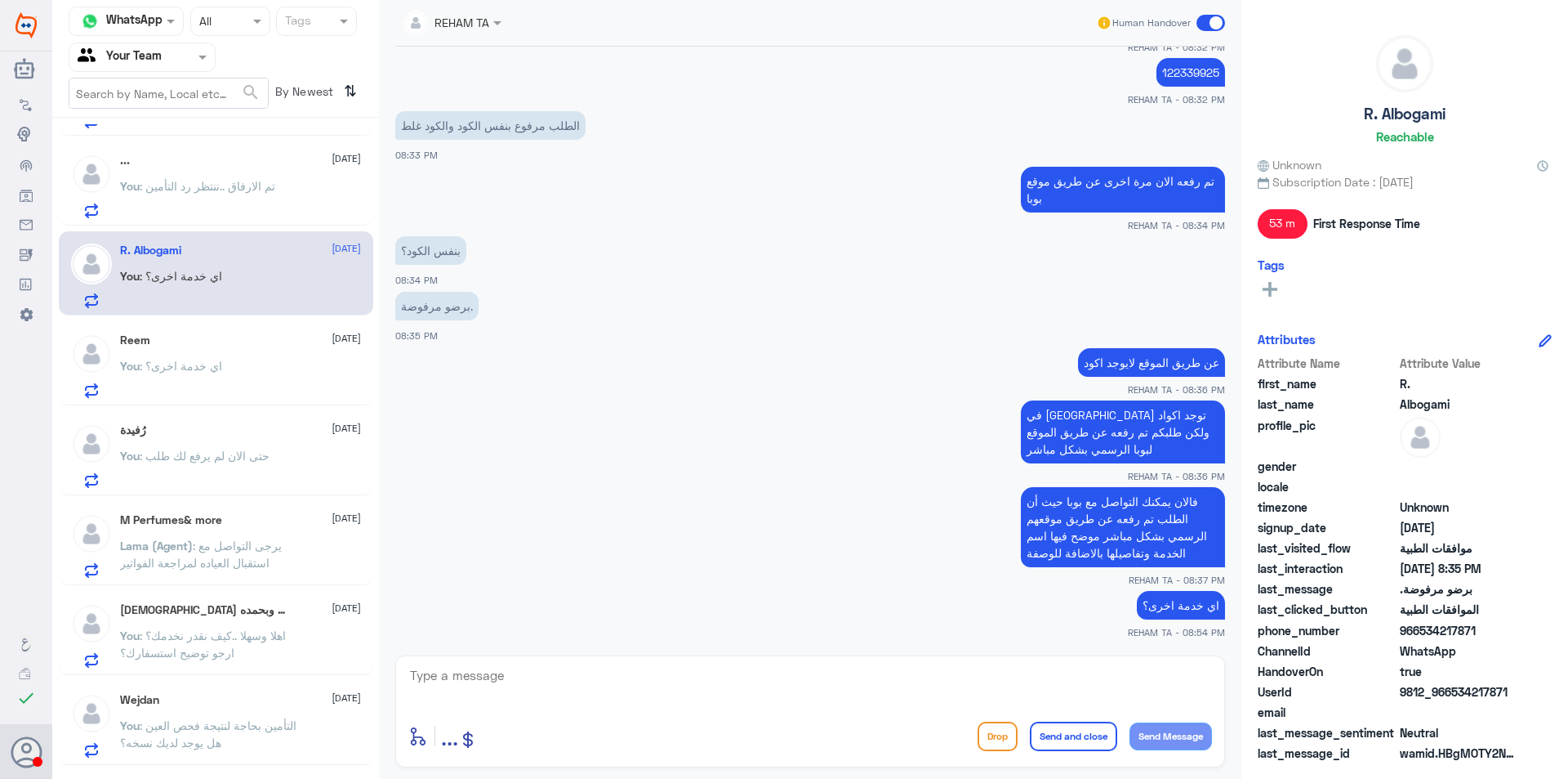
scroll to position [163, 0]
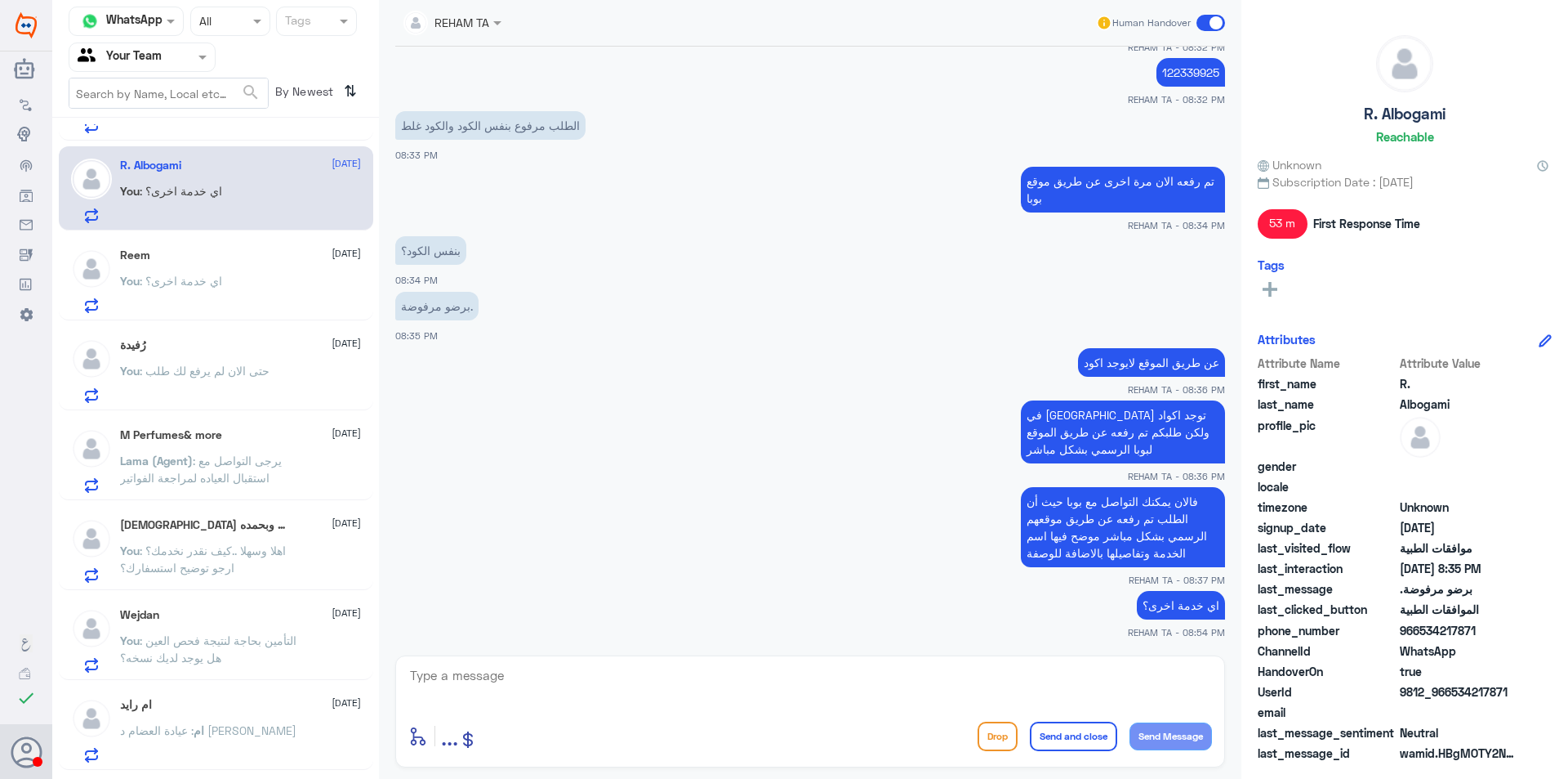
click at [238, 463] on span ": يرجى التواصل مع استقبال العياده لمراجعة الفواتير" at bounding box center [201, 469] width 162 height 31
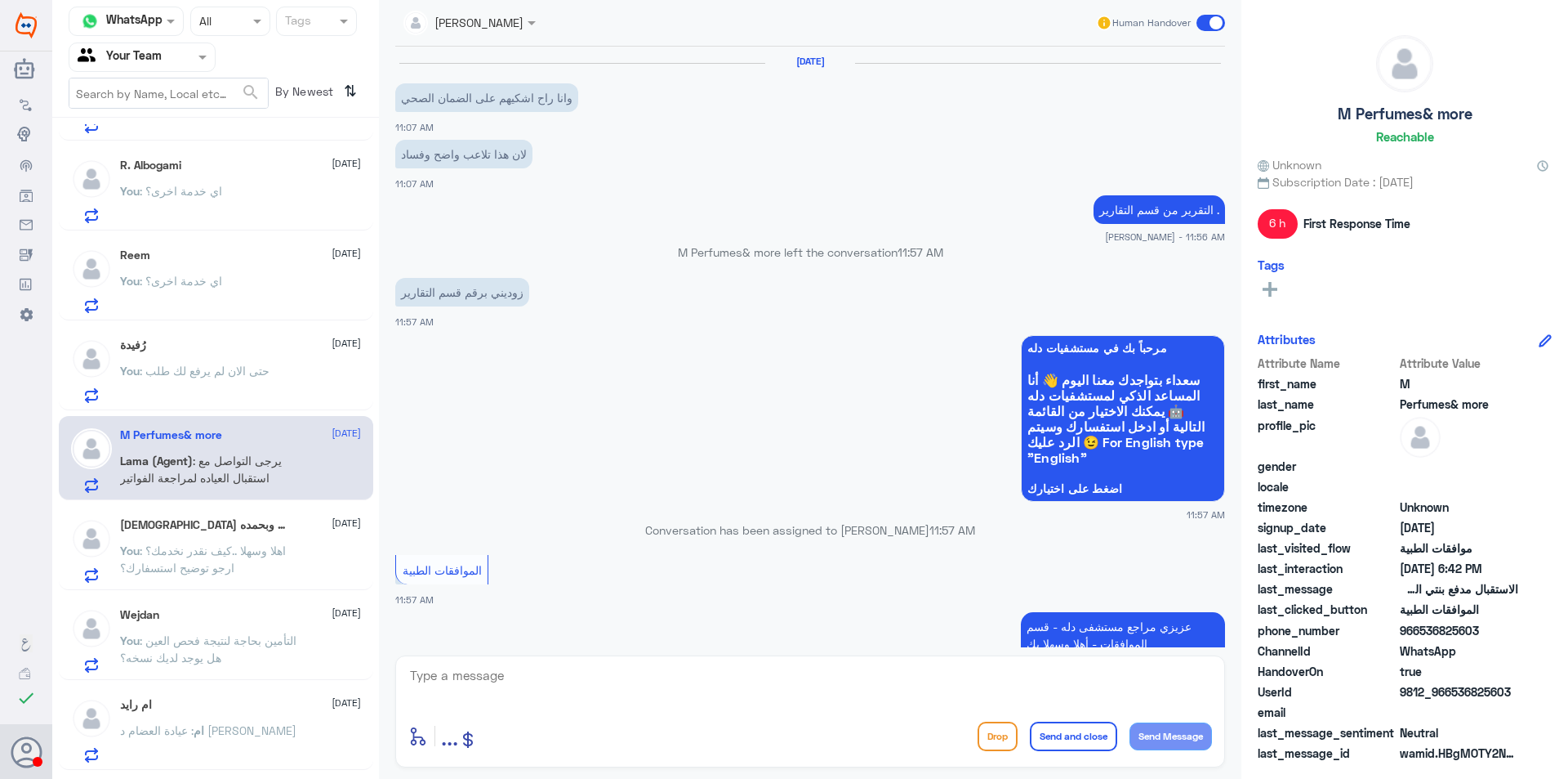
scroll to position [1341, 0]
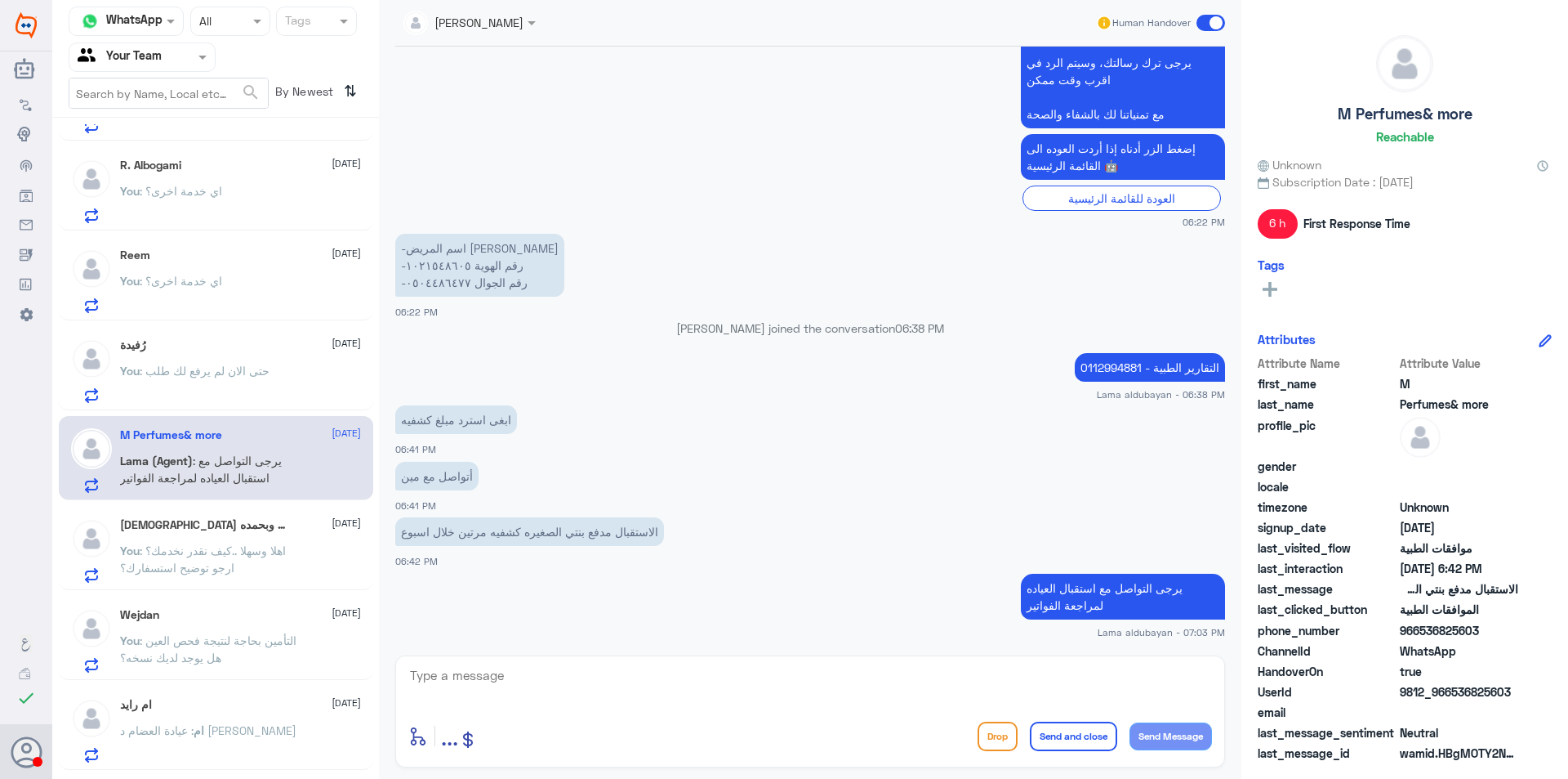
click at [866, 699] on textarea at bounding box center [810, 684] width 804 height 40
type textarea "اي خدمة اخرى؟"
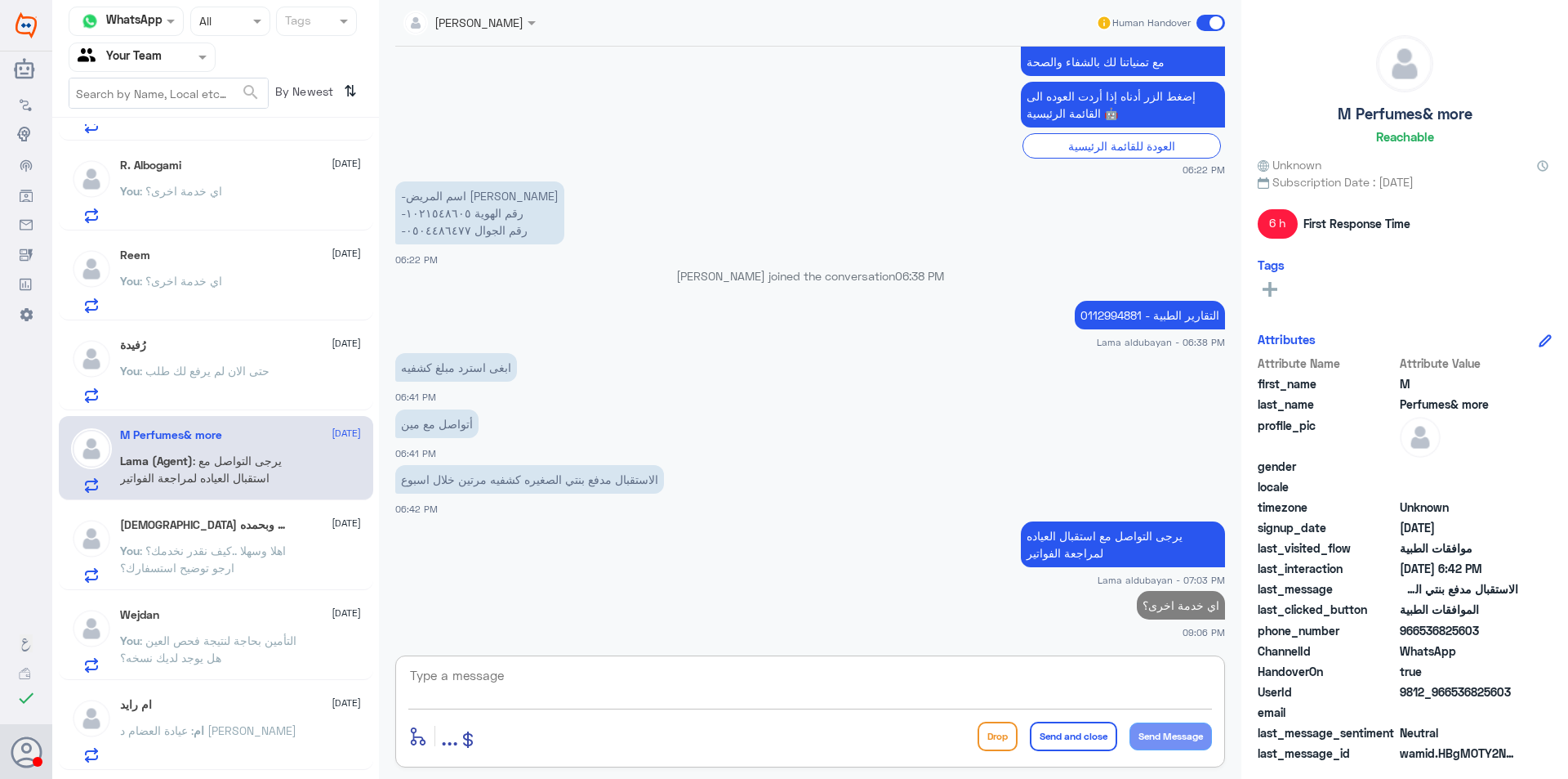
click at [1164, 605] on p "اي خدمة اخرى؟" at bounding box center [1180, 605] width 88 height 29
copy p "اي خدمة اخرى؟"
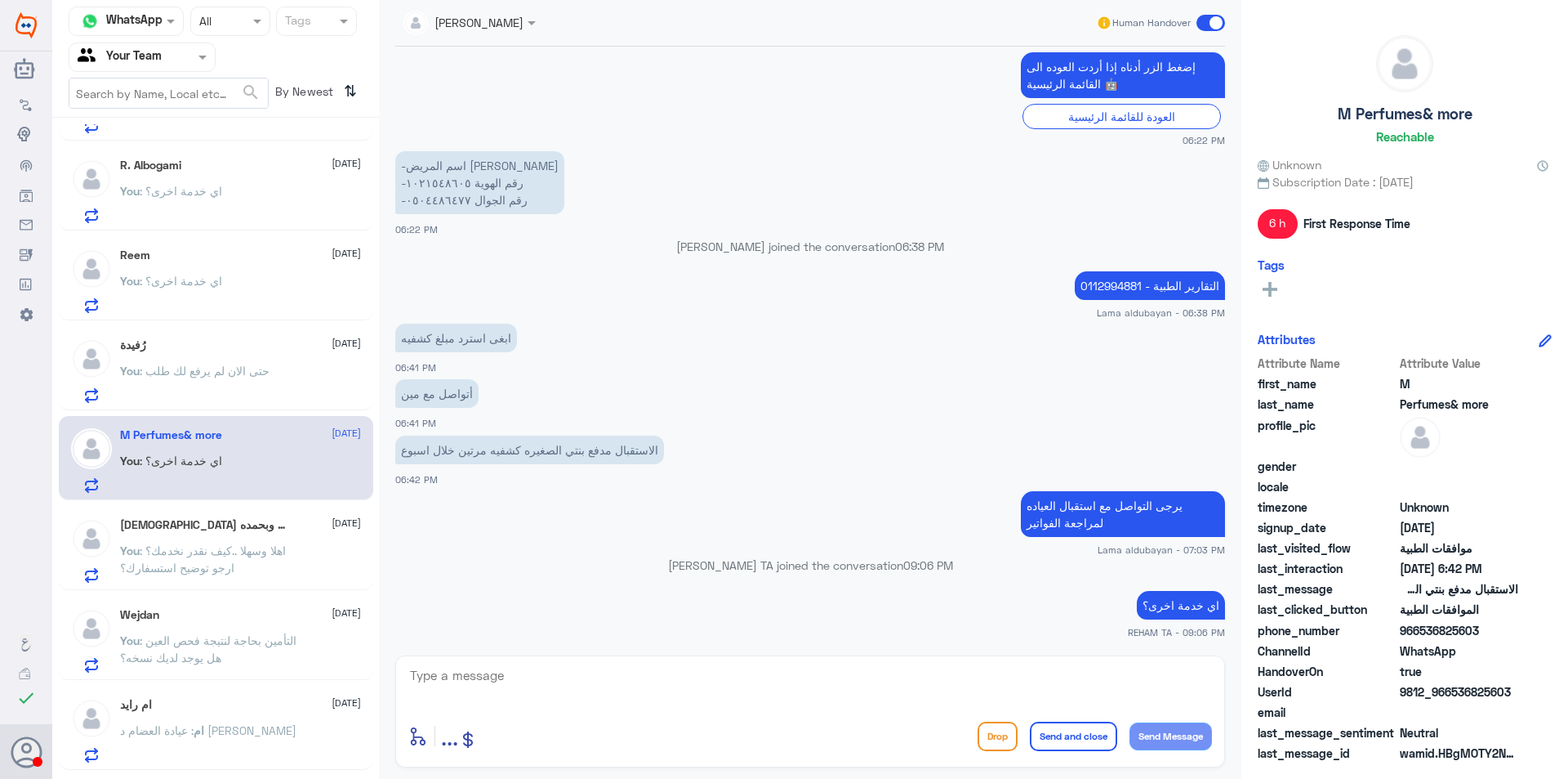
click at [172, 192] on span ": اي خدمة اخرى؟" at bounding box center [181, 191] width 83 height 14
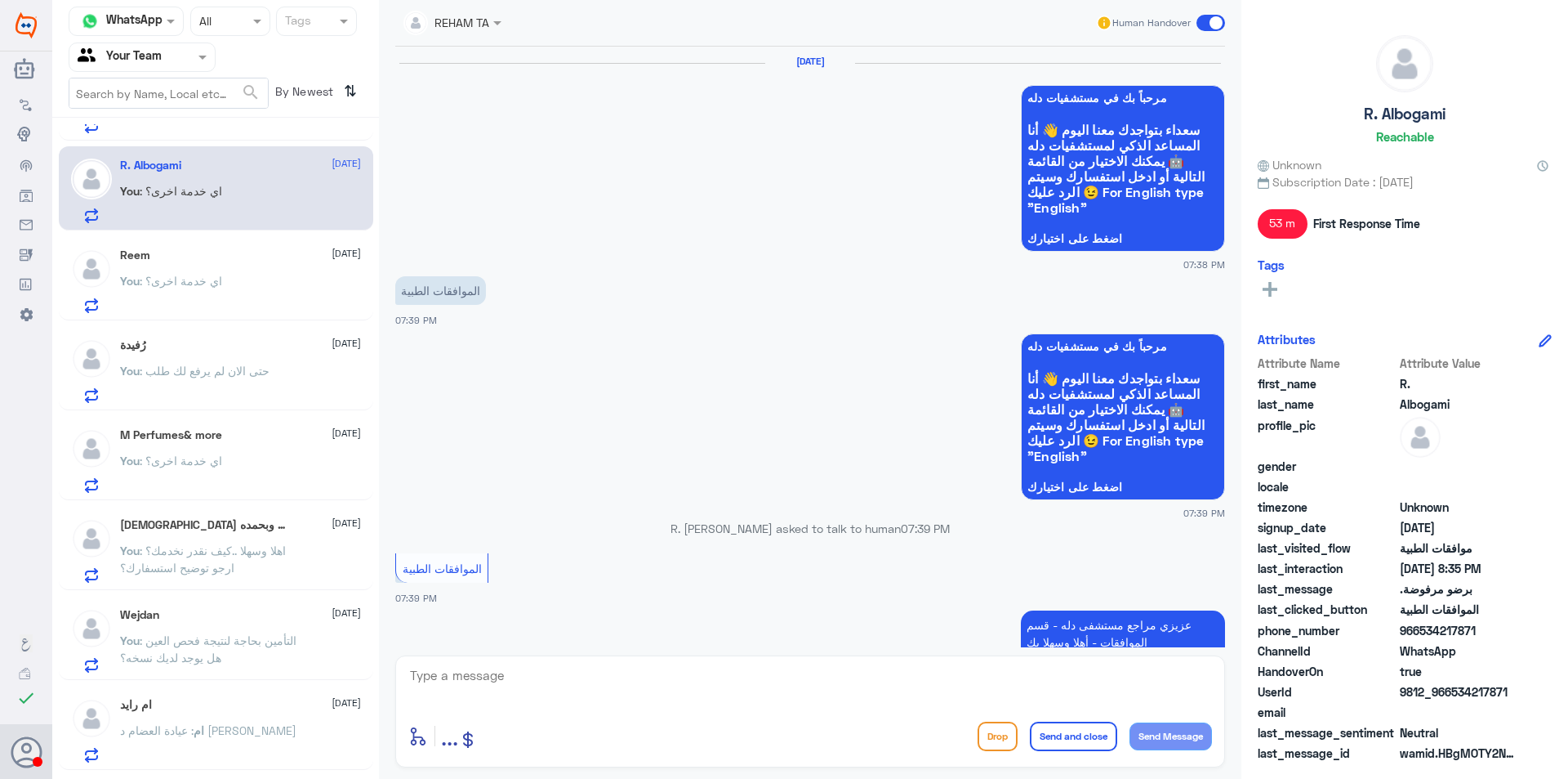
scroll to position [1257, 0]
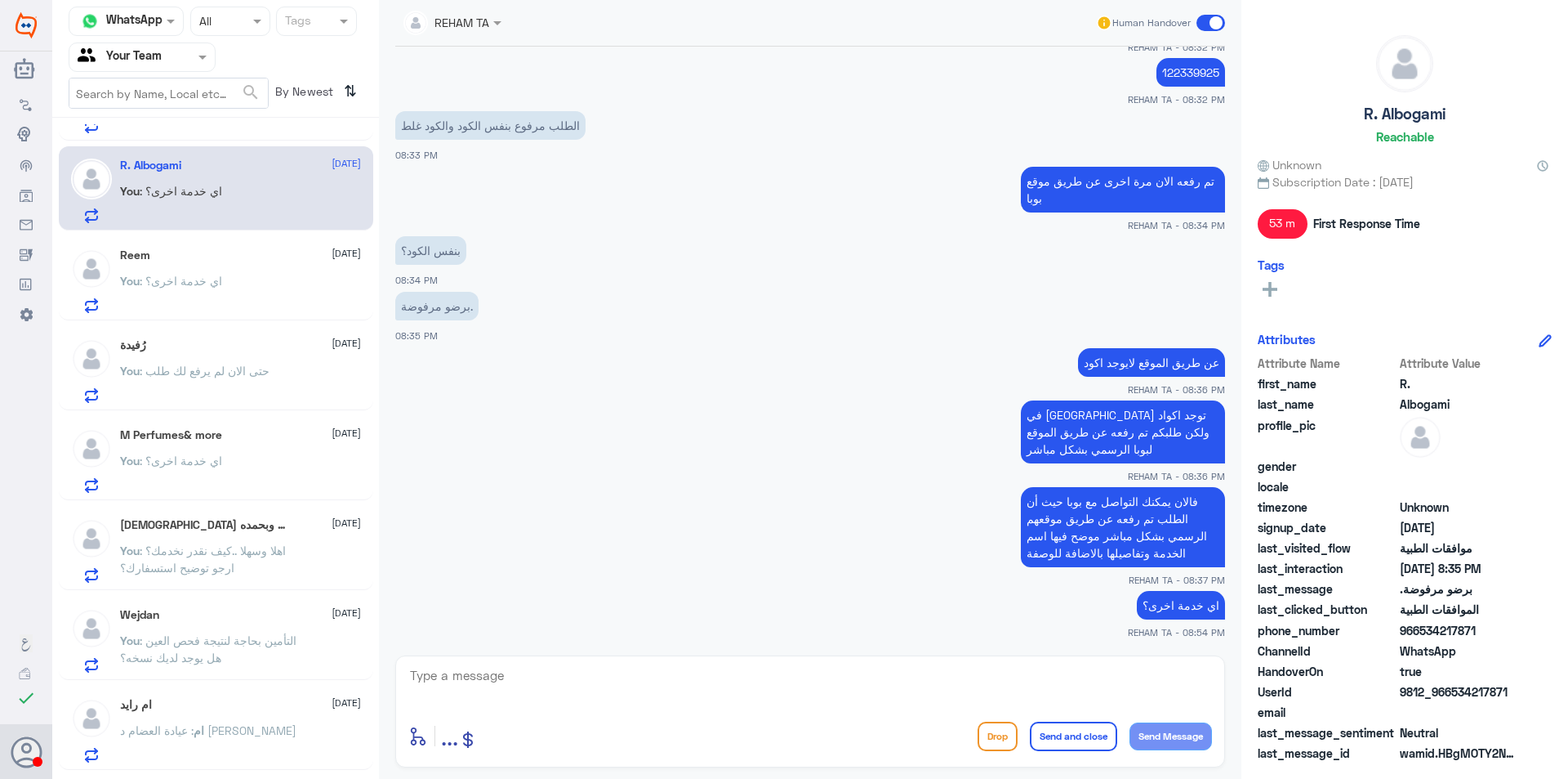
click at [257, 626] on div "Wejdan 11 September You : التأمين بحاجة لنتيجة فحص العين هل يوجد لديك نسخه؟" at bounding box center [241, 640] width 241 height 64
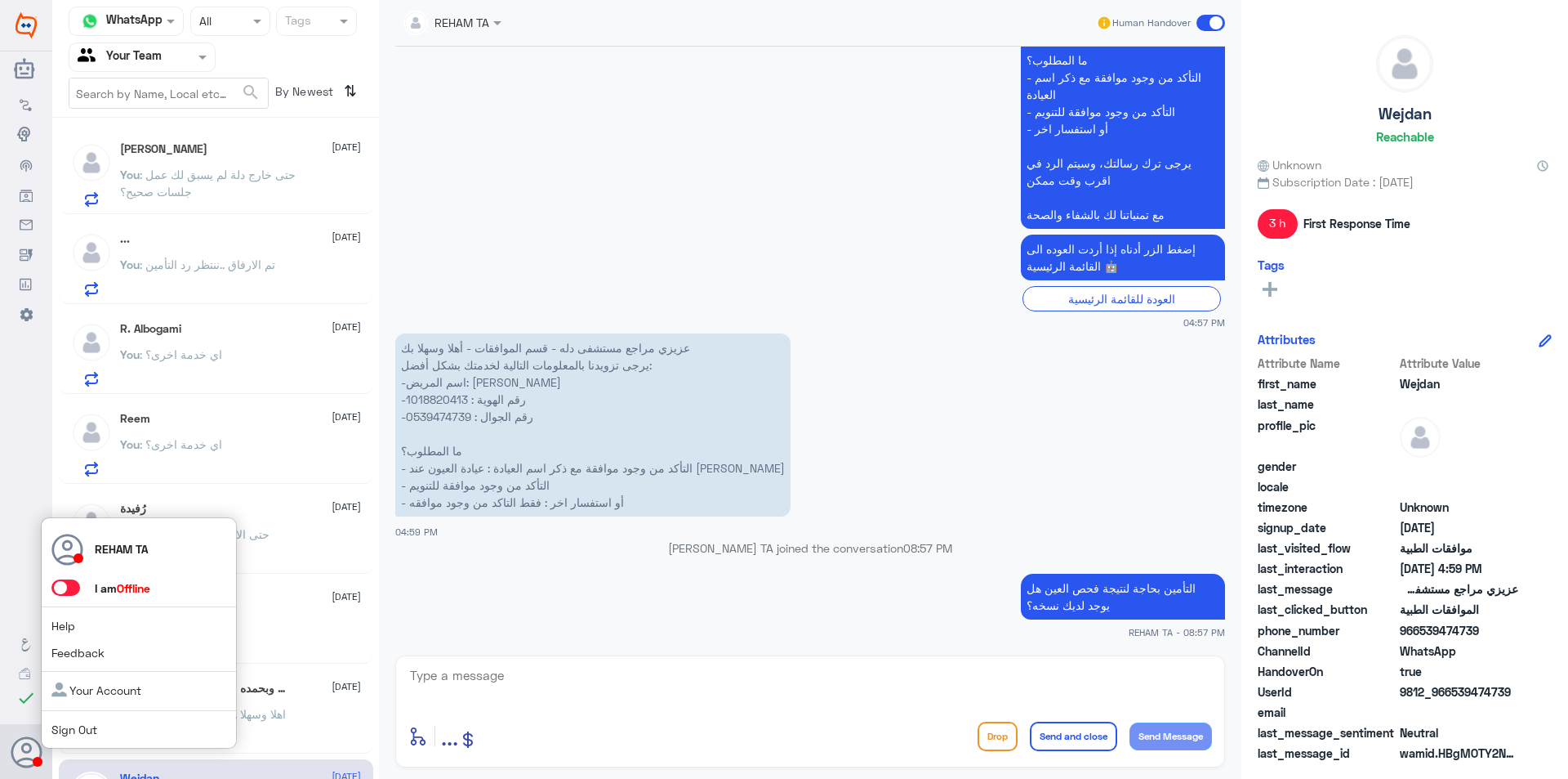
click at [64, 594] on span at bounding box center [66, 587] width 29 height 16
click at [0, 0] on input "checkbox" at bounding box center [0, 0] width 0 height 0
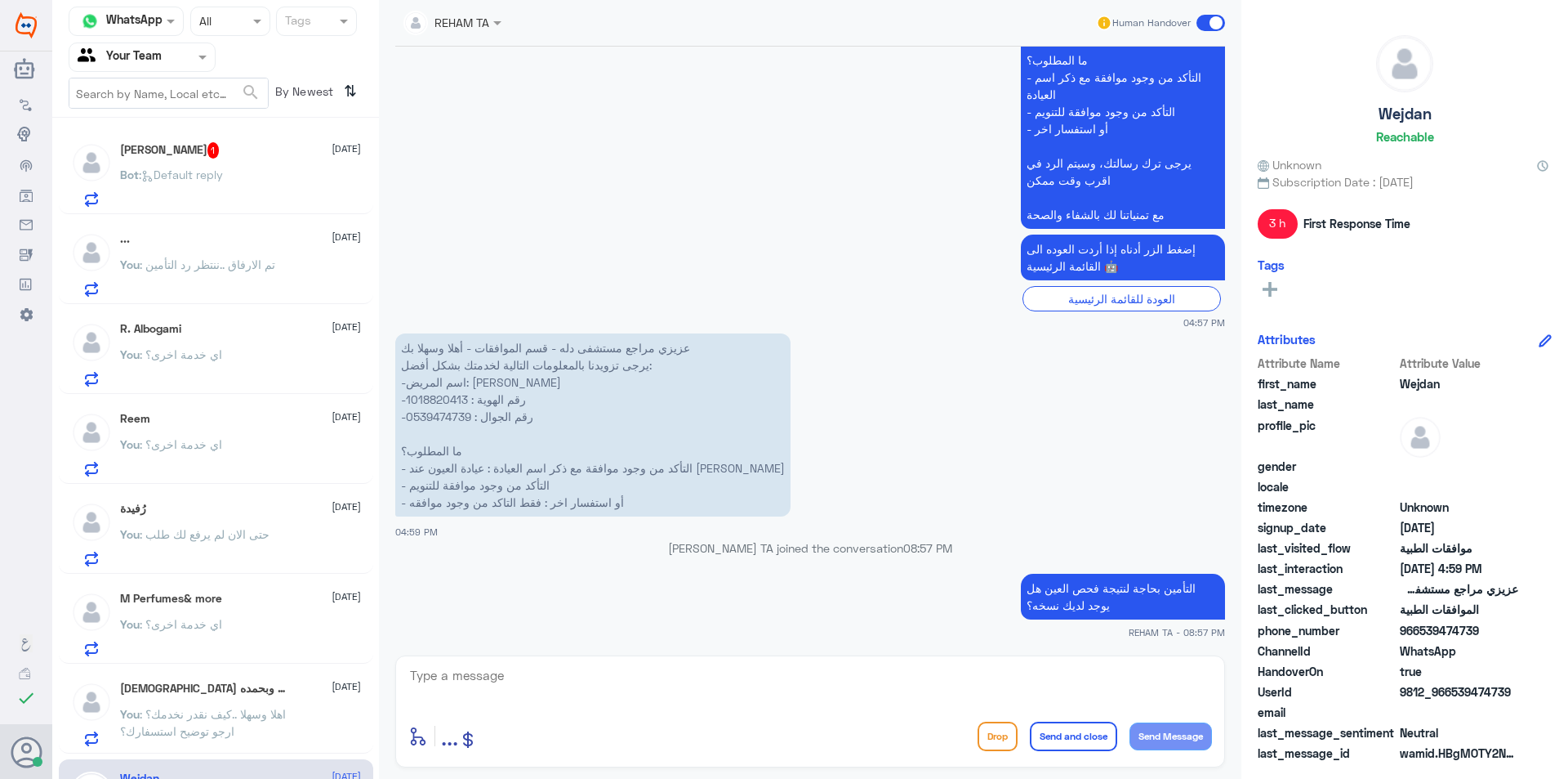
click at [232, 145] on div "ريان الدخيّل 1 11 September" at bounding box center [241, 151] width 241 height 16
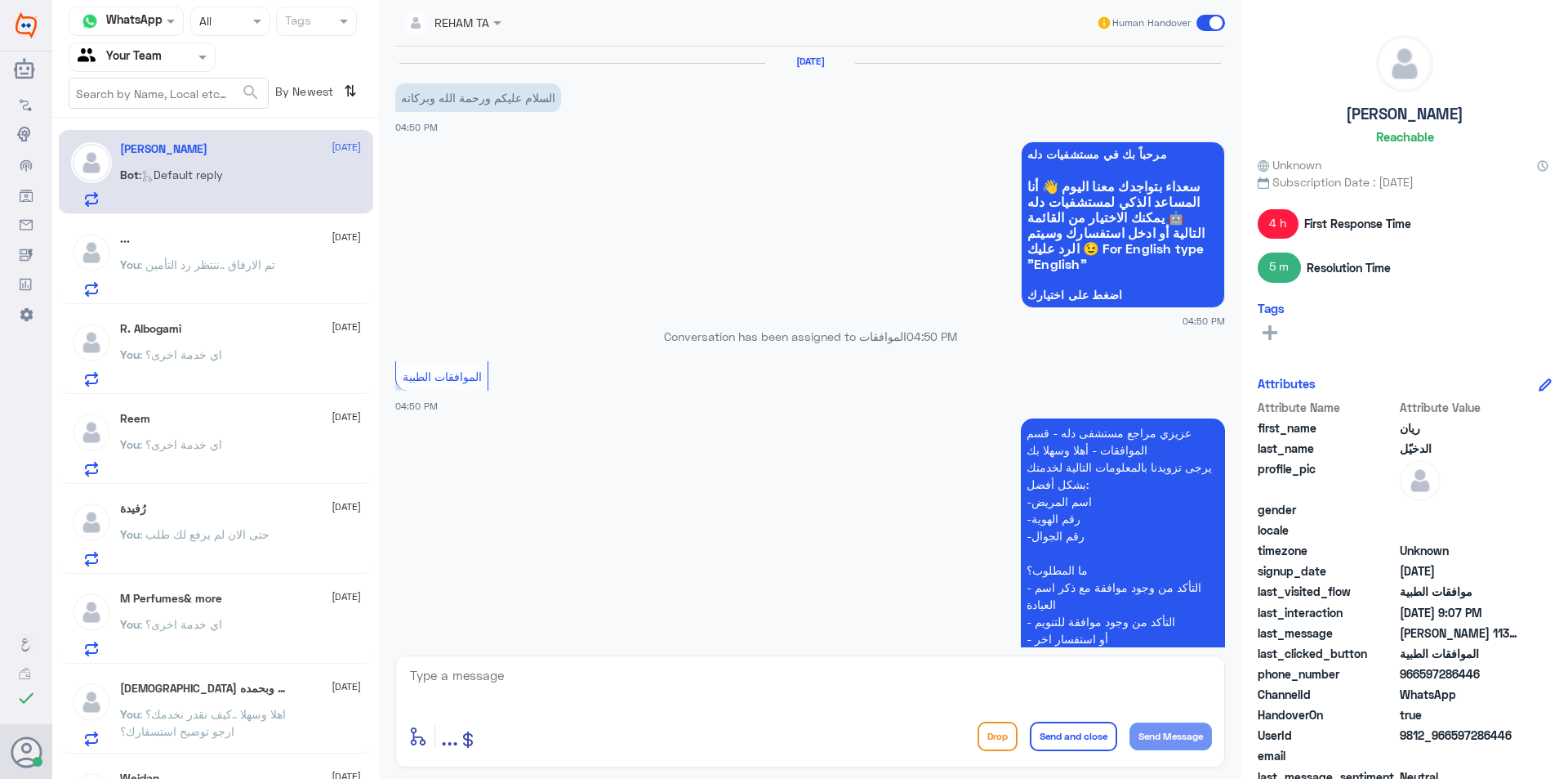
scroll to position [1509, 0]
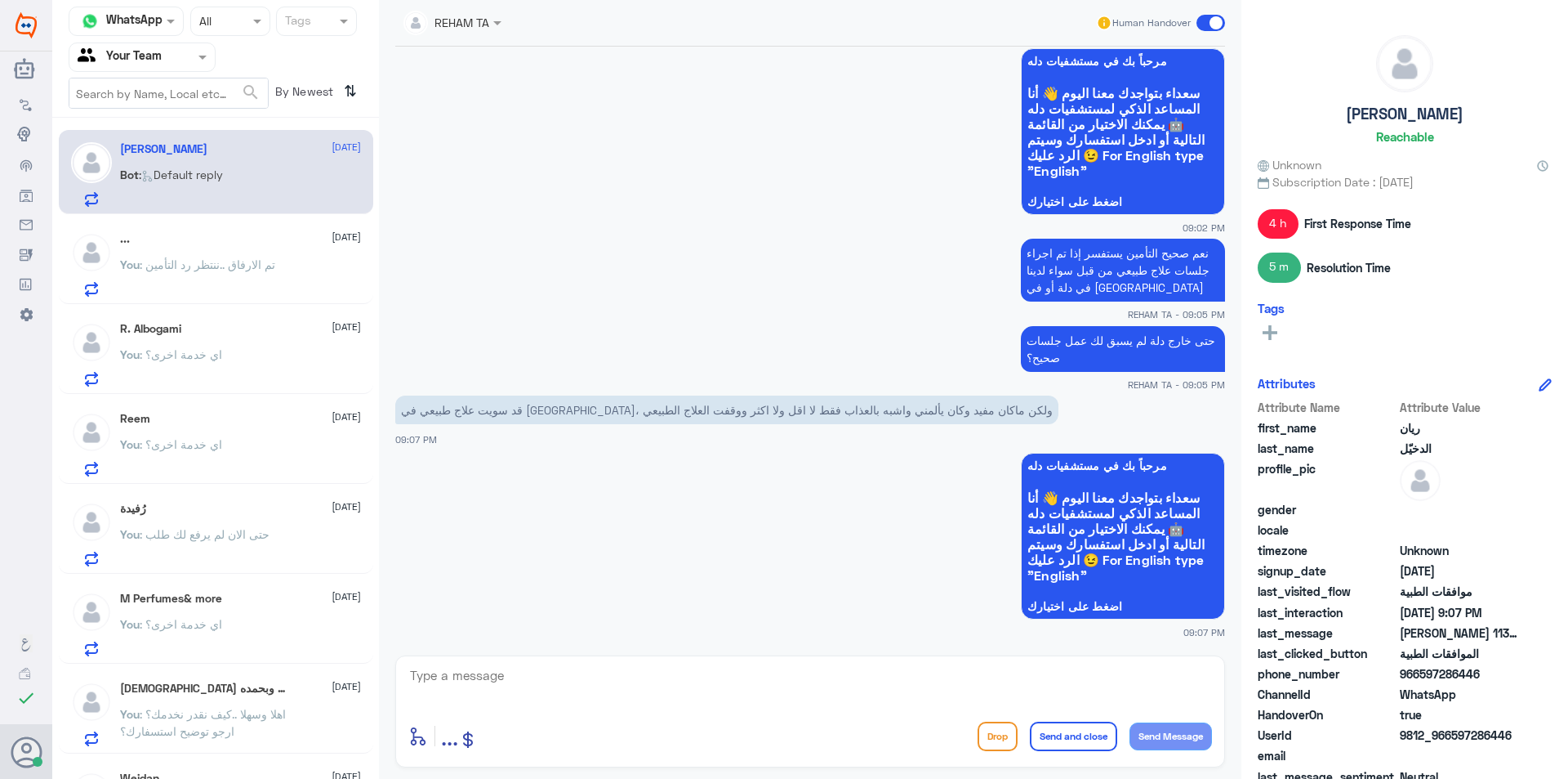
click at [1017, 412] on p "قد سويت علاج طبيعي في مستشفى الحبيب، ولكن ماكان مفيد وكان يألمني واشبه بالعذاب …" at bounding box center [727, 410] width 663 height 29
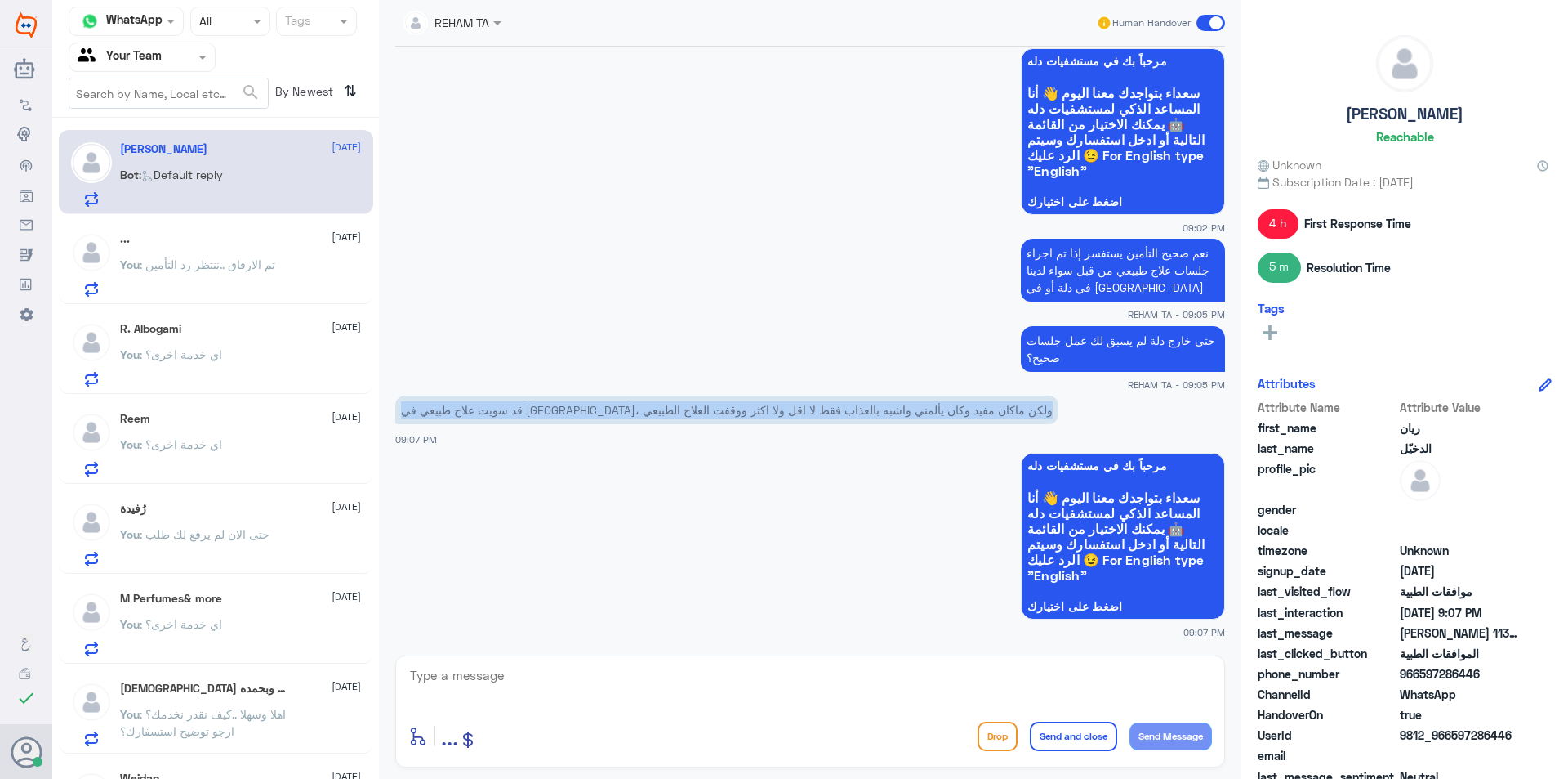
click at [1017, 412] on p "قد سويت علاج طبيعي في مستشفى الحبيب، ولكن ماكان مفيد وكان يألمني واشبه بالعذاب …" at bounding box center [727, 410] width 663 height 29
copy div "قد سويت علاج طبيعي في مستشفى الحبيب، ولكن ماكان مفيد وكان يألمني واشبه بالعذاب …"
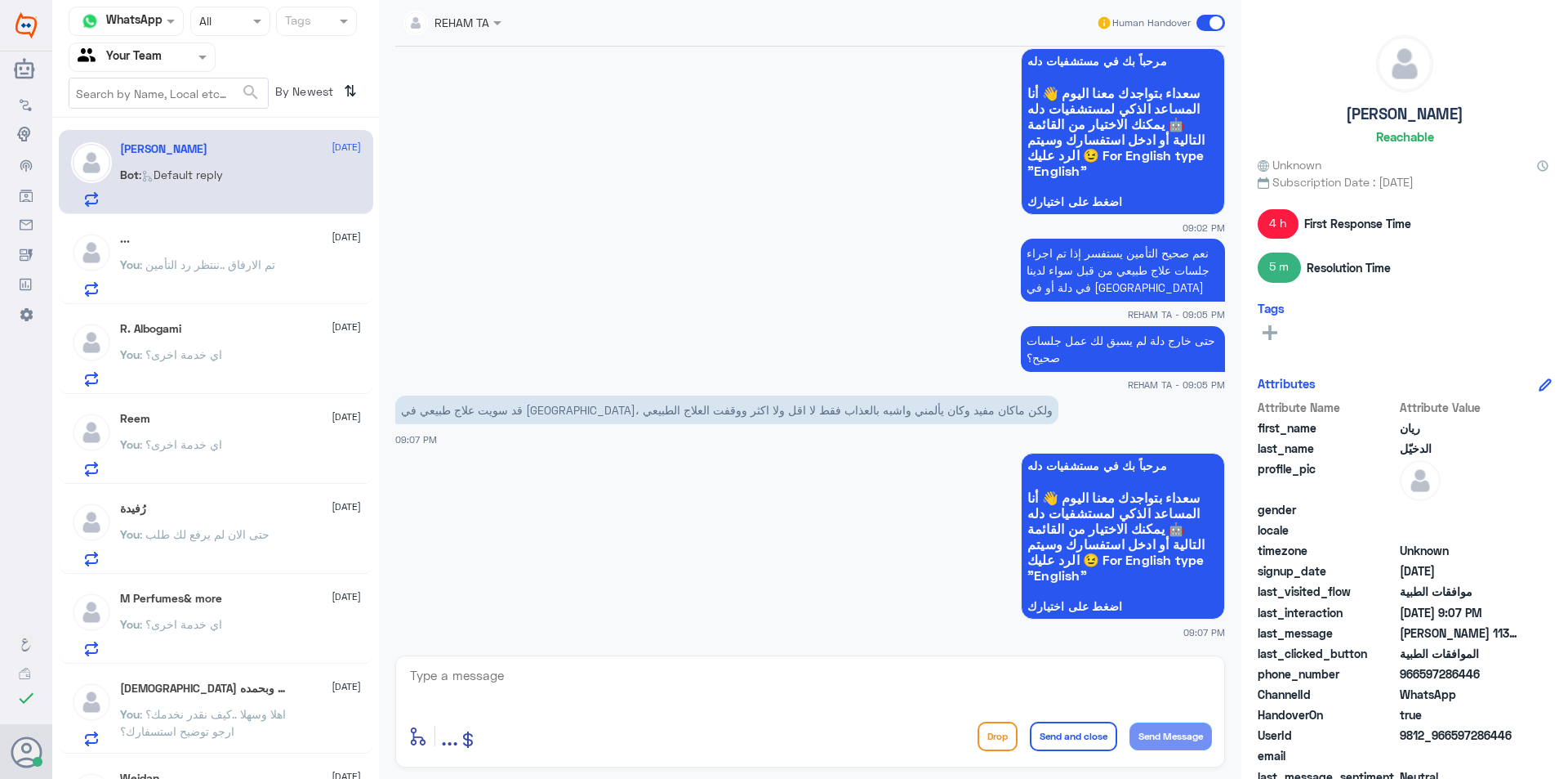
click at [676, 601] on app-msgs-whats-app-list "مرحباً بك في مستشفيات دله سعداء بتواجدك معنا اليوم 👋 أنا المساعد الذكي لمستشفيا…" at bounding box center [811, 537] width 830 height 168
click at [241, 266] on span ": تم الارفاق ..ننتظر رد التأمين" at bounding box center [208, 265] width 135 height 14
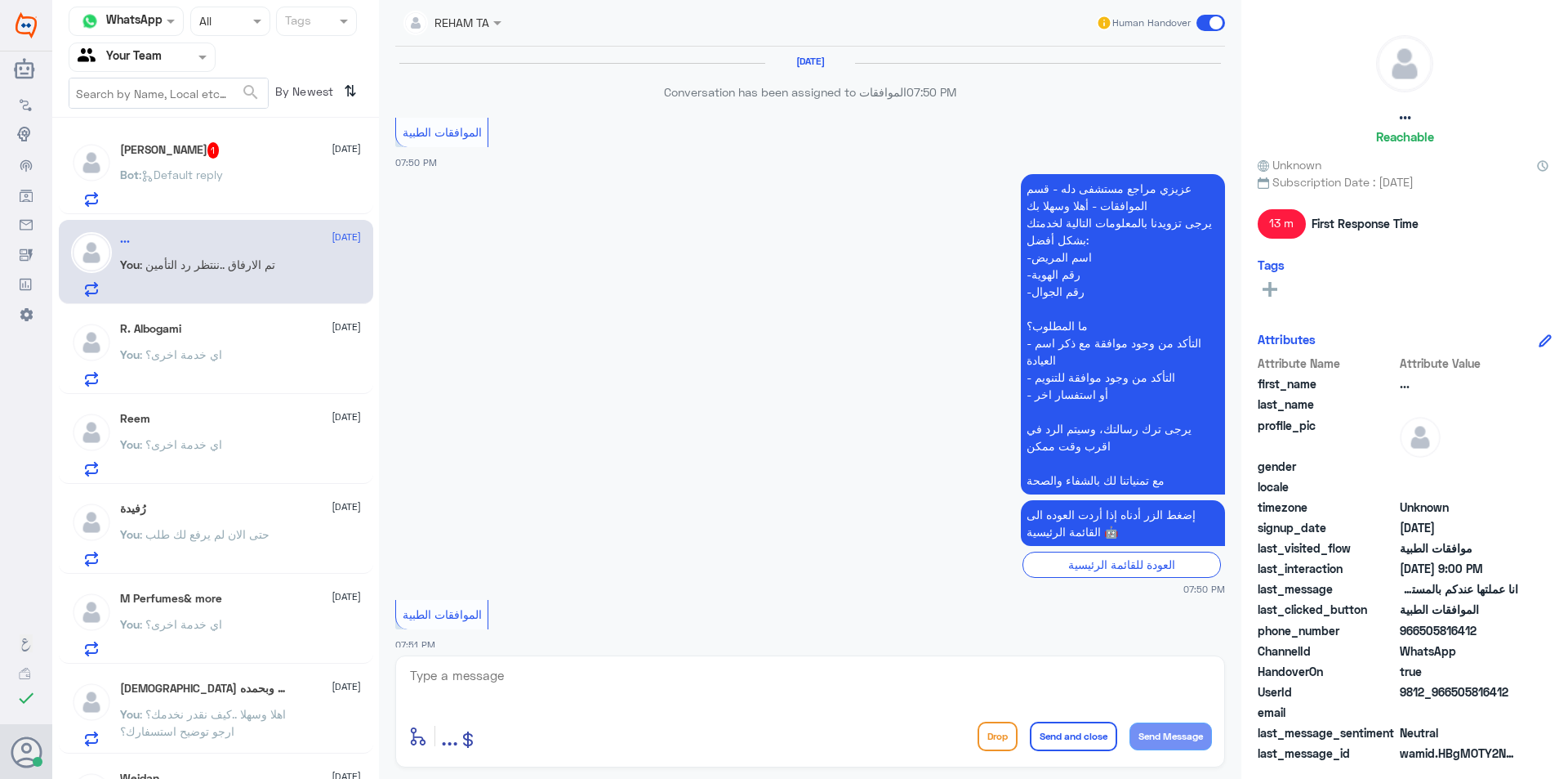
scroll to position [1508, 0]
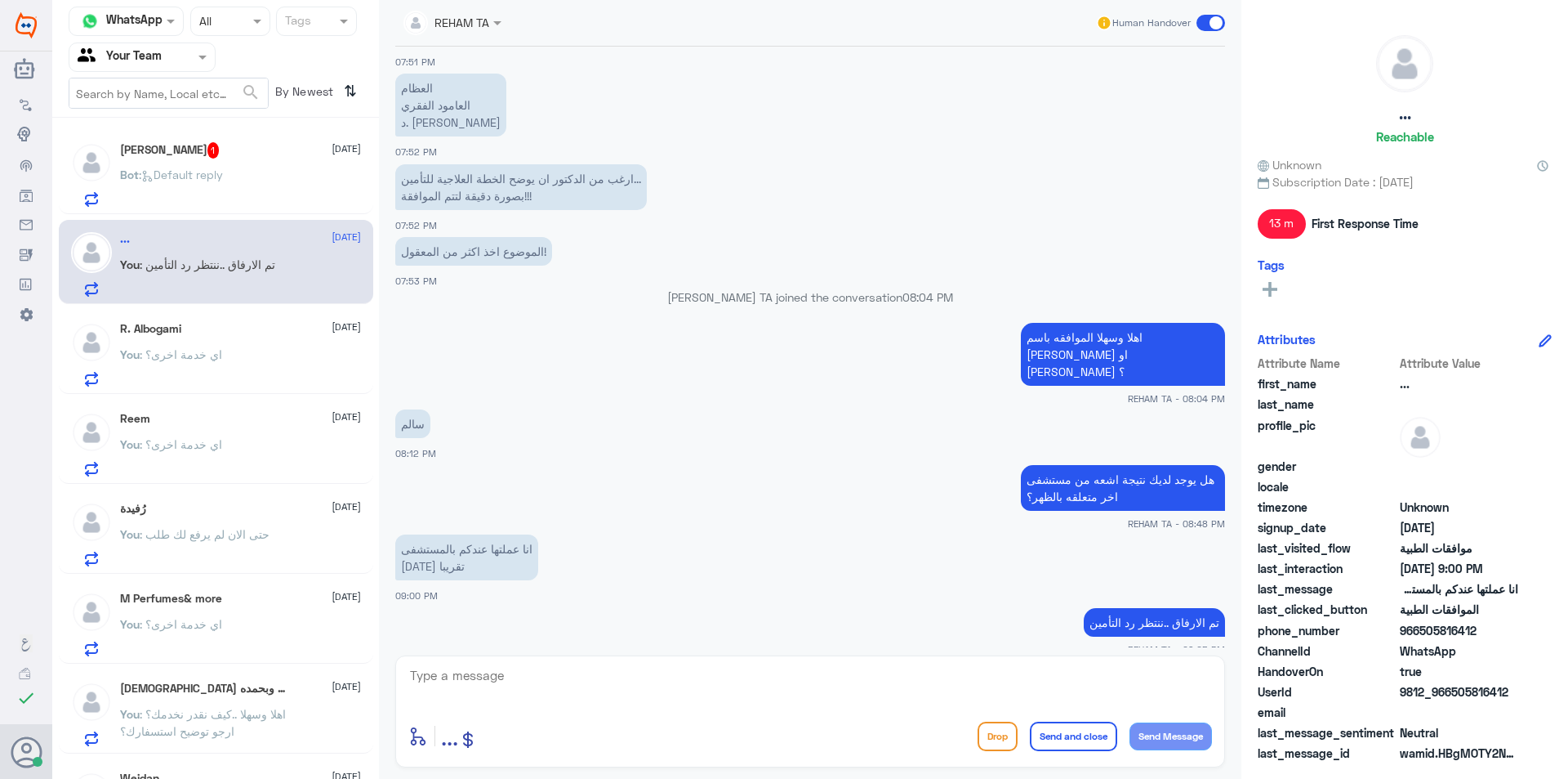
click at [253, 185] on div "Bot : Default reply" at bounding box center [241, 188] width 241 height 37
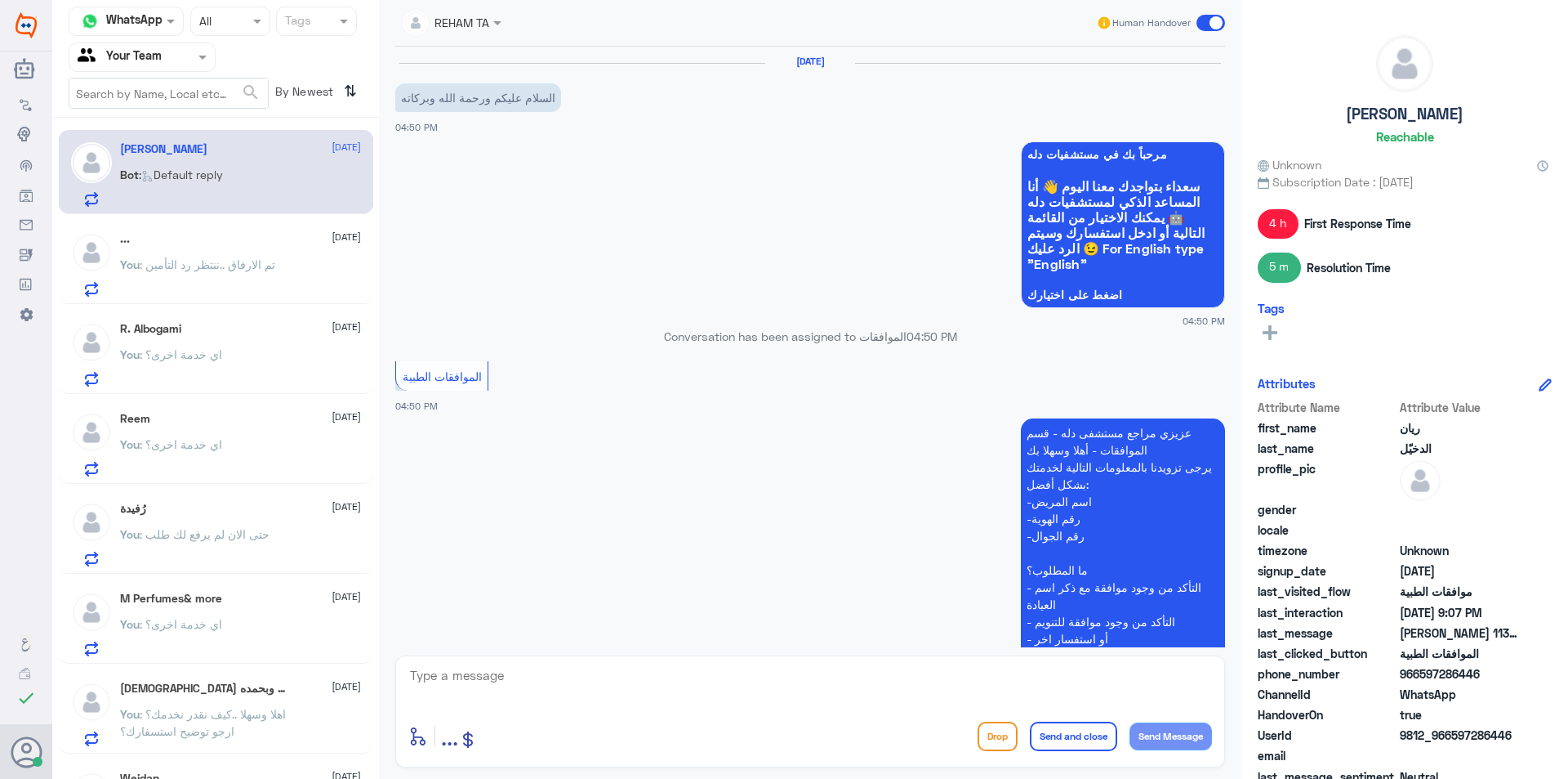
scroll to position [1509, 0]
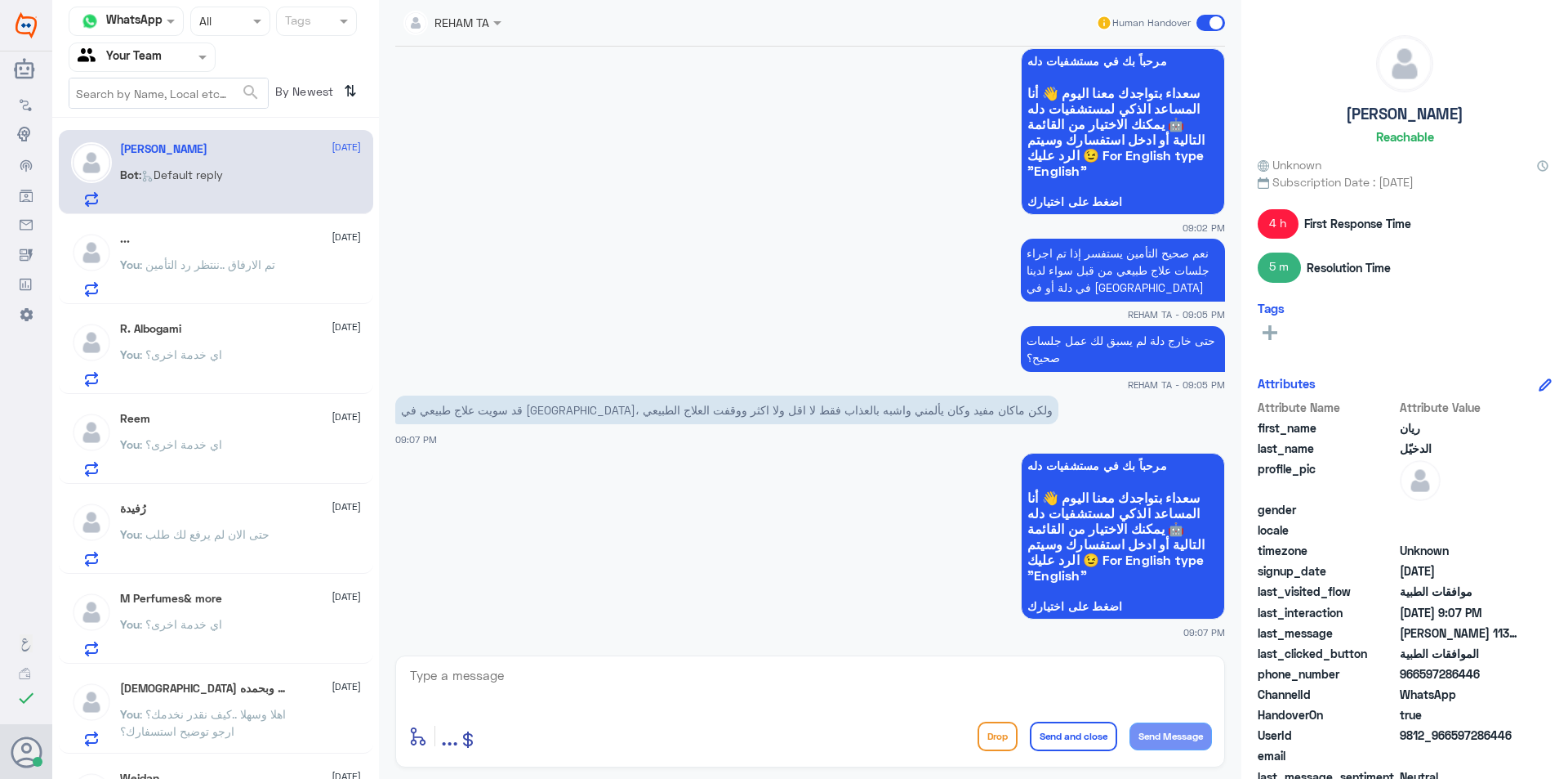
click at [586, 704] on div at bounding box center [810, 686] width 804 height 45
click at [588, 689] on textarea at bounding box center [810, 684] width 804 height 40
click at [583, 667] on textarea at bounding box center [810, 684] width 804 height 40
type textarea "سيتم تبليغ التأمين بذلك"
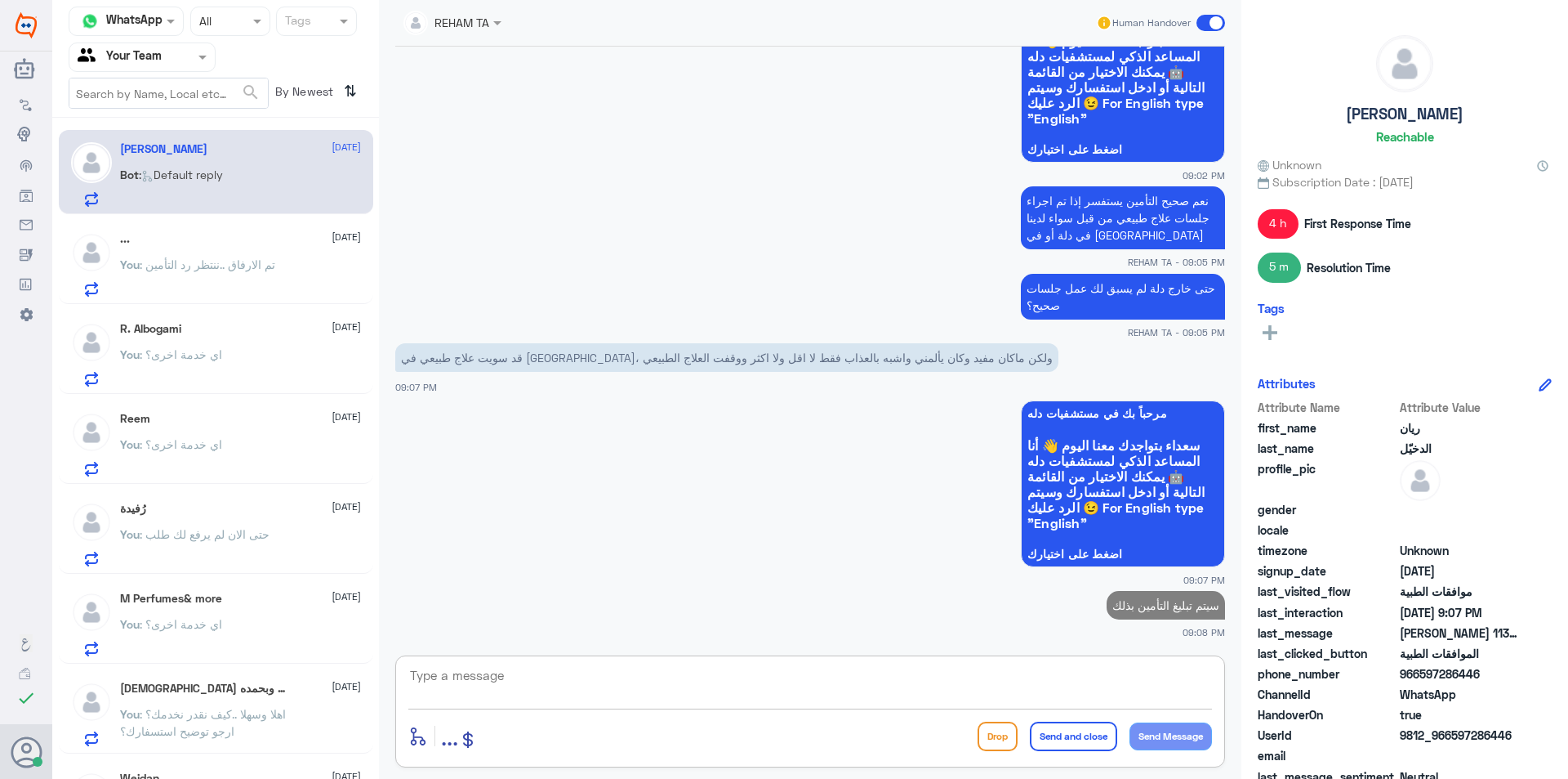
click at [220, 243] on div "... 11 September" at bounding box center [241, 239] width 241 height 14
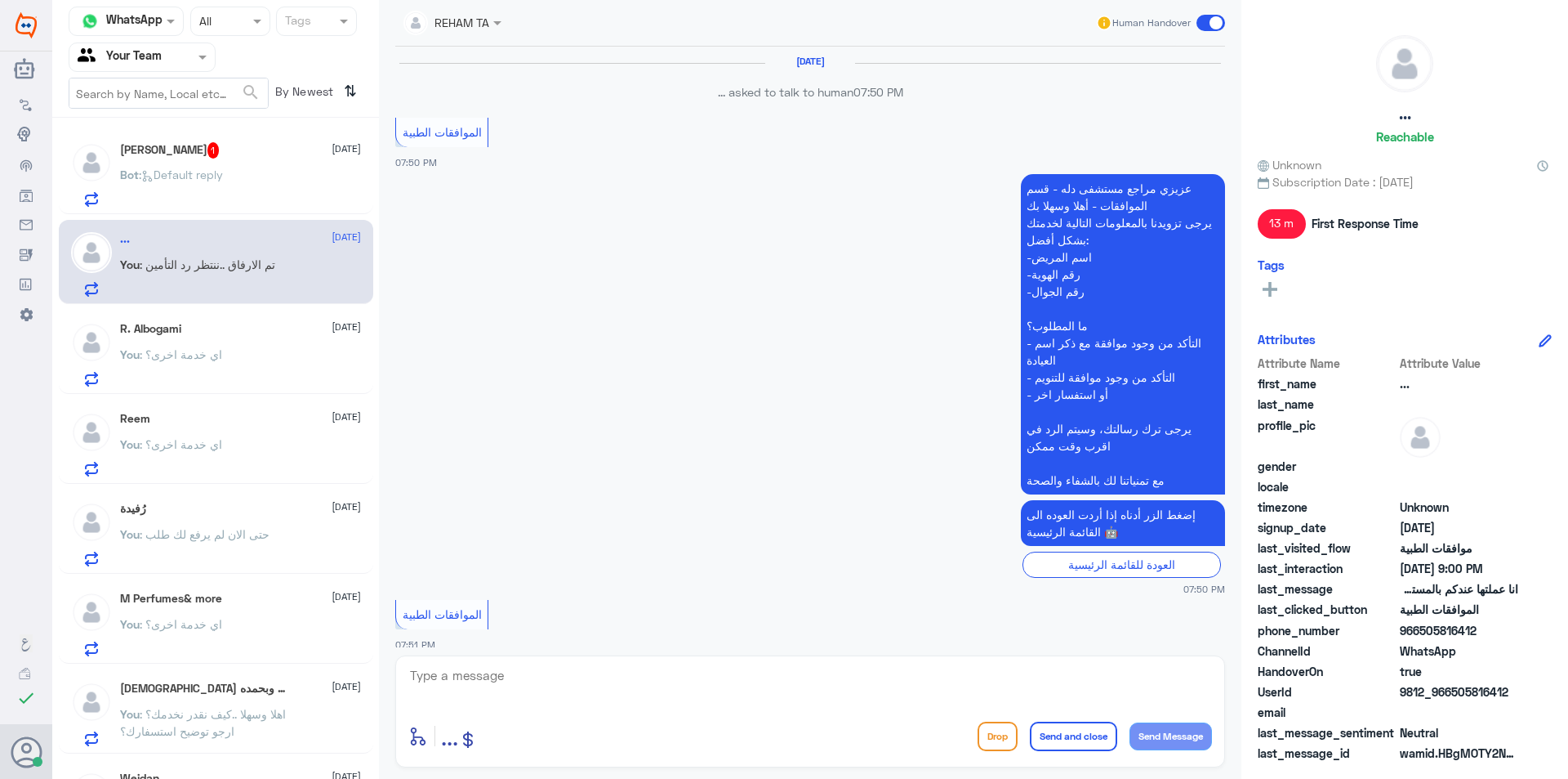
scroll to position [1508, 0]
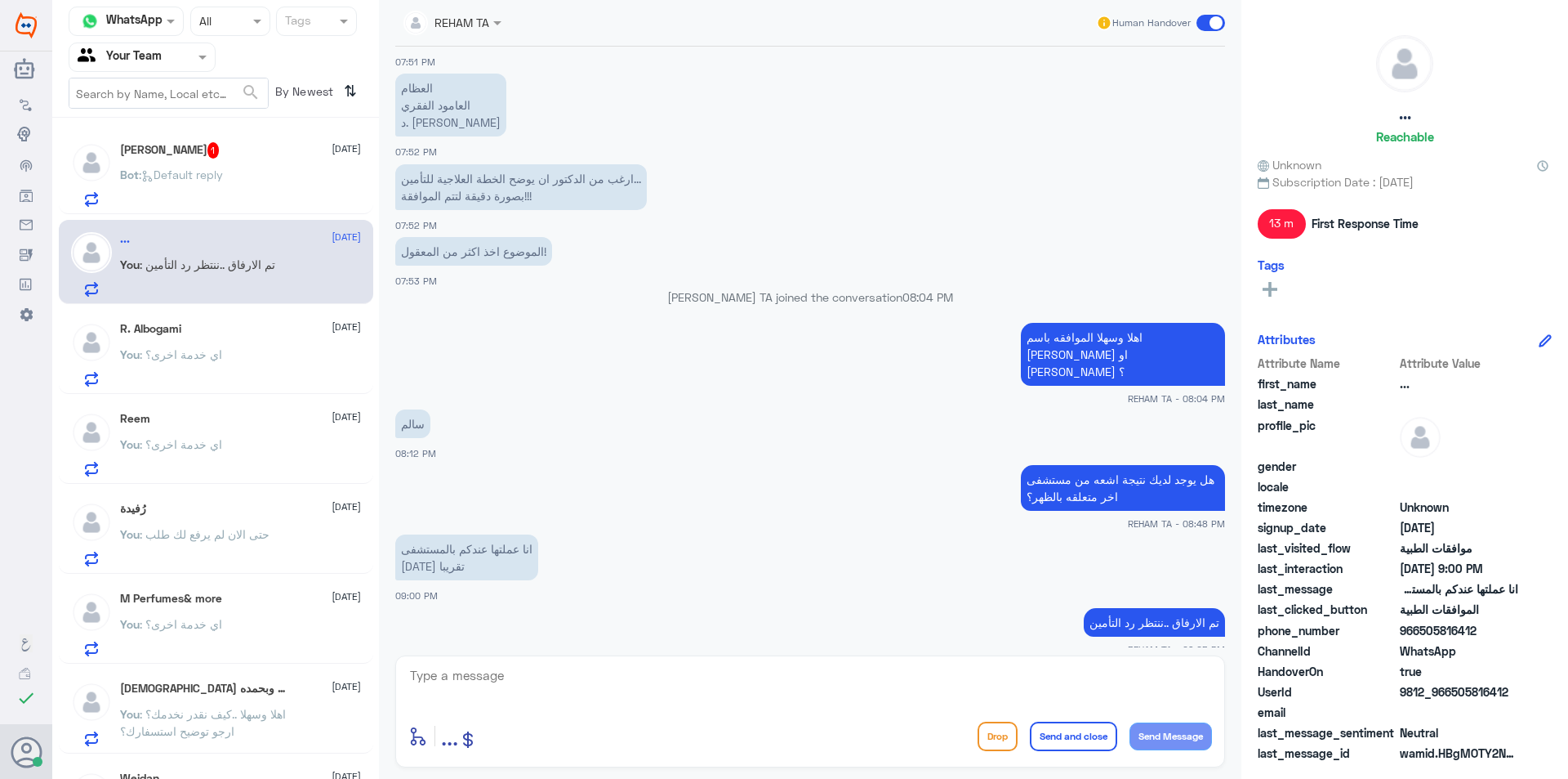
click at [223, 193] on p "Bot : Default reply" at bounding box center [172, 186] width 103 height 41
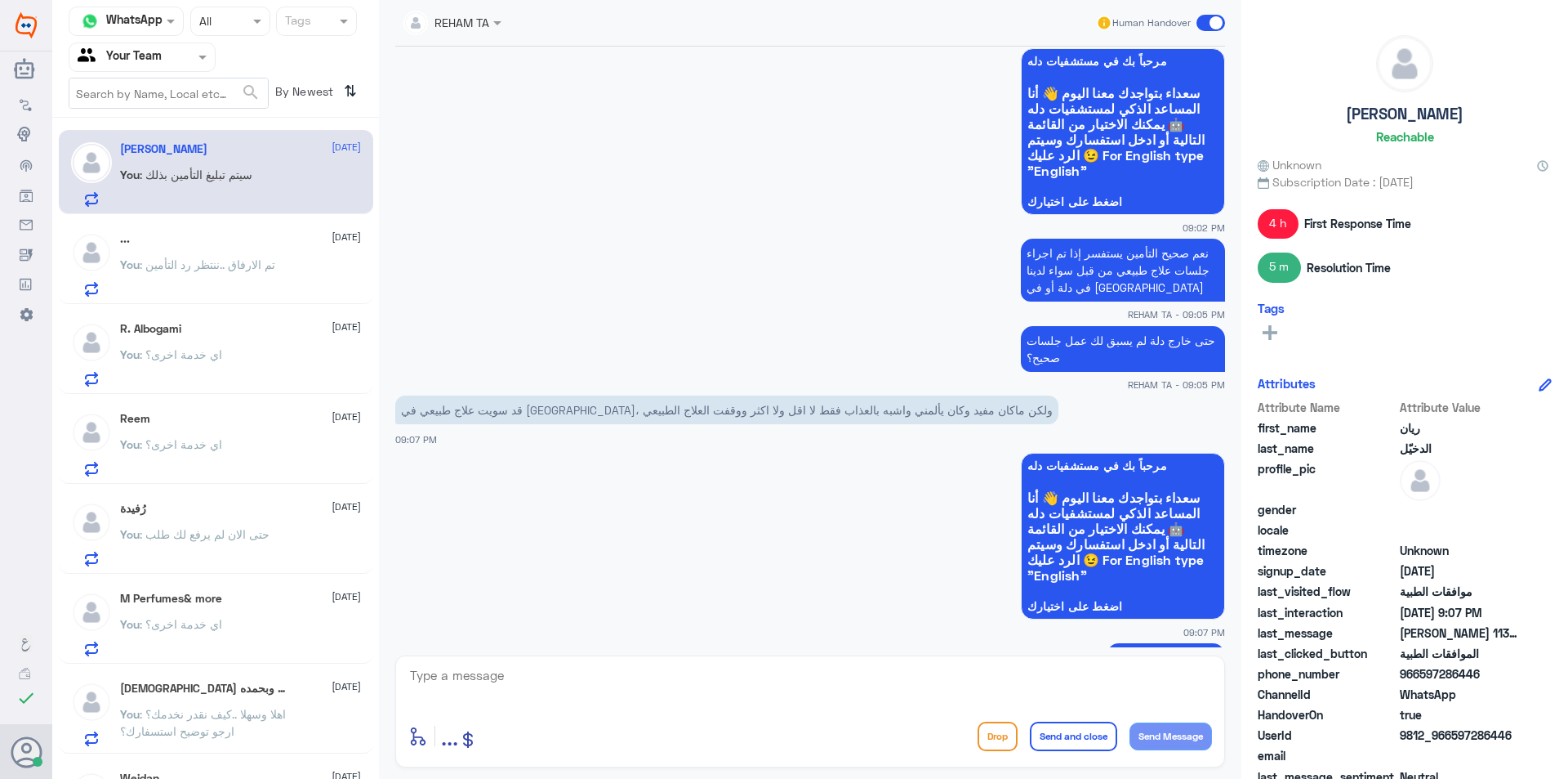
scroll to position [1562, 0]
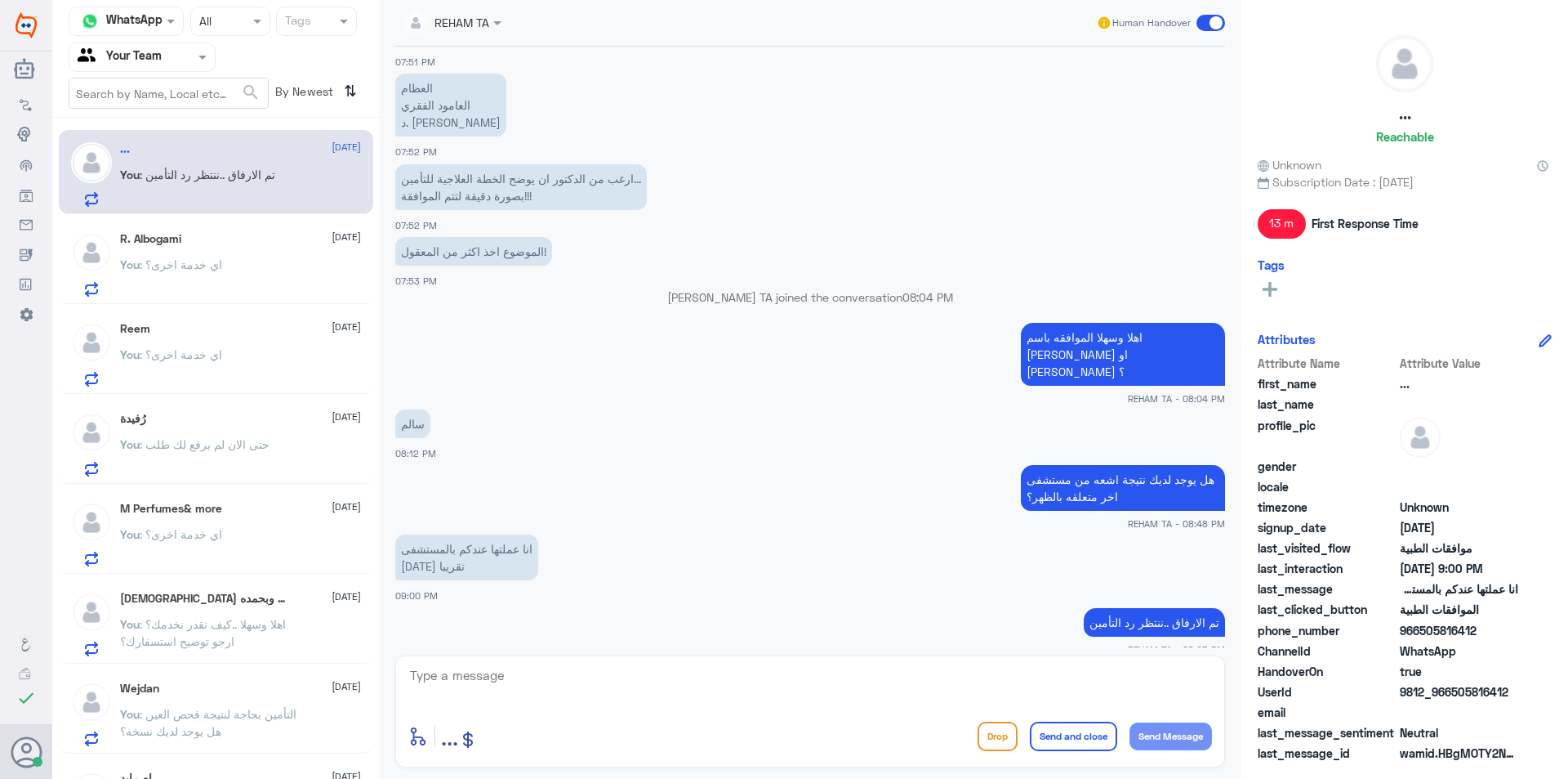
click at [135, 62] on input "text" at bounding box center [122, 56] width 90 height 19
click at [150, 96] on div "All" at bounding box center [142, 95] width 147 height 30
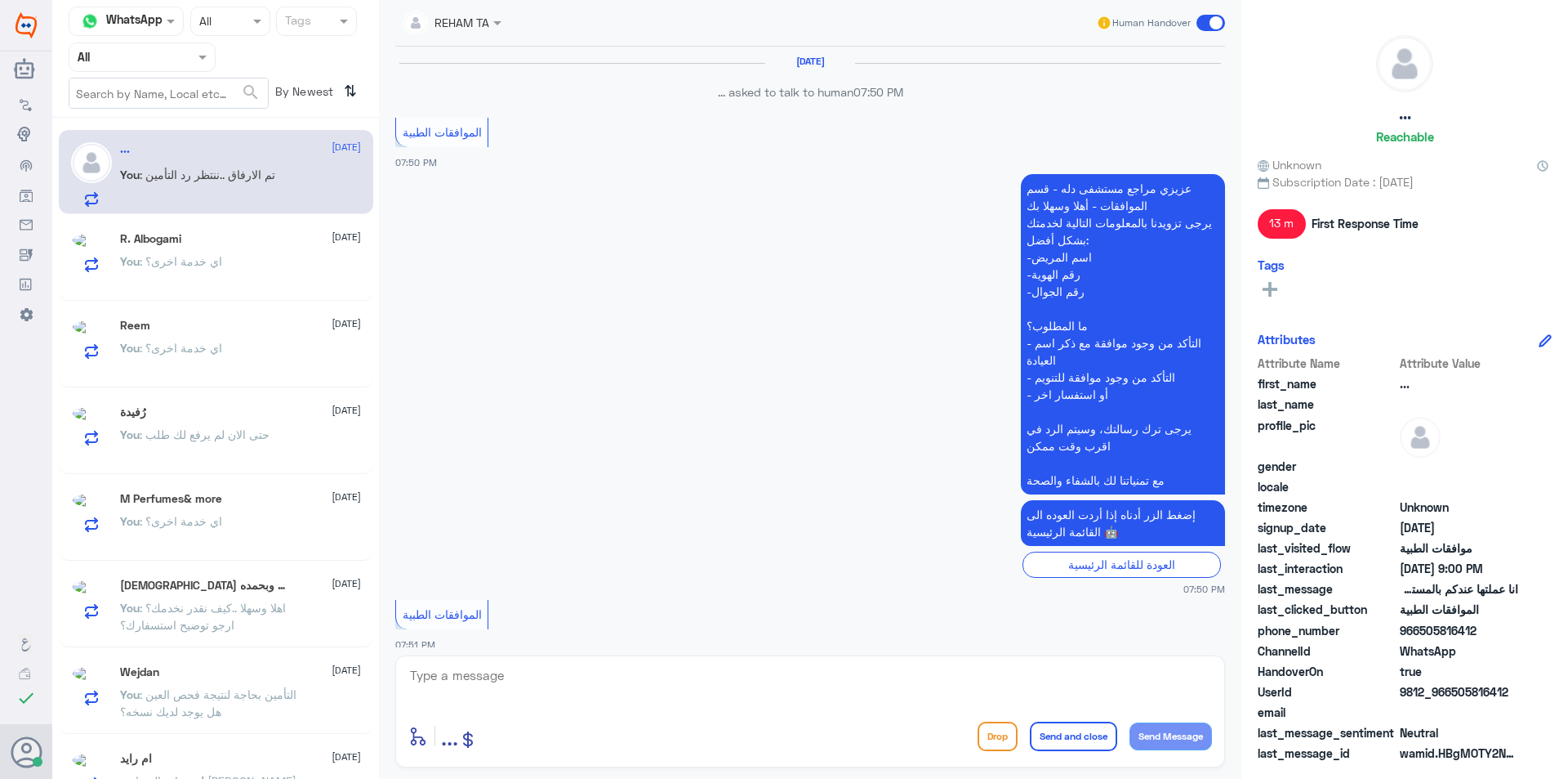
scroll to position [1508, 0]
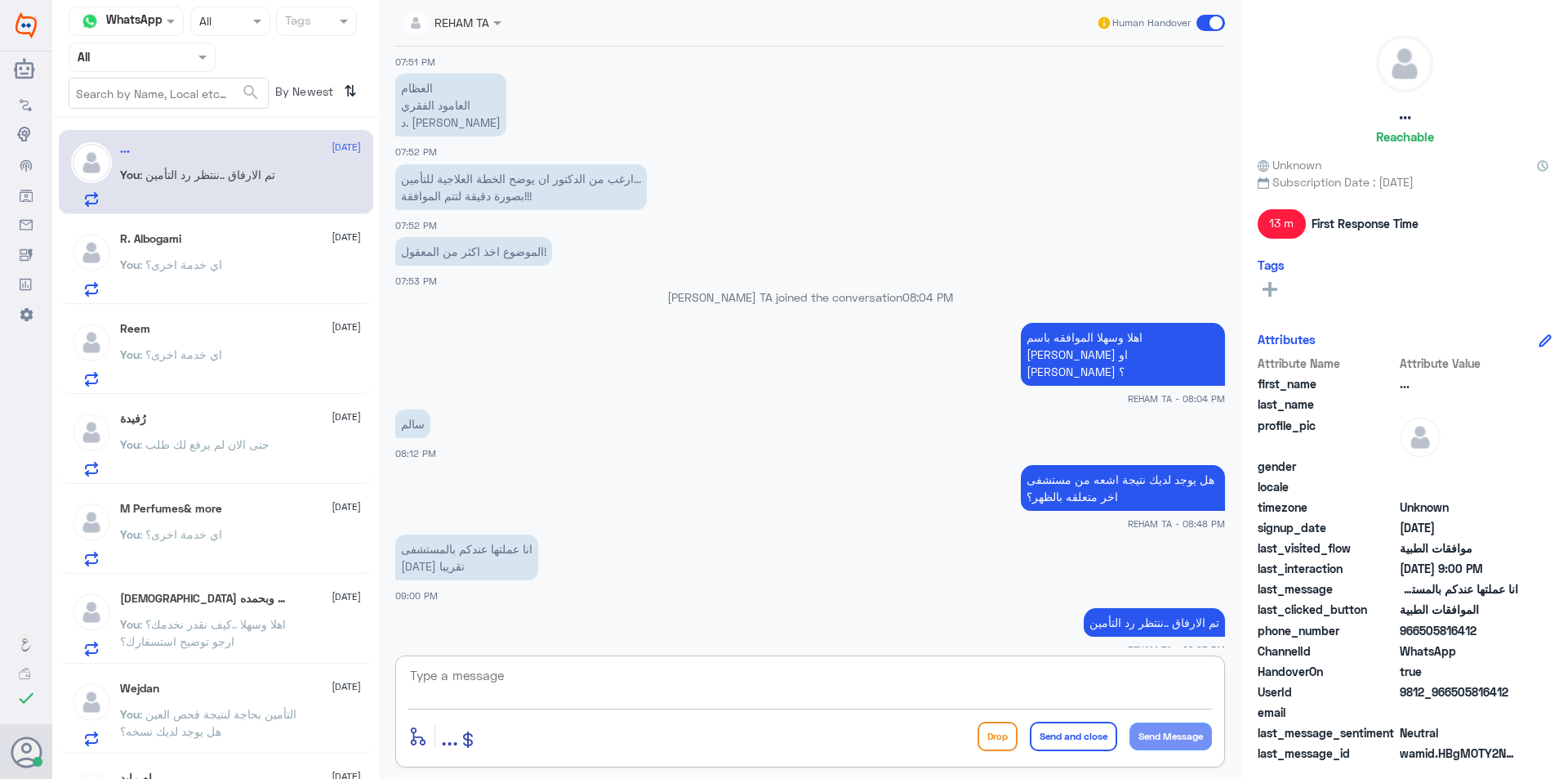
click at [526, 687] on textarea at bounding box center [810, 684] width 804 height 40
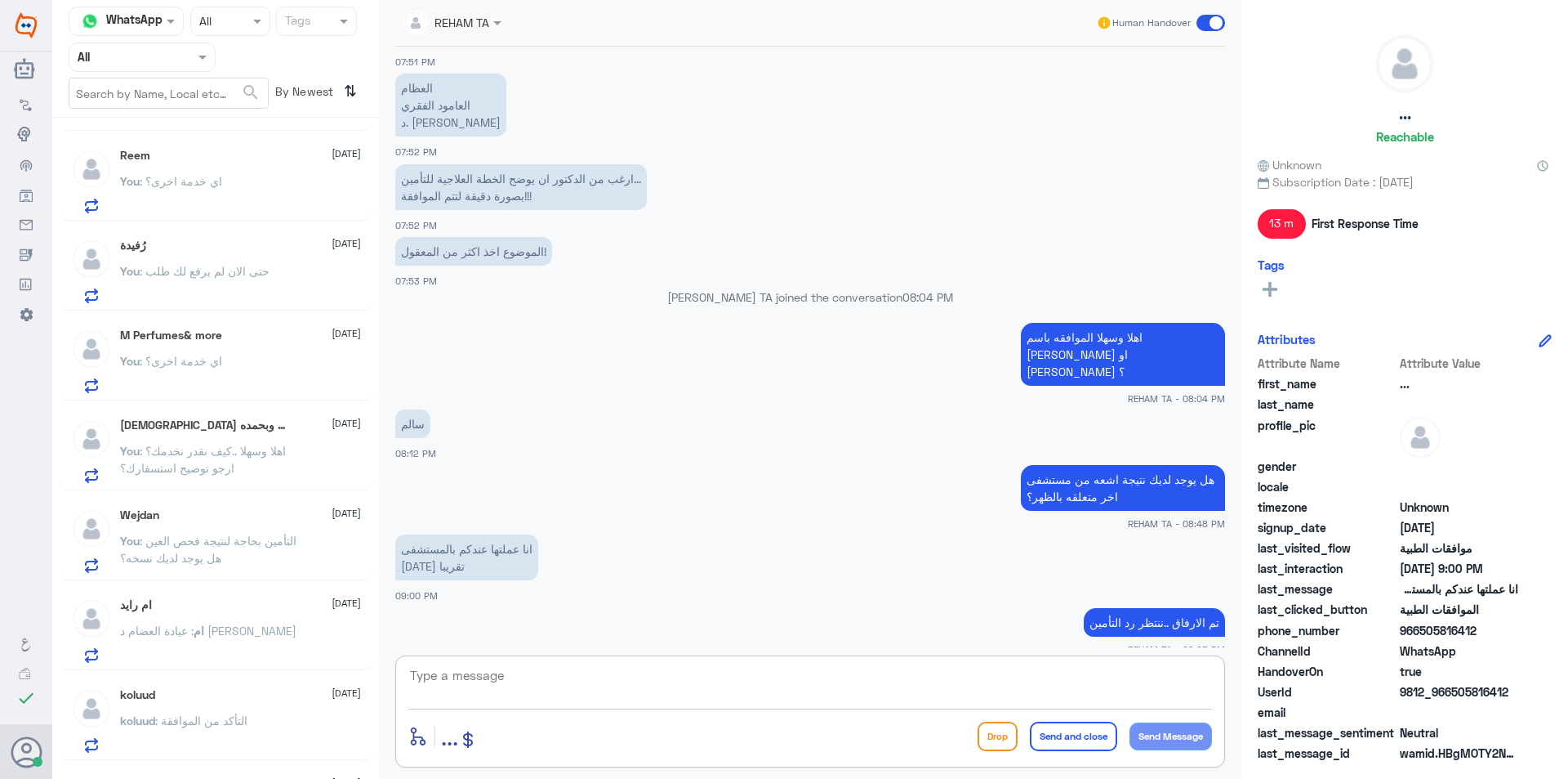
scroll to position [0, 0]
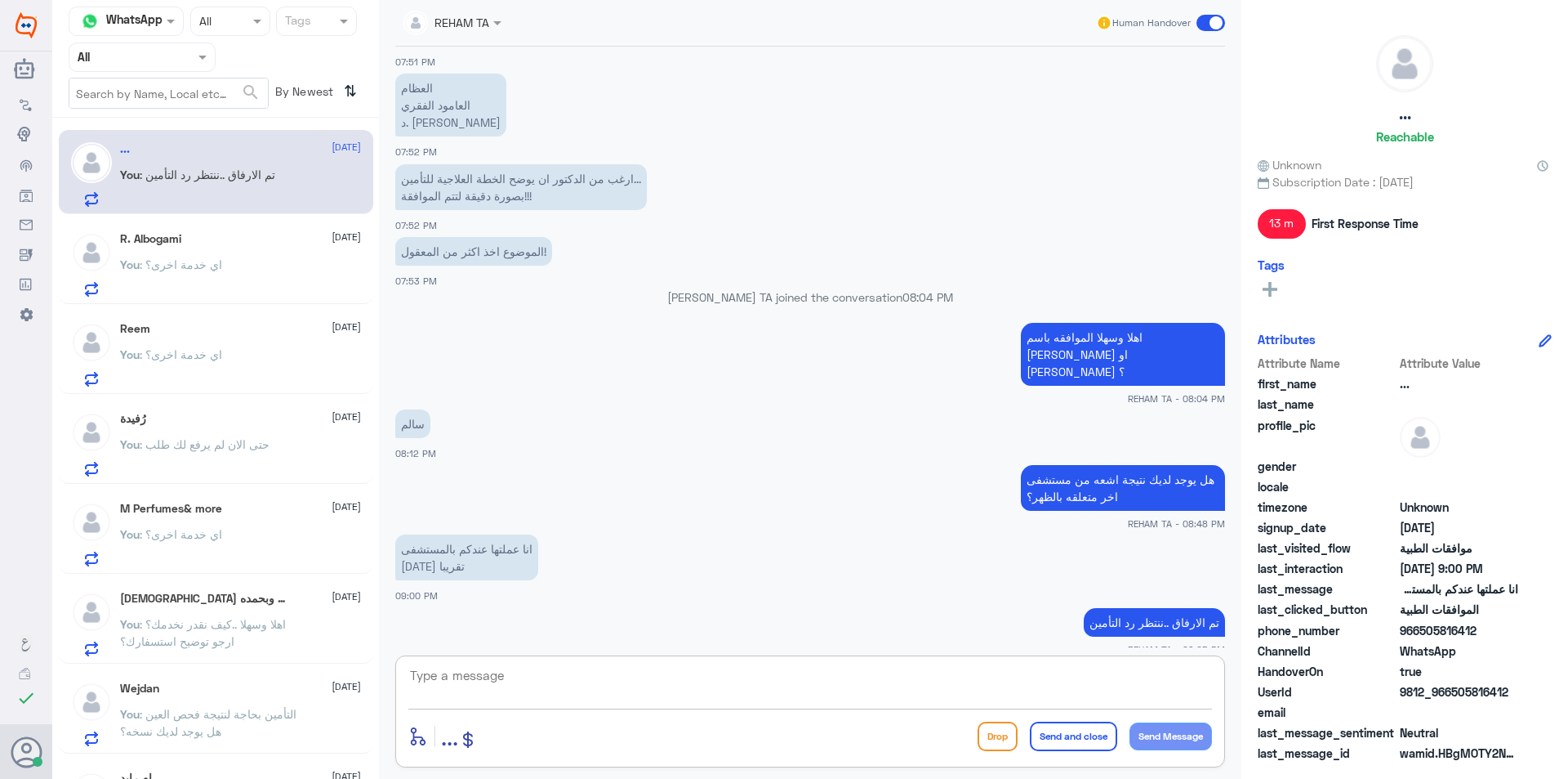
click at [123, 54] on input "text" at bounding box center [122, 56] width 90 height 19
click at [133, 192] on div "Your Team" at bounding box center [142, 204] width 147 height 37
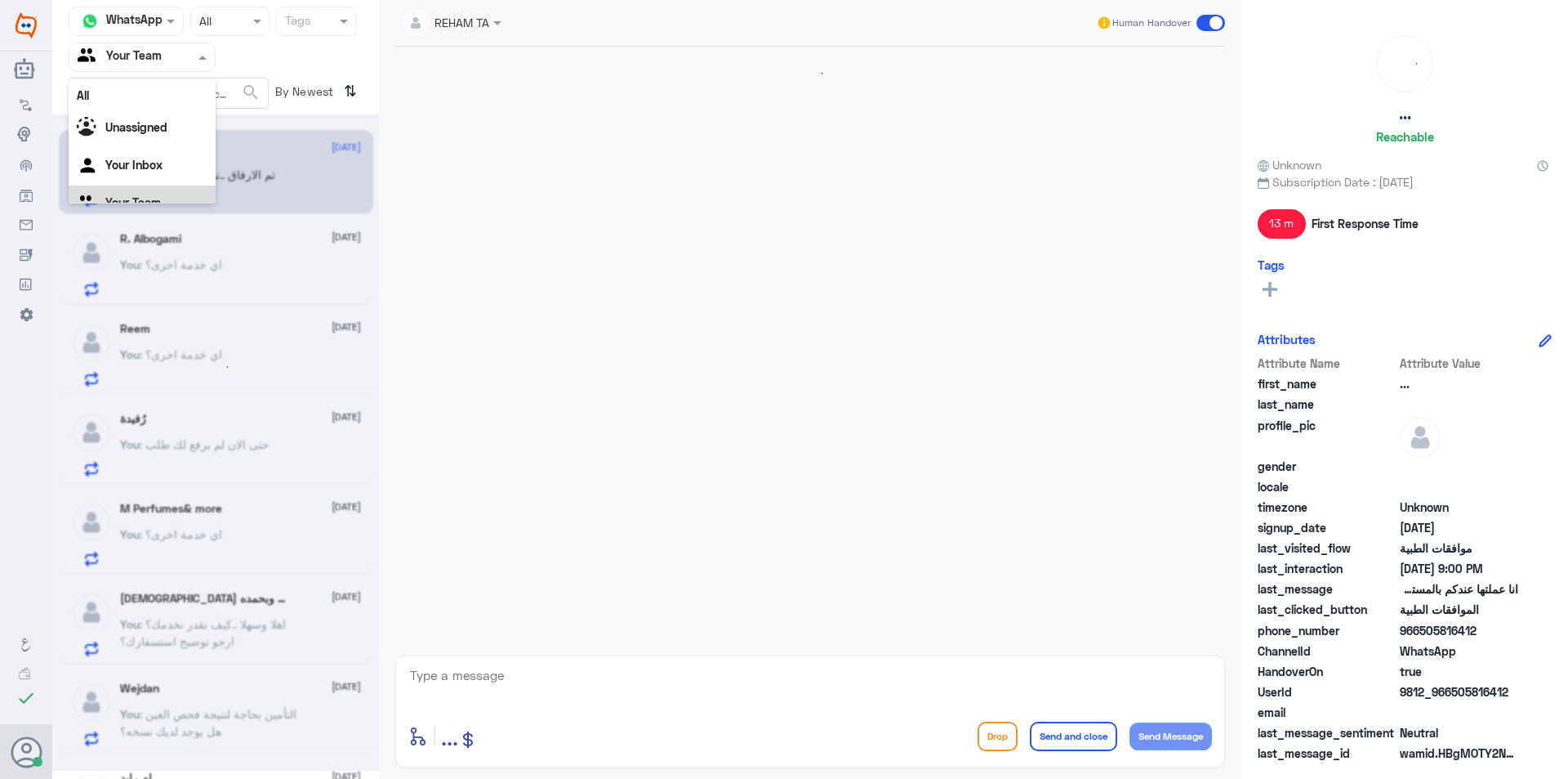
click at [132, 65] on input "text" at bounding box center [122, 56] width 90 height 19
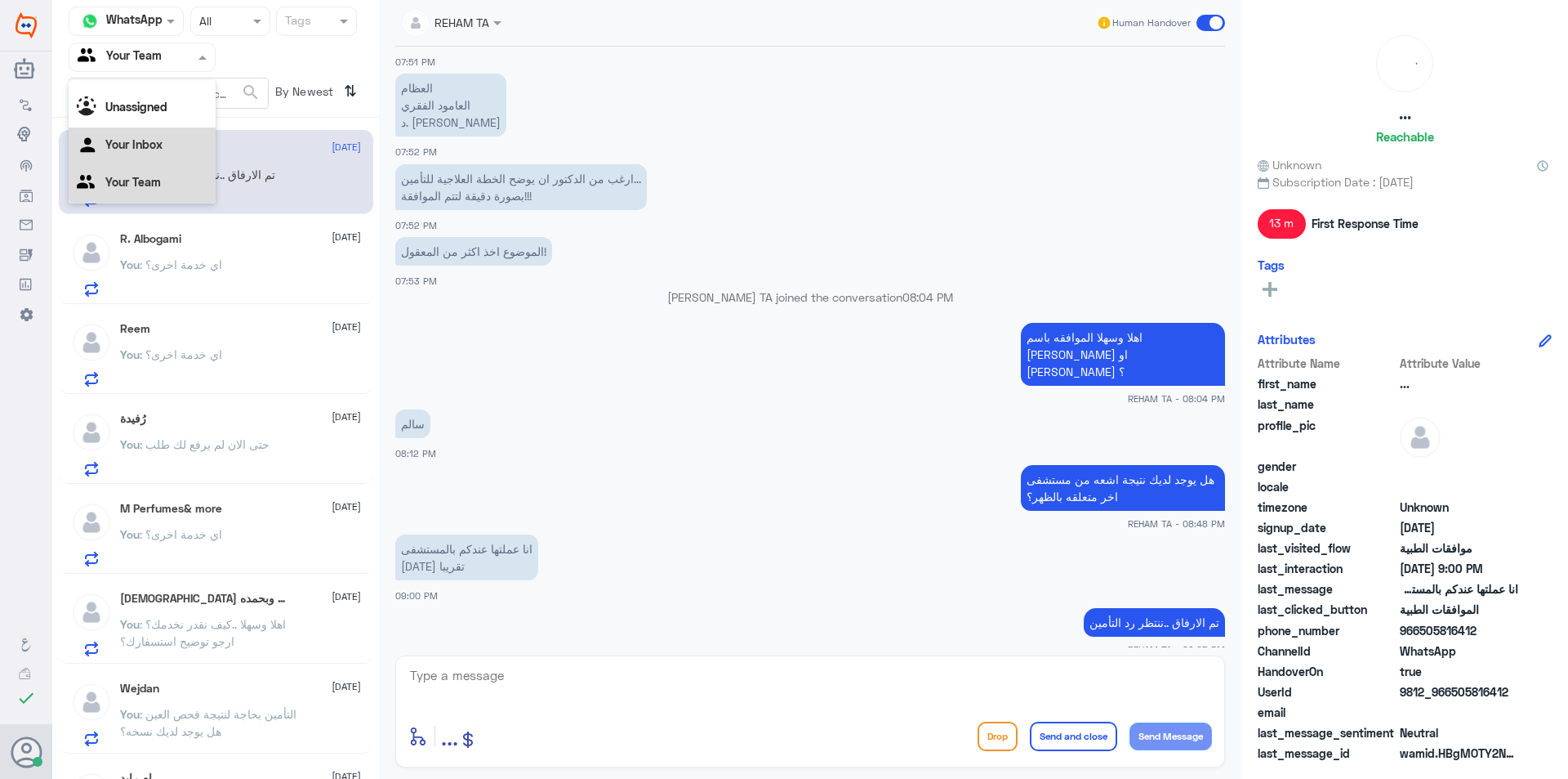
click at [130, 140] on Inbox "Your Inbox" at bounding box center [134, 144] width 57 height 14
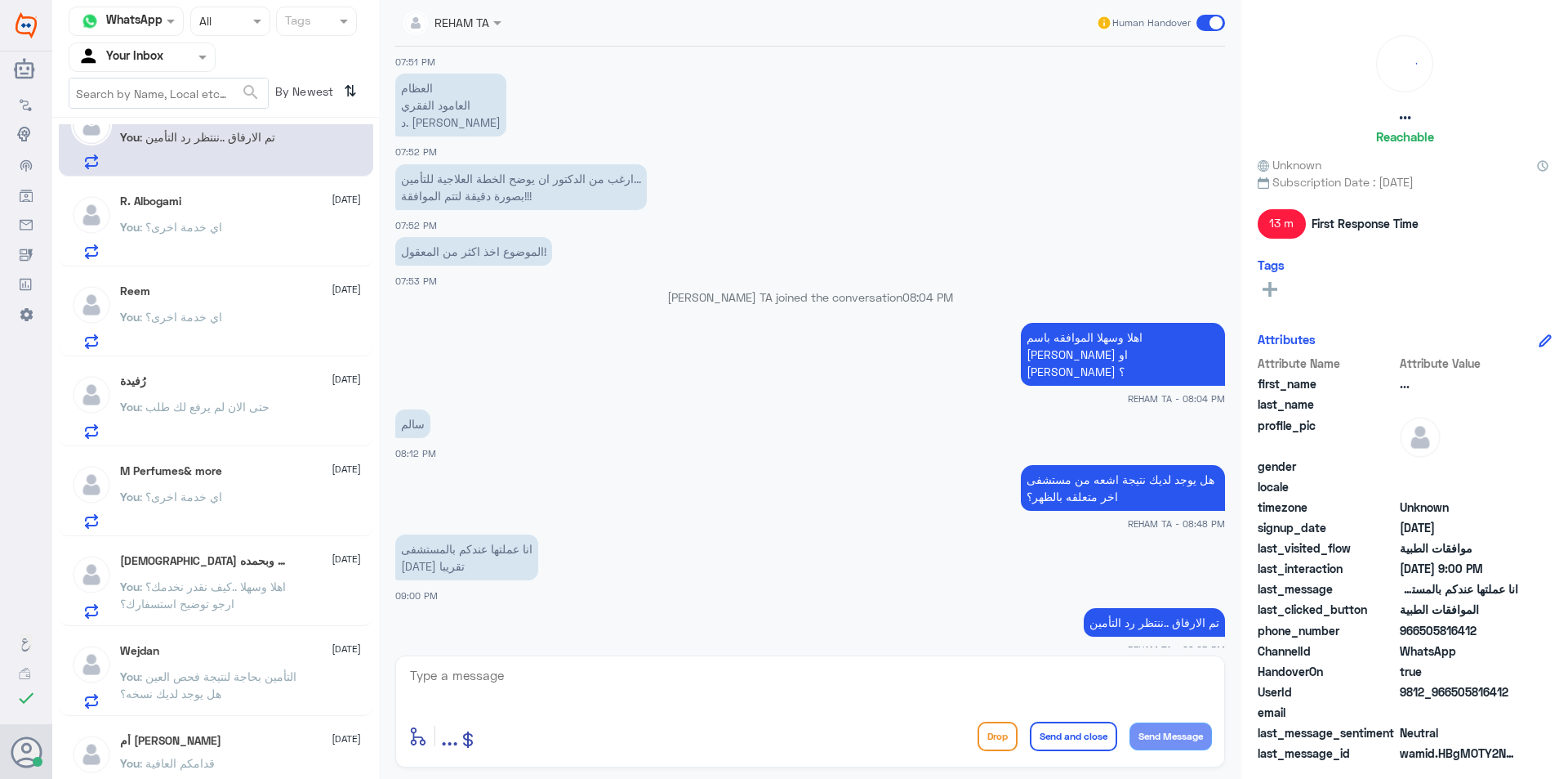
scroll to position [0, 0]
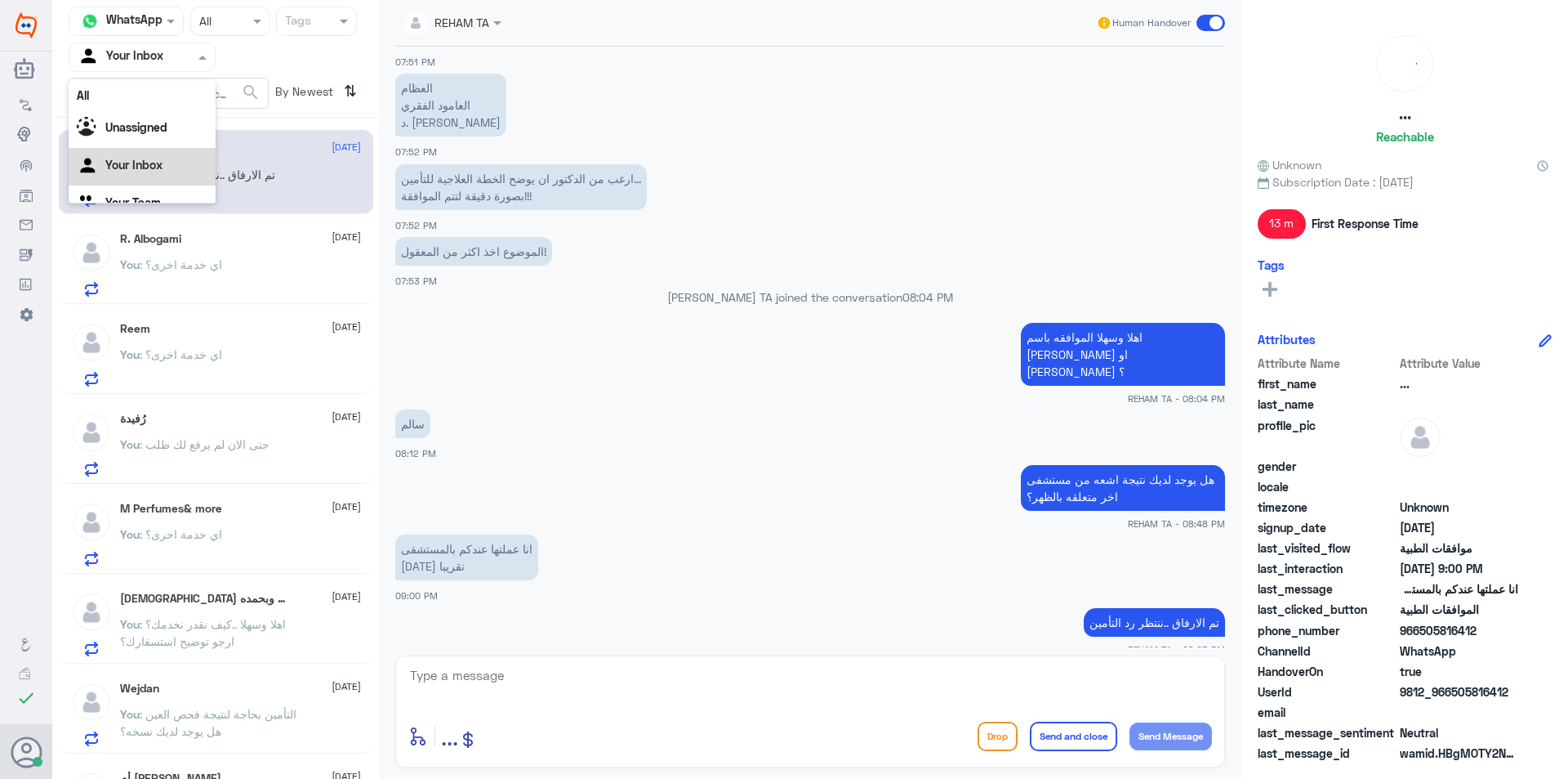
click at [174, 57] on div at bounding box center [142, 56] width 145 height 19
click at [146, 185] on Team "Your Team" at bounding box center [133, 182] width 55 height 14
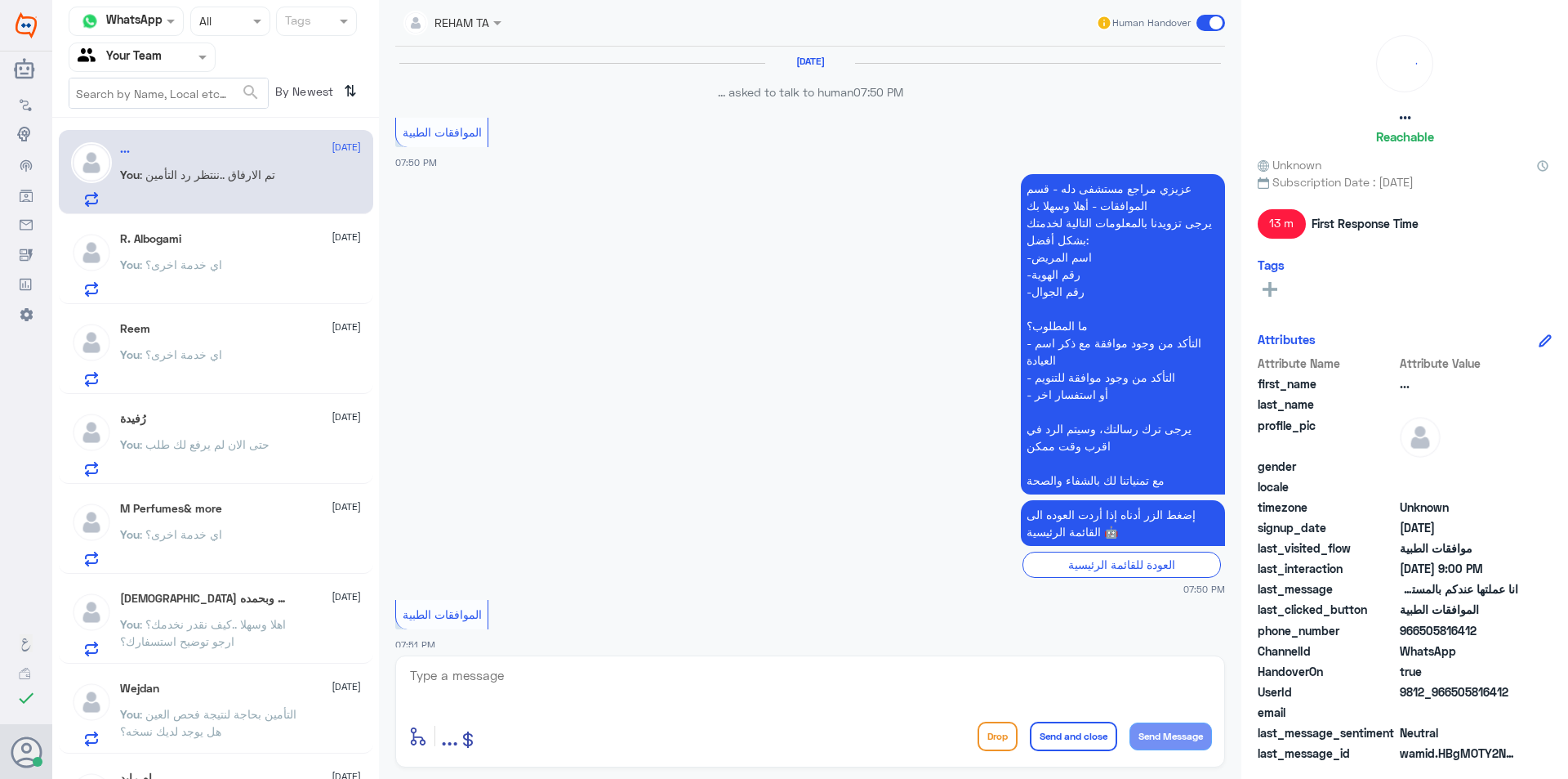
scroll to position [1508, 0]
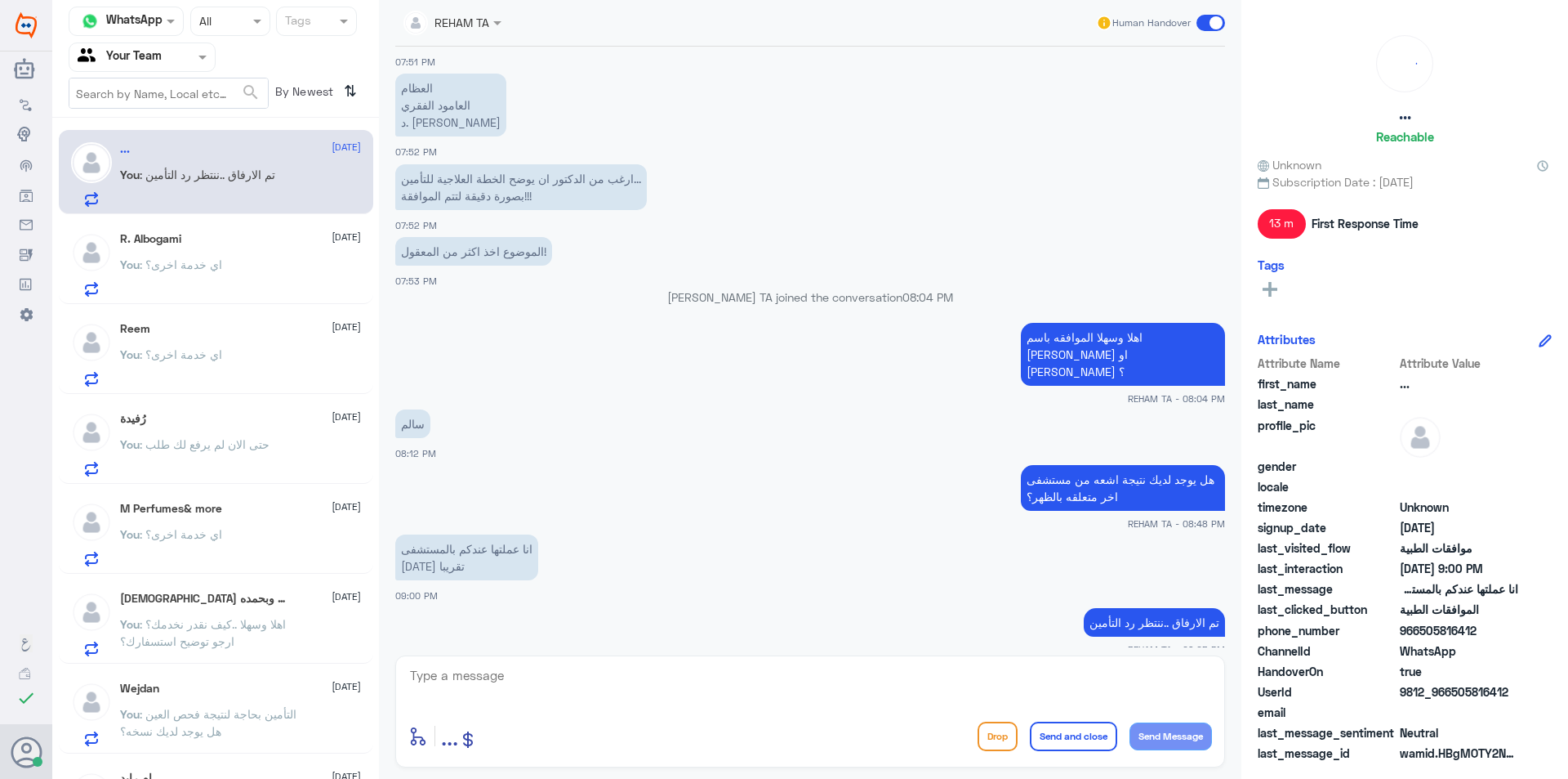
click at [172, 261] on span ": اي خدمة اخرى؟" at bounding box center [181, 265] width 83 height 14
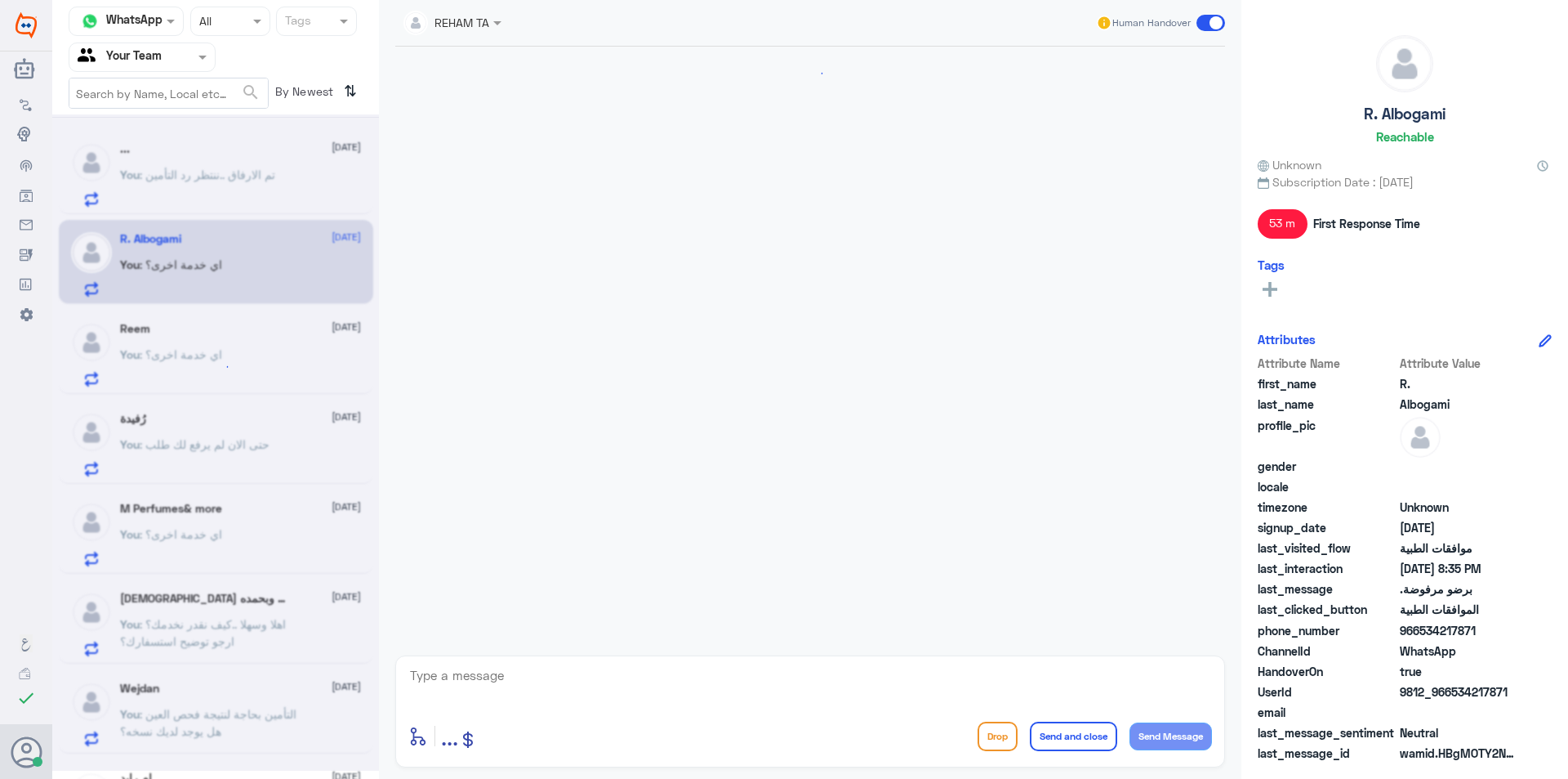
scroll to position [1257, 0]
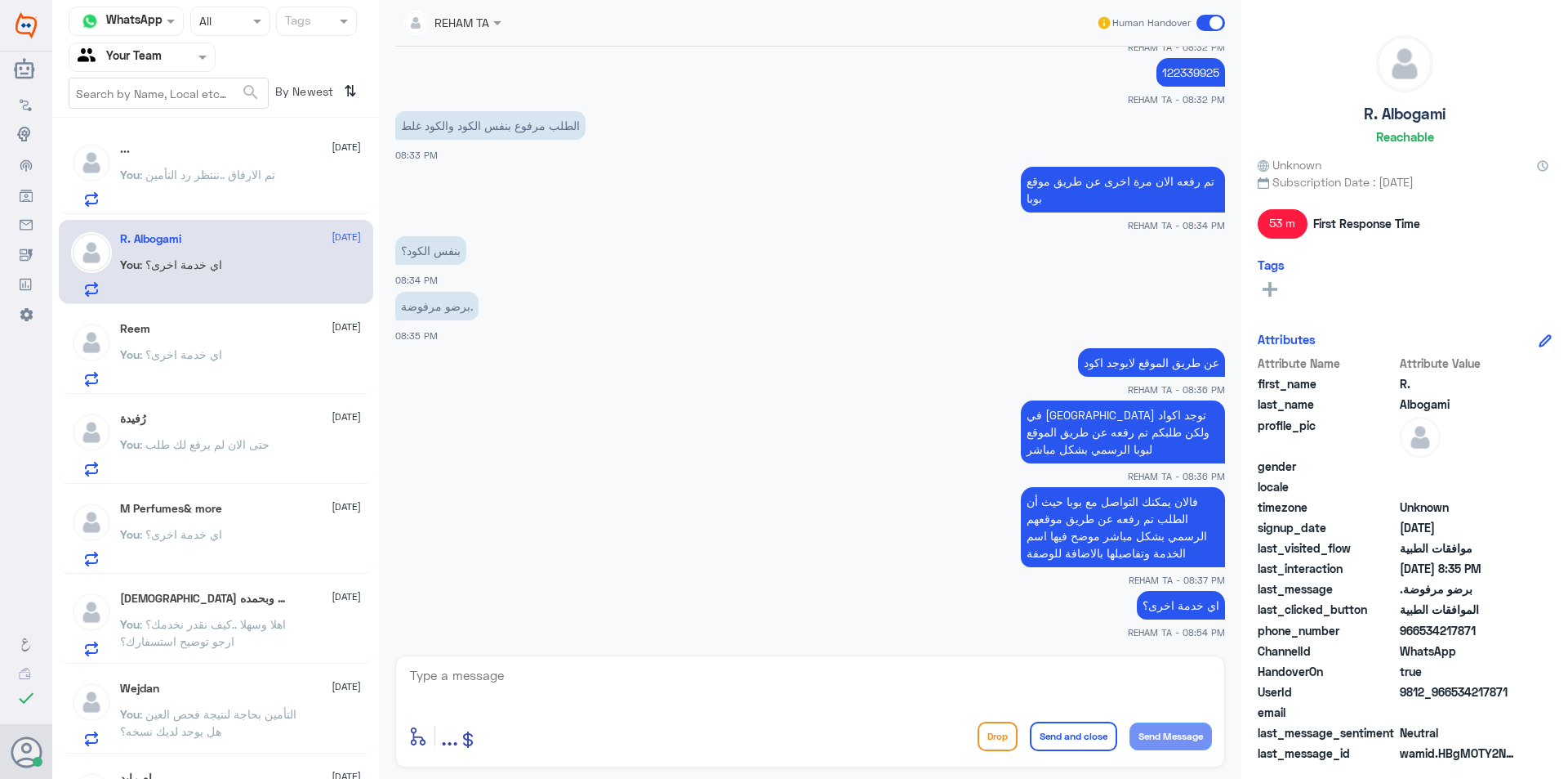
click at [203, 373] on p "You : اي خدمة اخرى؟" at bounding box center [171, 366] width 102 height 41
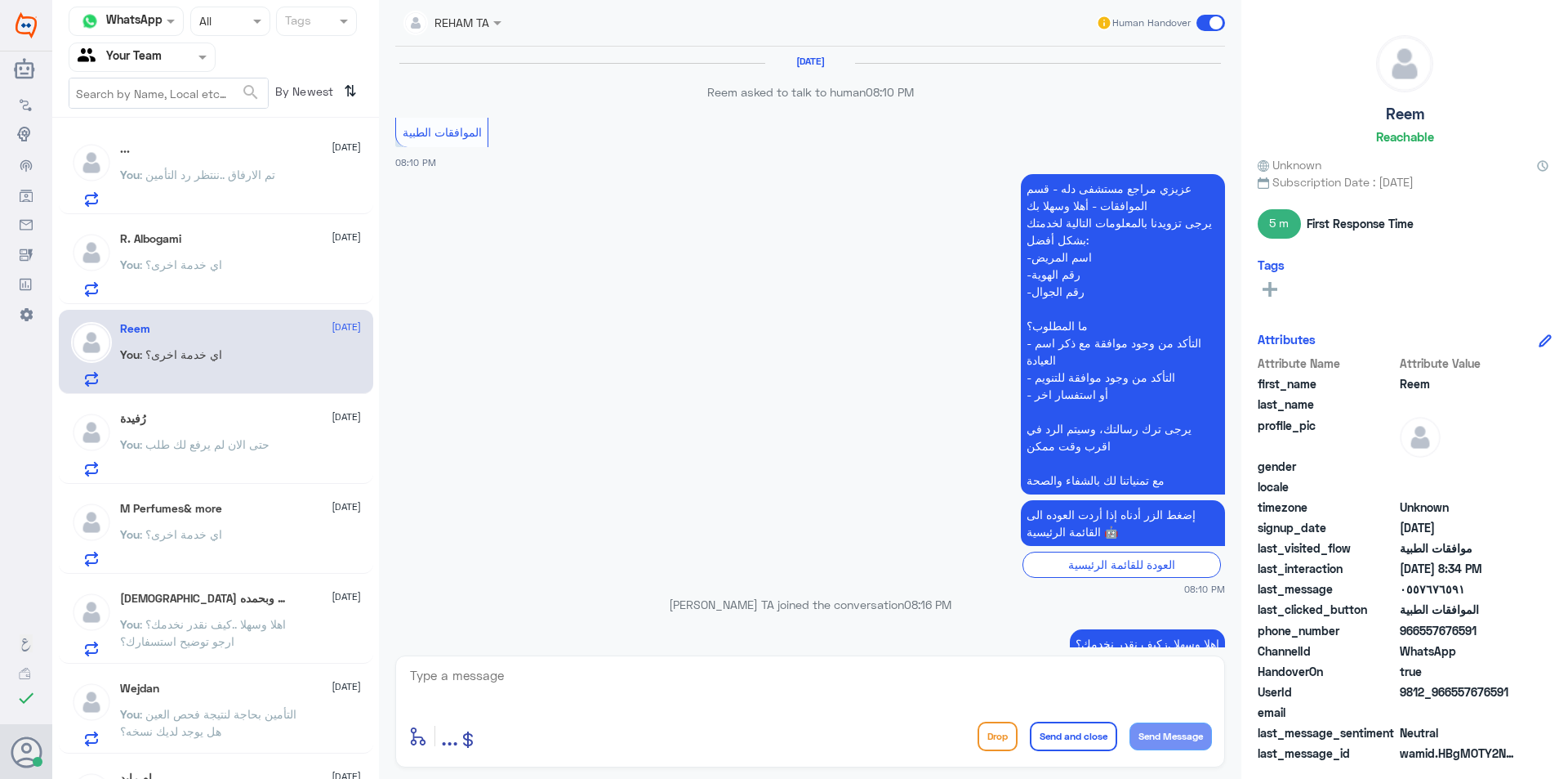
scroll to position [840, 0]
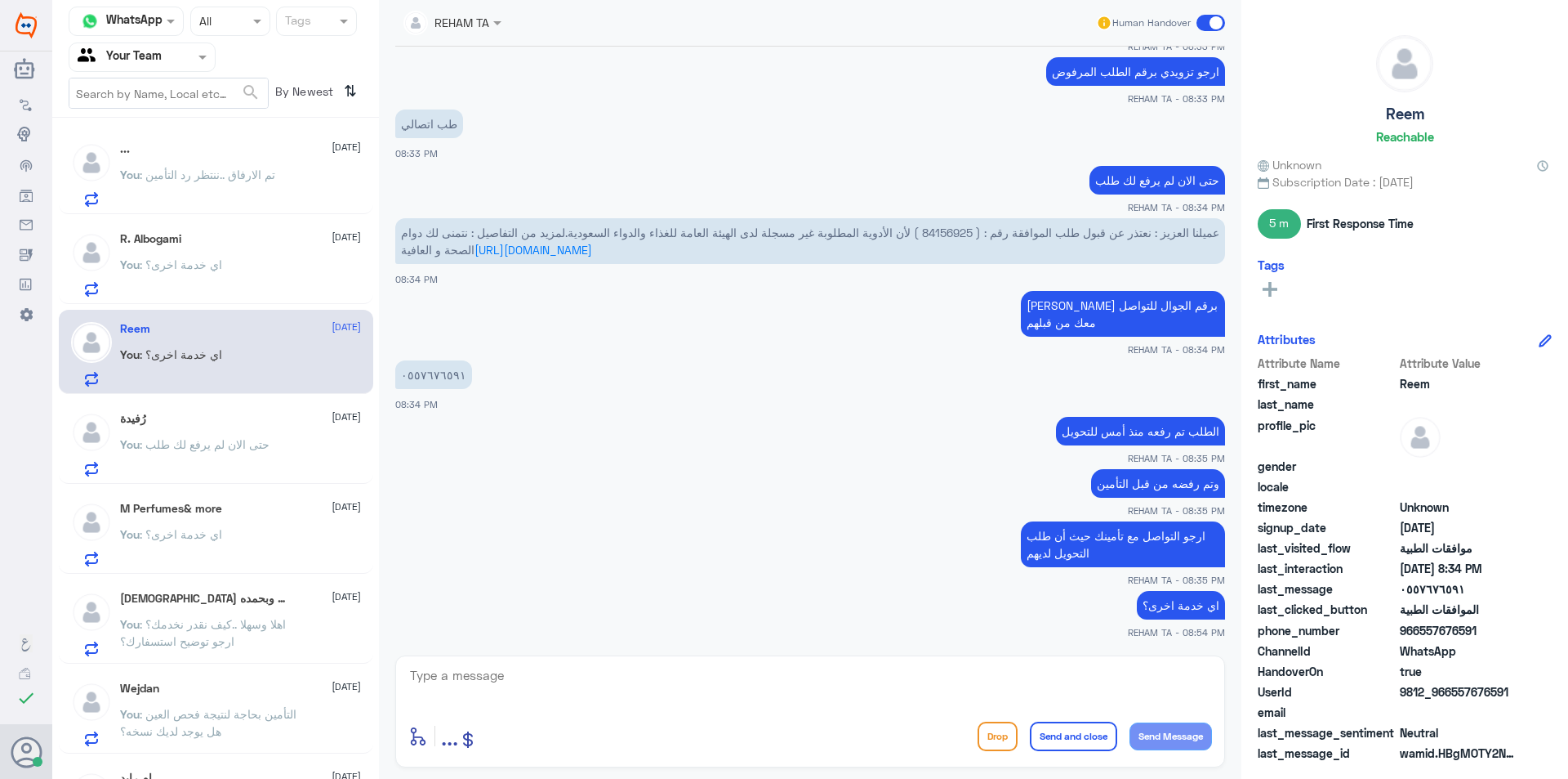
click at [229, 454] on p "You : حتى الان لم يرفع لك طلب" at bounding box center [195, 456] width 150 height 41
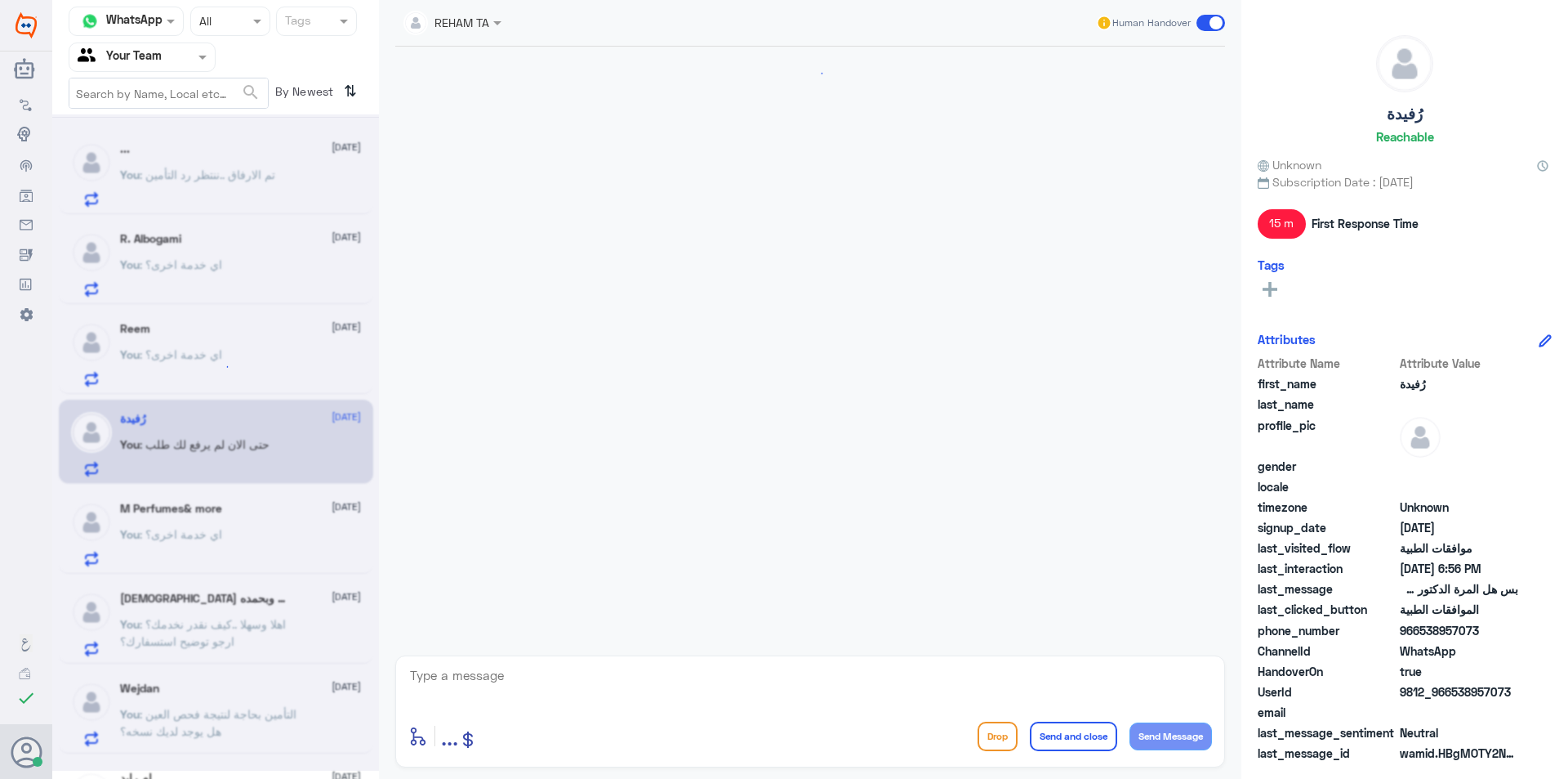
scroll to position [1076, 0]
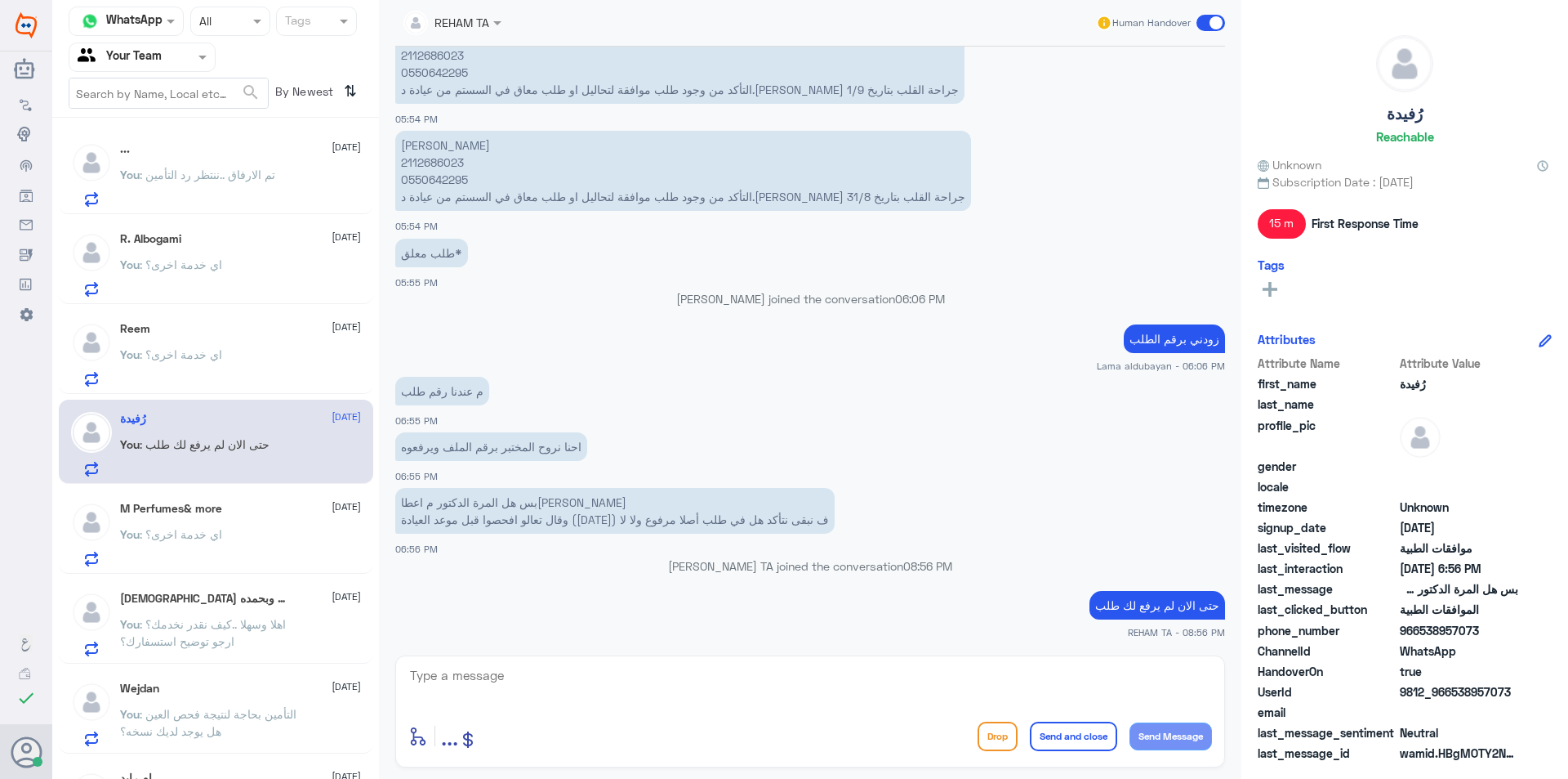
click at [195, 533] on span ": اي خدمة اخرى؟" at bounding box center [181, 534] width 83 height 14
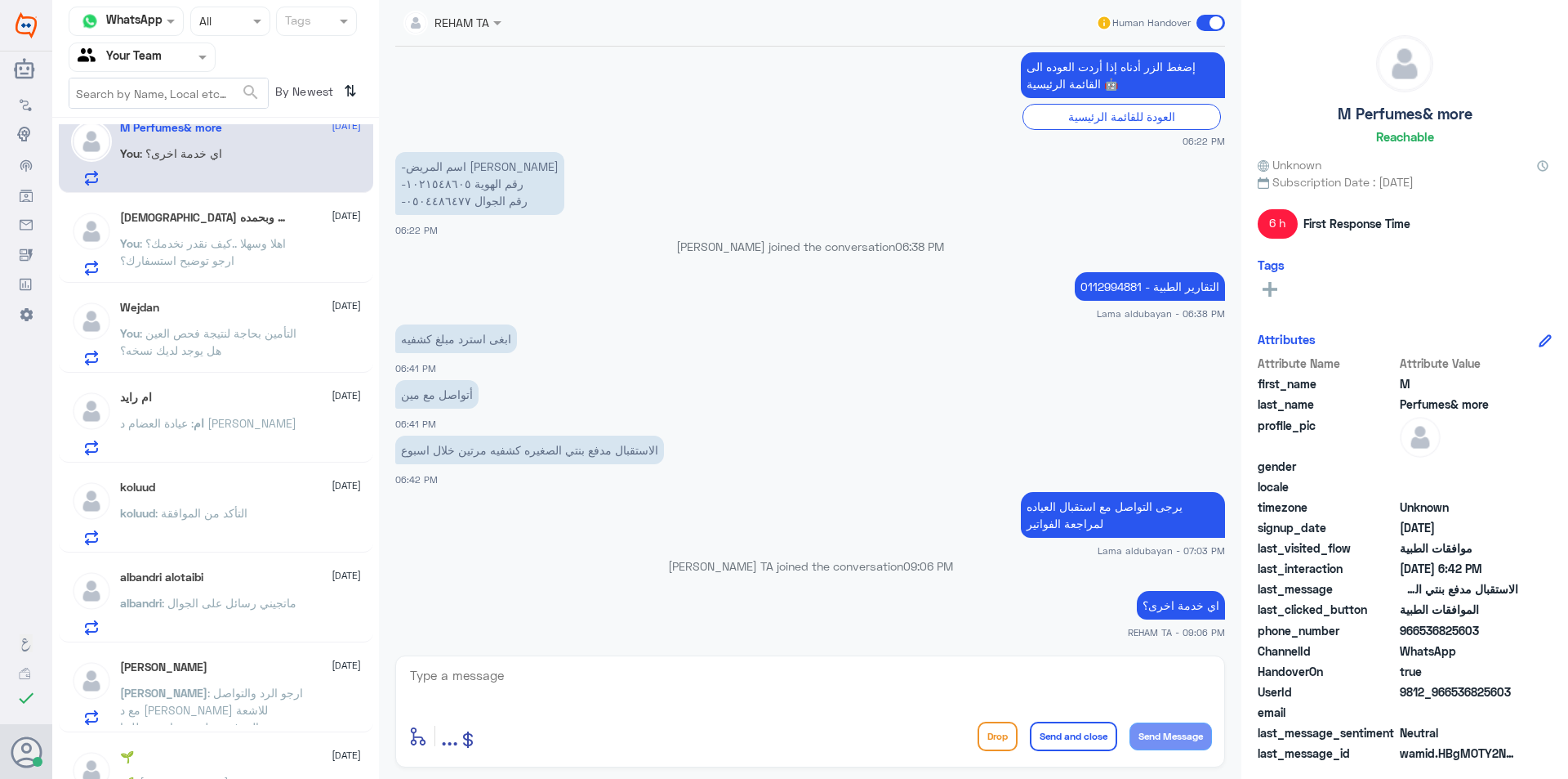
scroll to position [408, 0]
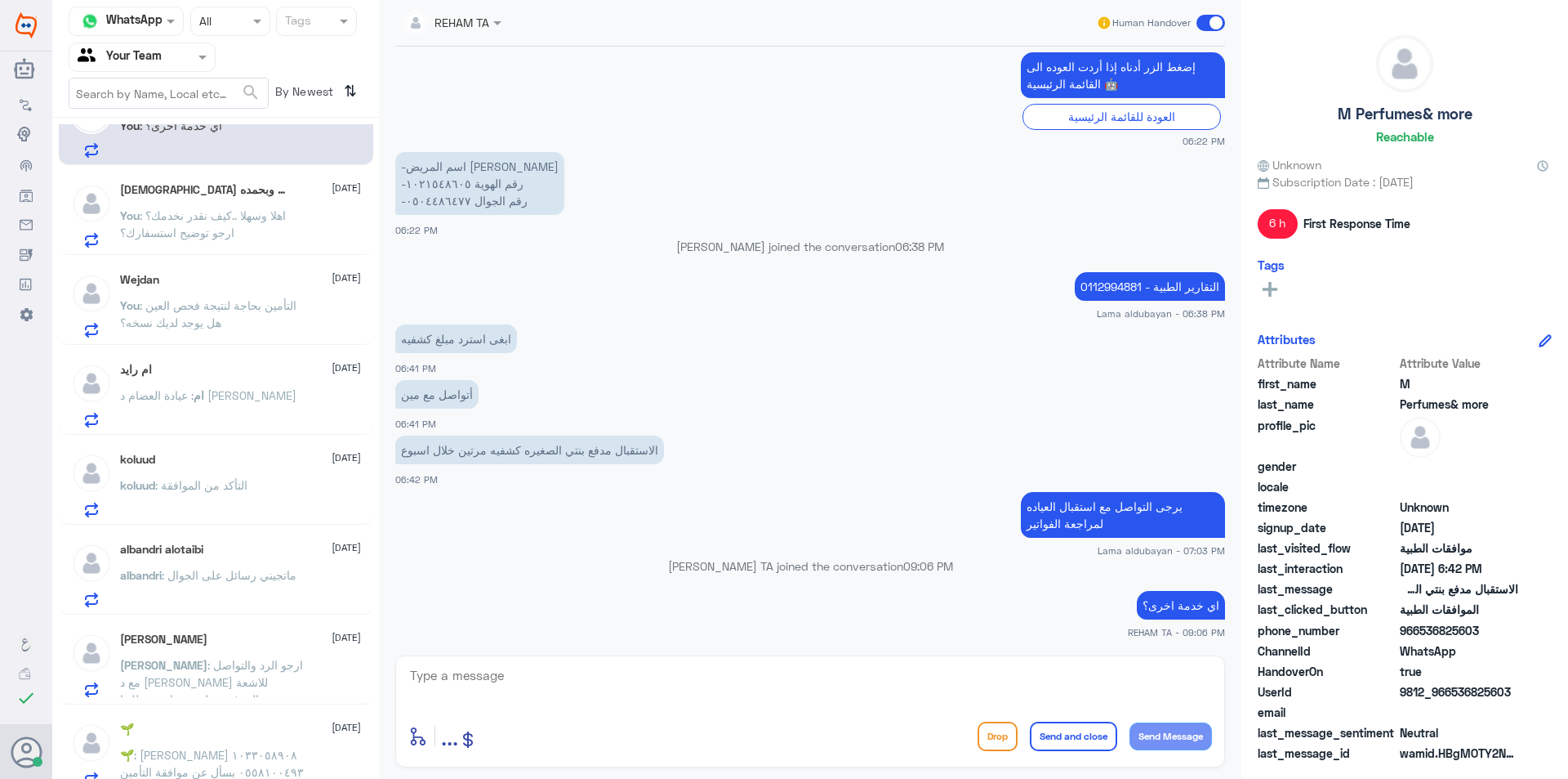
click at [231, 483] on span ": التأكد من الموافقة" at bounding box center [201, 485] width 93 height 14
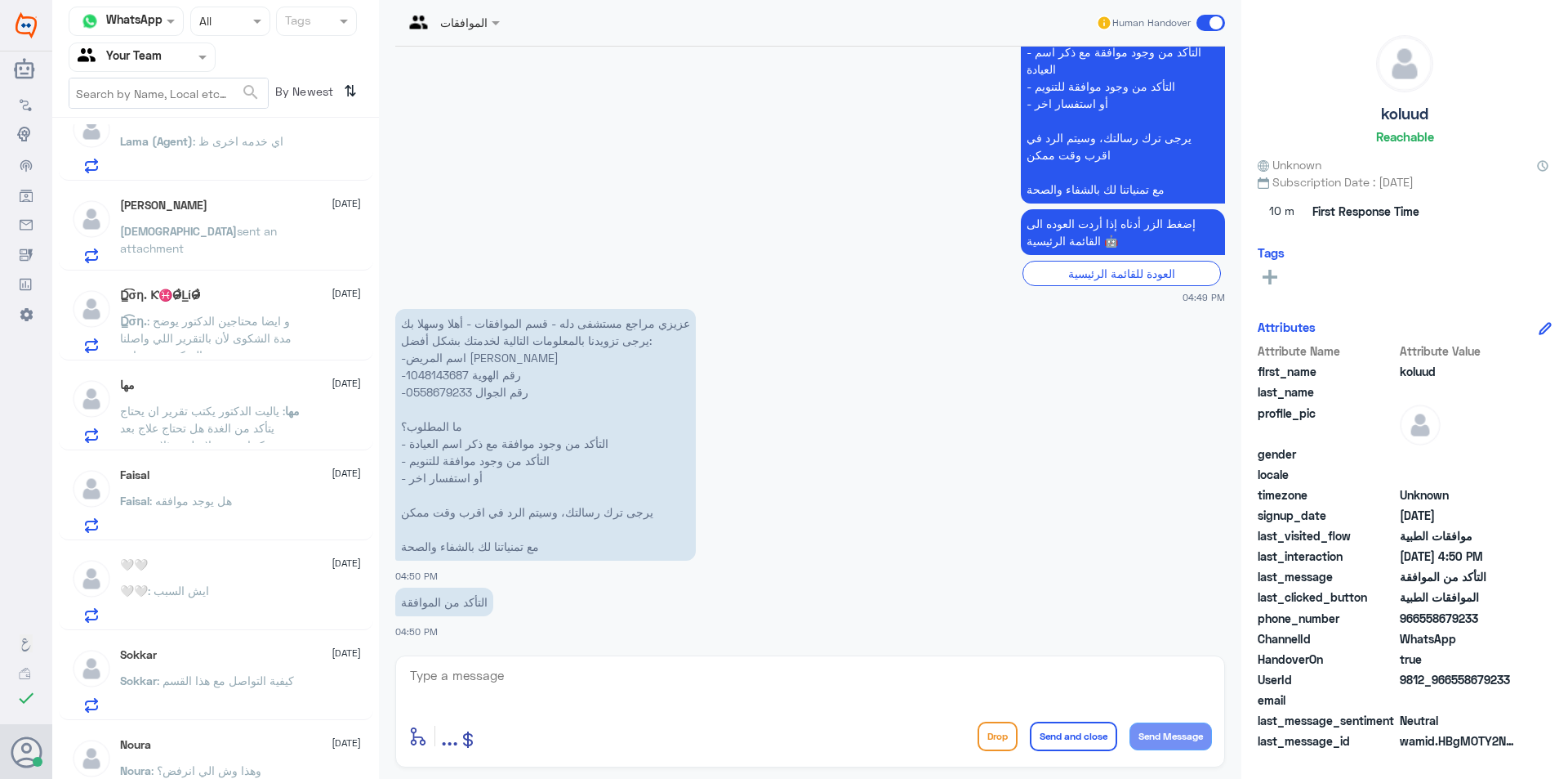
scroll to position [1144, 0]
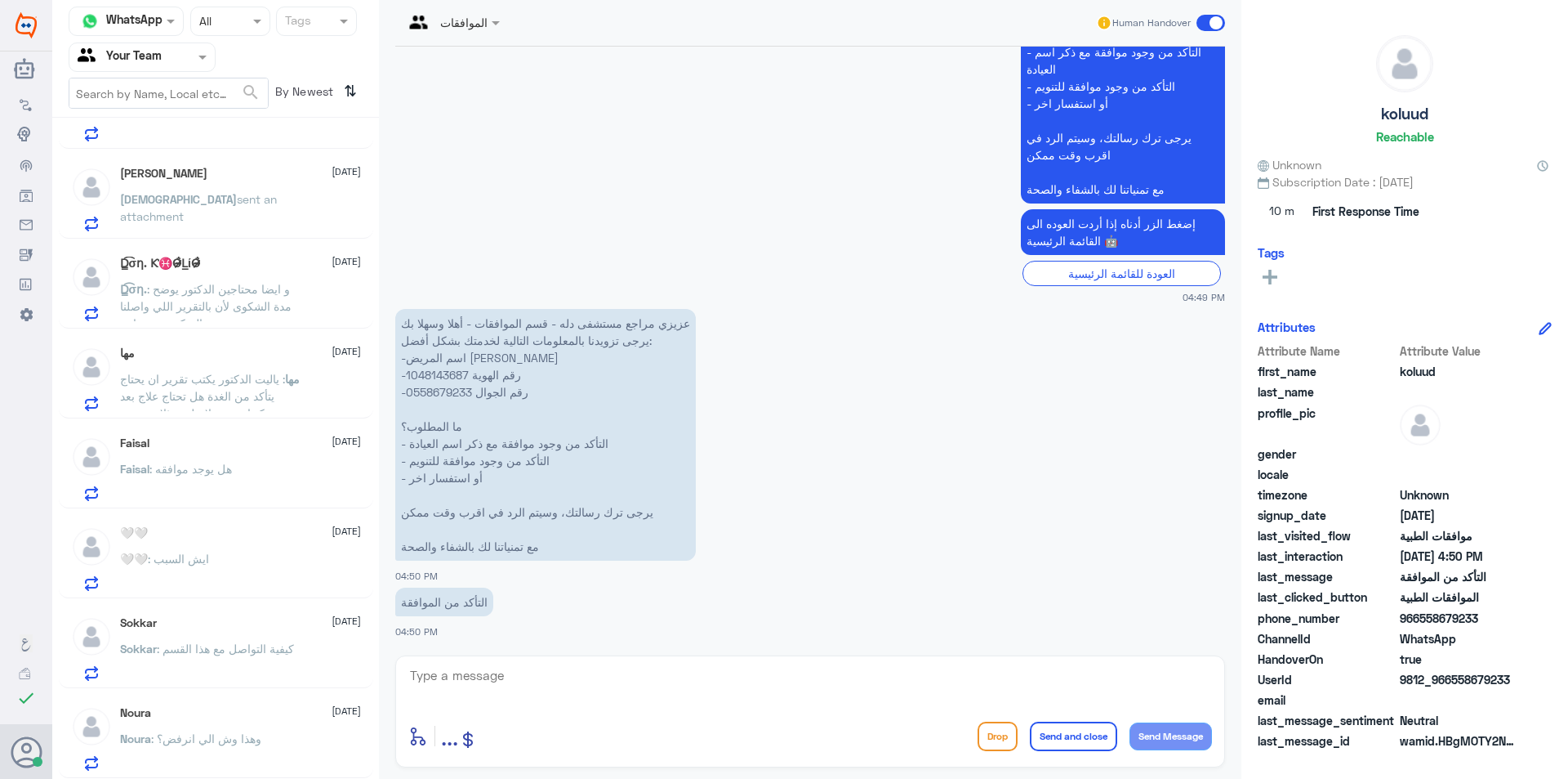
click at [257, 732] on span ": وهذا وش الي انرفض؟" at bounding box center [207, 739] width 110 height 14
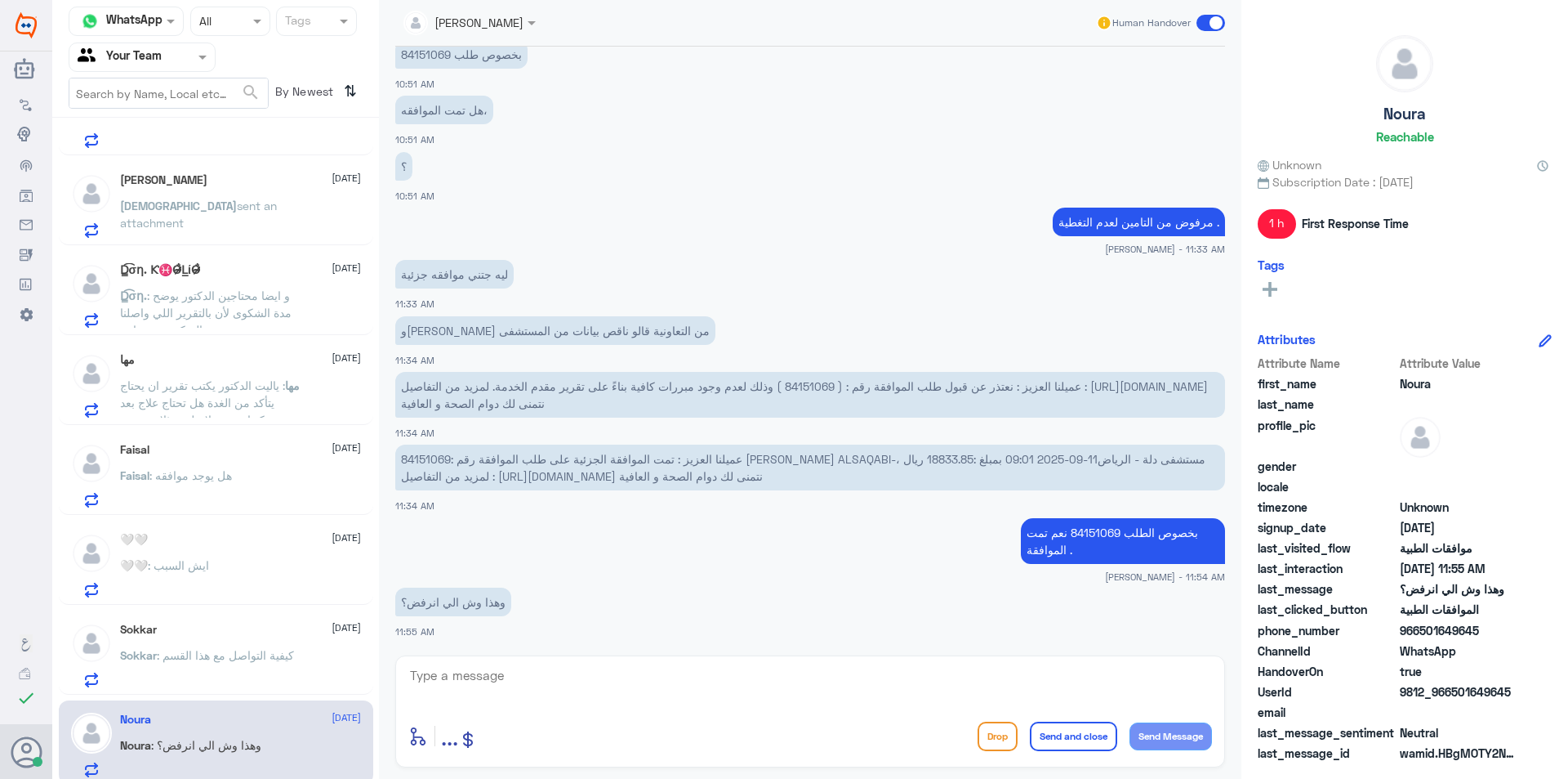
scroll to position [1144, 0]
click at [241, 654] on span ": كيفية التواصل مع هذا القسم" at bounding box center [225, 649] width 137 height 14
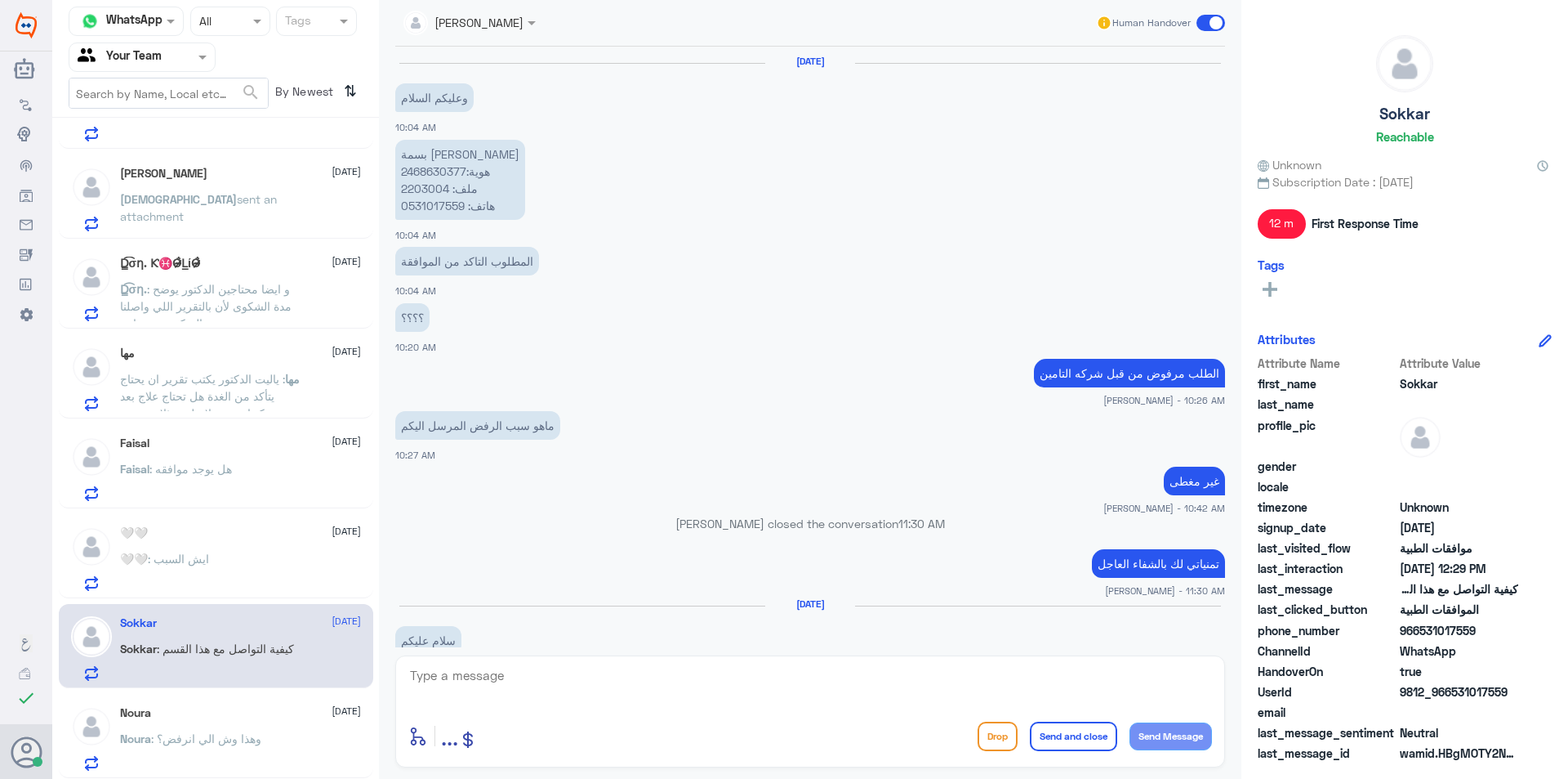
scroll to position [1095, 0]
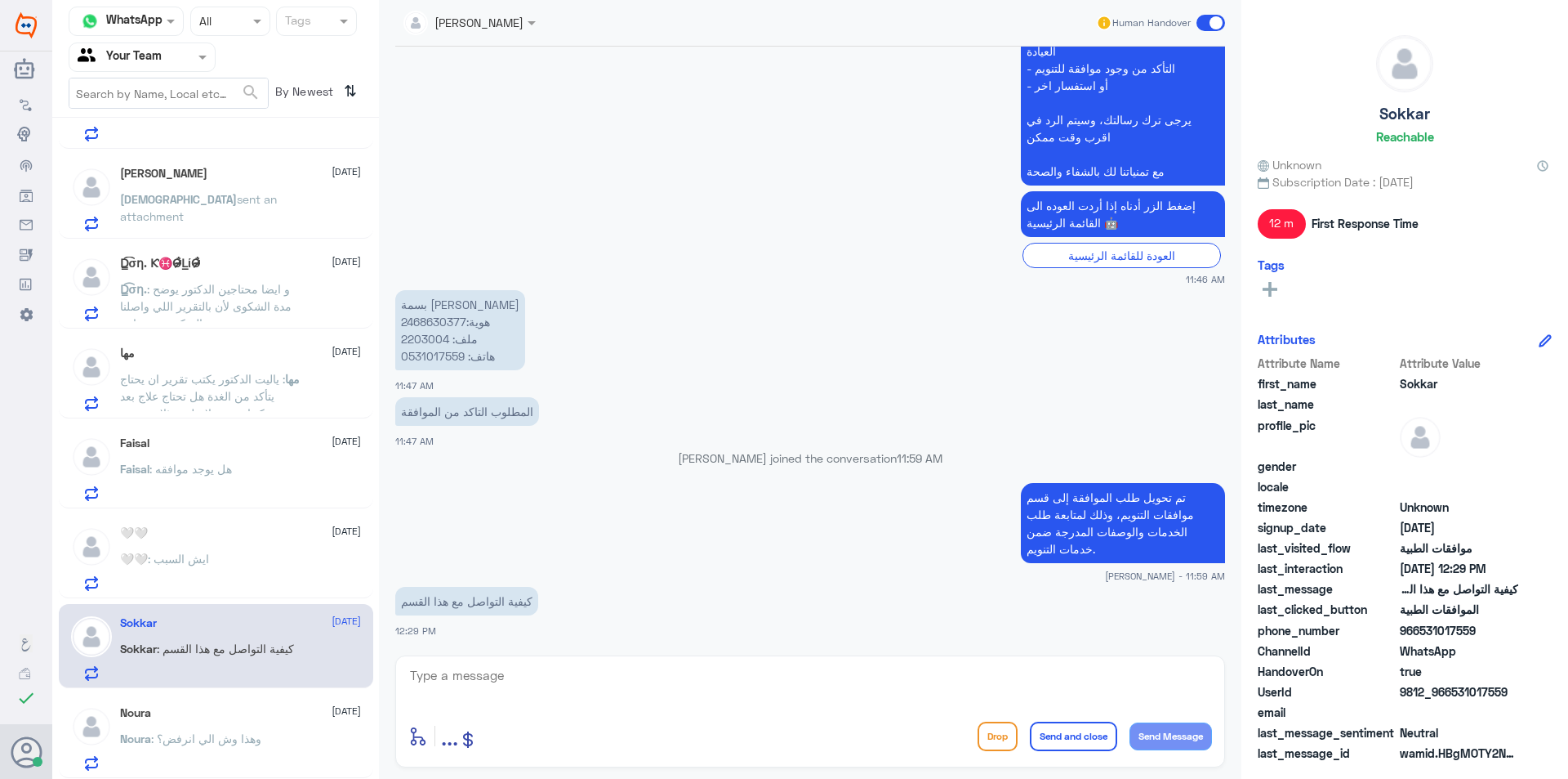
click at [250, 567] on div "🤍🤍 : ايش السبب" at bounding box center [241, 572] width 241 height 37
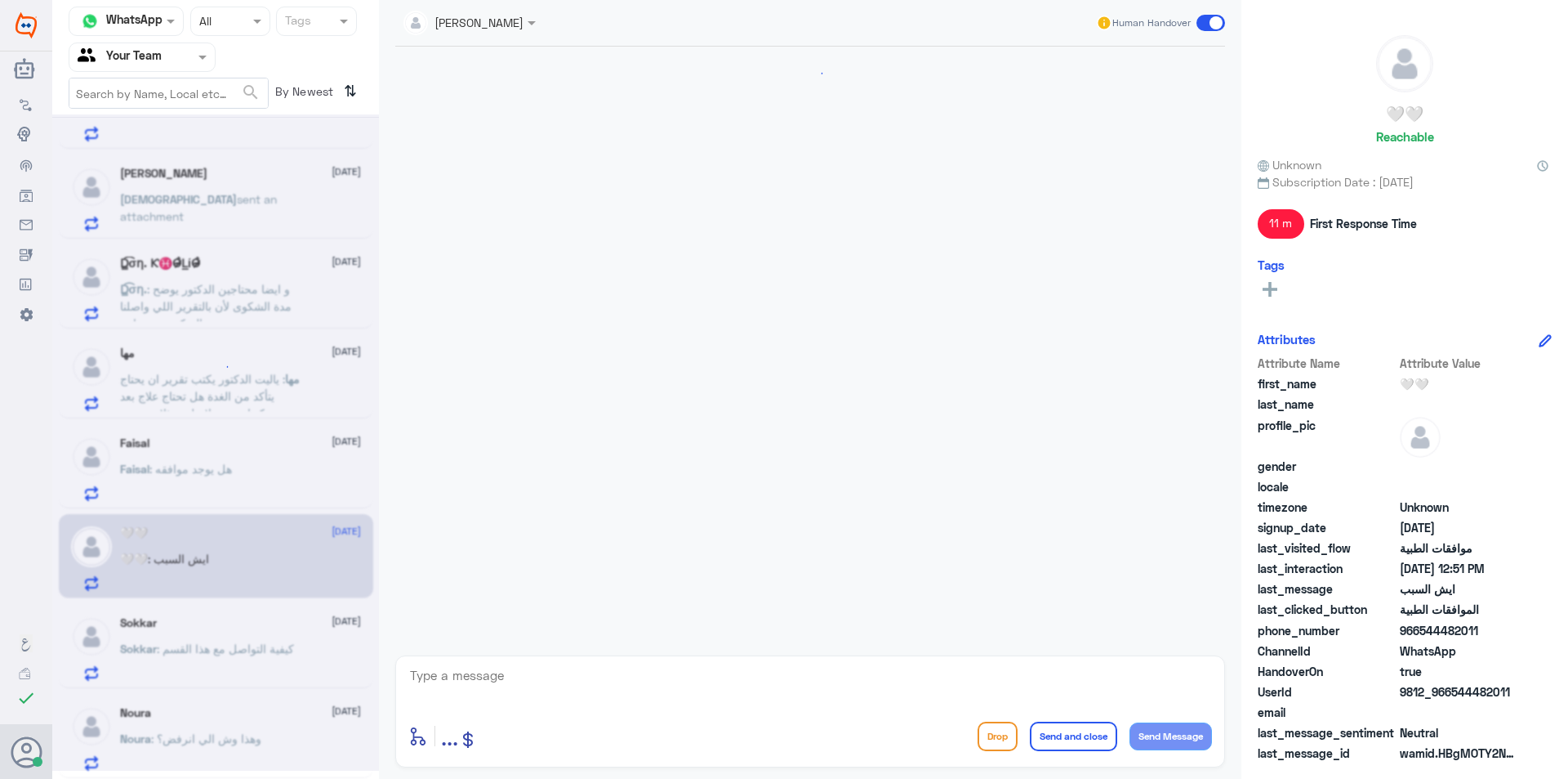
scroll to position [1250, 0]
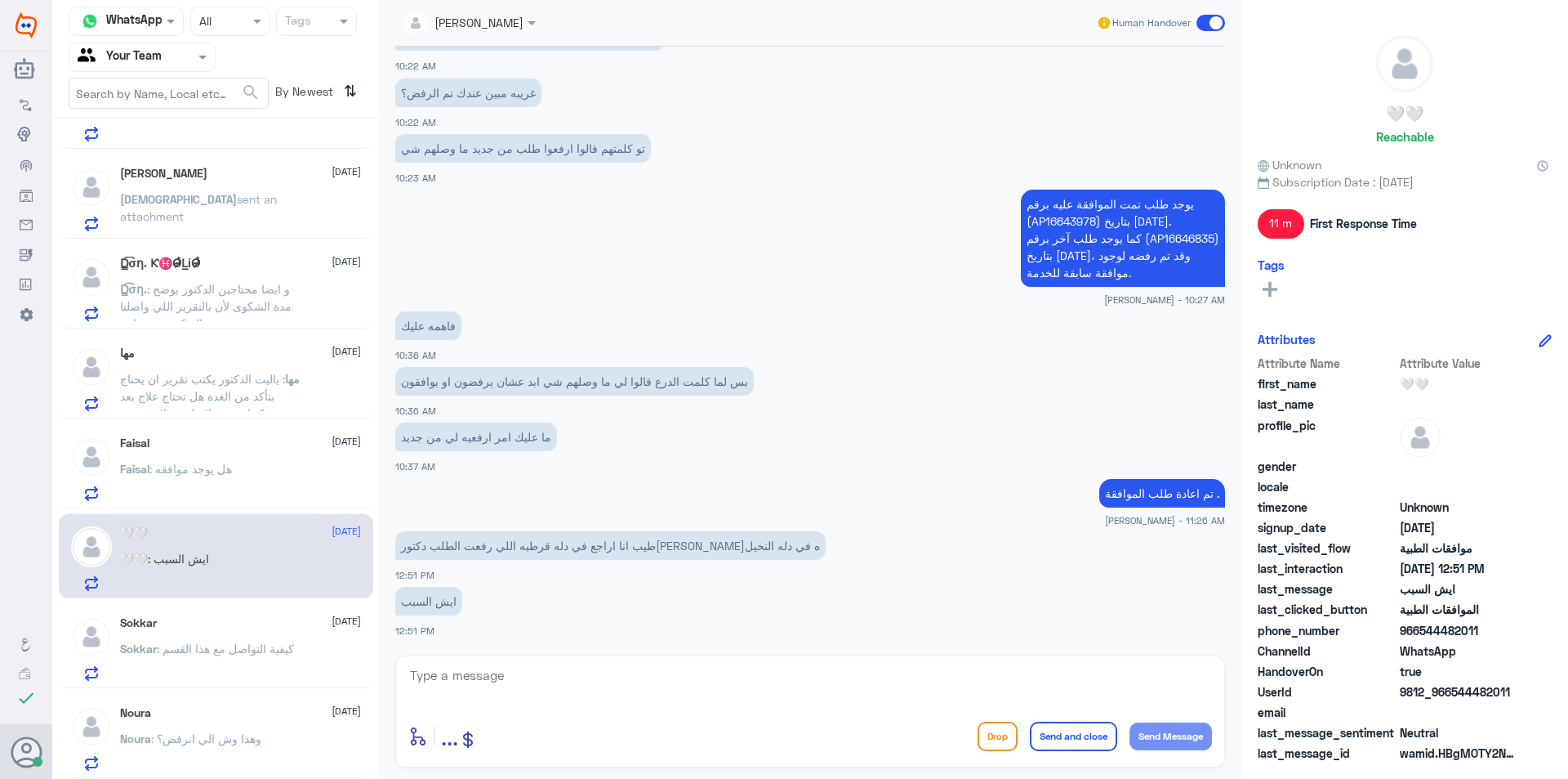
click at [263, 469] on div "Faisal : هل يوجد موافقه" at bounding box center [241, 482] width 241 height 37
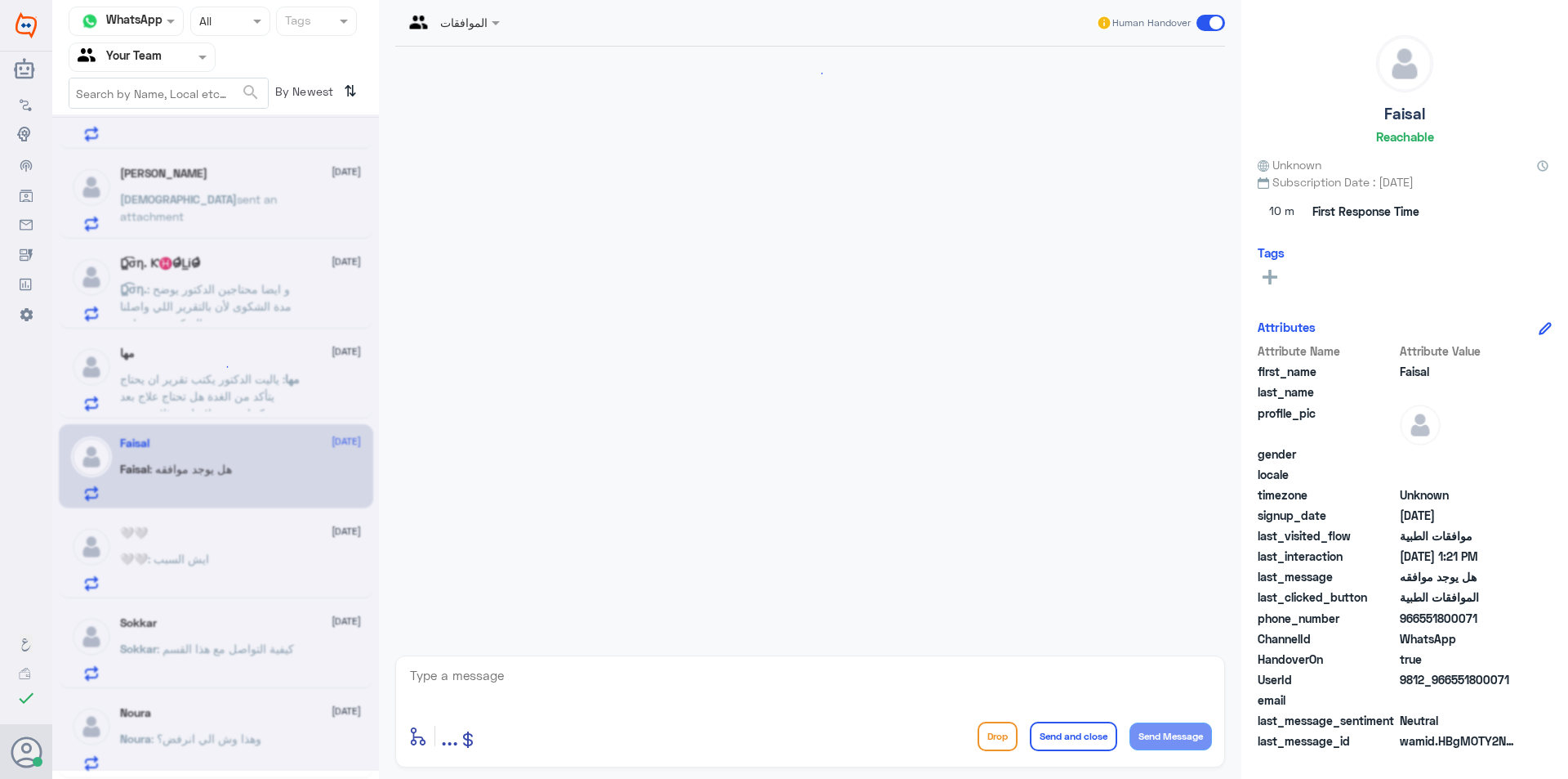
scroll to position [347, 0]
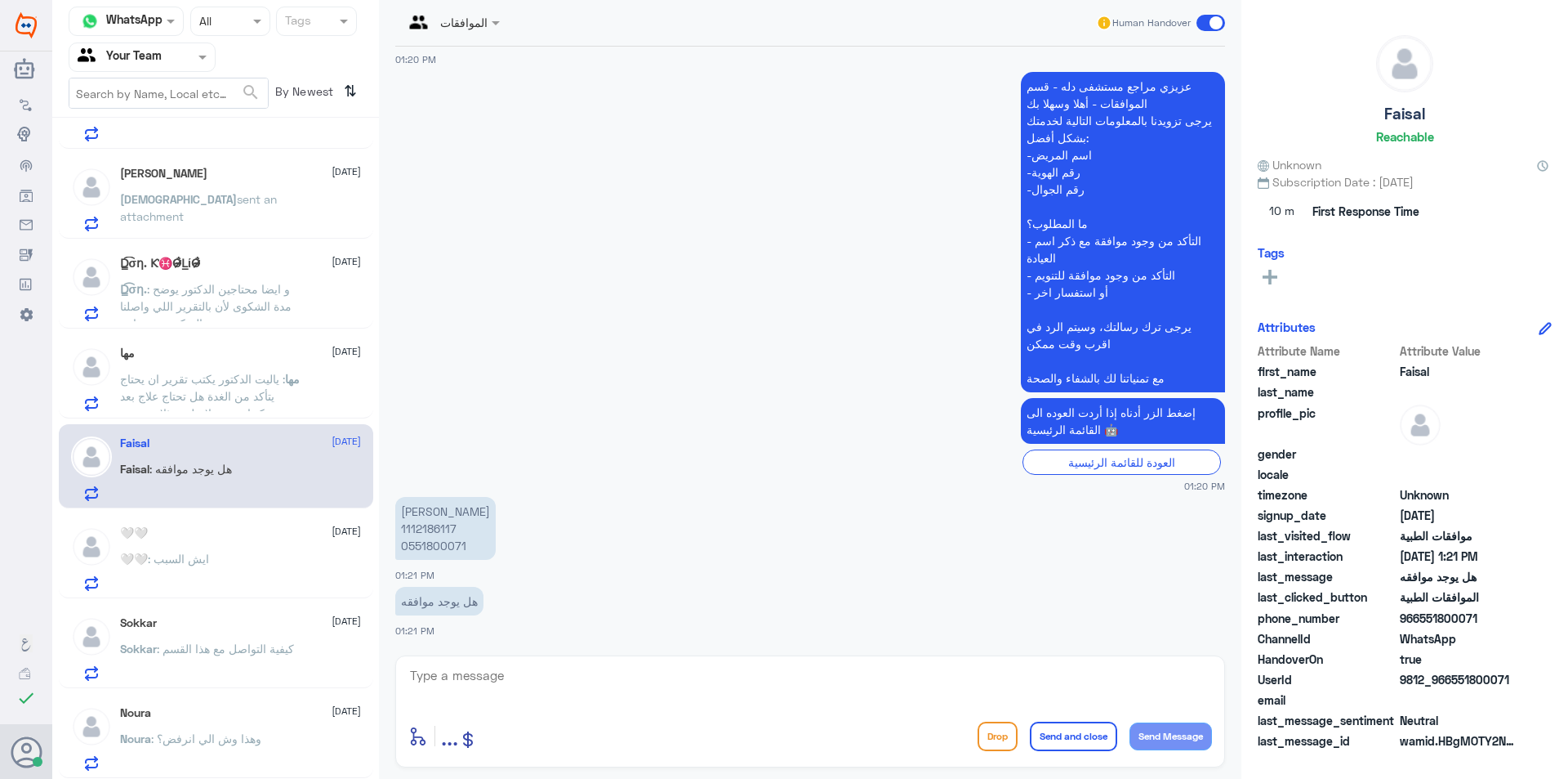
click at [254, 385] on span ": ياليت الدكتور يكتب تقرير ان يحتاج يتأكد من الغدة هل تحتاج علاج بعد تركتها بدو…" at bounding box center [202, 396] width 165 height 48
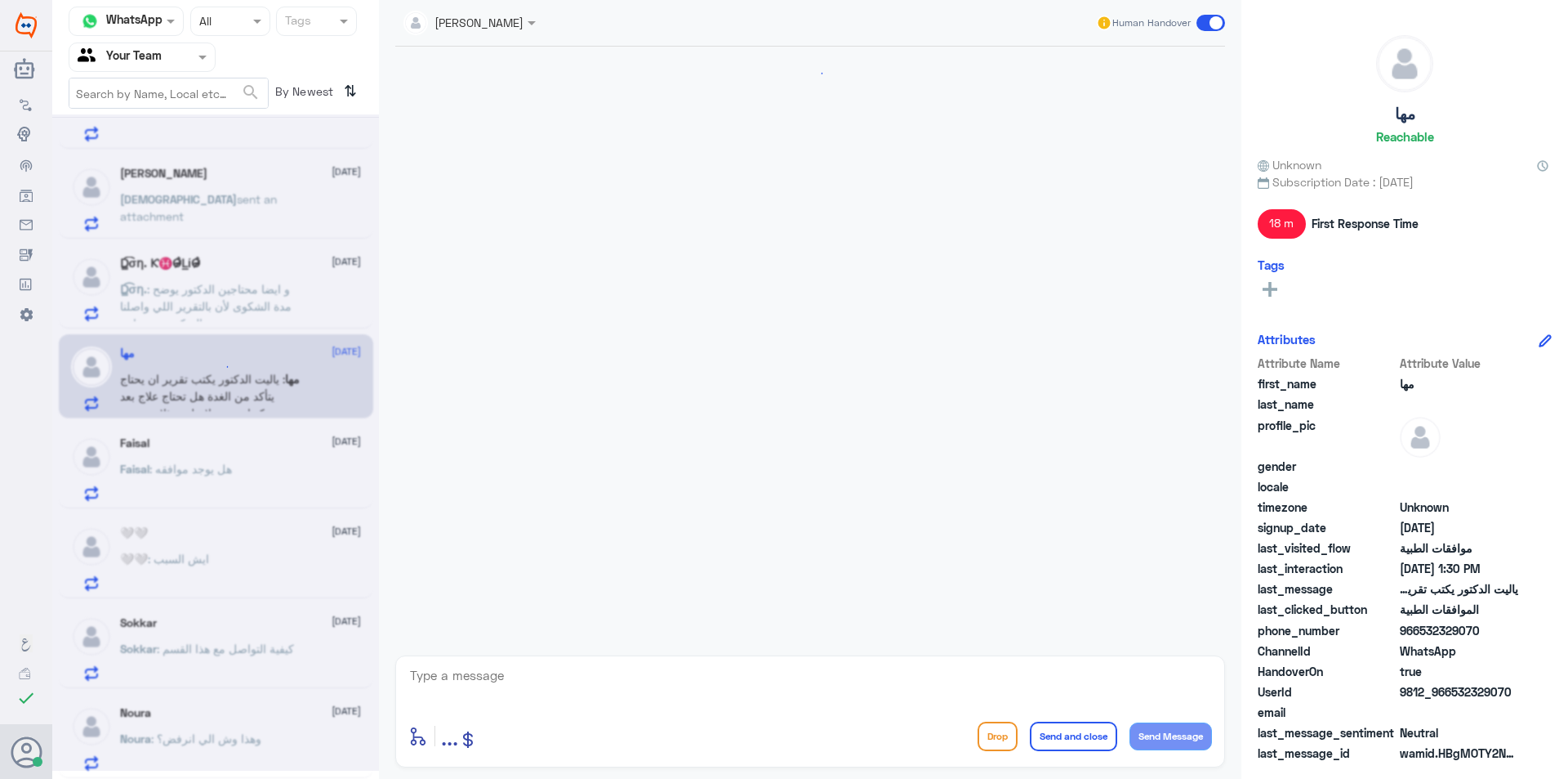
scroll to position [1439, 0]
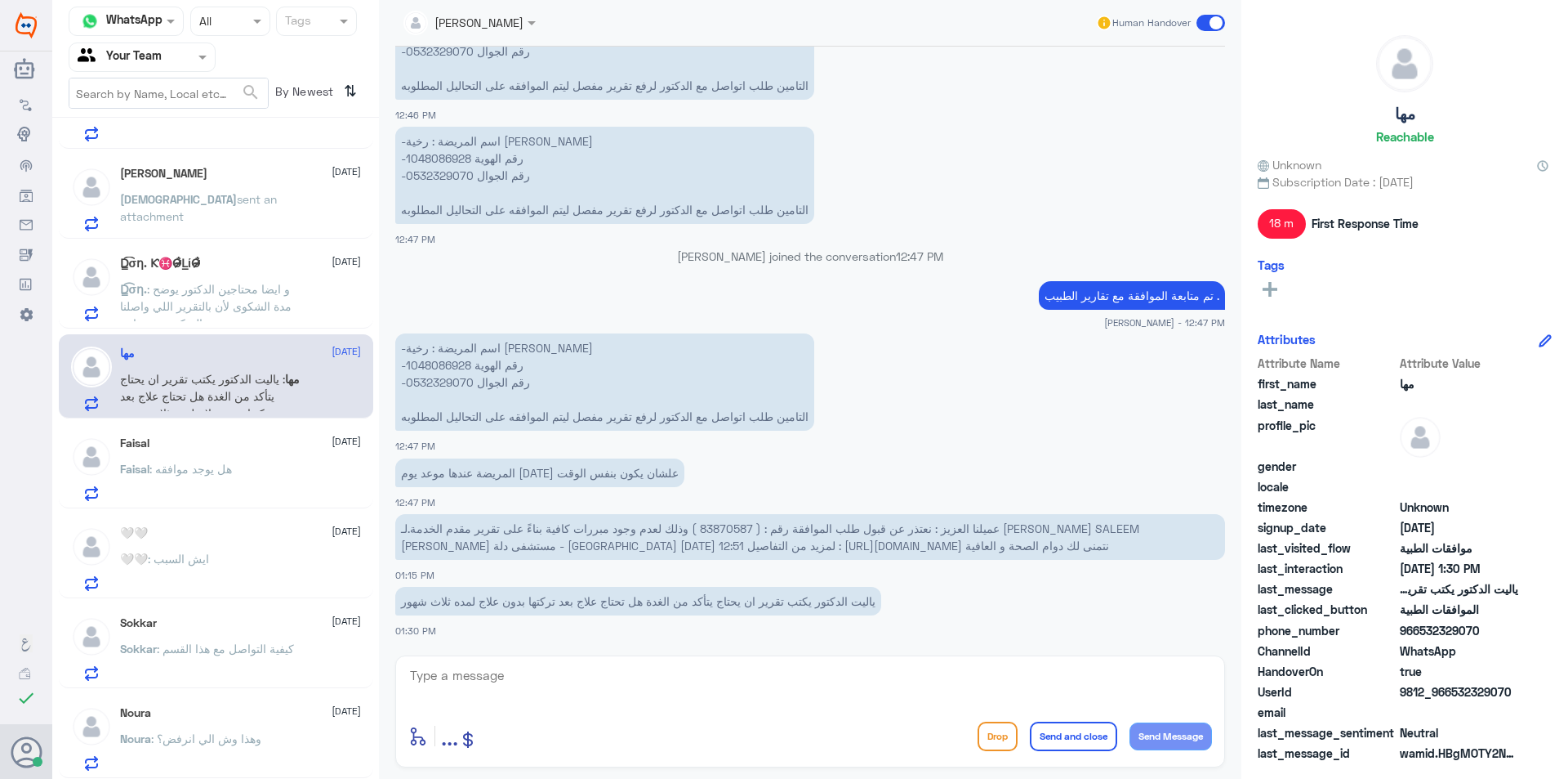
click at [264, 309] on span ": و ايضا محتاجين الدكتور يوضح مدة الشكوى لأن بالتقرير اللي واصلنا مدة الشكوى يو…" at bounding box center [206, 306] width 172 height 48
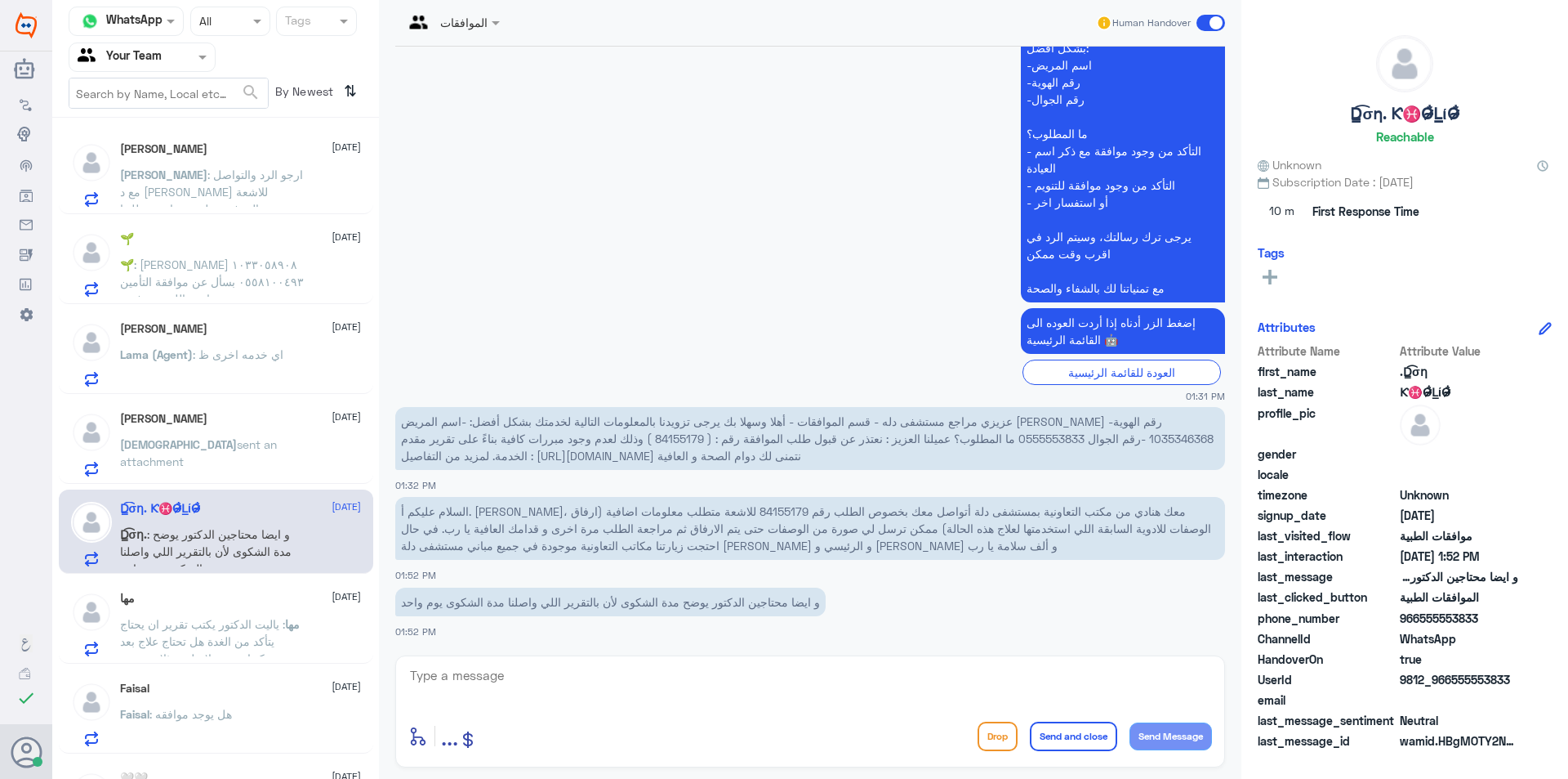
click at [260, 433] on div "Mohammed Yousef Montaser 11 September Mohammed sent an attachment" at bounding box center [241, 444] width 241 height 64
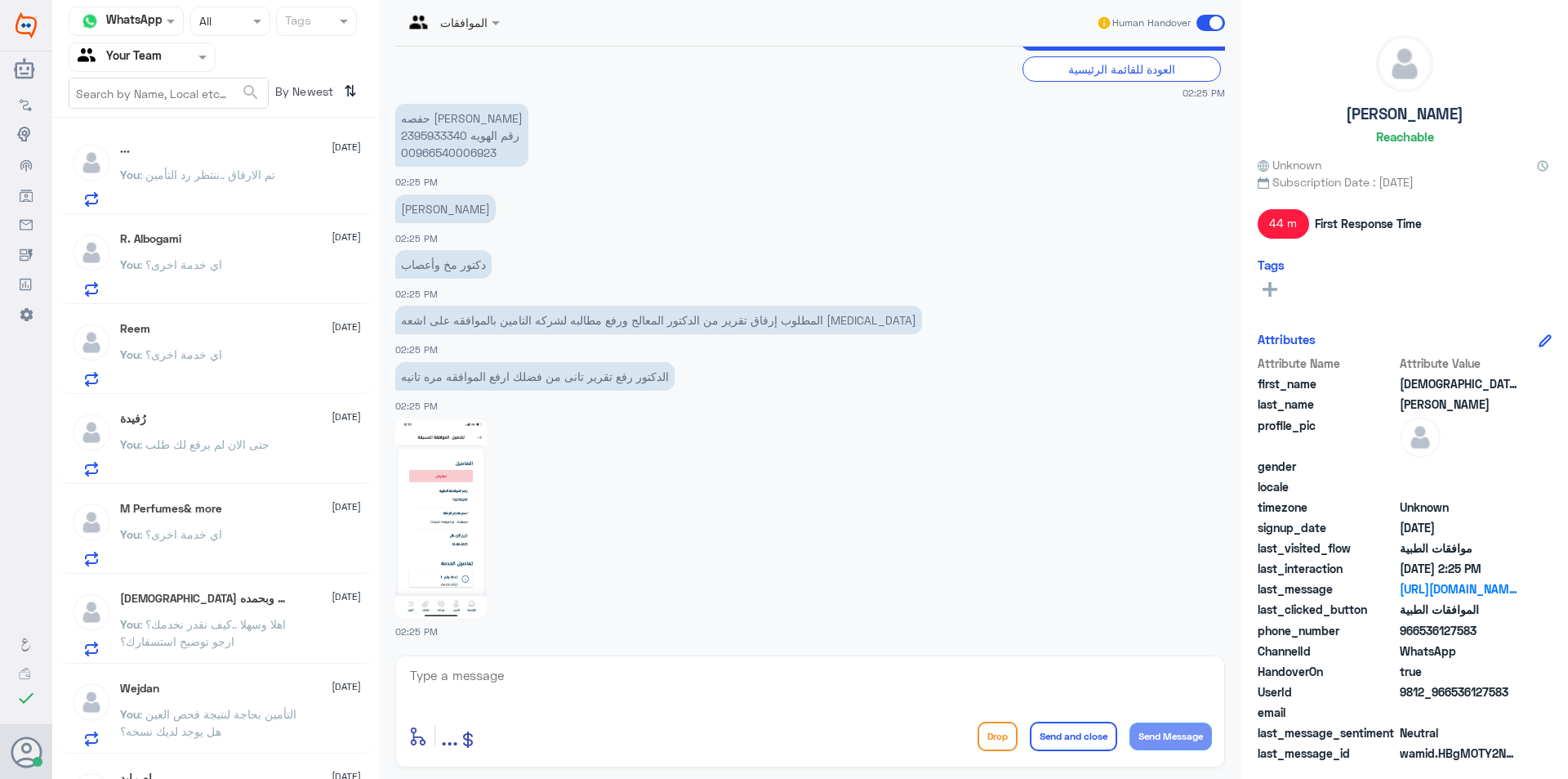
click at [154, 54] on input "text" at bounding box center [122, 56] width 90 height 19
click at [152, 139] on Inbox "Your Inbox" at bounding box center [134, 144] width 57 height 14
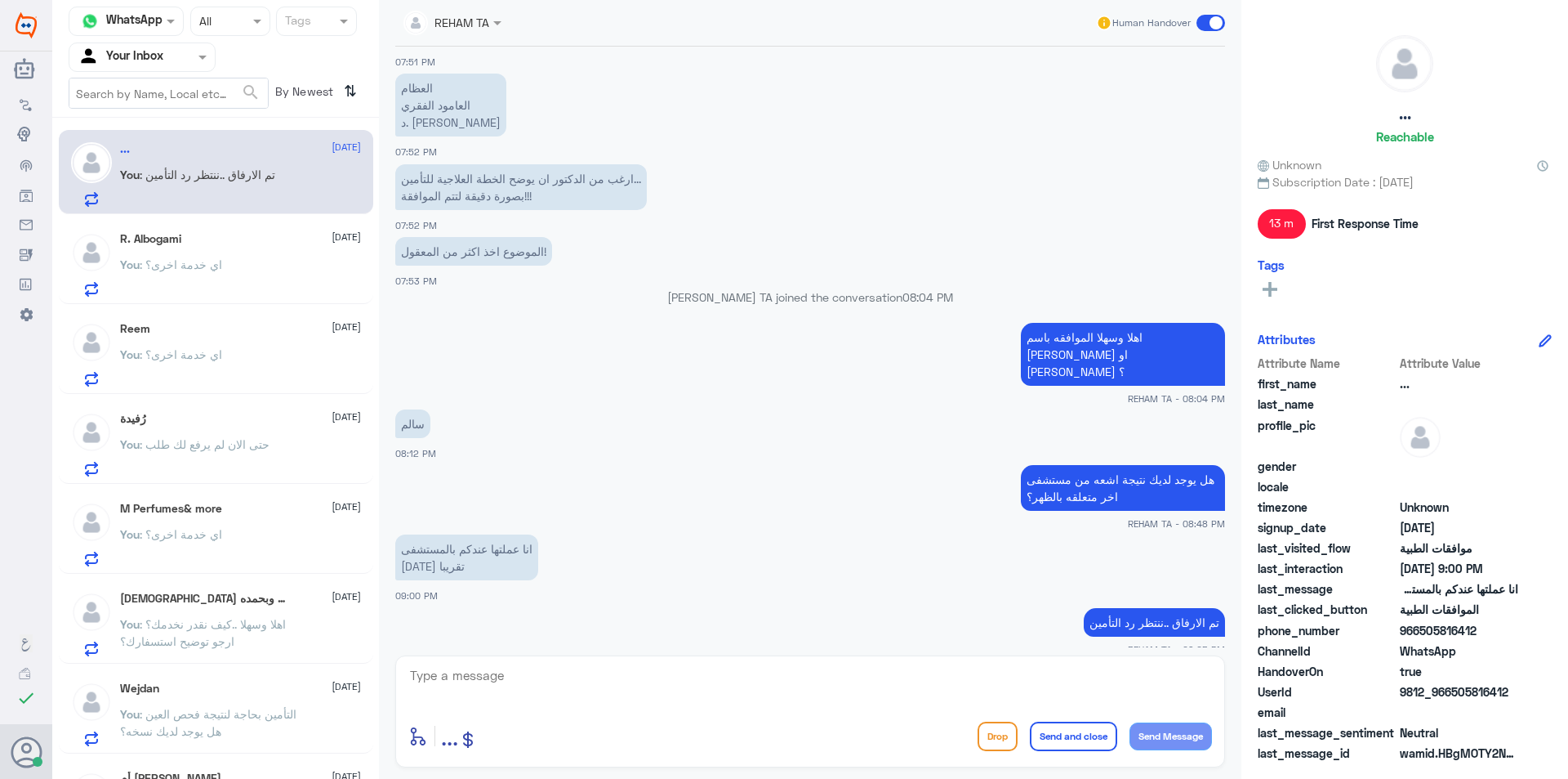
click at [138, 66] on div "Your Inbox" at bounding box center [120, 57] width 86 height 25
click at [212, 313] on div "Reem 11 September You : اي خدمة اخرى؟" at bounding box center [216, 351] width 314 height 84
click at [110, 30] on input "text" at bounding box center [108, 20] width 61 height 19
click at [201, 67] on div "Agent Filter Your Inbox" at bounding box center [142, 57] width 147 height 29
click at [174, 148] on div "Your Inbox" at bounding box center [142, 146] width 147 height 37
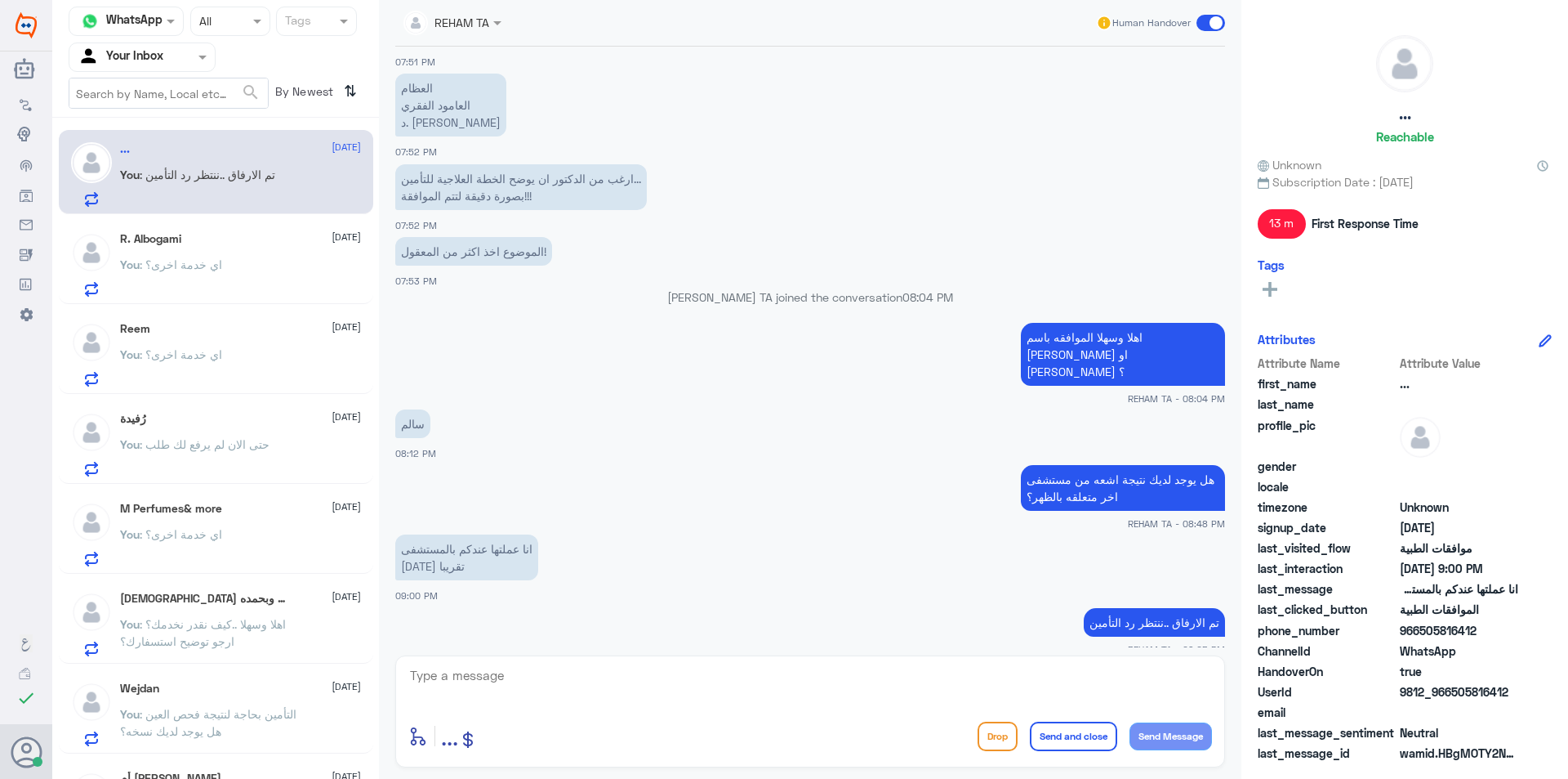
click at [167, 48] on input "text" at bounding box center [122, 56] width 90 height 19
click at [148, 182] on Team "Your Team" at bounding box center [133, 182] width 55 height 14
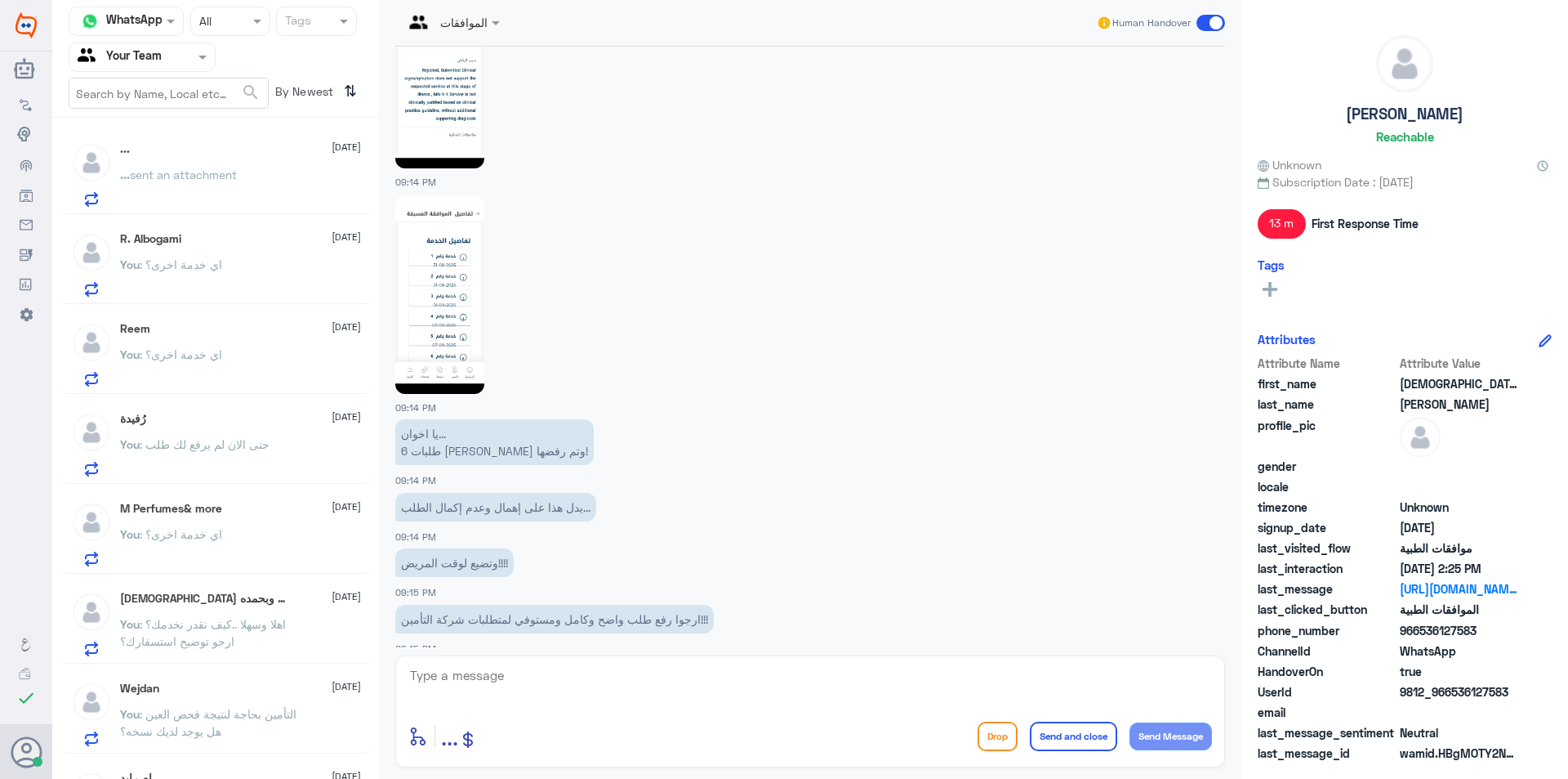
click at [257, 179] on div "... sent an attachment" at bounding box center [241, 188] width 241 height 37
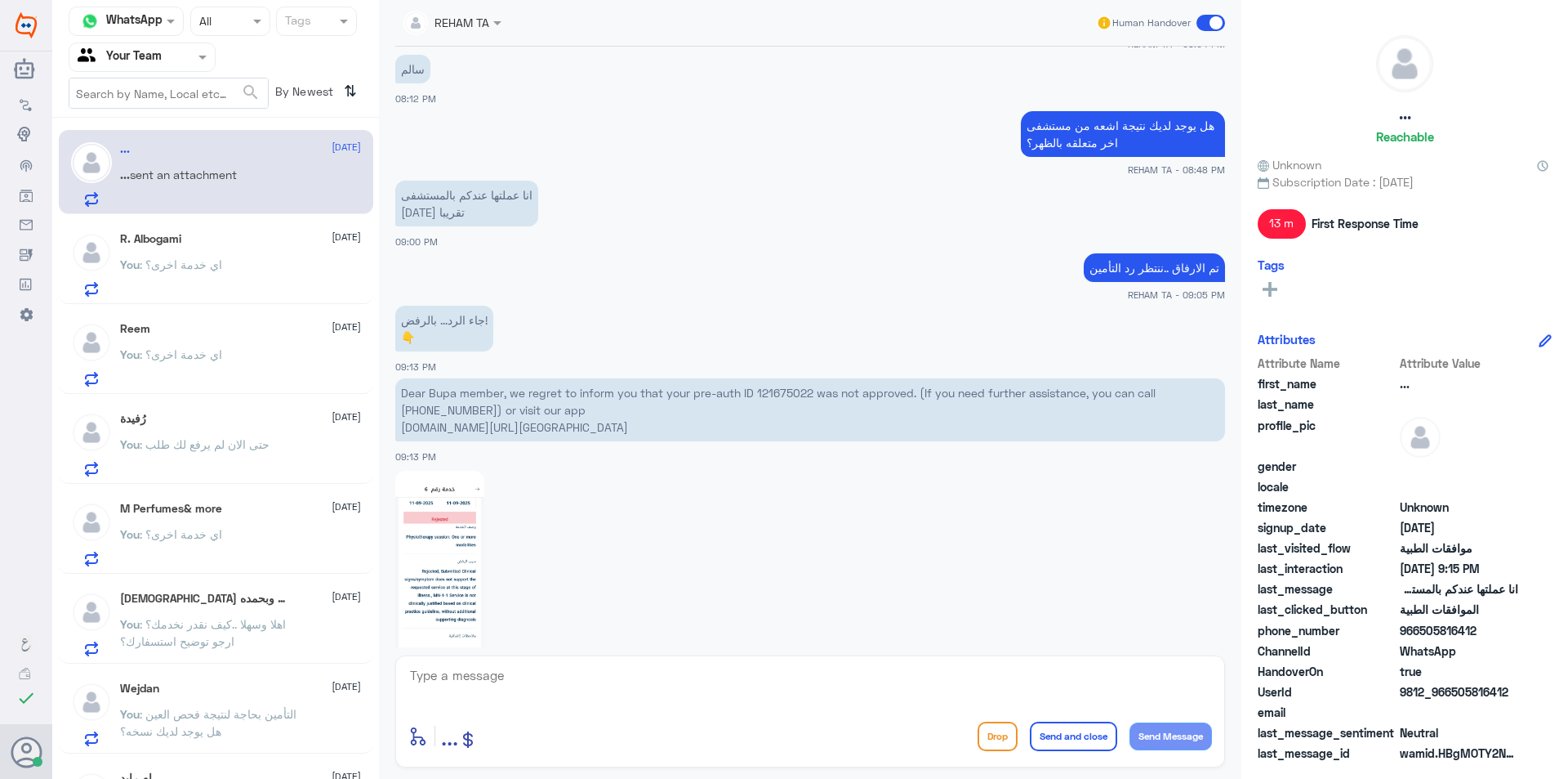
scroll to position [829, 0]
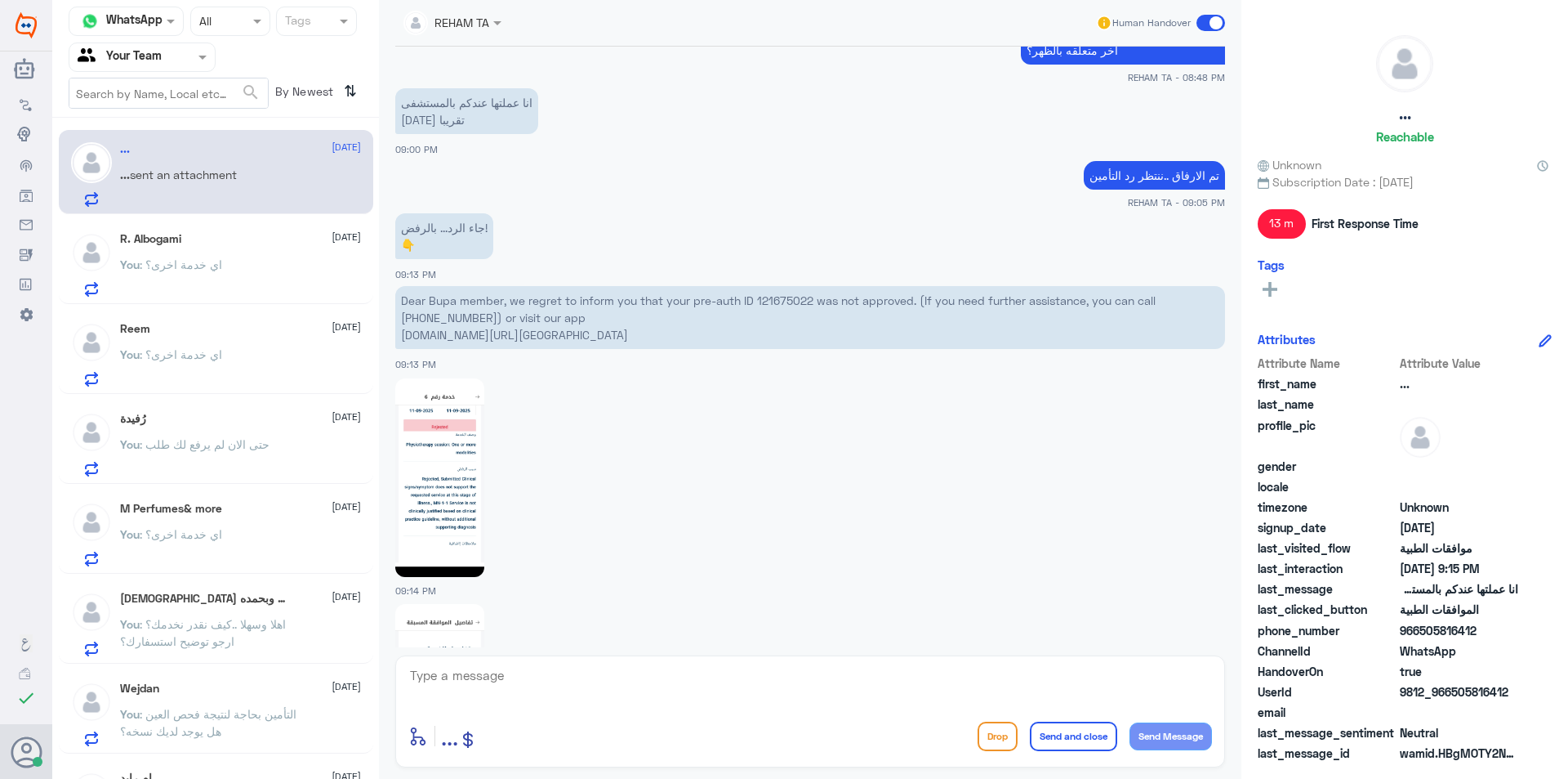
click at [581, 664] on textarea at bounding box center [810, 684] width 804 height 40
type textarea "h"
type textarea "اخي المراجع تم إرفاق جميع تفااصيلك وج"
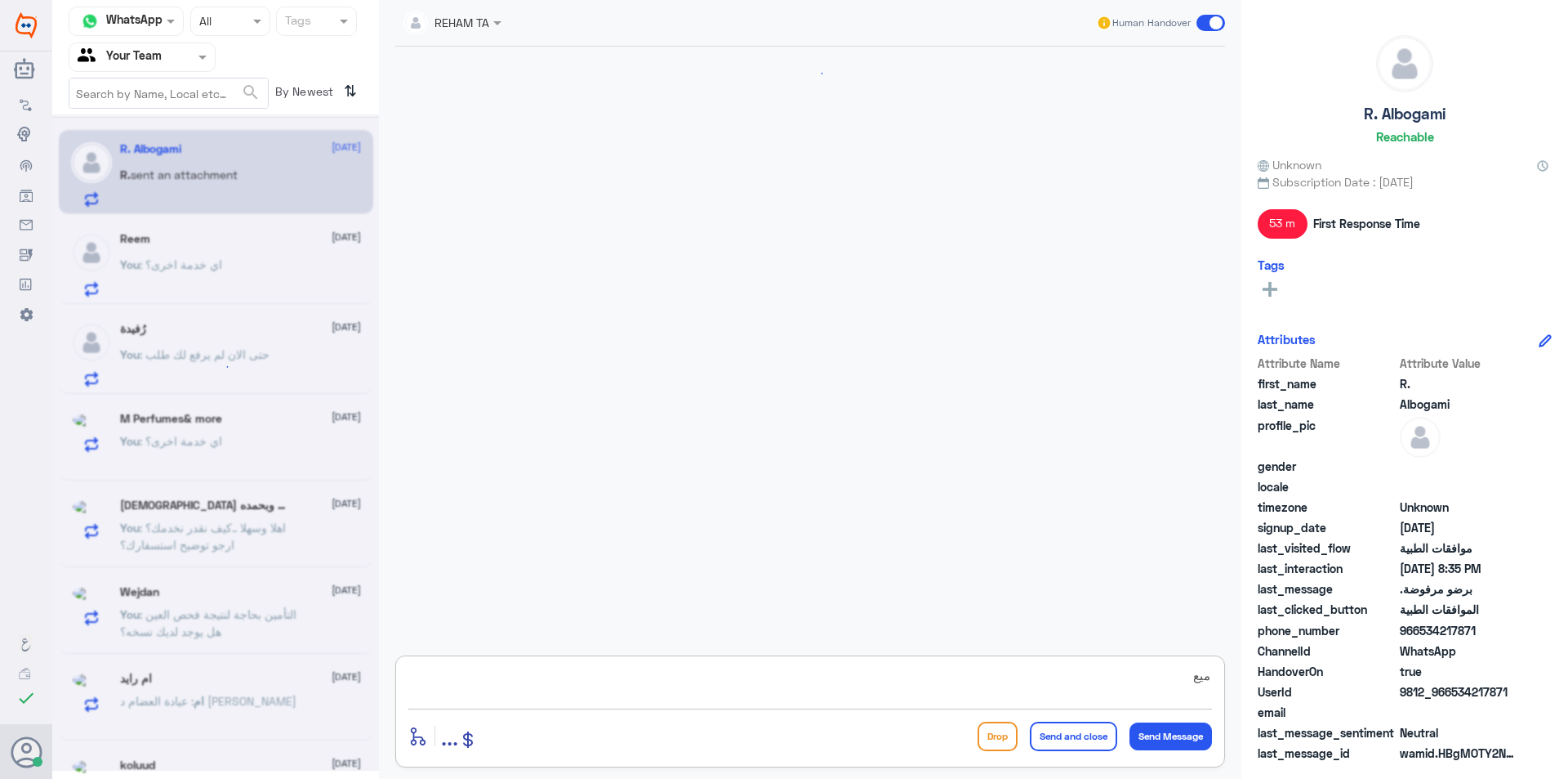
scroll to position [1257, 0]
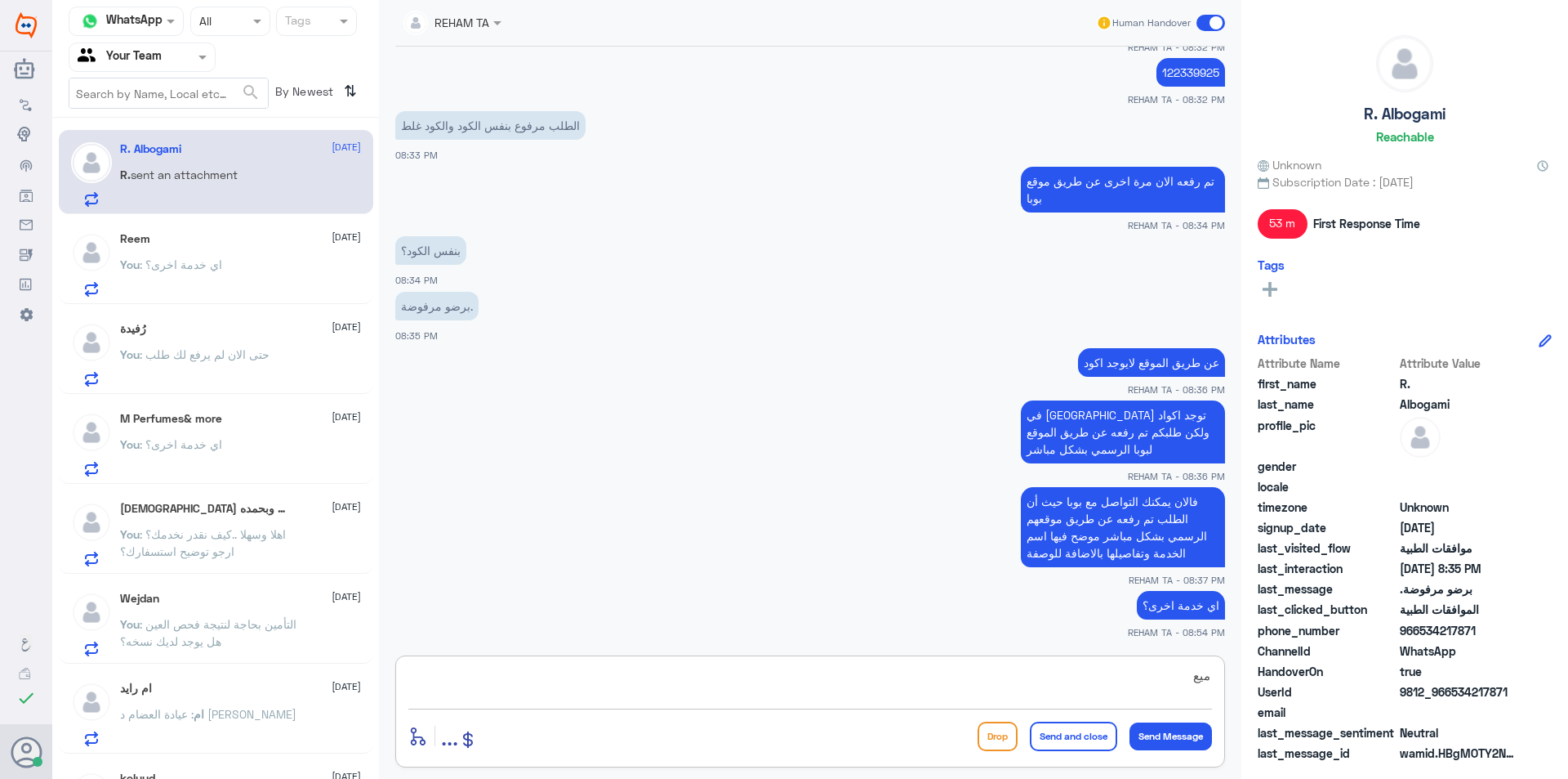
type textarea "ميع ا"
drag, startPoint x: 1111, startPoint y: 678, endPoint x: 1343, endPoint y: 653, distance: 233.3
click at [1352, 653] on div "Channel WhatsApp Status × All Tags Agent Filter Your Team search By Newest ⇅ R.…" at bounding box center [811, 391] width 1516 height 783
click at [245, 258] on div "Reem 11 September You : اي خدمة اخرى؟" at bounding box center [241, 264] width 241 height 64
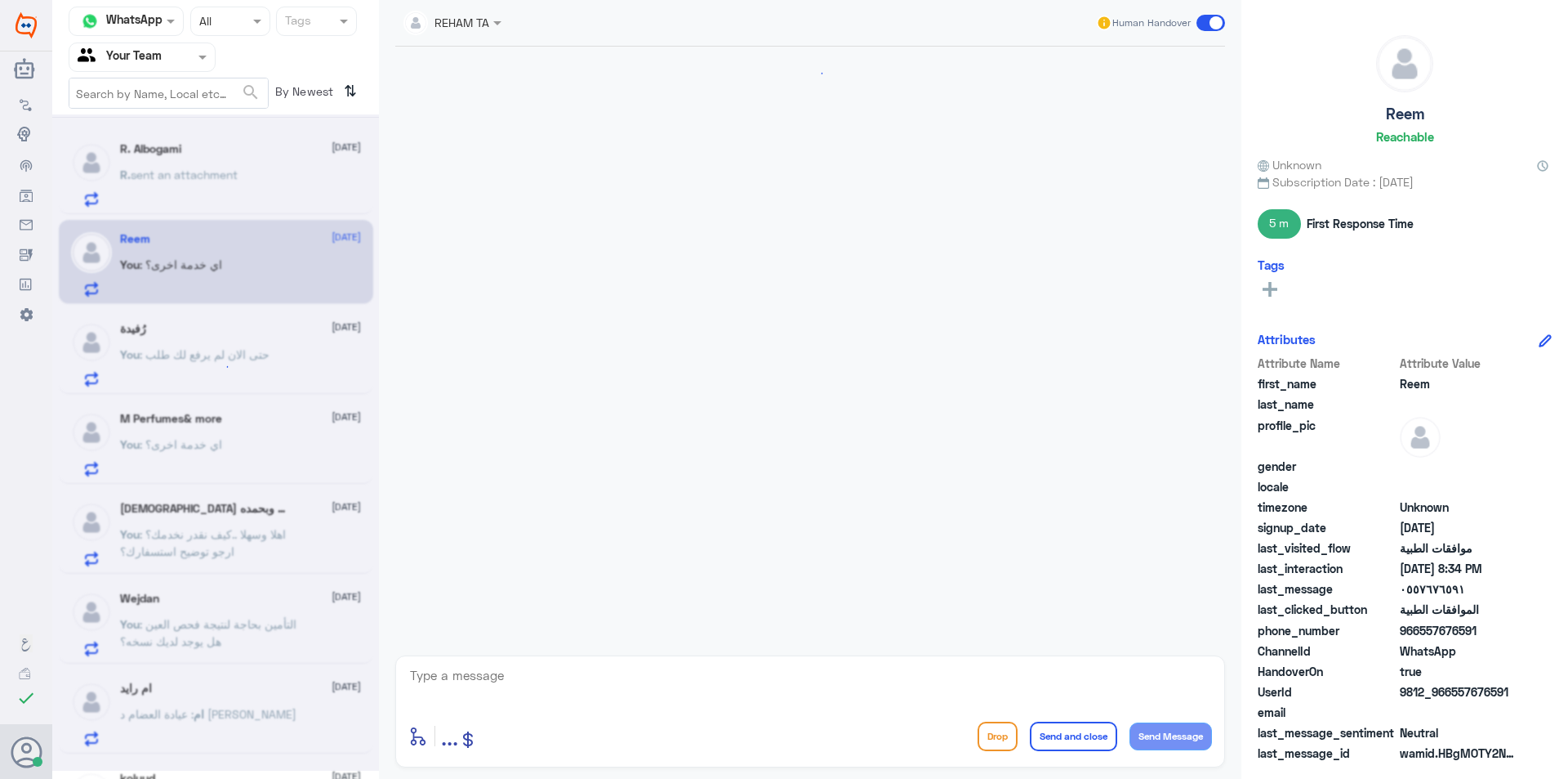
scroll to position [840, 0]
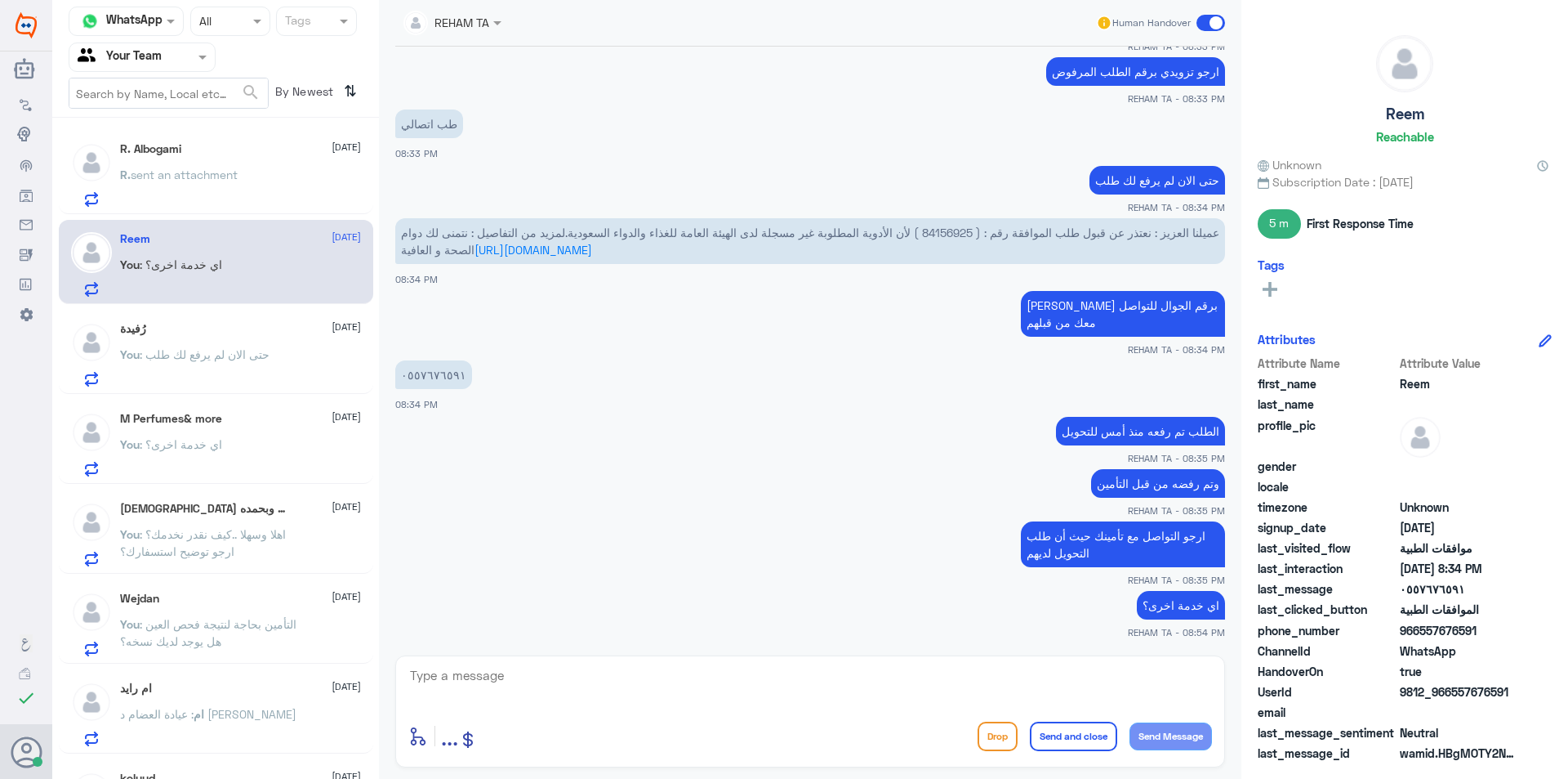
click at [256, 168] on div "R. Albogami 11 September R. sent an attachment" at bounding box center [241, 175] width 241 height 64
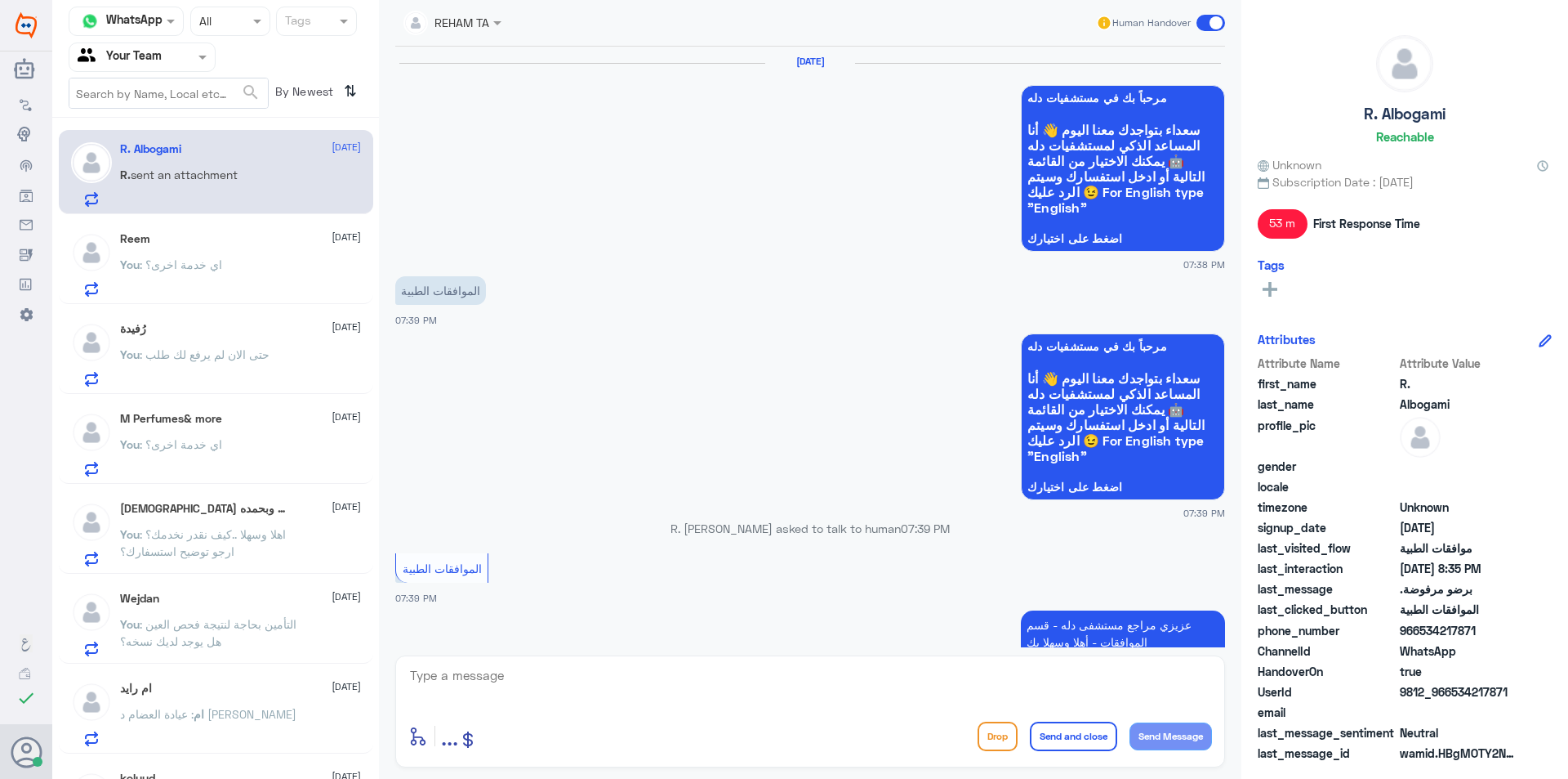
scroll to position [1257, 0]
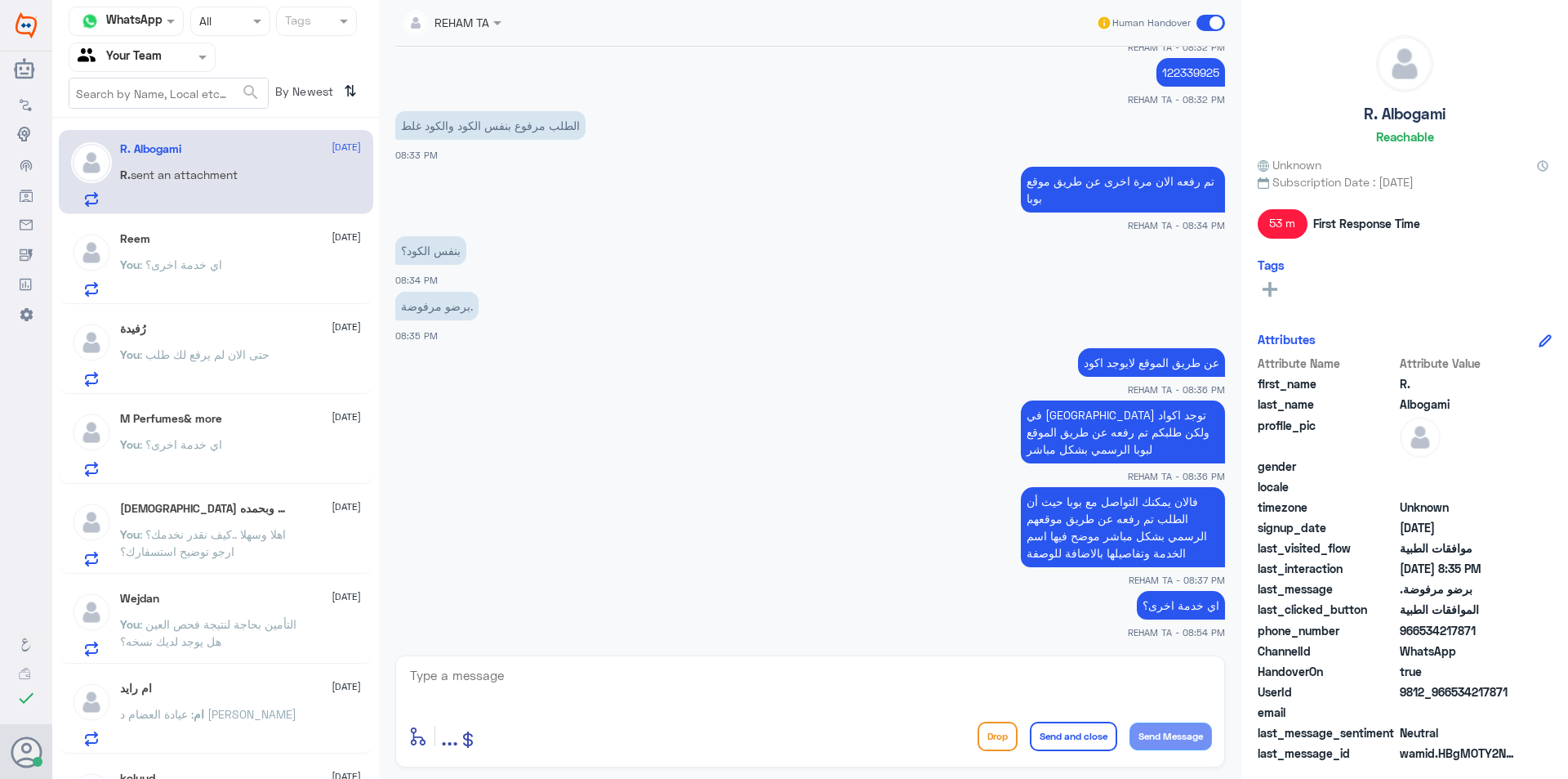
click at [158, 54] on input "text" at bounding box center [122, 56] width 90 height 19
click at [143, 141] on Inbox "Your Inbox" at bounding box center [134, 144] width 57 height 14
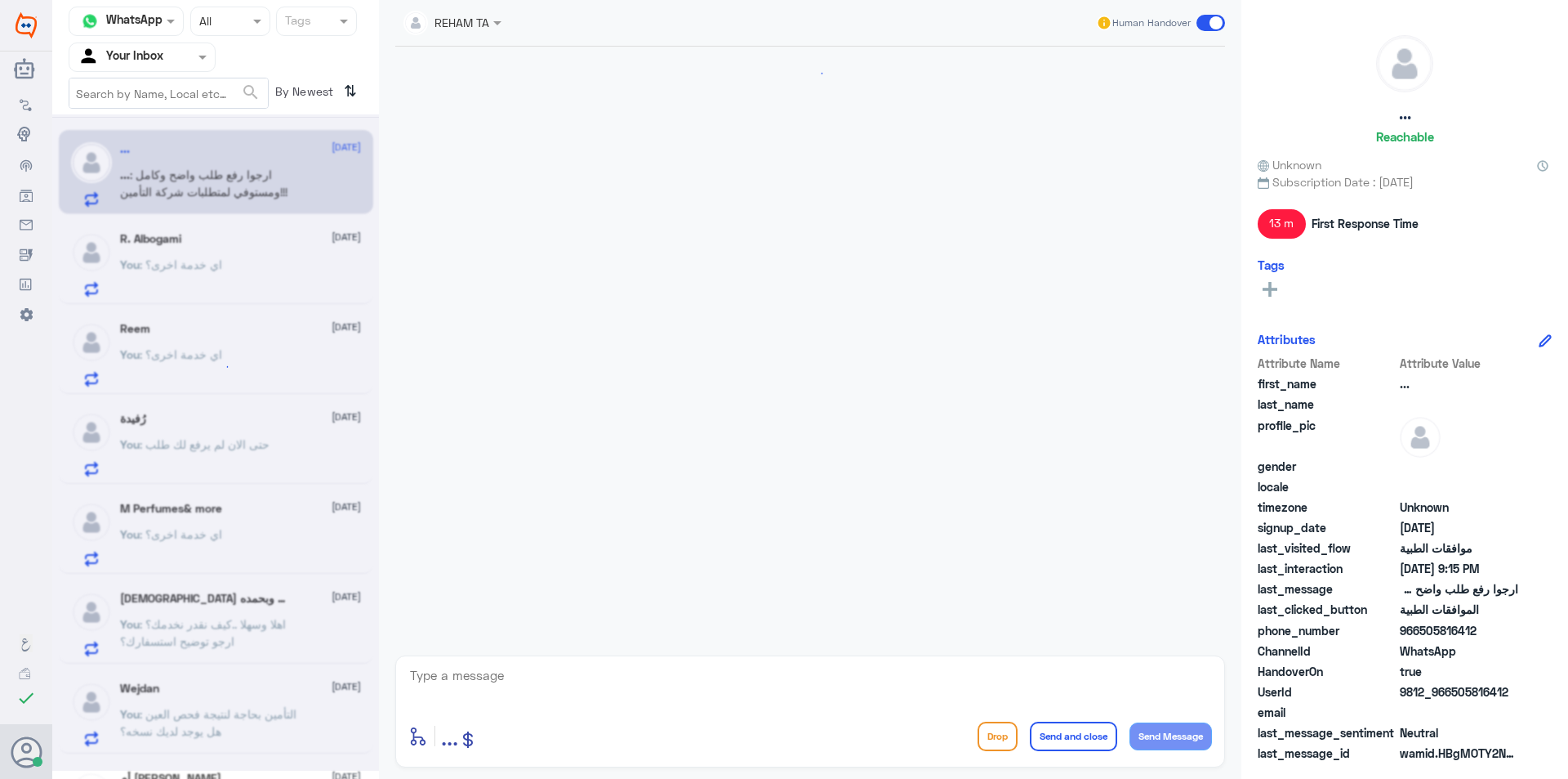
scroll to position [1237, 0]
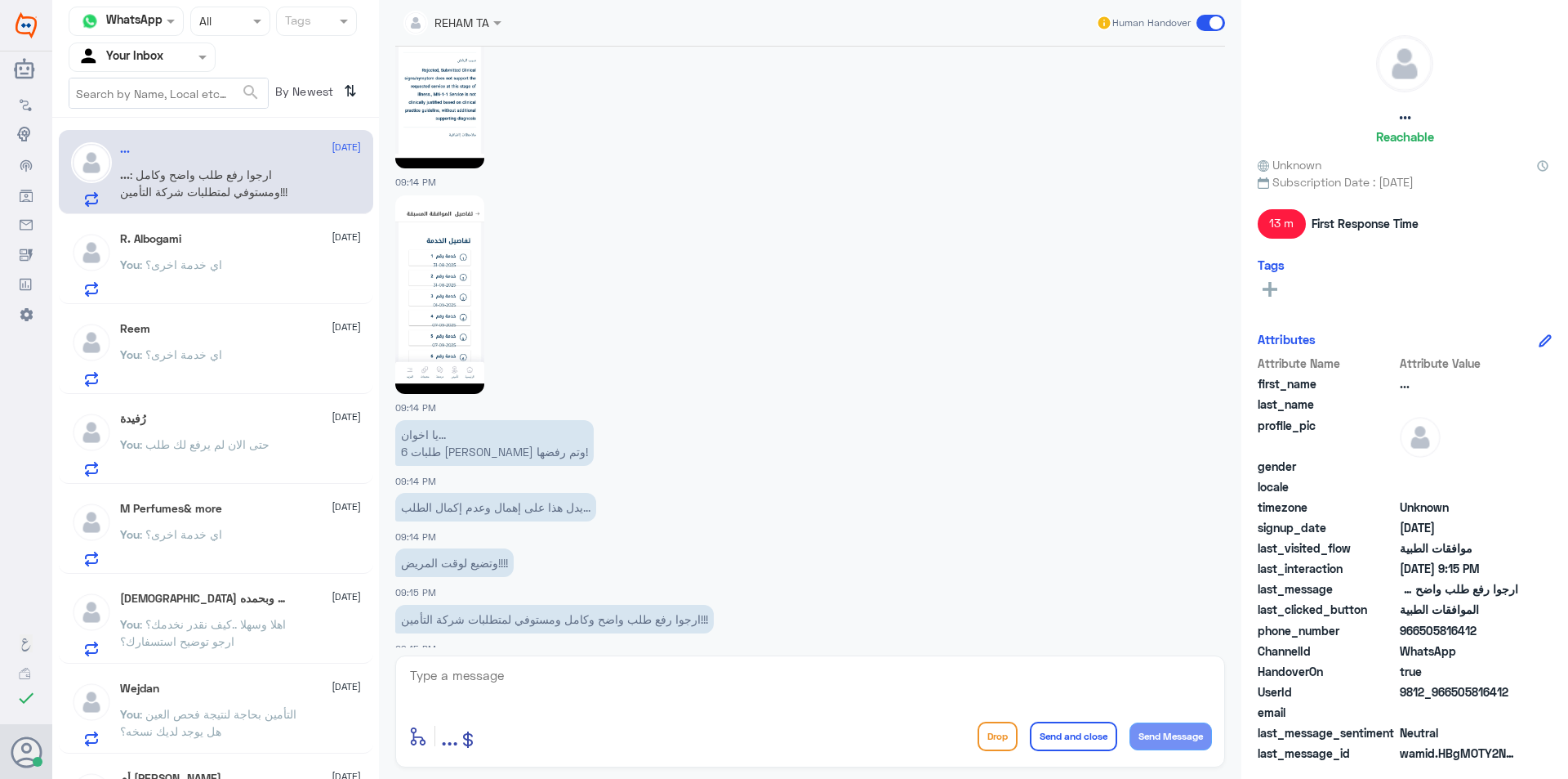
click at [473, 690] on textarea at bounding box center [810, 684] width 804 height 40
click at [999, 678] on textarea "أخي المراجع تم إرفاق جميع المبررات الطبية وتم التواصل مع اللجنة الطبية لبوبا في…" at bounding box center [810, 684] width 804 height 40
click at [857, 673] on textarea "أخي المراجع تم إرفاق جميع المبررات الطبية من تقارير ونتائج اشعه وتم التواصل مع …" at bounding box center [810, 684] width 804 height 40
click at [862, 682] on textarea "أخي المراجع تم إرفاق جميع المبررات الطبية من تقارير ونتائج اشعه وتم التواصل مع …" at bounding box center [810, 684] width 804 height 40
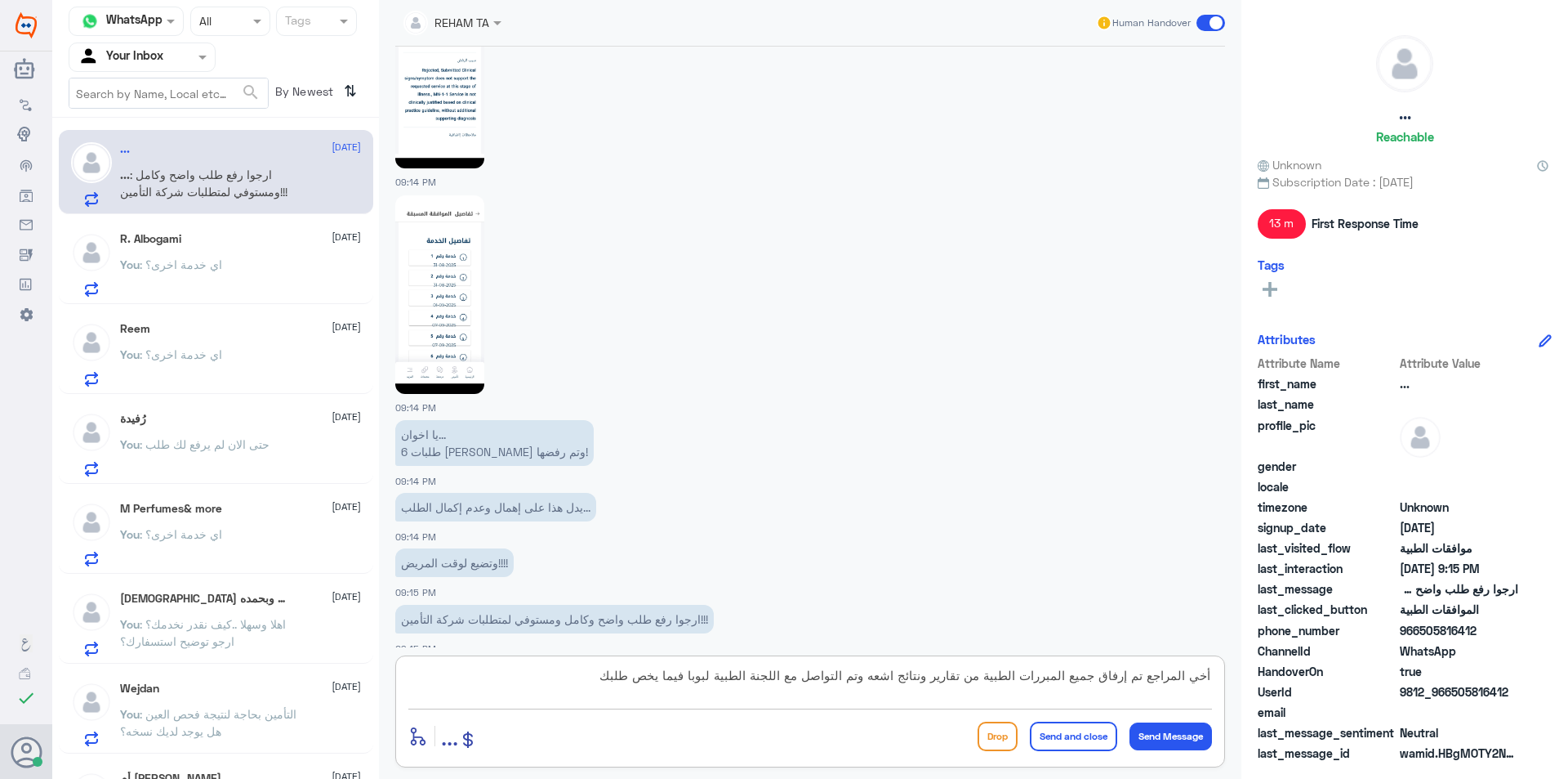
click at [870, 675] on textarea "أخي المراجع تم إرفاق جميع المبررات الطبية من تقارير ونتائج اشعه وتم التواصل مع …" at bounding box center [810, 684] width 804 height 40
click at [566, 676] on textarea "أخي المراجع تم إرفاق جميع المبررات الطبية من تقارير ونتائج اشعه بالاضافة لتم ال…" at bounding box center [810, 684] width 804 height 40
type textarea "أخي المراجع تم إرفاق جميع المبررات الطبية من تقارير ونتائج اشعه بالاضافة لتم ال…"
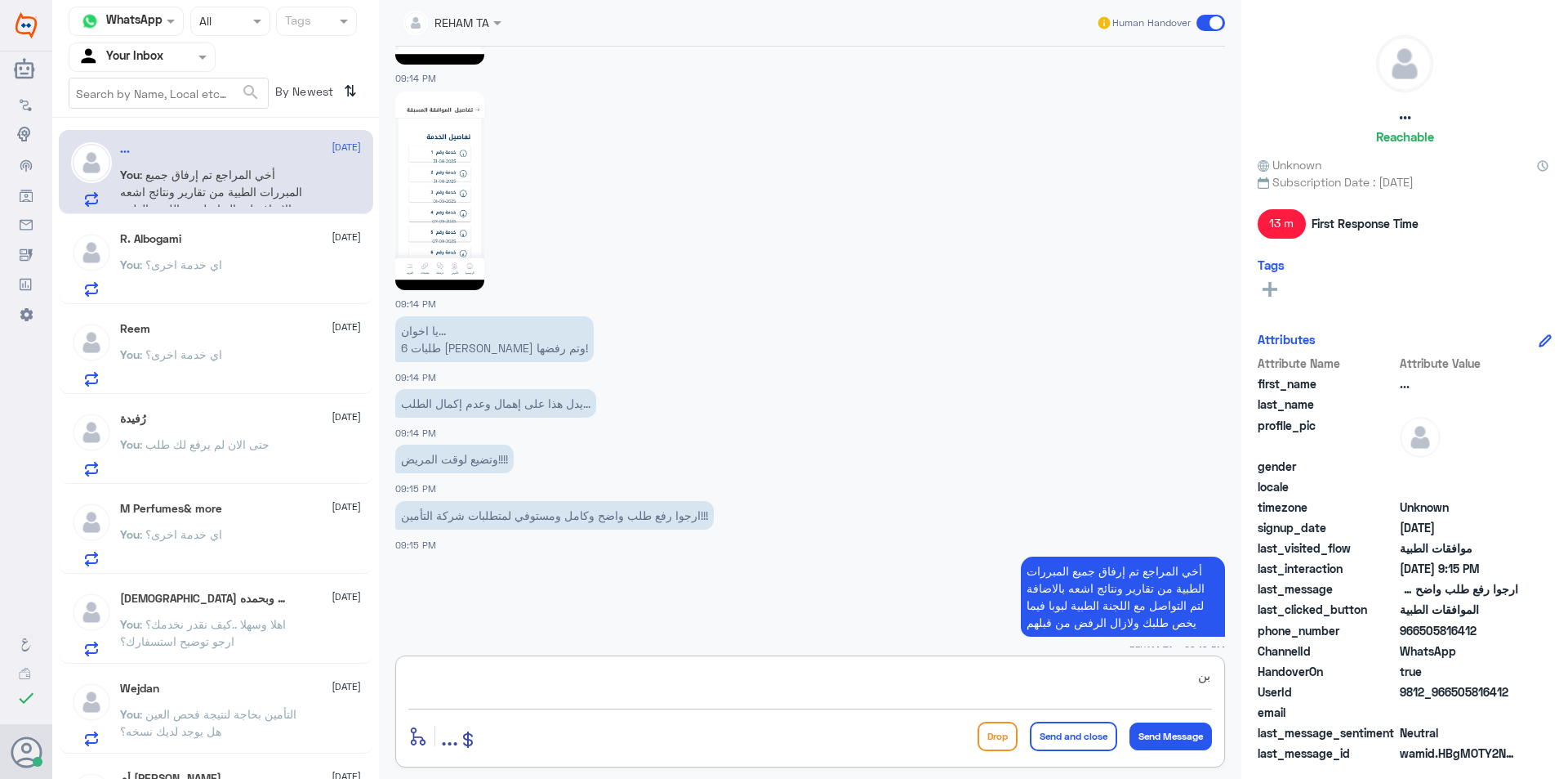
type textarea "ب"
type textarea "ع"
type textarea "وتم تحويل حالتك لطبيب التأمين المنسق لدينا لكتابة تفاصيل اخرى لحالتك وحتى الان …"
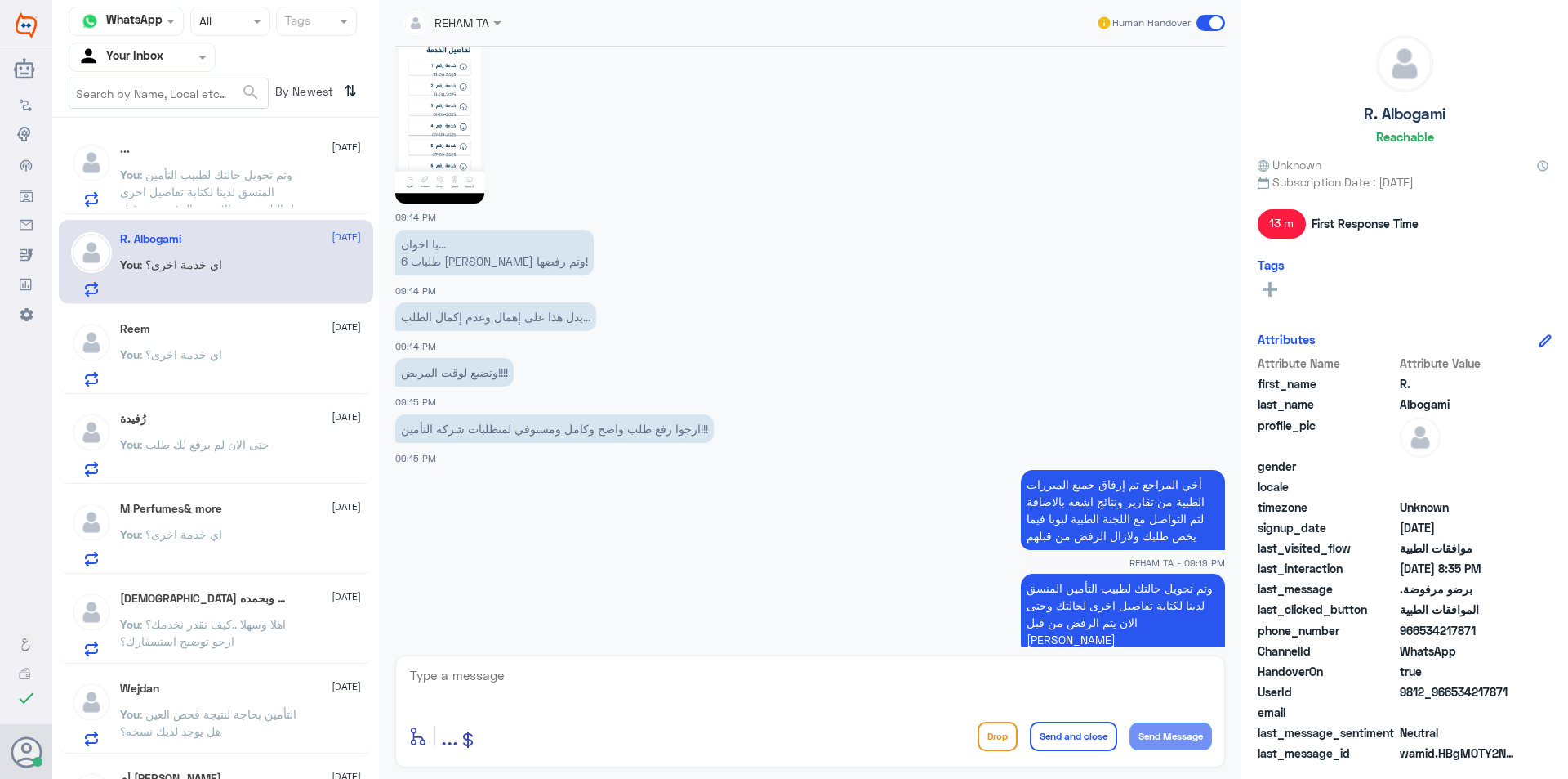
click at [245, 217] on div "... 11 September You : وتم تحويل حالتك لطبيب التأمين المنسق لدينا لكتابة تفاصيل…" at bounding box center [216, 454] width 327 height 660
click at [236, 192] on span ": وتم تحويل حالتك لطبيب التأمين المنسق لدينا لكتابة تفاصيل اخرى لحالتك وحتى الا…" at bounding box center [207, 200] width 174 height 65
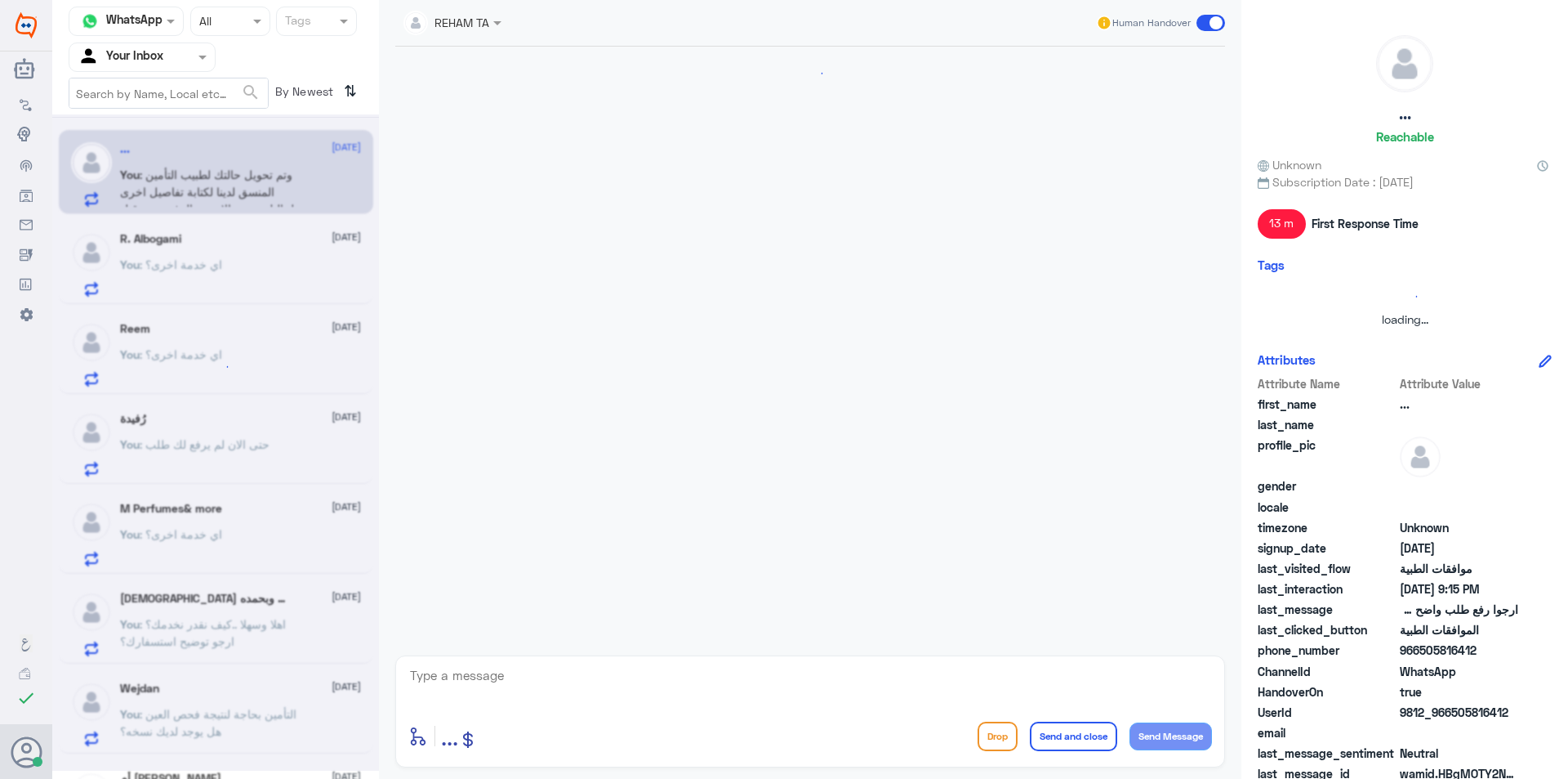
scroll to position [1129, 0]
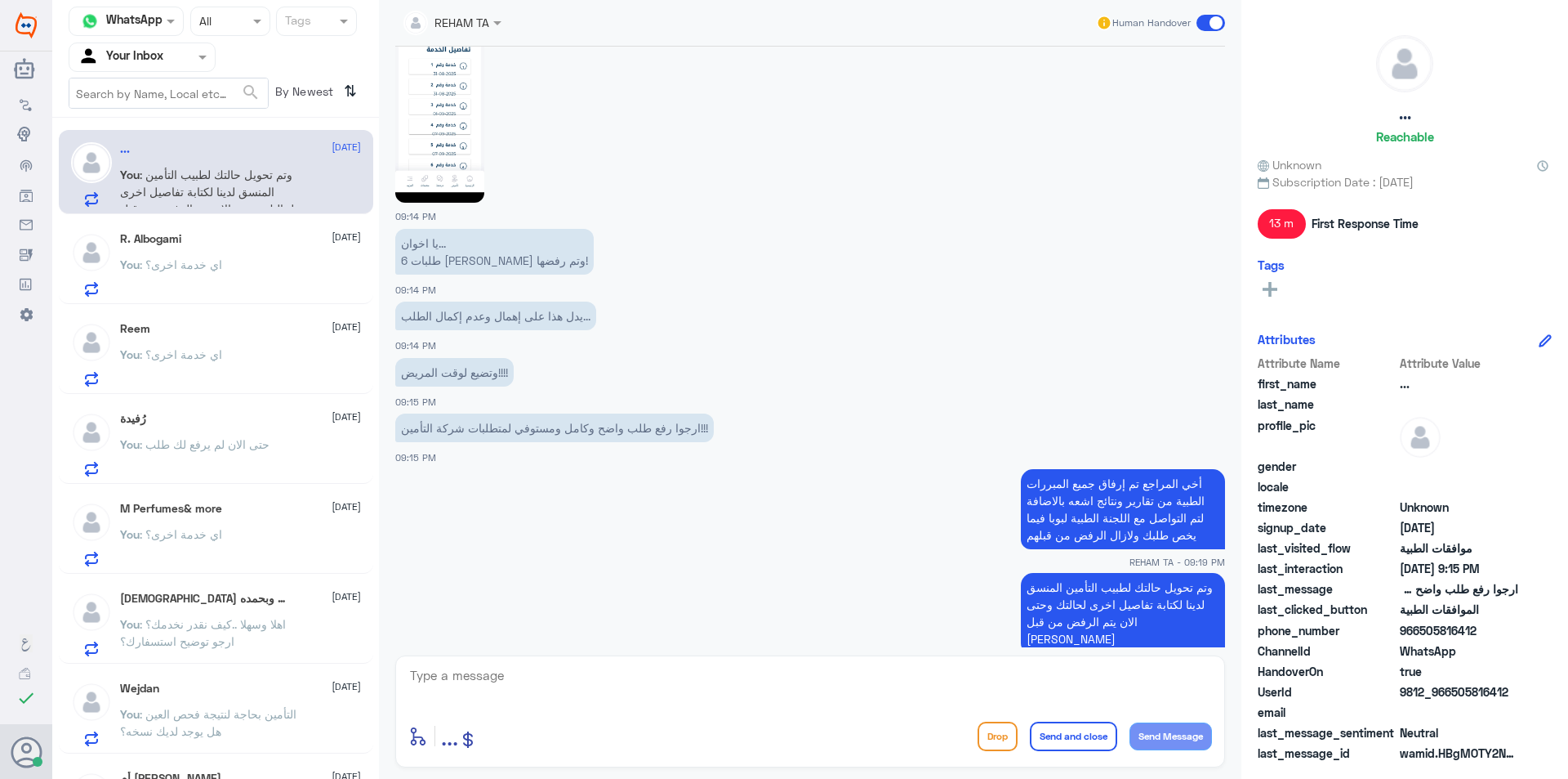
click at [192, 260] on span ": اي خدمة اخرى؟" at bounding box center [181, 265] width 83 height 14
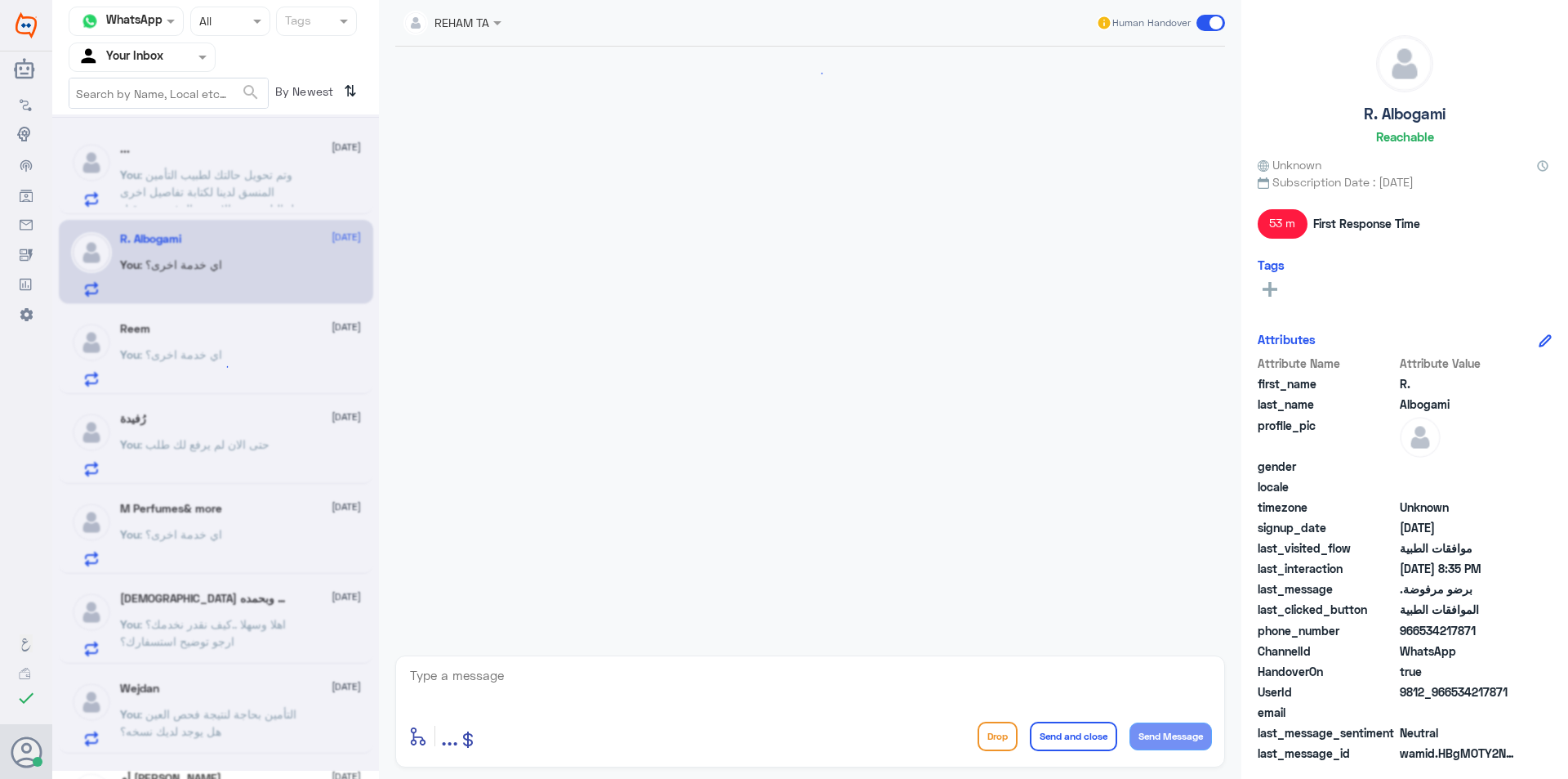
scroll to position [1257, 0]
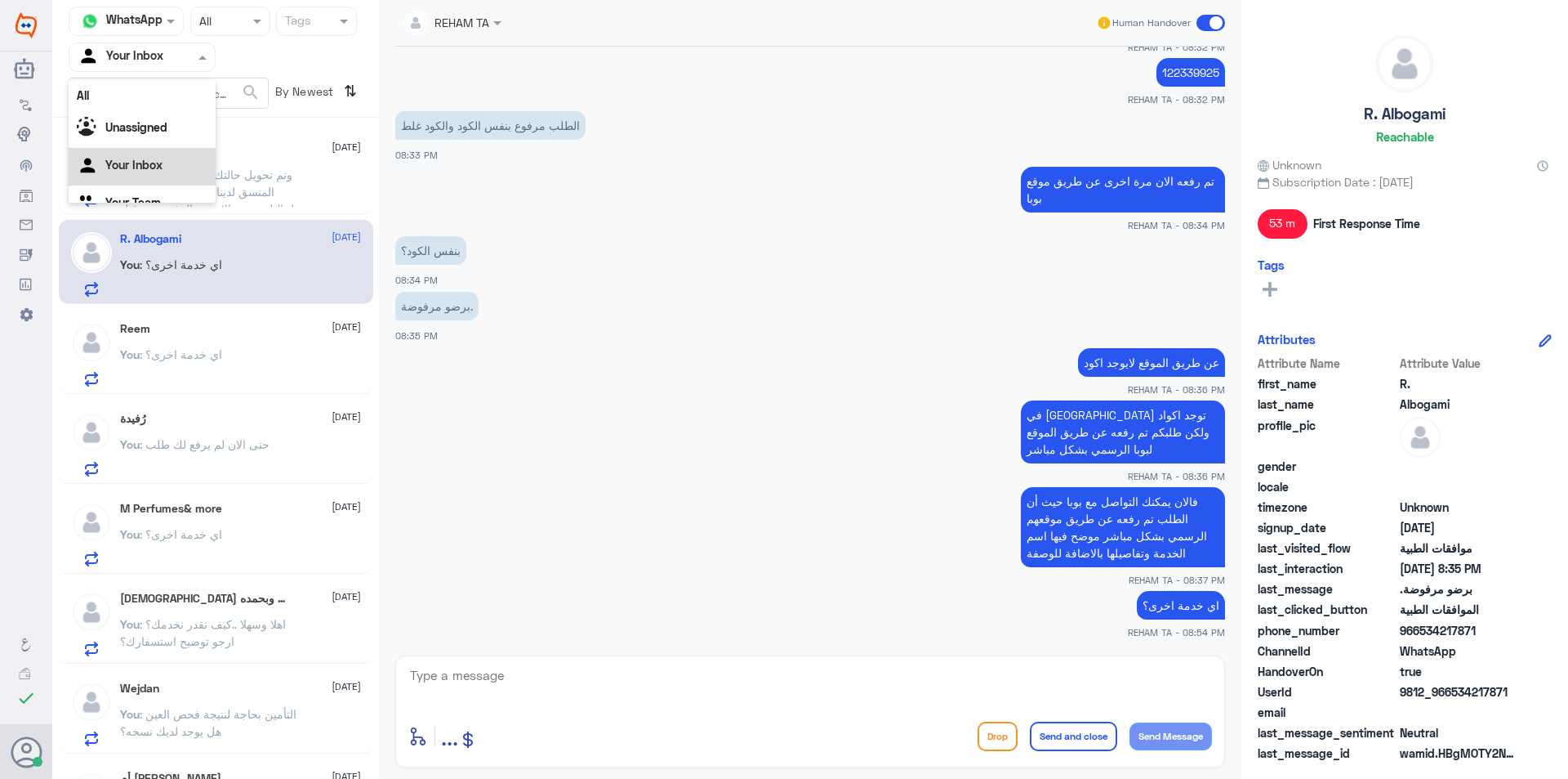
click at [116, 66] on div "Your Inbox" at bounding box center [120, 57] width 86 height 25
click at [131, 180] on Team "Your Team" at bounding box center [133, 182] width 55 height 14
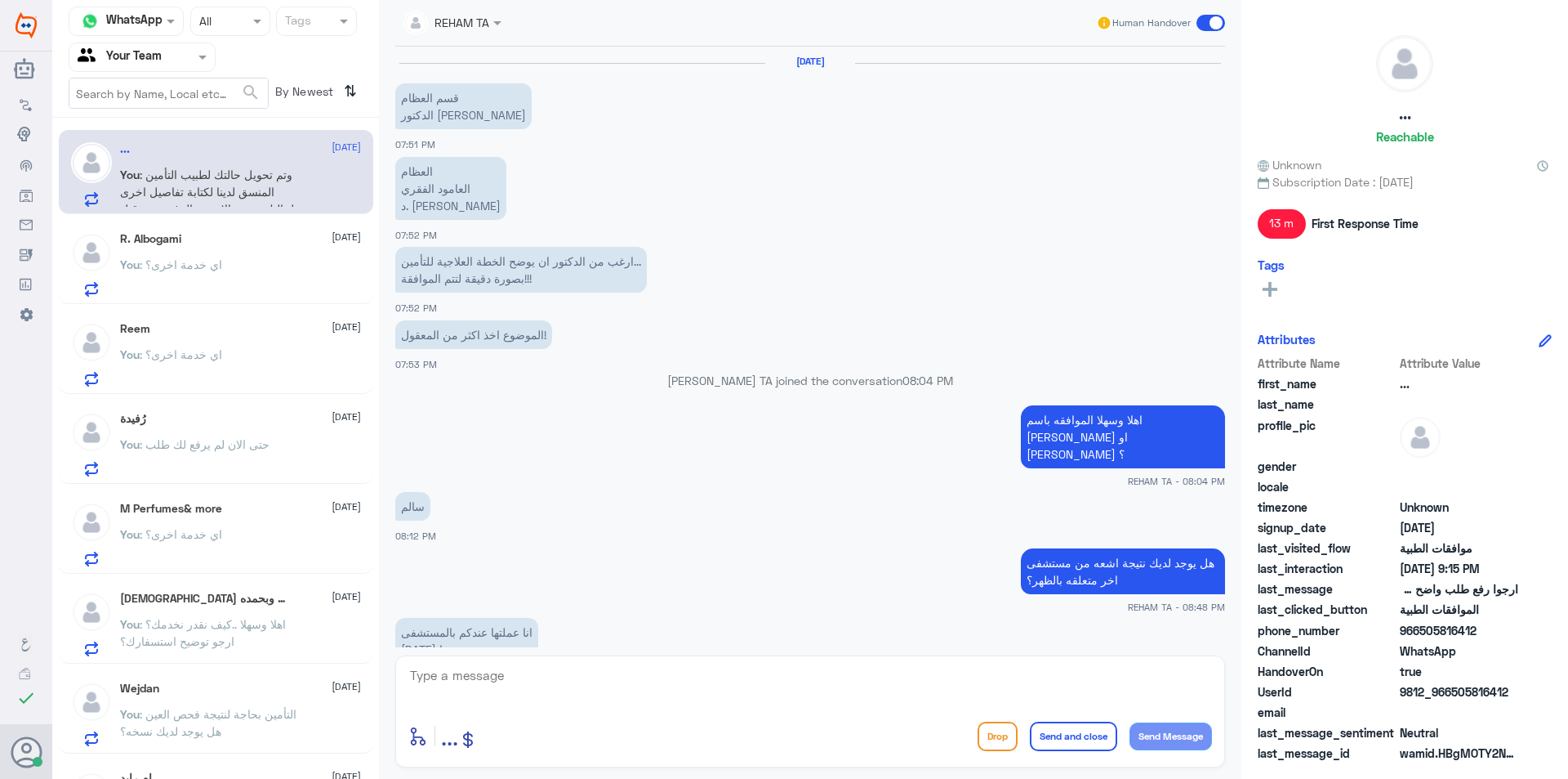
scroll to position [1129, 0]
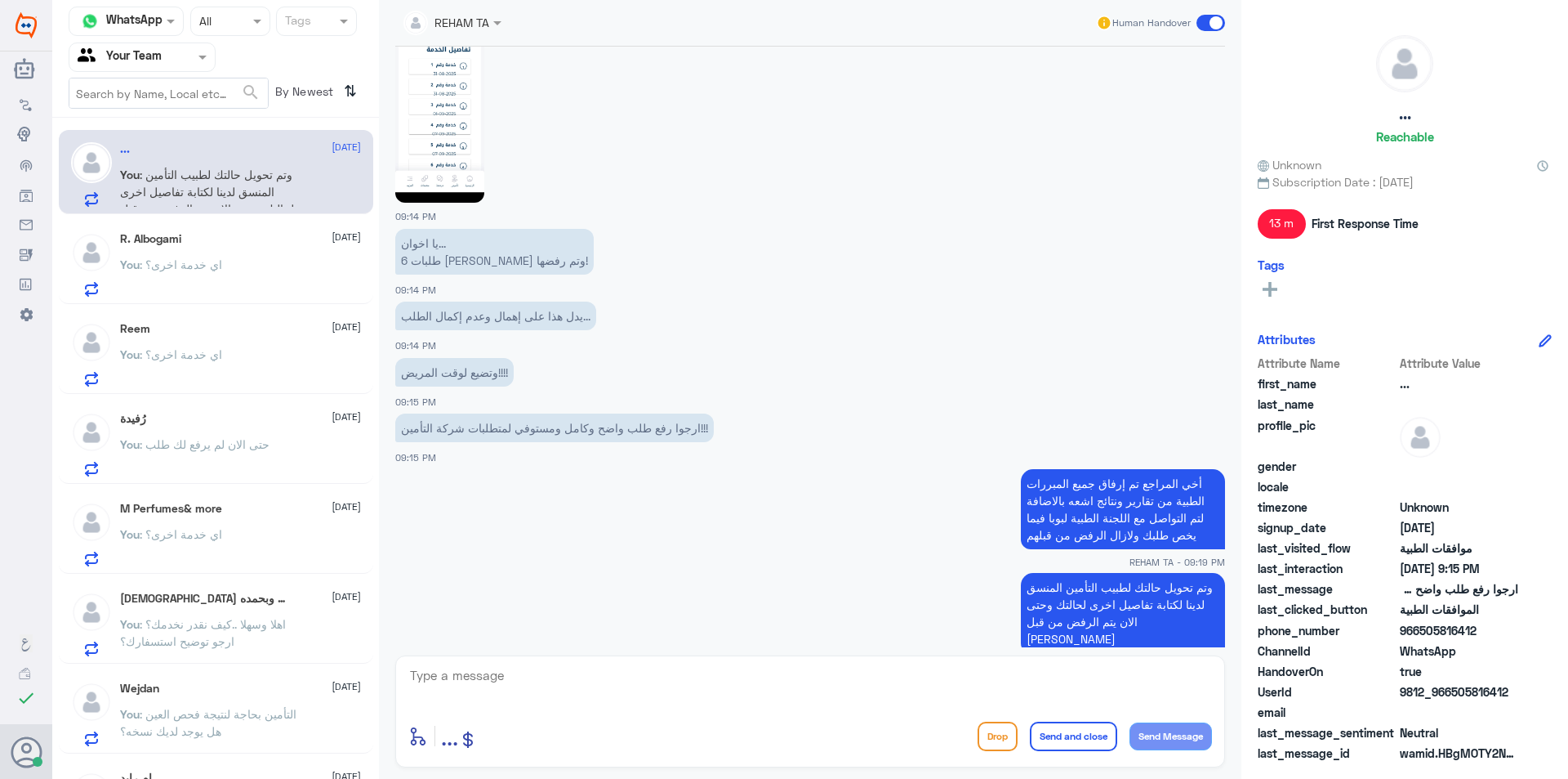
click at [196, 274] on p "You : اي خدمة اخرى؟" at bounding box center [171, 276] width 102 height 41
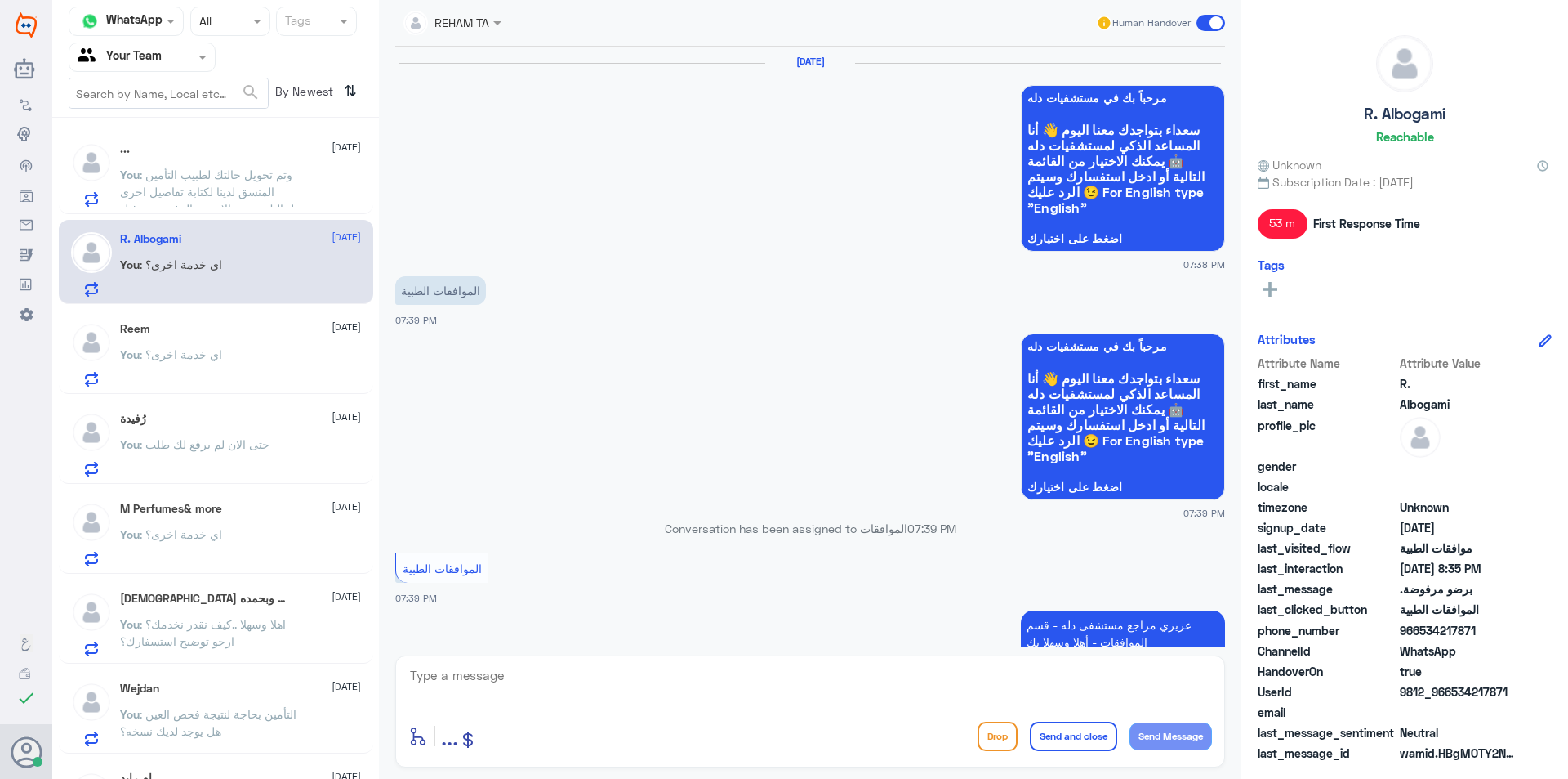
scroll to position [1257, 0]
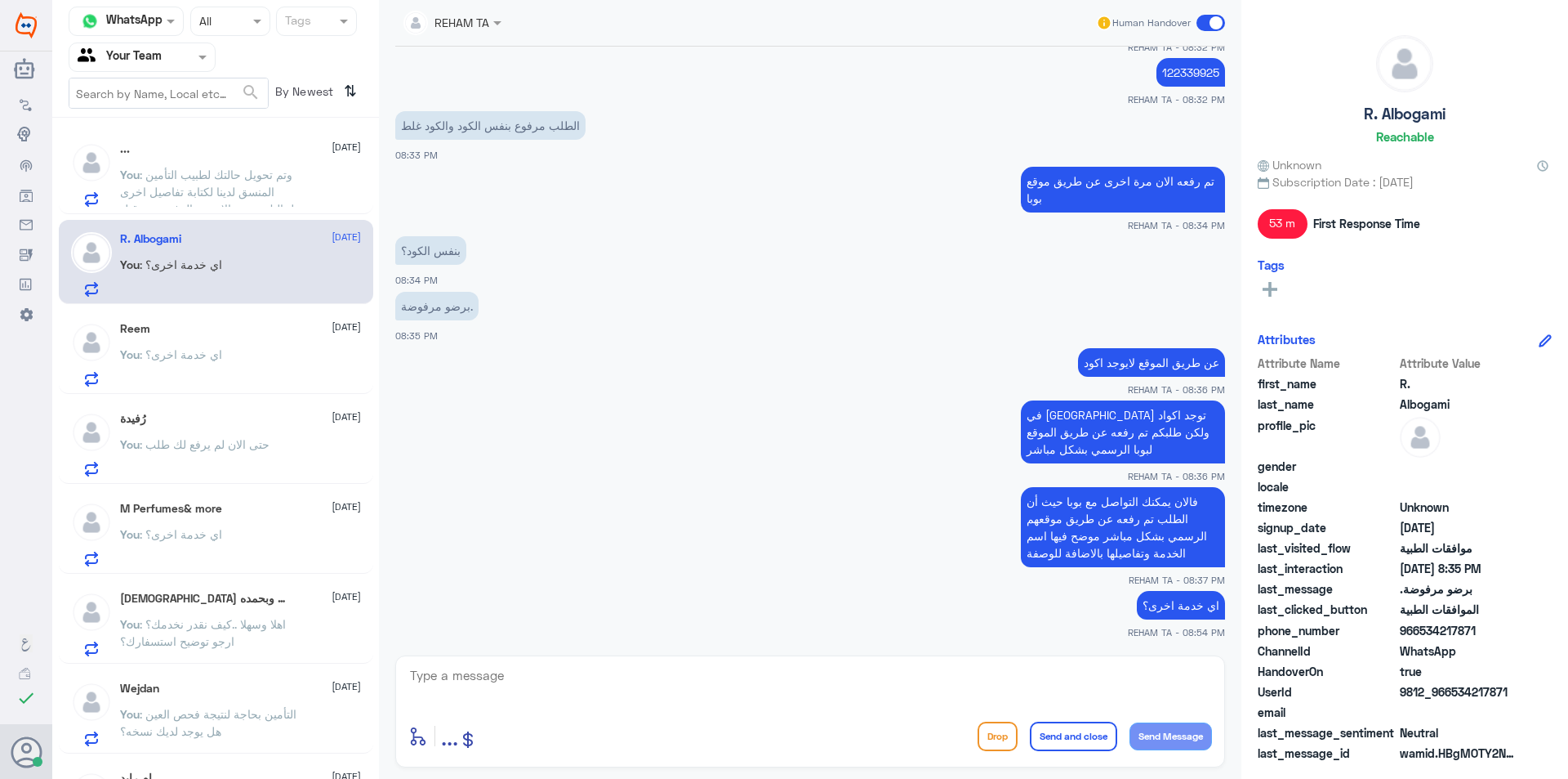
click at [238, 196] on span ": وتم تحويل حالتك لطبيب التأمين المنسق لدينا لكتابة تفاصيل اخرى لحالتك وحتى الا…" at bounding box center [207, 200] width 174 height 65
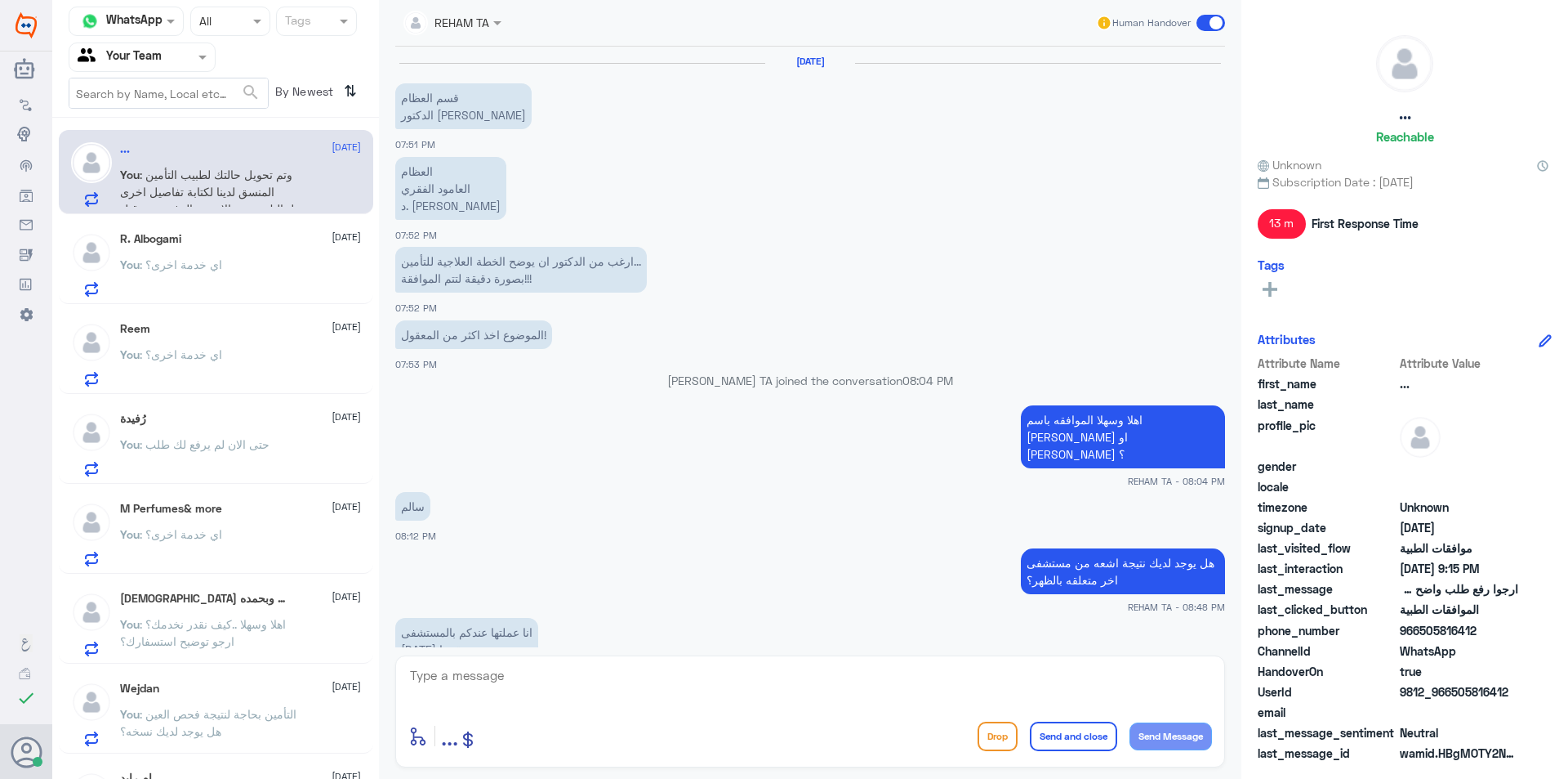
scroll to position [1129, 0]
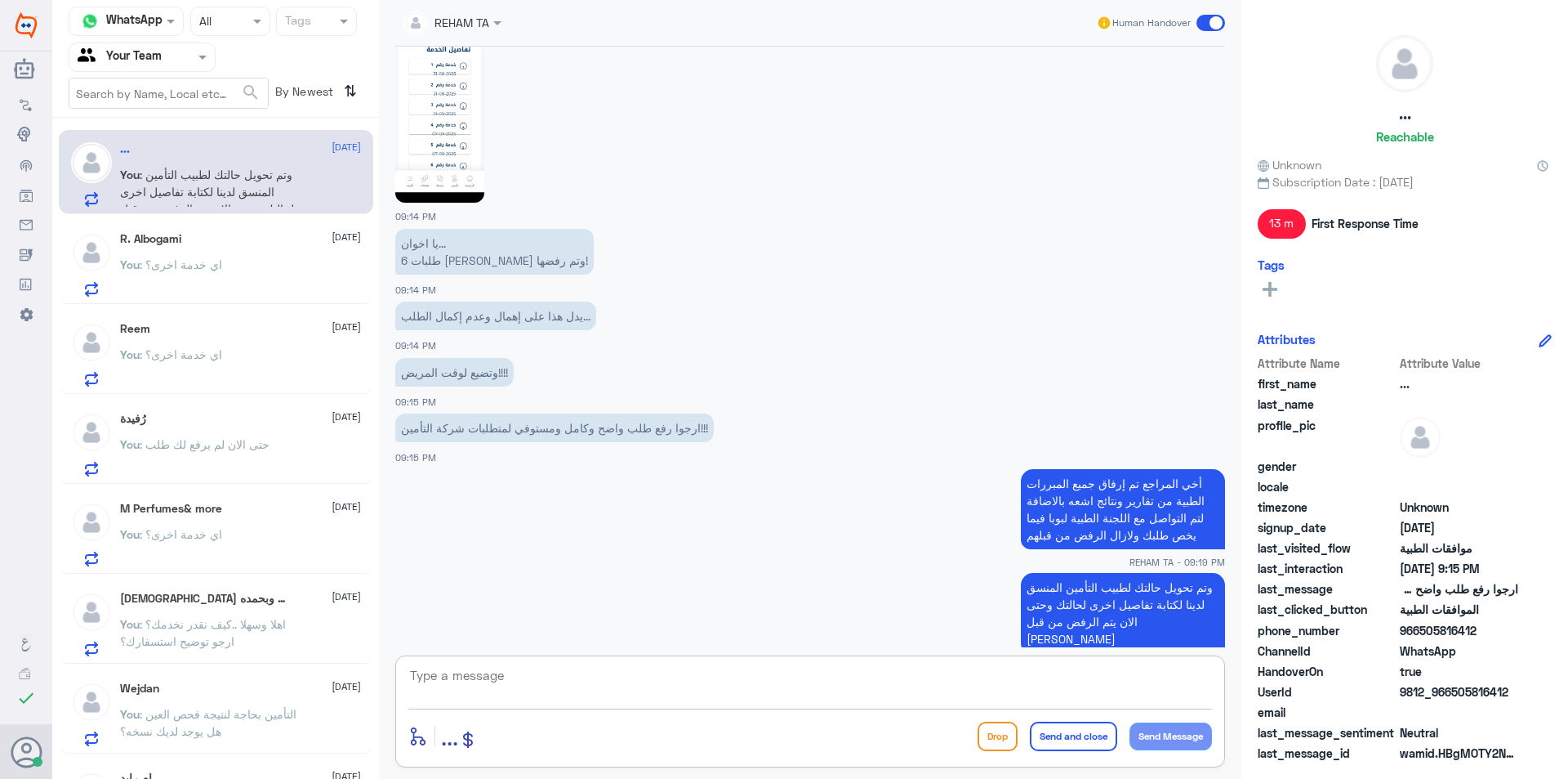
click at [651, 698] on textarea at bounding box center [810, 684] width 804 height 40
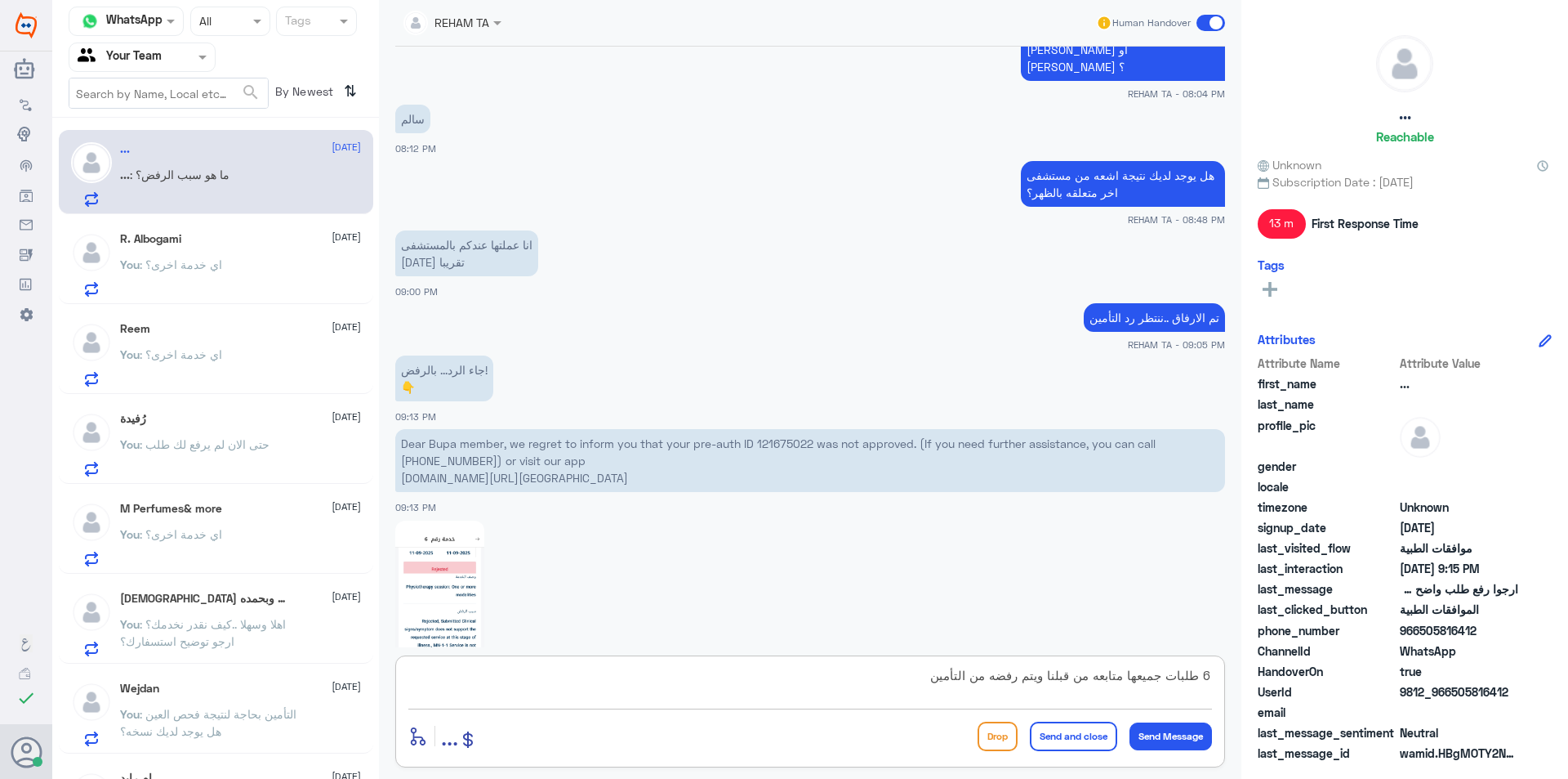
scroll to position [368, 0]
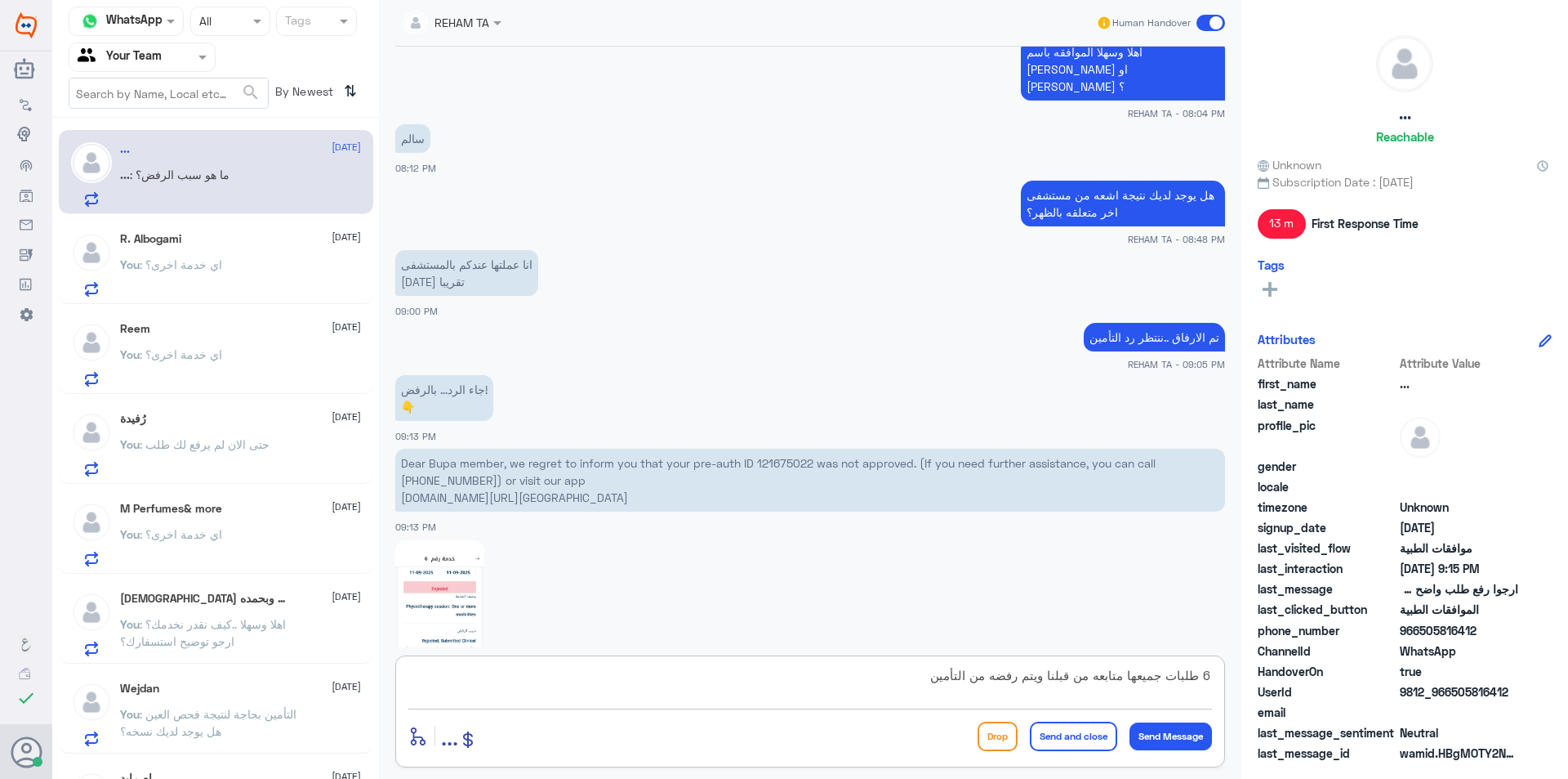
click at [783, 448] on p "Dear Bupa member, we regret to inform you that your pre-auth ID 121675022 was n…" at bounding box center [811, 480] width 830 height 63
copy p "121675022"
click at [715, 663] on div "6 طلبات جميعها متابعه من قبلنا ويتم رفضه من التأمين enter flow name ... Drop Se…" at bounding box center [811, 711] width 830 height 112
click at [750, 691] on textarea "6 طلبات جميعها متابعه من قبلنا ويتم رفضه من التأمين" at bounding box center [810, 684] width 804 height 40
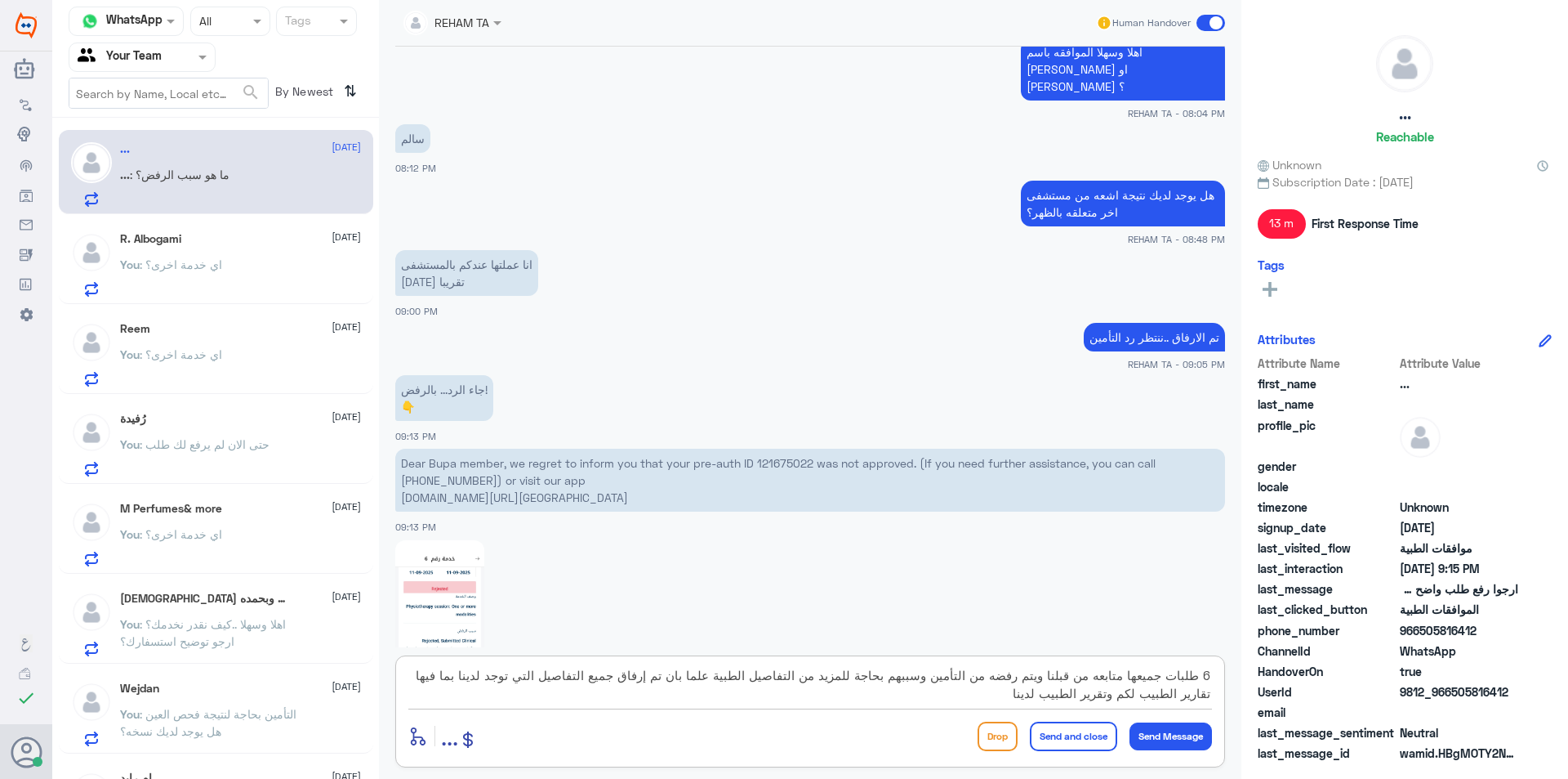
type textarea "6 طلبات جميعها متابعه من قبلنا ويتم رفضه من التأمين وسببهم بحاجة للمزيد من التف…"
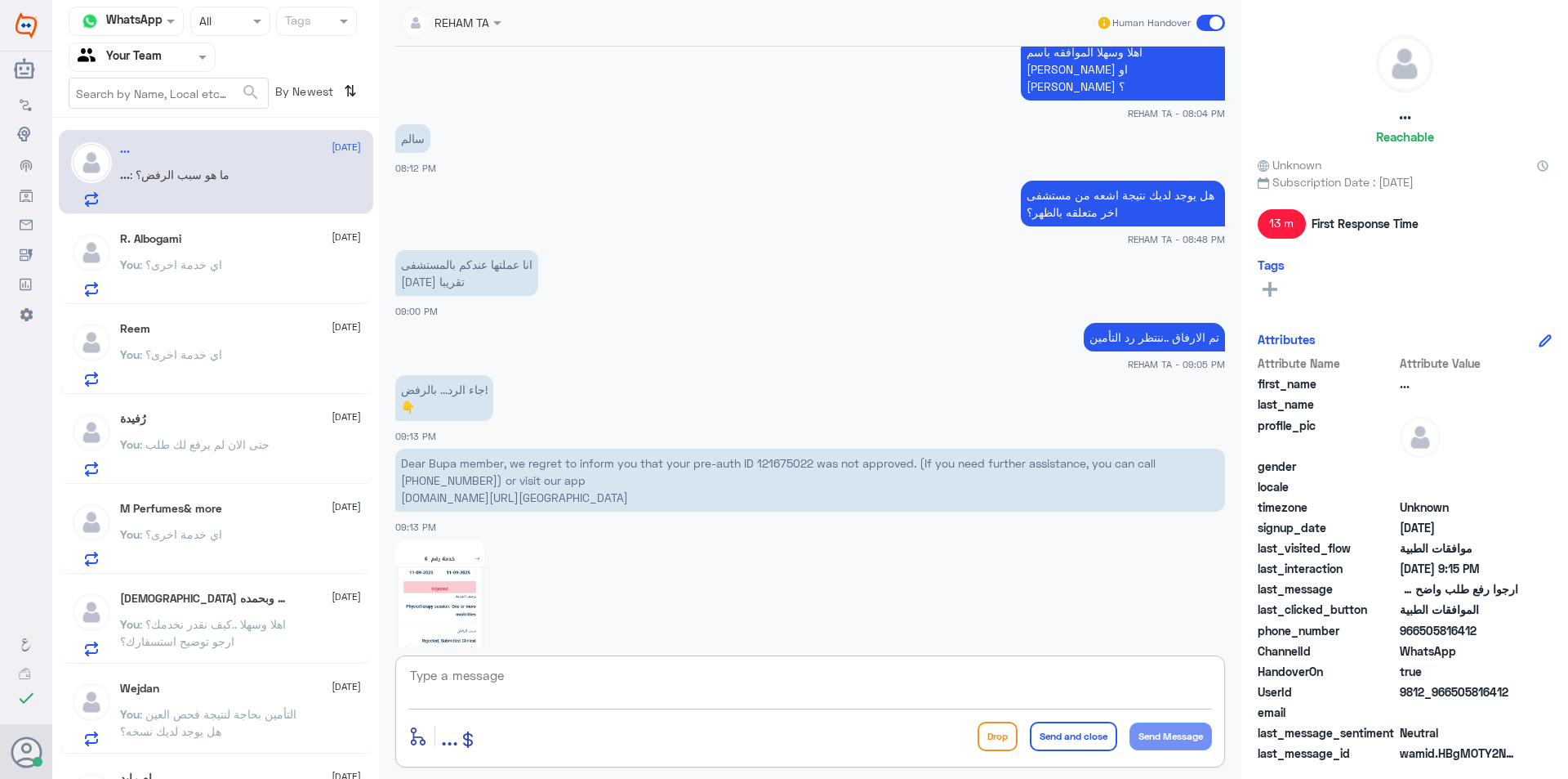
scroll to position [1306, 0]
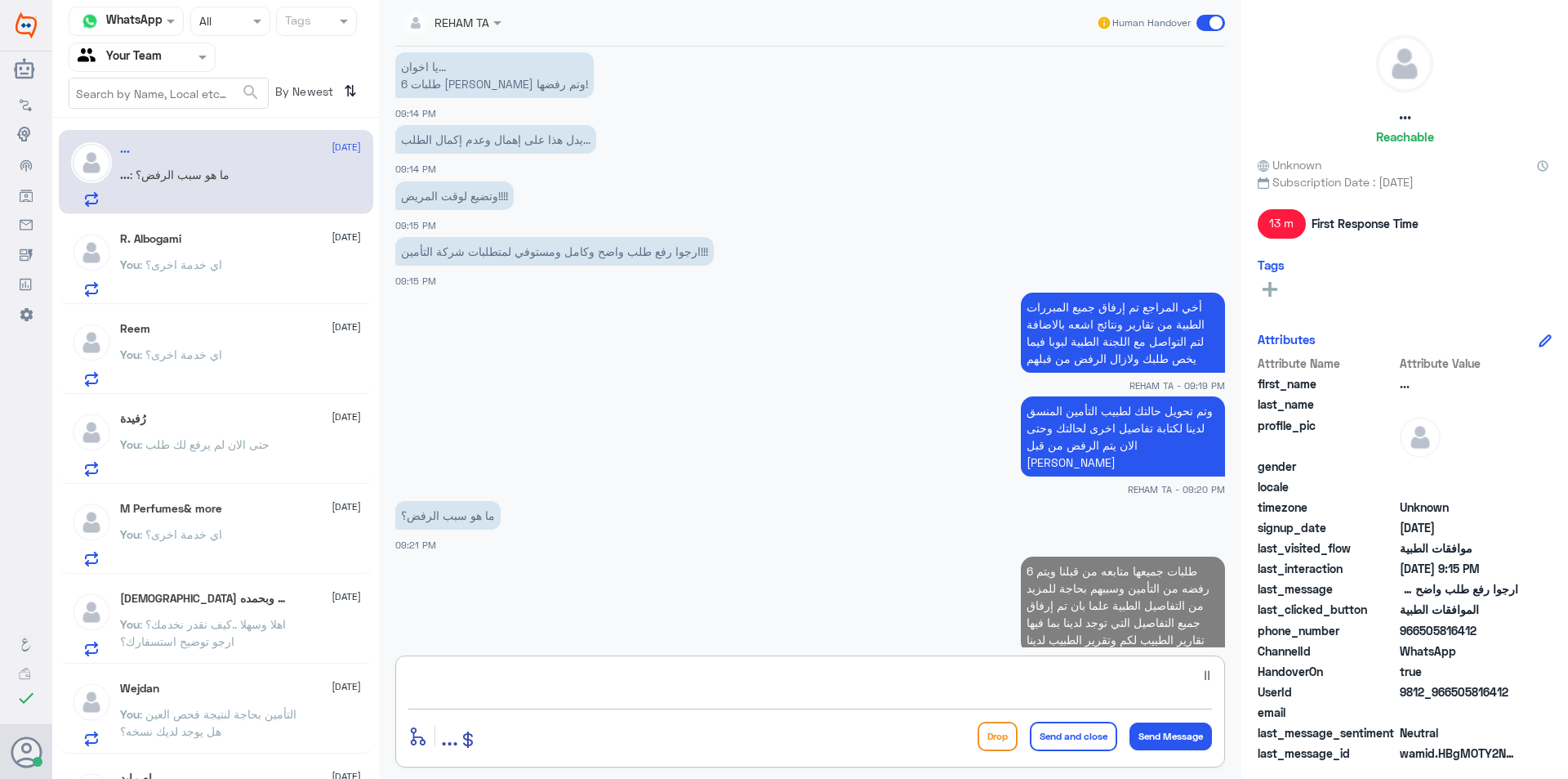
type textarea "ا"
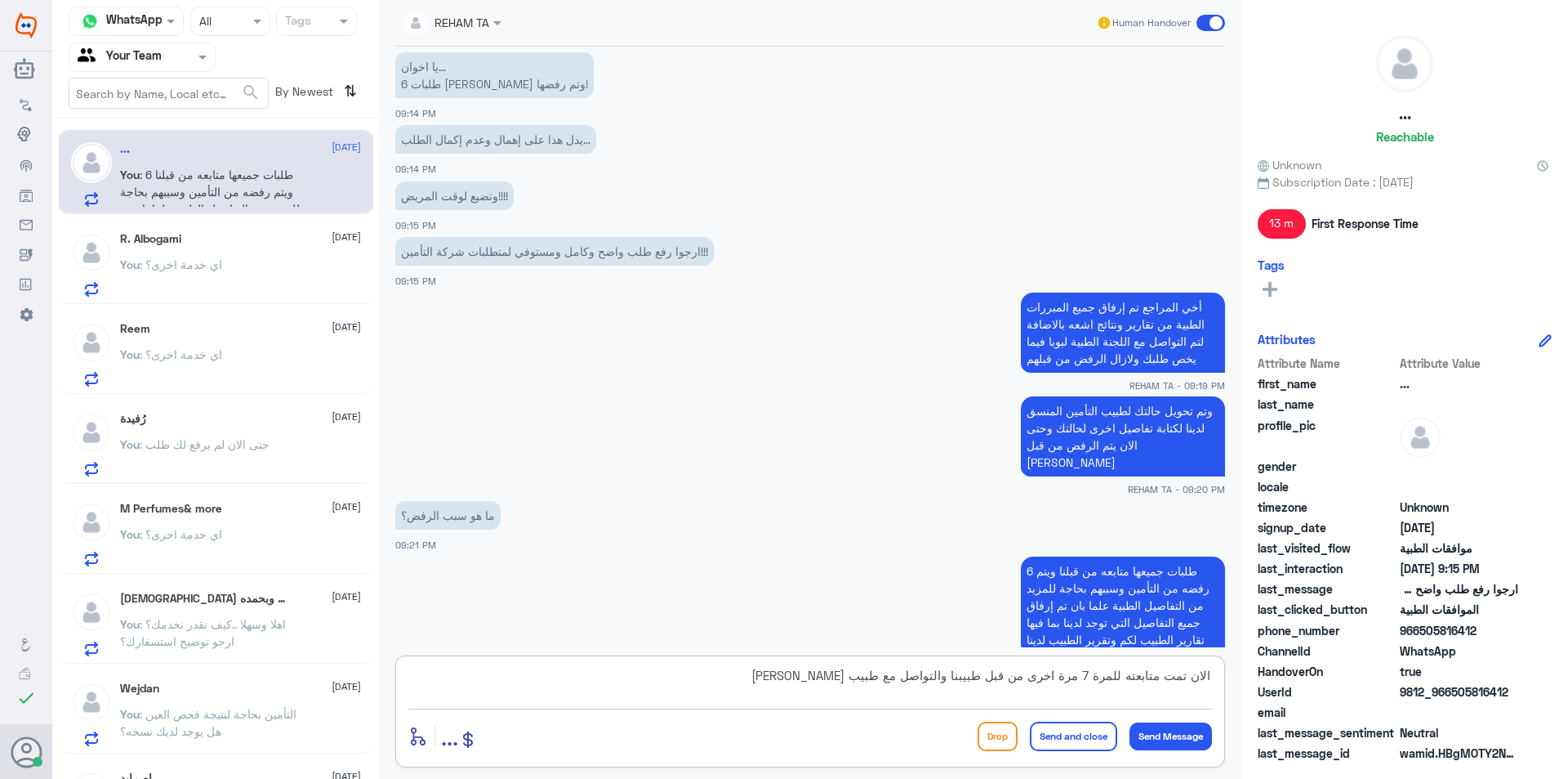
type textarea "الان تمت متابعته للمرة 7 مرة اخرى من قبل طبيبنا والتواصل مع طبيب [PERSON_NAME]"
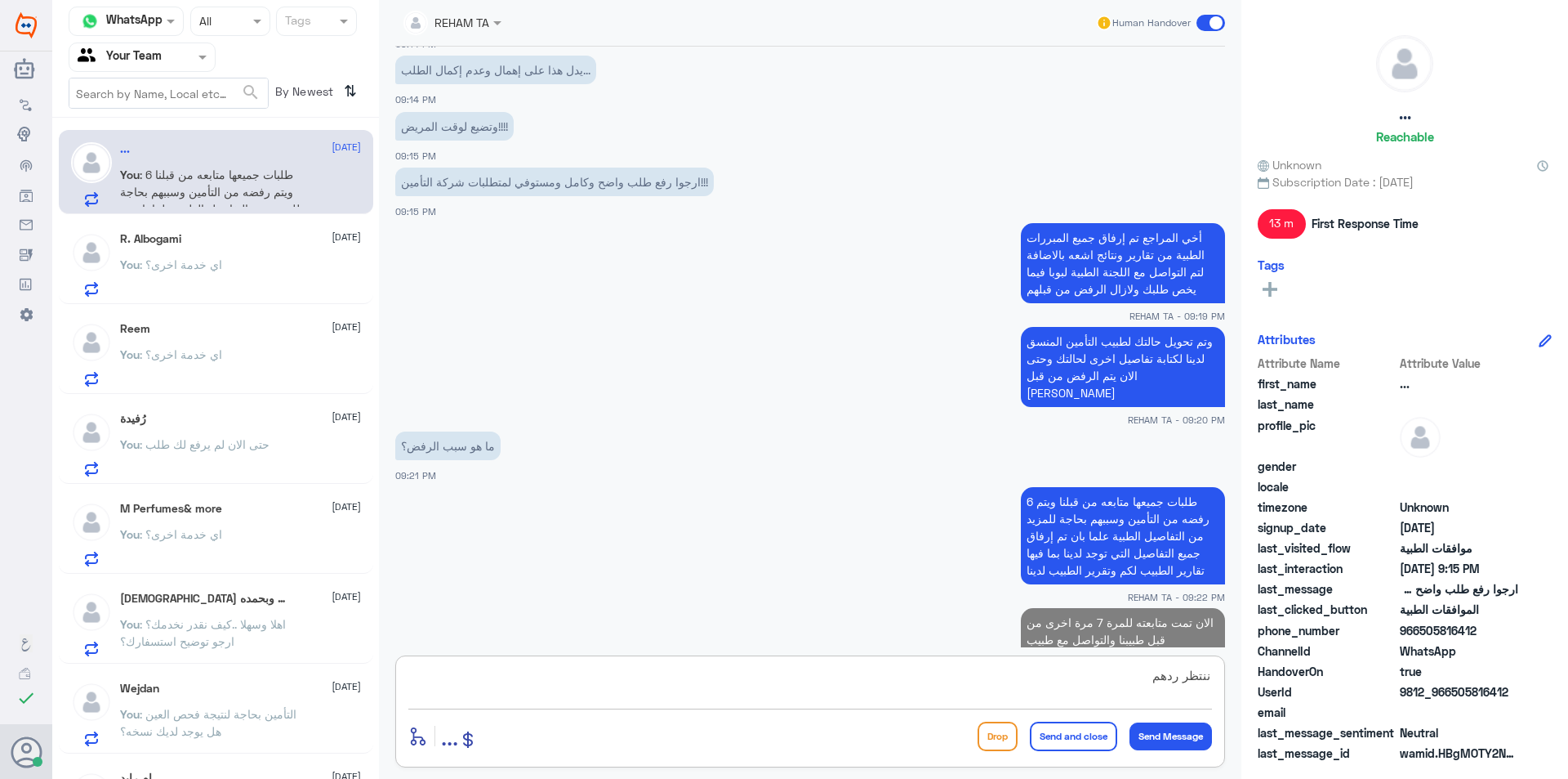
type textarea "ننتظر ردهم"
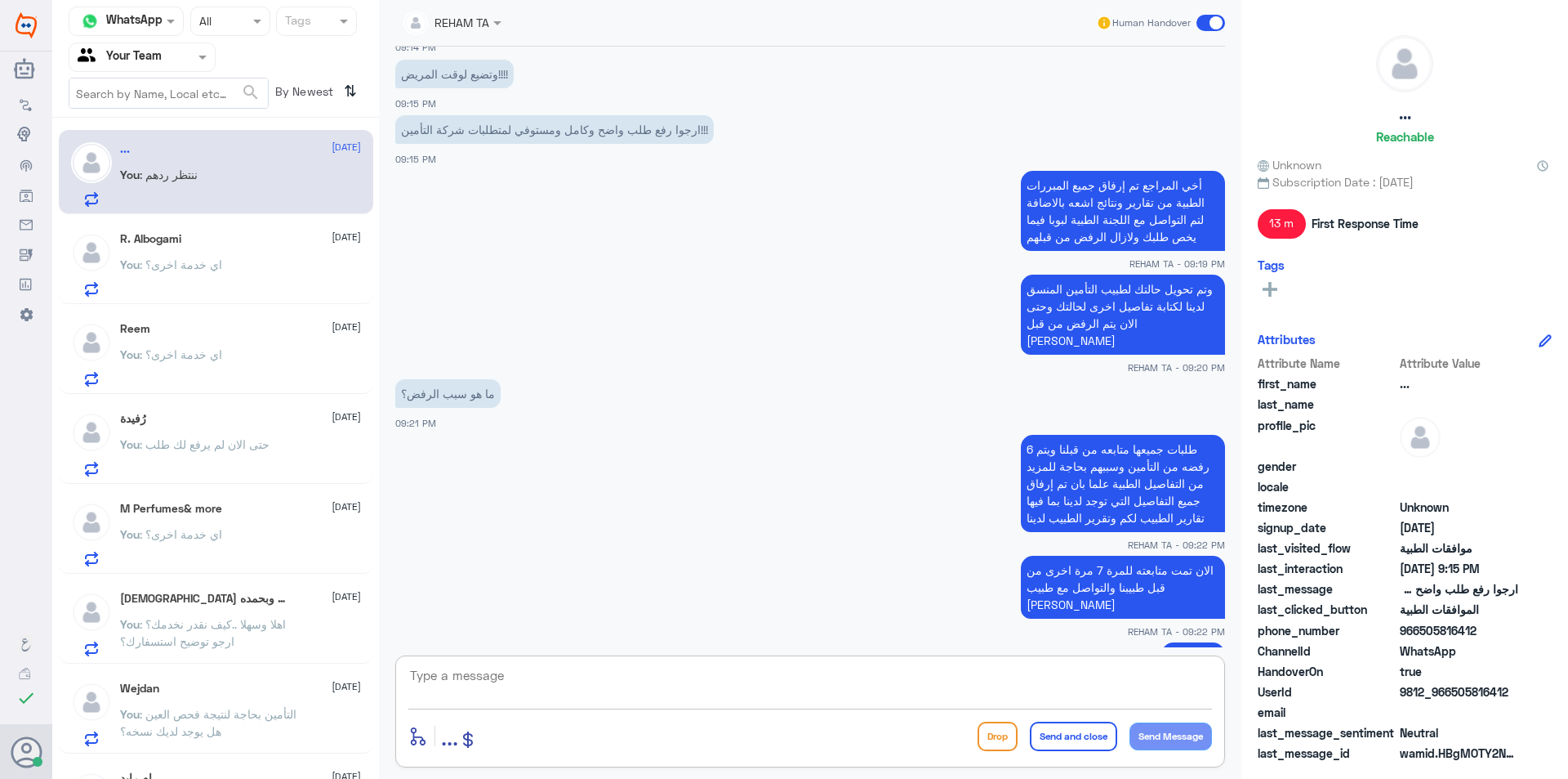
click at [188, 272] on p "You : اي خدمة اخرى؟" at bounding box center [171, 276] width 102 height 41
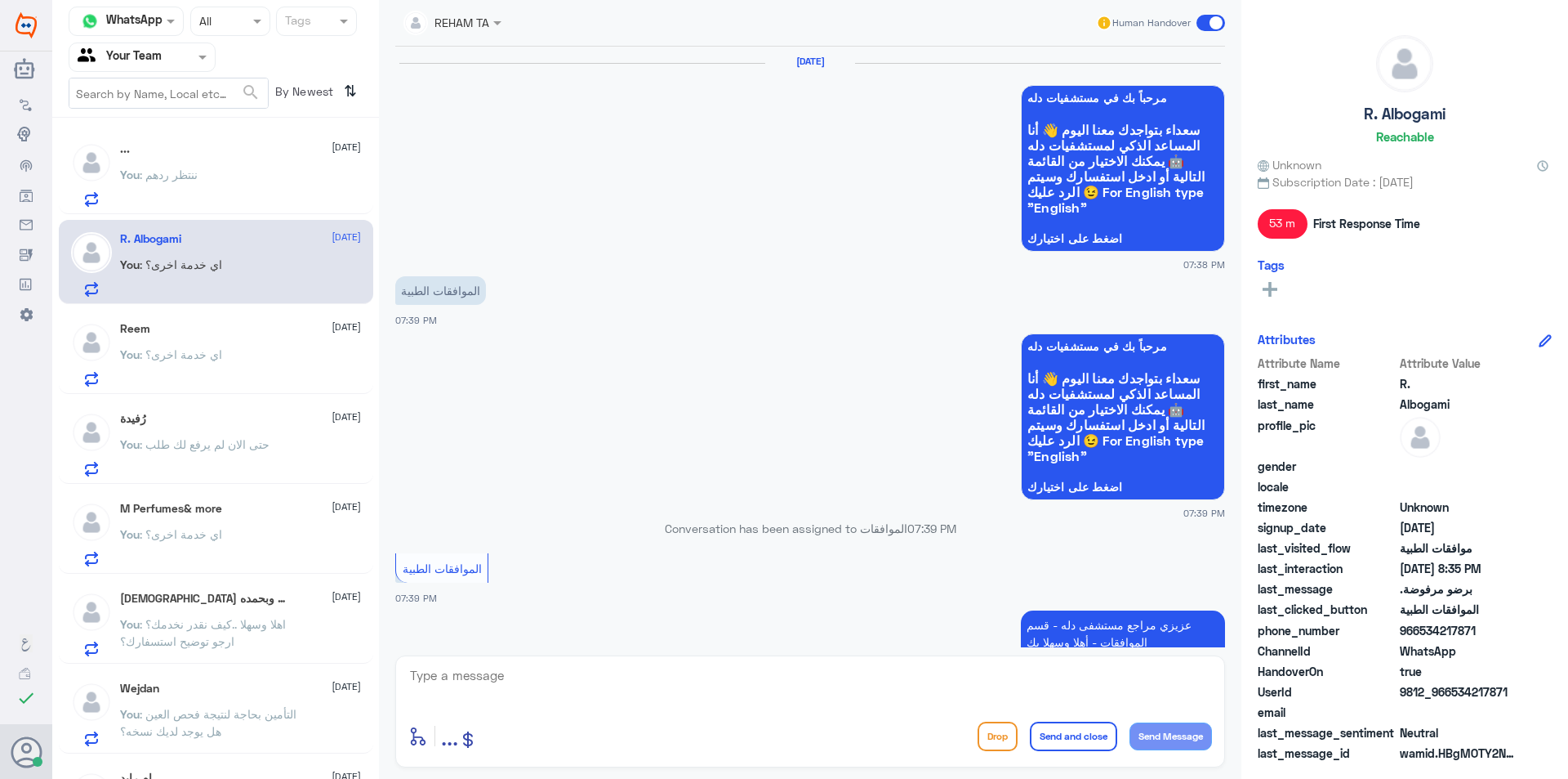
scroll to position [1257, 0]
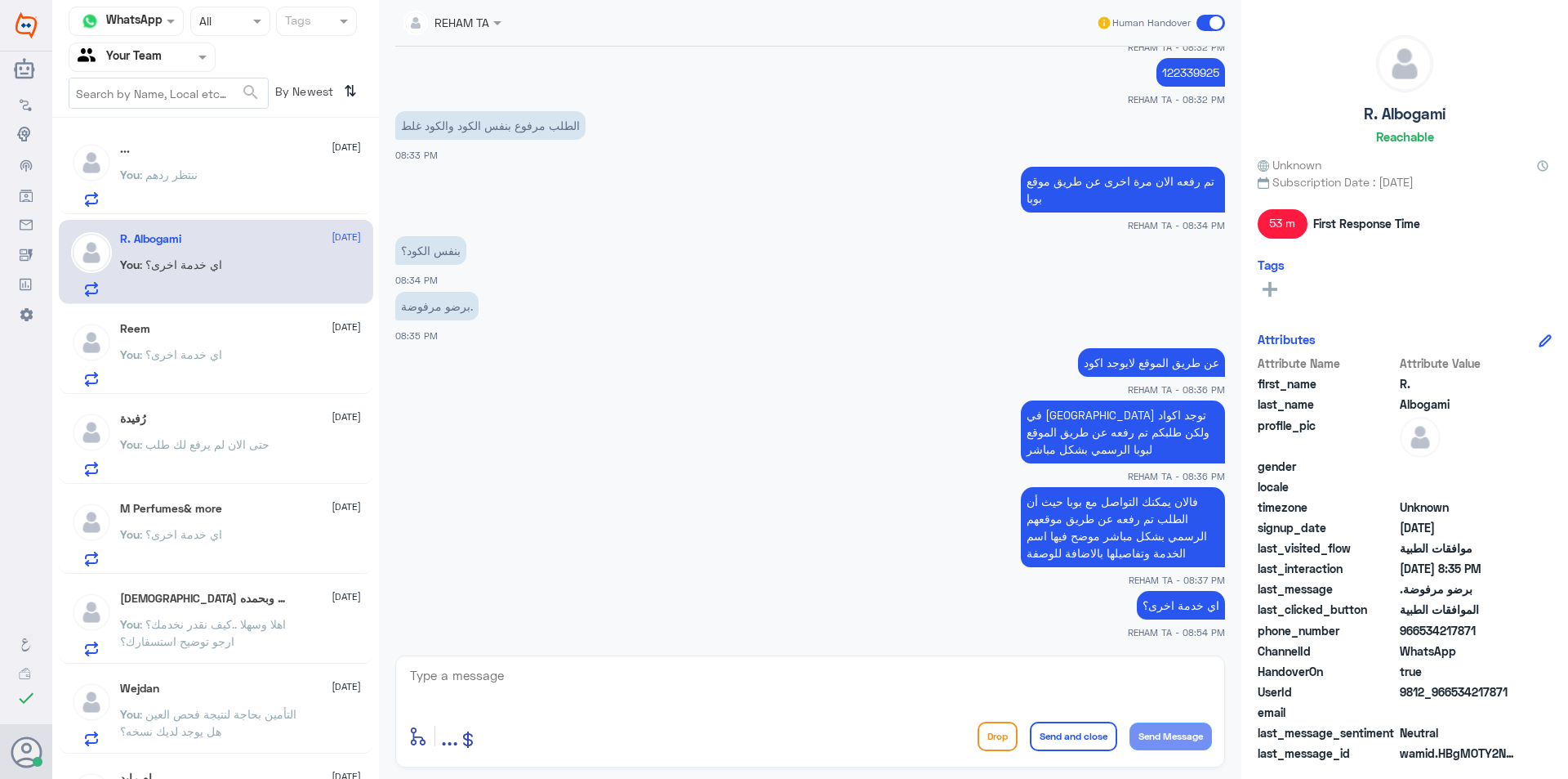
click at [225, 170] on div "You : ننتظر ردهم" at bounding box center [241, 188] width 241 height 37
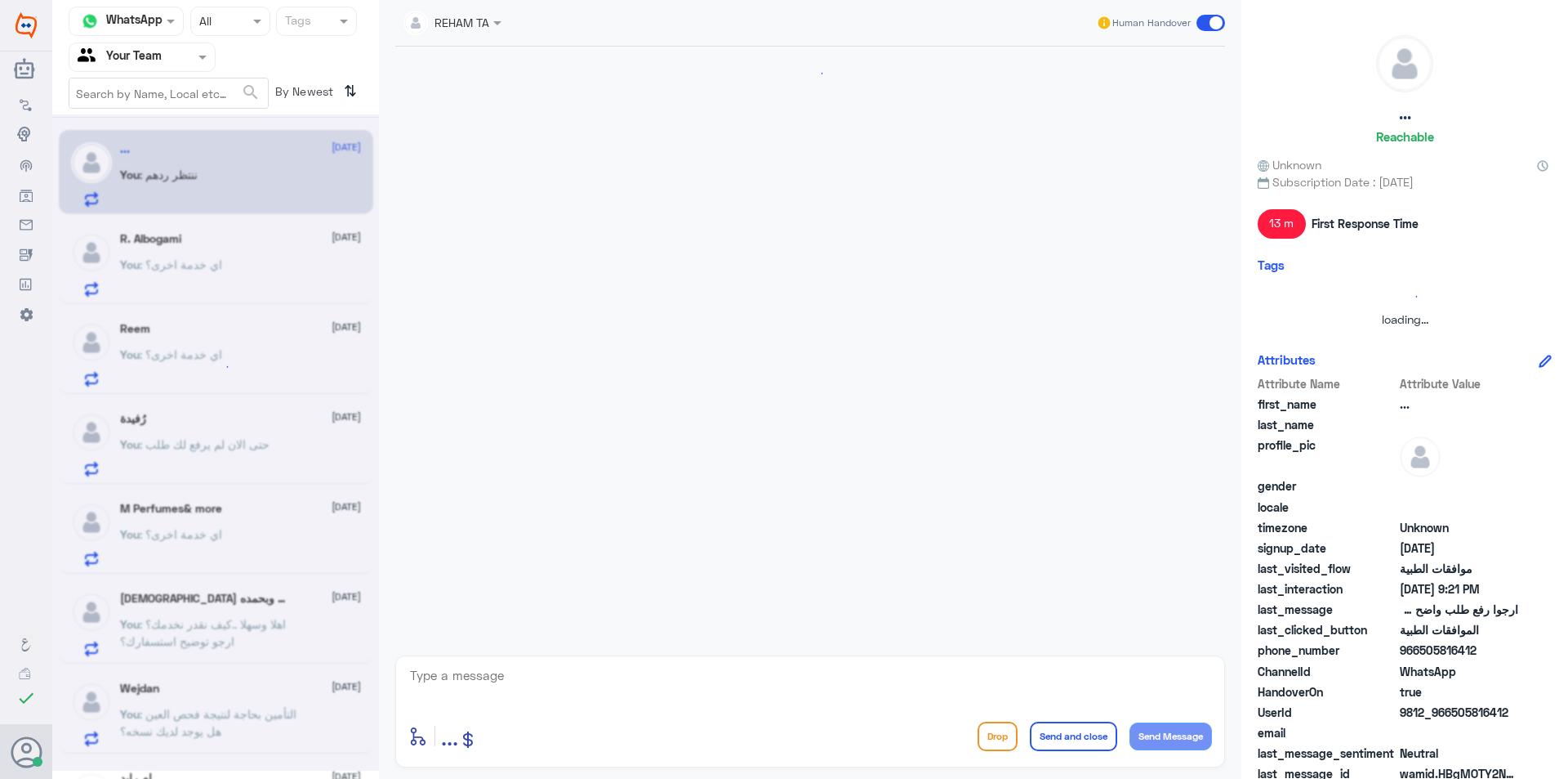
scroll to position [1140, 0]
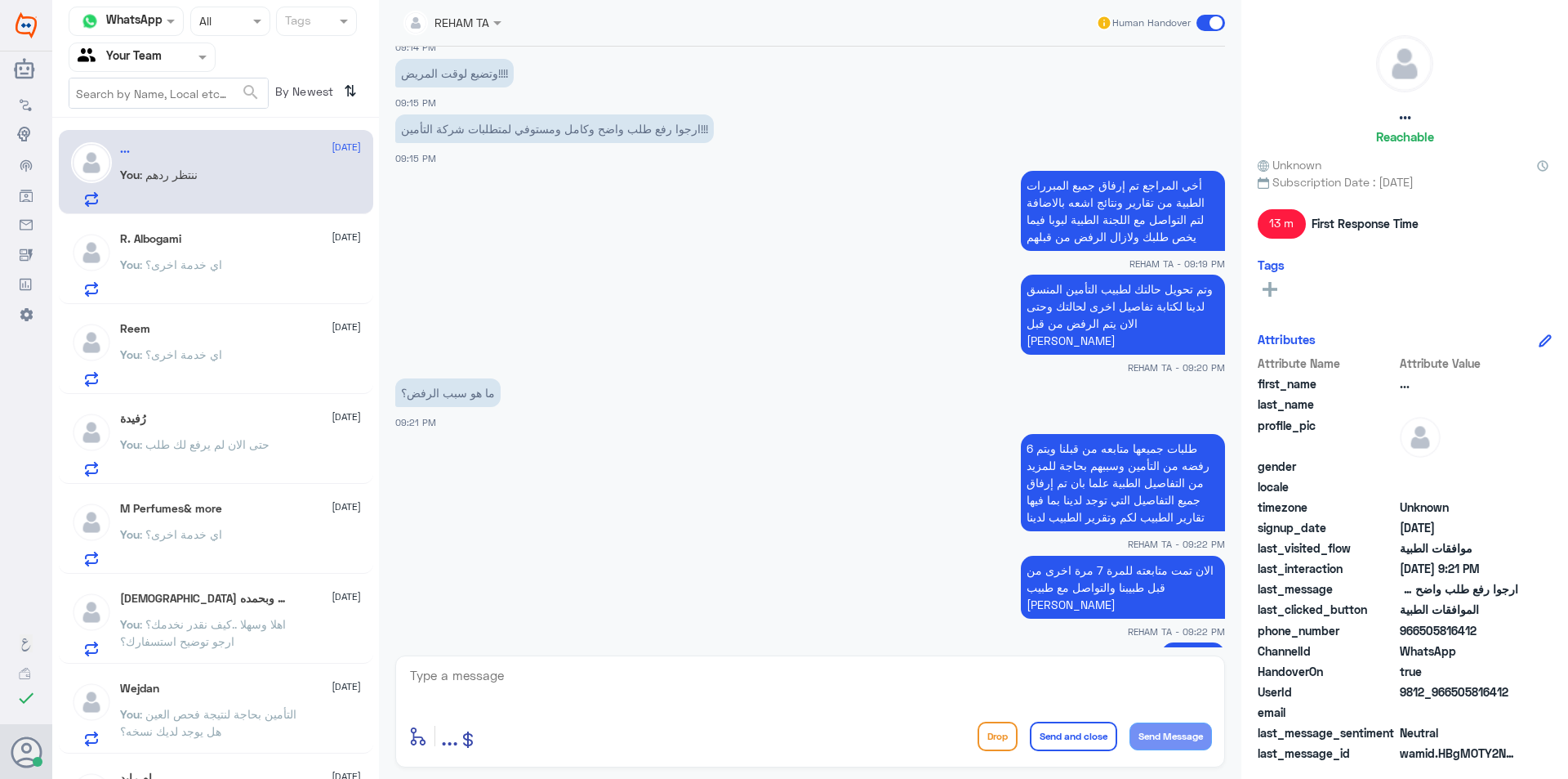
click at [223, 249] on div "R. Albogami 11 September You : اي خدمة اخرى؟" at bounding box center [241, 264] width 241 height 64
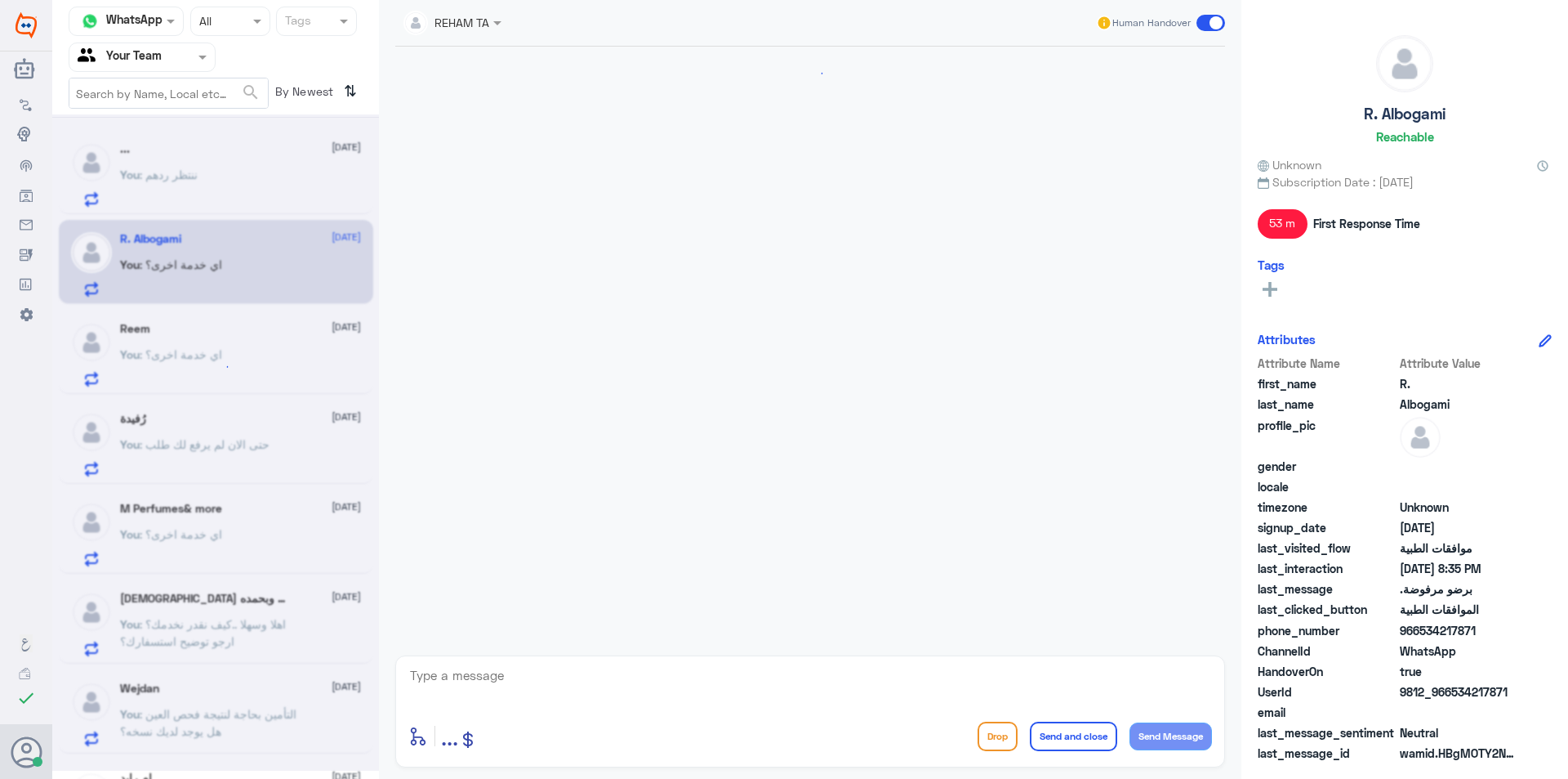
scroll to position [1257, 0]
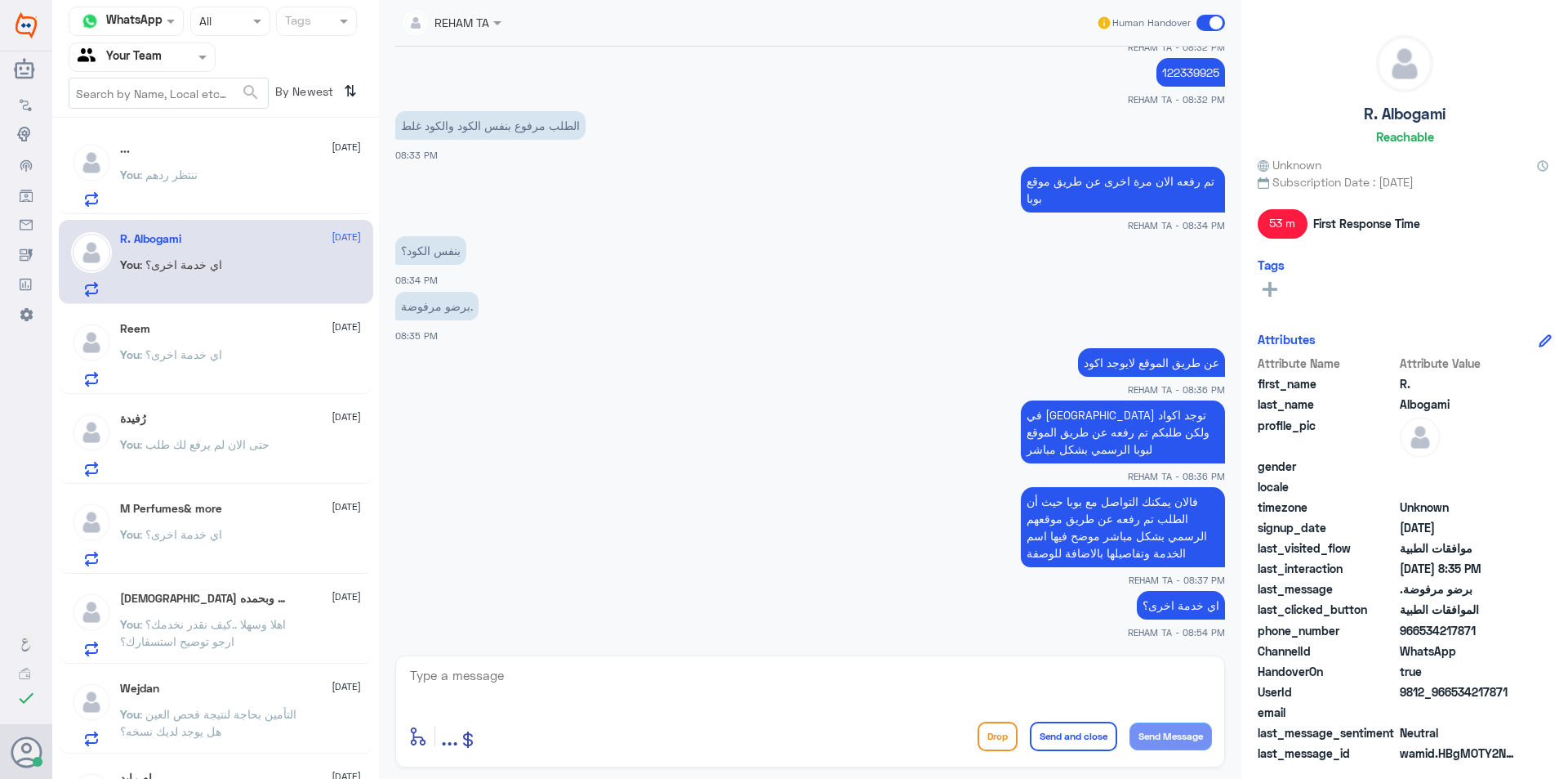
click at [249, 173] on div "You : ننتظر ردهم" at bounding box center [241, 188] width 241 height 37
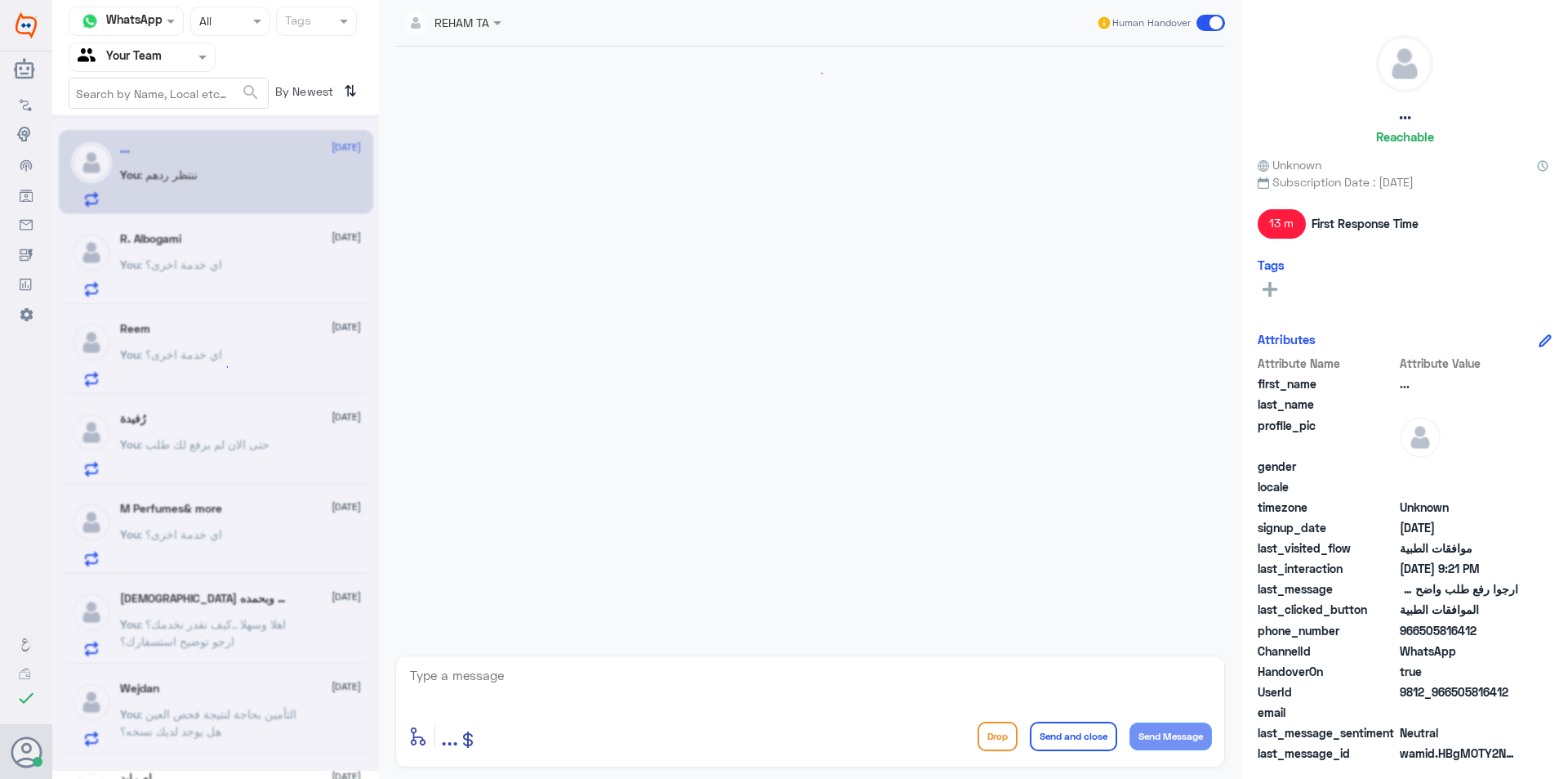
scroll to position [1140, 0]
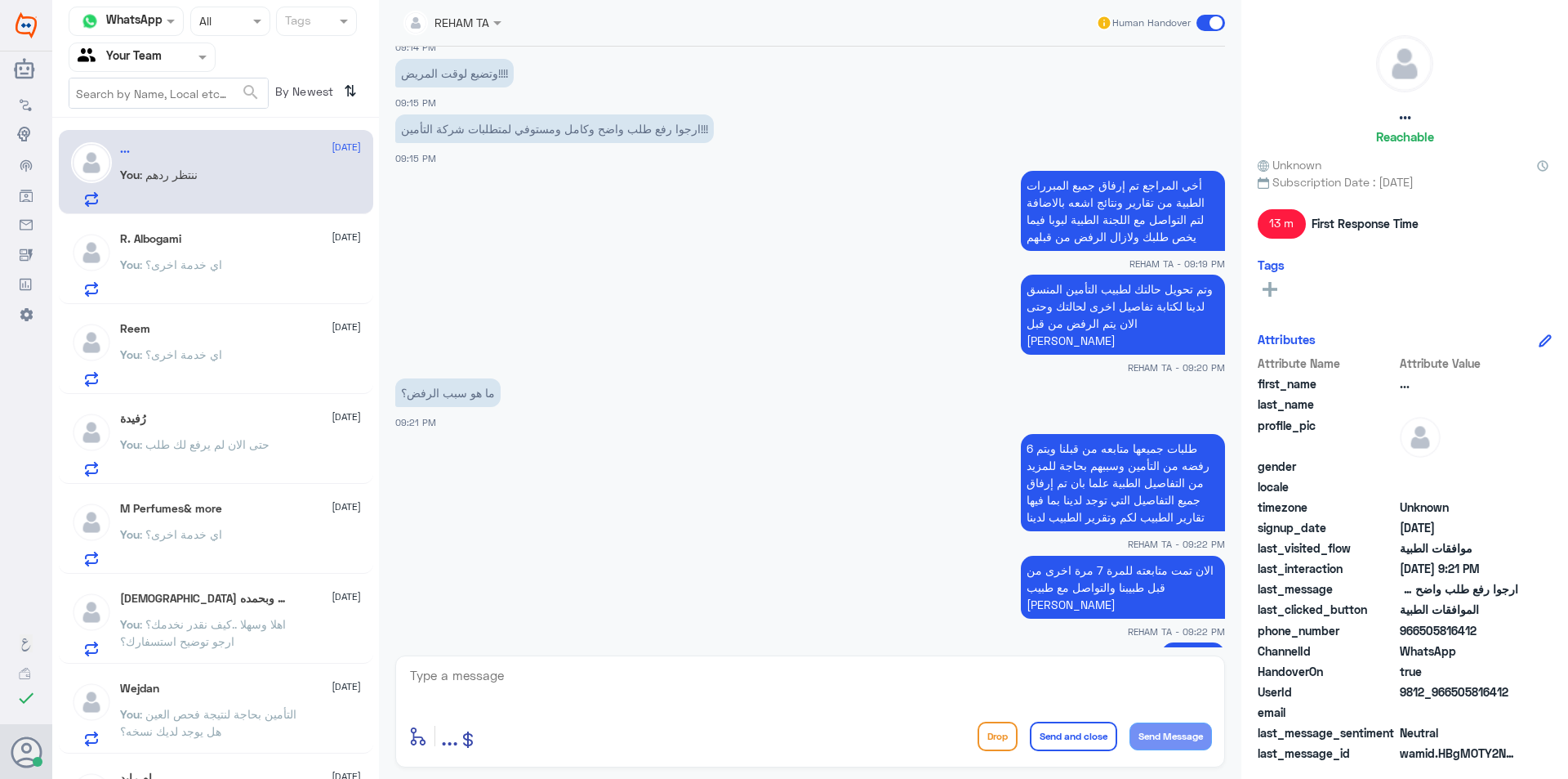
click at [165, 225] on div "R. Albogami 11 September You : اي خدمة اخرى؟" at bounding box center [216, 262] width 314 height 84
click at [176, 244] on h5 "R. Albogami" at bounding box center [151, 239] width 61 height 14
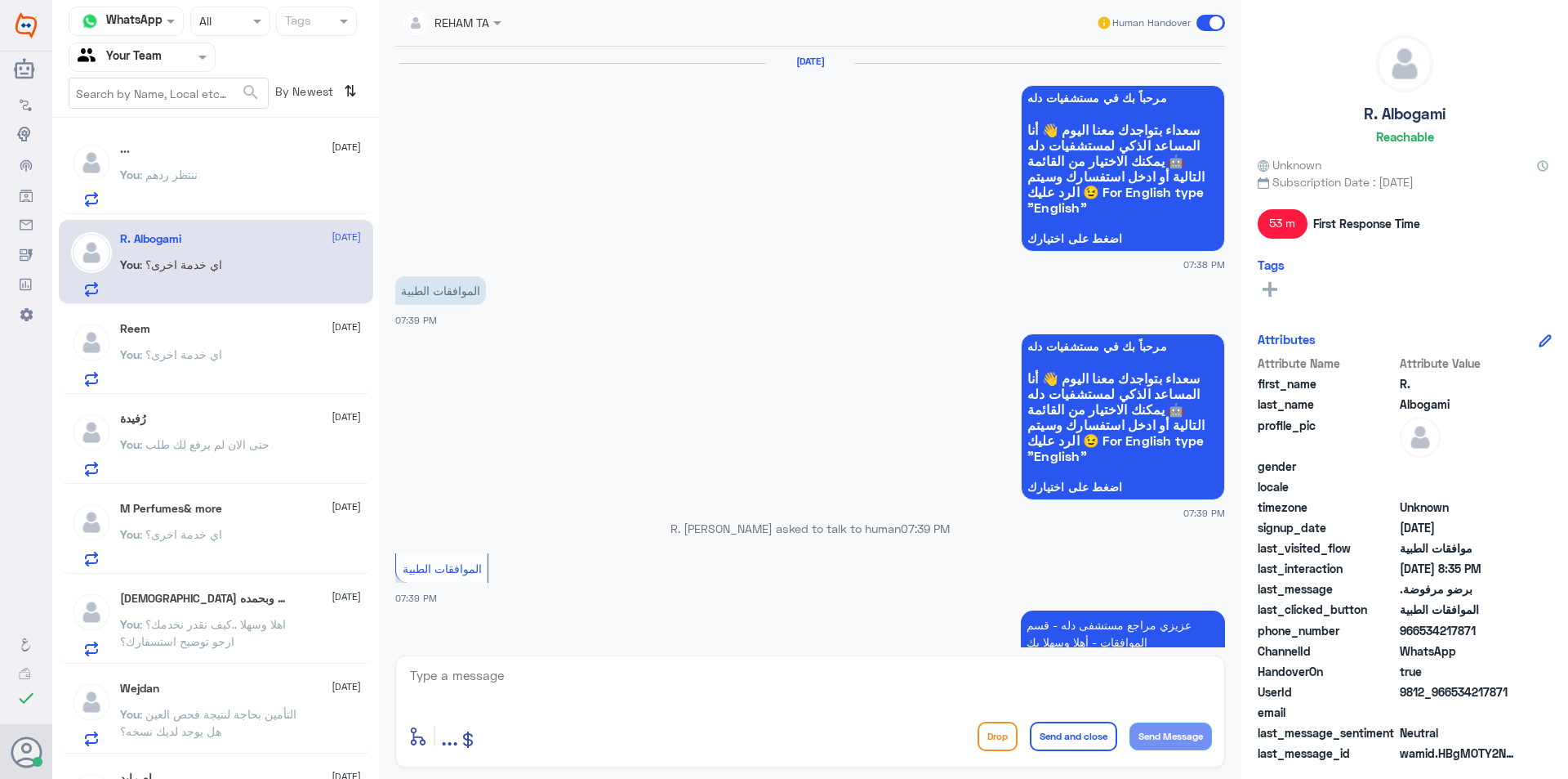
scroll to position [1257, 0]
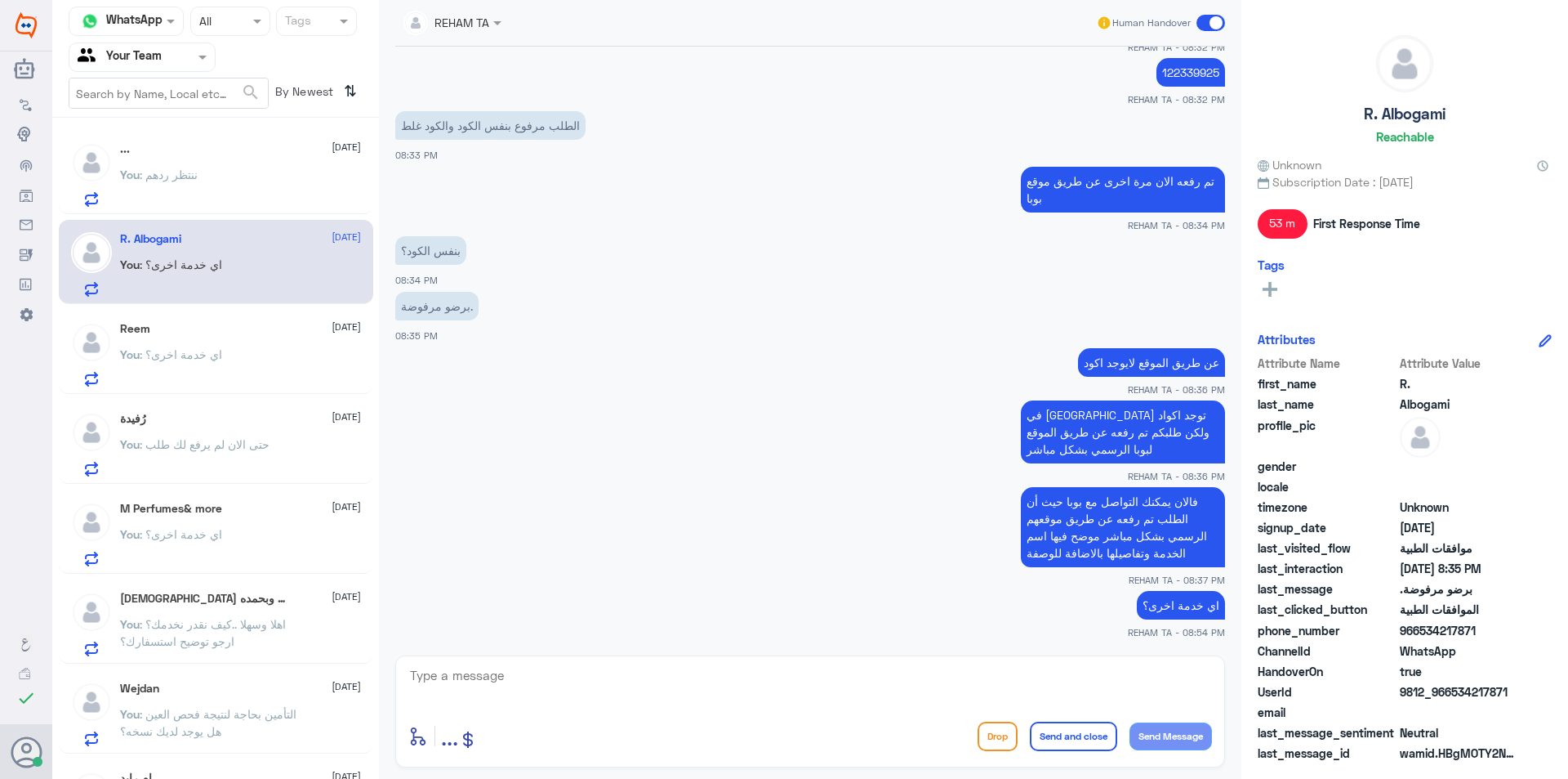
click at [199, 193] on div "You : ننتظر ردهم" at bounding box center [241, 188] width 241 height 37
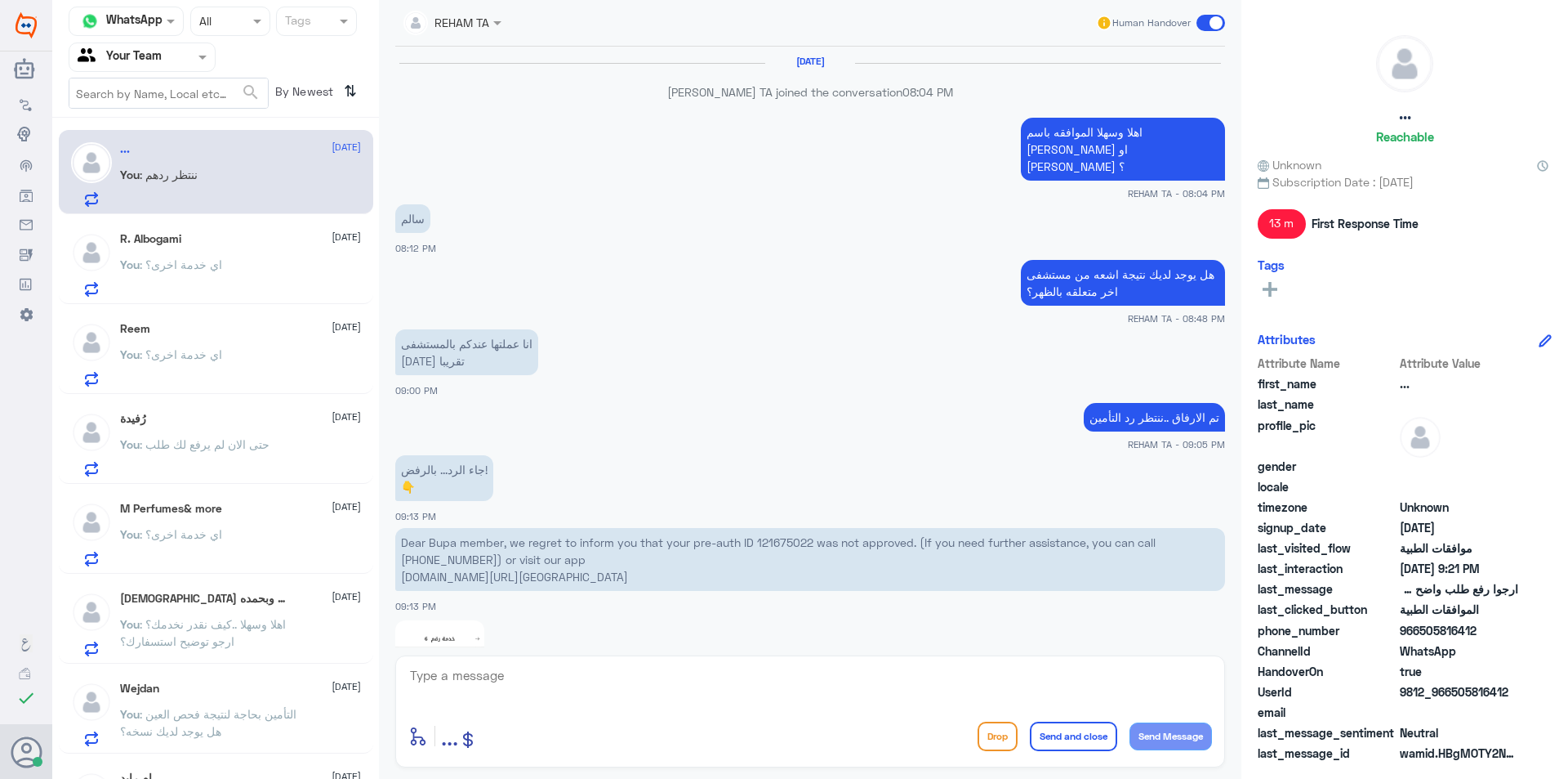
scroll to position [1140, 0]
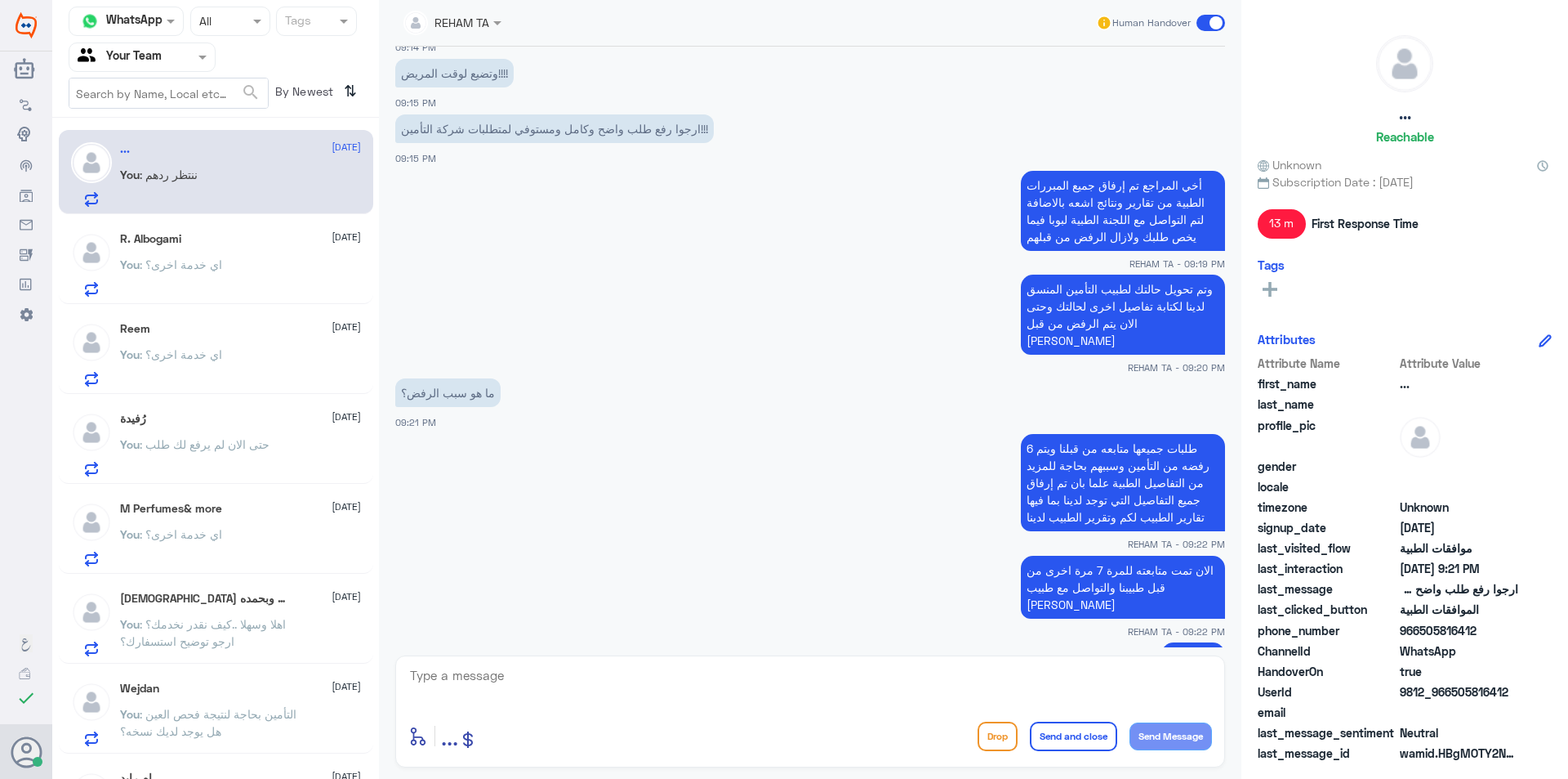
click at [240, 250] on div "R. Albogami 11 September You : اي خدمة اخرى؟" at bounding box center [241, 264] width 241 height 64
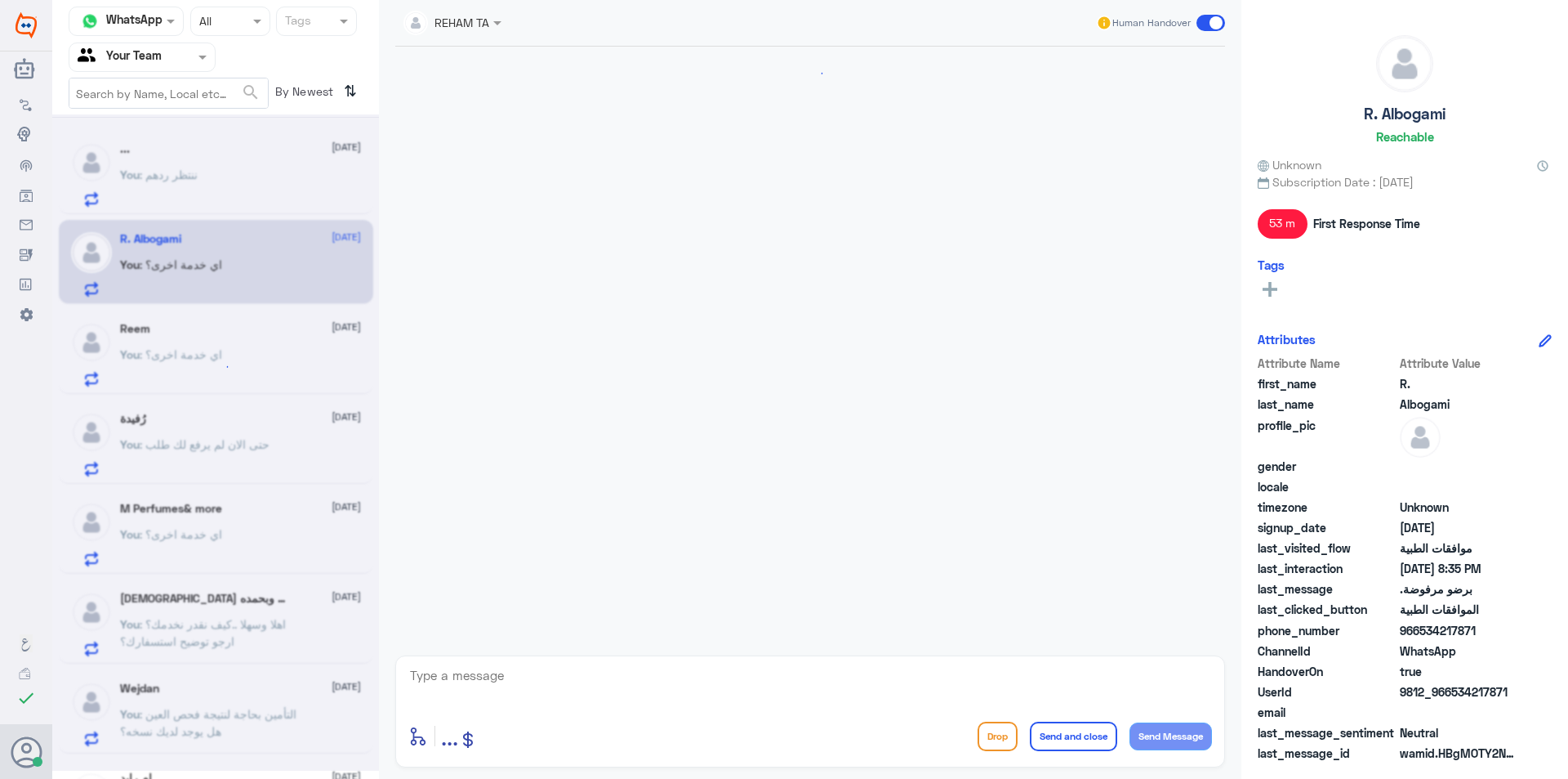
scroll to position [1257, 0]
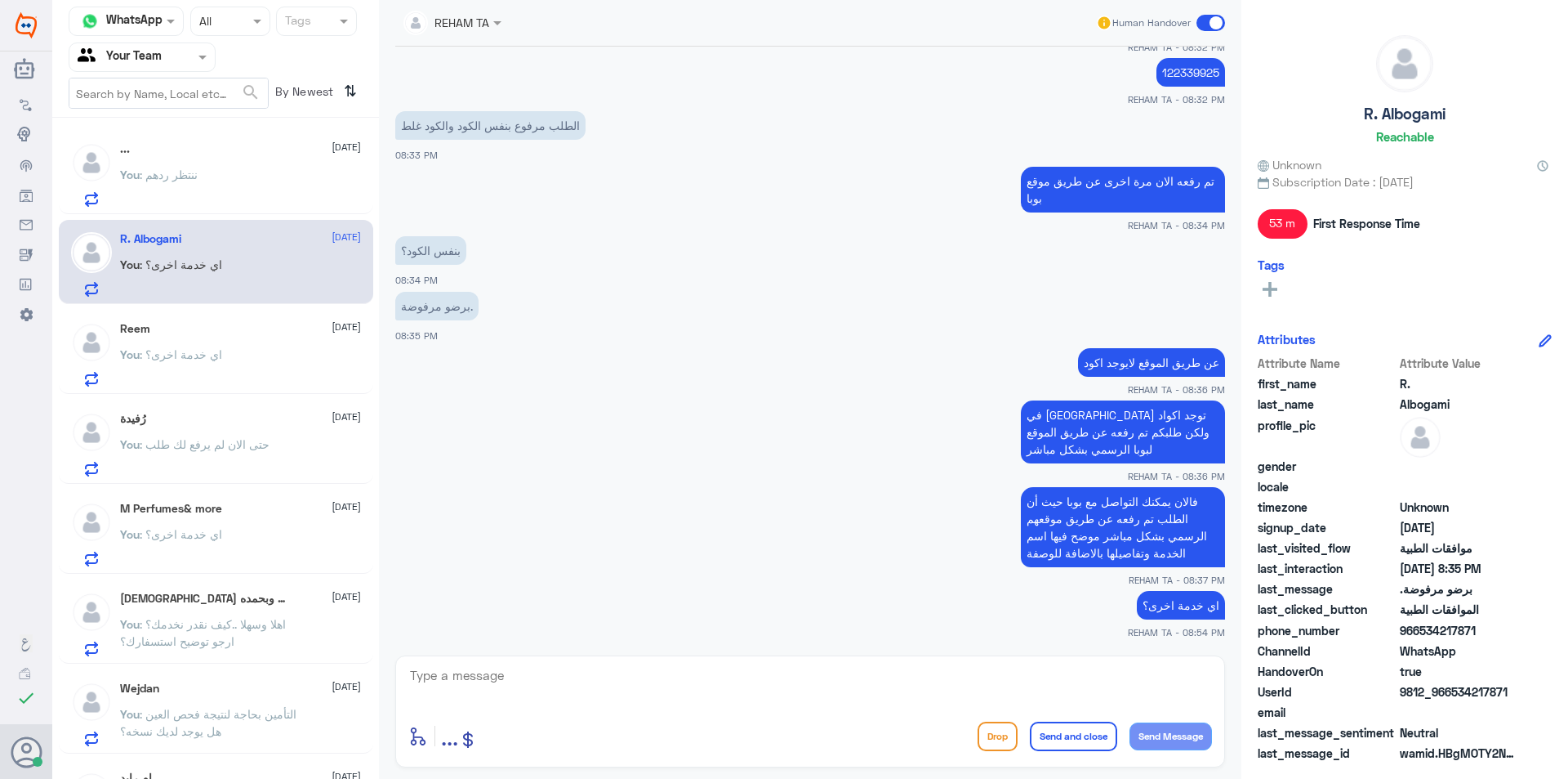
click at [270, 185] on div "You : ننتظر ردهم" at bounding box center [241, 188] width 241 height 37
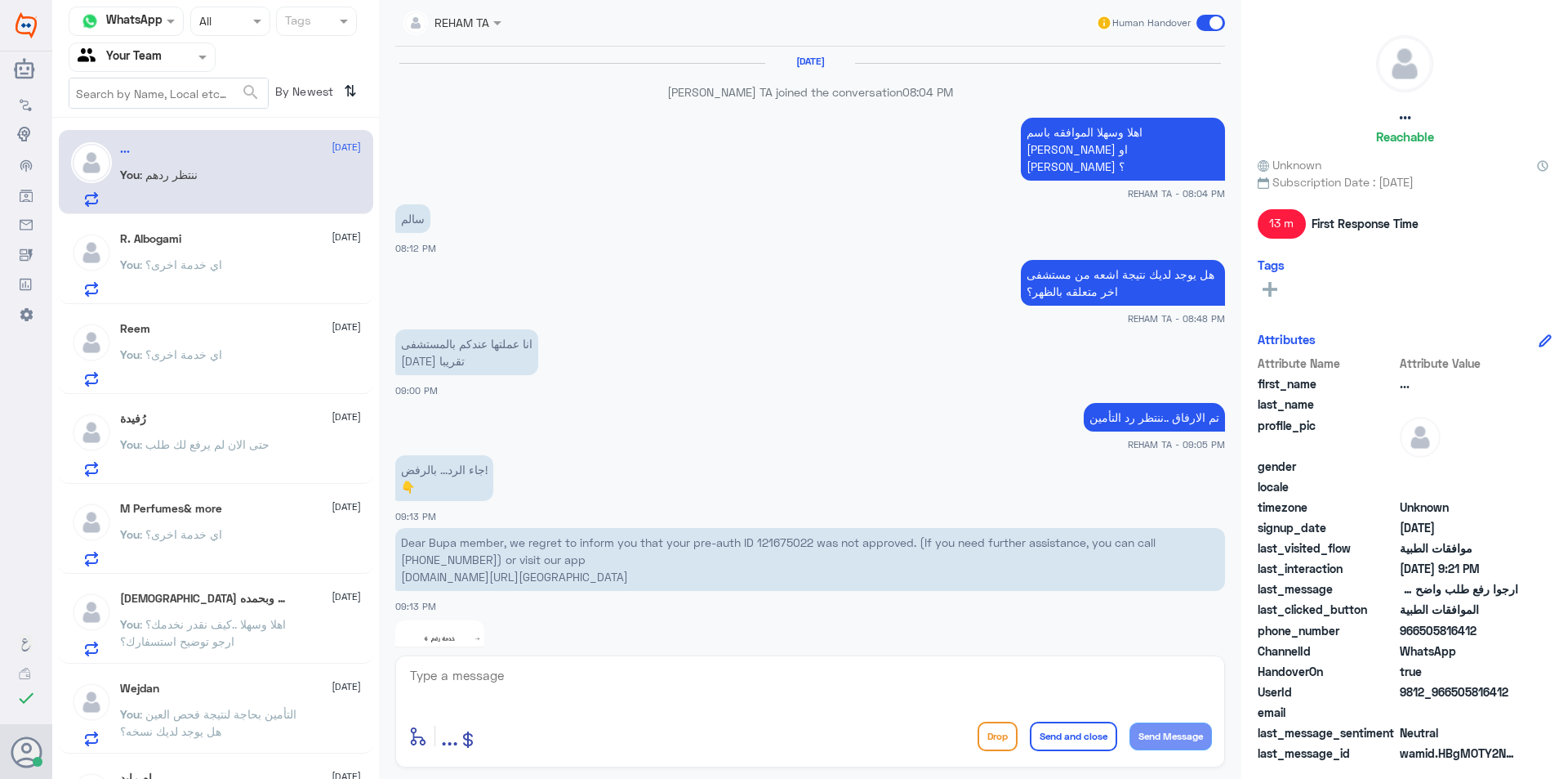
scroll to position [1140, 0]
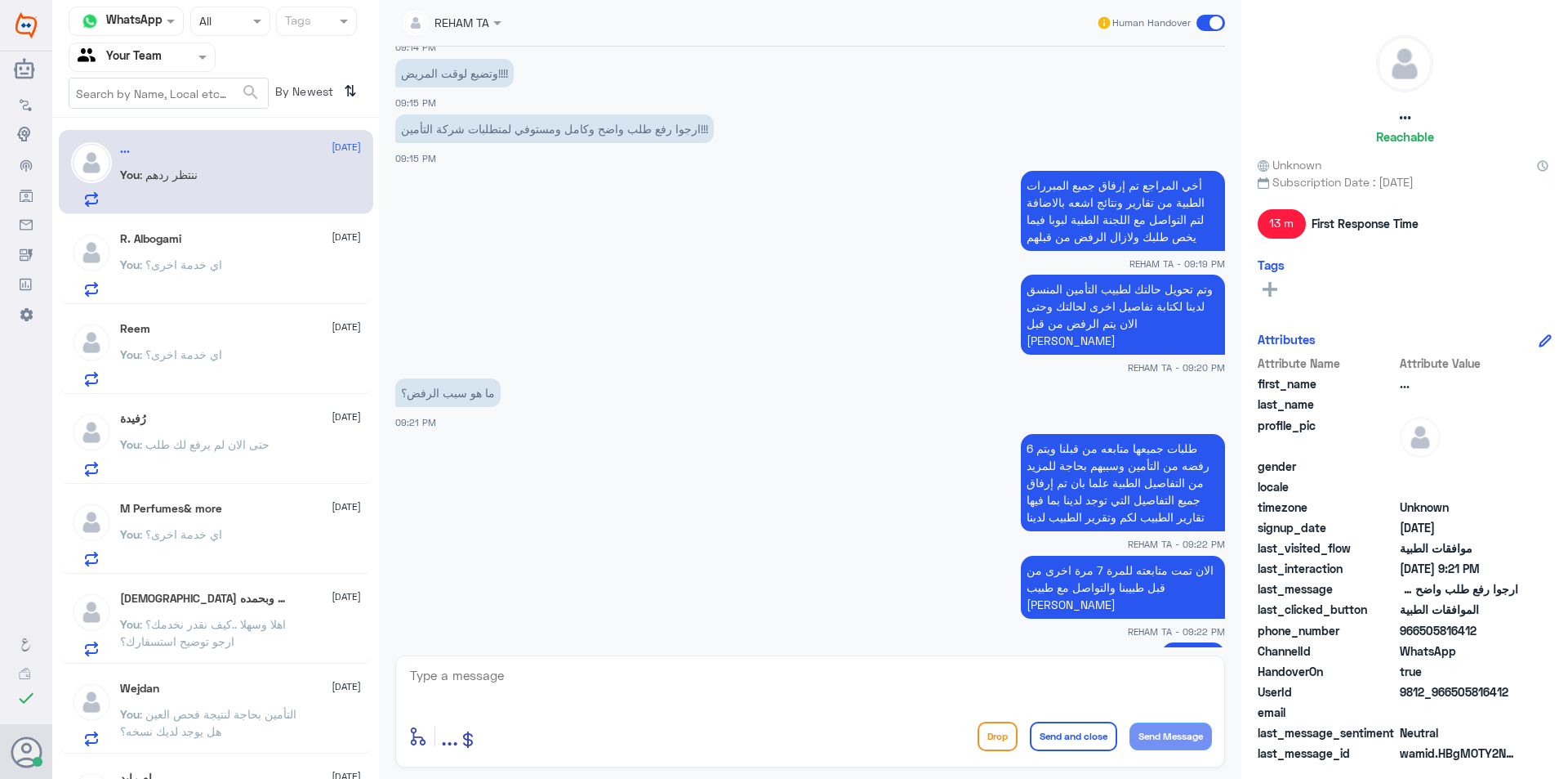
click at [202, 242] on div "R. Albogami 11 September" at bounding box center [241, 239] width 241 height 14
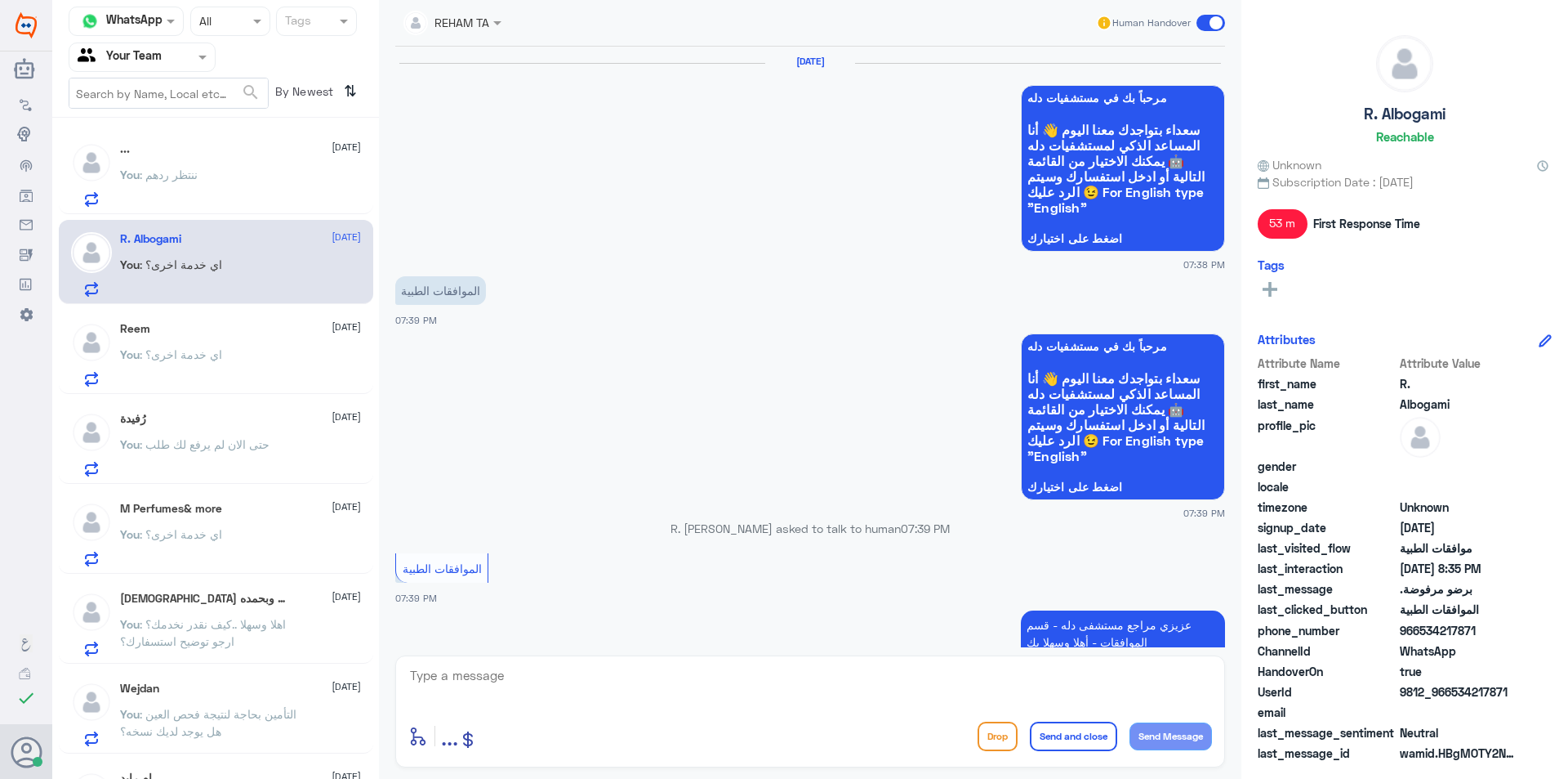
scroll to position [1257, 0]
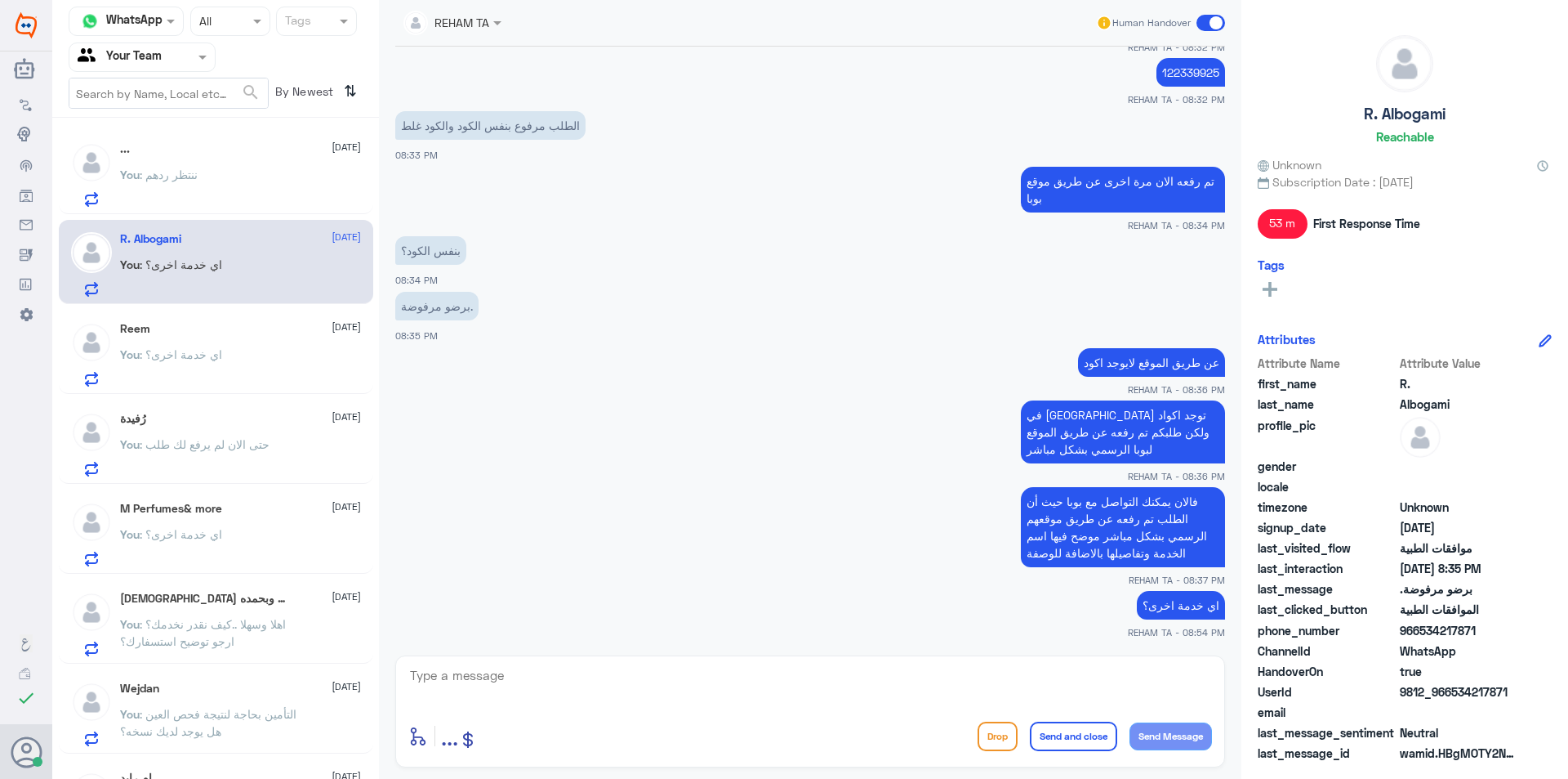
click at [238, 170] on div "You : ننتظر ردهم" at bounding box center [241, 188] width 241 height 37
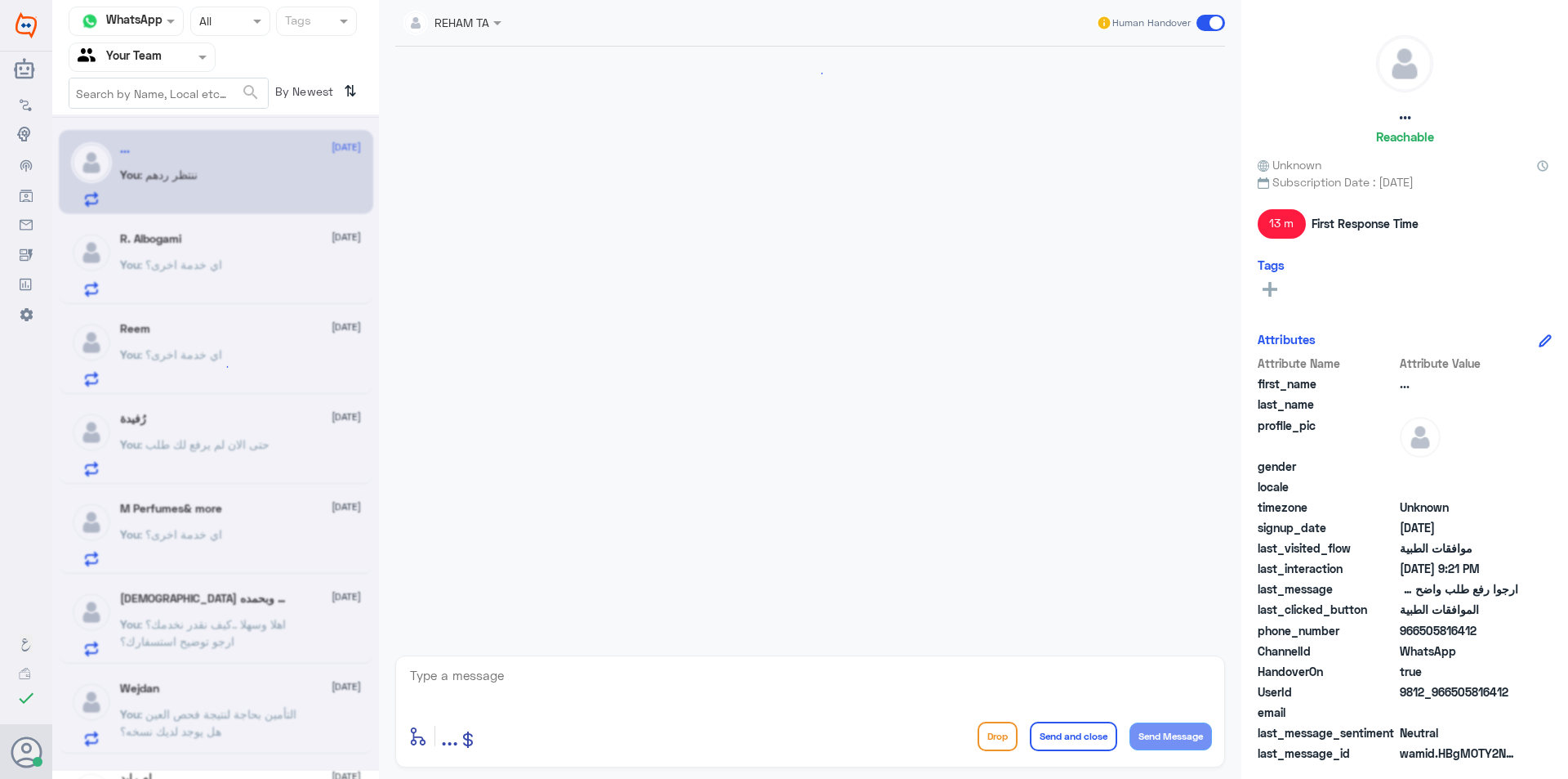
scroll to position [1140, 0]
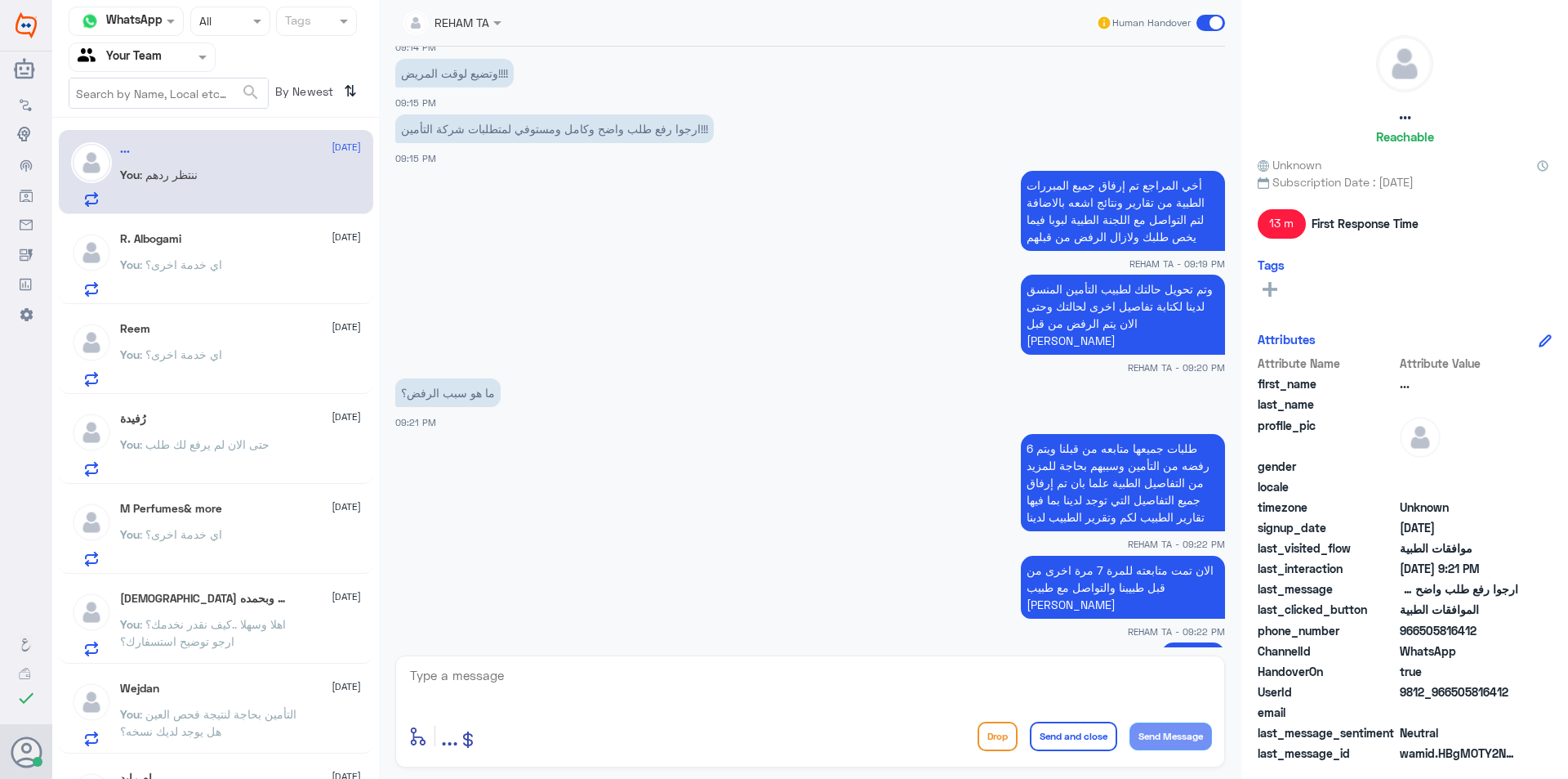
click at [237, 266] on div "You : اي خدمة اخرى؟" at bounding box center [241, 278] width 241 height 37
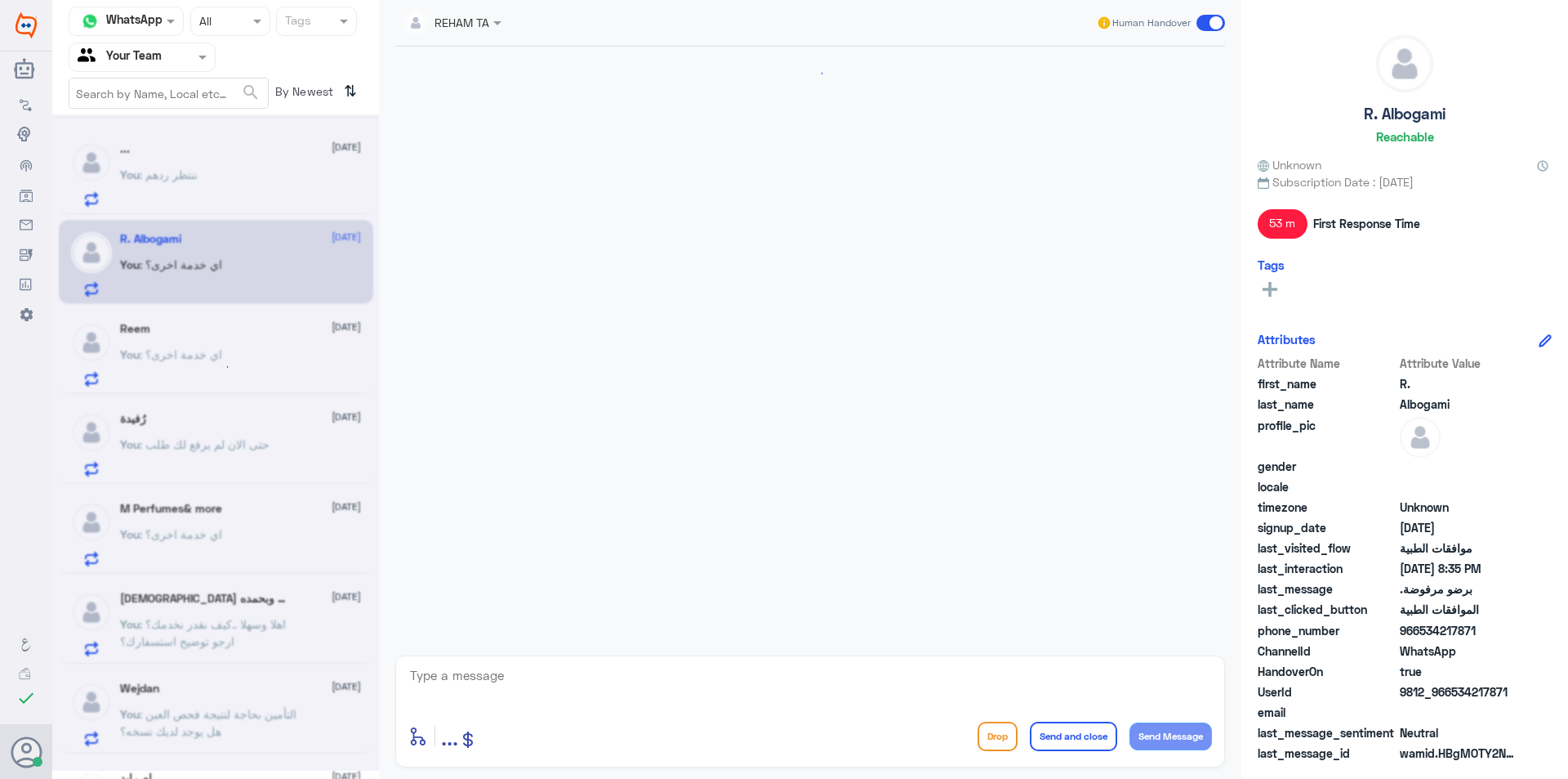
scroll to position [1257, 0]
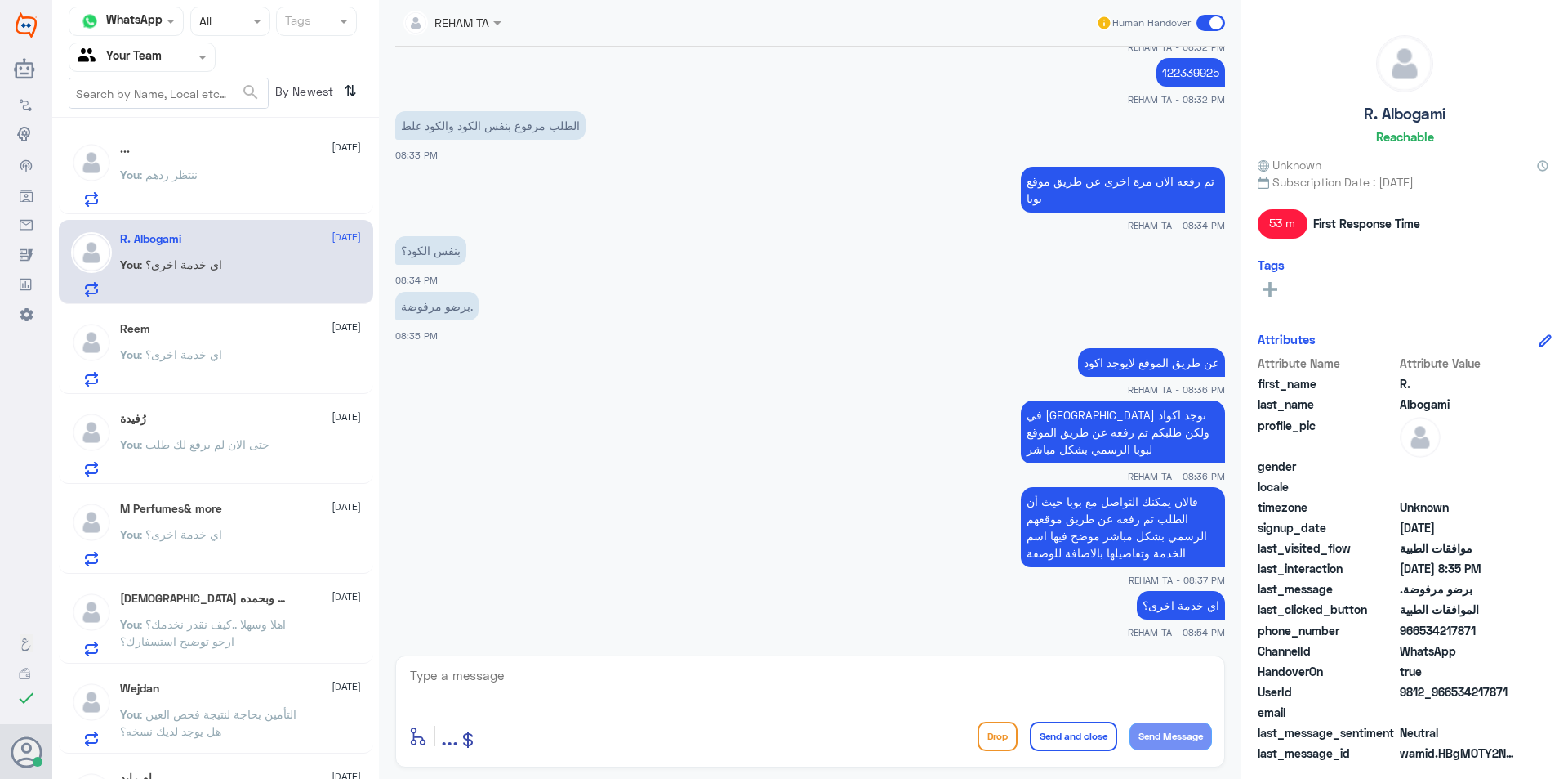
click at [229, 173] on div "You : ننتظر ردهم" at bounding box center [241, 188] width 241 height 37
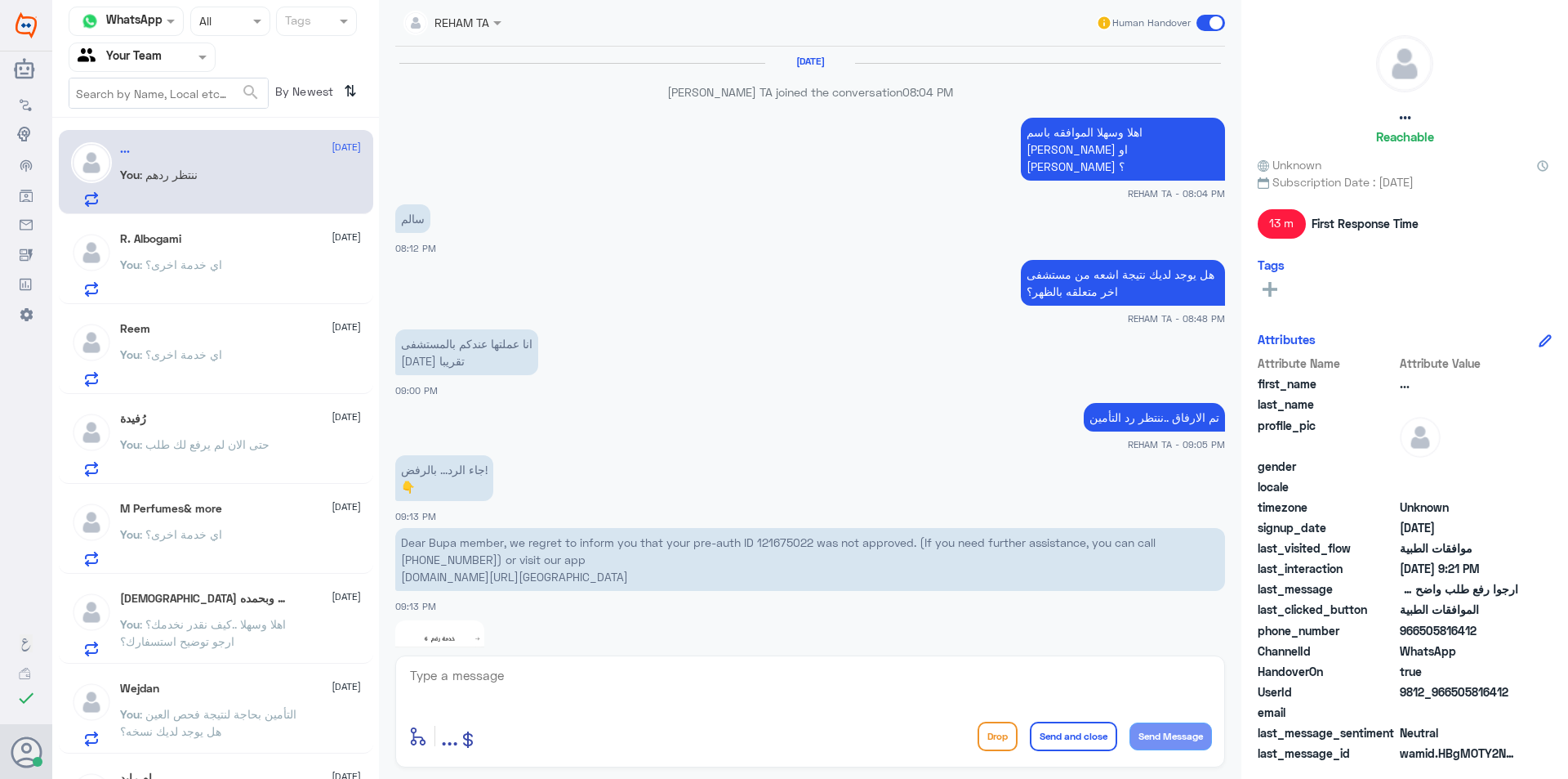
scroll to position [1140, 0]
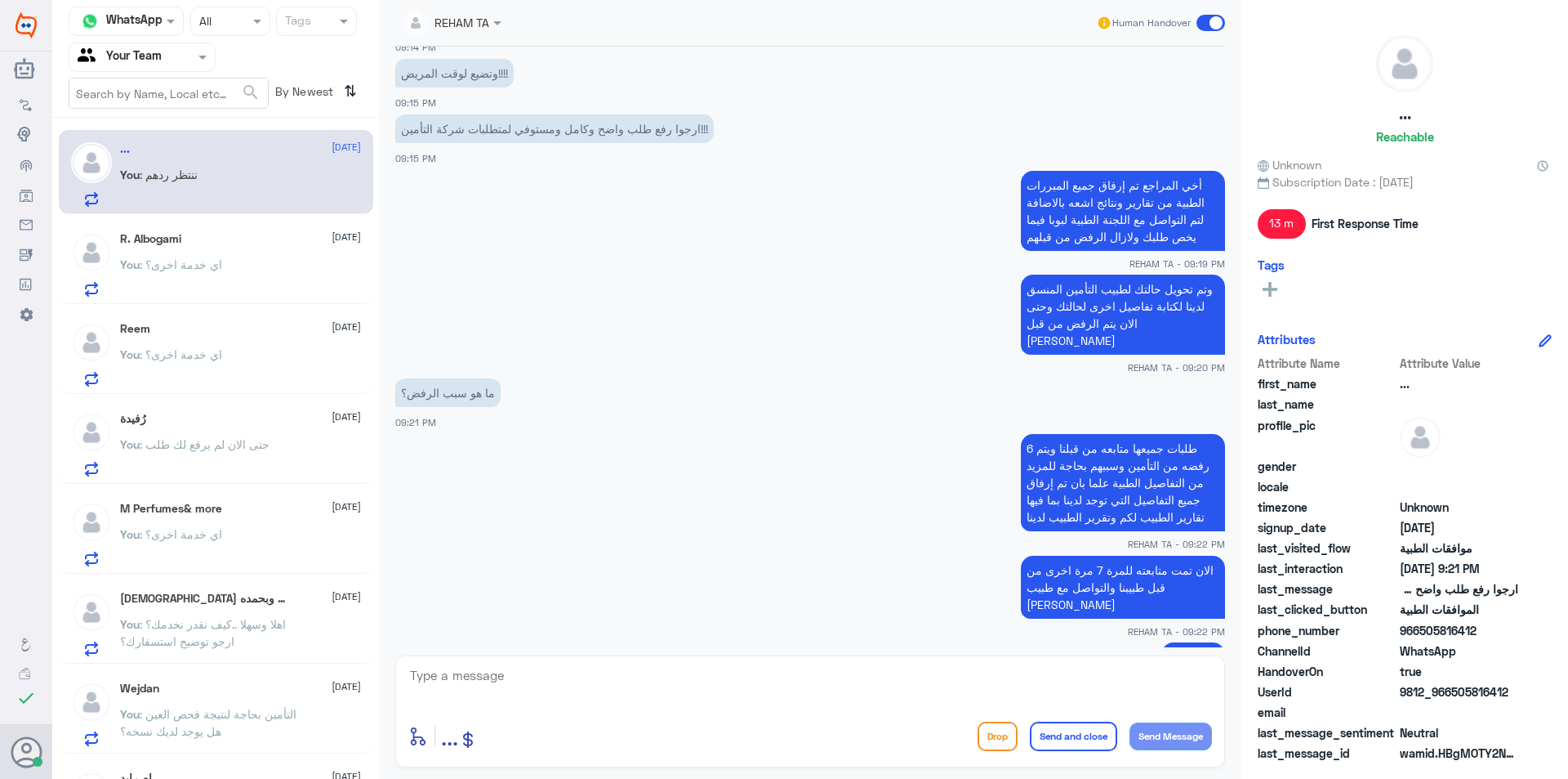
click at [249, 282] on div "You : اي خدمة اخرى؟" at bounding box center [241, 278] width 241 height 37
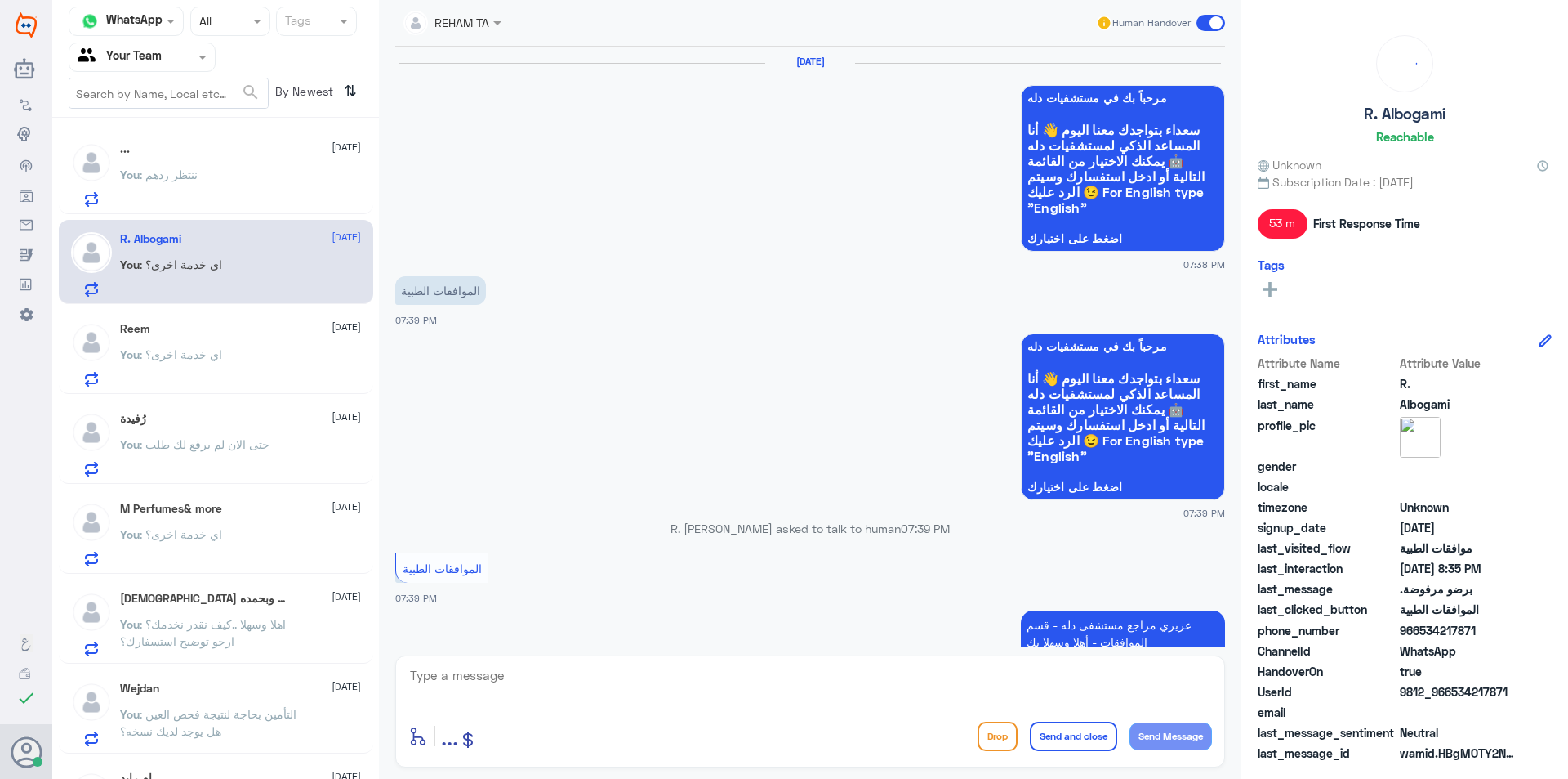
scroll to position [1257, 0]
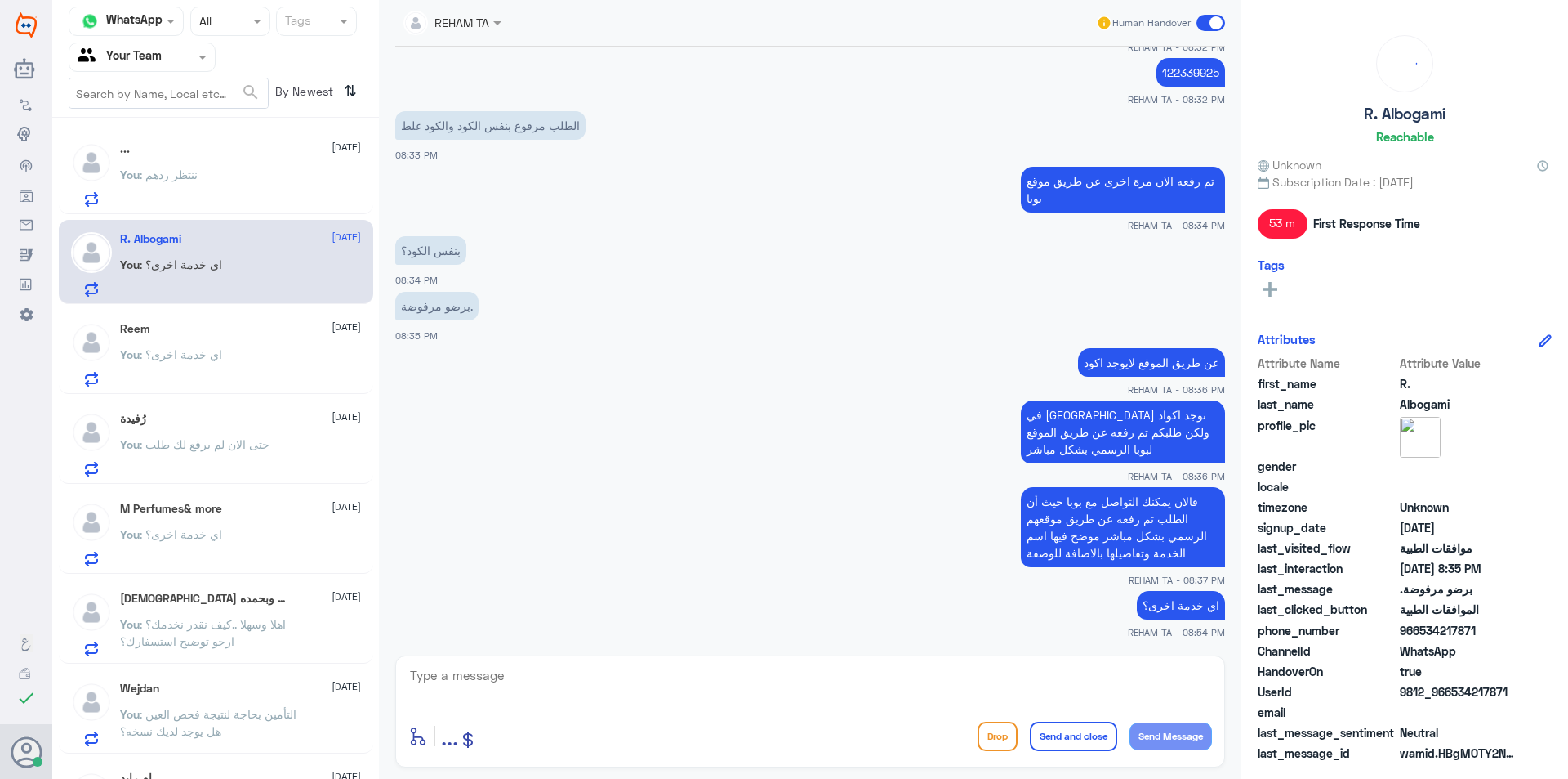
click at [273, 192] on div "You : ننتظر ردهم" at bounding box center [241, 188] width 241 height 37
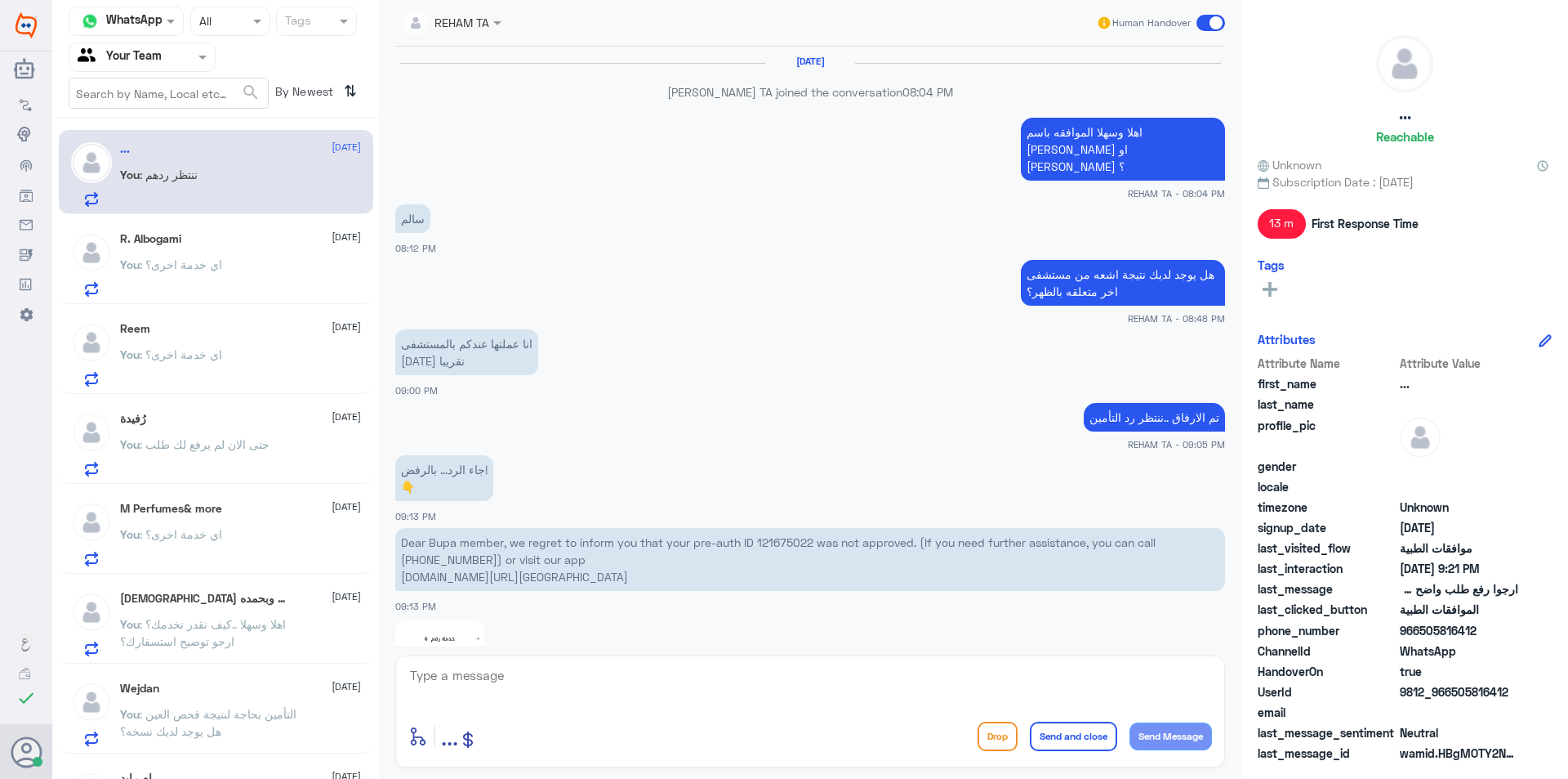
scroll to position [1140, 0]
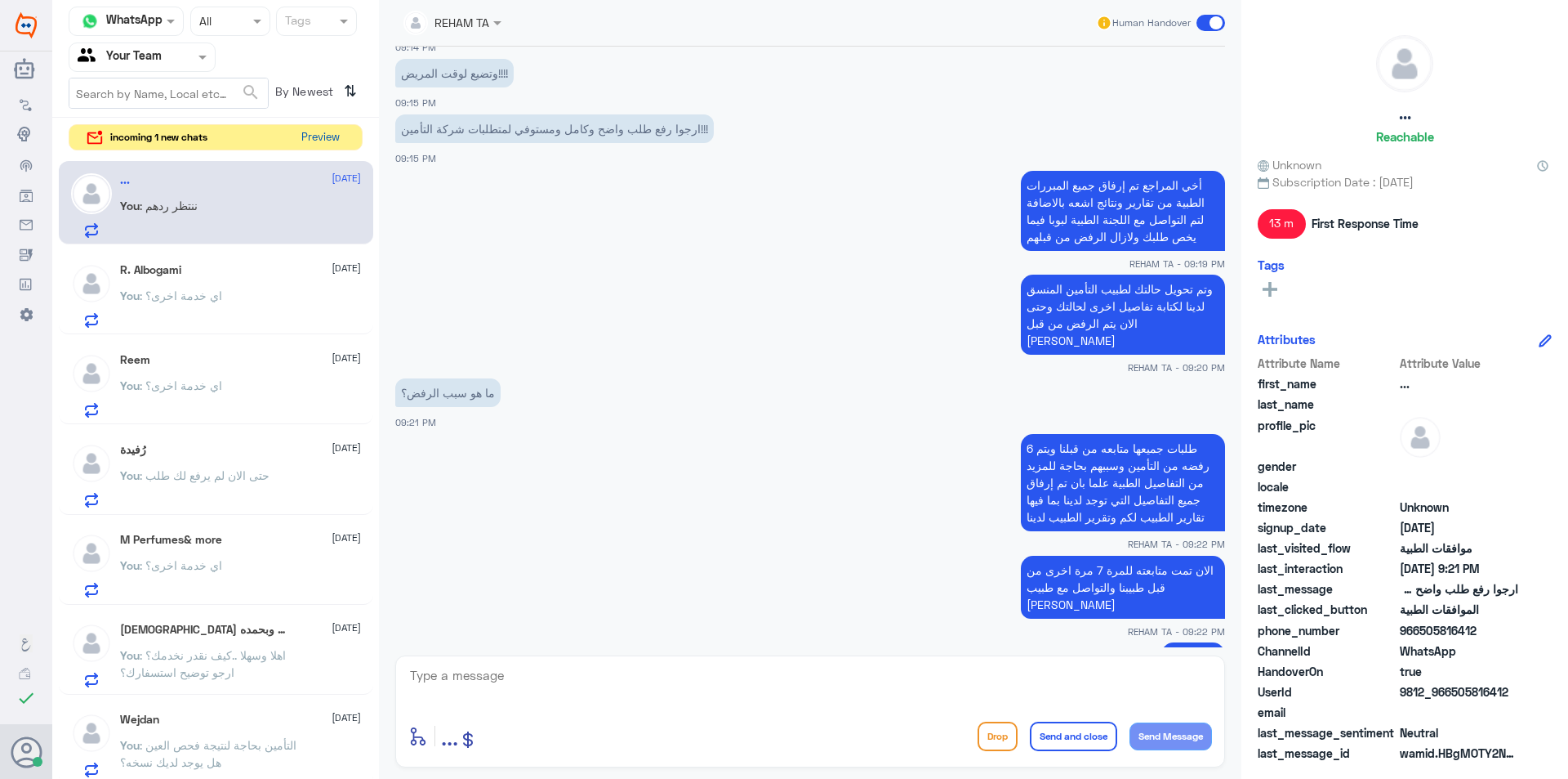
click at [304, 135] on button "Preview" at bounding box center [320, 137] width 51 height 25
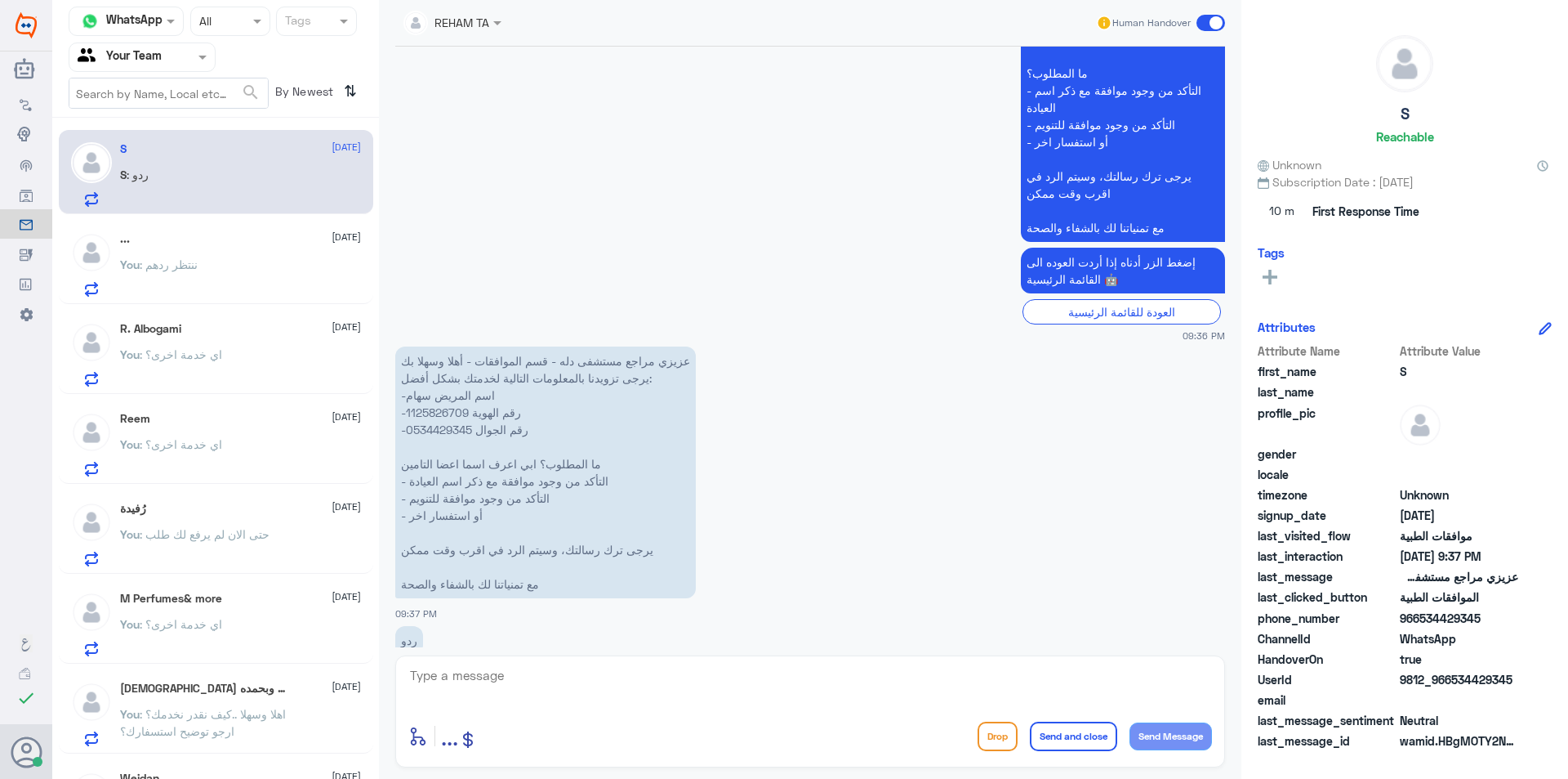
scroll to position [1283, 0]
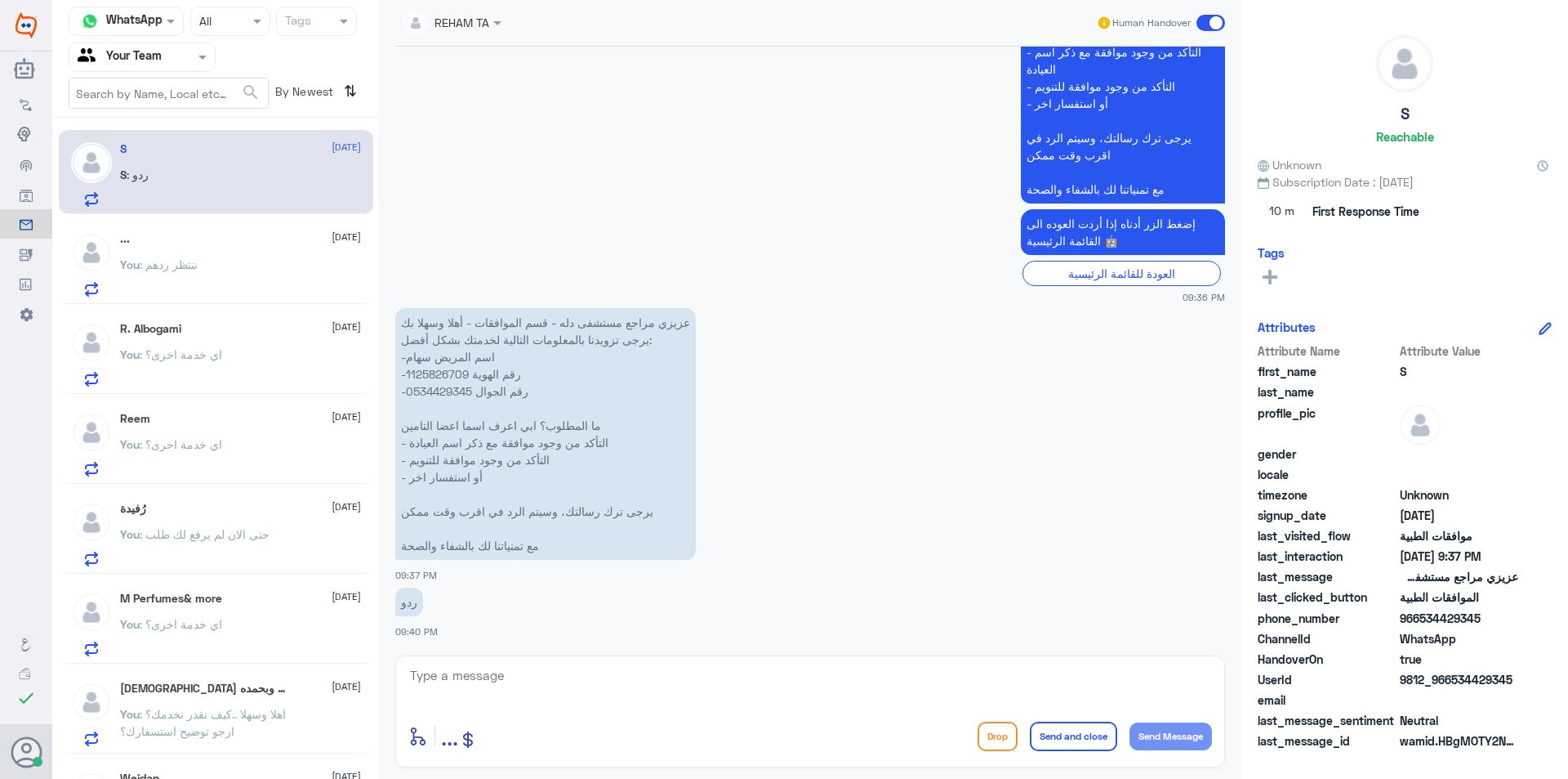
click at [245, 260] on div "You : ننتظر ردهم" at bounding box center [241, 278] width 241 height 37
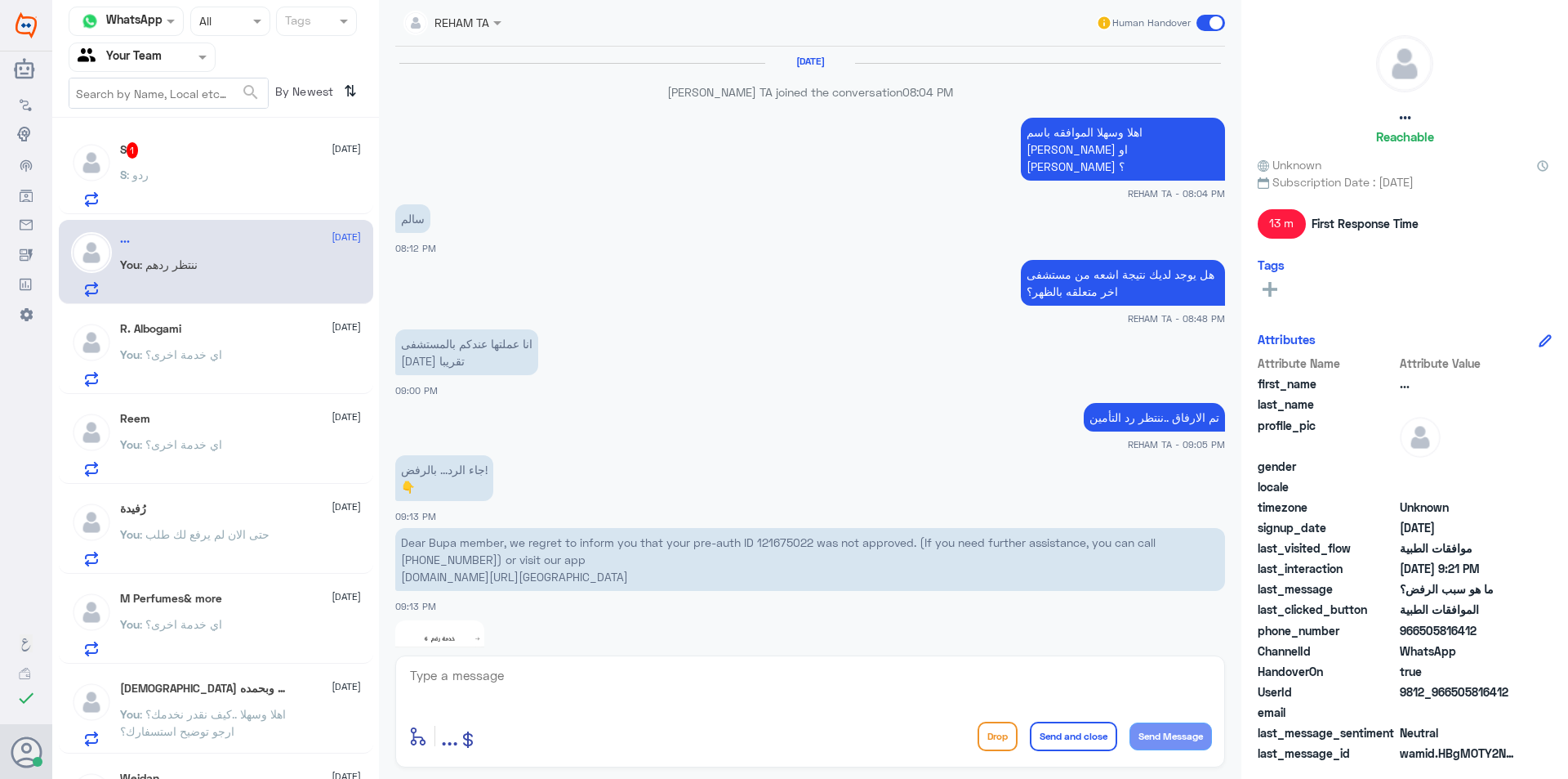
scroll to position [1140, 0]
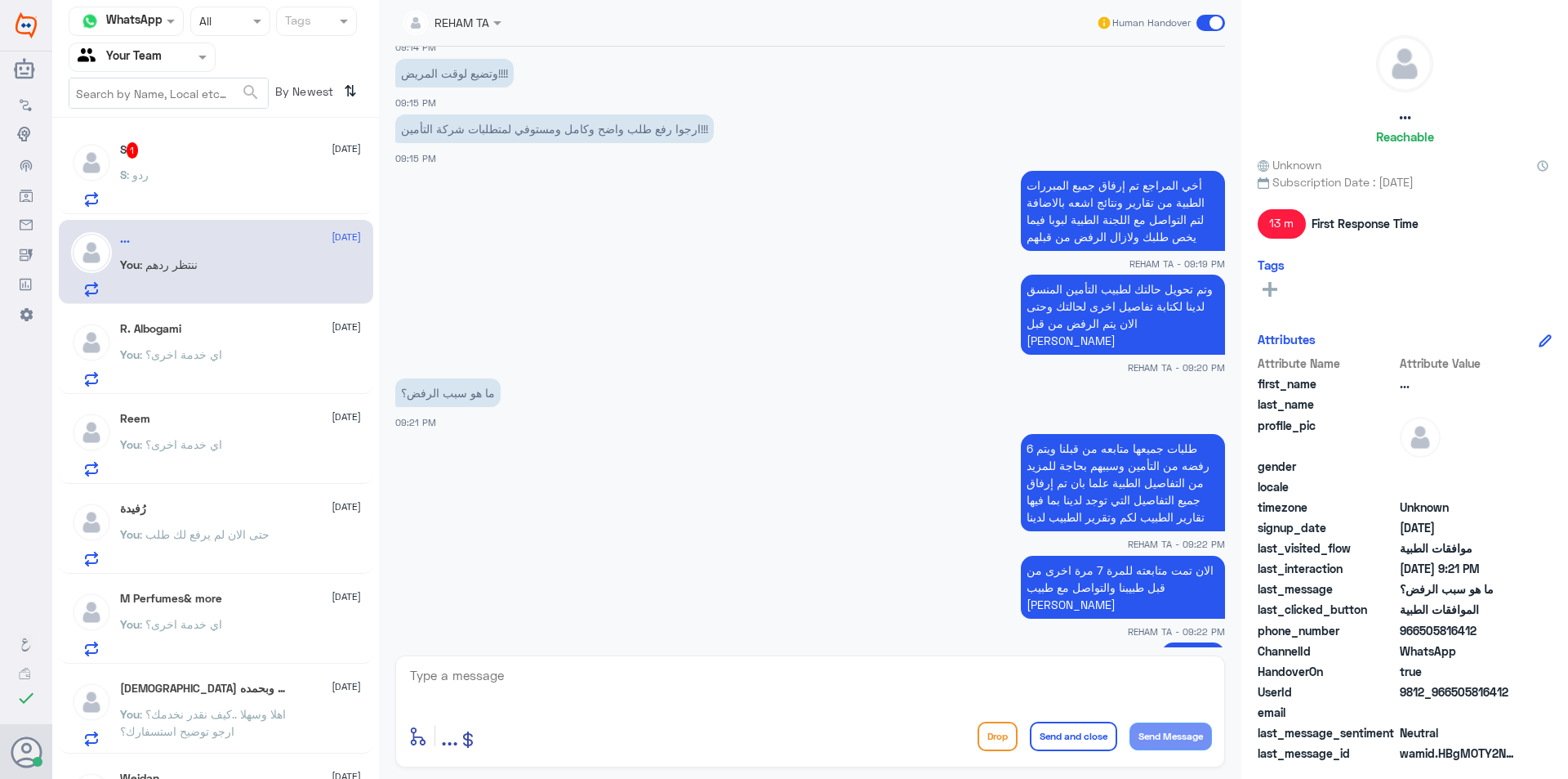
click at [252, 188] on div "S : ردو" at bounding box center [241, 188] width 241 height 37
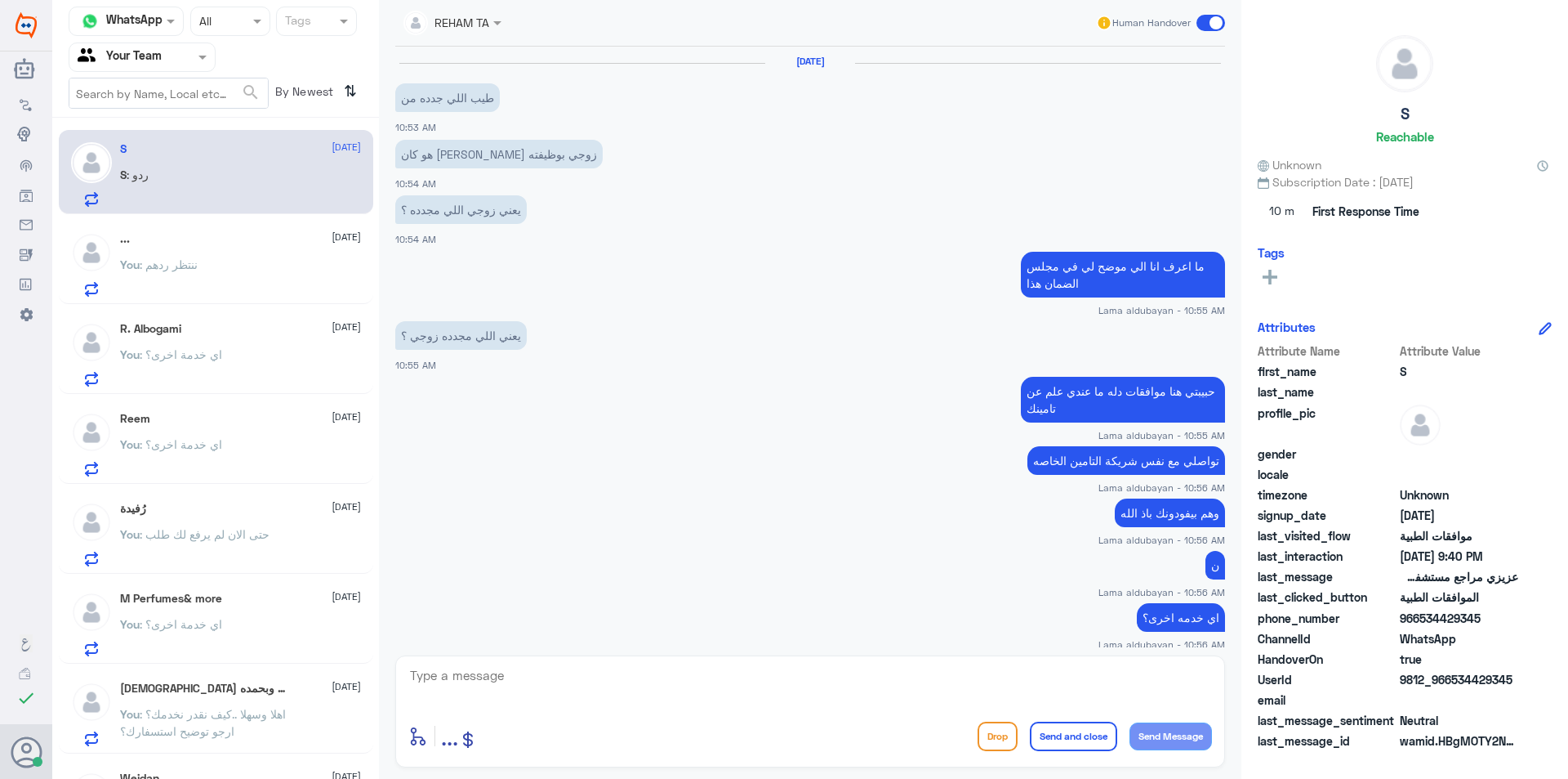
scroll to position [1214, 0]
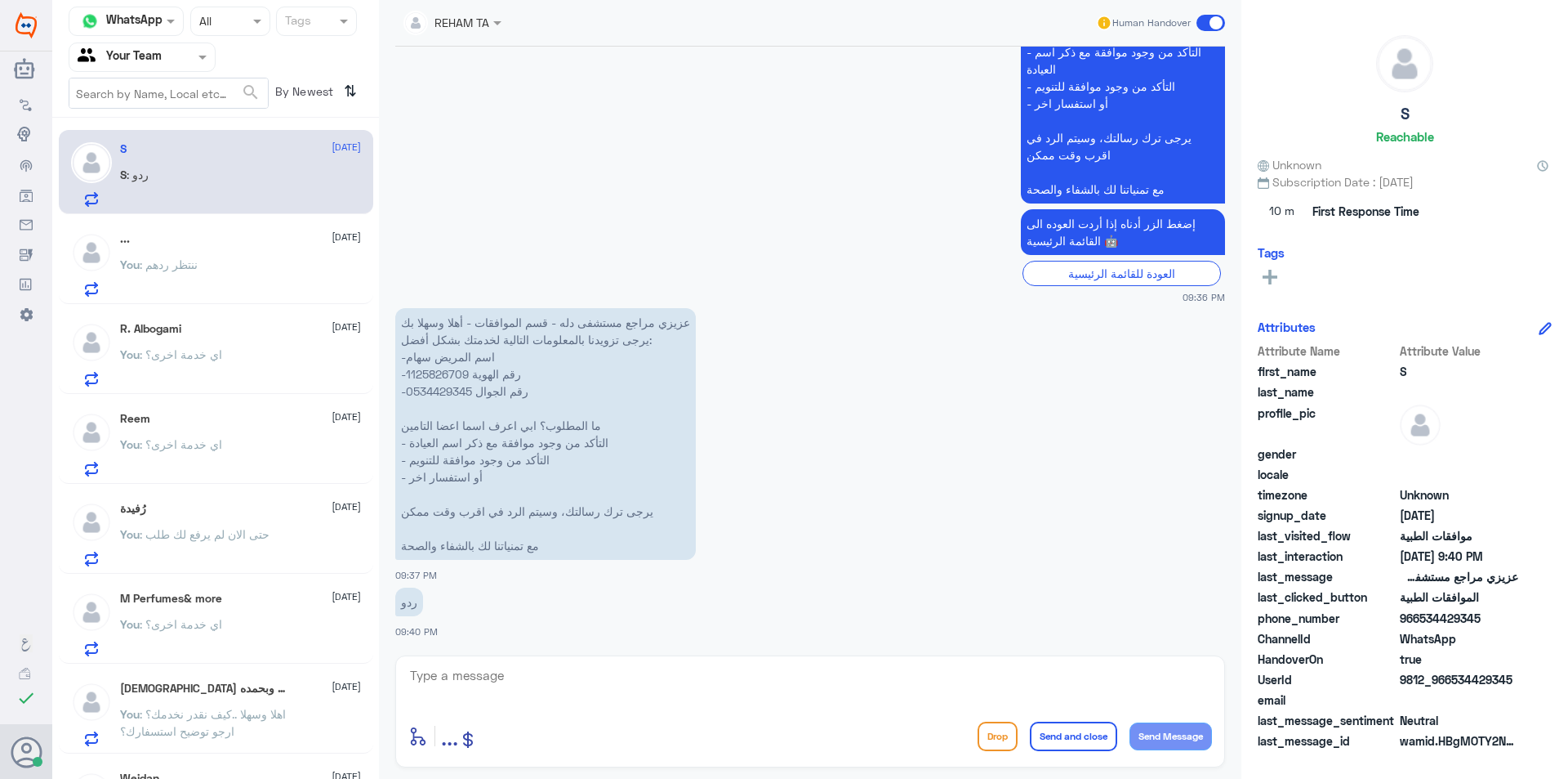
click at [470, 688] on textarea at bounding box center [810, 684] width 804 height 40
click at [844, 682] on textarea at bounding box center [810, 684] width 804 height 40
paste textarea "اهلا وسهلا ..كيف نقدر نخدمك؟ ارجو توضيح استسفارك؟"
type textarea "اهلا وسهلا ..كيف نقدر نخدمك؟ ارجو توضيح استسفارك؟"
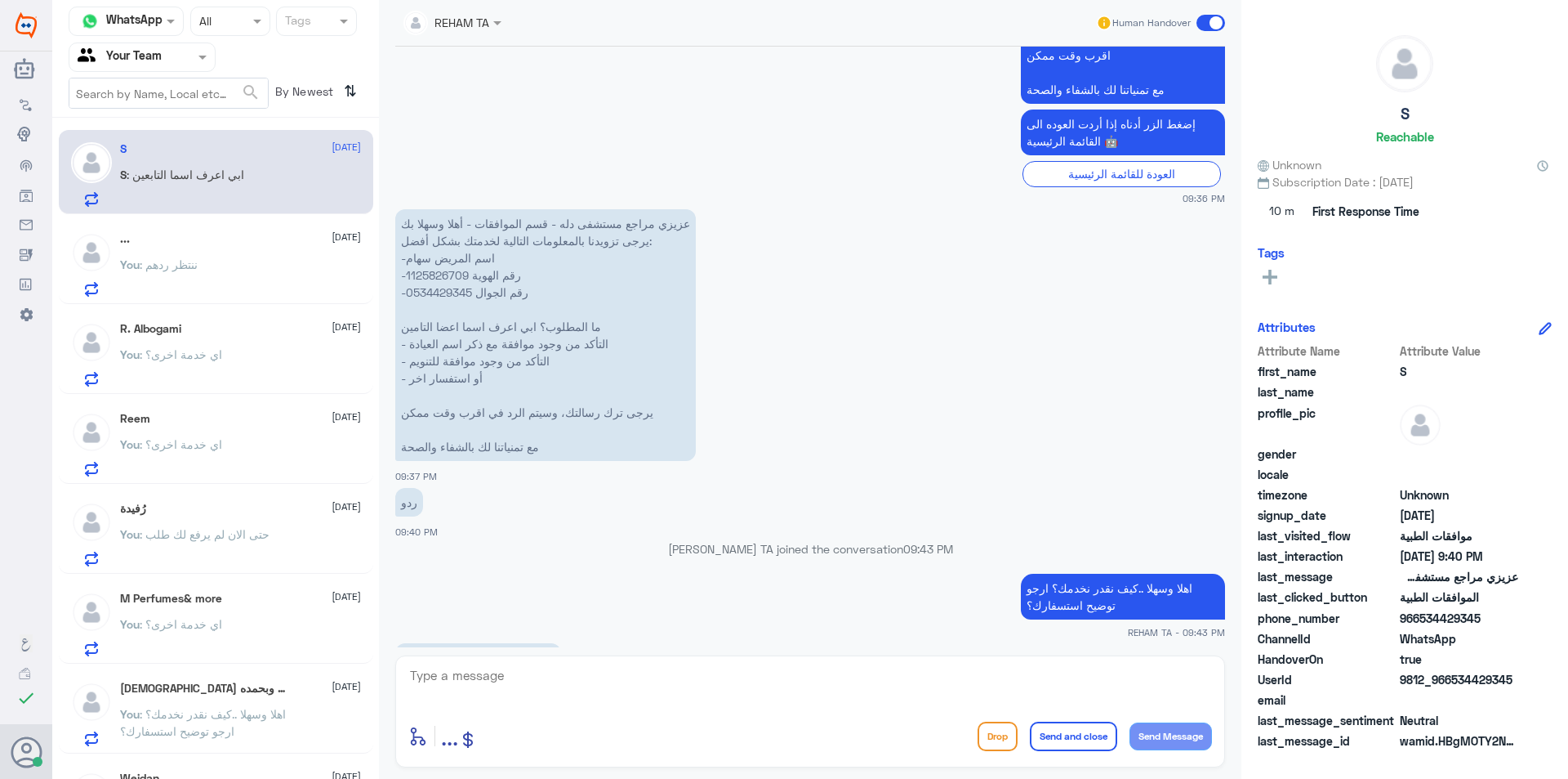
scroll to position [1396, 0]
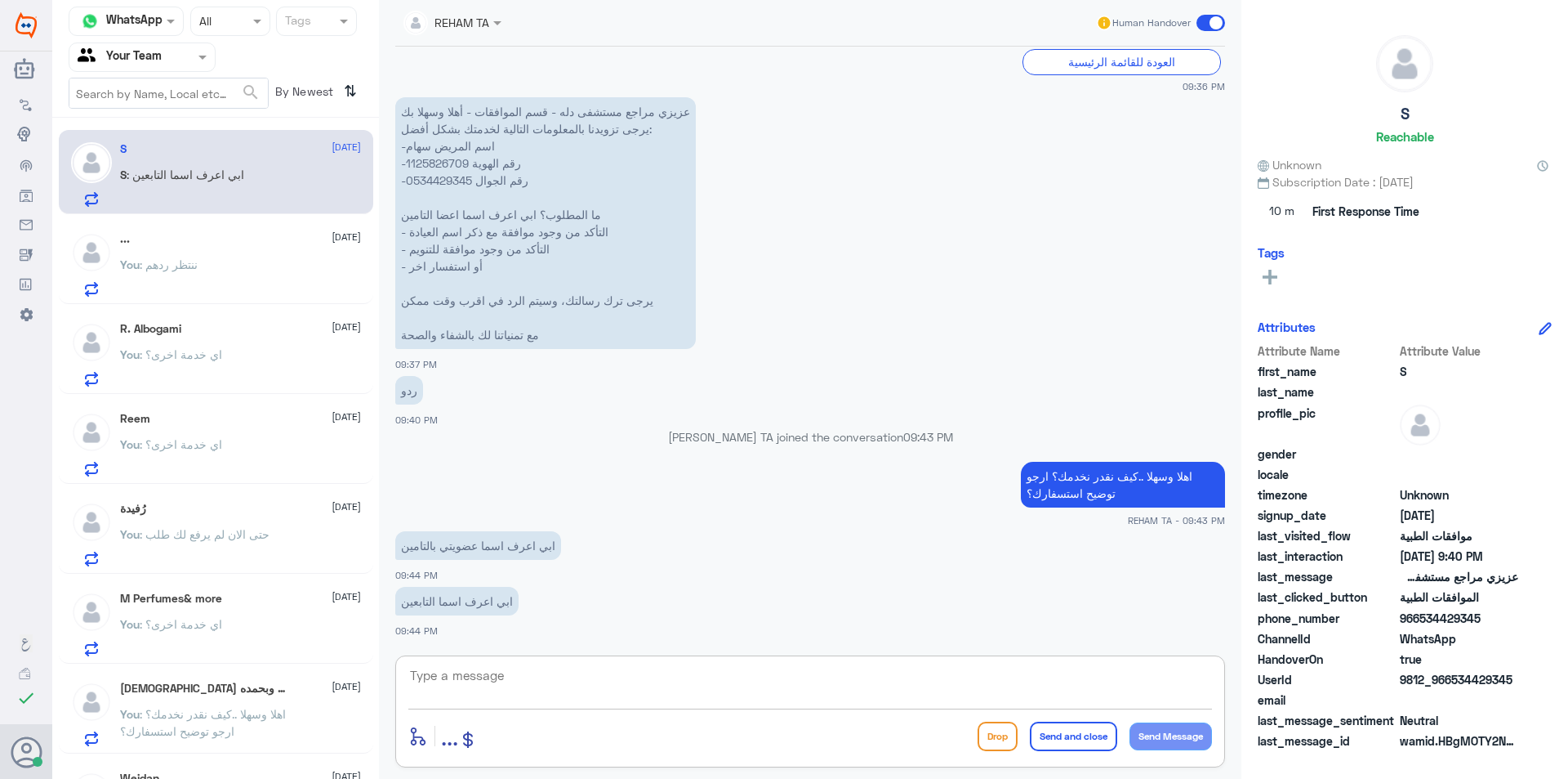
click at [578, 689] on textarea at bounding box center [810, 684] width 804 height 40
type textarea "g"
type textarea "ع"
type textarea "ل"
type textarea "نحن قسم موافقات الطبية فقط ..ارجو التواصل مع تأمينك لمساعدتك بكل تفاصيل عضويتك"
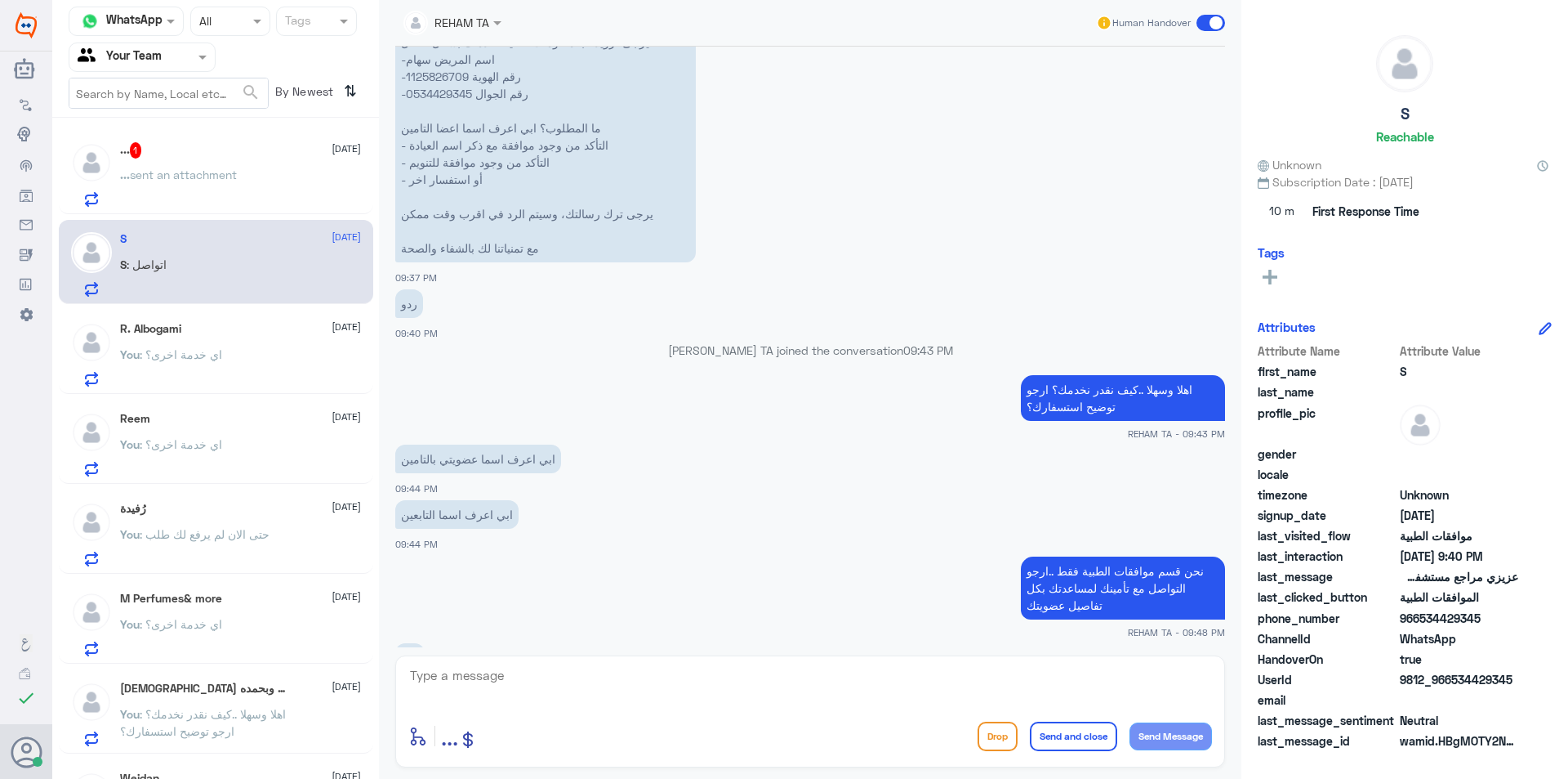
scroll to position [1595, 0]
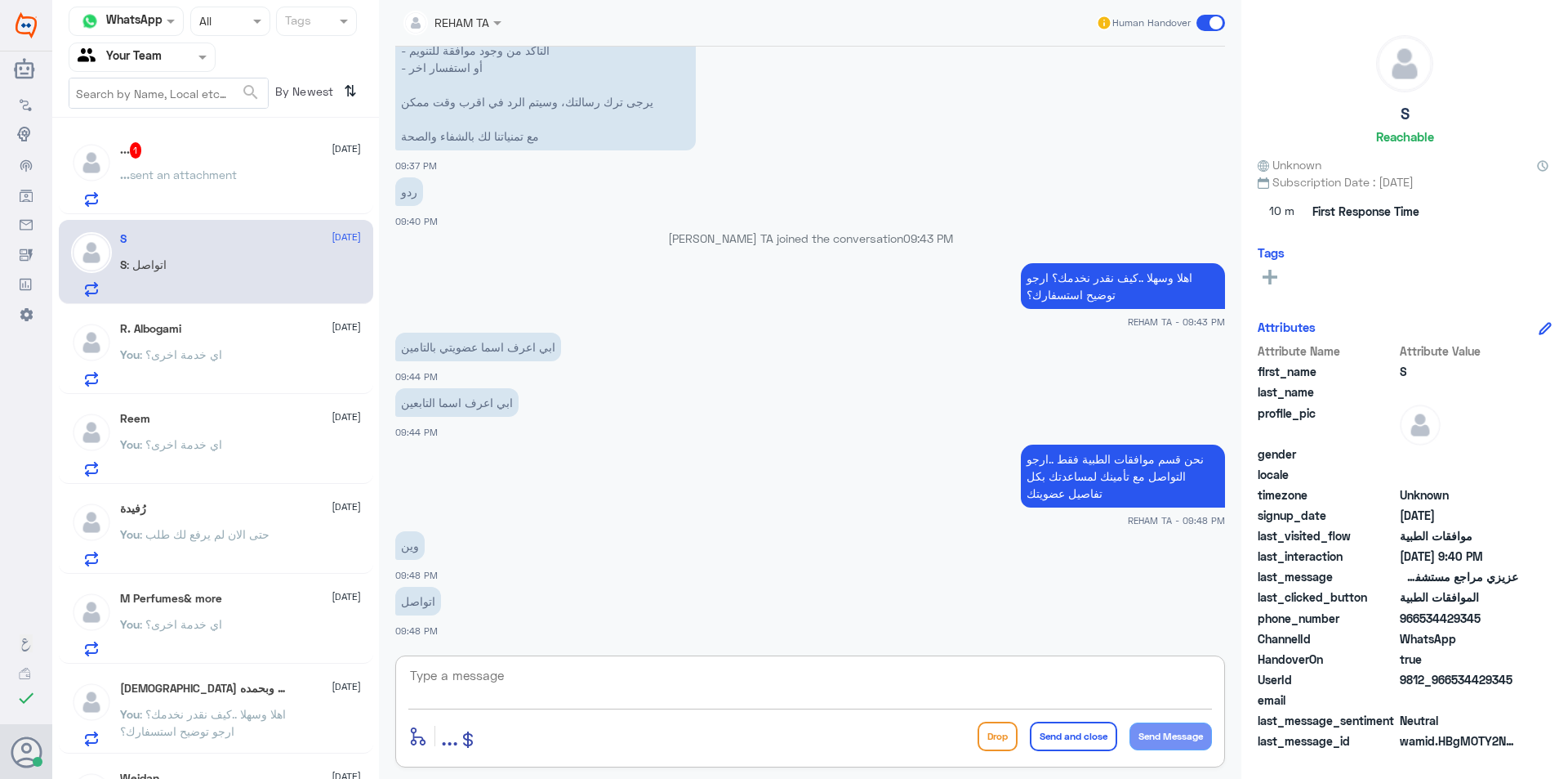
click at [467, 683] on textarea at bounding box center [810, 684] width 804 height 40
type textarea "u"
type textarea "ا"
type textarea "علة الرقم المجاني لتأمينك"
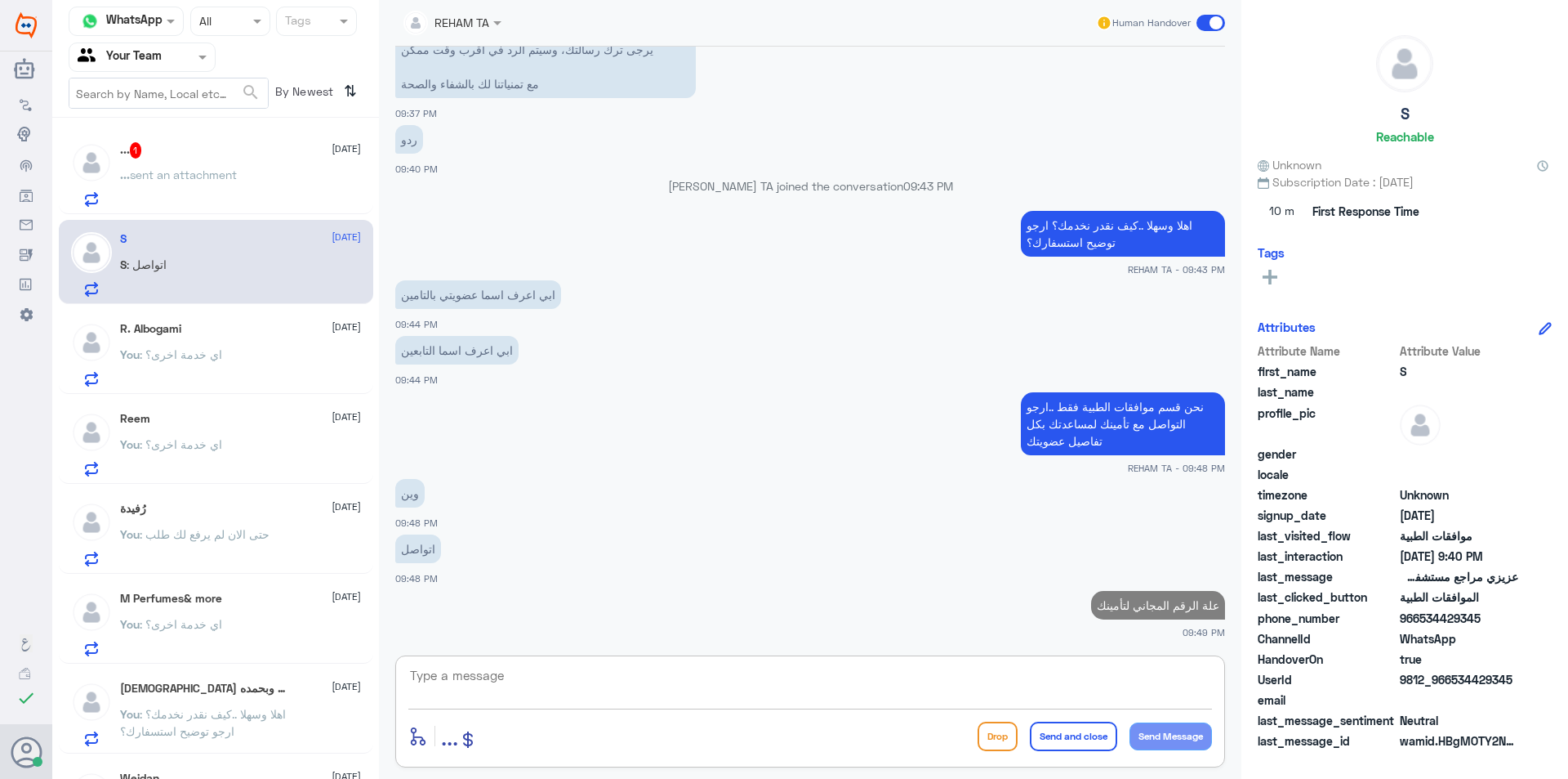
click at [199, 198] on p "... sent an attachment" at bounding box center [178, 186] width 117 height 41
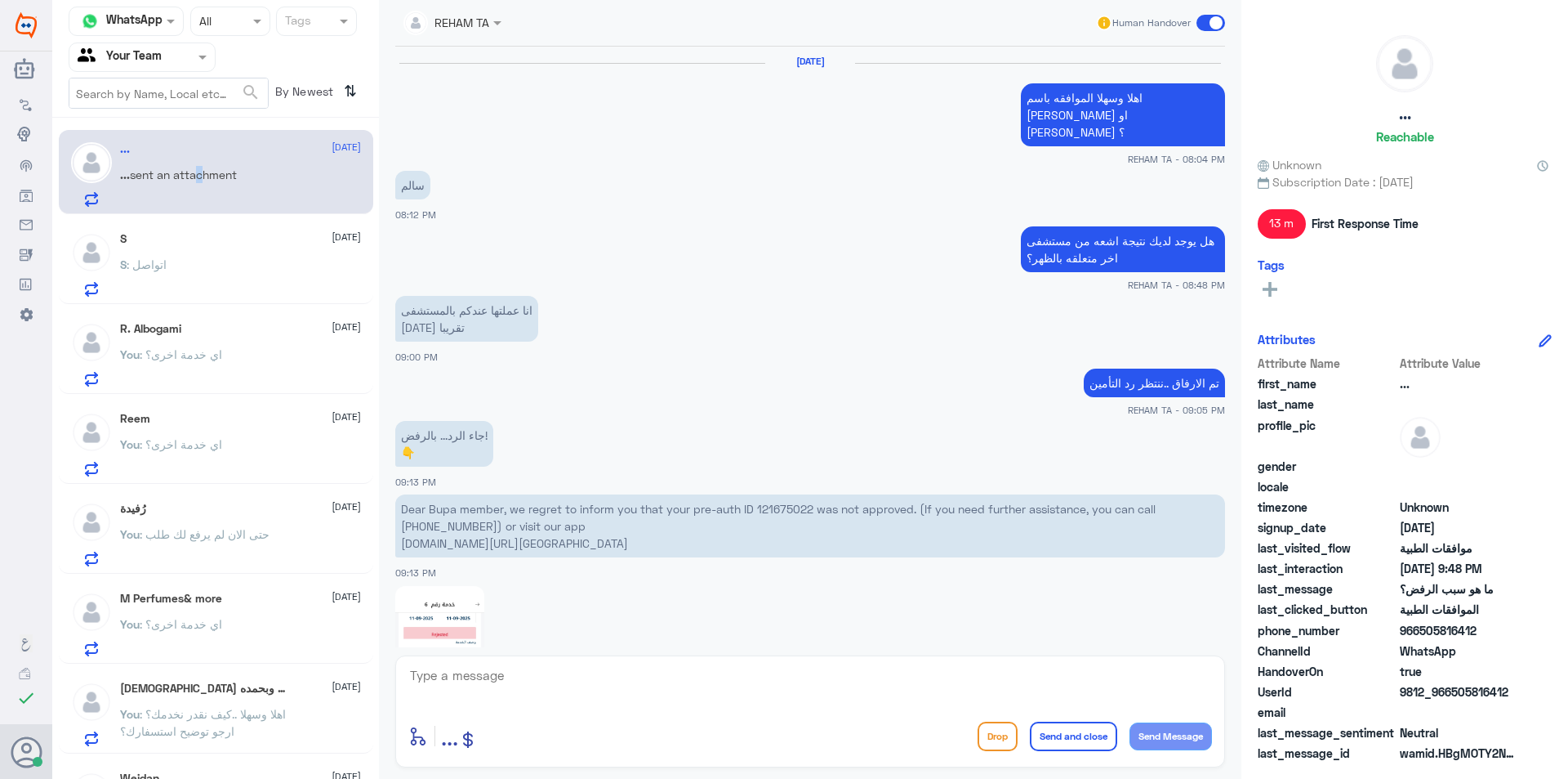
scroll to position [1332, 0]
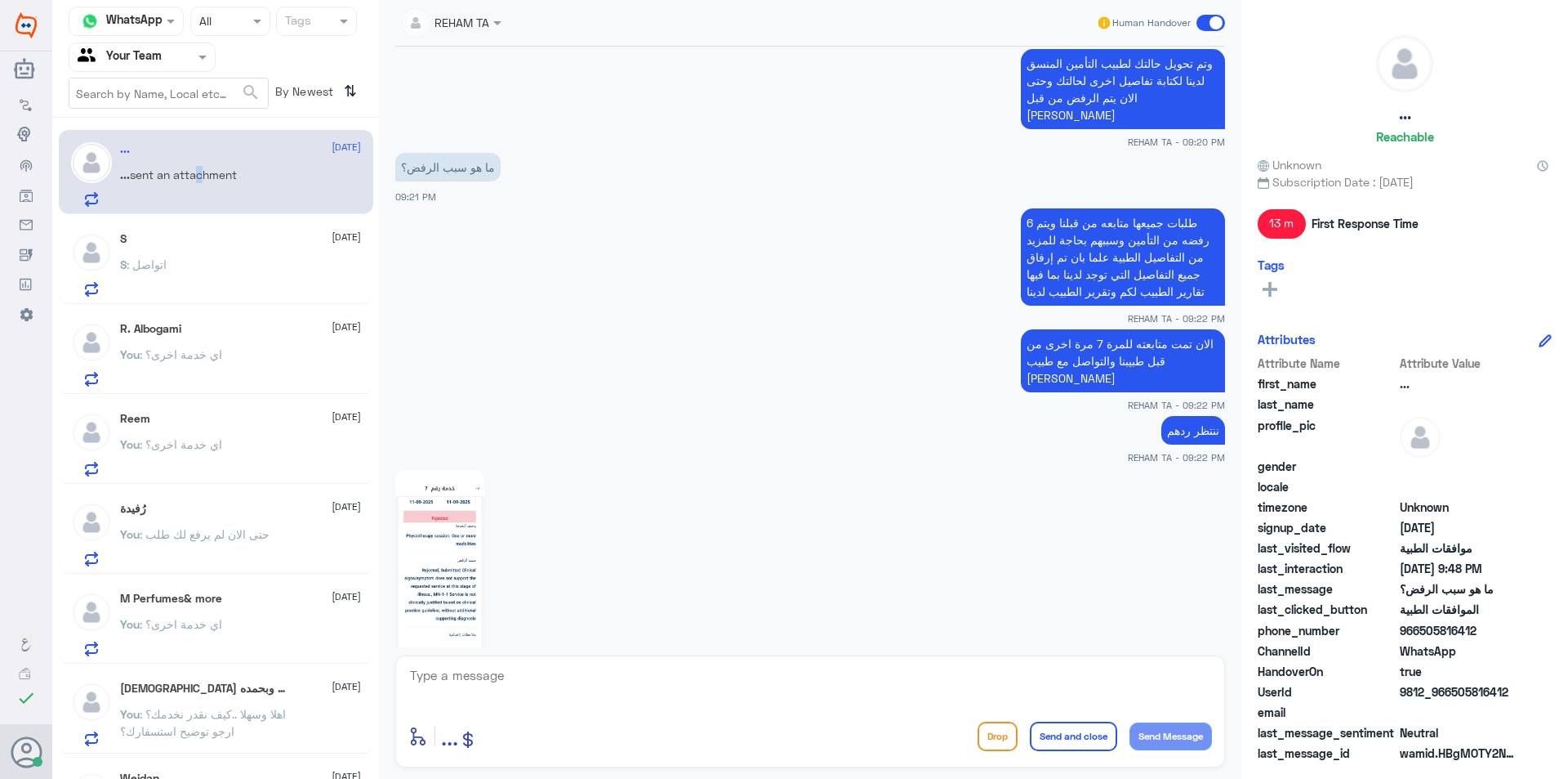
click at [433, 543] on img at bounding box center [440, 569] width 89 height 199
click at [560, 686] on textarea at bounding box center [810, 684] width 804 height 40
type textarea "نعم مع الاسف تم رفضها مرة اخرى"
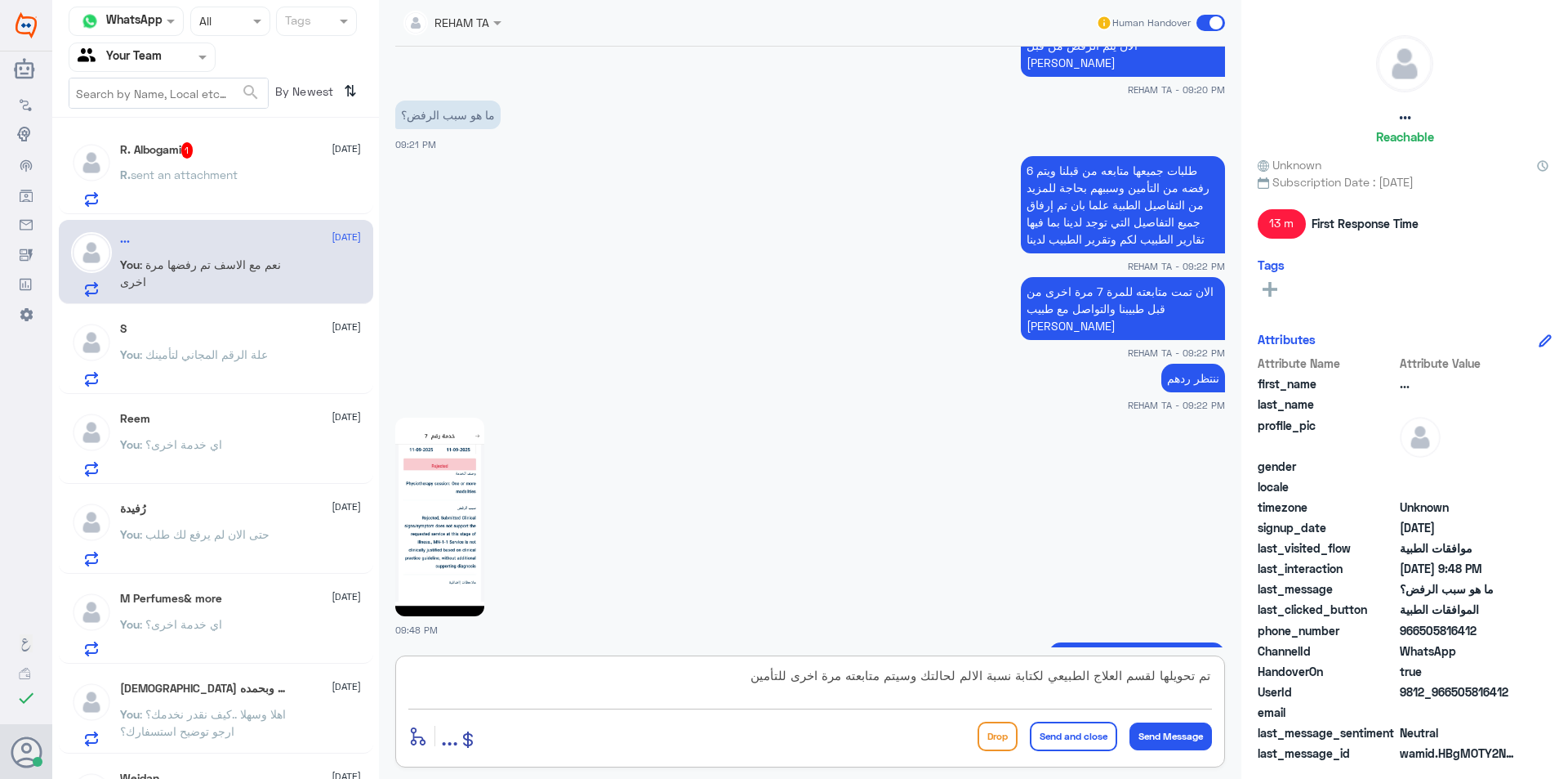
type textarea "تم تحويلها لقسم العلاج الطبيعي لكتابة نسبة الالم لحالتك وسيتم متابعته مرة اخرى …"
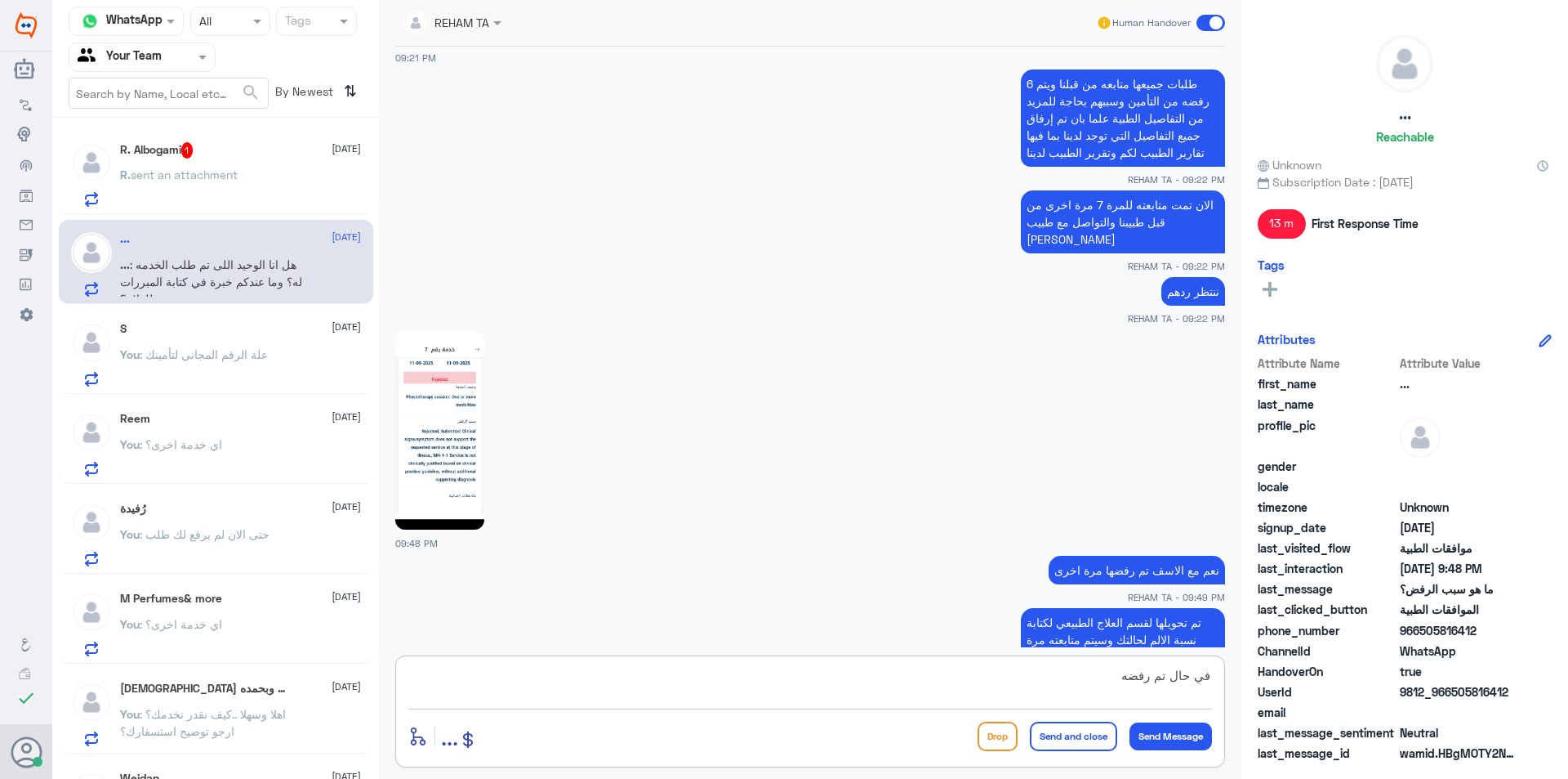
scroll to position [1544, 0]
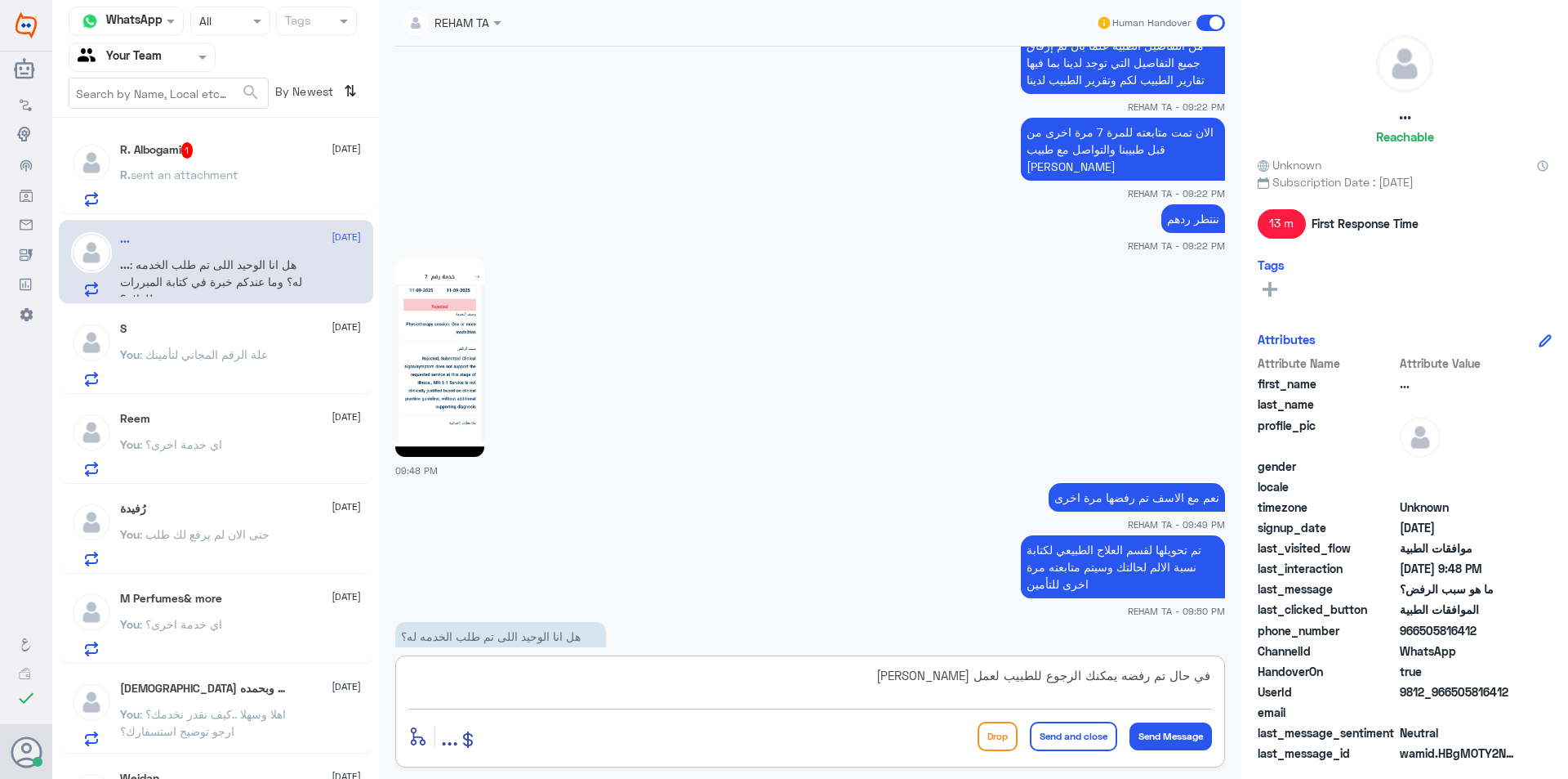
type textarea "في حال تم رفضه يمكنك الرجوع للطبيب لعمل [PERSON_NAME]"
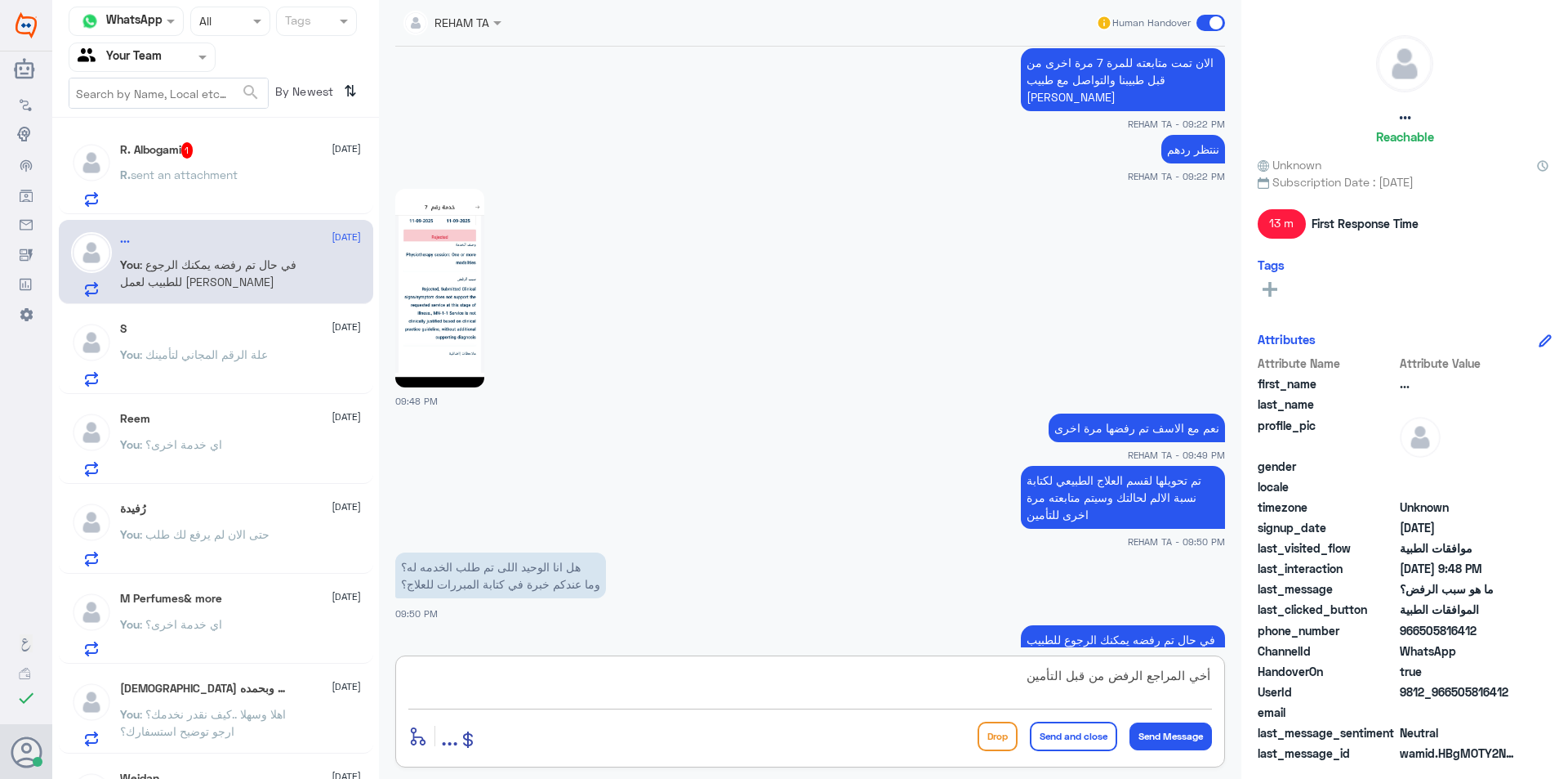
type textarea "أخي المراجع الرفض من قبل التأمين"
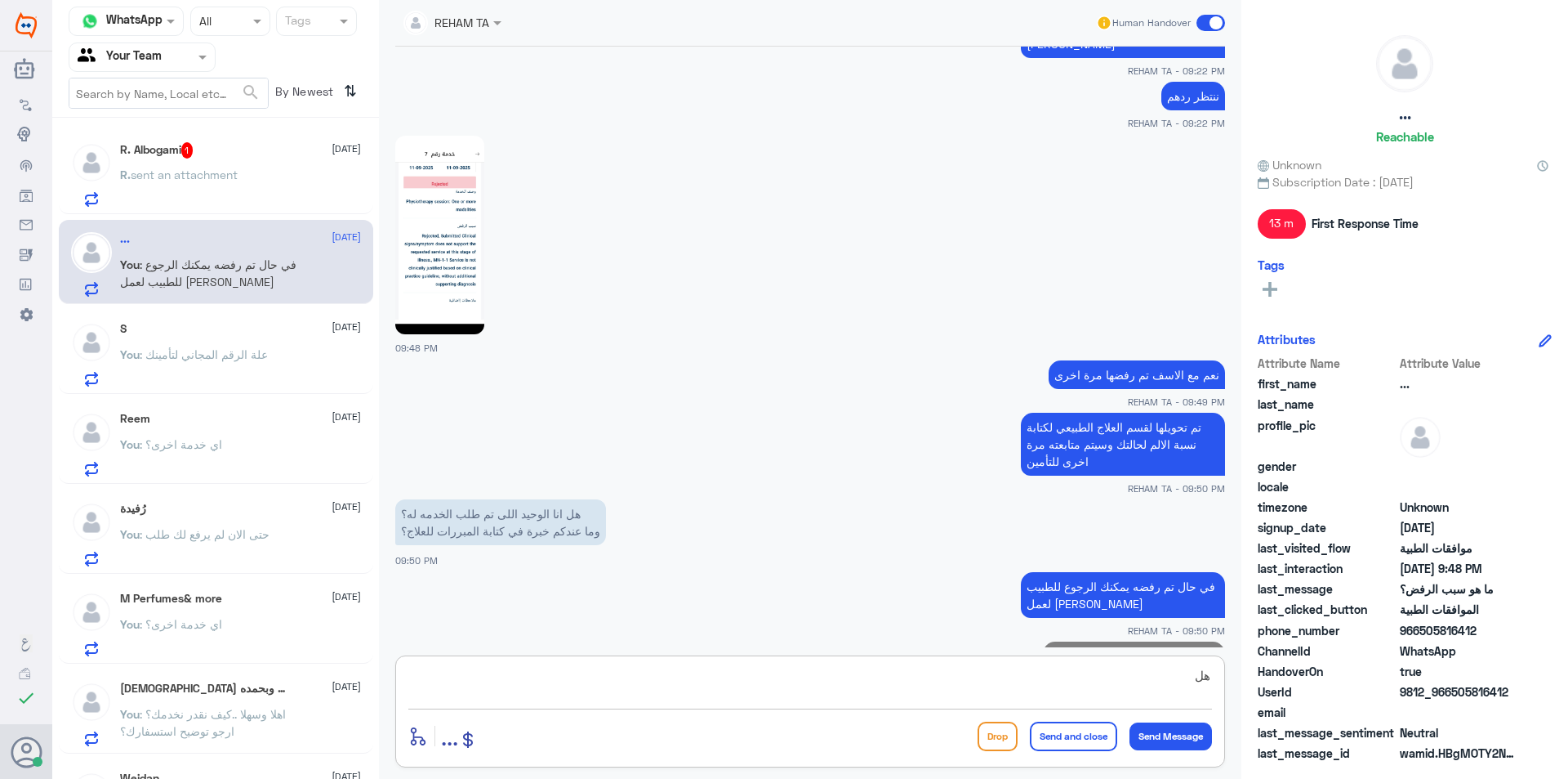
type textarea "ه"
type textarea "ا"
click at [133, 176] on span "sent an attachment" at bounding box center [184, 175] width 107 height 14
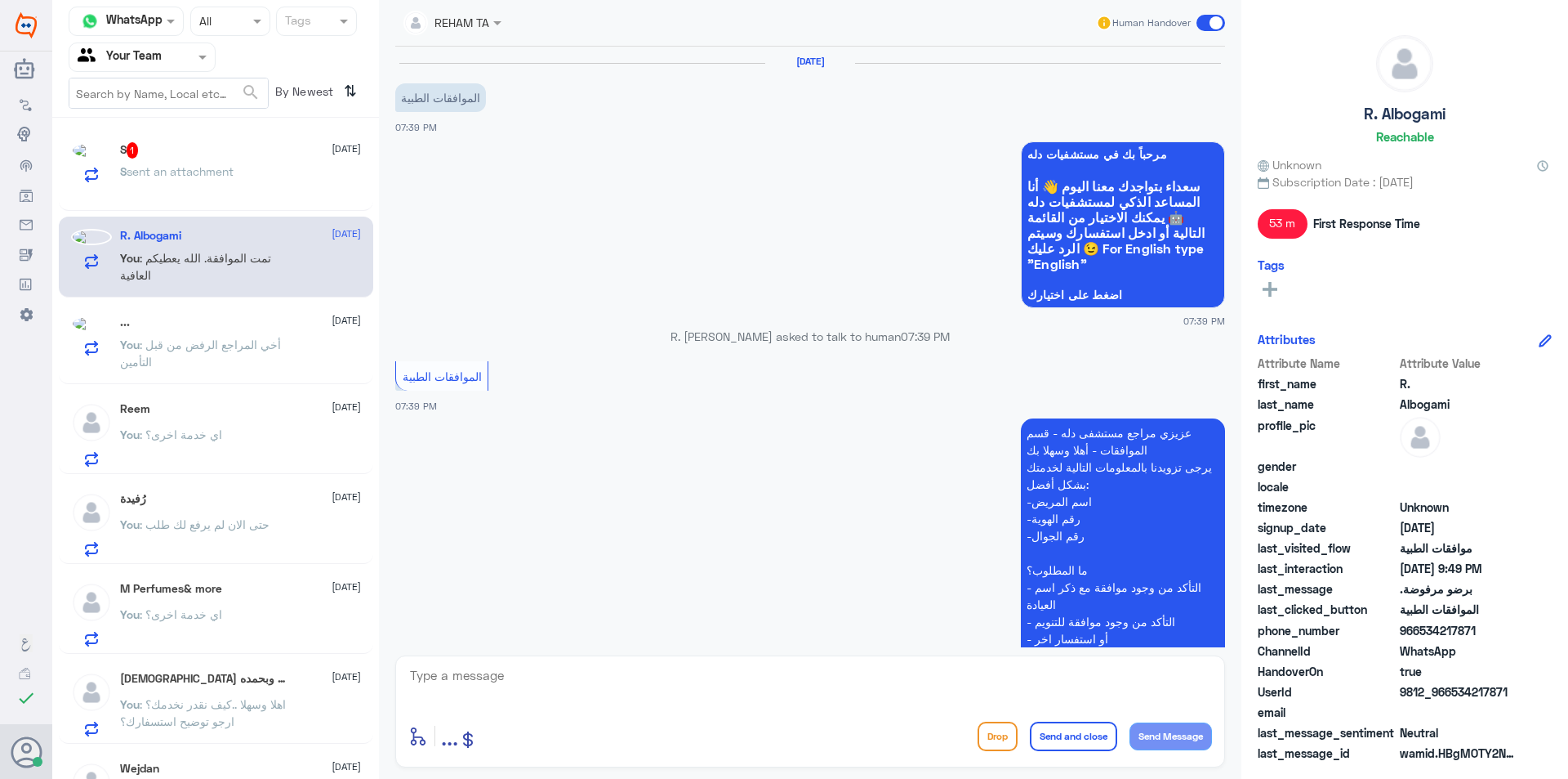
scroll to position [1121, 0]
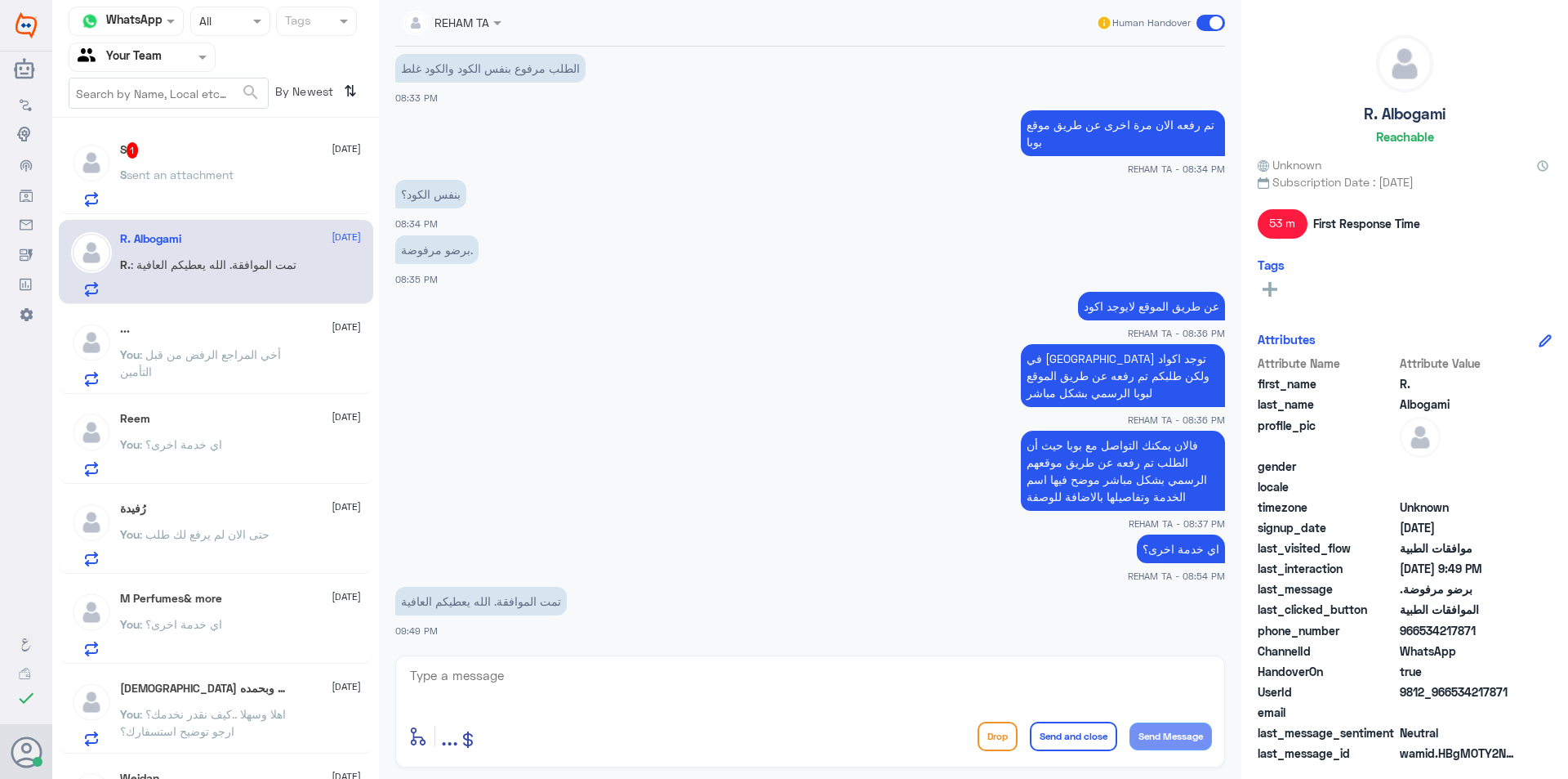
click at [523, 655] on div "enter flow name ... Drop Send and close Send Message" at bounding box center [811, 711] width 830 height 112
click at [524, 680] on textarea at bounding box center [810, 684] width 804 height 40
type textarea "العفو..قدامكم العافية"
click at [1044, 738] on button "Send and close" at bounding box center [1074, 736] width 87 height 29
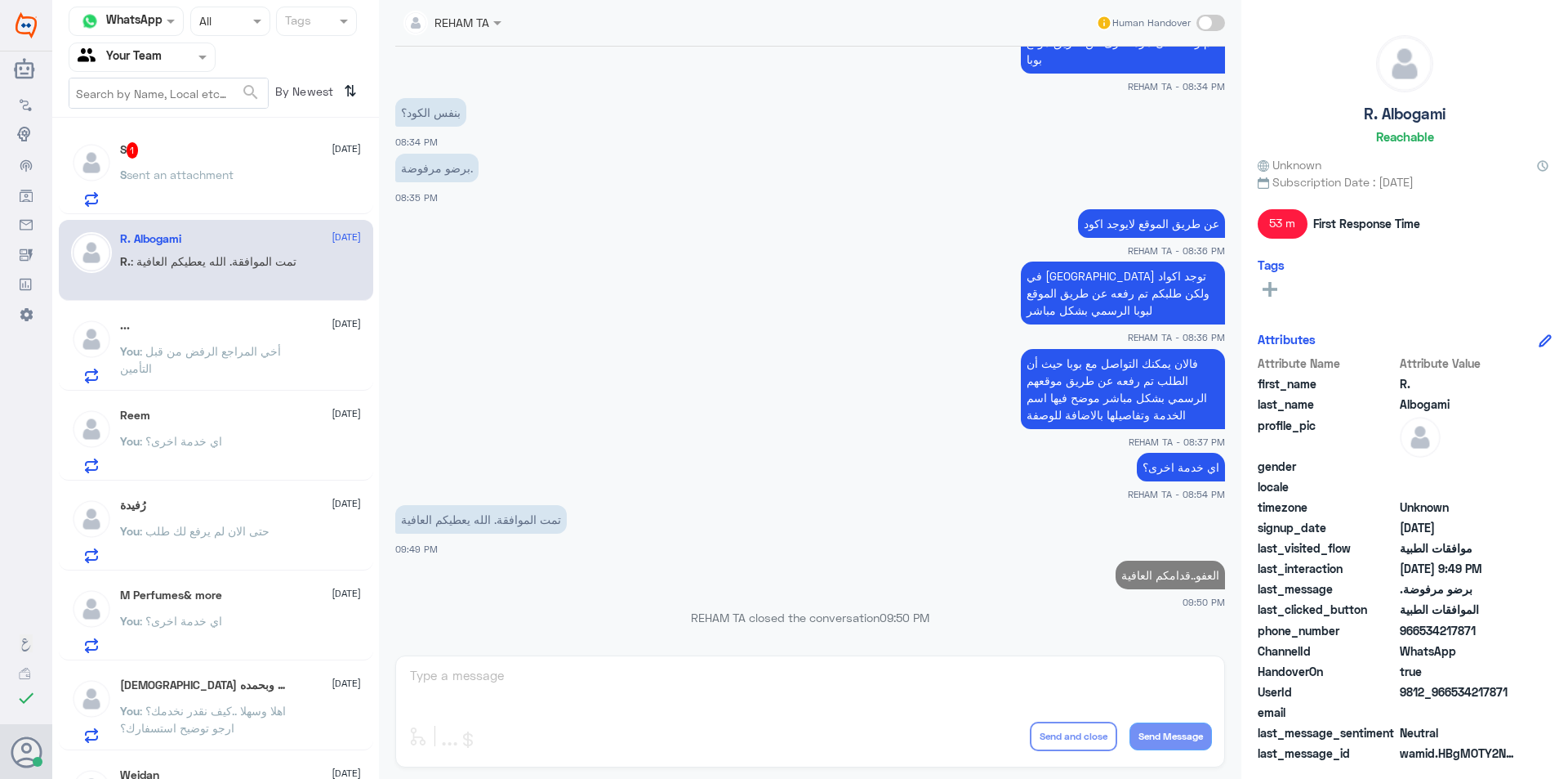
click at [209, 158] on div "S 1 11 September" at bounding box center [241, 151] width 241 height 16
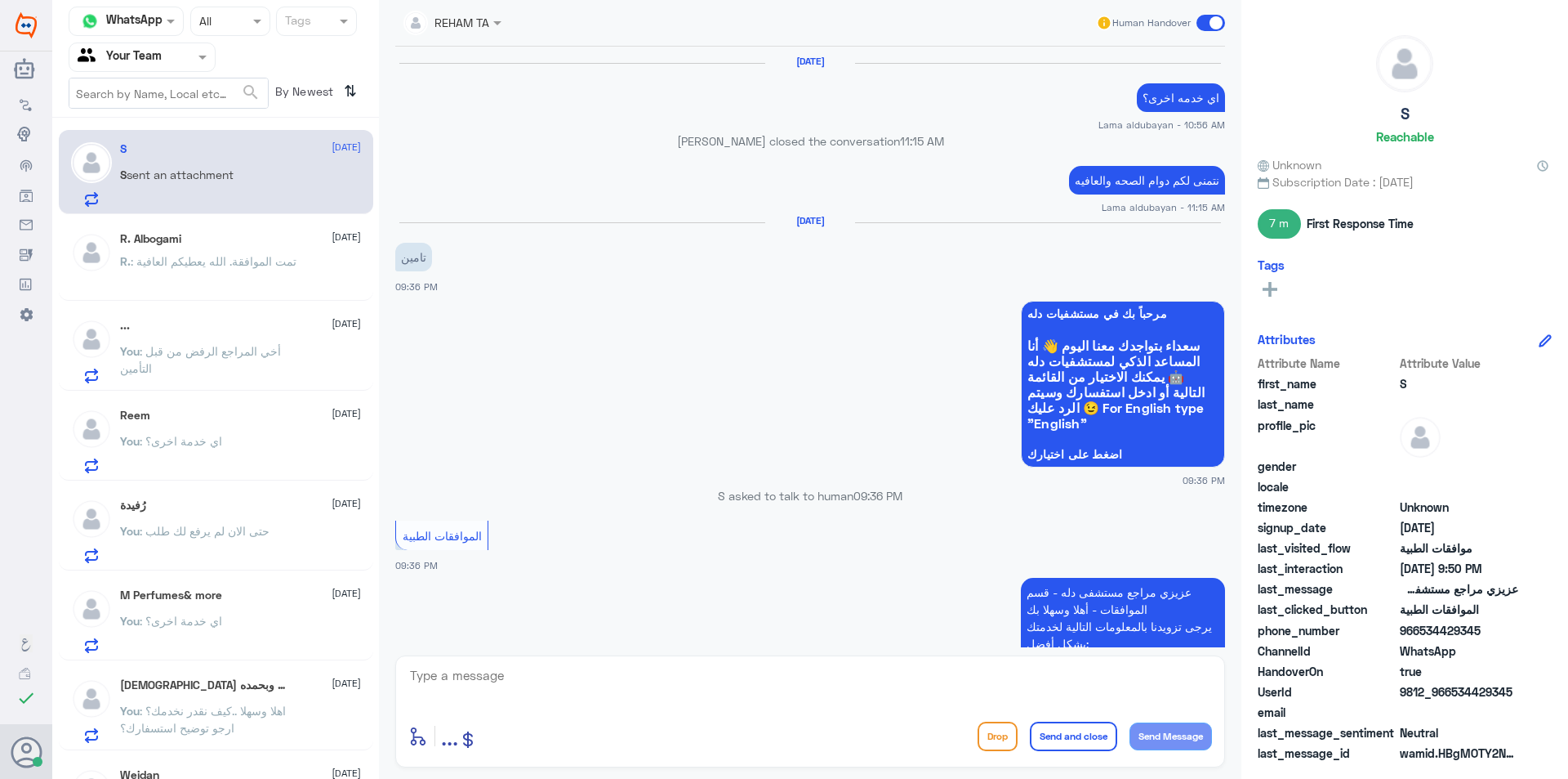
scroll to position [1212, 0]
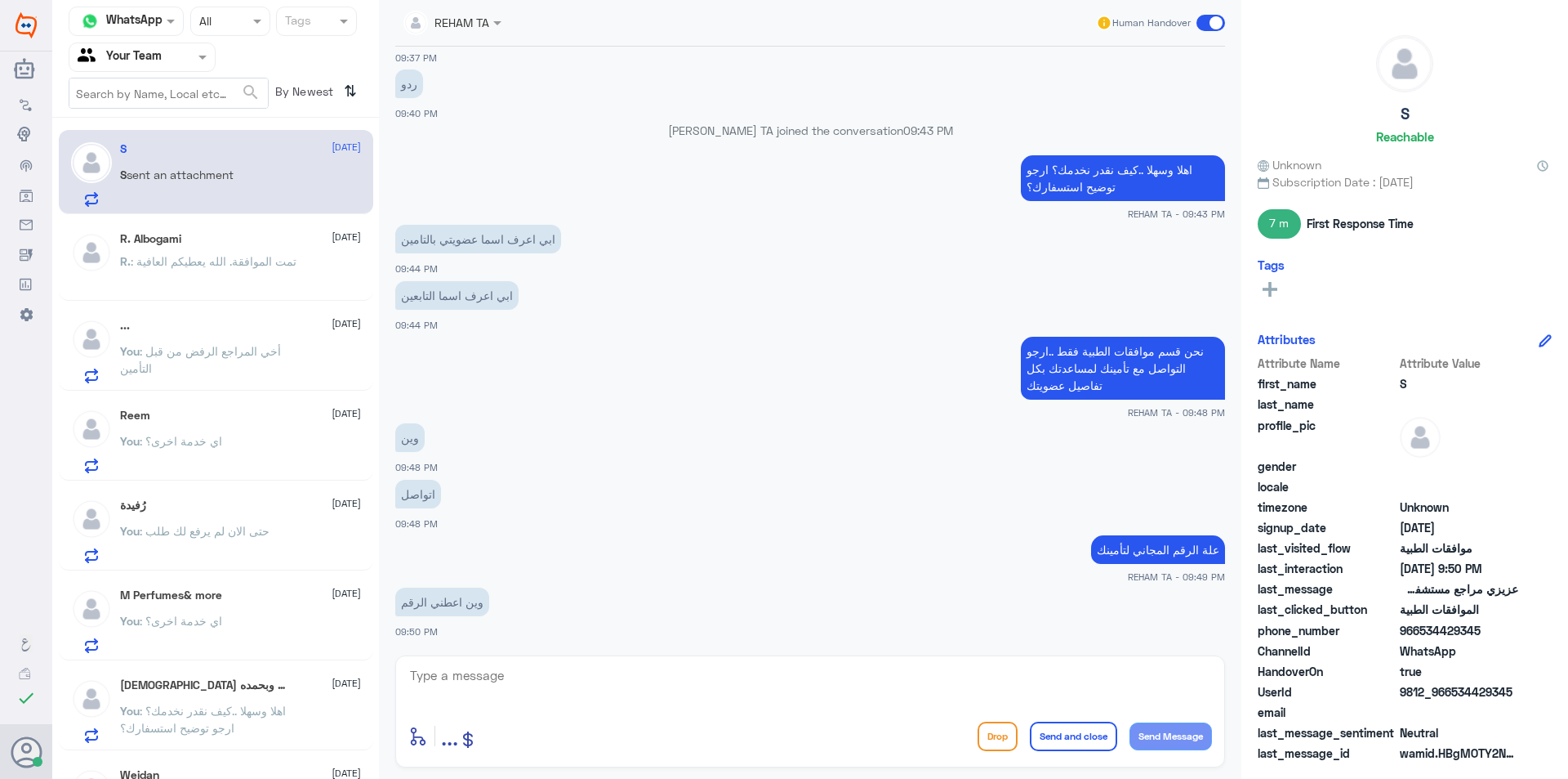
click at [556, 680] on textarea at bounding box center [810, 684] width 804 height 40
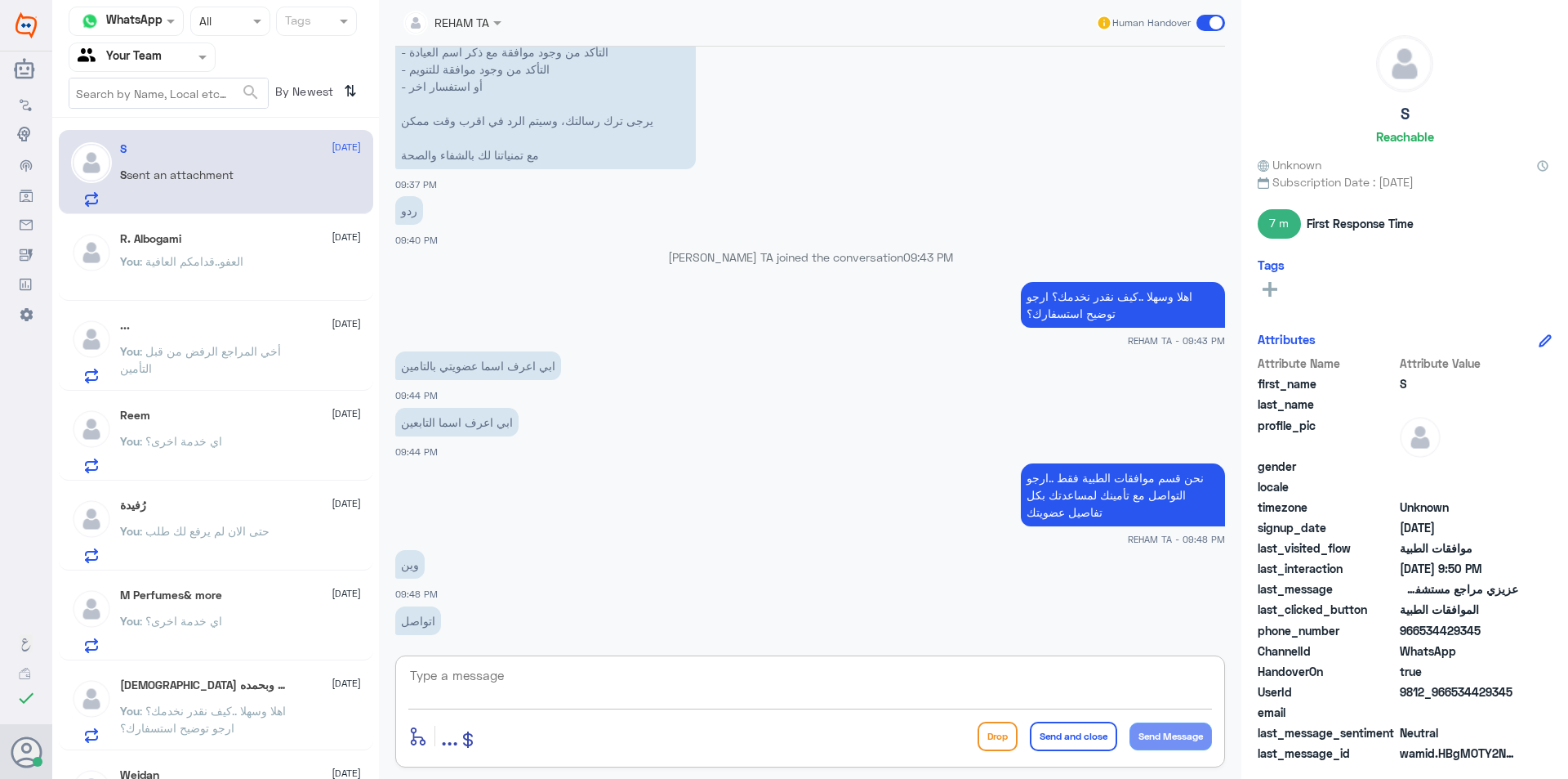
scroll to position [885, 0]
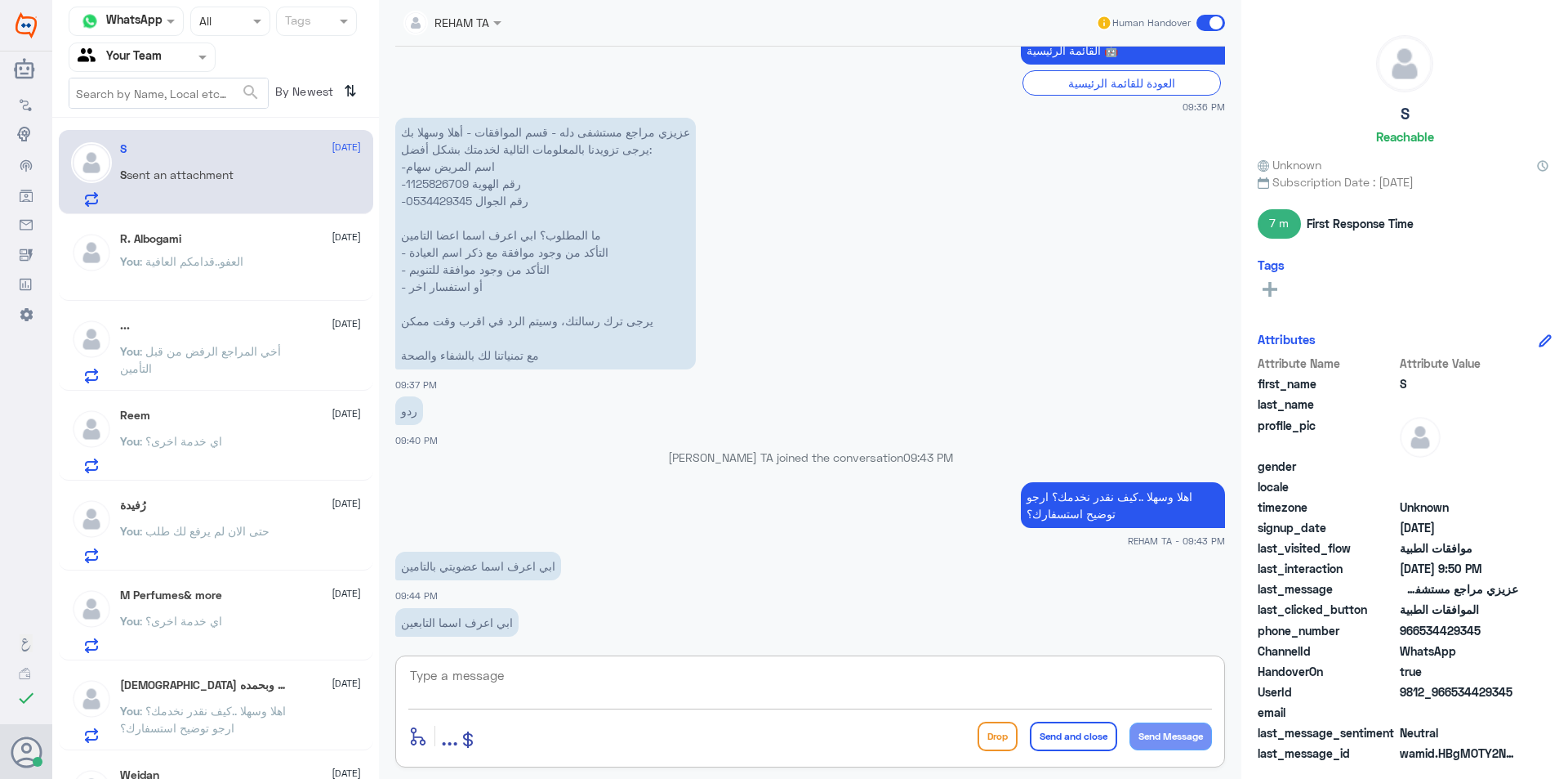
click at [447, 187] on p "عزيزي مراجع مستشفى دله - قسم الموافقات - أهلا وسهلا بك يرجى تزويدنا بالمعلومات …" at bounding box center [545, 243] width 300 height 251
copy p "1125826709"
click at [450, 197] on p "عزيزي مراجع مستشفى دله - قسم الموافقات - أهلا وسهلا بك يرجى تزويدنا بالمعلومات …" at bounding box center [545, 243] width 300 height 251
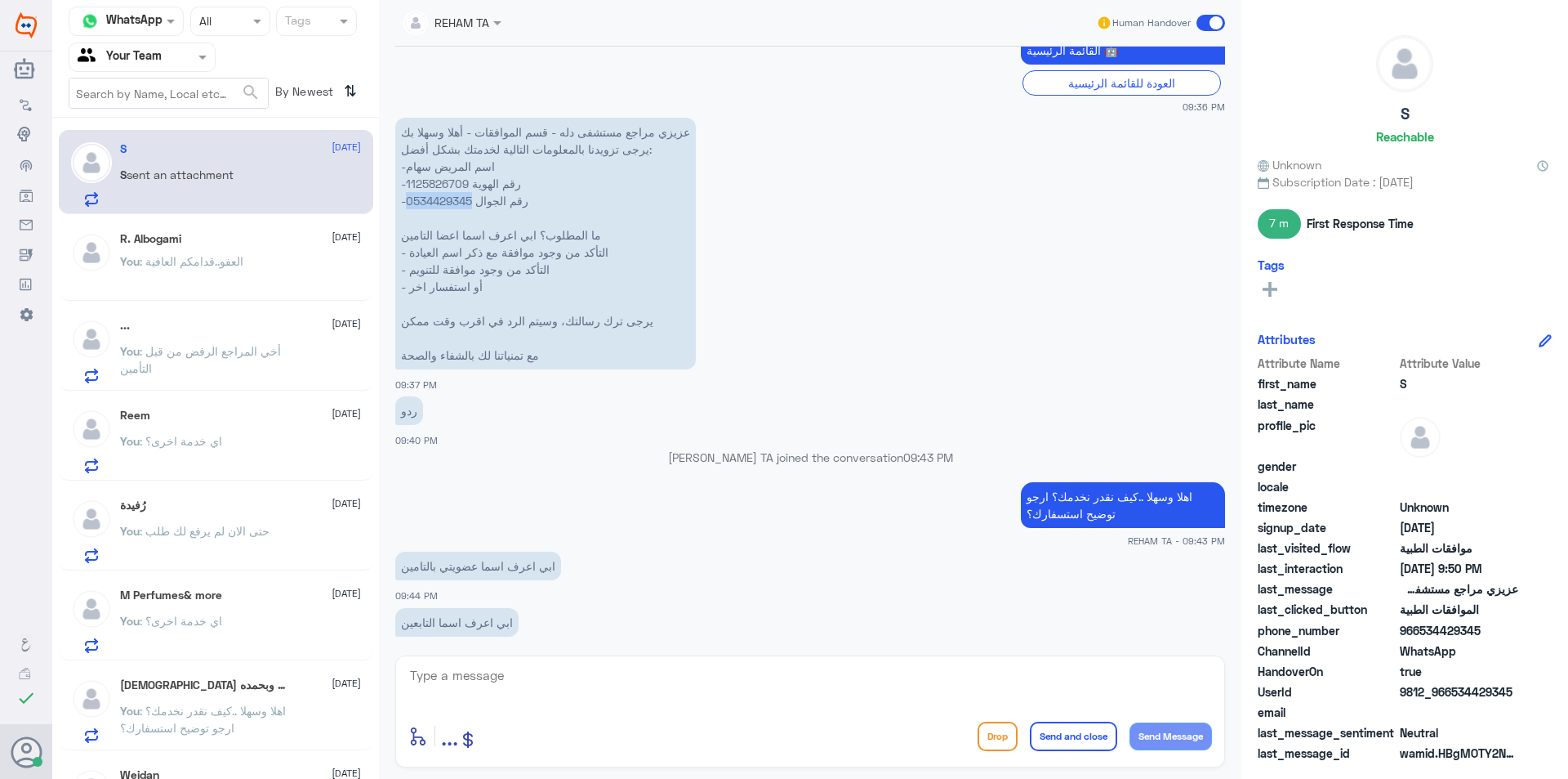
copy p "0534429345"
click at [759, 724] on div "enter flow name ... Drop Send and close Send Message" at bounding box center [810, 735] width 804 height 37
click at [747, 700] on textarea at bounding box center [810, 684] width 804 height 40
type textarea "d"
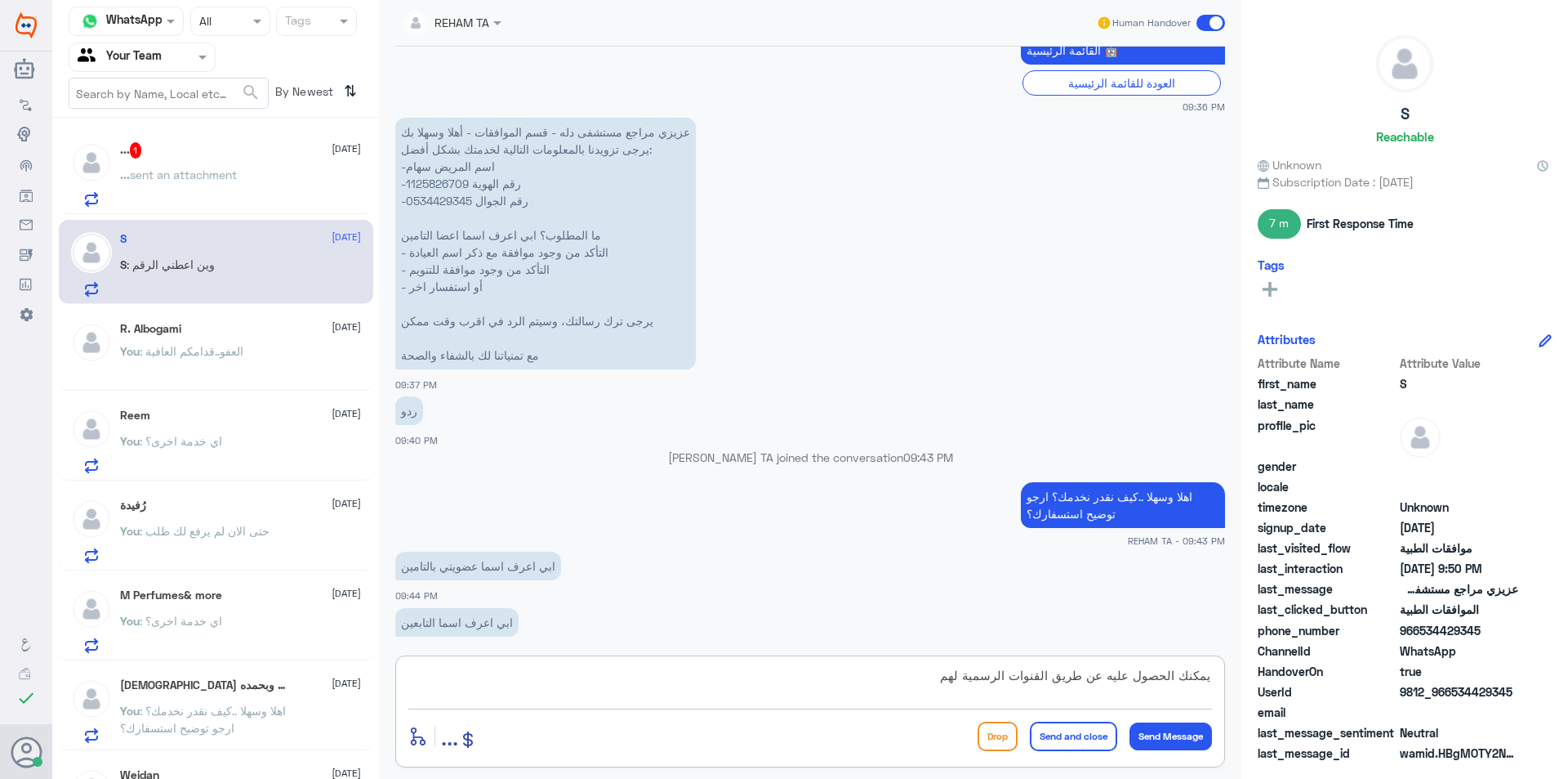
type textarea "يمكنك الحصول عليه عن طريق القنوات الرسمية لهم"
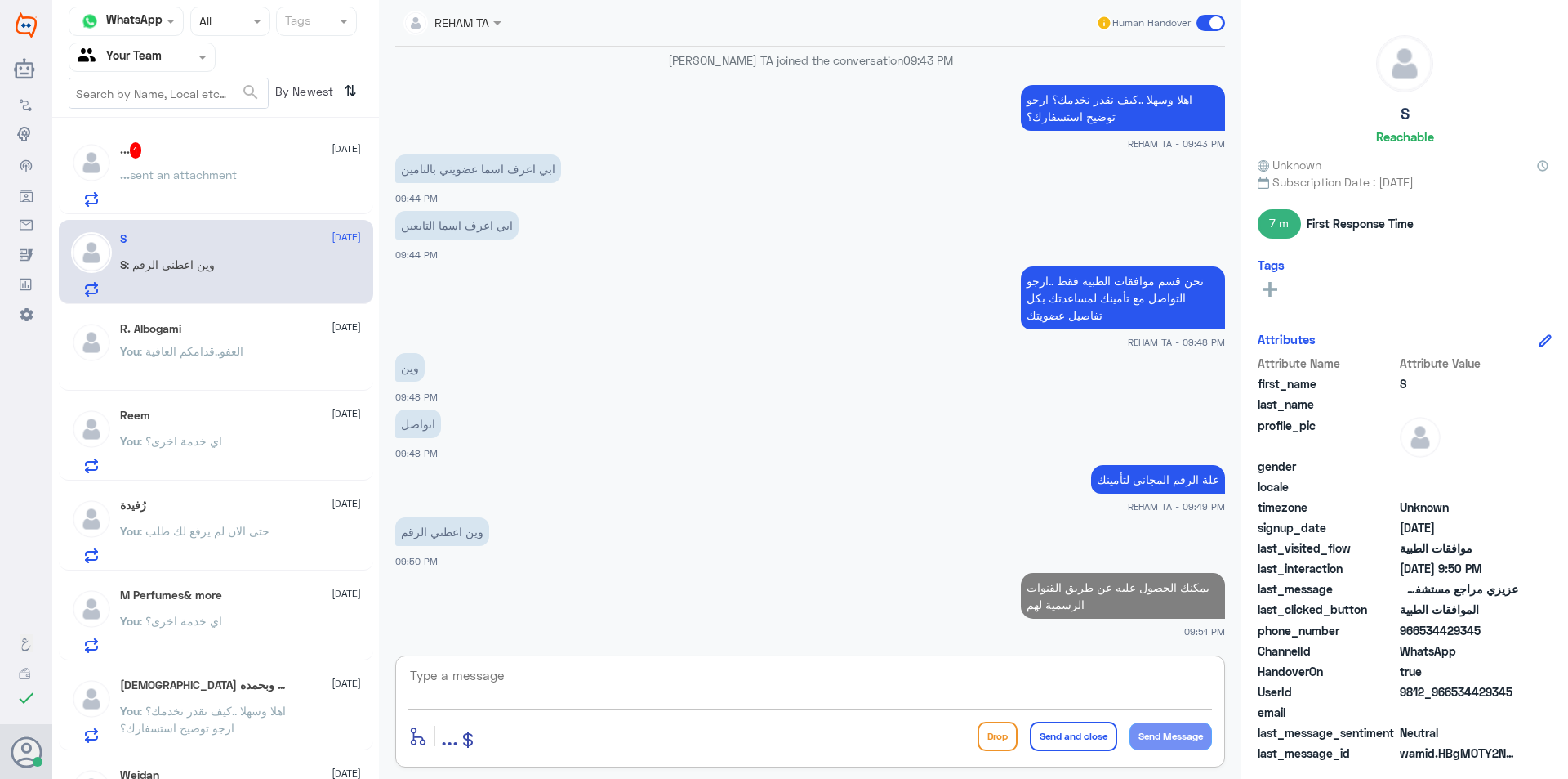
drag, startPoint x: 260, startPoint y: 134, endPoint x: 241, endPoint y: 162, distance: 33.8
click at [256, 140] on div "... 1 11 September ... sent an attachment" at bounding box center [216, 172] width 314 height 84
click at [241, 163] on div "... 1 11 September ... sent an attachment" at bounding box center [241, 175] width 241 height 64
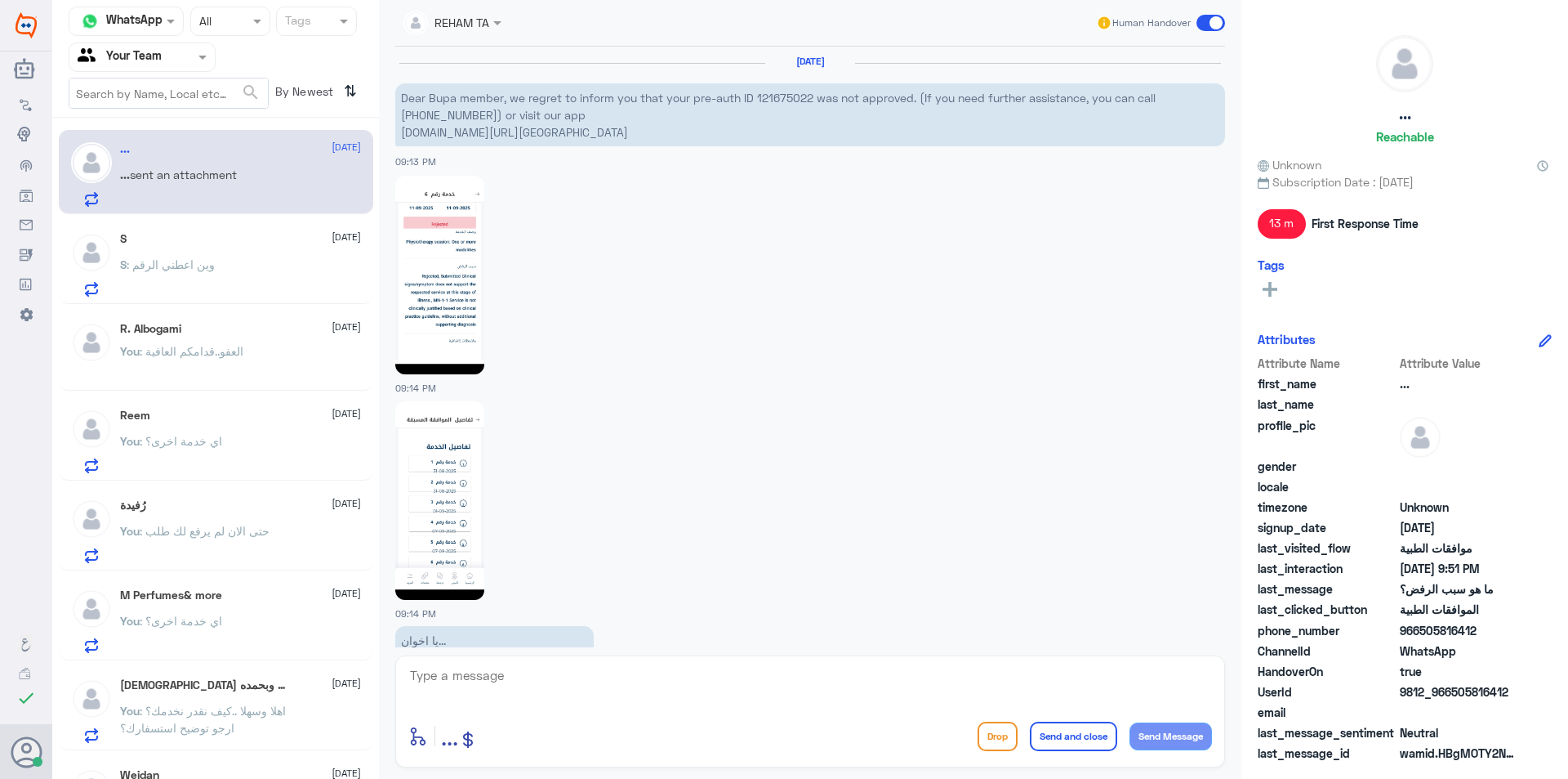
scroll to position [1346, 0]
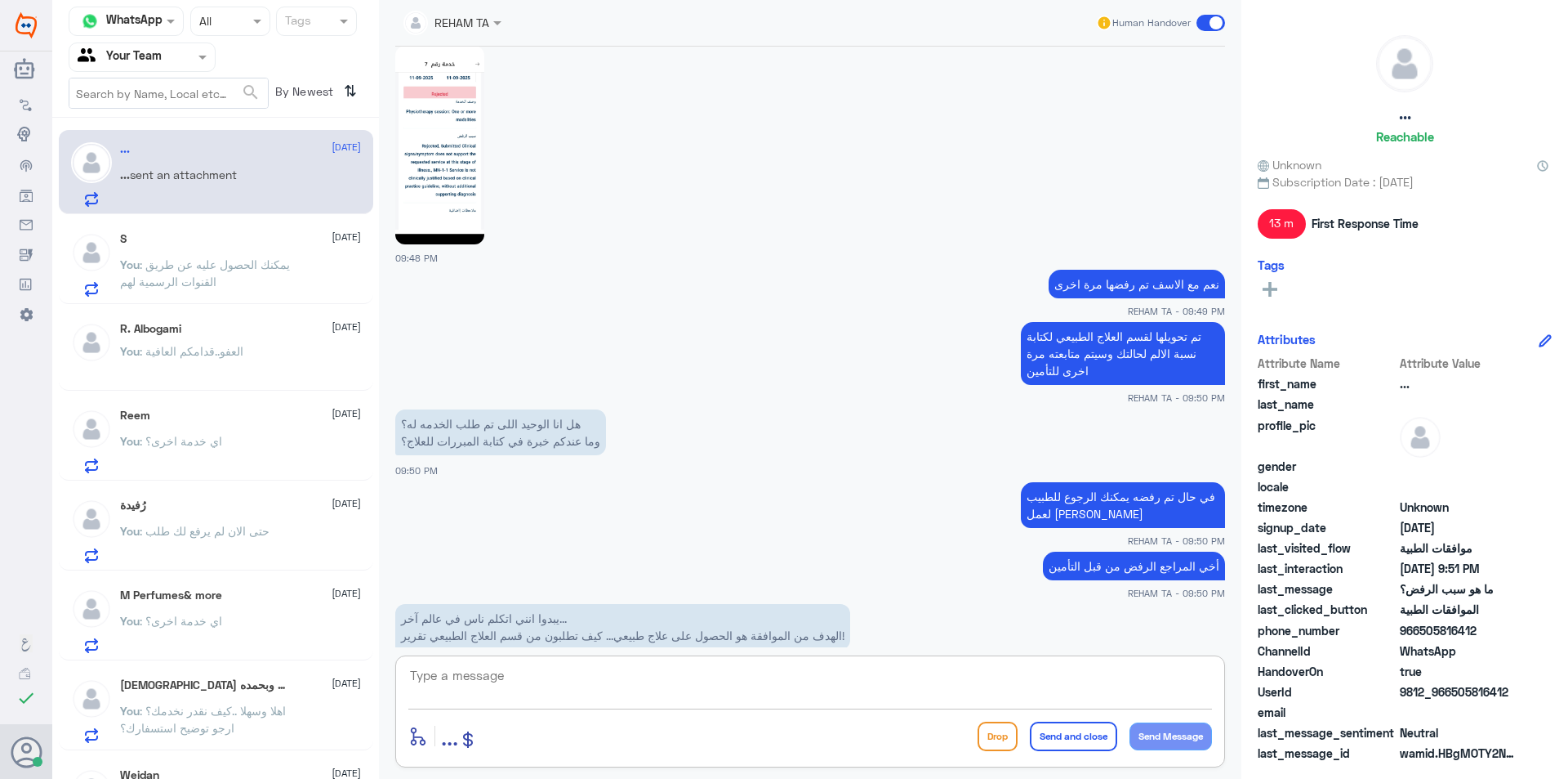
click at [617, 699] on textarea at bounding box center [810, 684] width 804 height 40
type textarea "ل"
type textarea "اخي المرادع"
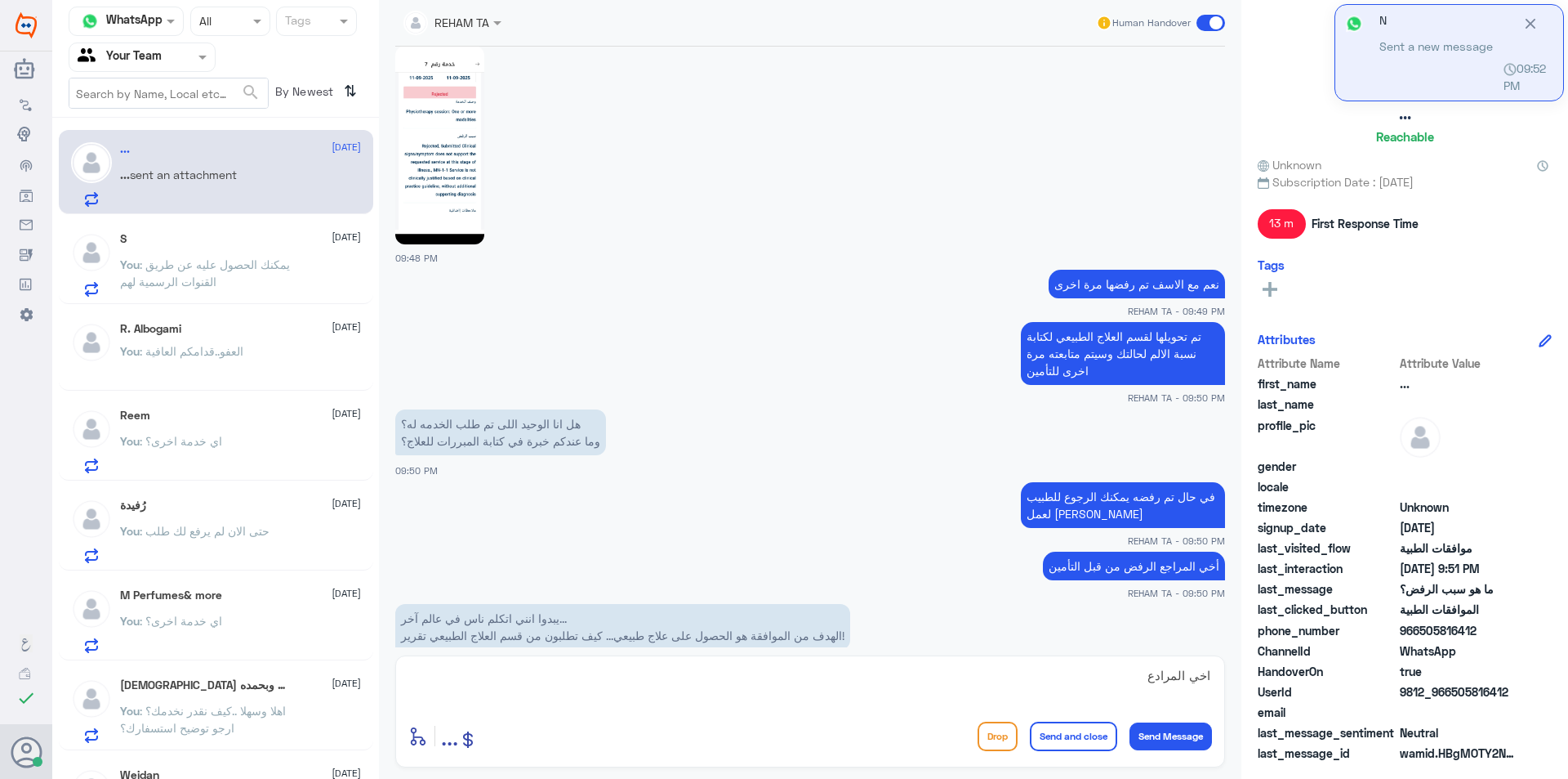
scroll to position [1419, 0]
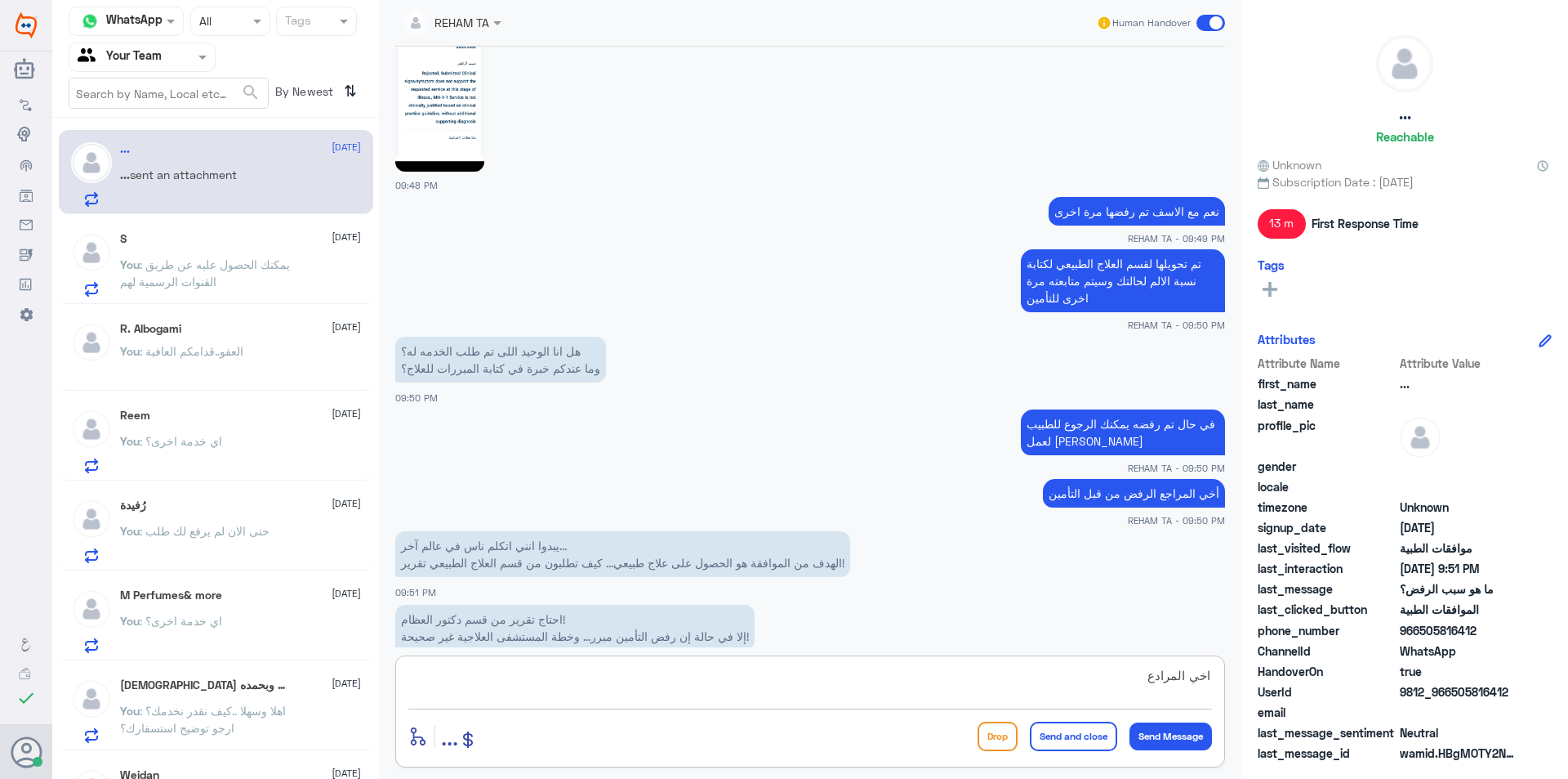
click at [886, 689] on textarea "اخي المرادع" at bounding box center [810, 684] width 804 height 40
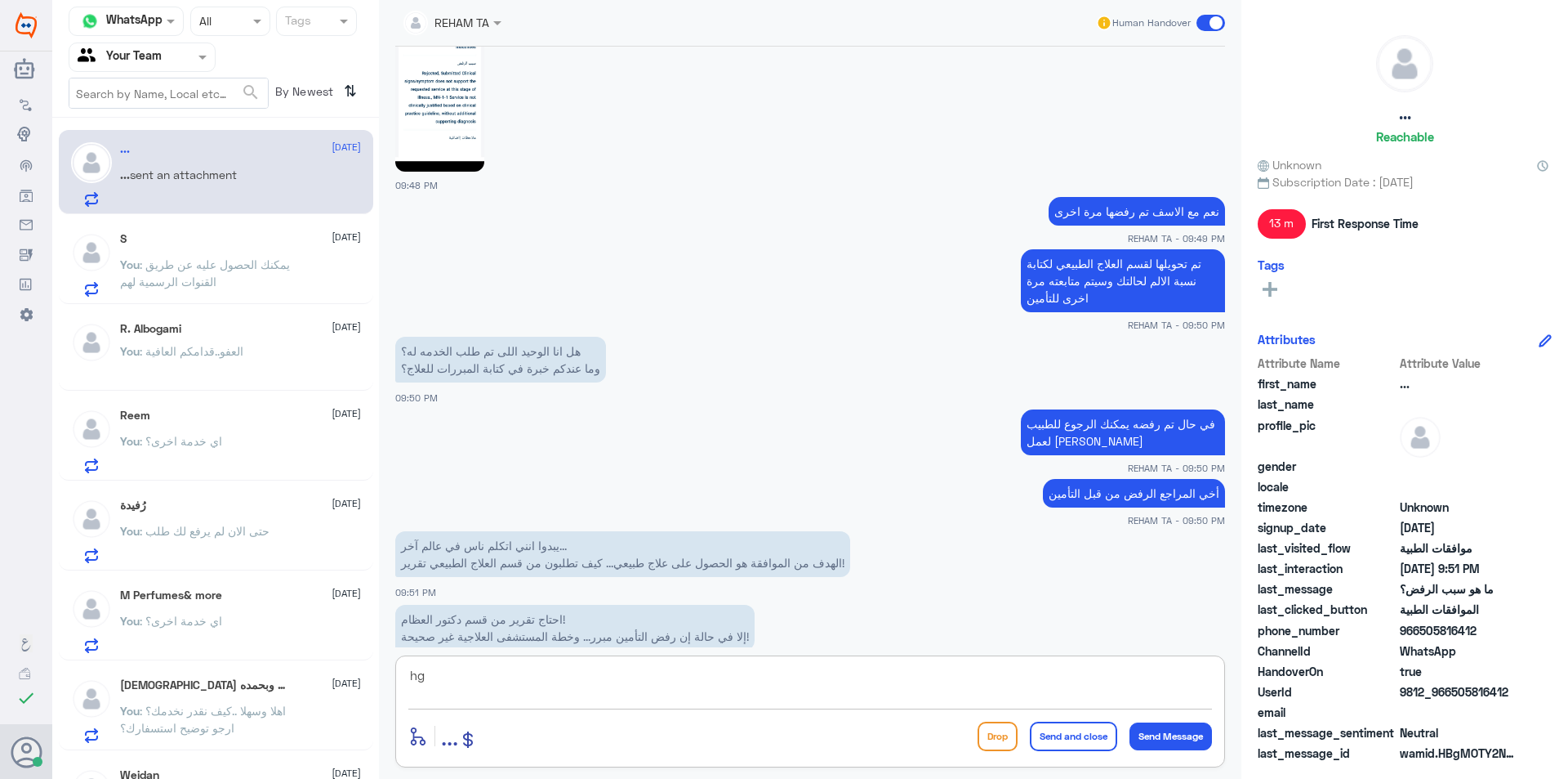
type textarea "h"
type textarea "الطلب من قبل ال"
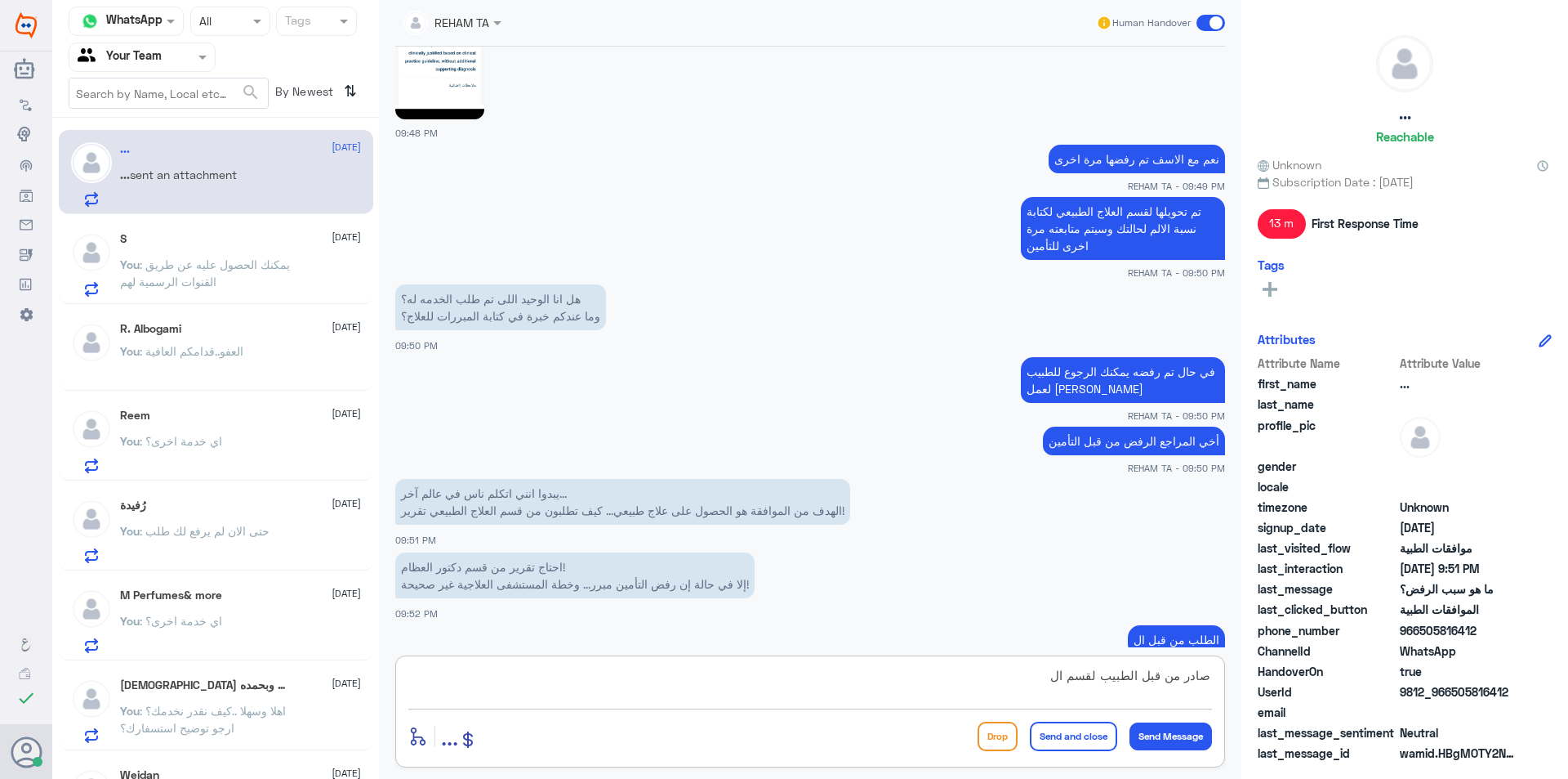
scroll to position [1527, 0]
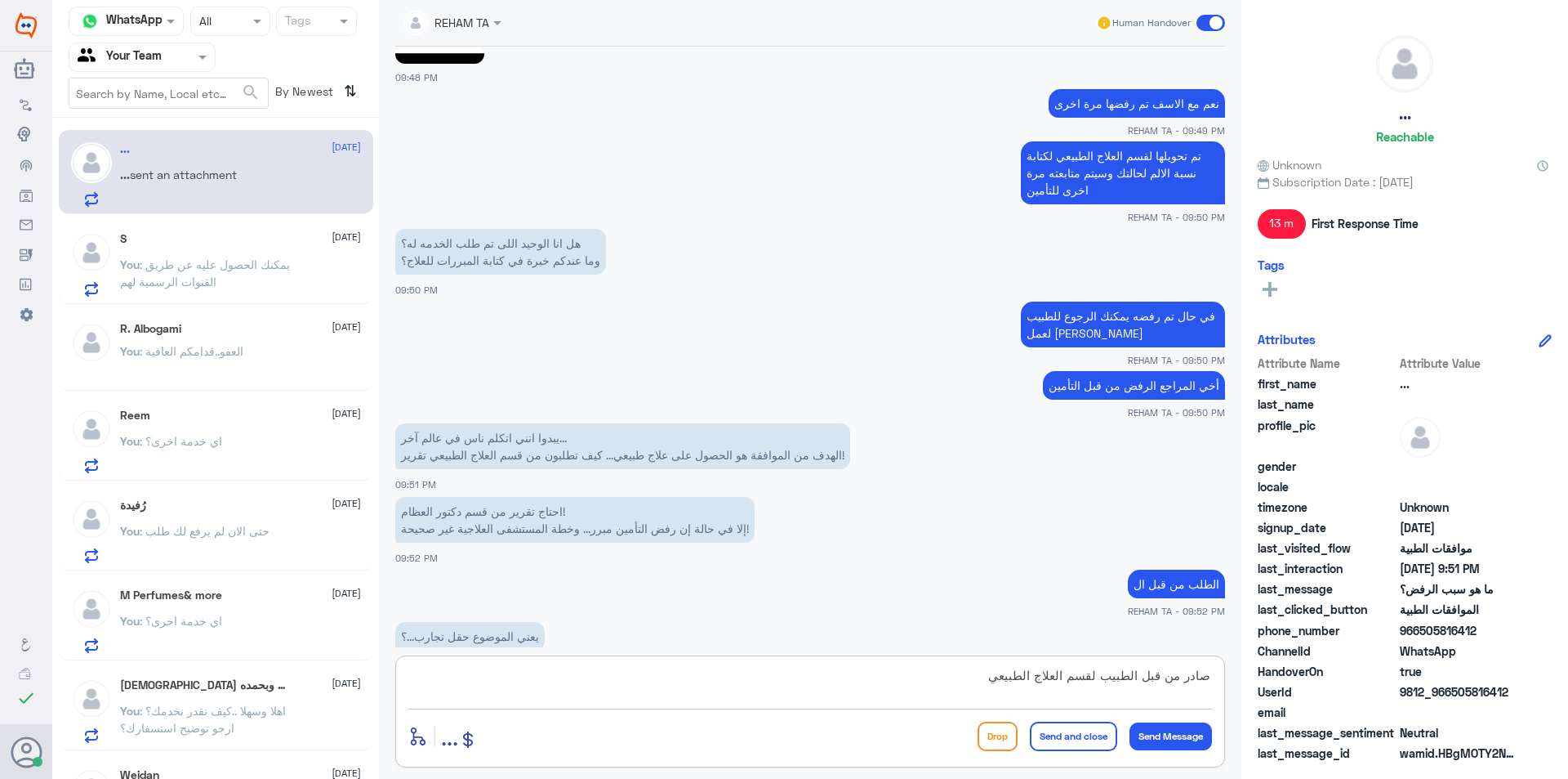
type textarea "صادر من قبل الطبيب لقسم العلاج الطبيعي"
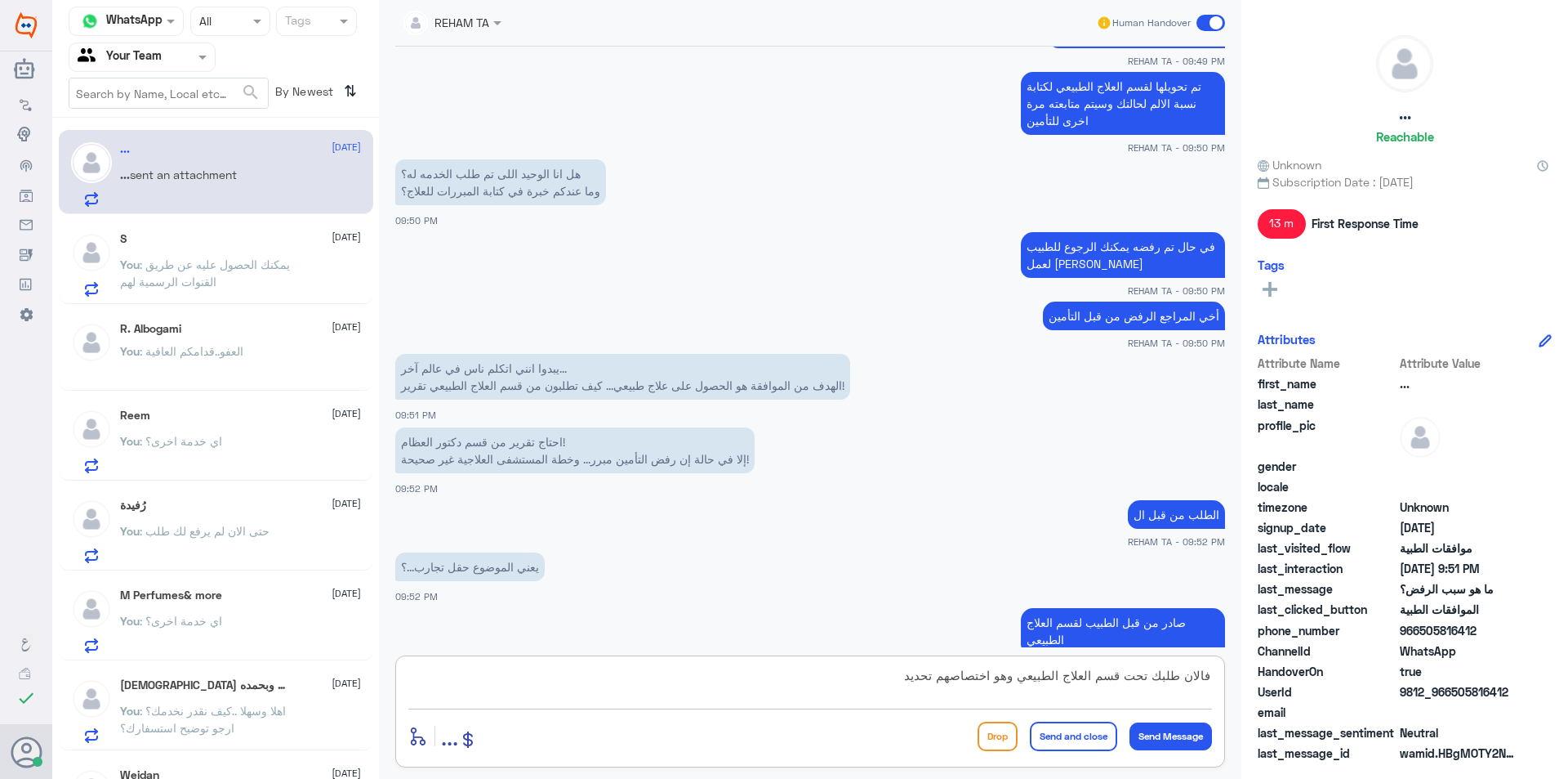
scroll to position [1652, 0]
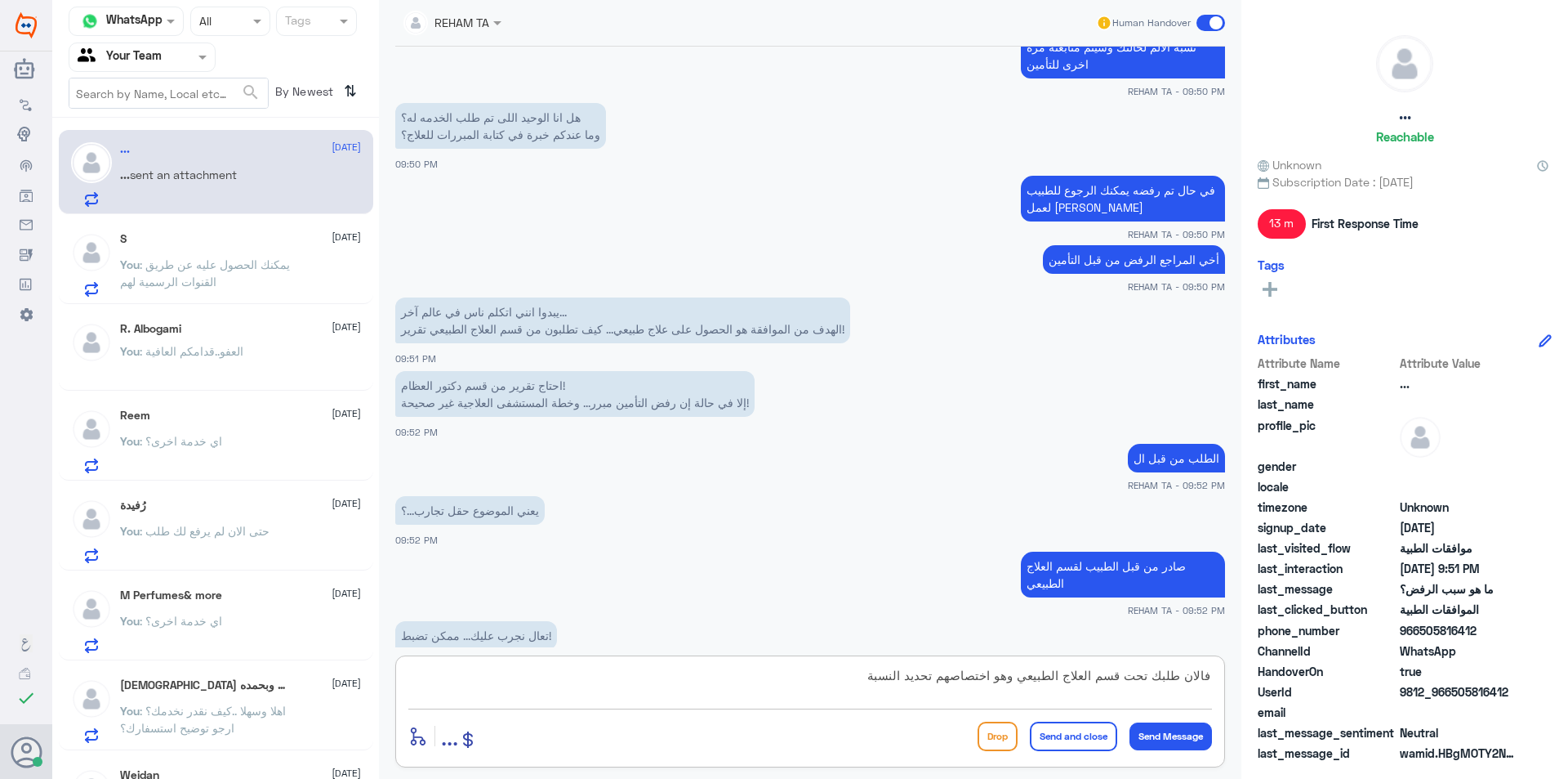
type textarea "فالان طلبك تحت قسم العلاج الطبيعي وهو اختصاصهم تحديد النسبة"
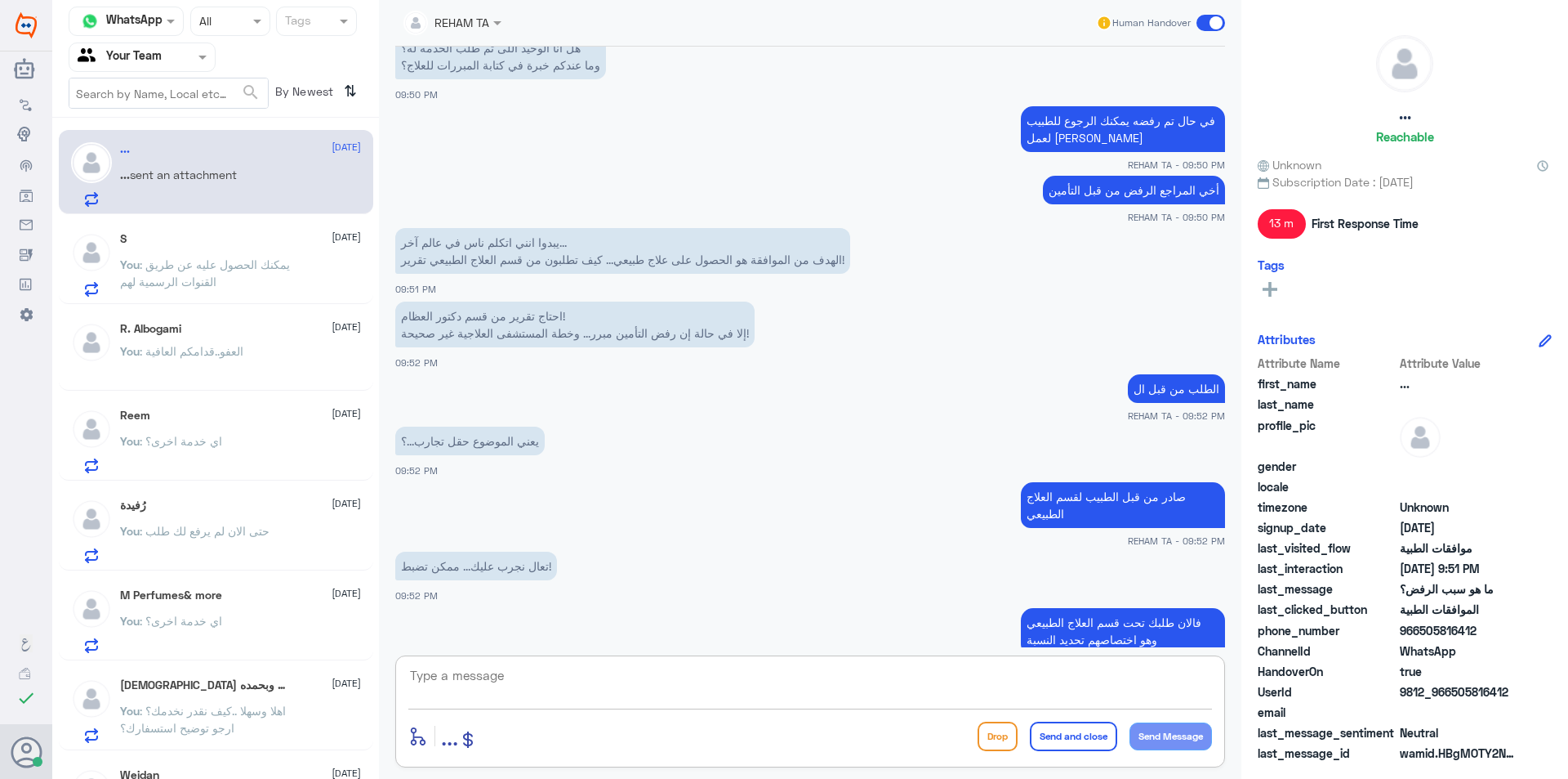
click at [227, 278] on p "You : يمكنك الحصول عليه عن طريق القنوات الرسمية لهم" at bounding box center [212, 276] width 184 height 41
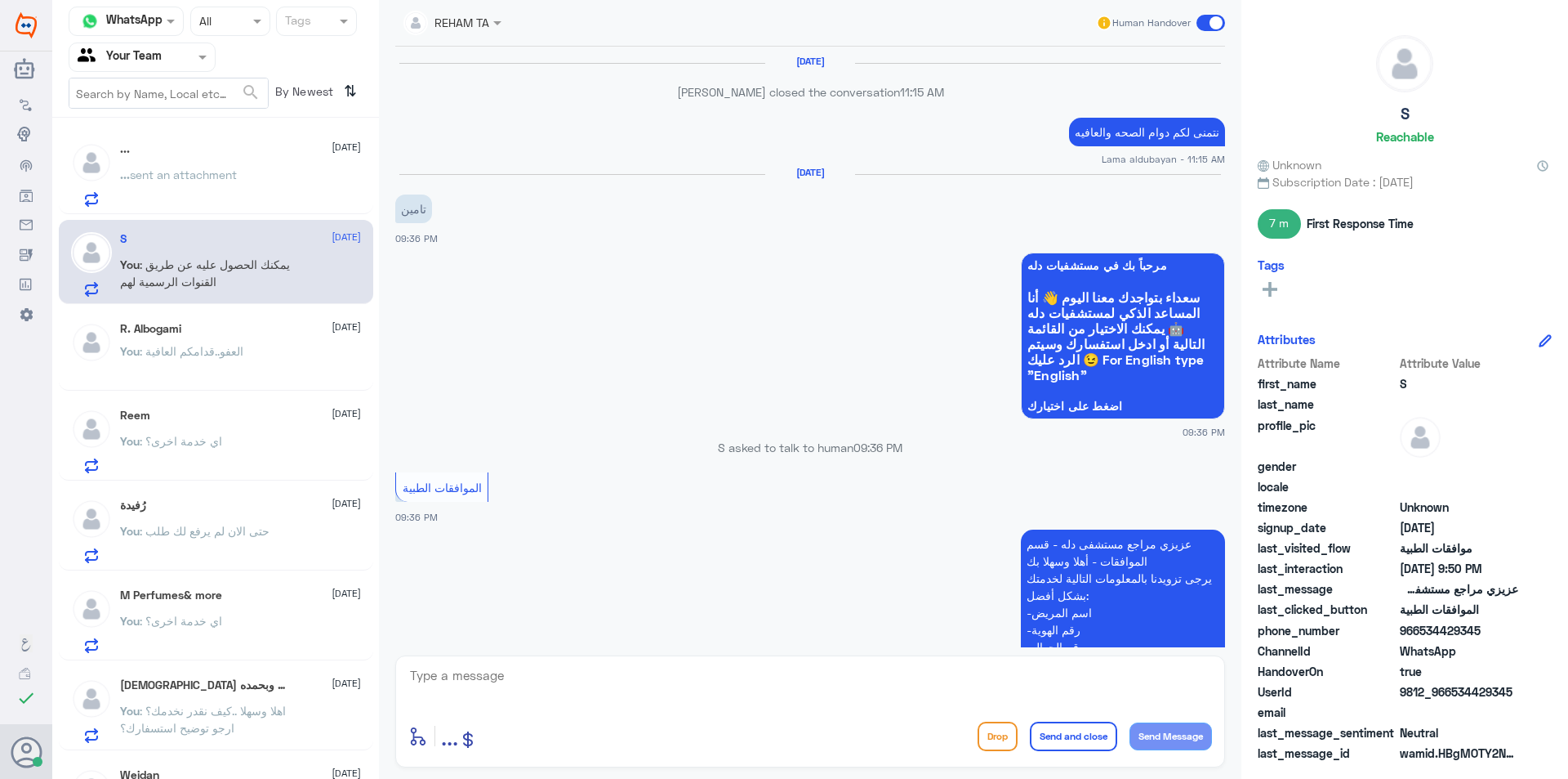
scroll to position [1234, 0]
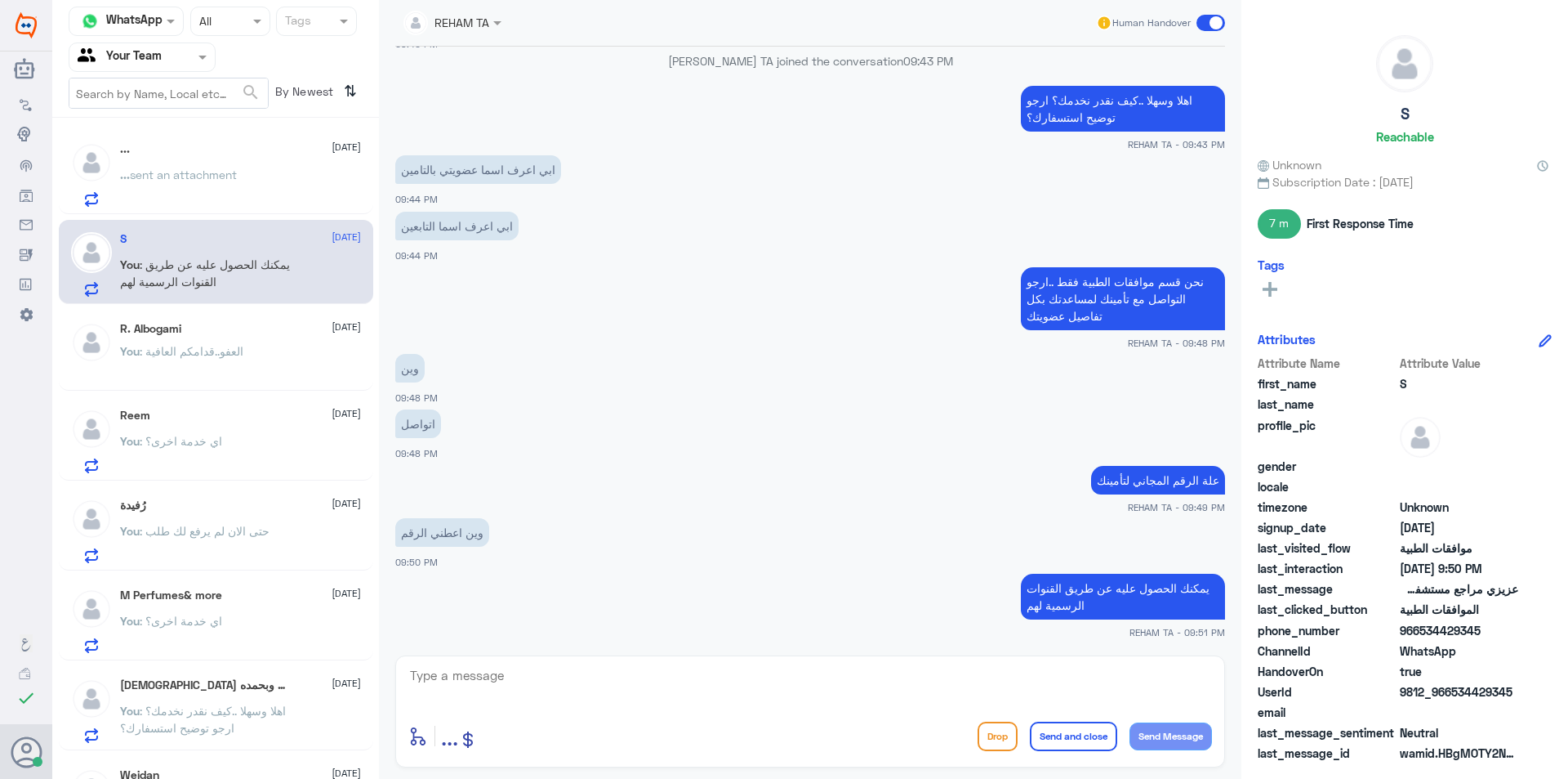
click at [262, 172] on div "... sent an attachment" at bounding box center [241, 188] width 241 height 37
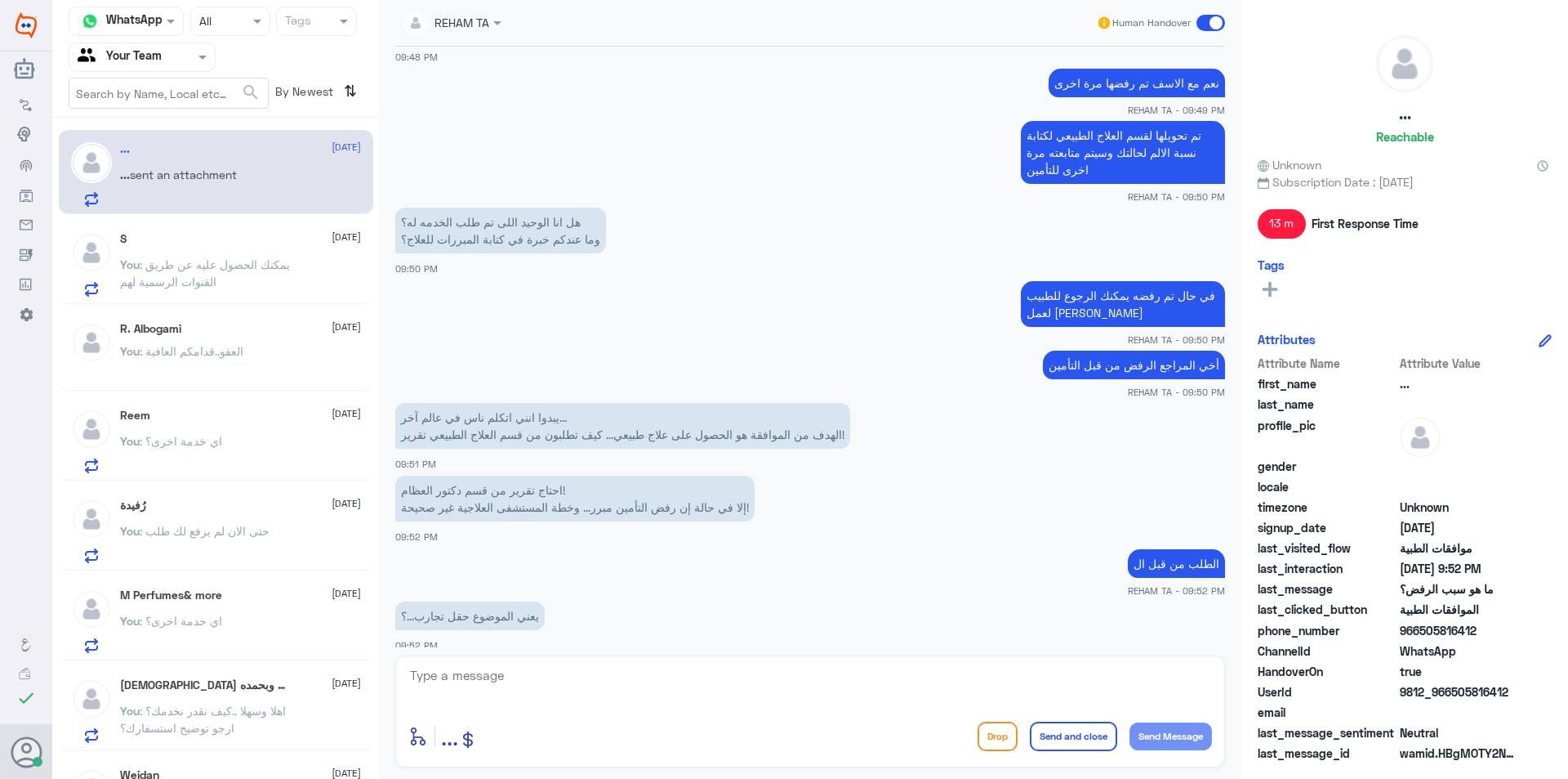
scroll to position [996, 0]
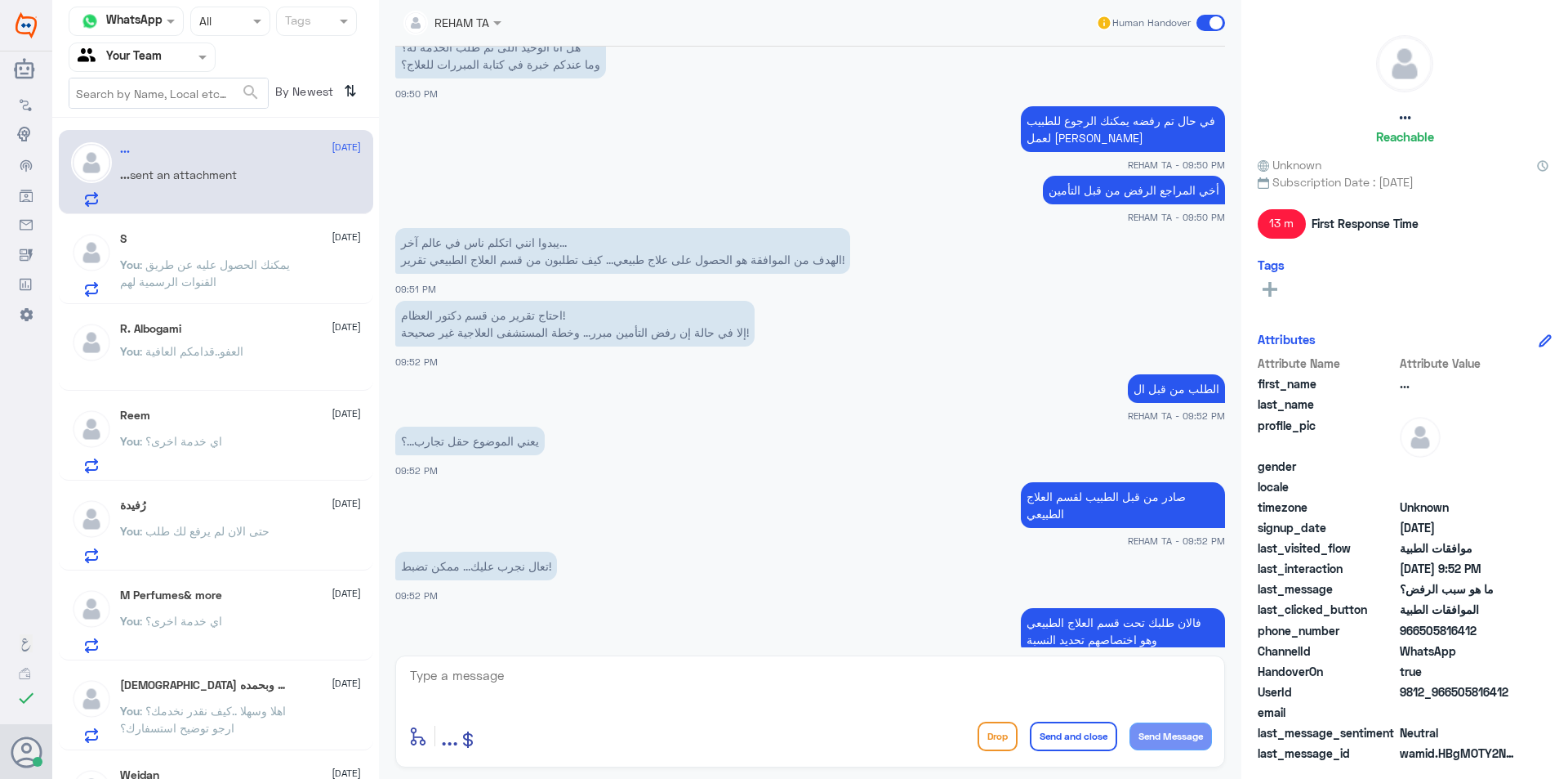
click at [162, 265] on span ": يمكنك الحصول عليه عن طريق القنوات الرسمية لهم" at bounding box center [205, 273] width 170 height 31
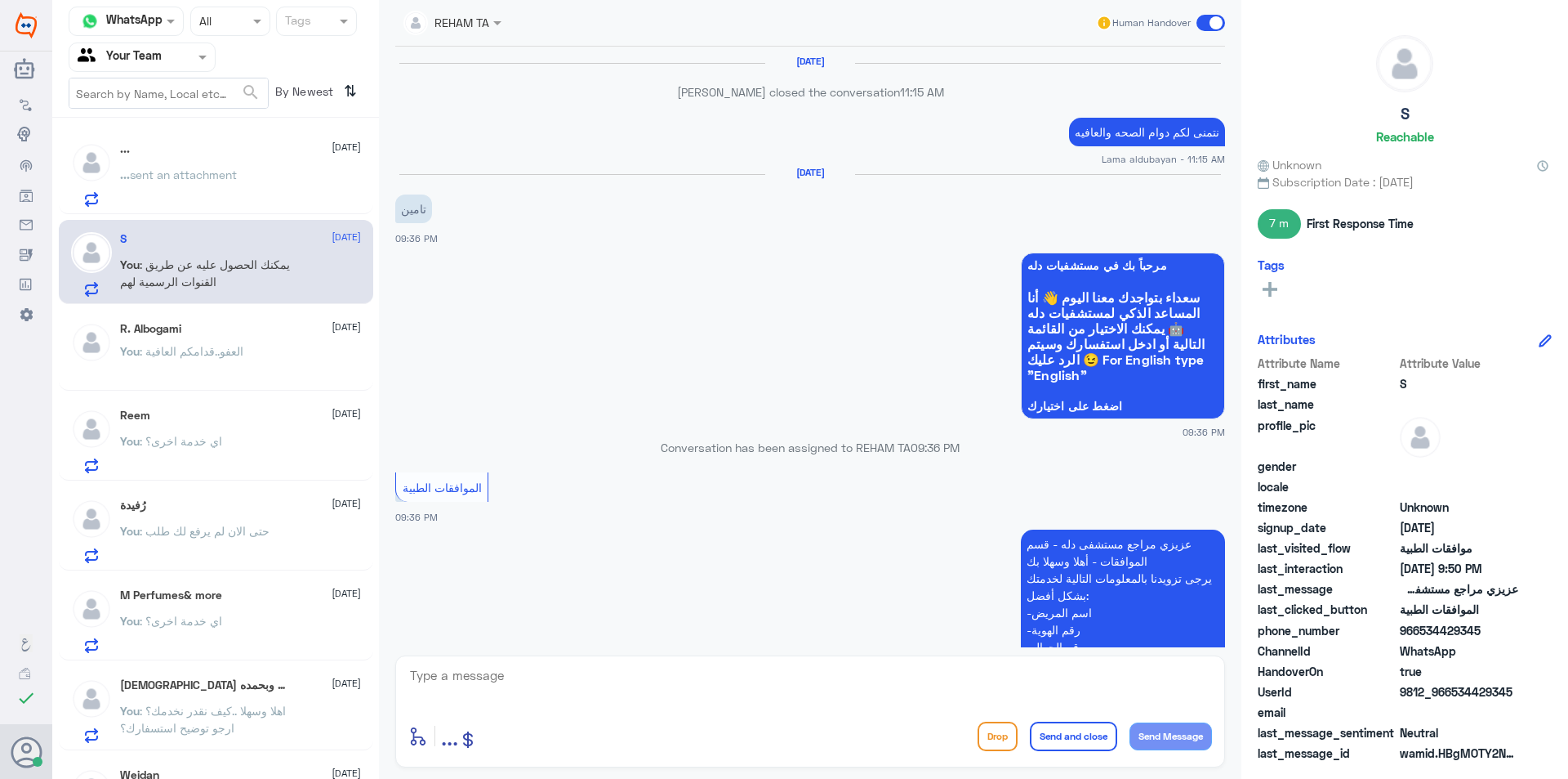
scroll to position [1234, 0]
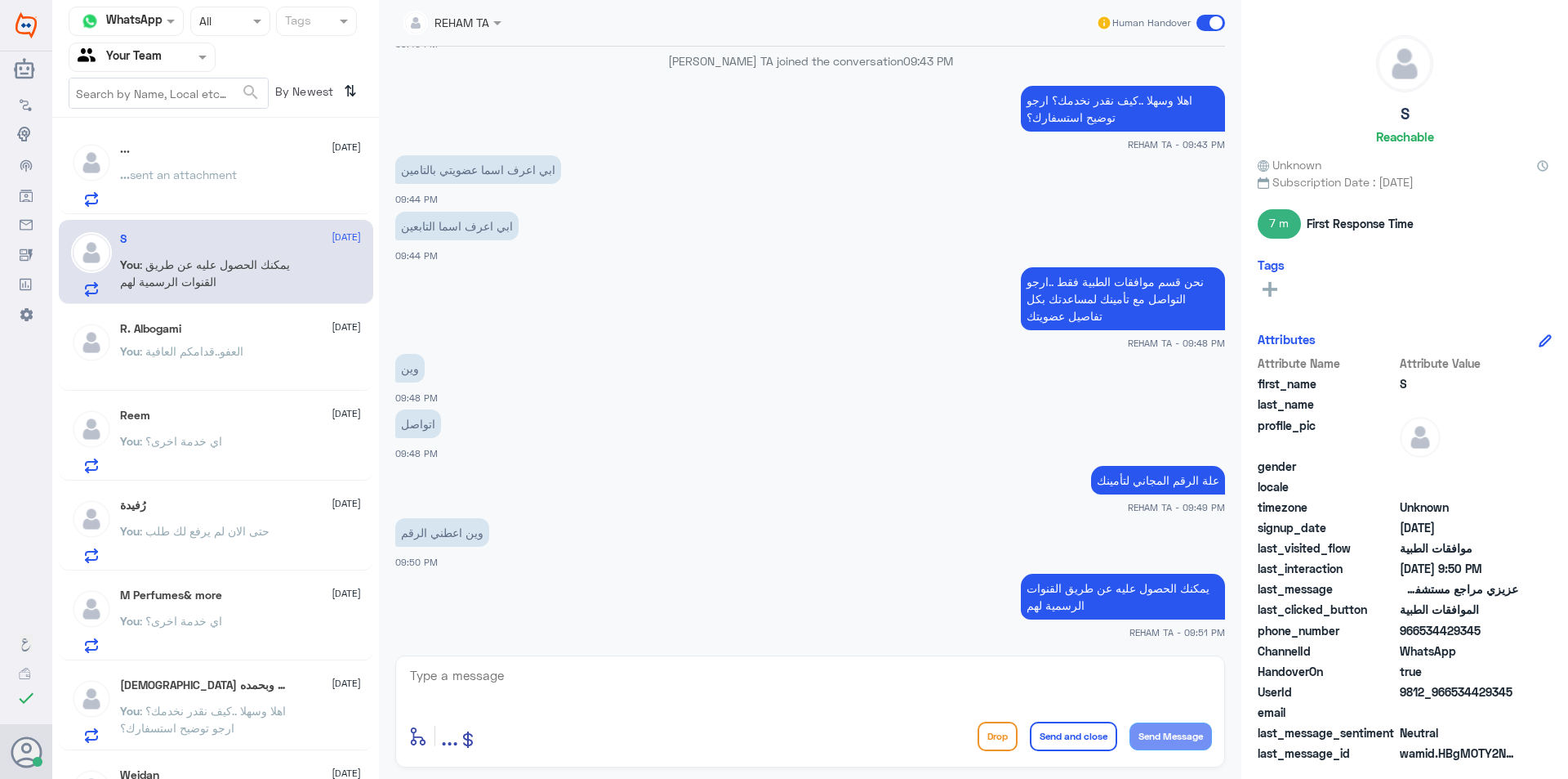
click at [189, 181] on span "sent an attachment" at bounding box center [184, 175] width 107 height 14
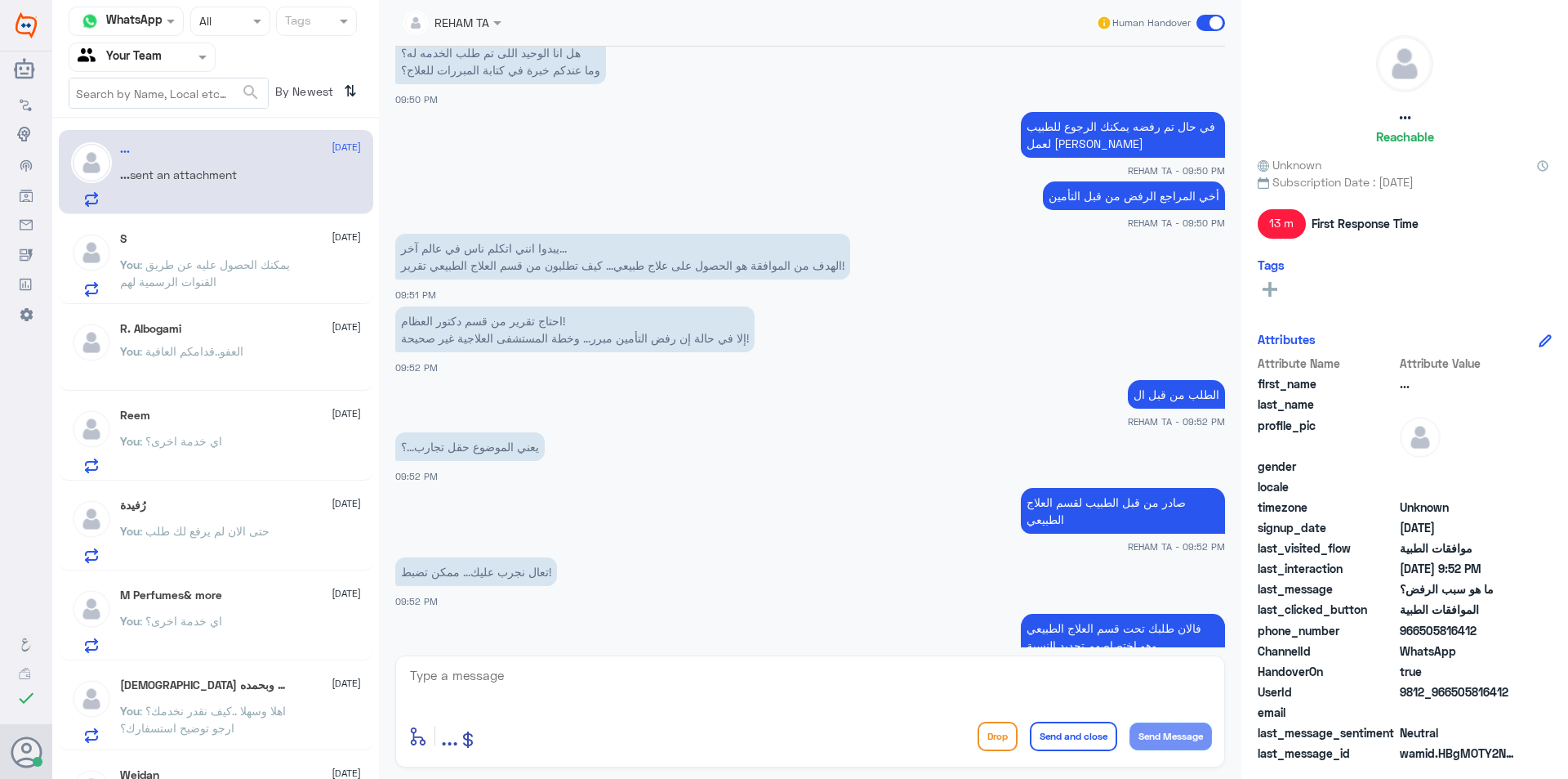
scroll to position [996, 0]
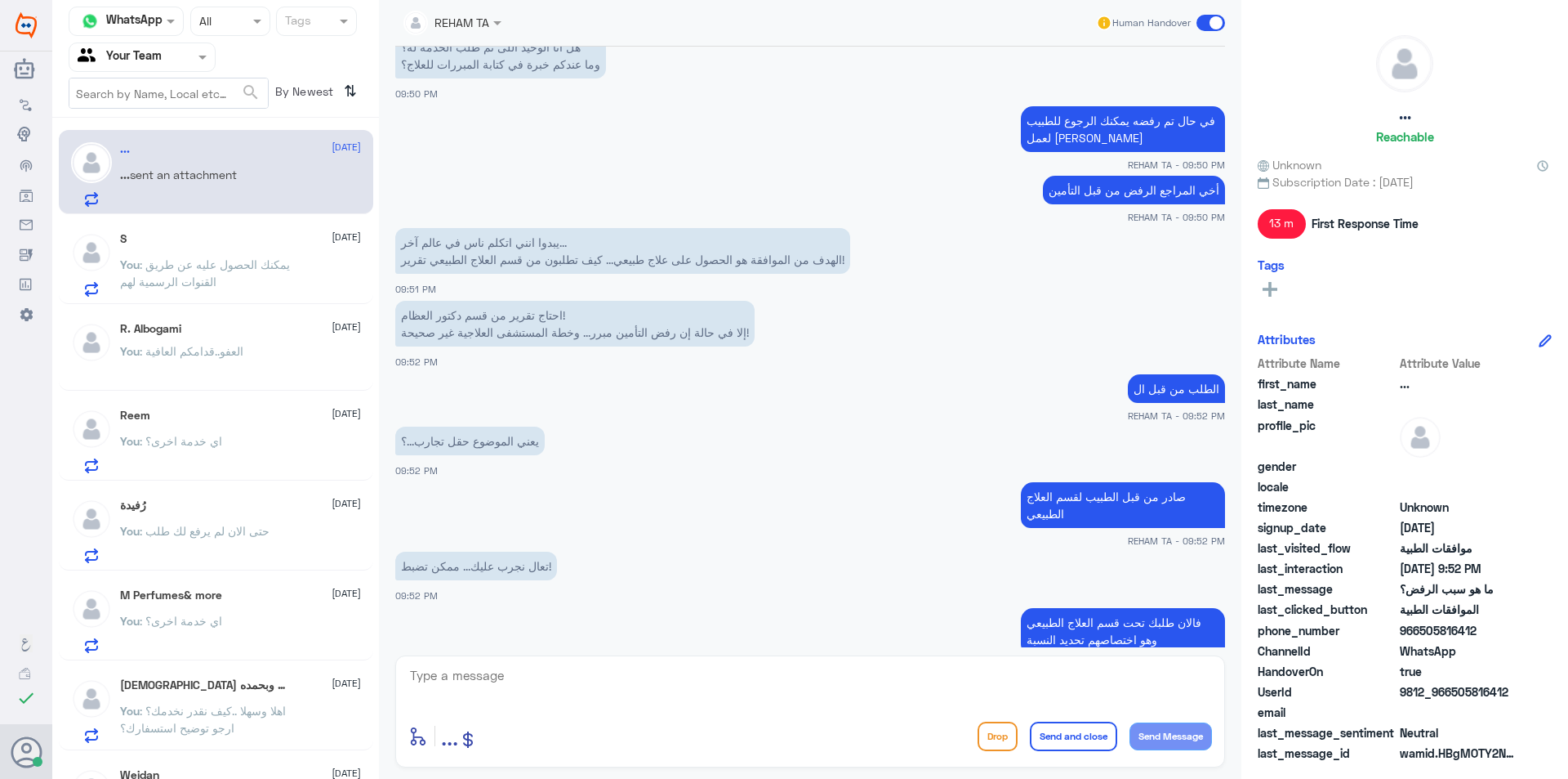
click at [579, 685] on textarea at bounding box center [810, 684] width 804 height 40
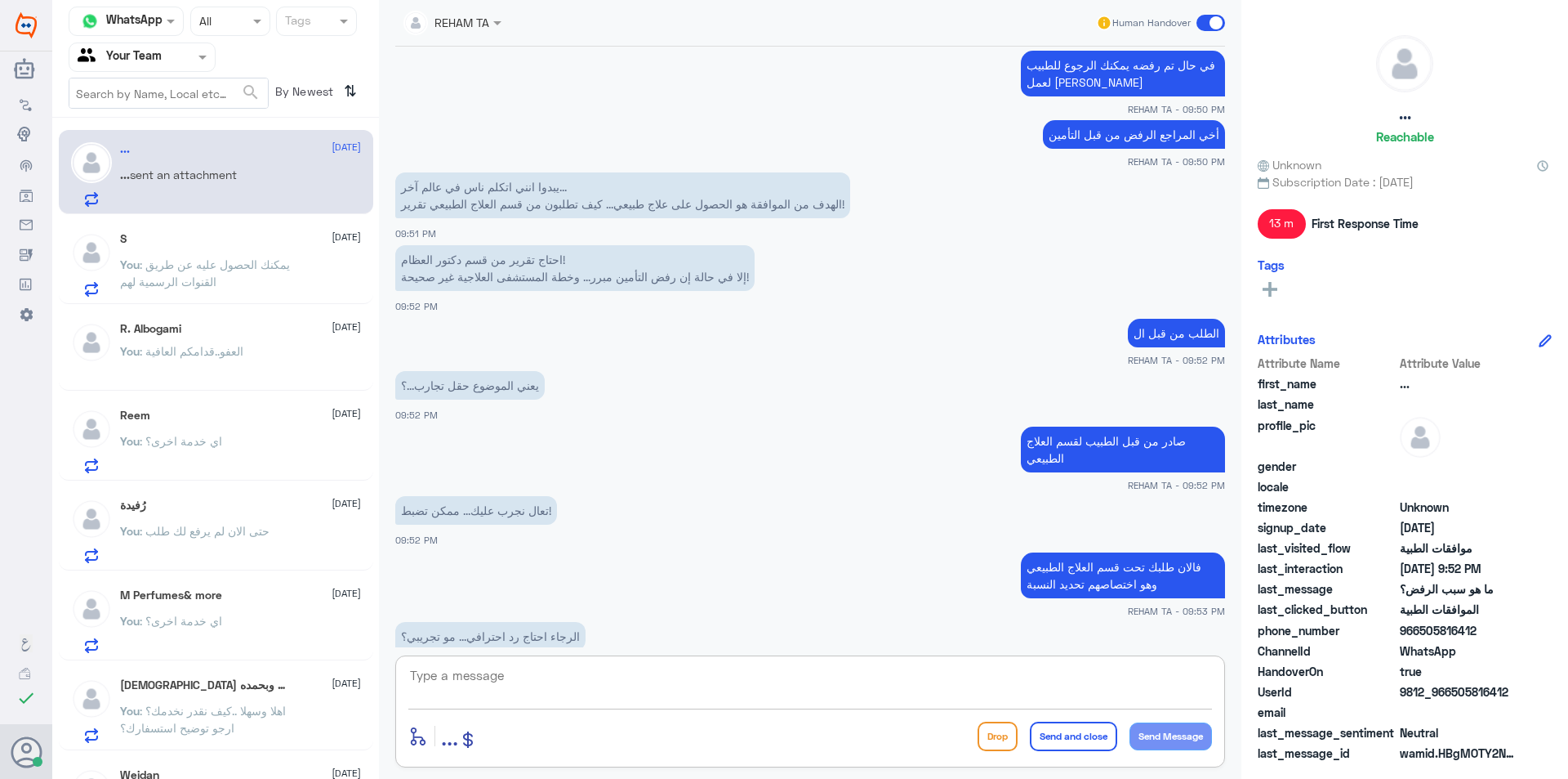
click at [581, 685] on textarea at bounding box center [810, 684] width 804 height 40
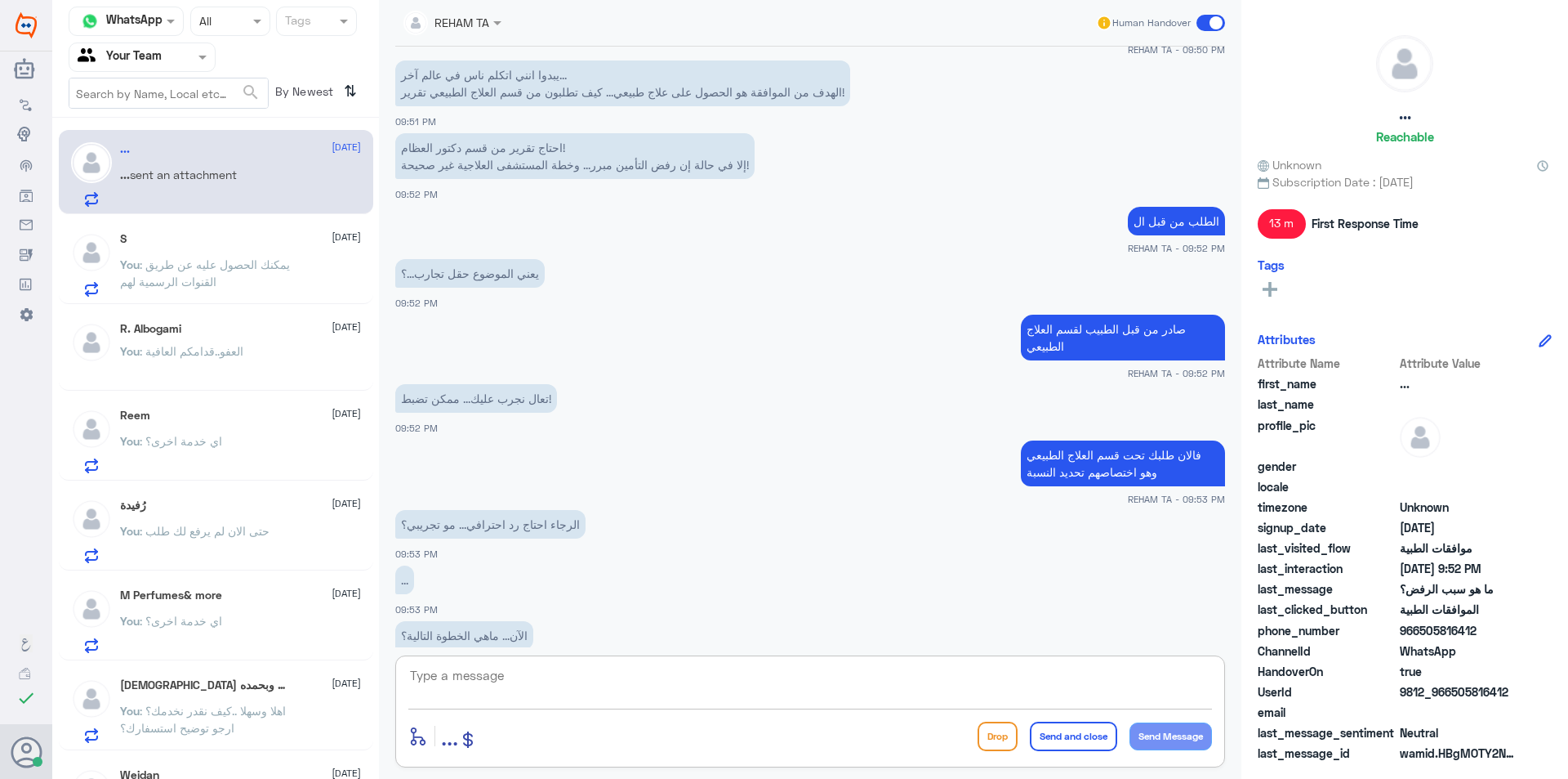
click at [513, 685] on textarea at bounding box center [810, 684] width 804 height 40
type textarea "س"
type textarea "تم تحويل حالتك للطبيب لكتابة المزيد من التقارير"
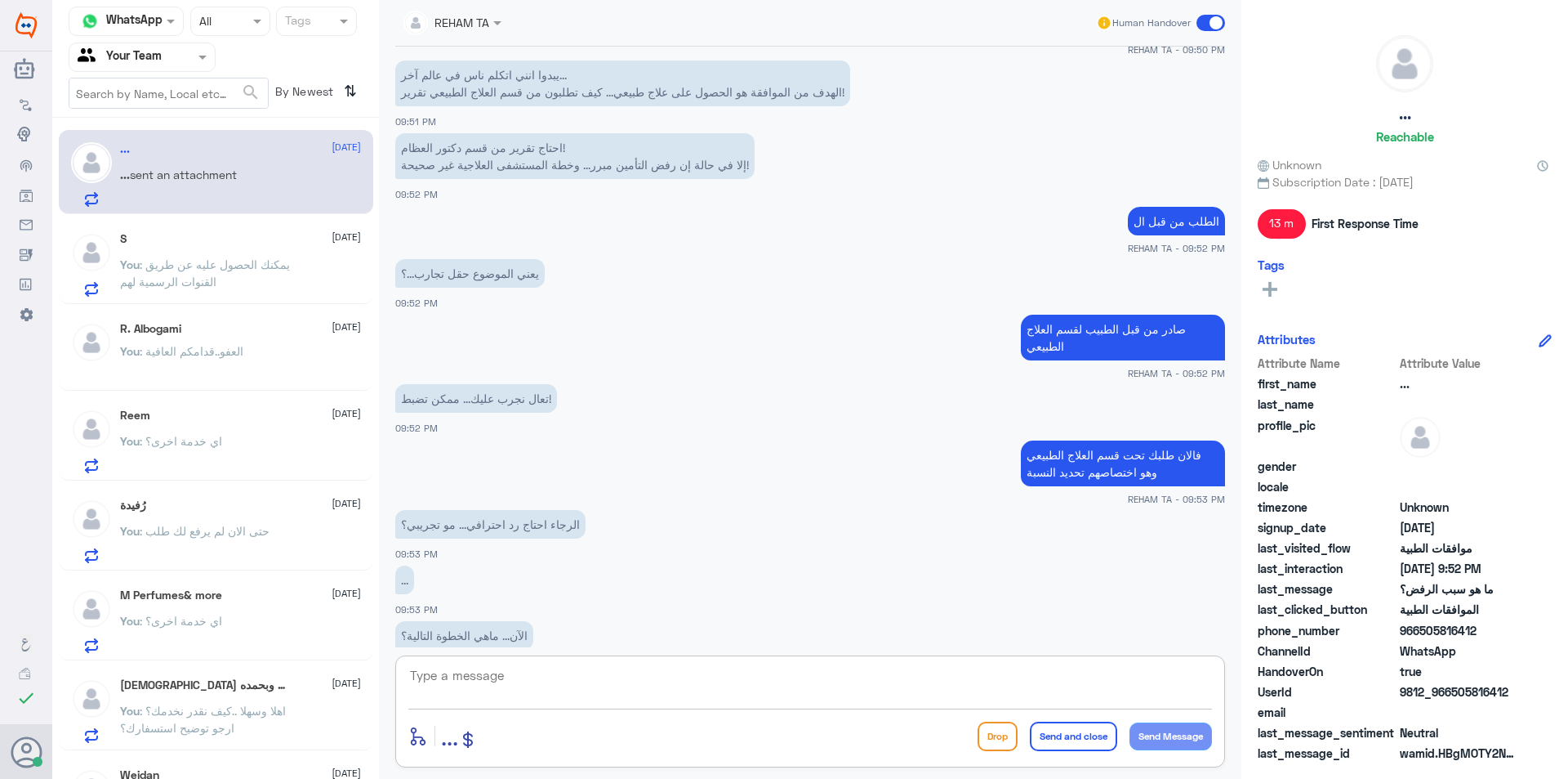
scroll to position [1233, 0]
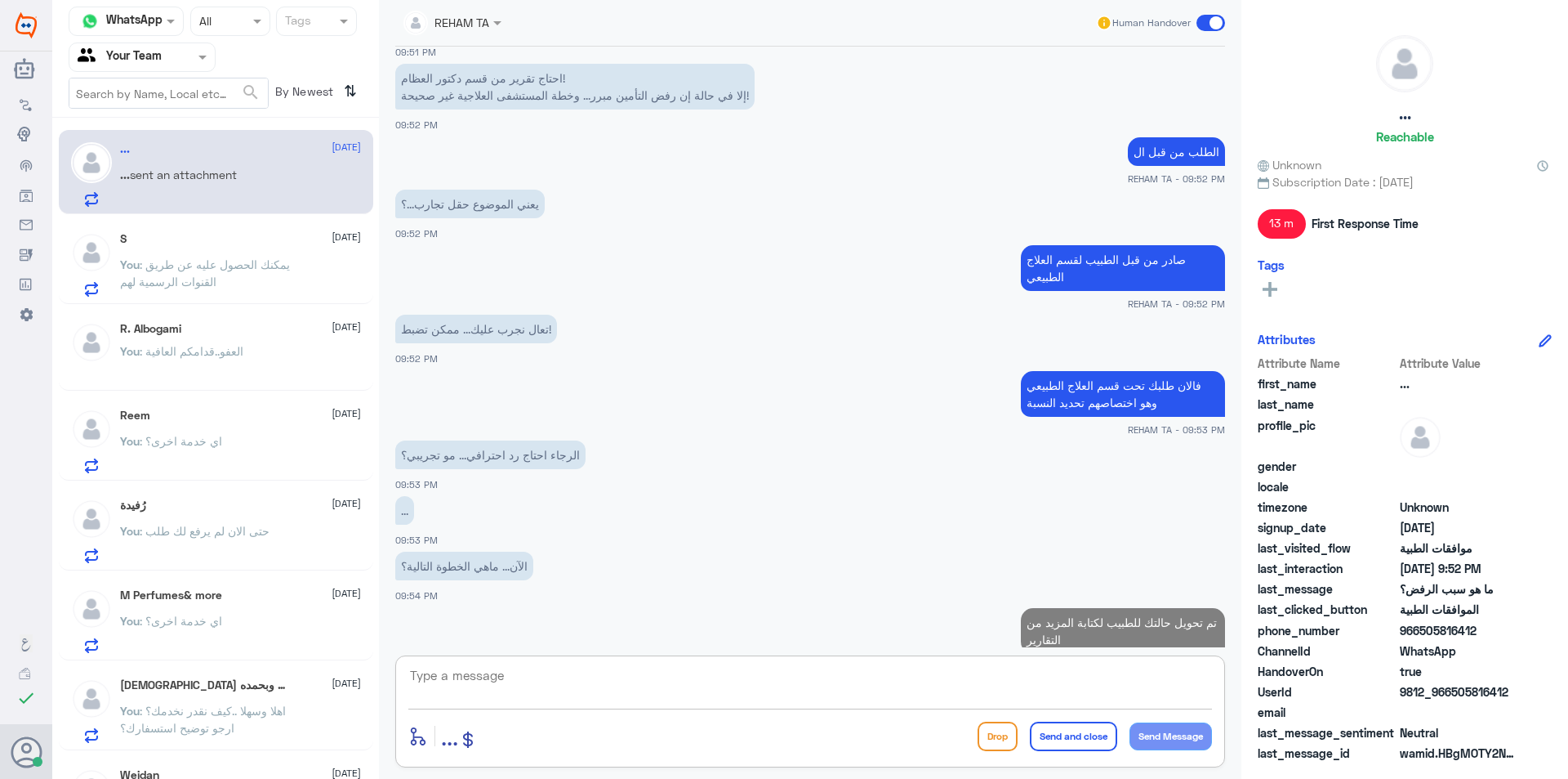
click at [176, 267] on span ": يمكنك الحصول عليه عن طريق القنوات الرسمية لهم" at bounding box center [205, 273] width 170 height 31
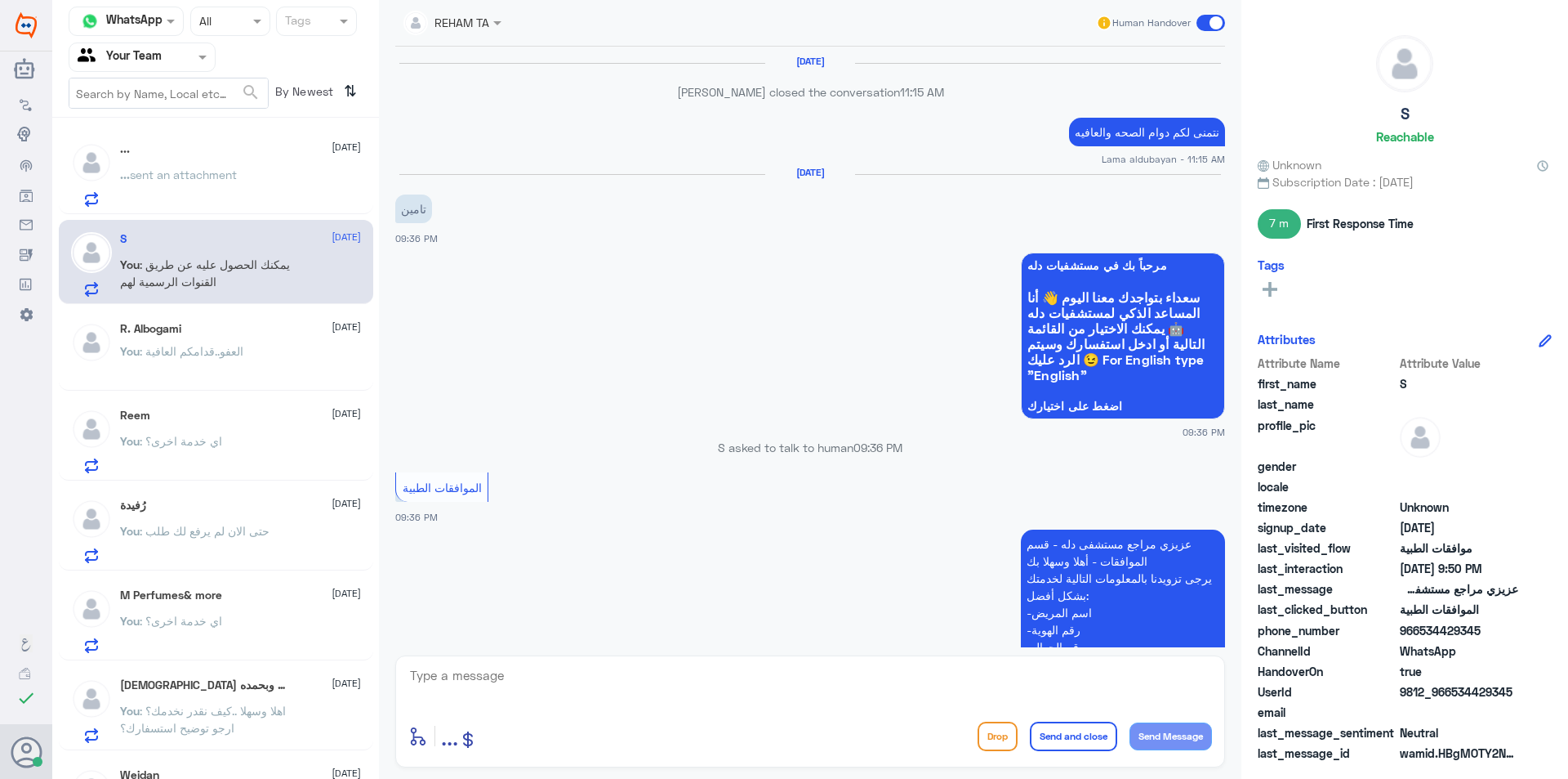
scroll to position [1234, 0]
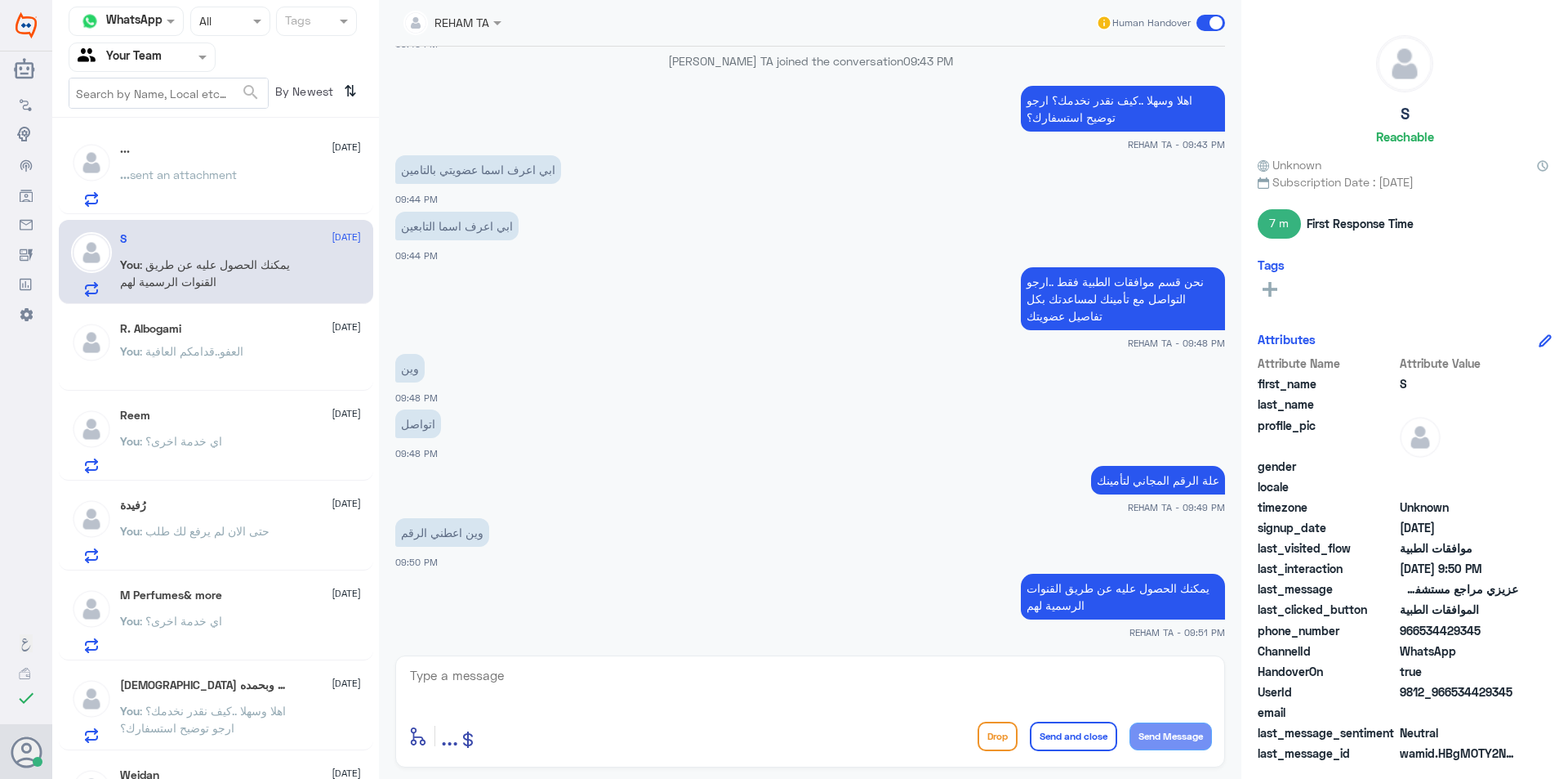
click at [179, 158] on div "... 11 September ... sent an attachment" at bounding box center [241, 175] width 241 height 64
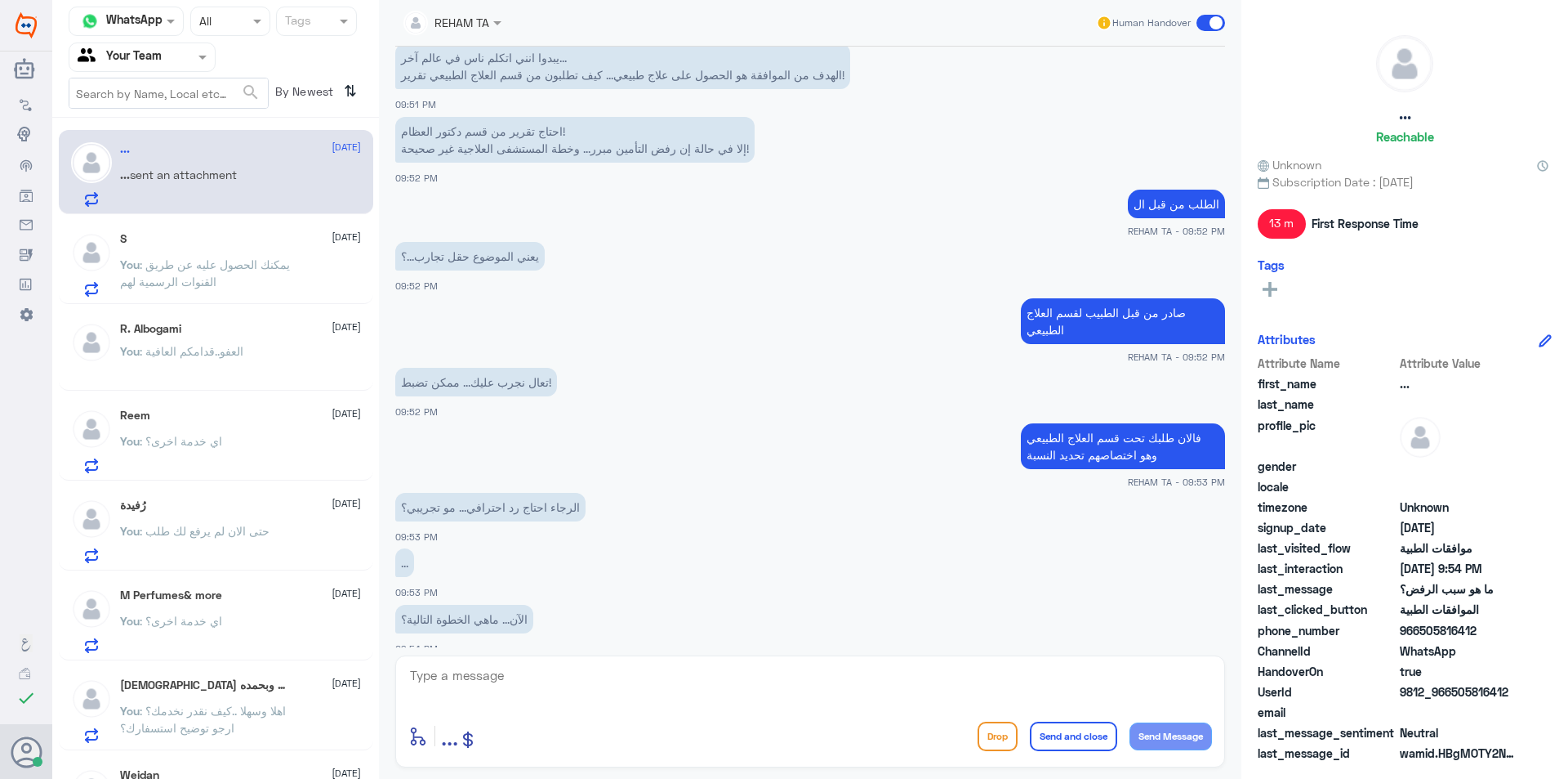
scroll to position [986, 0]
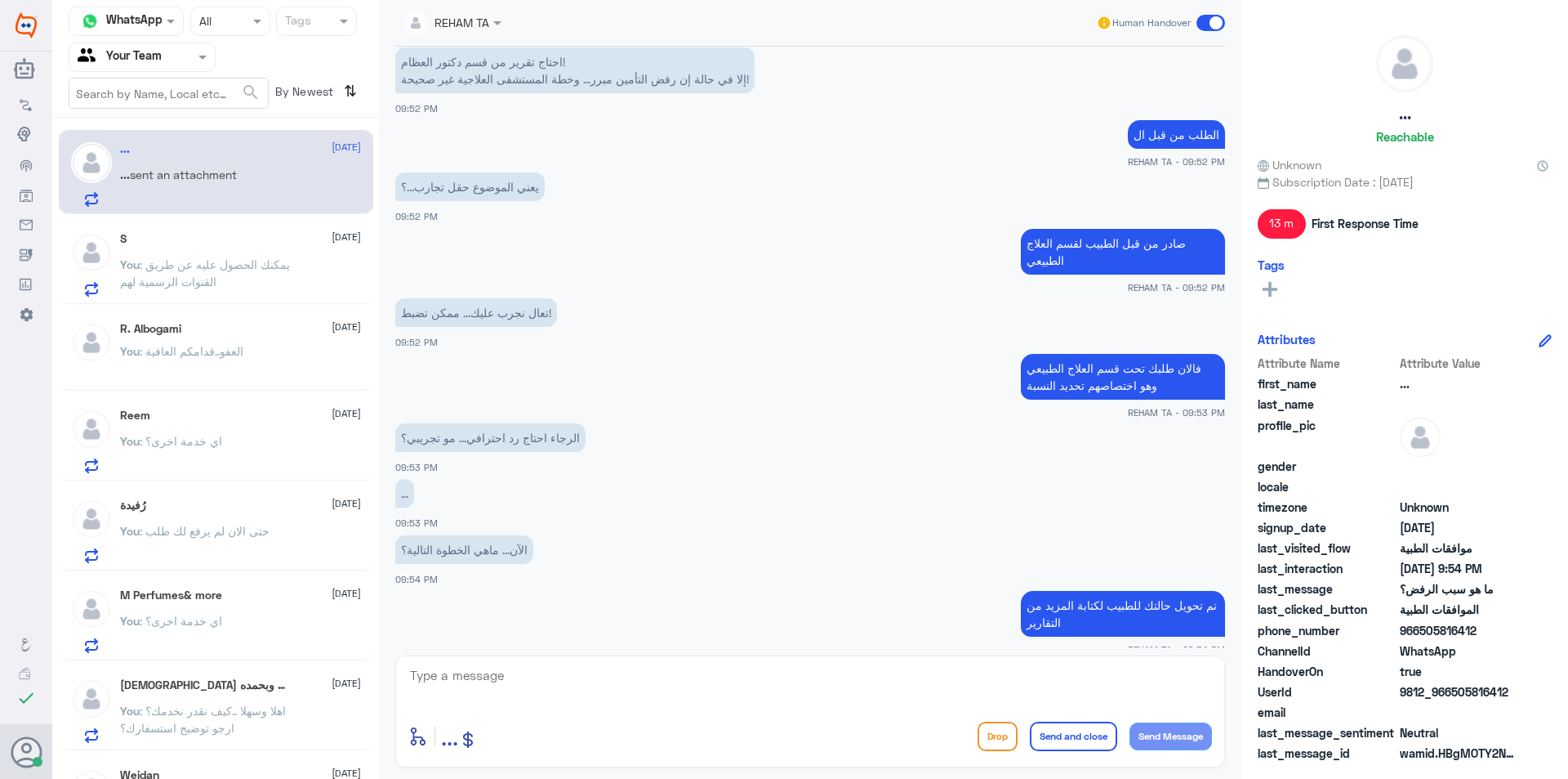
click at [551, 698] on textarea at bounding box center [810, 684] width 804 height 40
click at [216, 251] on div "S 11 September You : يمكنك الحصول عليه عن طريق القنوات الرسمية لهم" at bounding box center [241, 264] width 241 height 64
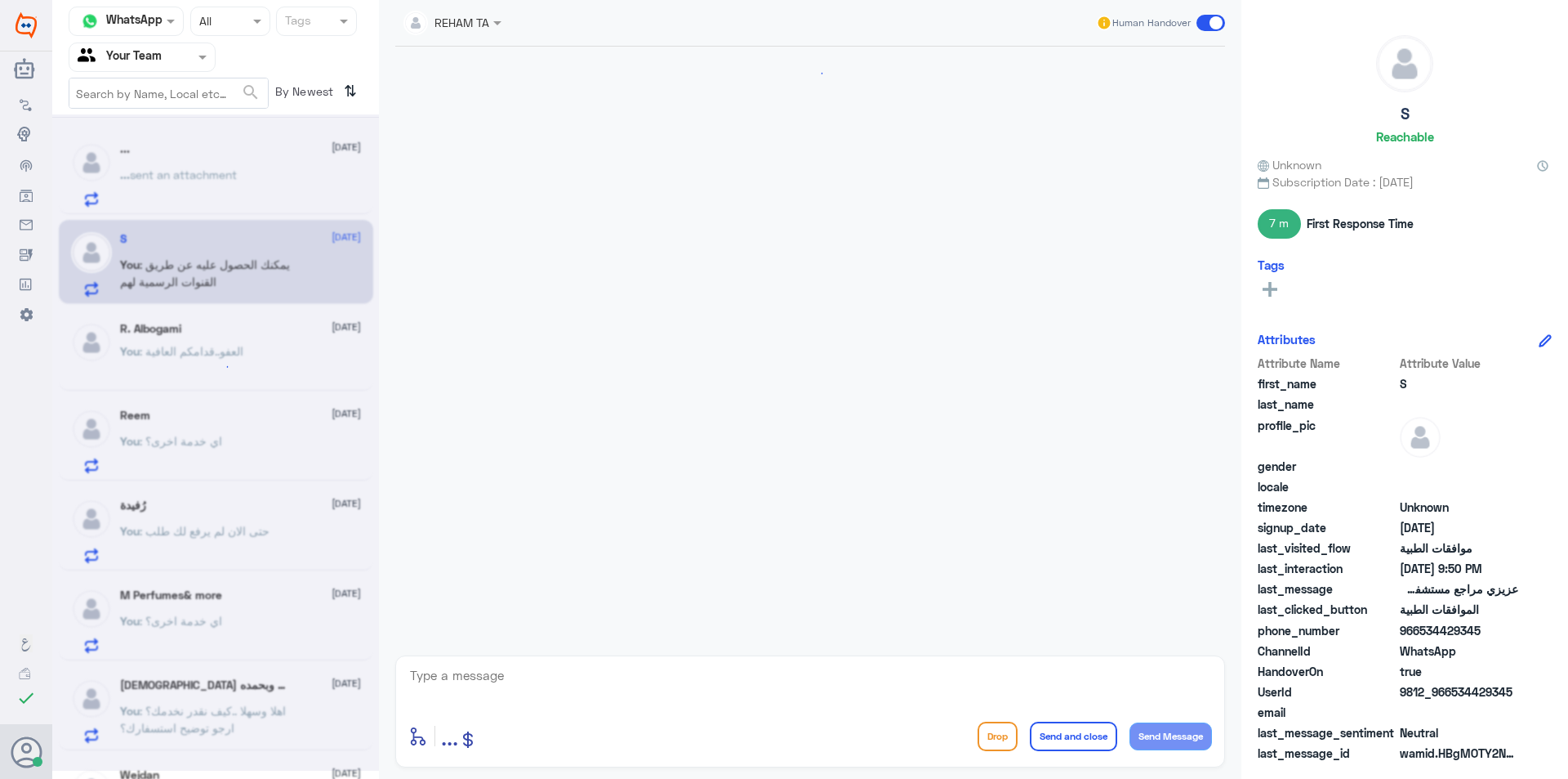
scroll to position [1234, 0]
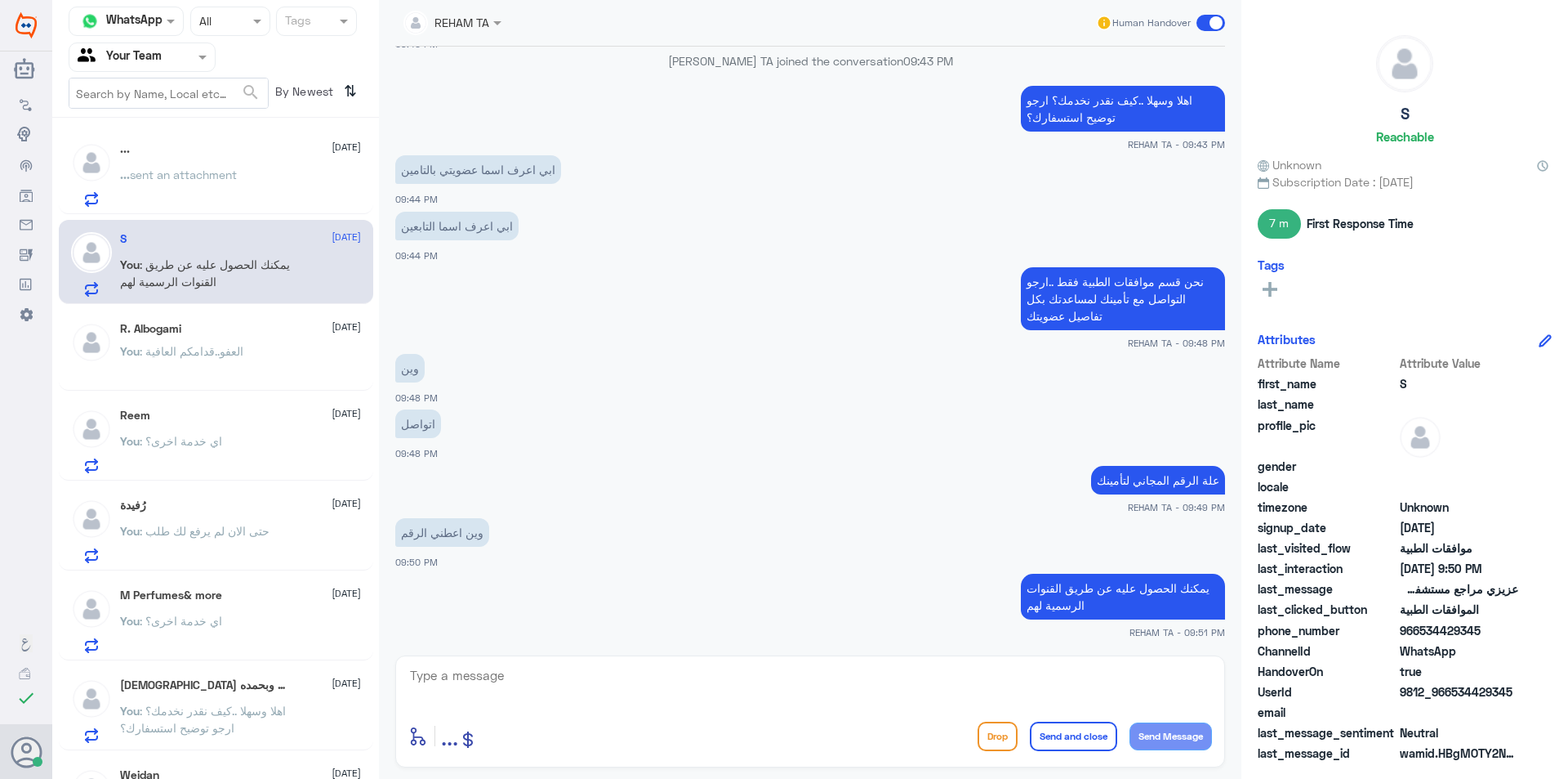
click at [593, 685] on textarea at bounding box center [810, 684] width 804 height 40
type textarea "قدامك العافية"
click at [1059, 751] on div "enter flow name ... Drop Send and close Send Message" at bounding box center [810, 735] width 804 height 37
click at [1058, 745] on button "Send and close" at bounding box center [1074, 736] width 87 height 29
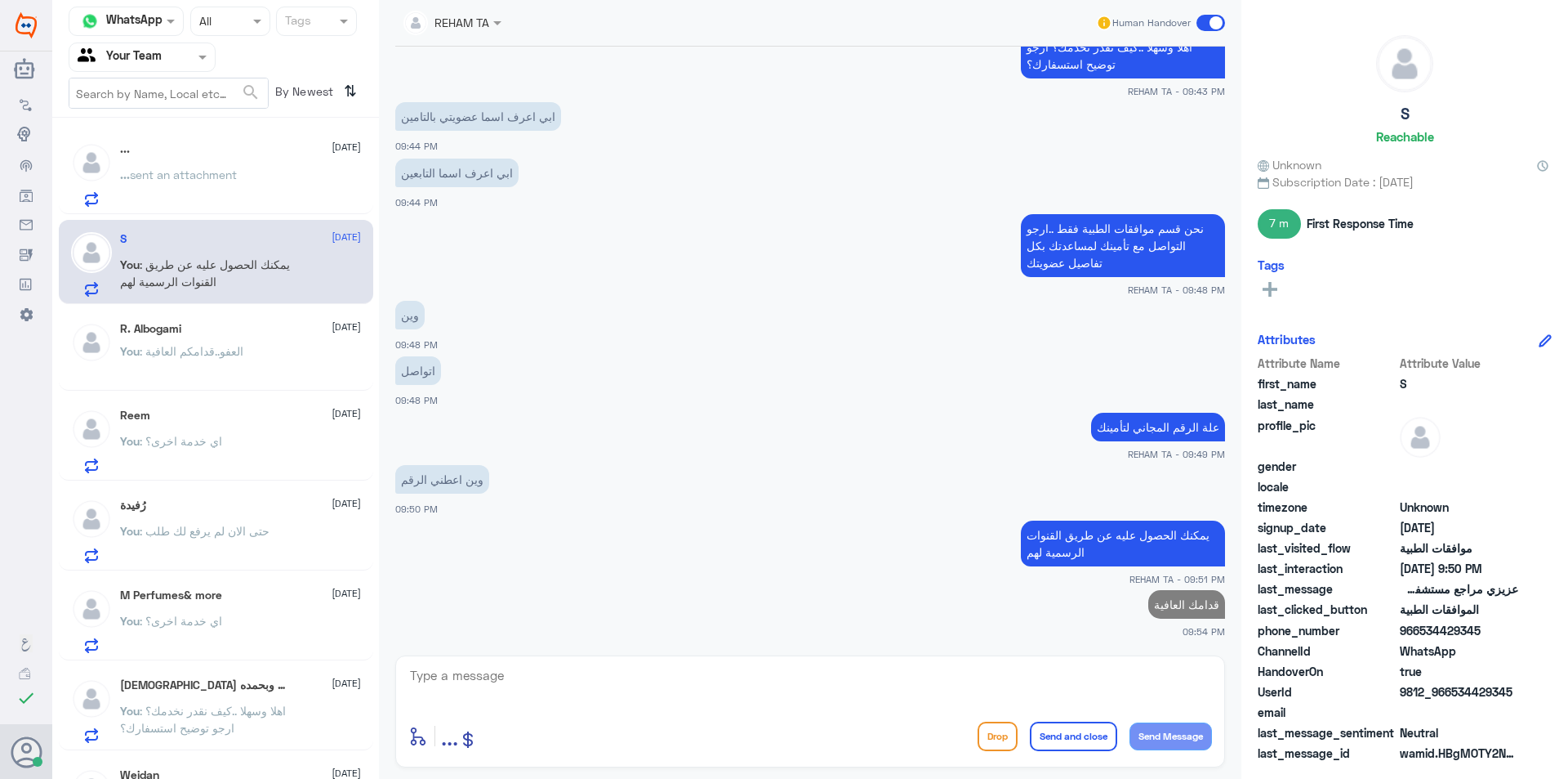
scroll to position [1283, 0]
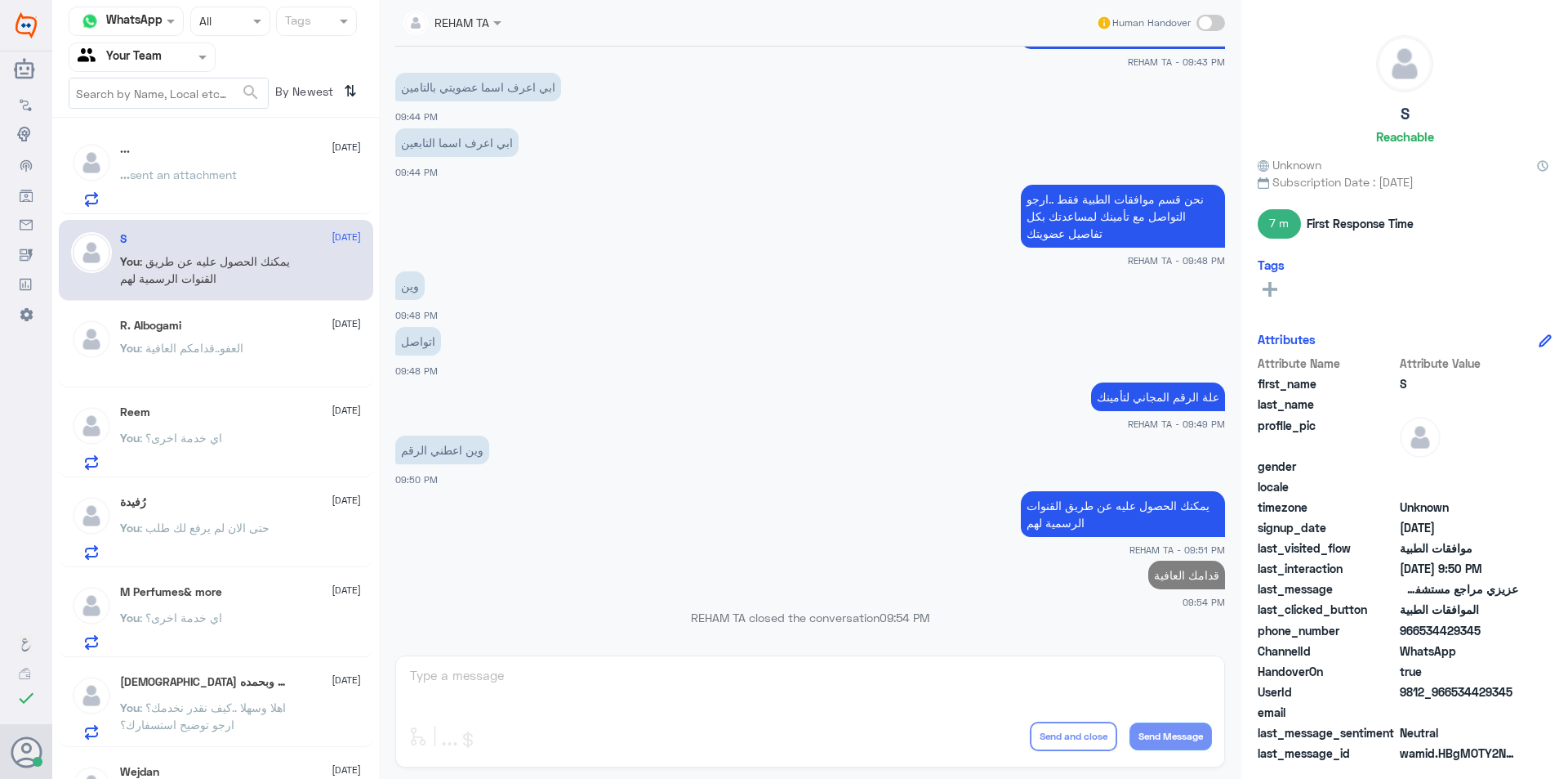
click at [231, 347] on span ": العفو..قدامكم العافية" at bounding box center [192, 348] width 103 height 14
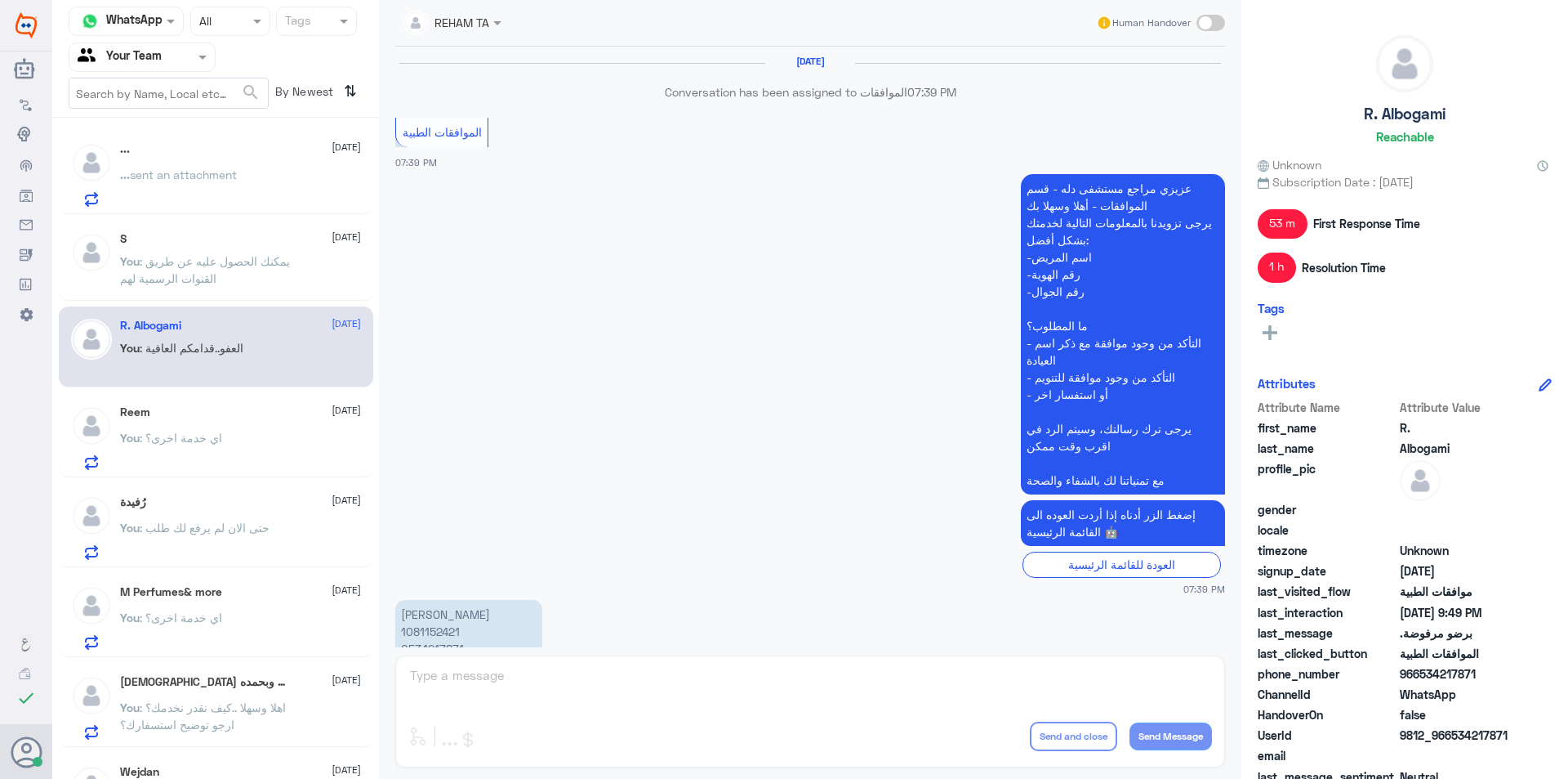
scroll to position [959, 0]
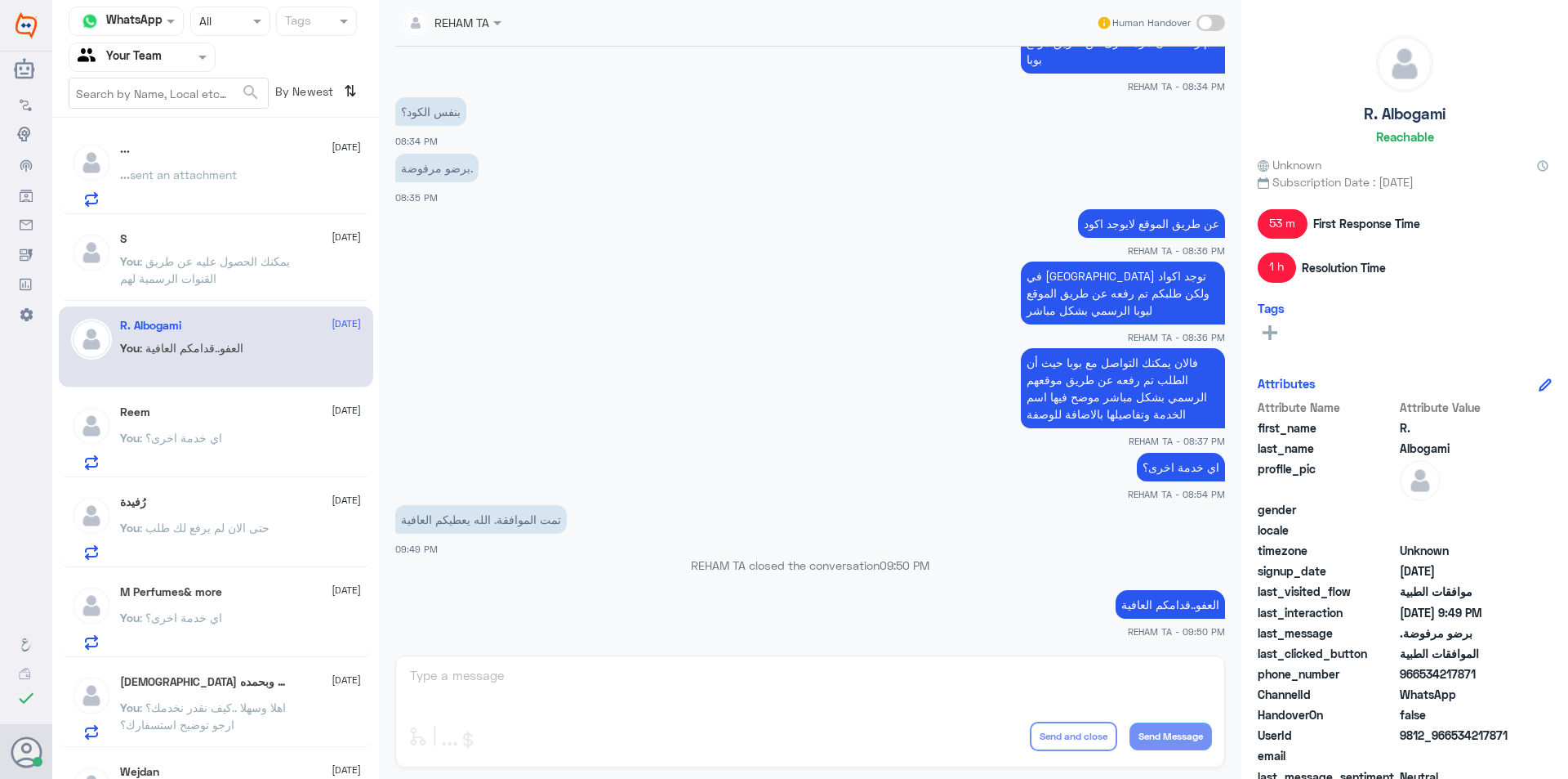
click at [194, 433] on span ": اي خدمة اخرى؟" at bounding box center [181, 438] width 83 height 14
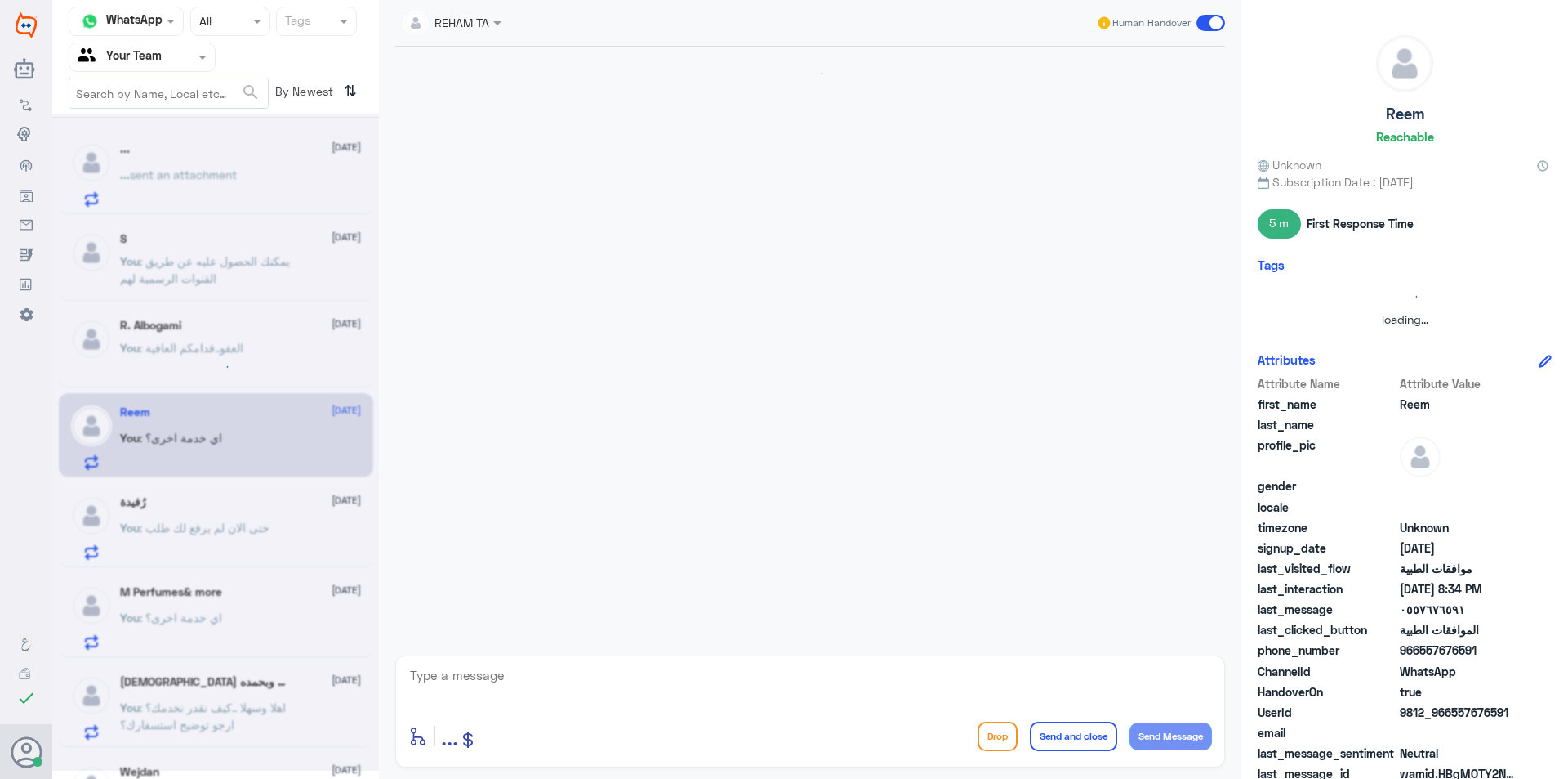
scroll to position [840, 0]
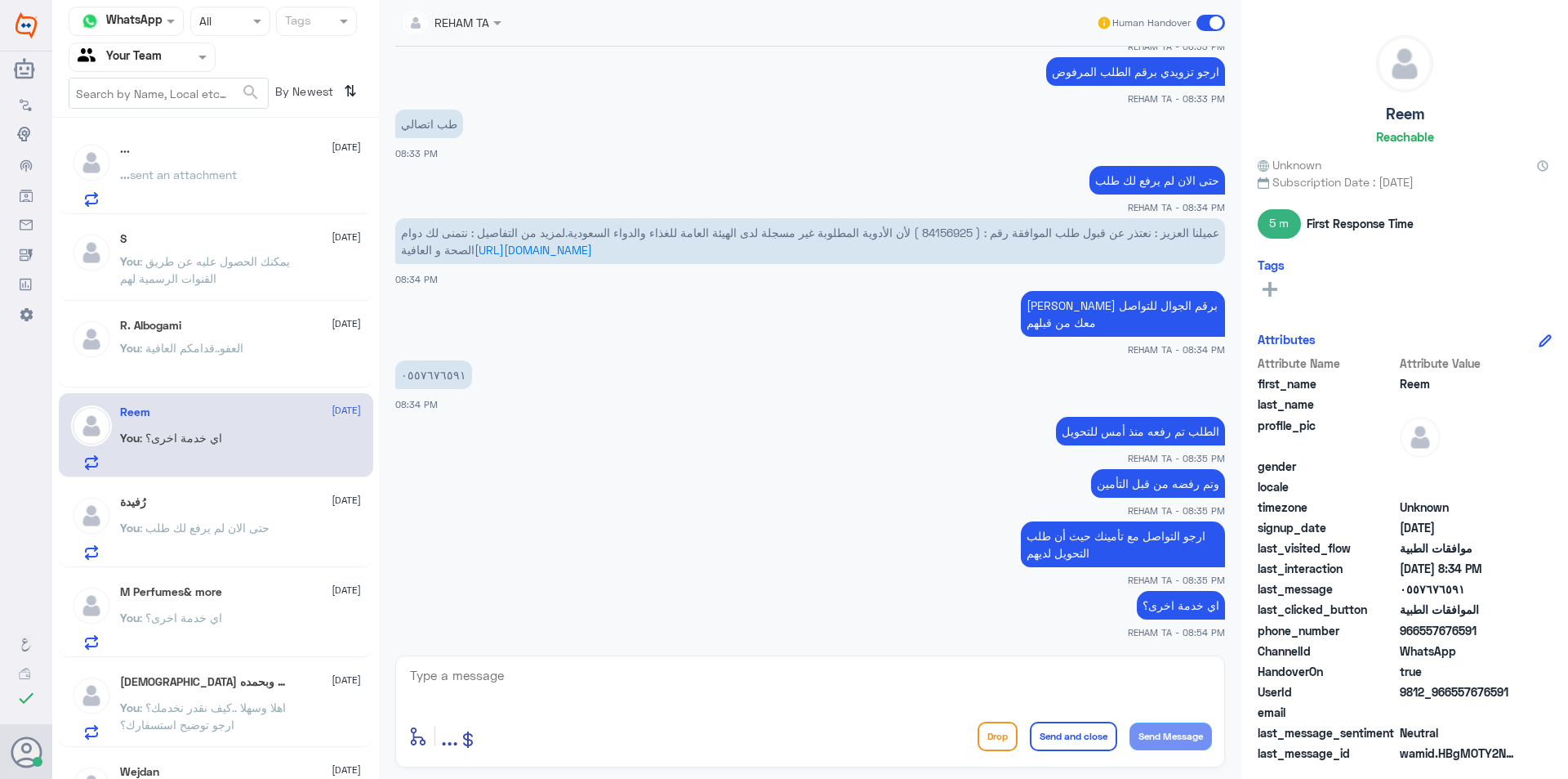
click at [203, 540] on p "You : حتى الان لم يرفع لك طلب" at bounding box center [195, 539] width 150 height 41
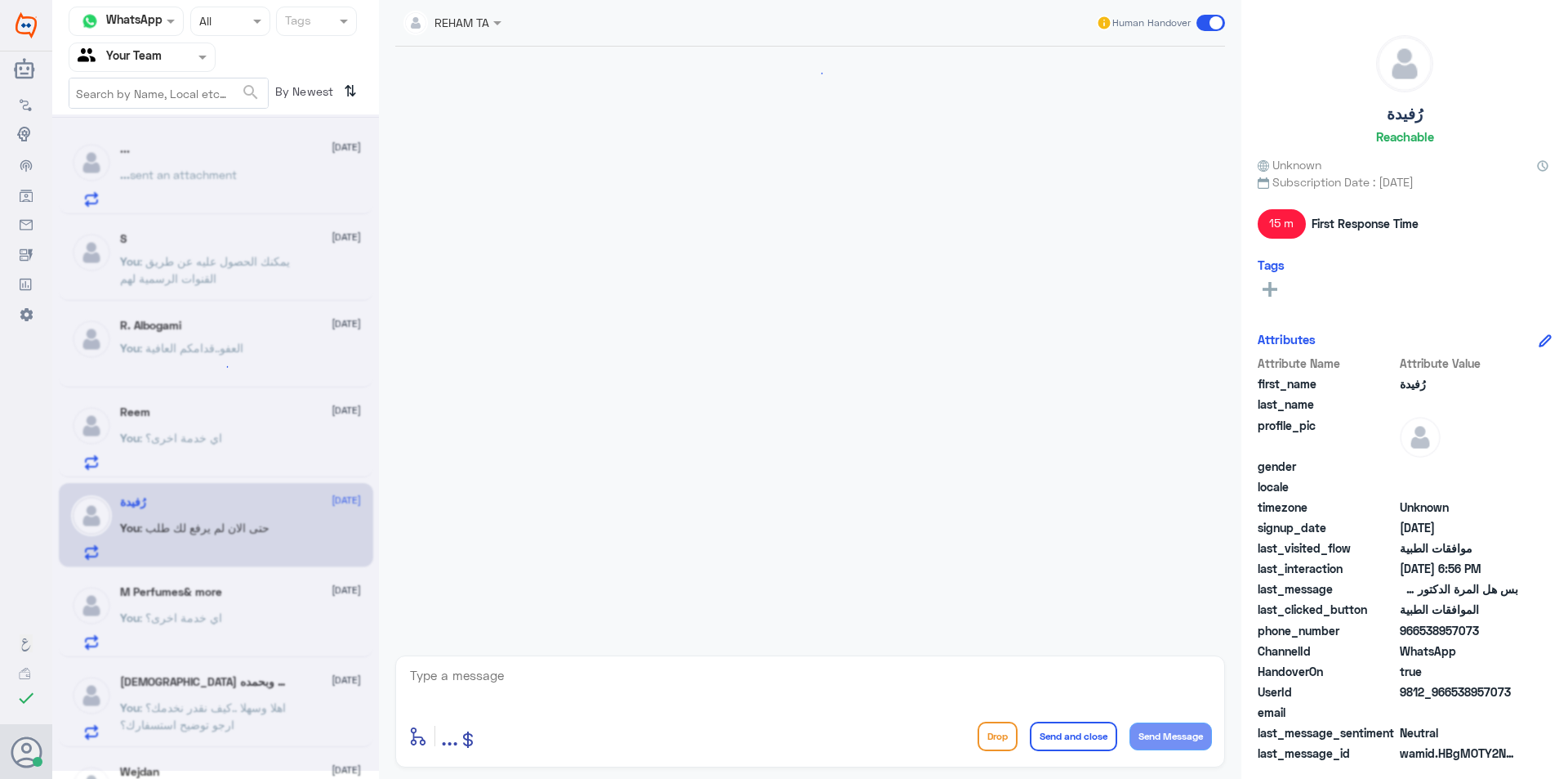
scroll to position [1076, 0]
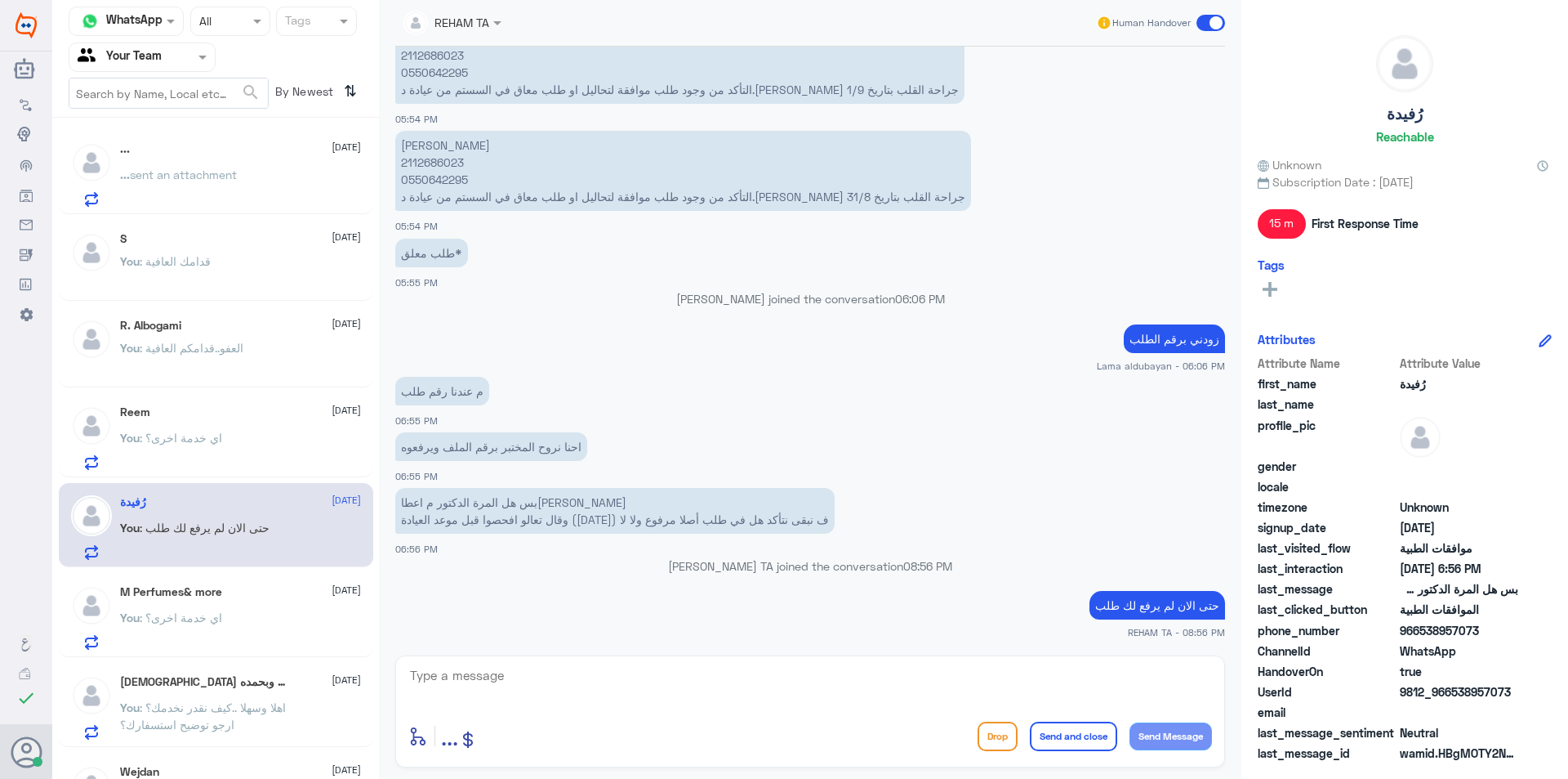
click at [221, 601] on div "M Perfumes& more 11 September You : اي خدمة اخرى؟" at bounding box center [241, 617] width 241 height 64
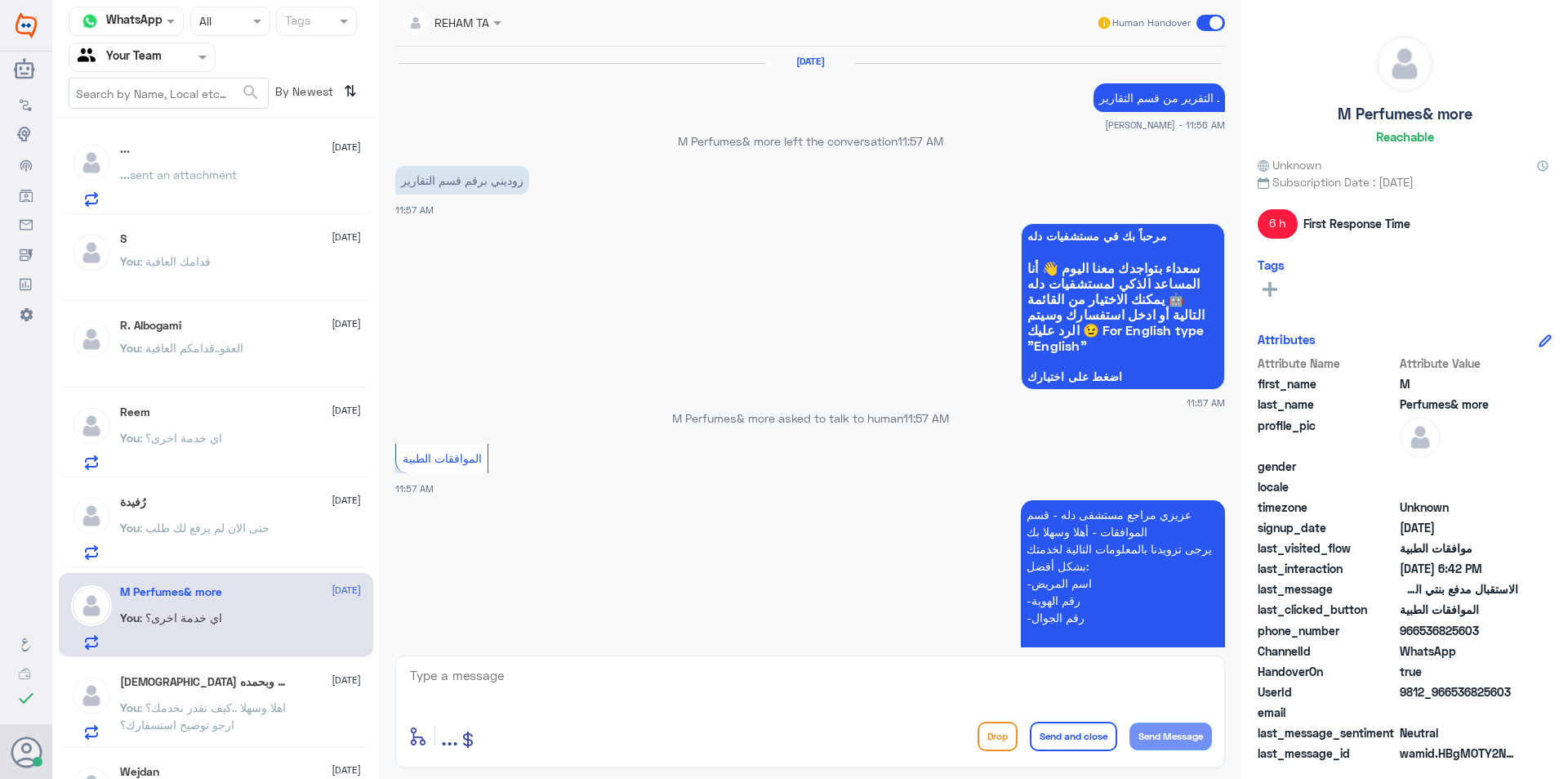
scroll to position [1312, 0]
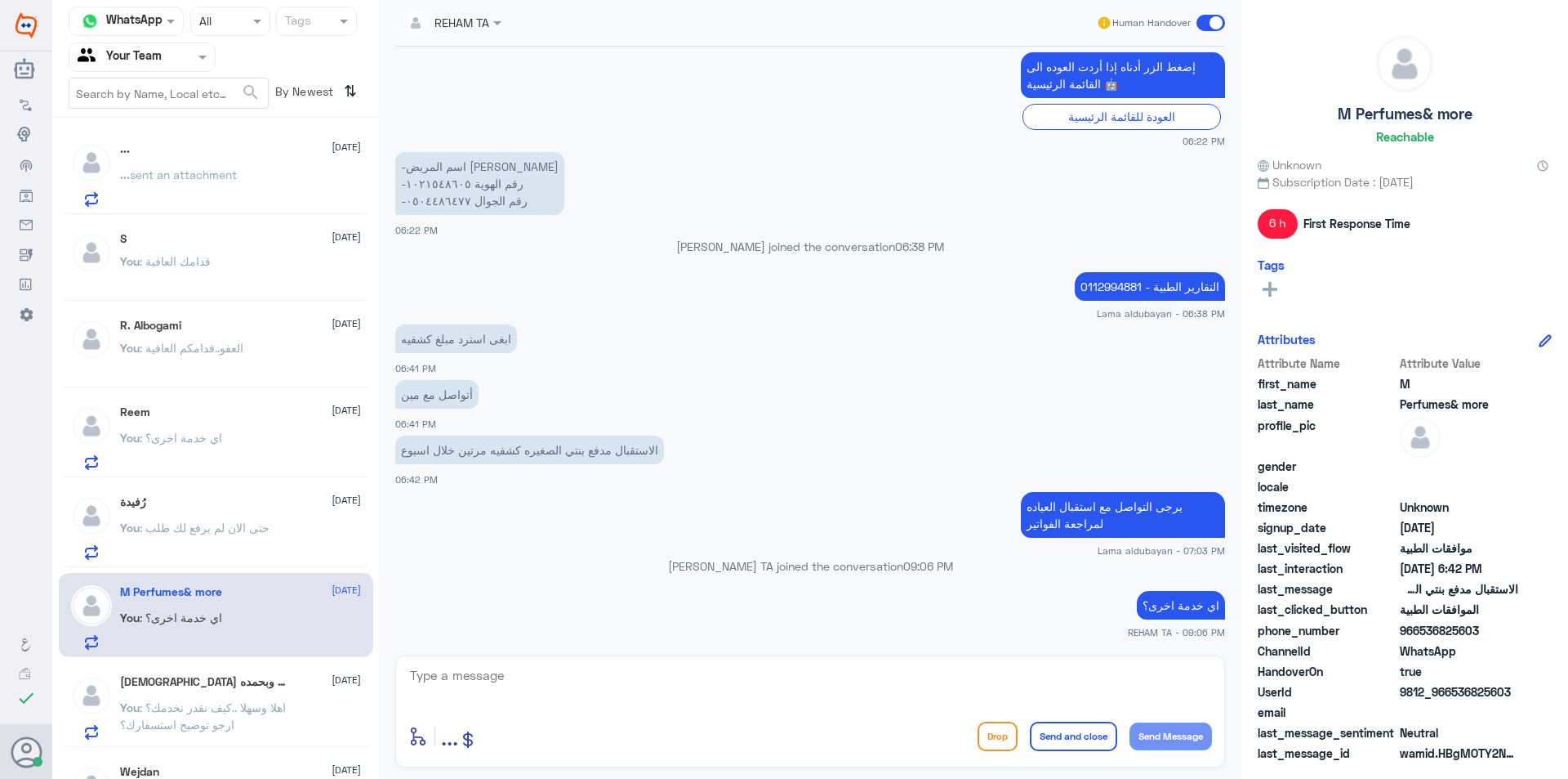
click at [225, 700] on p "You : اهلا وسهلا ..كيف نقدر نخدمك؟ ارجو توضيح استسفارك؟" at bounding box center [212, 719] width 184 height 41
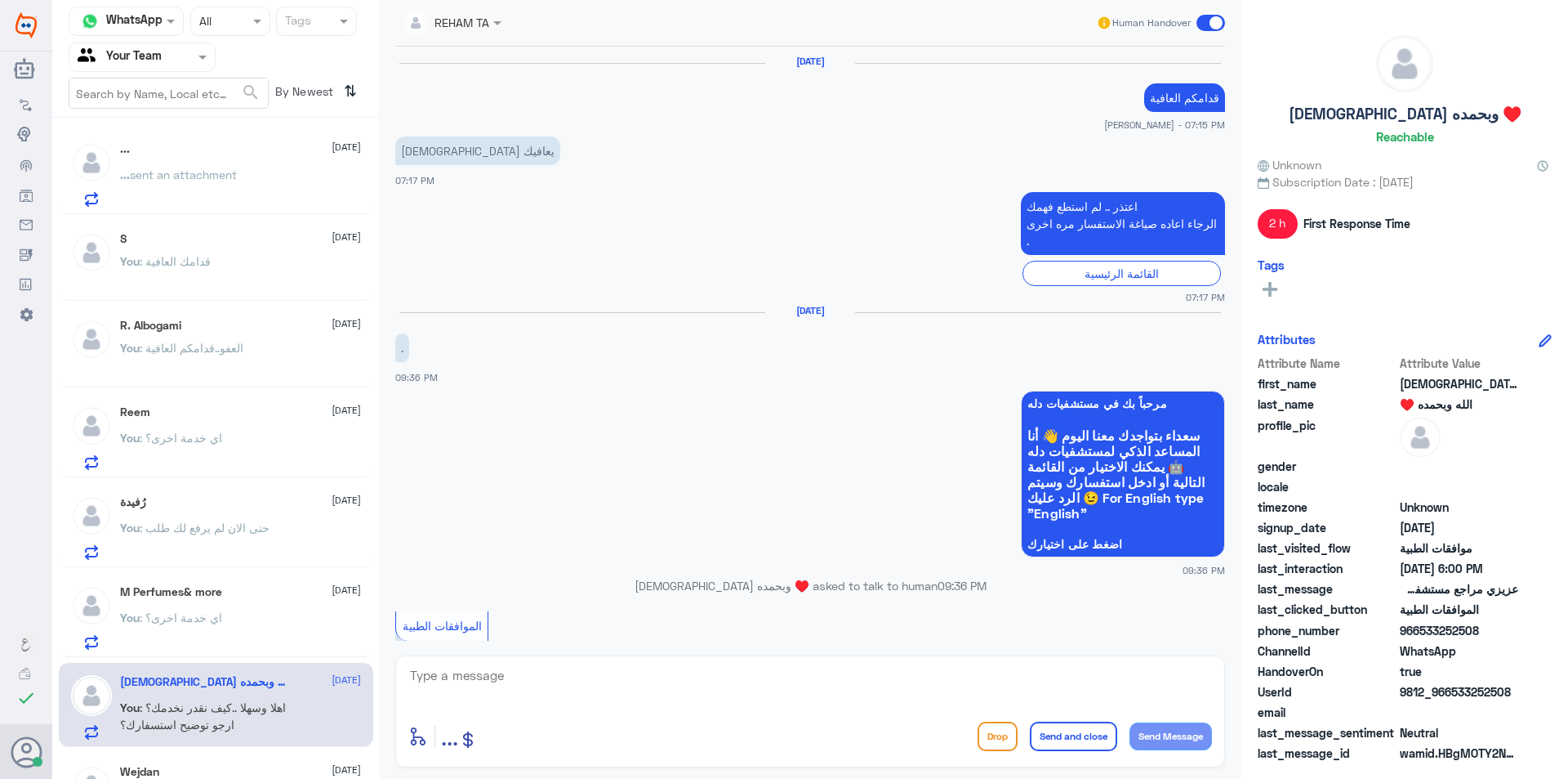
scroll to position [1565, 0]
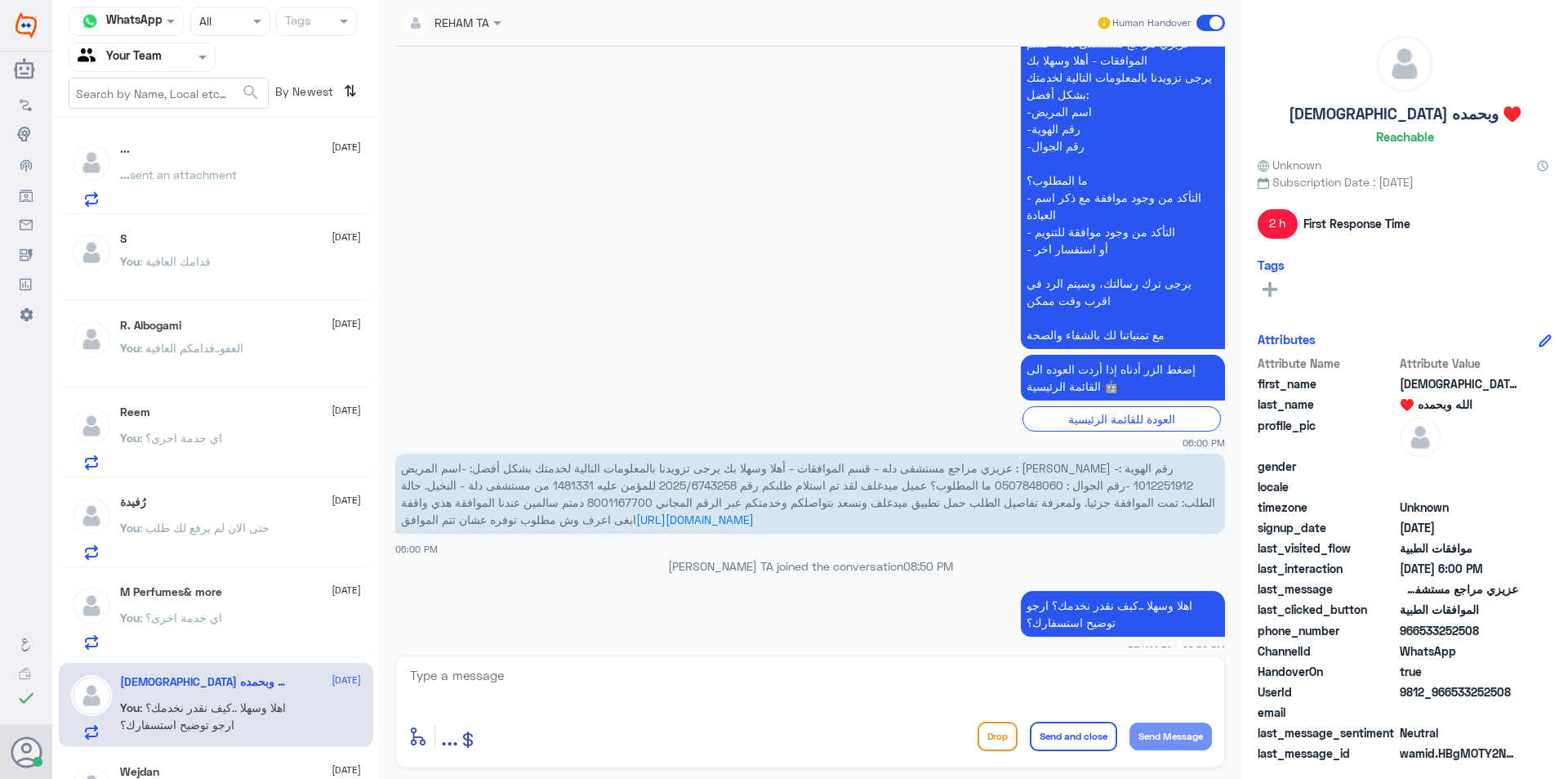
click at [241, 211] on div "... 11 September ... sent an attachment" at bounding box center [216, 172] width 314 height 84
click at [230, 181] on span "sent an attachment" at bounding box center [184, 175] width 107 height 14
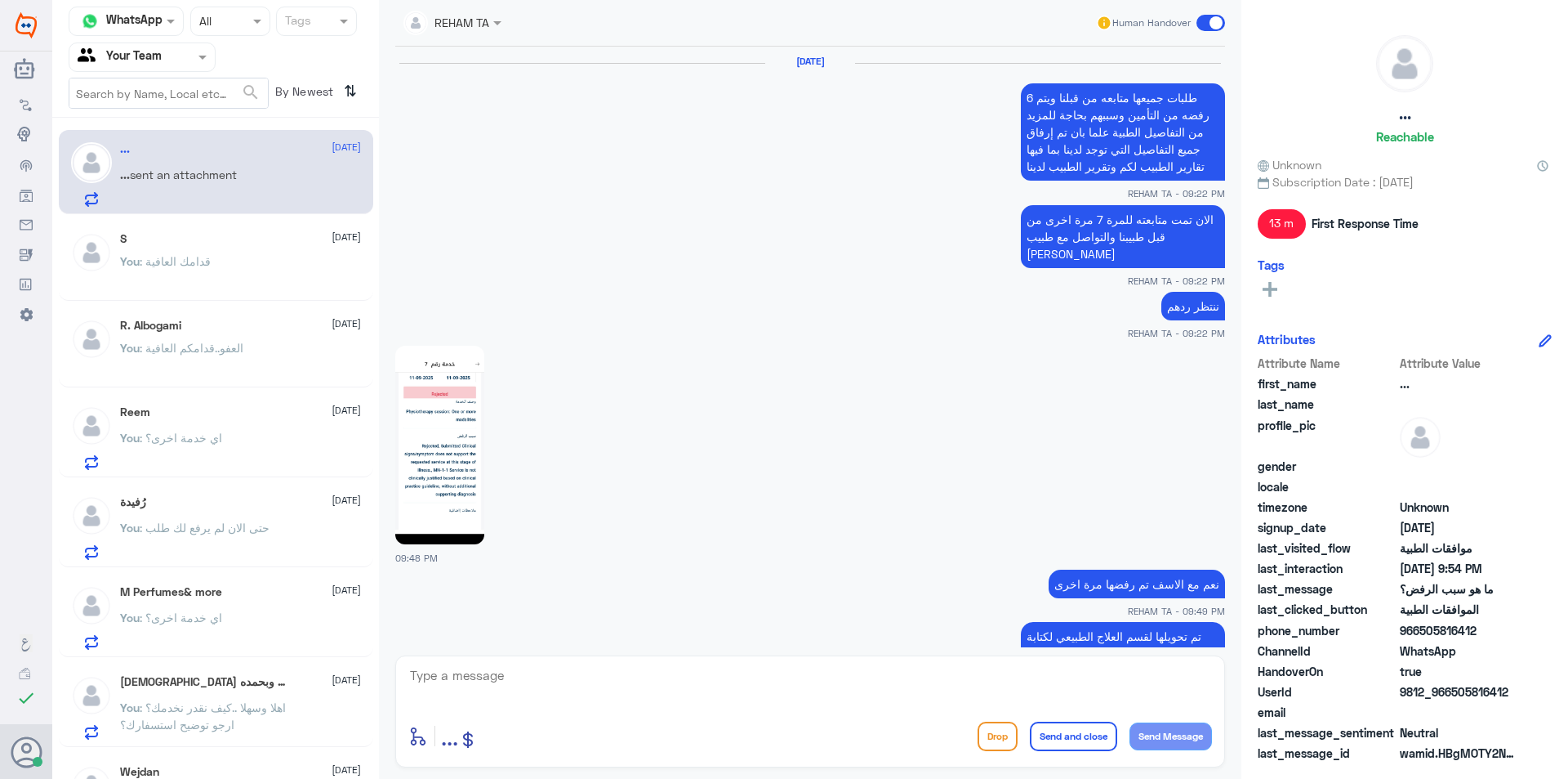
scroll to position [930, 0]
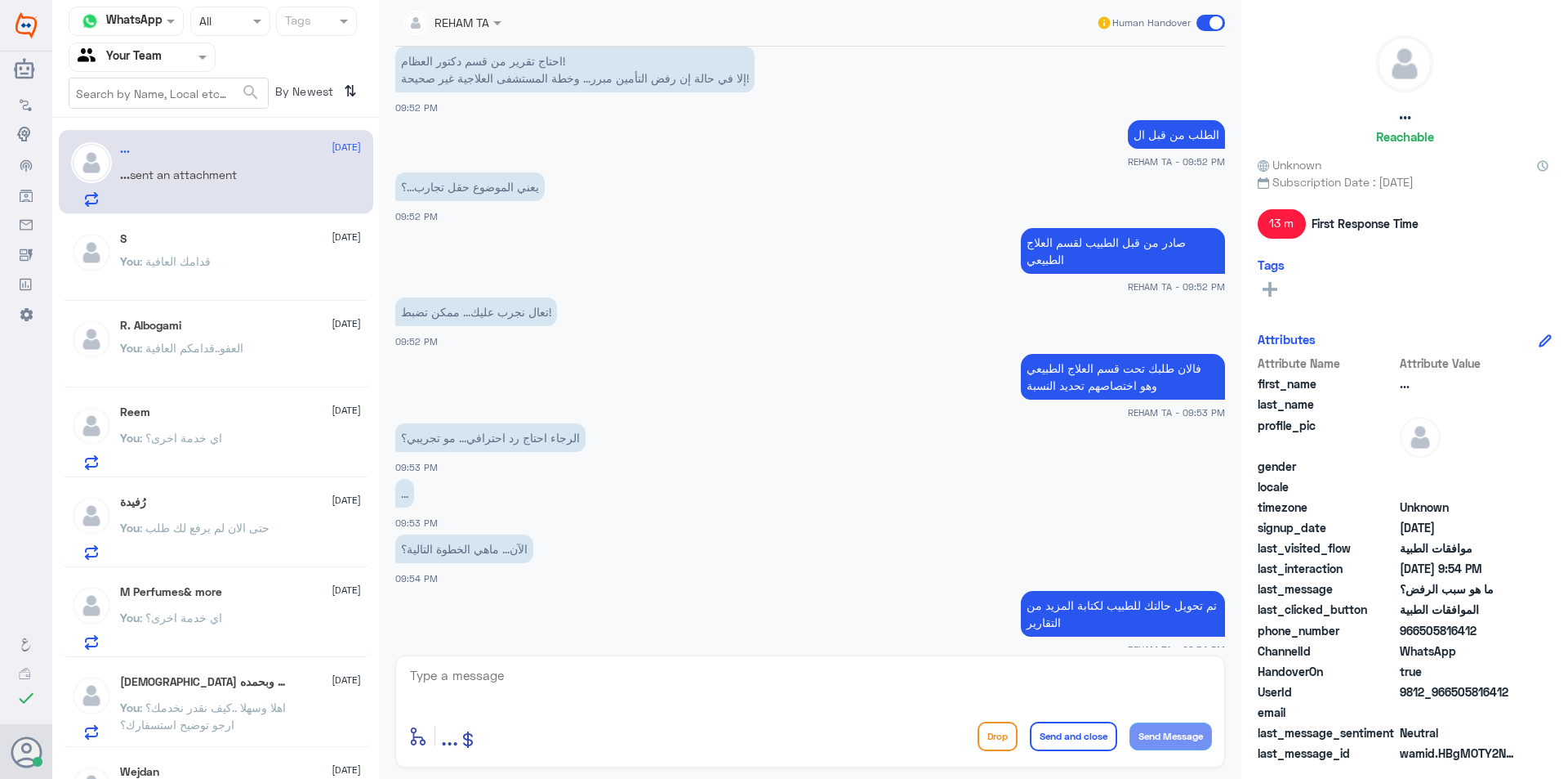
click at [207, 234] on div "S 11 September" at bounding box center [241, 239] width 241 height 14
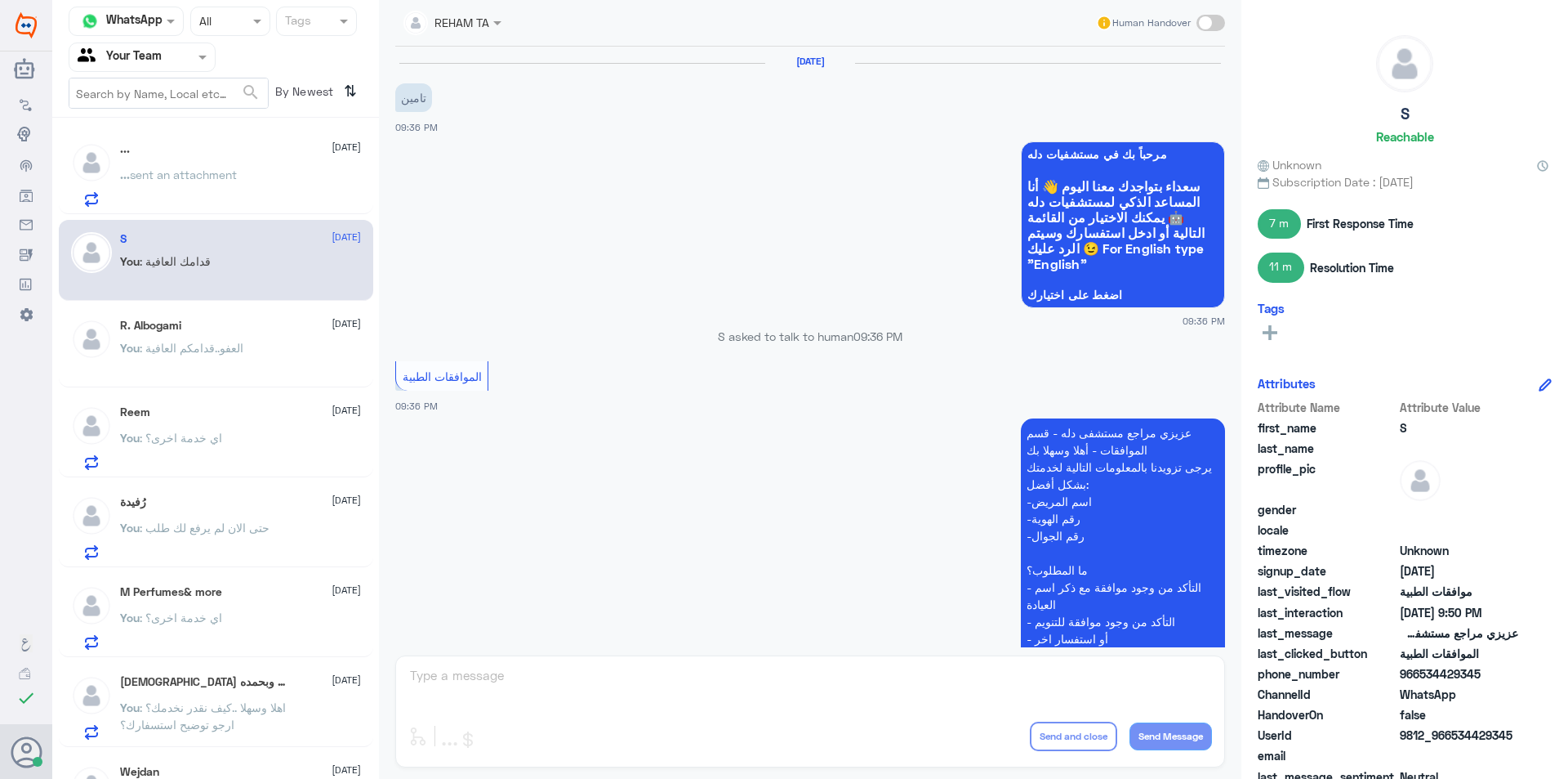
scroll to position [1204, 0]
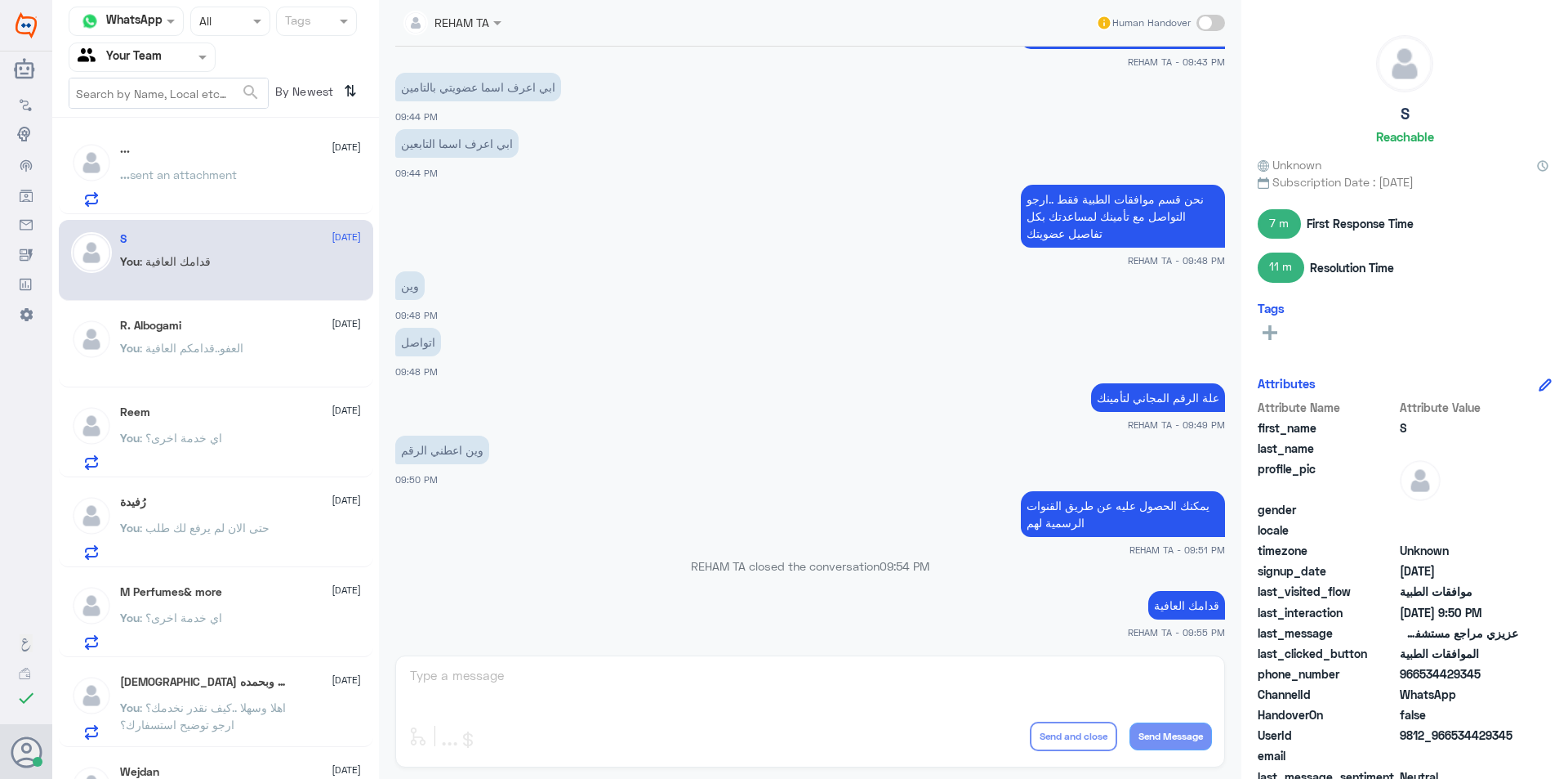
click at [207, 192] on p "... sent an attachment" at bounding box center [178, 186] width 117 height 41
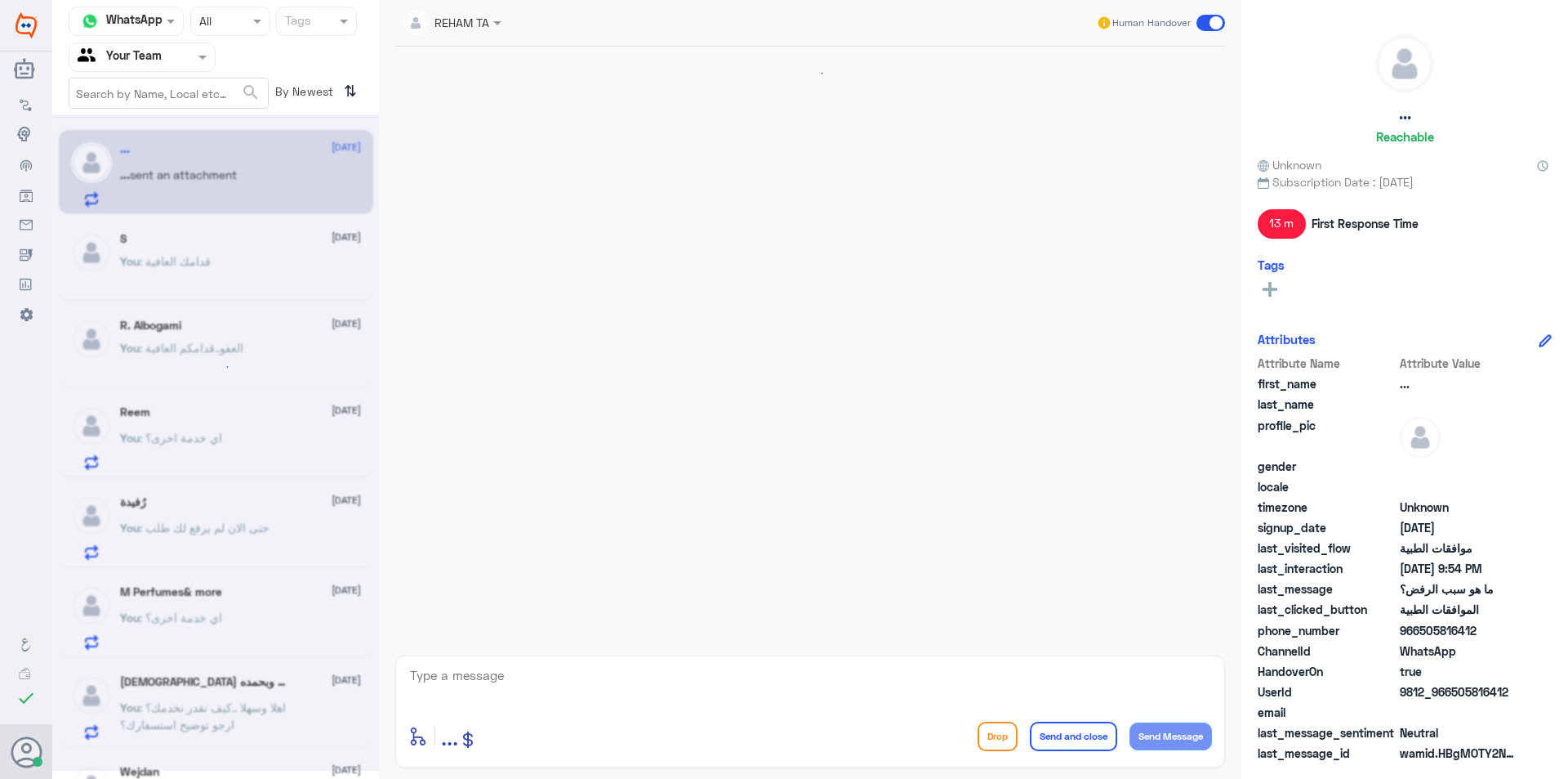
scroll to position [930, 0]
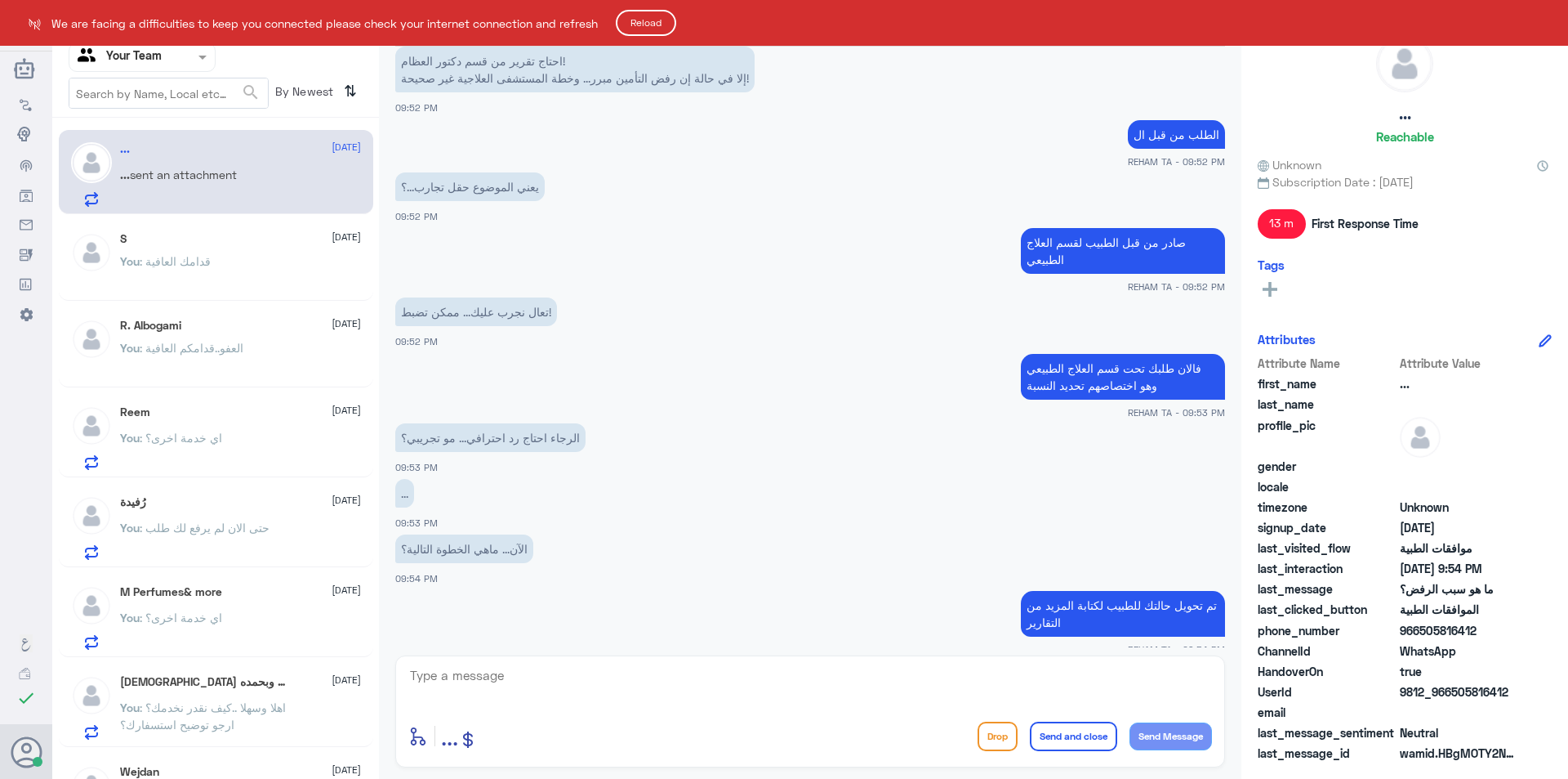
click at [655, 28] on button "Reload" at bounding box center [646, 22] width 61 height 26
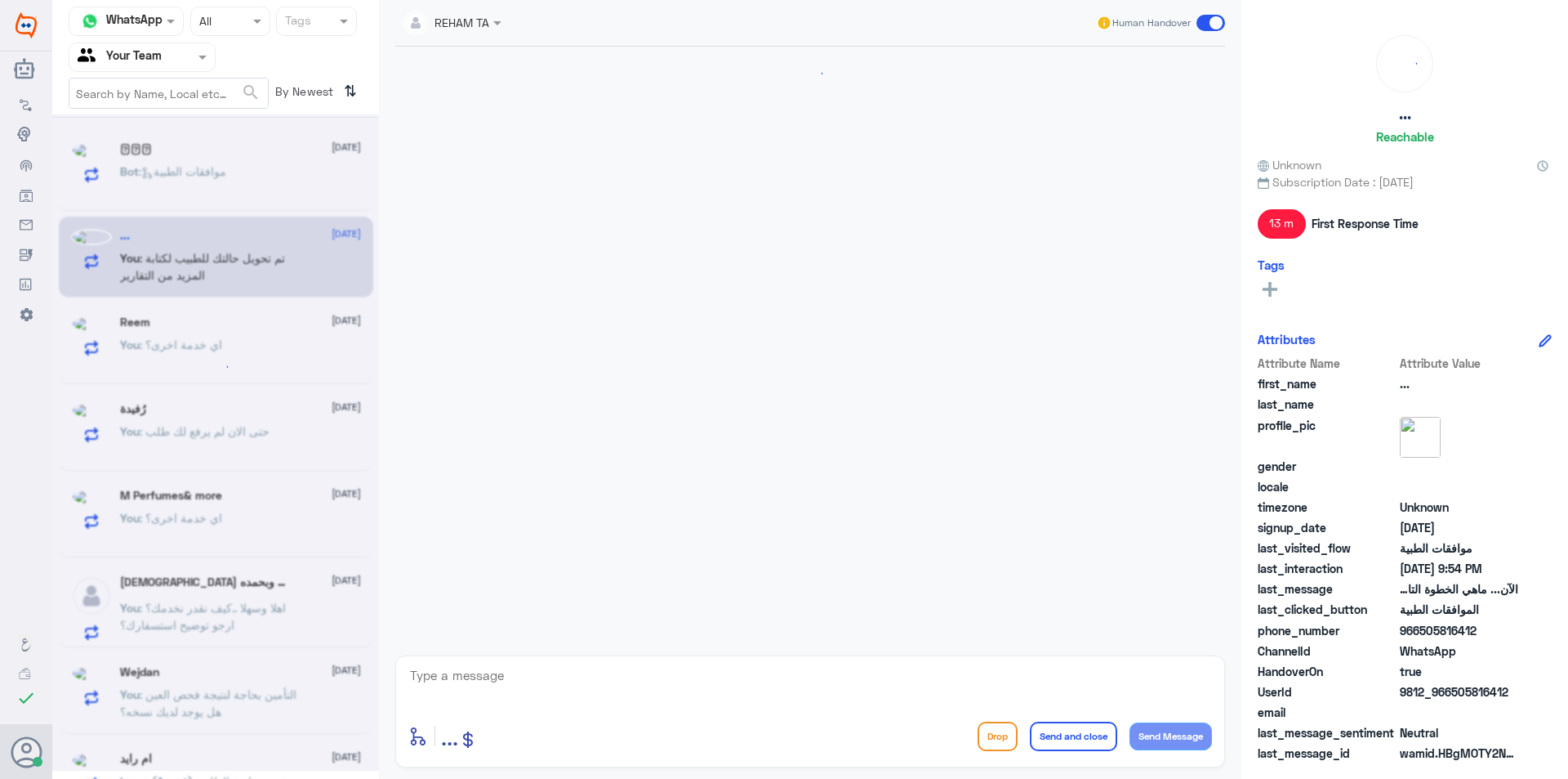
scroll to position [251, 0]
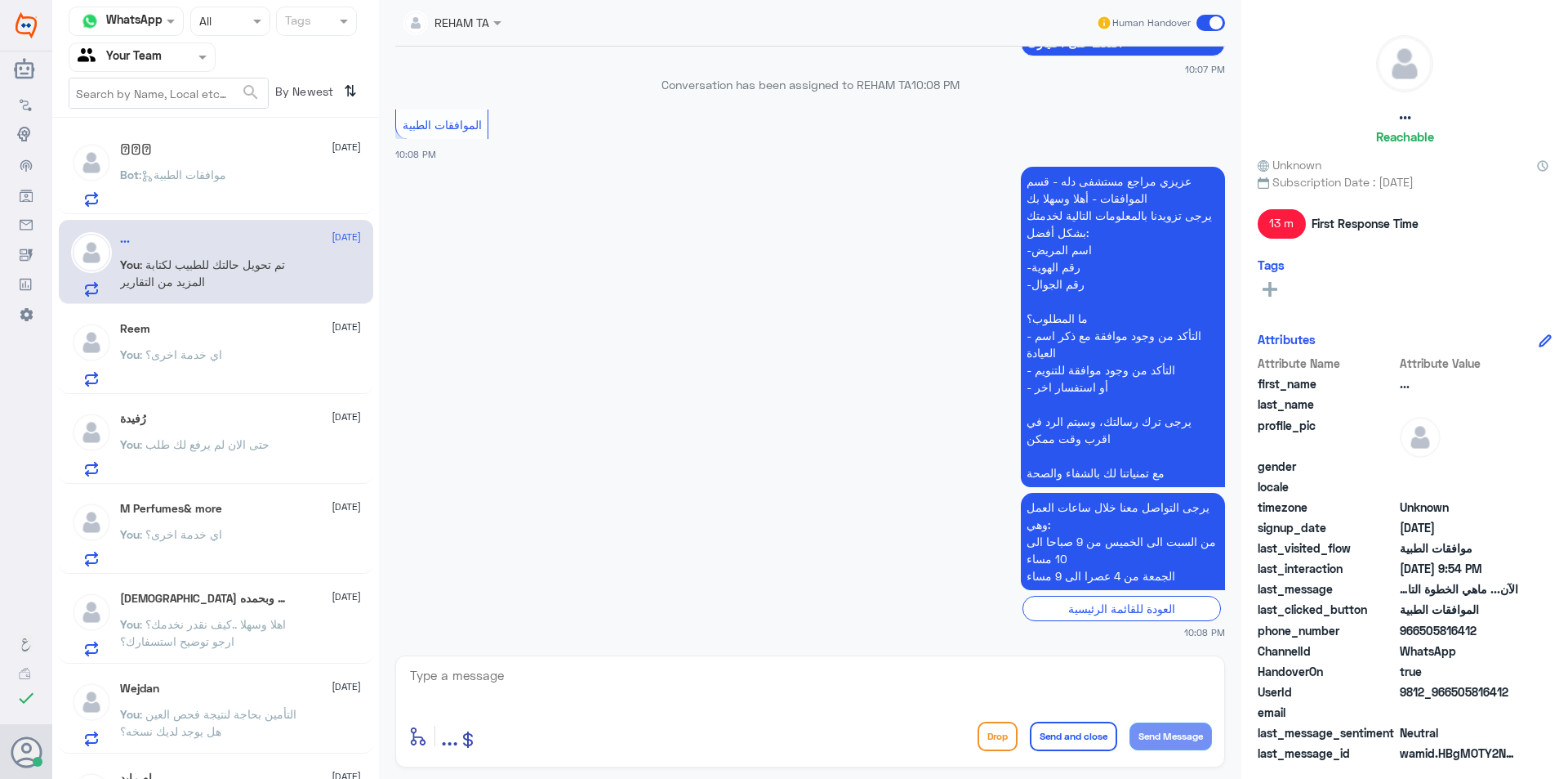
click at [192, 171] on span ": موافقات الطبية" at bounding box center [183, 175] width 87 height 14
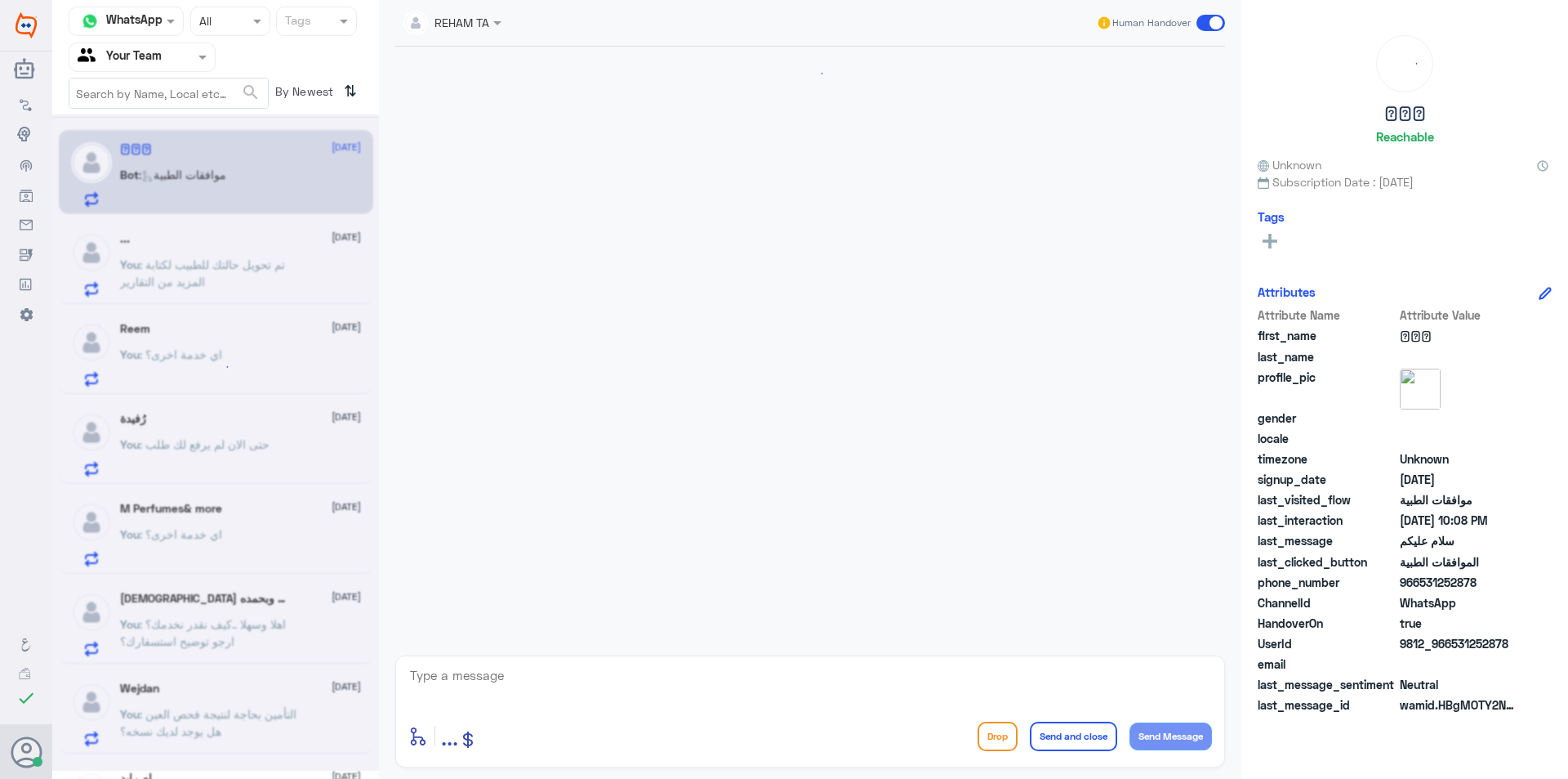
scroll to position [251, 0]
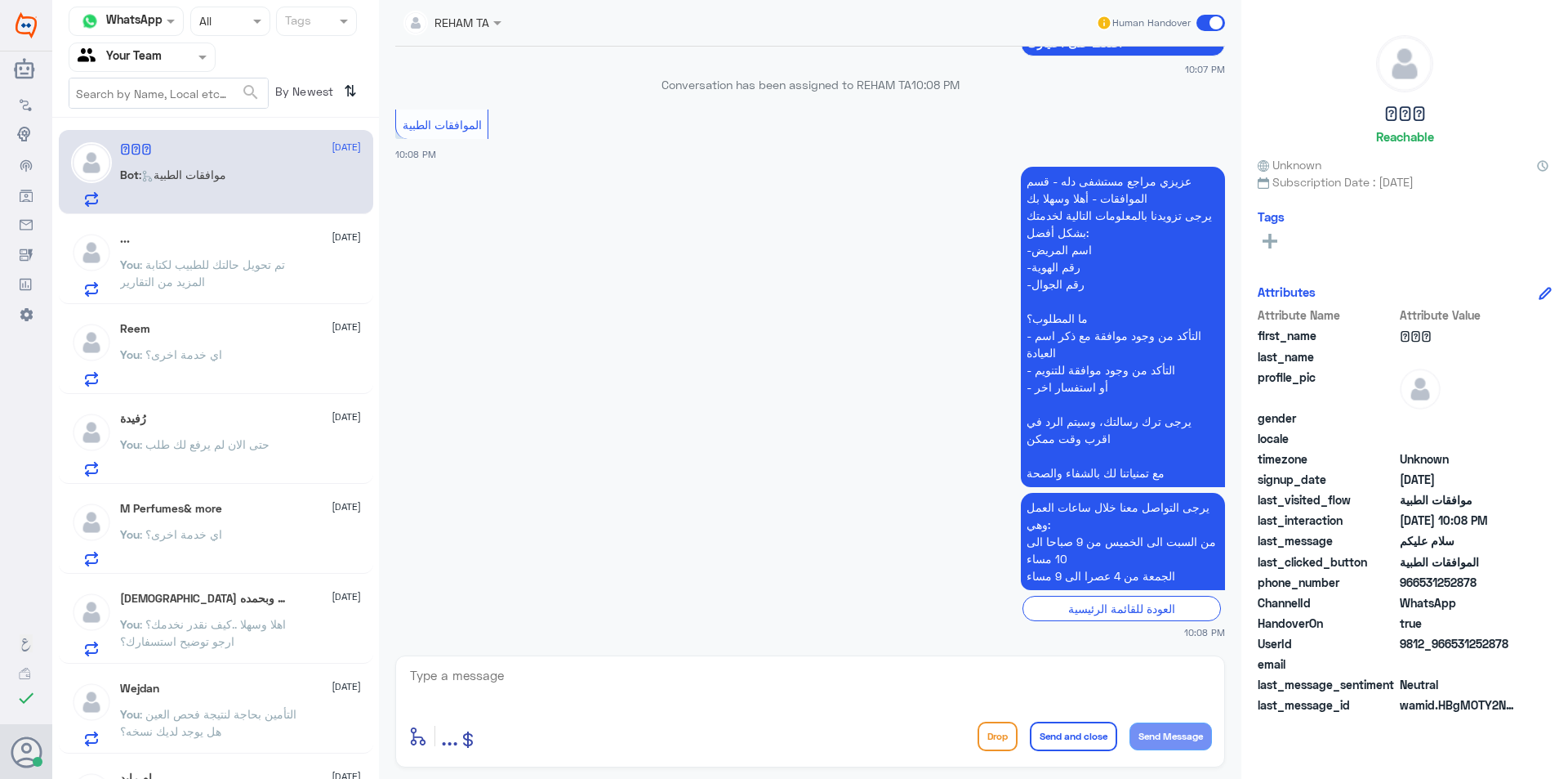
click at [177, 277] on span ": تم تحويل حالتك للطبيب لكتابة المزيد من التقارير" at bounding box center [202, 273] width 165 height 31
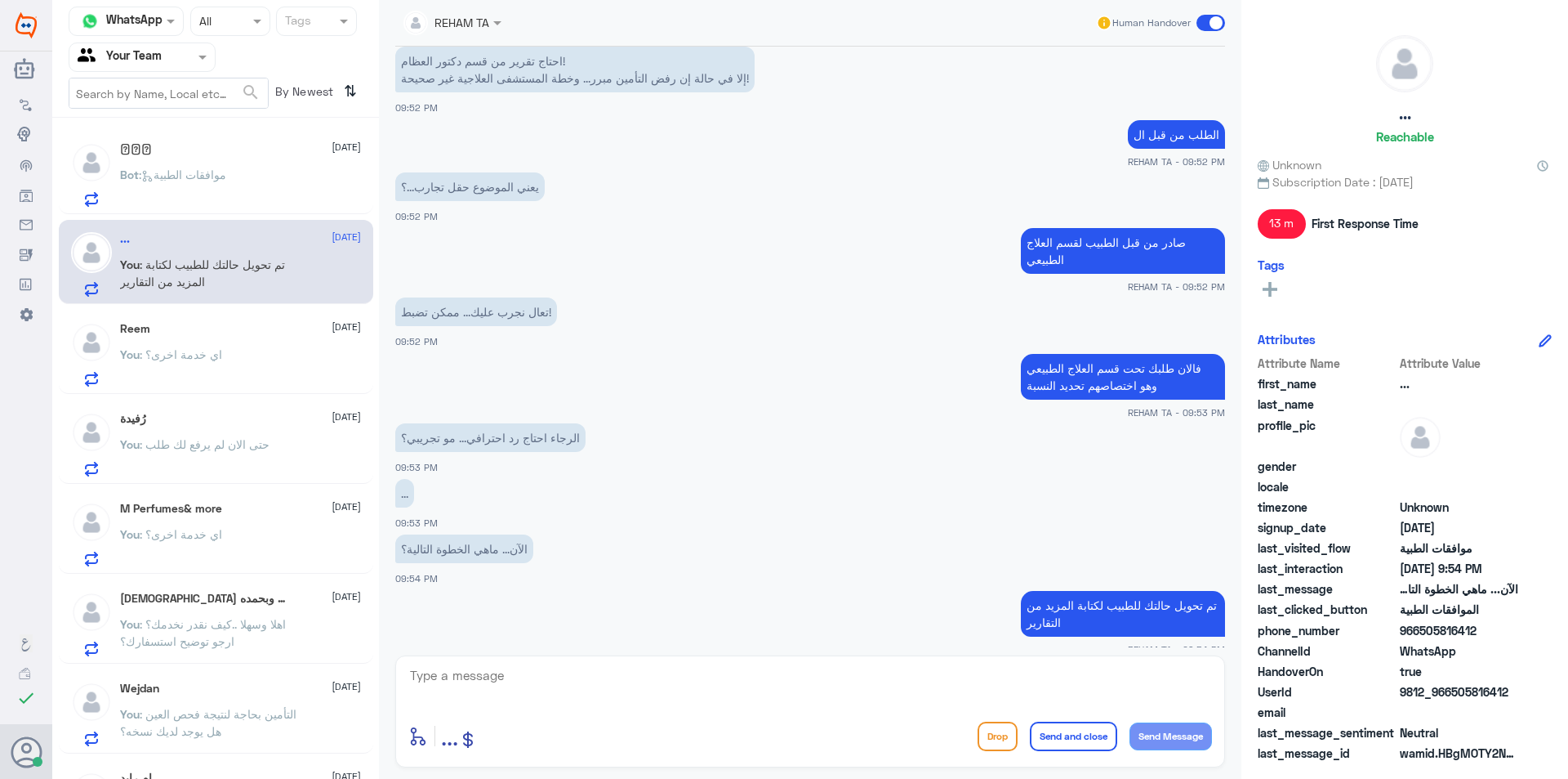
scroll to position [930, 0]
click at [182, 184] on p "Bot : موافقات الطبية" at bounding box center [173, 186] width 106 height 41
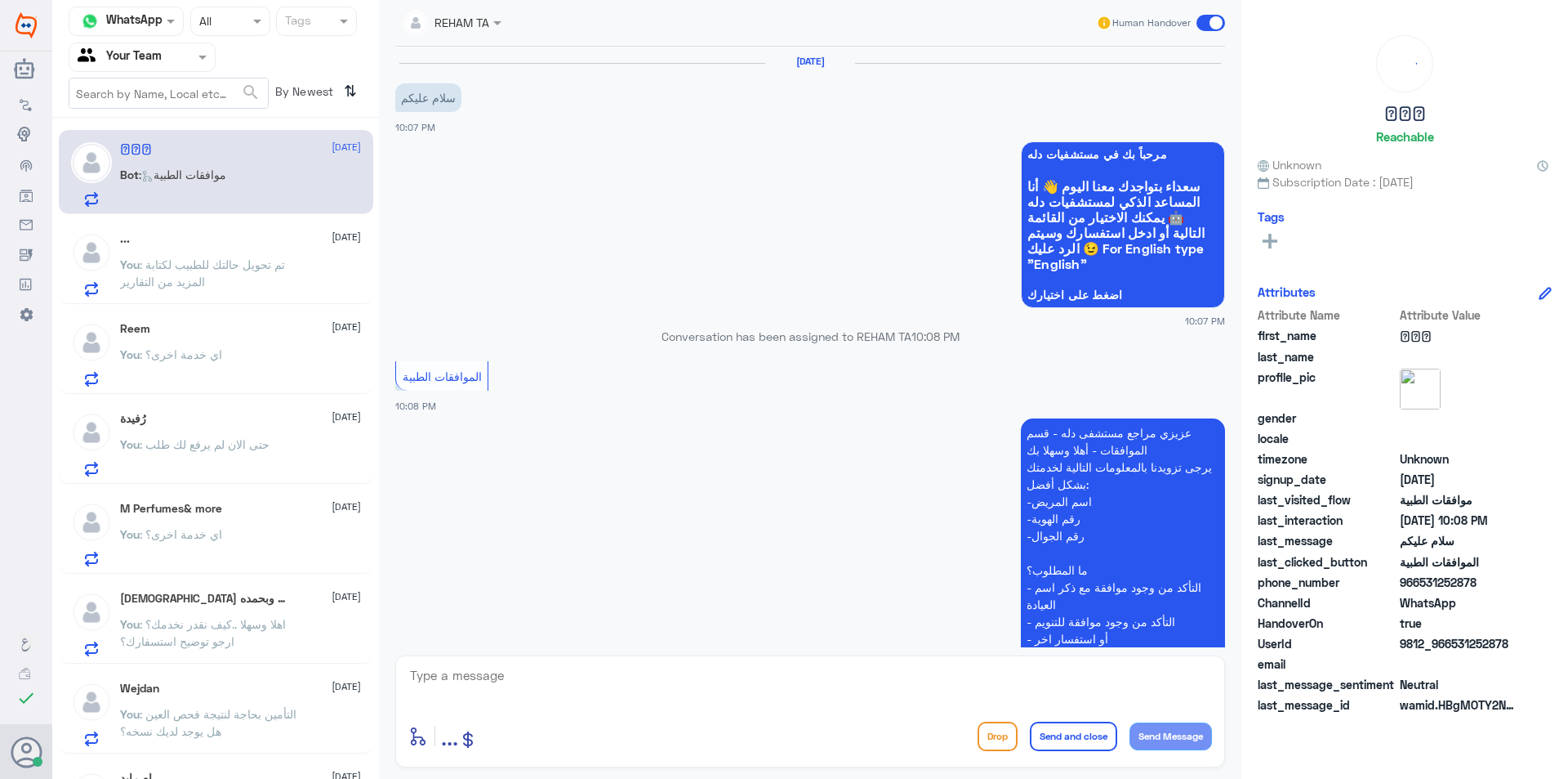
scroll to position [251, 0]
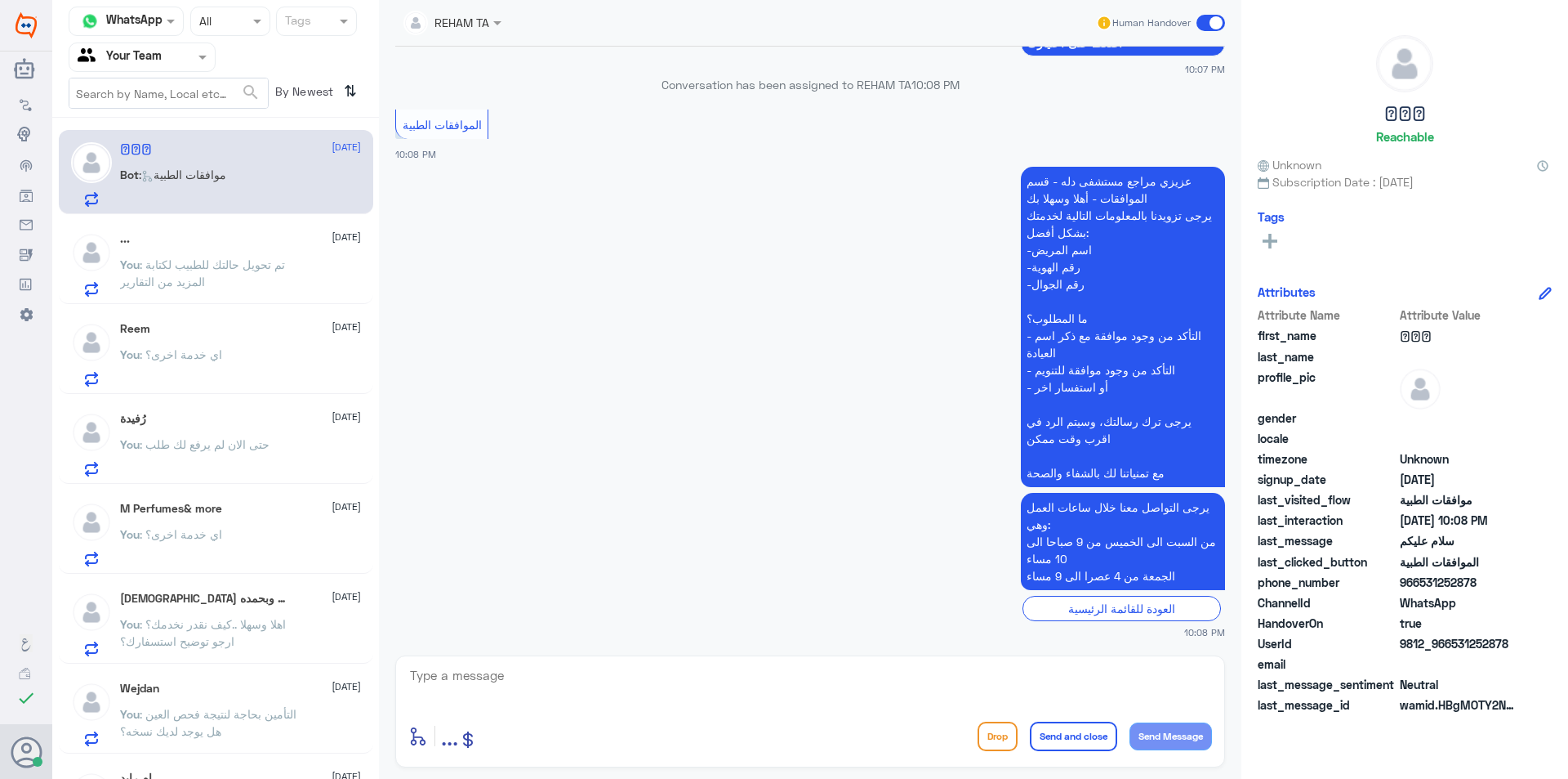
click at [447, 678] on textarea at bounding box center [810, 684] width 804 height 40
type textarea "h"
type textarea "اهلا وسهلا ..كيف نقدر نخدمك؟"
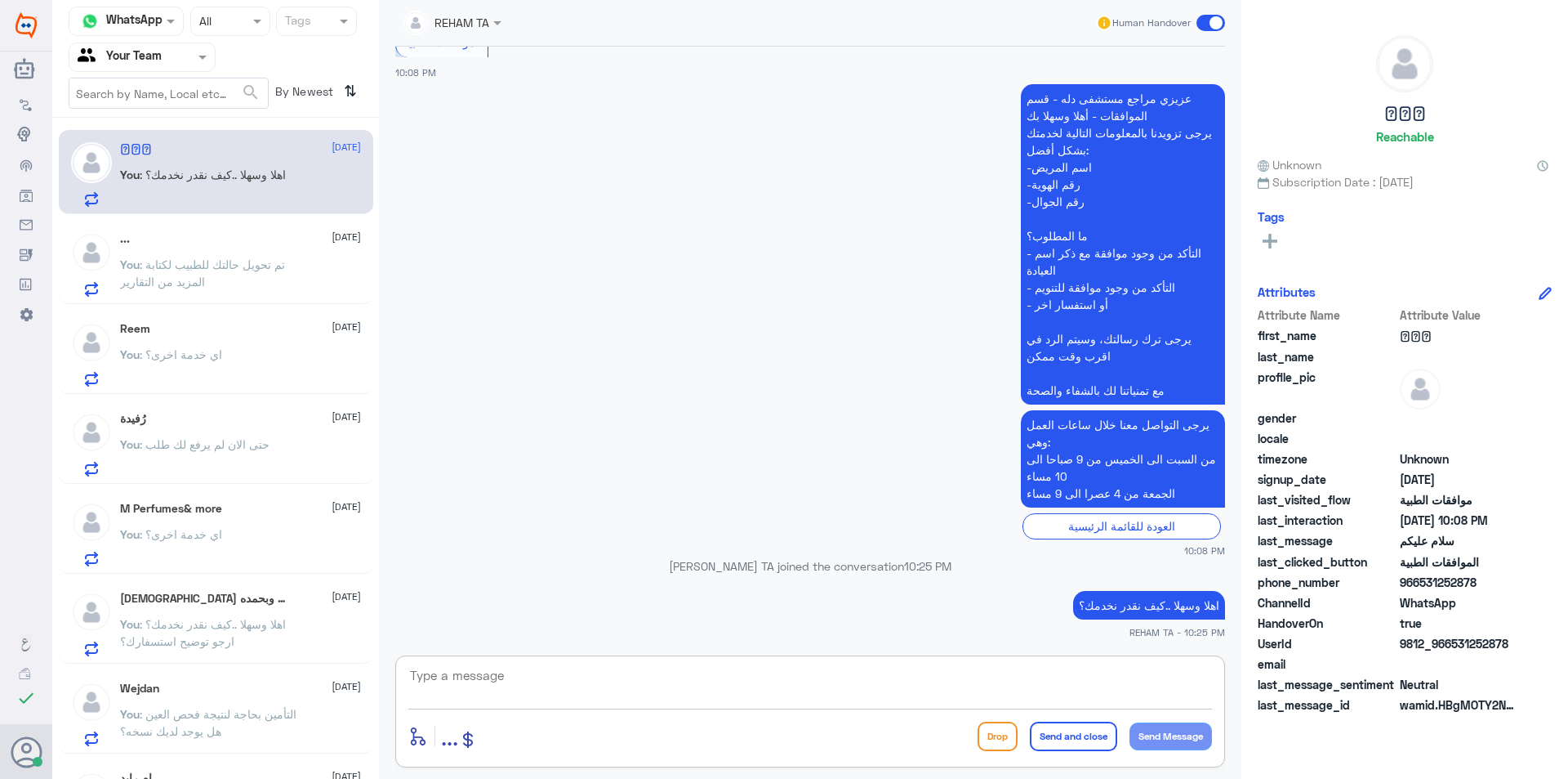
click at [213, 250] on div "... [DATE] You : تم تحويل حالتك للطبيب لكتابة المزيد من التقارير" at bounding box center [241, 264] width 241 height 64
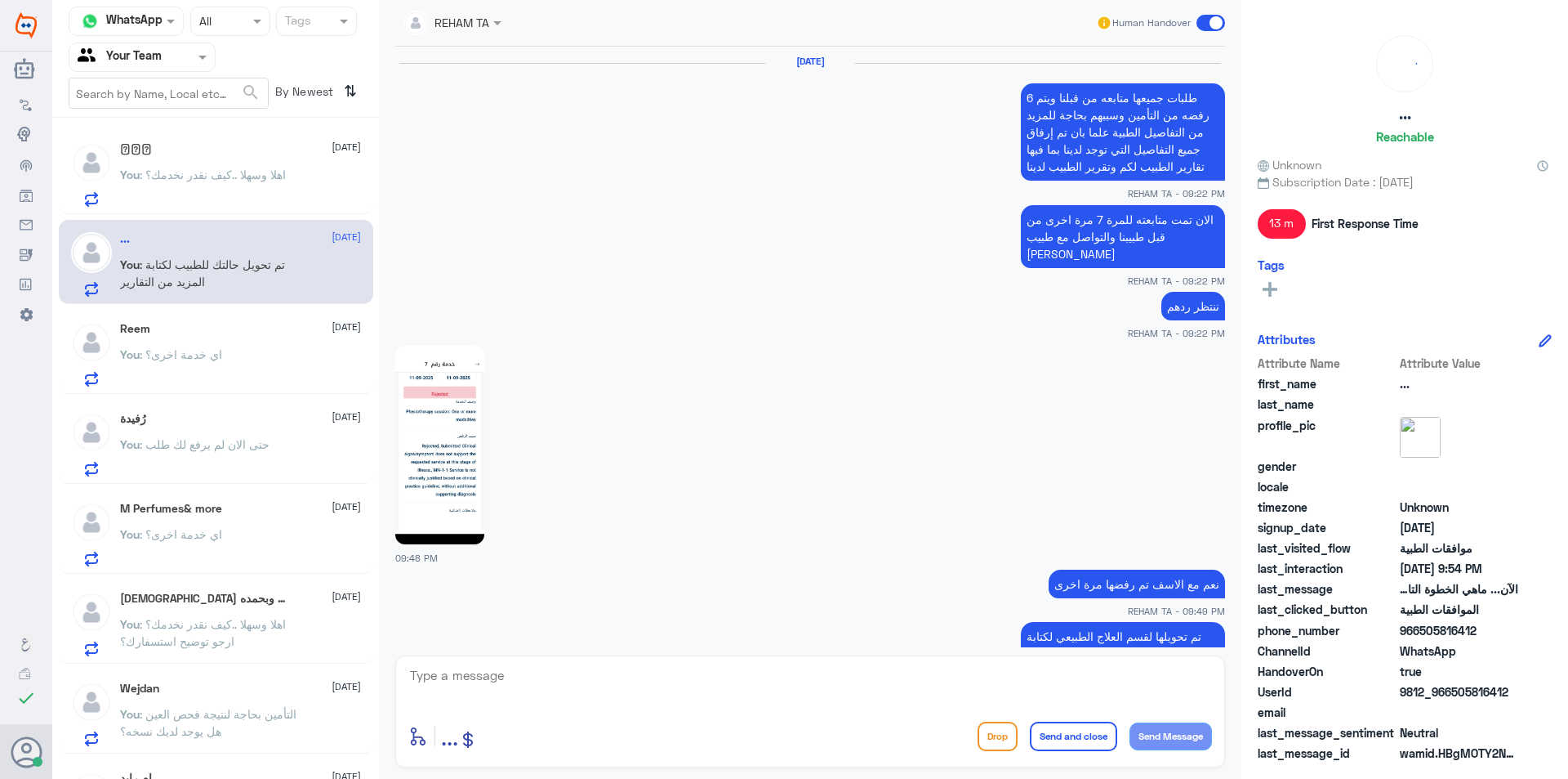
scroll to position [930, 0]
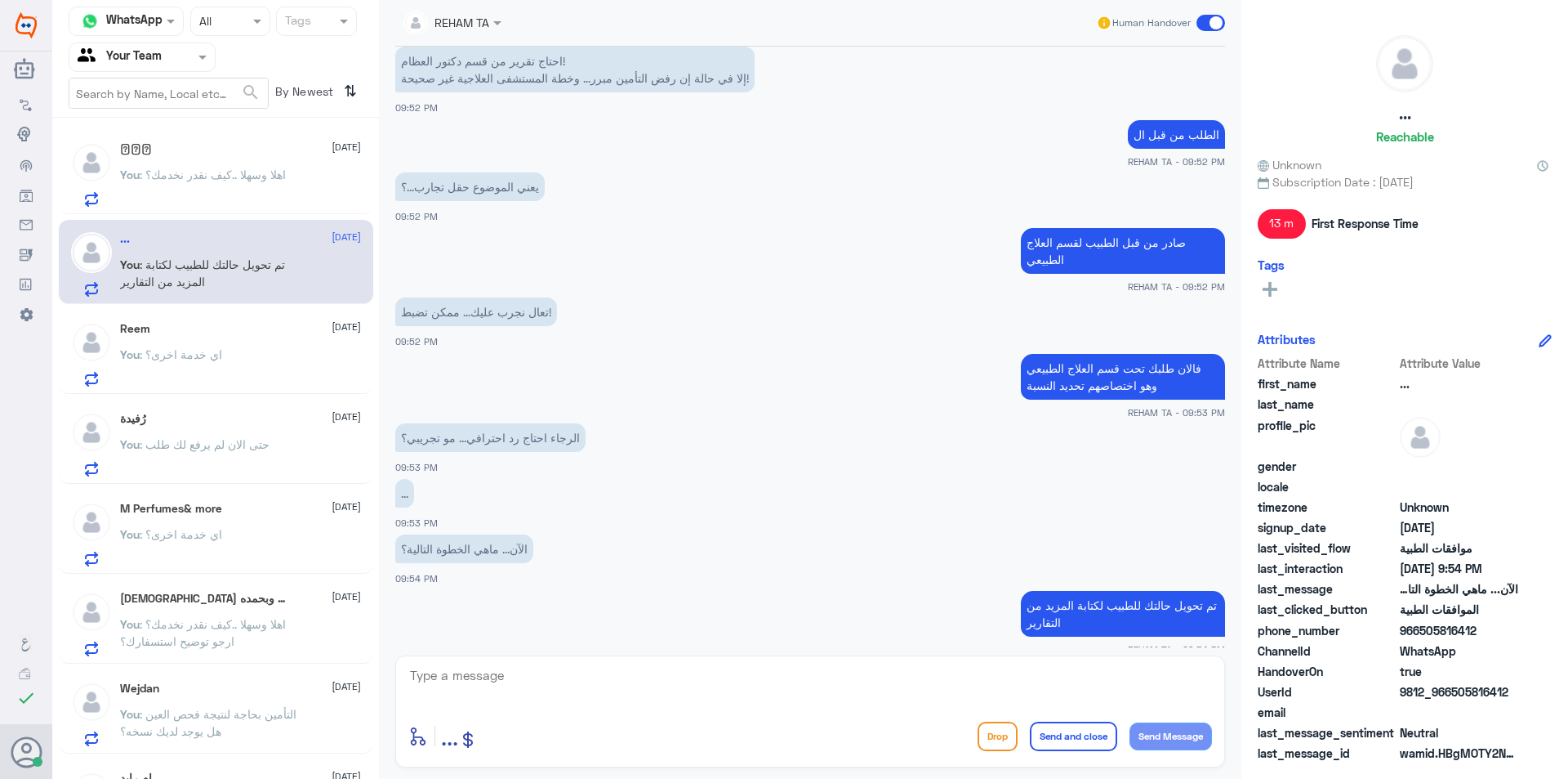
click at [221, 363] on div "You : اي خدمة اخرى؟" at bounding box center [241, 367] width 241 height 37
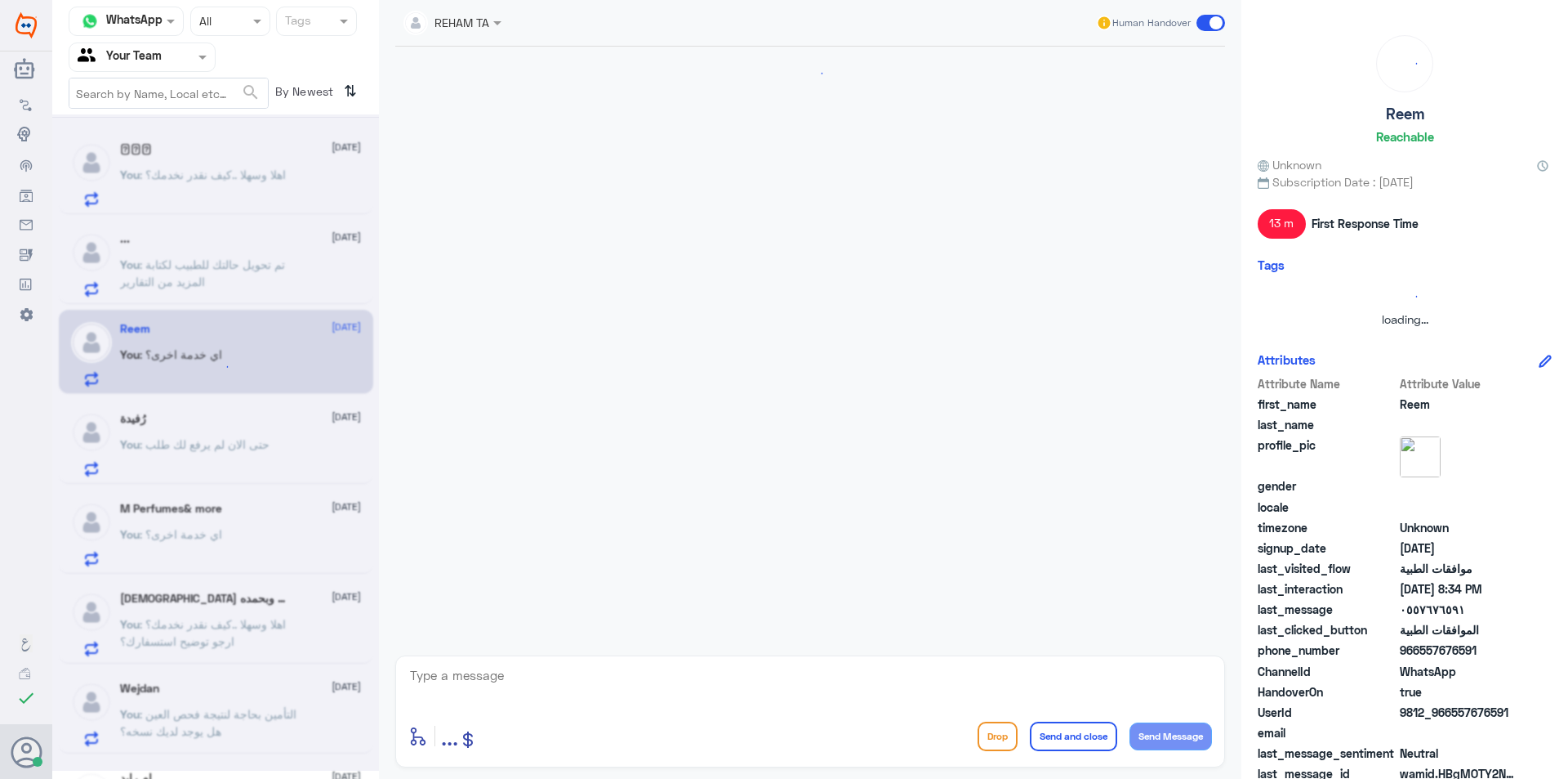
scroll to position [840, 0]
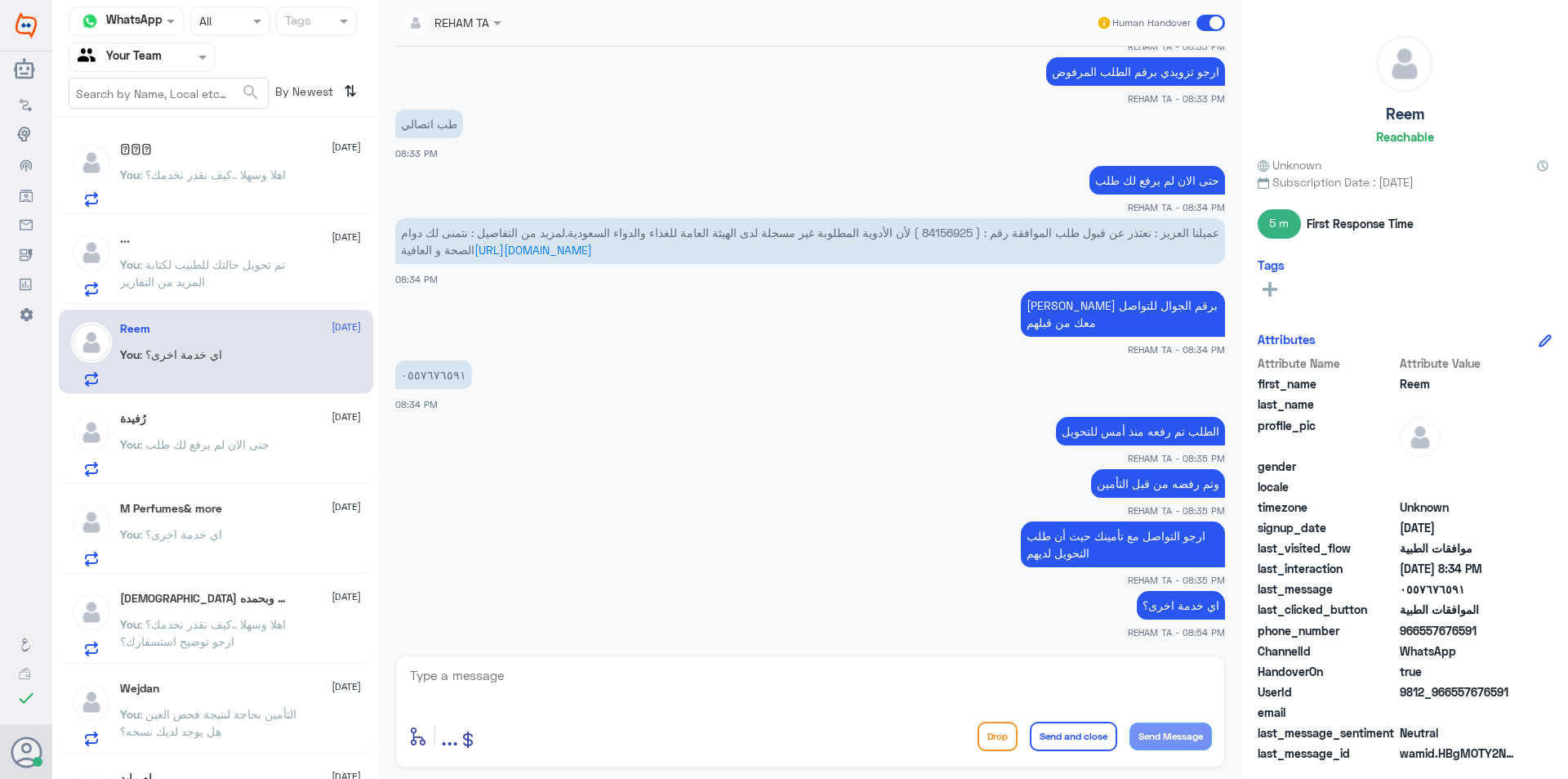
click at [219, 440] on span ": حتى الان لم يرفع لك طلب" at bounding box center [205, 445] width 130 height 14
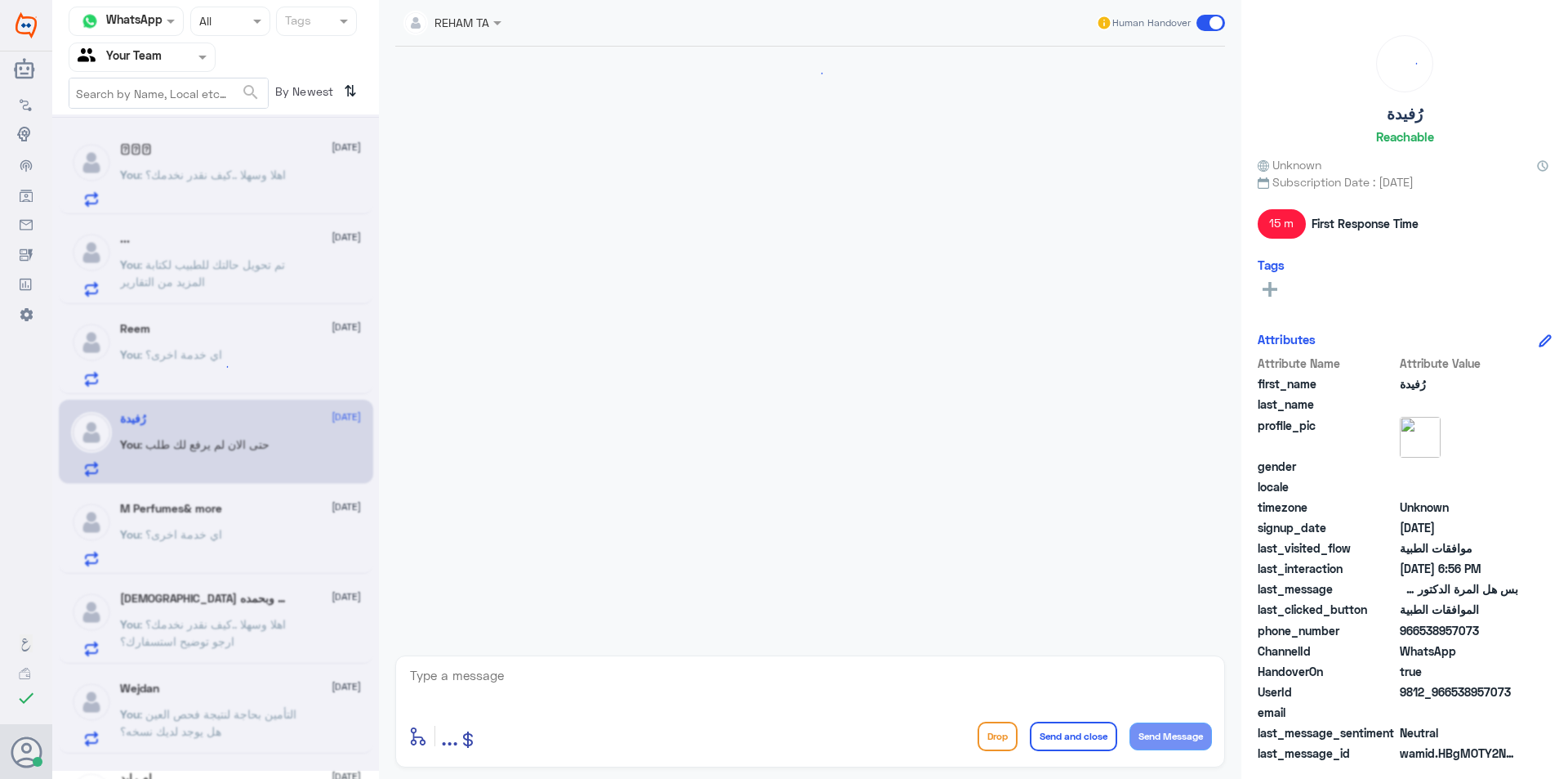
scroll to position [1076, 0]
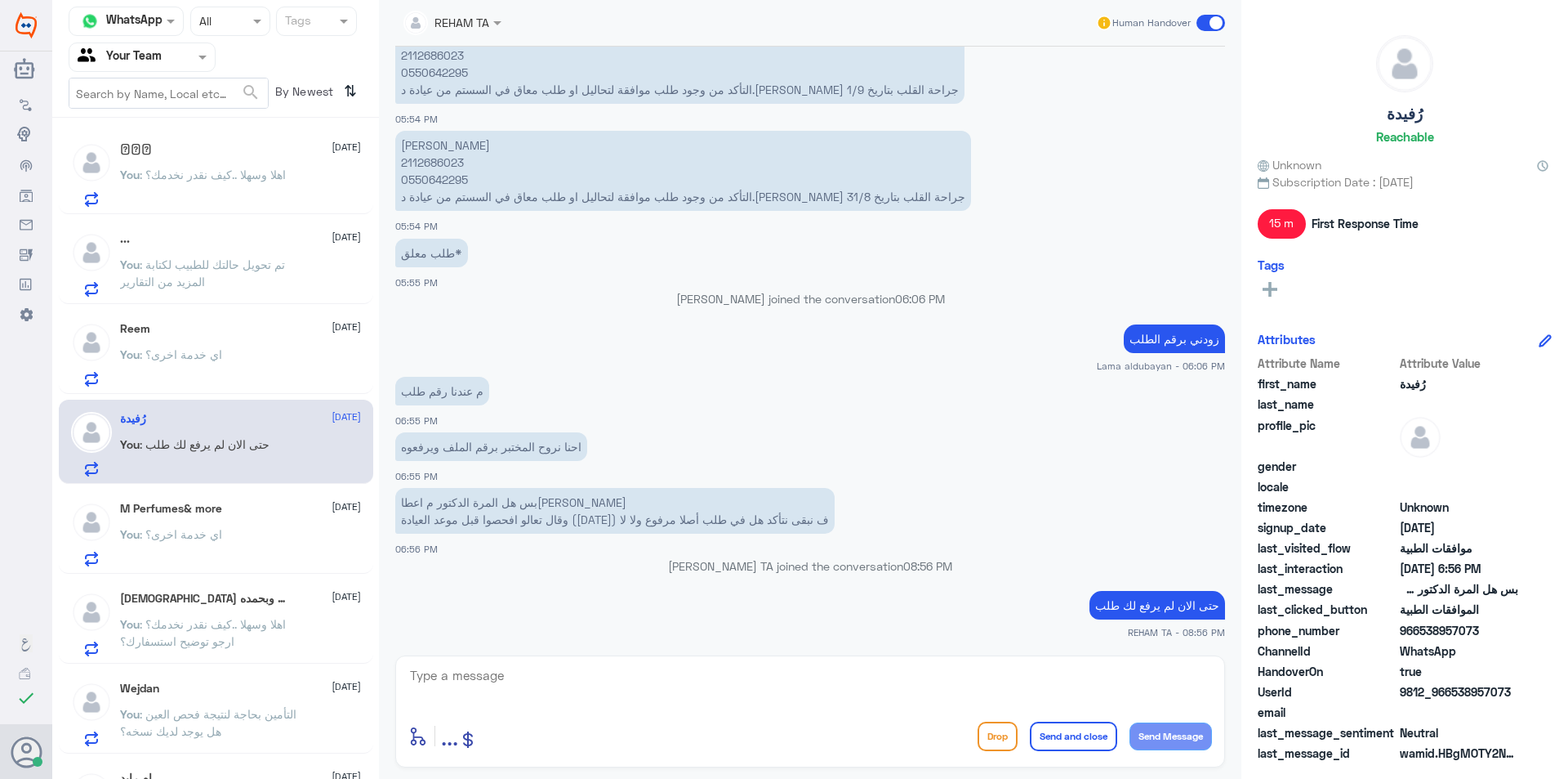
click at [225, 542] on div "You : اي خدمة اخرى؟" at bounding box center [241, 547] width 241 height 37
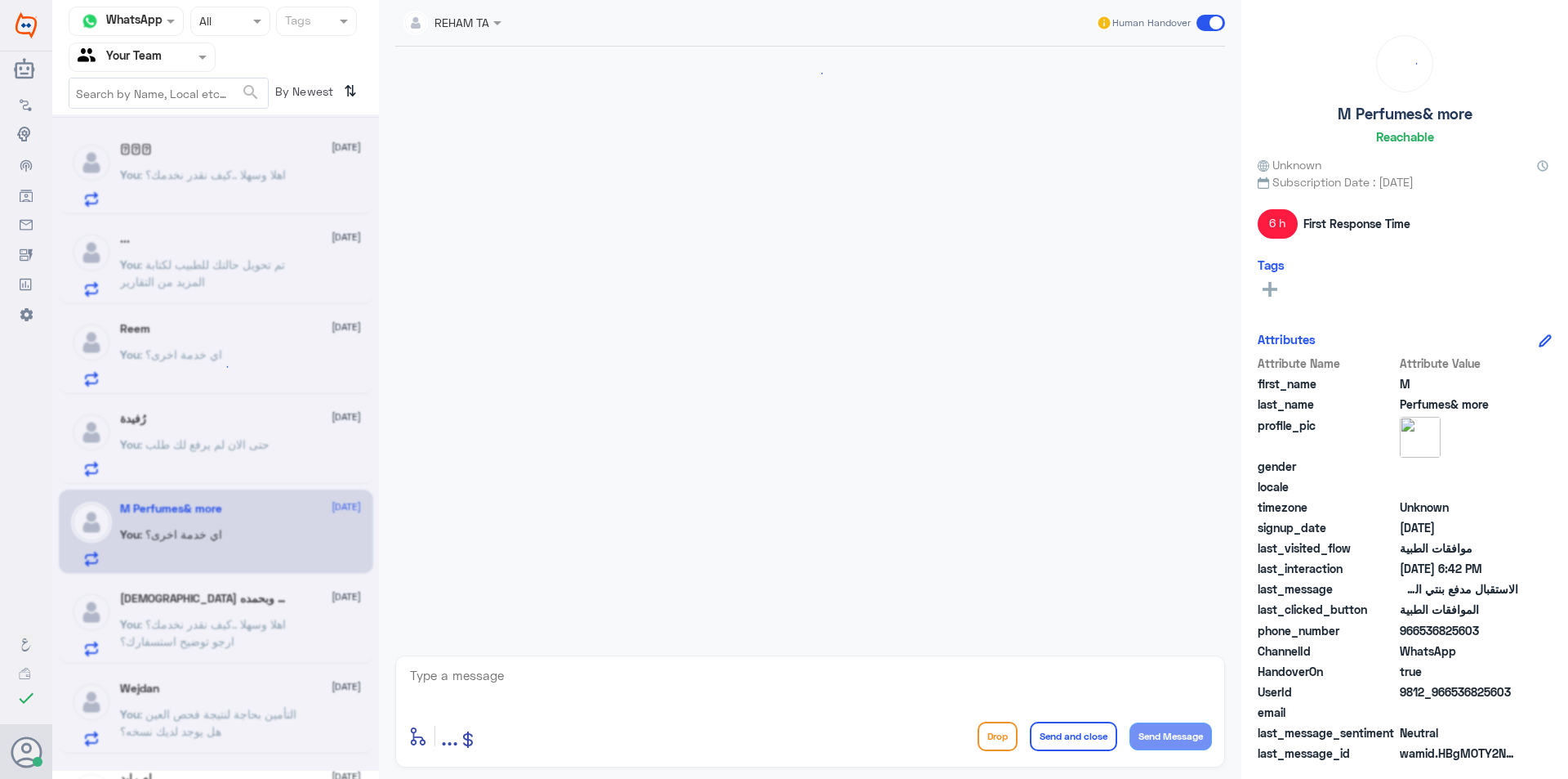
scroll to position [1312, 0]
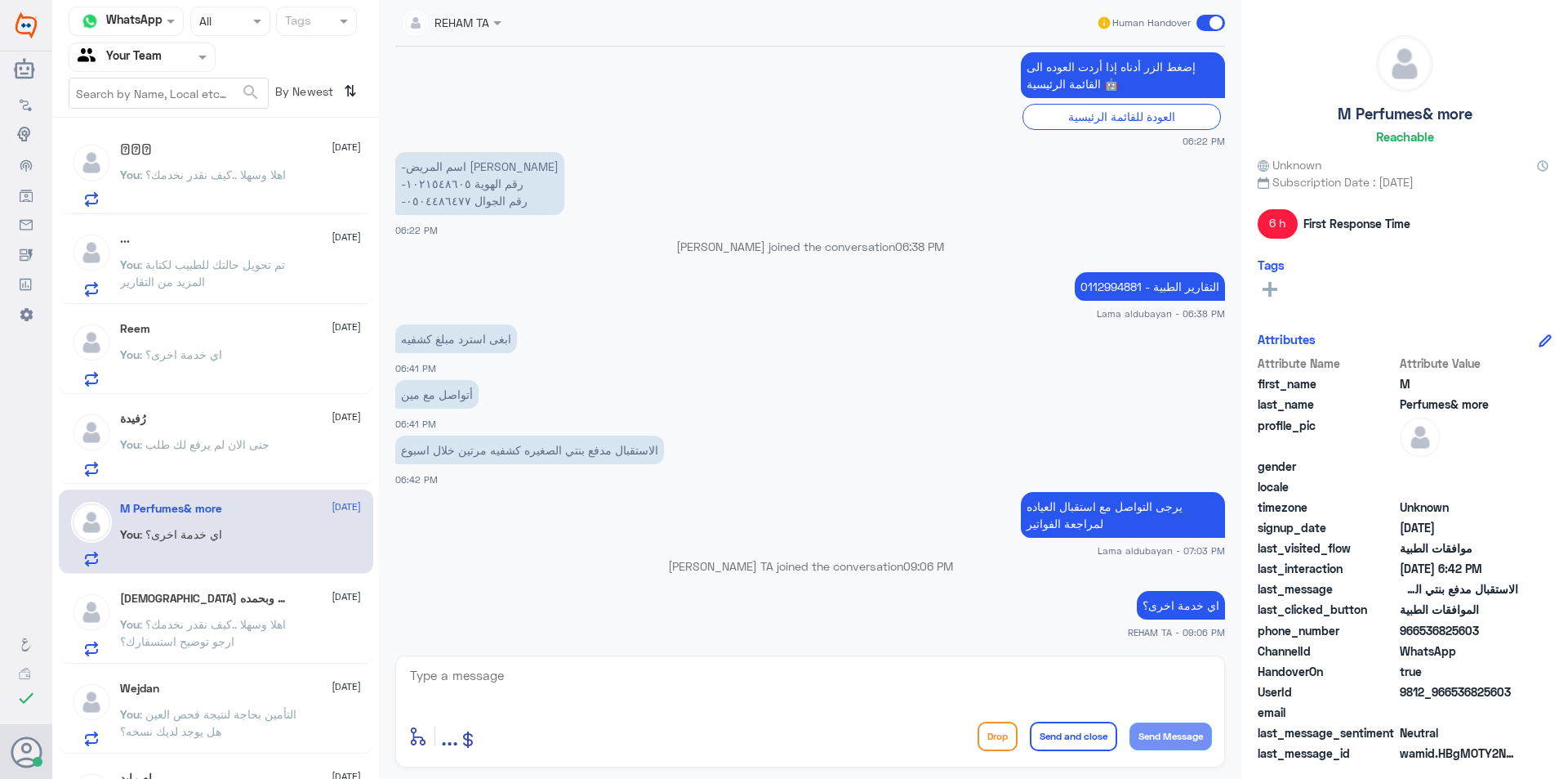
click at [235, 634] on p "You : اهلا وسهلا ..كيف نقدر نخدمك؟ ارجو توضيح استسفارك؟" at bounding box center [212, 636] width 184 height 41
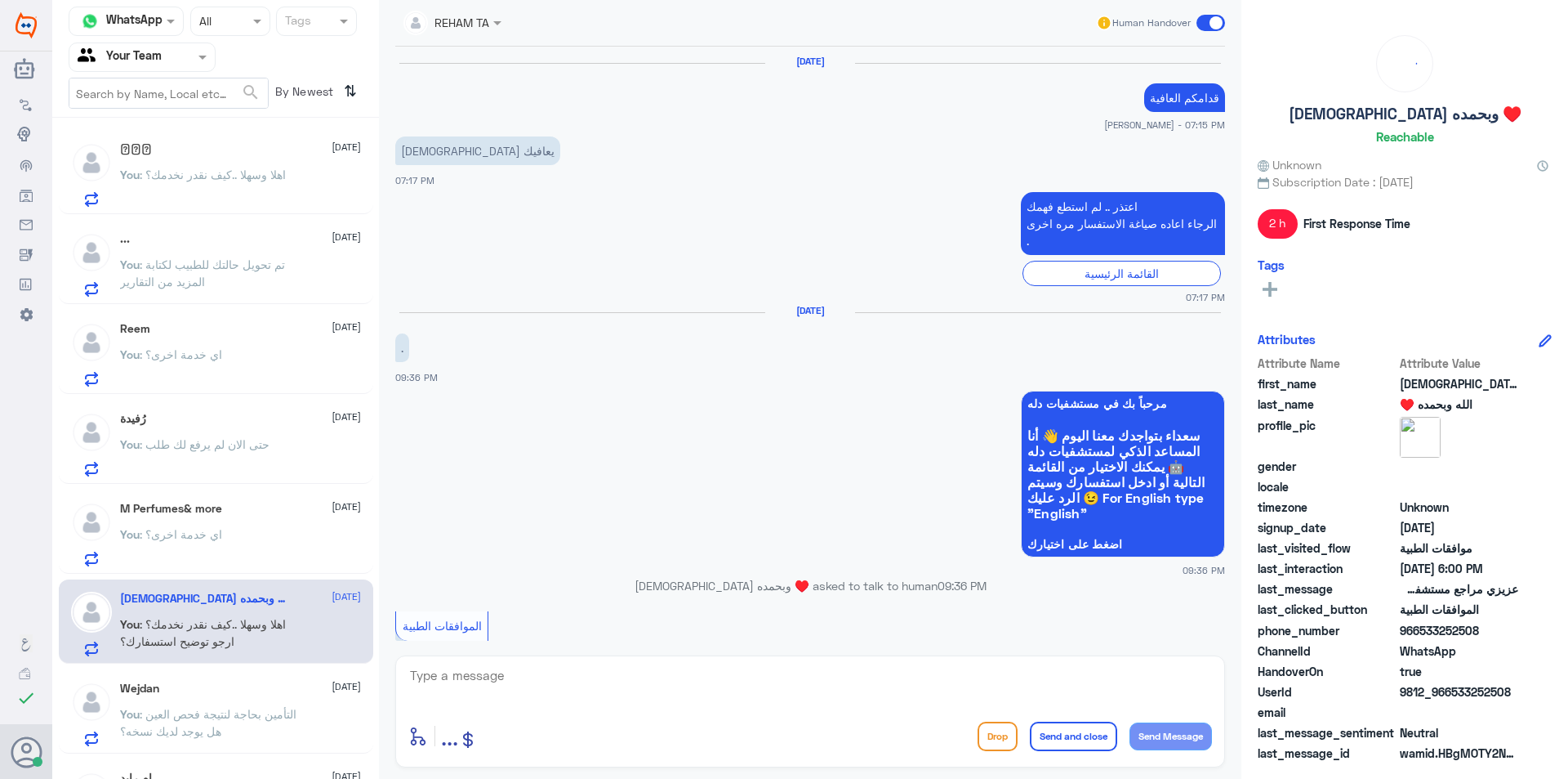
scroll to position [1565, 0]
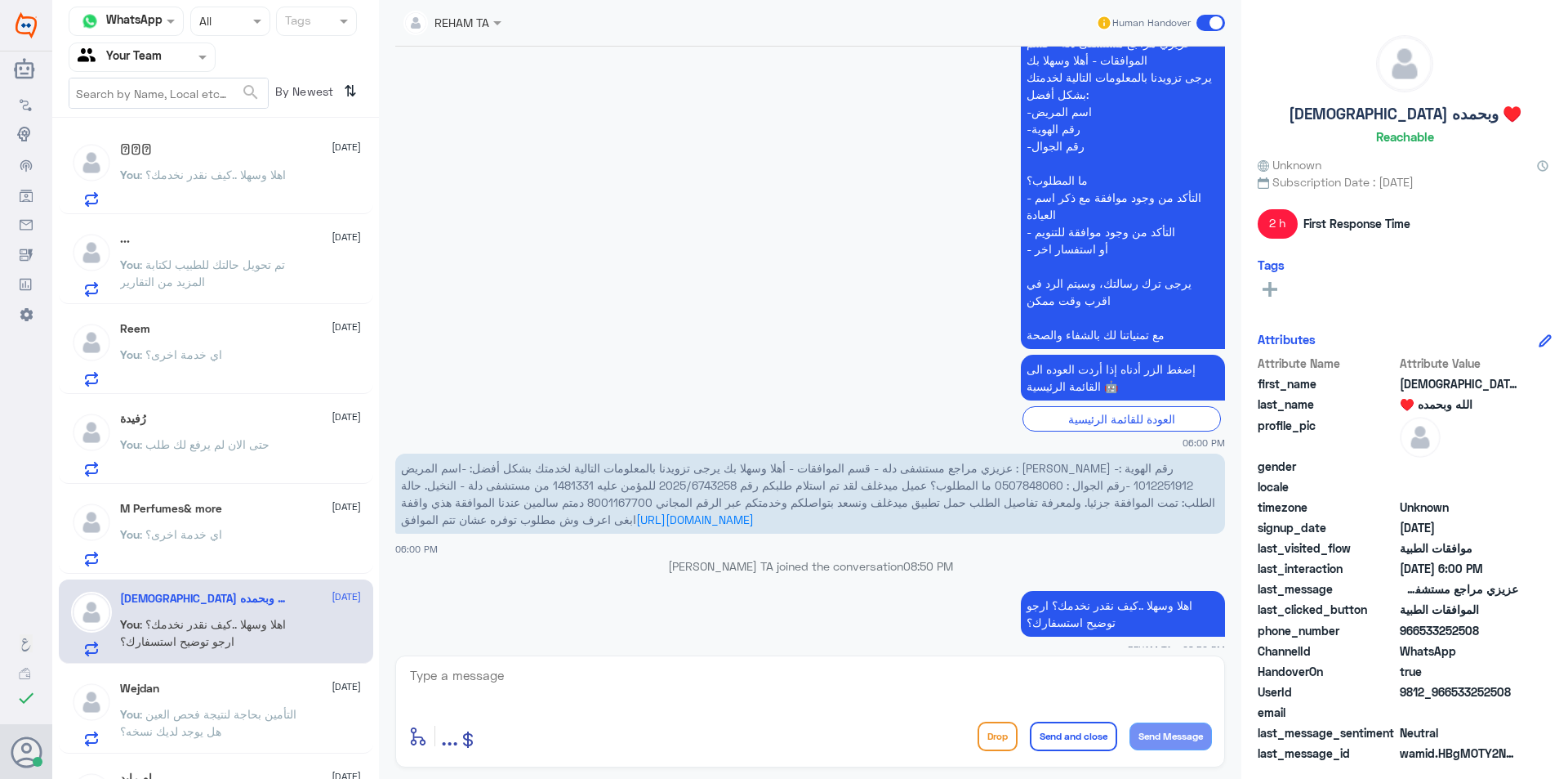
click at [232, 189] on p "You : اهلا وسهلا ..كيف نقدر نخدمك؟" at bounding box center [203, 186] width 166 height 41
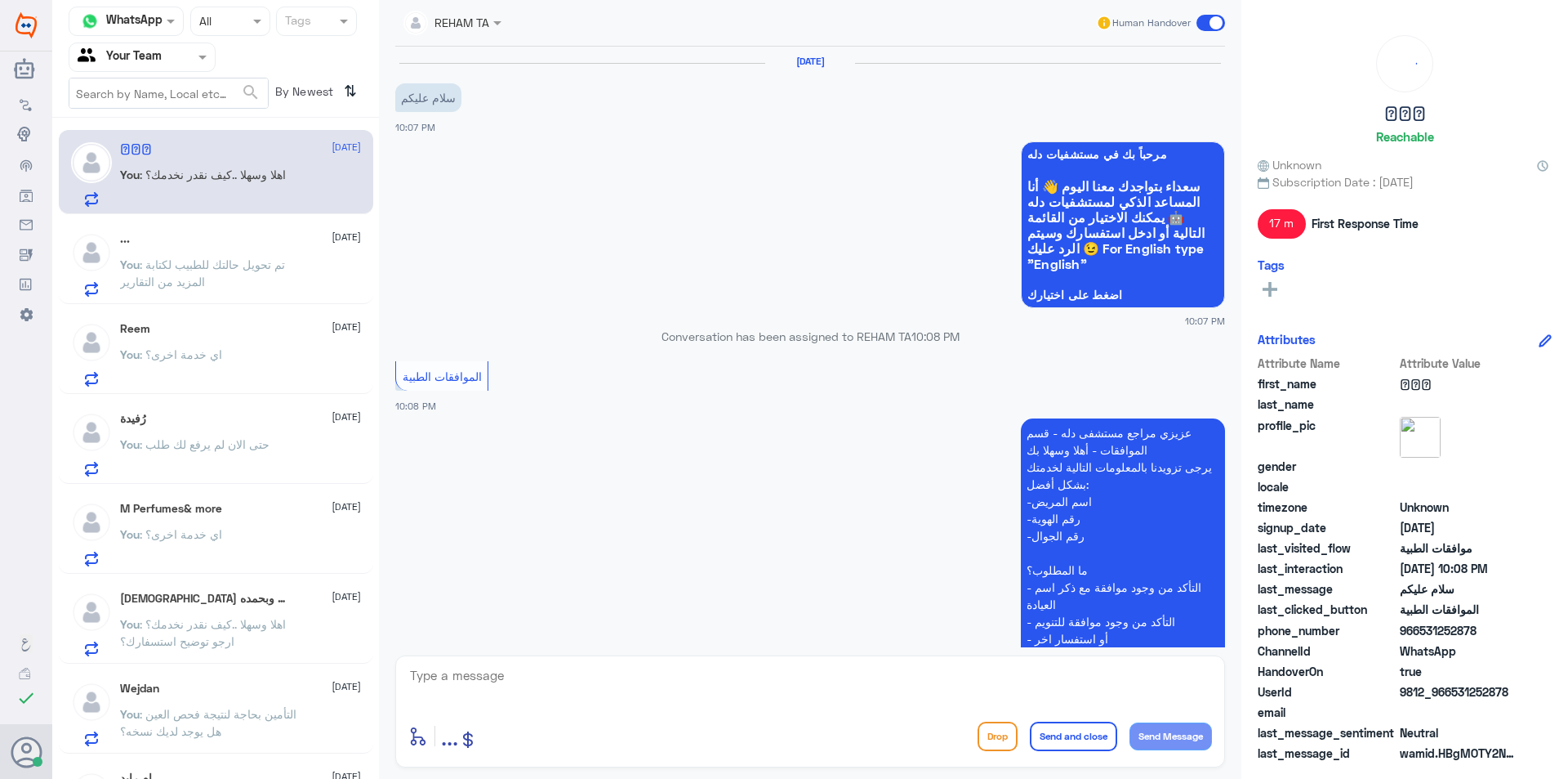
scroll to position [334, 0]
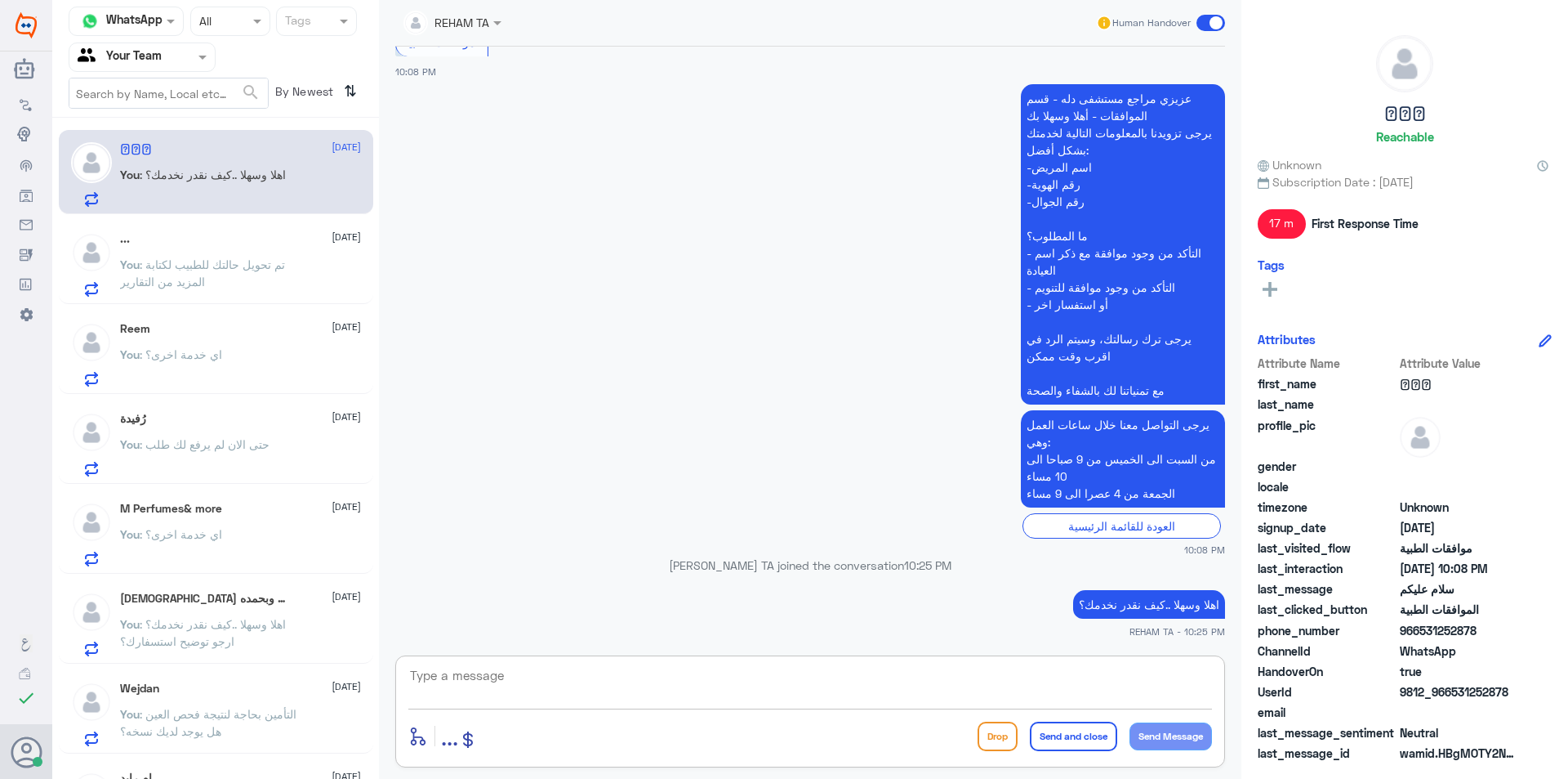
click at [585, 682] on textarea at bounding box center [810, 684] width 804 height 40
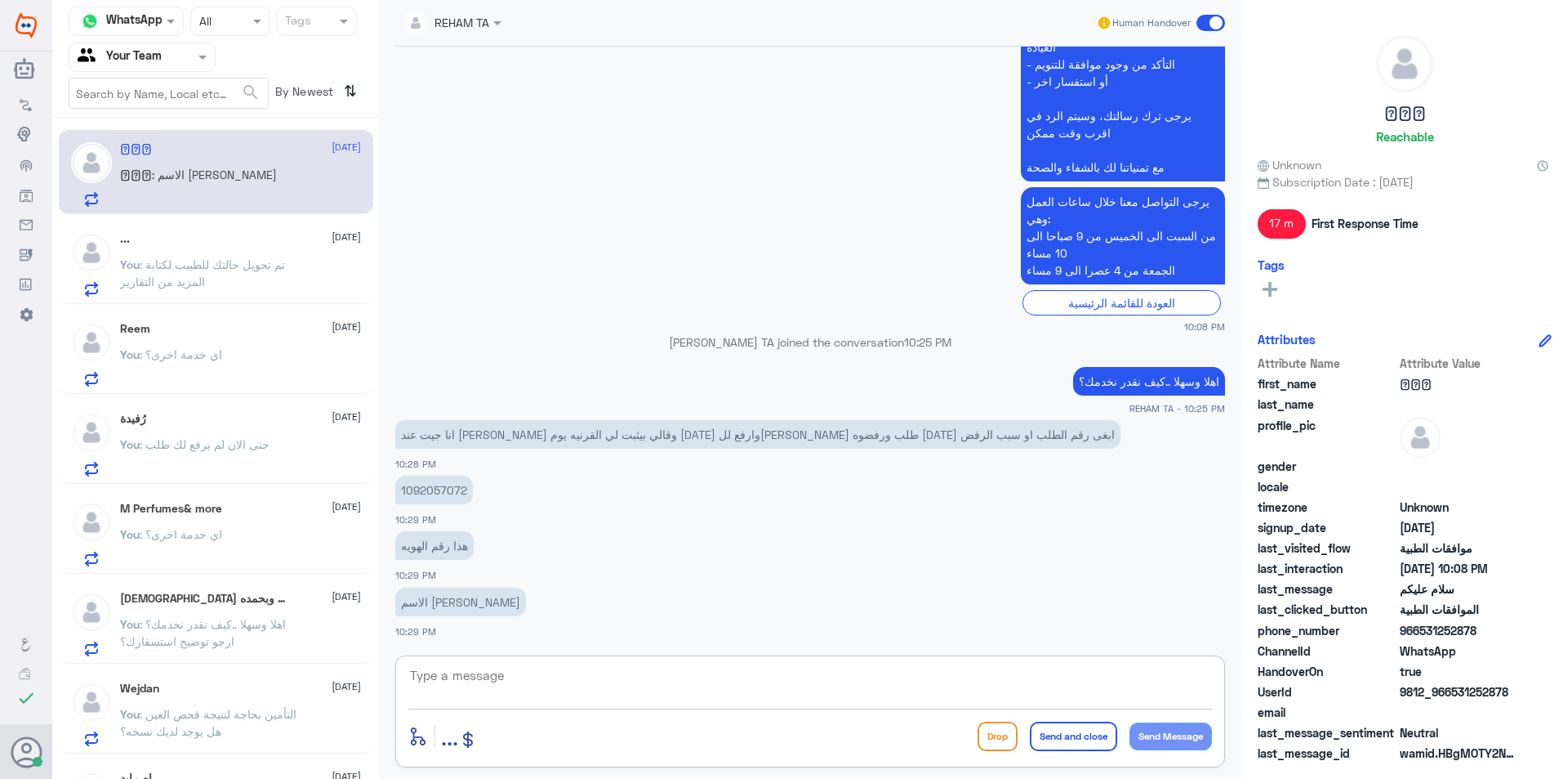
click at [673, 682] on textarea at bounding box center [810, 684] width 804 height 40
click at [444, 488] on p "1092057072" at bounding box center [434, 490] width 78 height 29
copy p "1092057072"
click at [792, 691] on textarea at bounding box center [810, 684] width 804 height 40
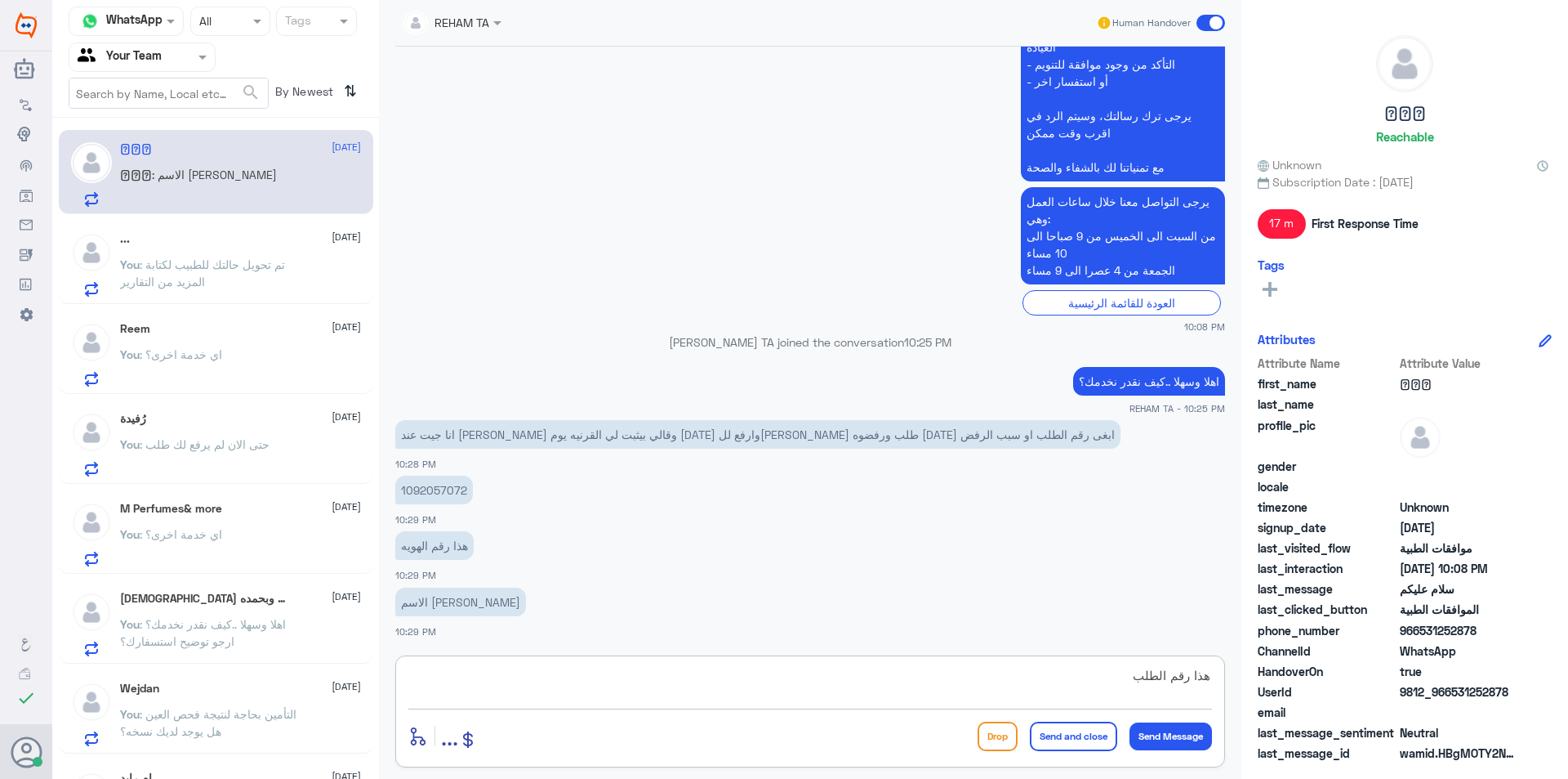
paste textarea "122076289"
type textarea "هذا رقم الطلب 122076289"
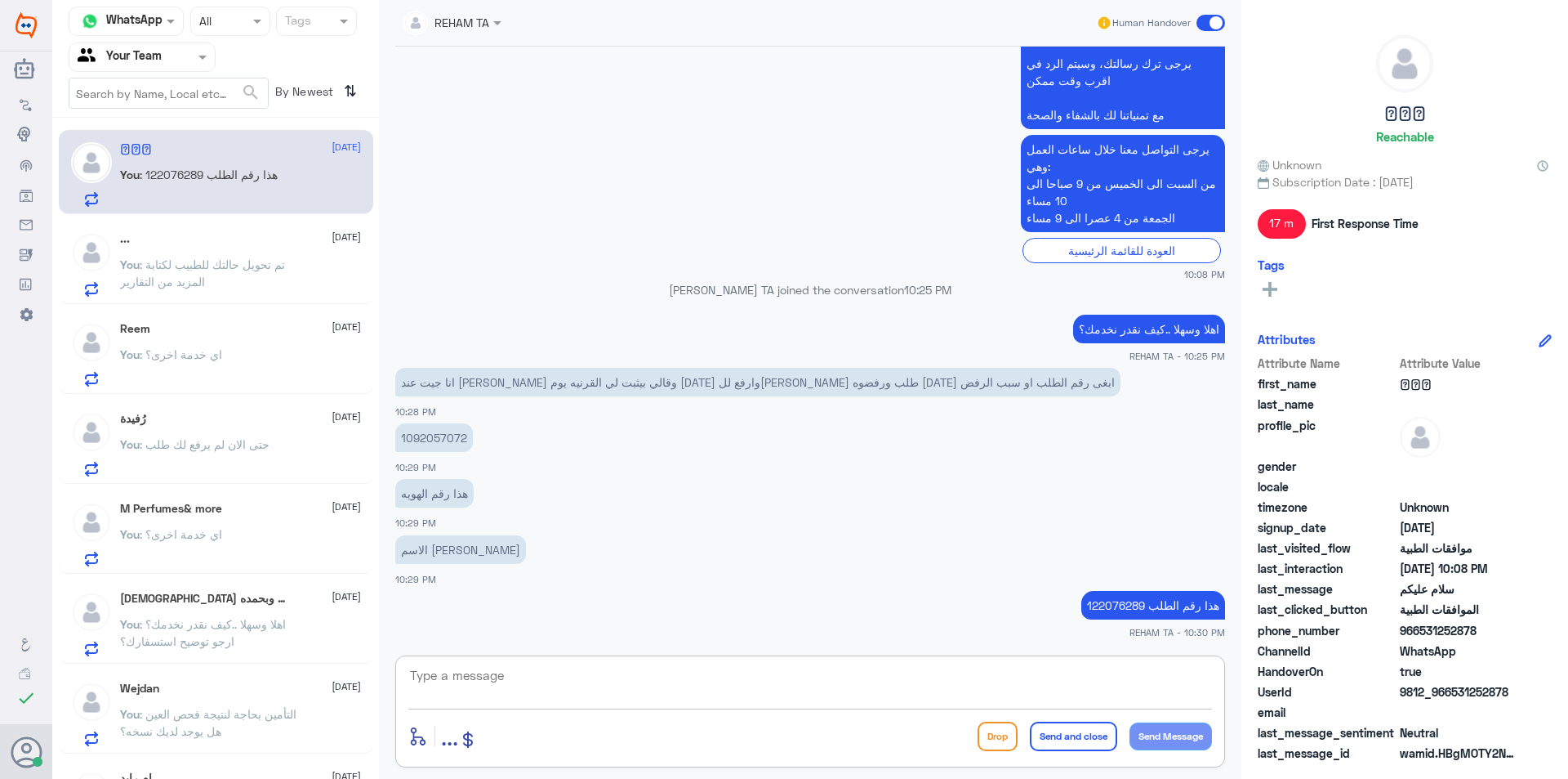
click at [701, 693] on textarea at bounding box center [810, 684] width 804 height 40
type textarea "سبب الرفض لايوجد دواعي طبية بناء على تقرير الطبيب"
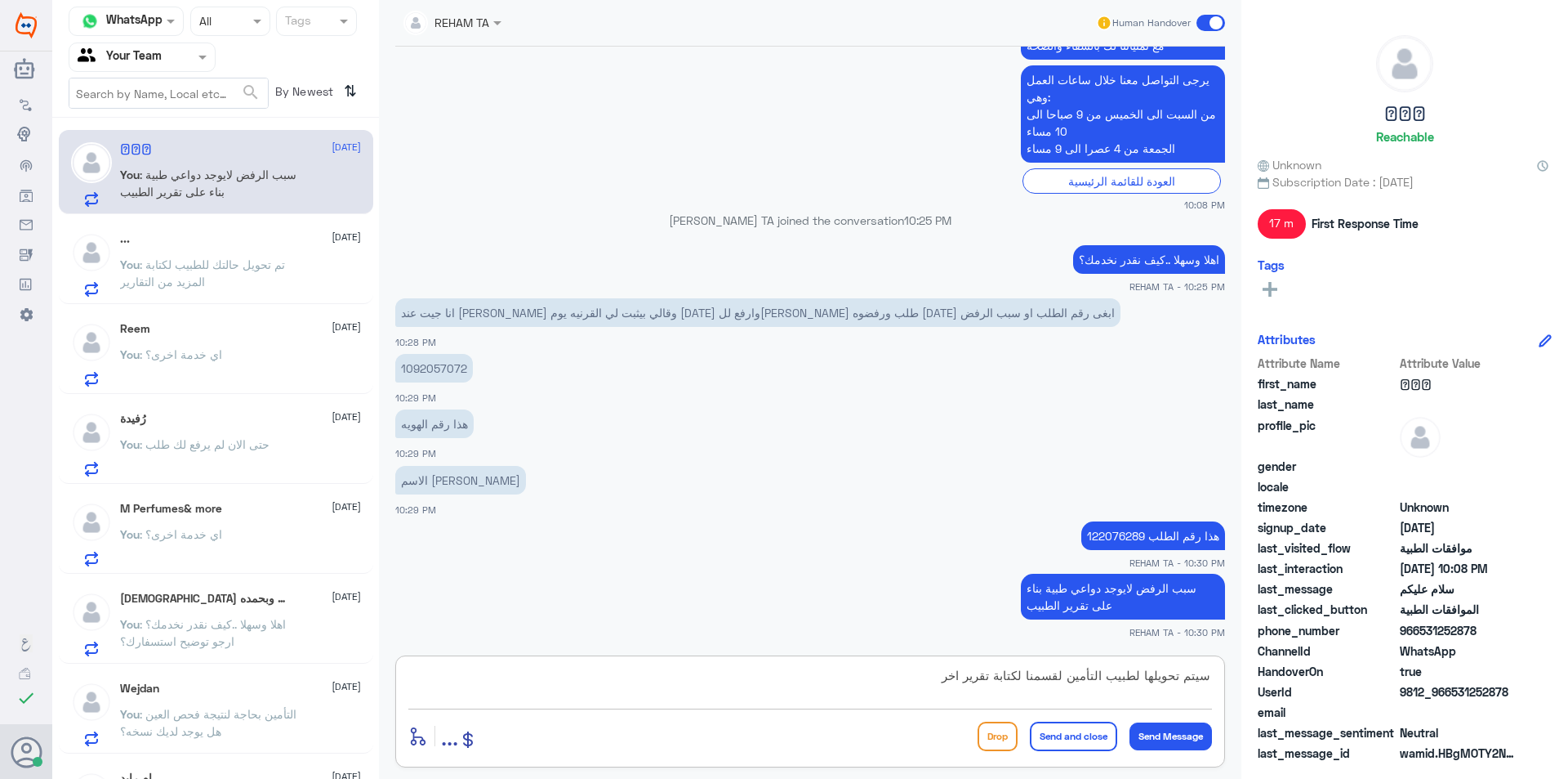
type textarea "سيتم تحويلها لطبيب التأمين لقسمنا لكتابة تقرير اخر"
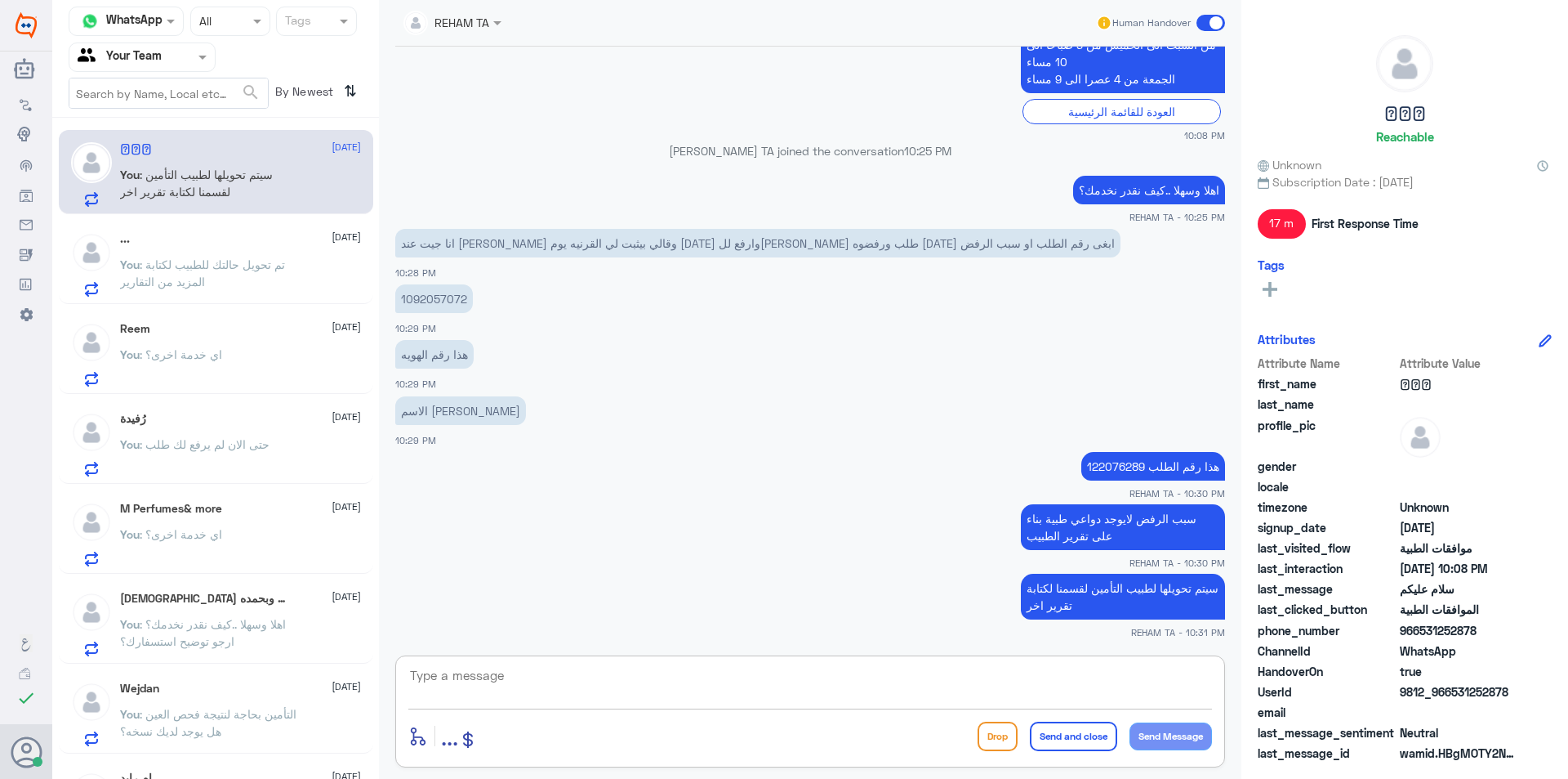
click at [610, 695] on textarea at bounding box center [810, 684] width 804 height 40
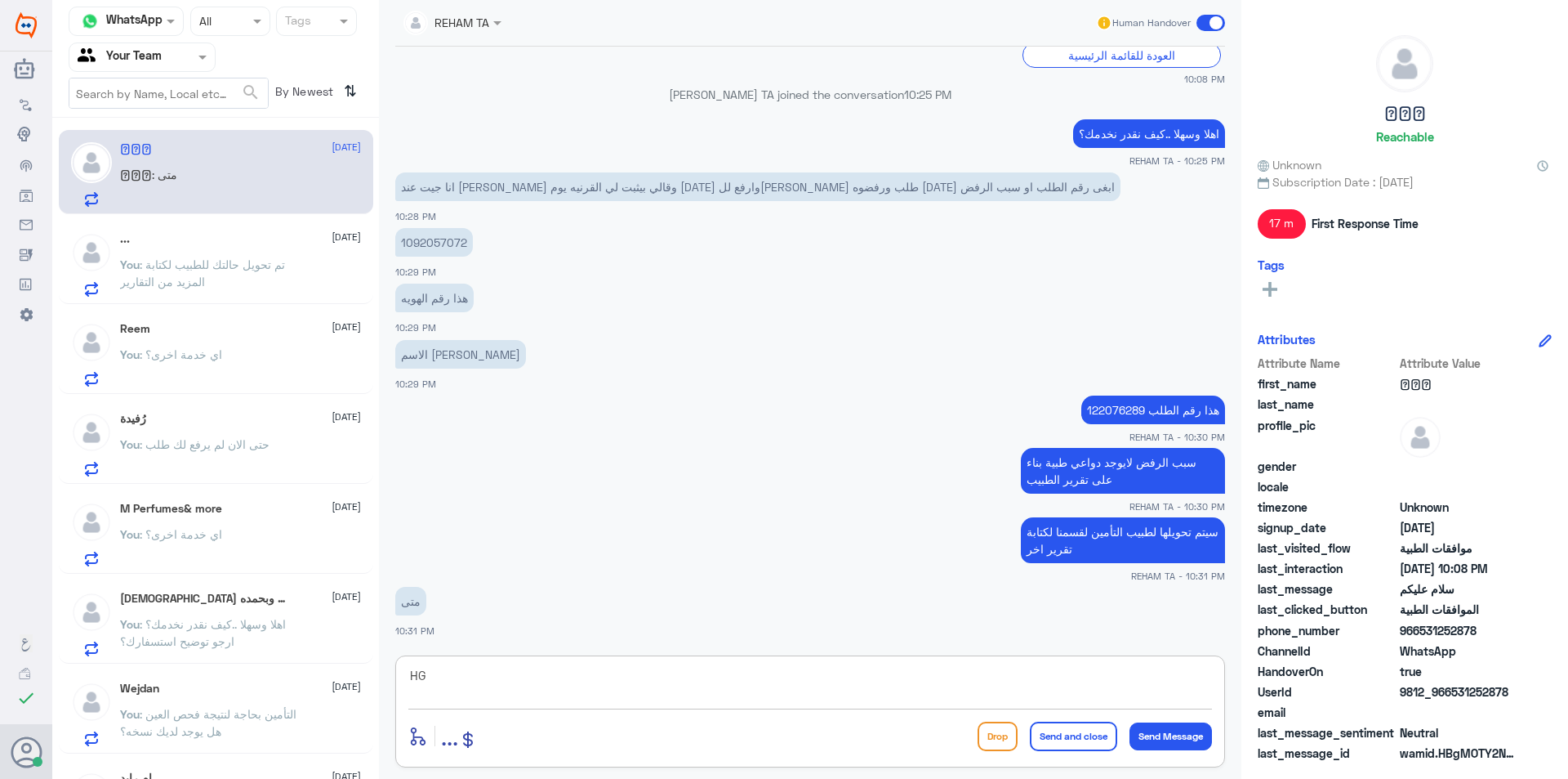
type textarea "H"
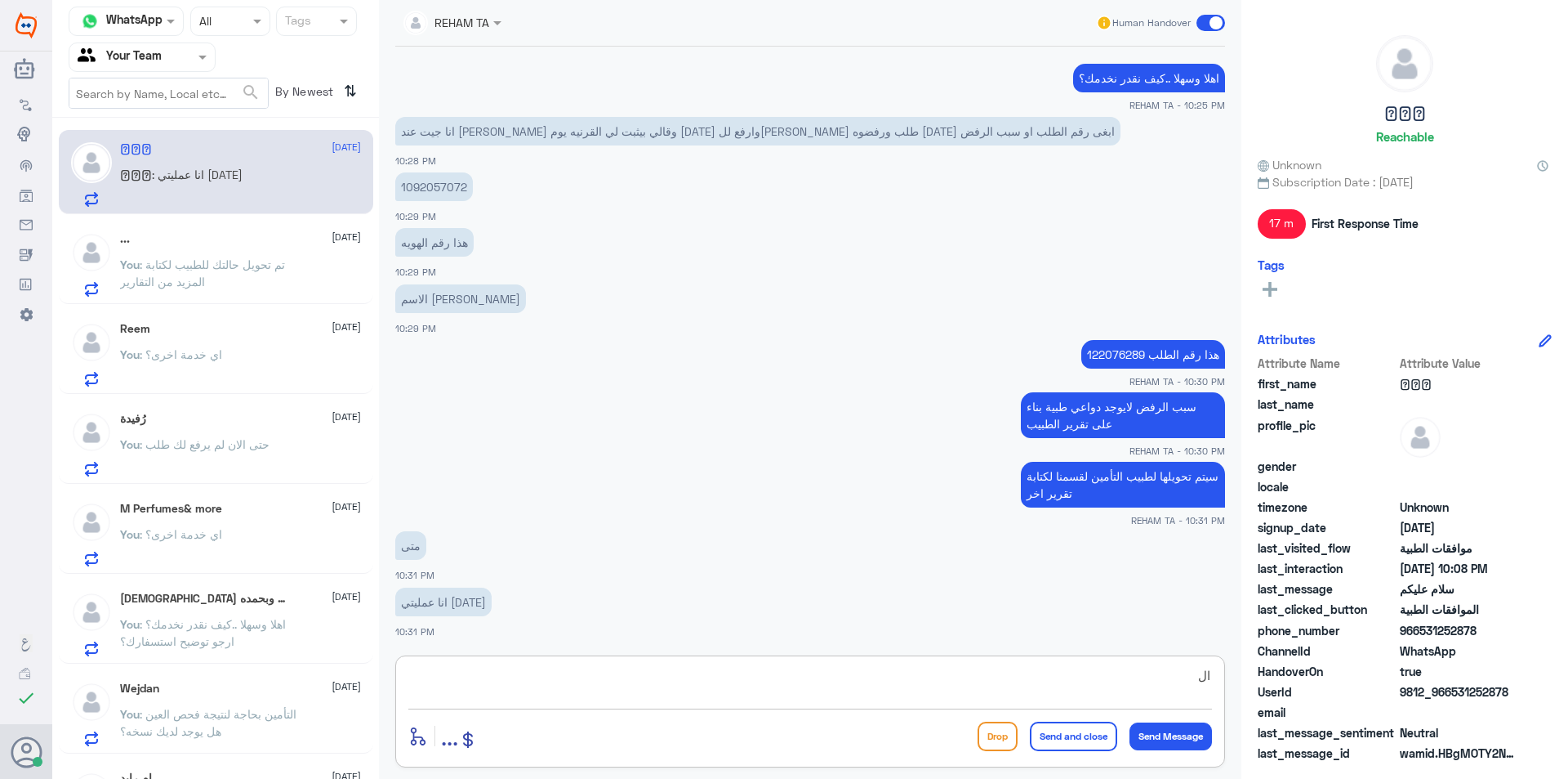
type textarea "ا"
type textarea "تم تحويل الطلب له الان"
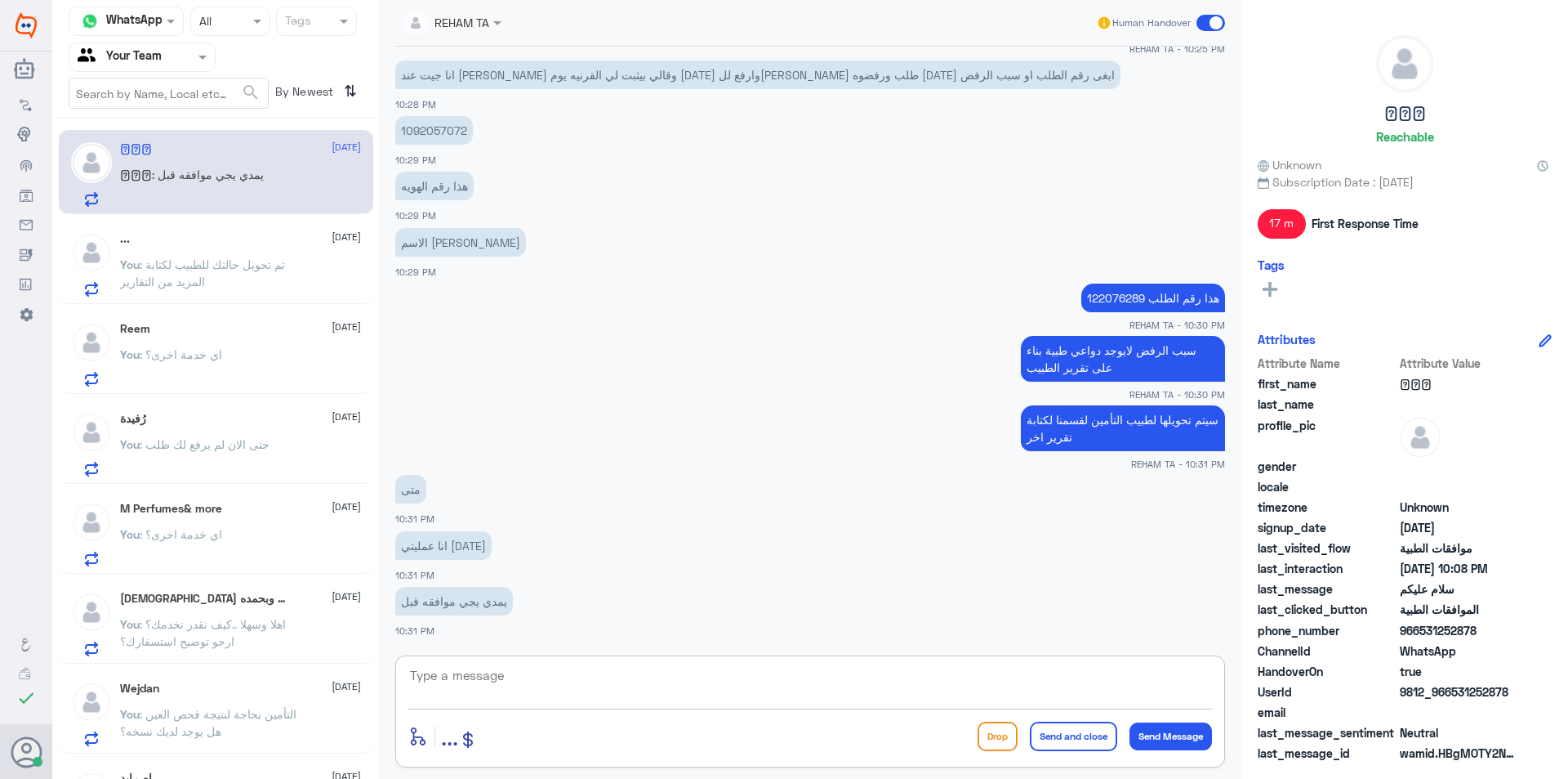
scroll to position [969, 0]
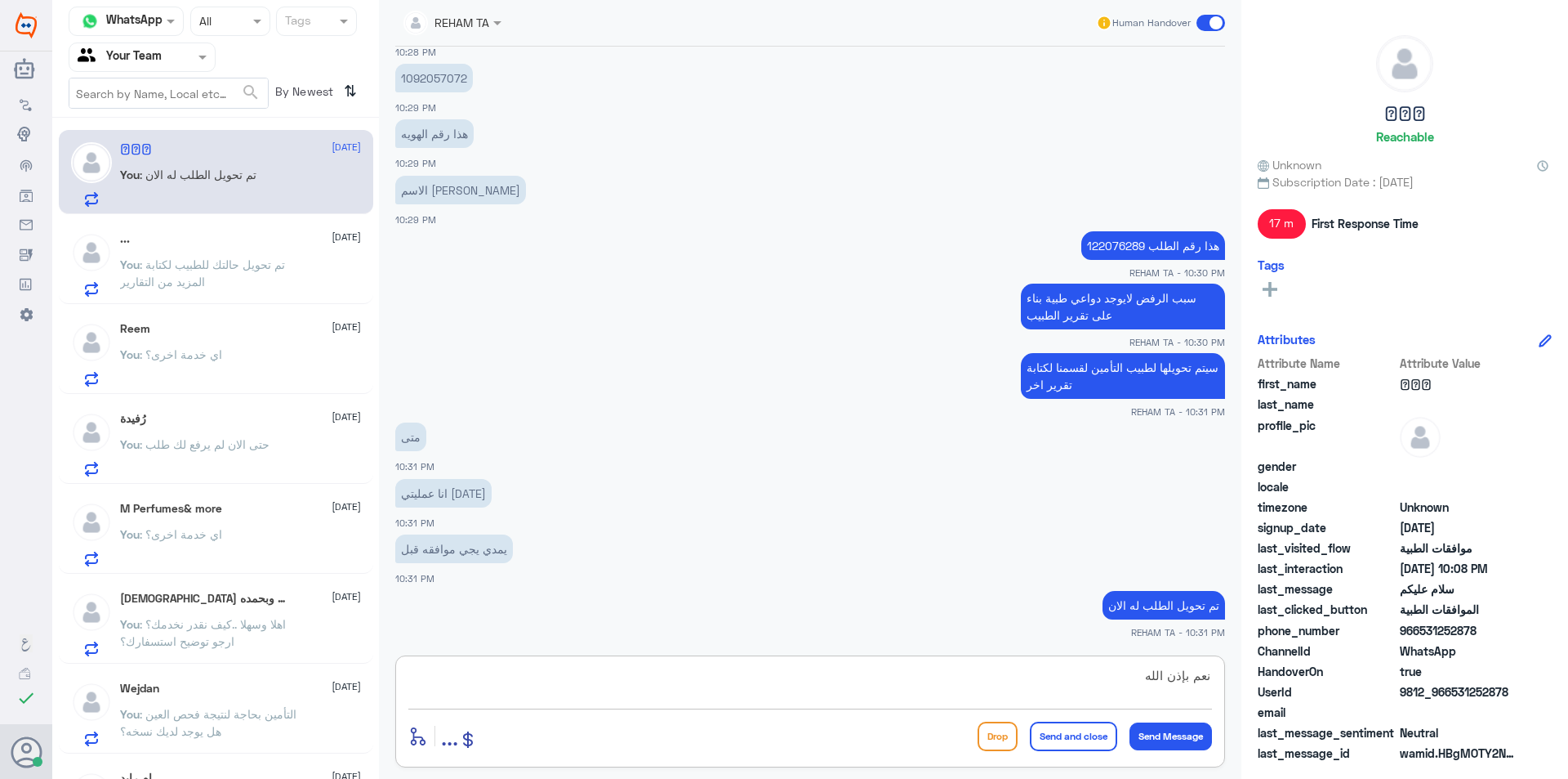
type textarea "نعم بإذن الله"
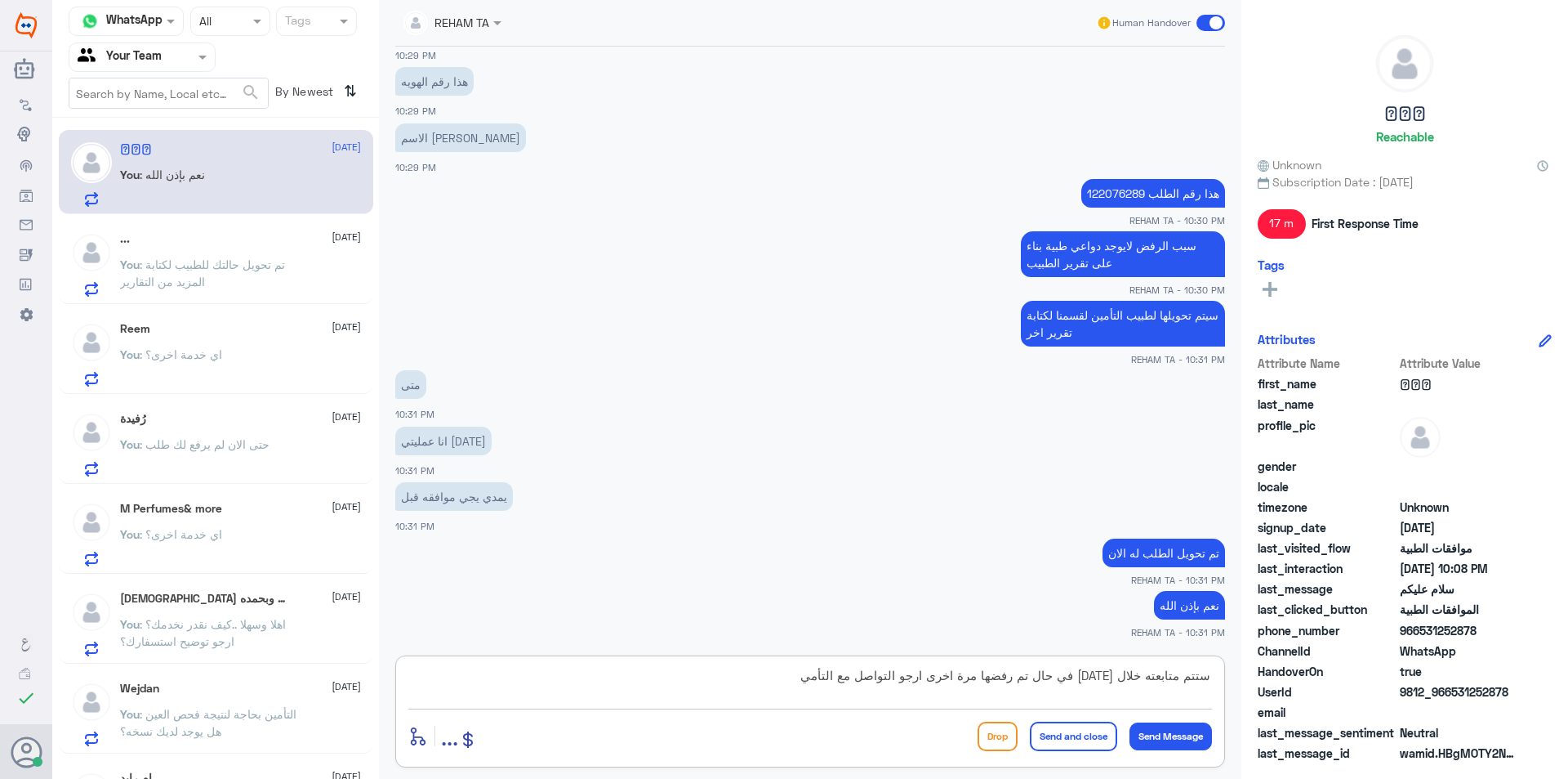
type textarea "ستتم متابعته خلال [DATE] في حال تم رفضها مرة اخرى ارجو التواصل مع التأمين"
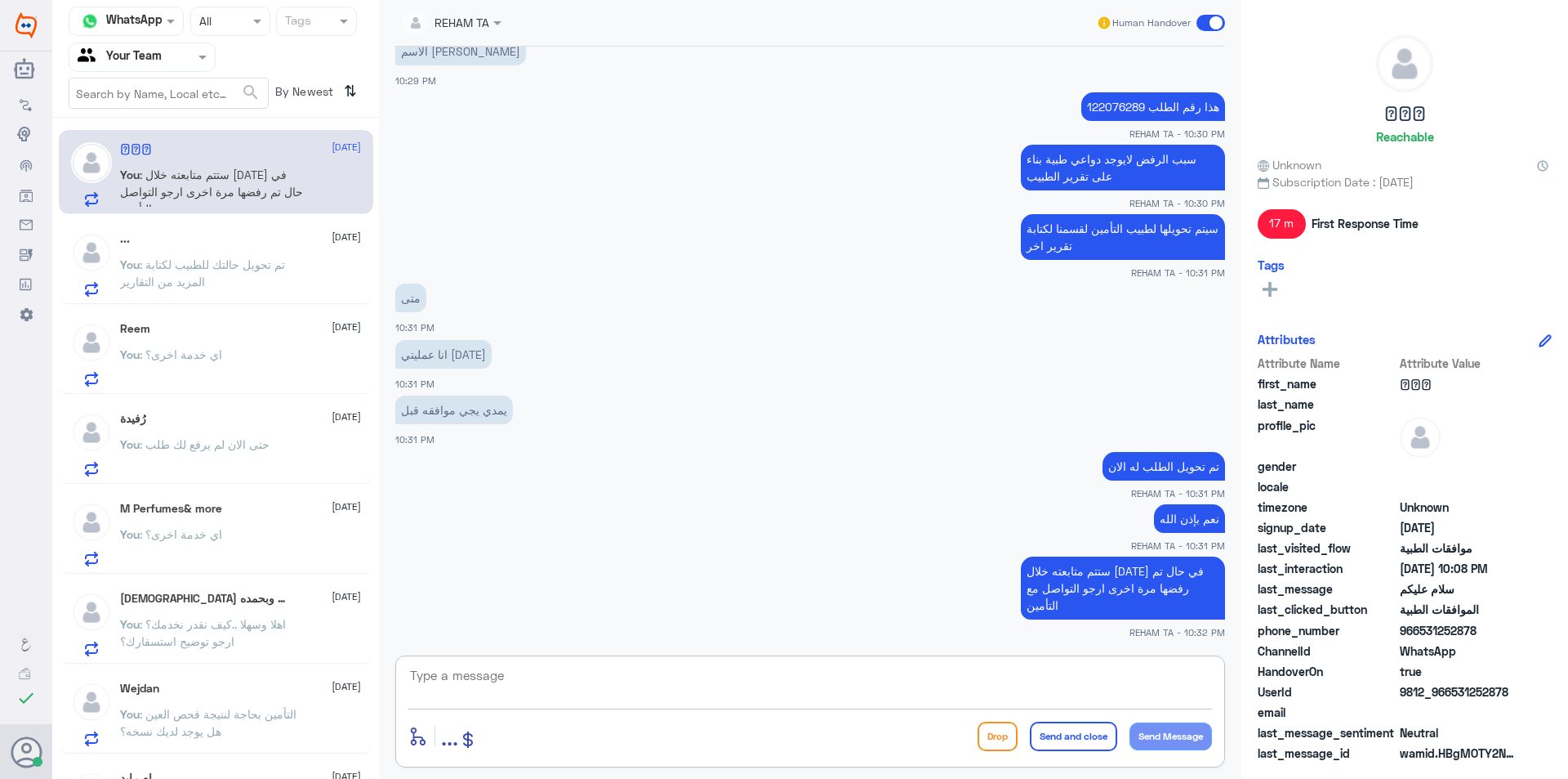
scroll to position [1164, 0]
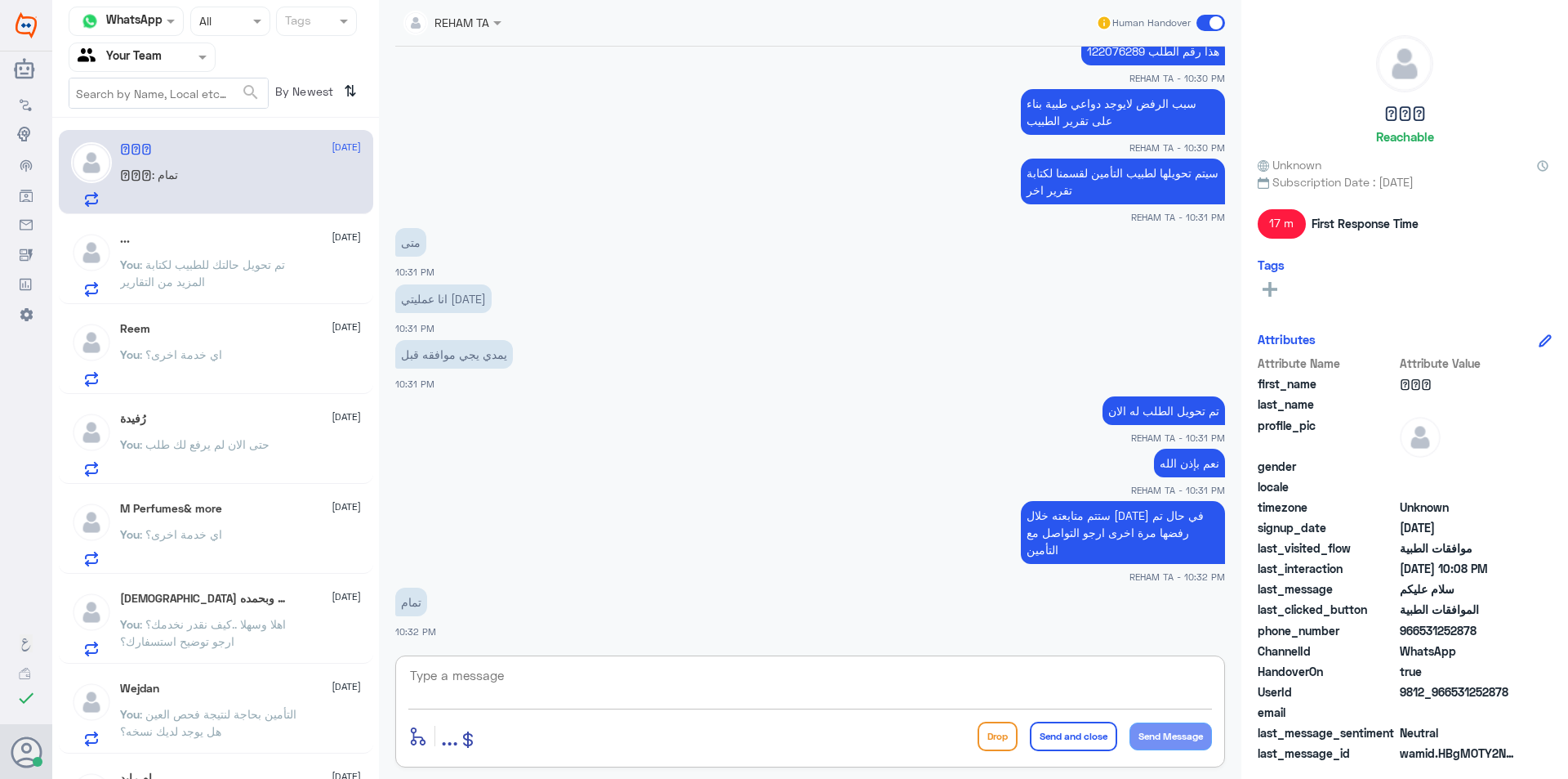
click at [575, 676] on textarea at bounding box center [810, 684] width 804 height 40
type textarea "اي خدمة اخرى؟"
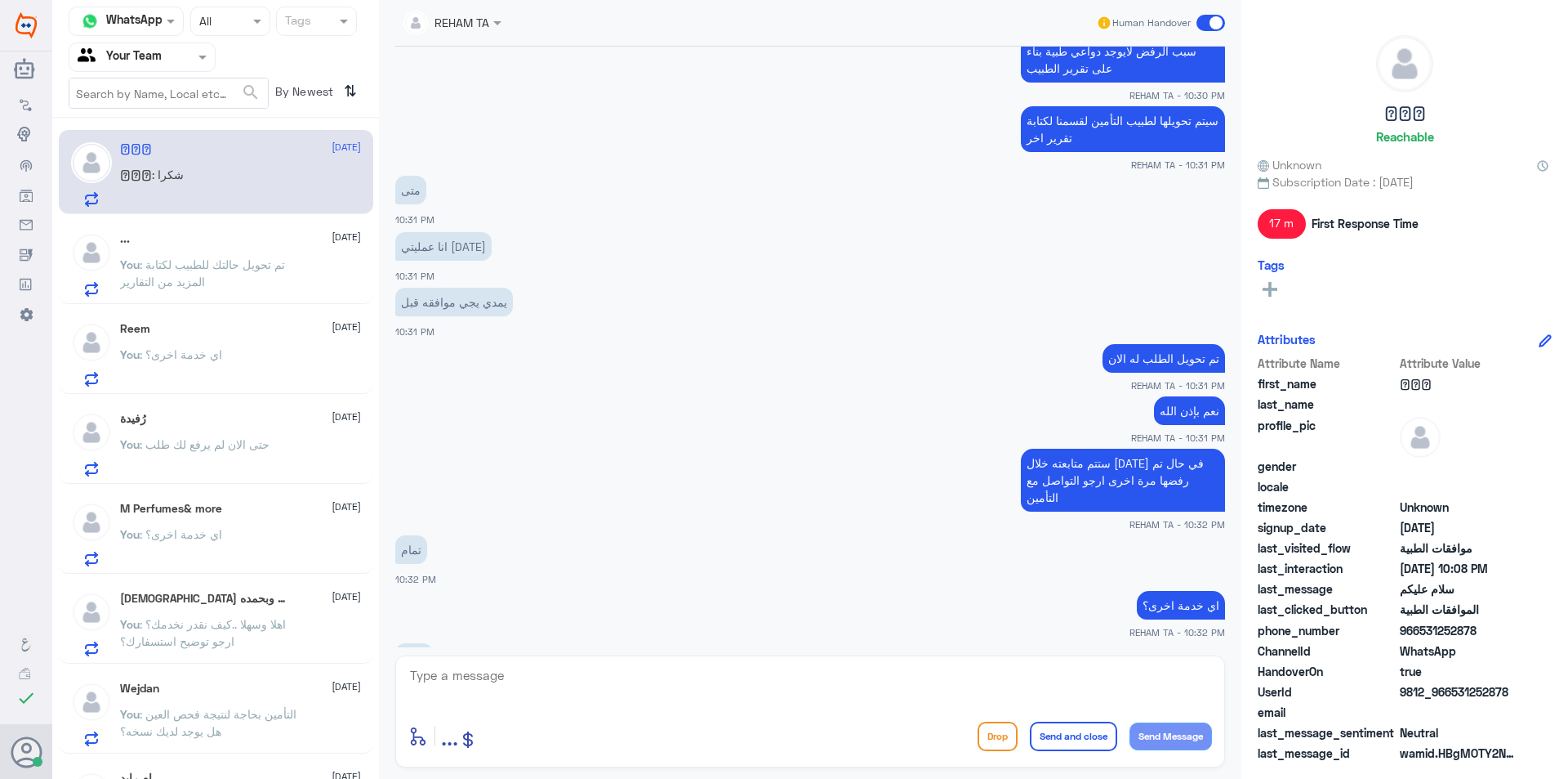
scroll to position [1273, 0]
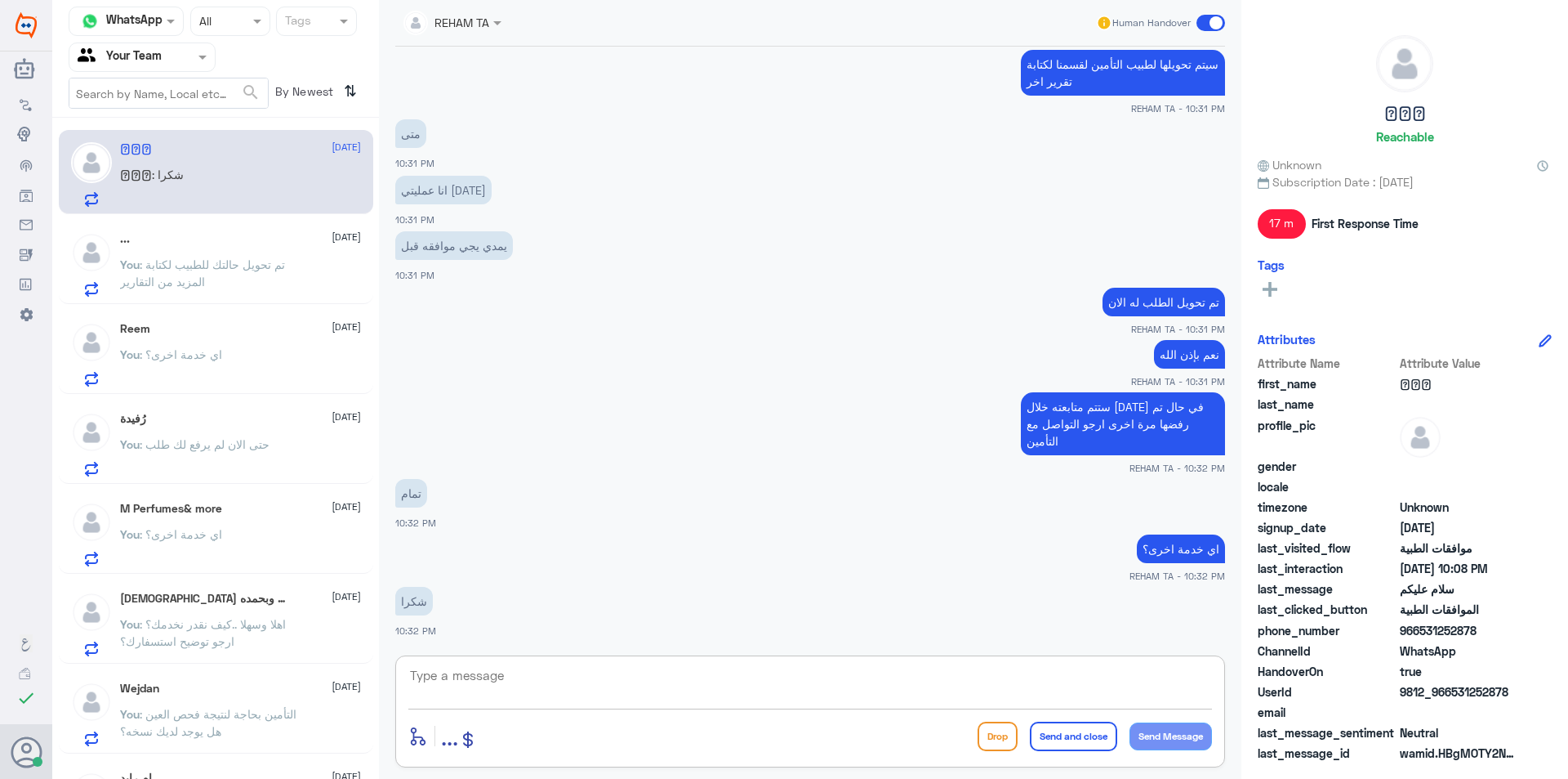
click at [578, 682] on textarea at bounding box center [810, 684] width 804 height 40
type textarea "العفو..قدامكم العافية"
click at [1074, 743] on button "Send and close" at bounding box center [1074, 736] width 87 height 29
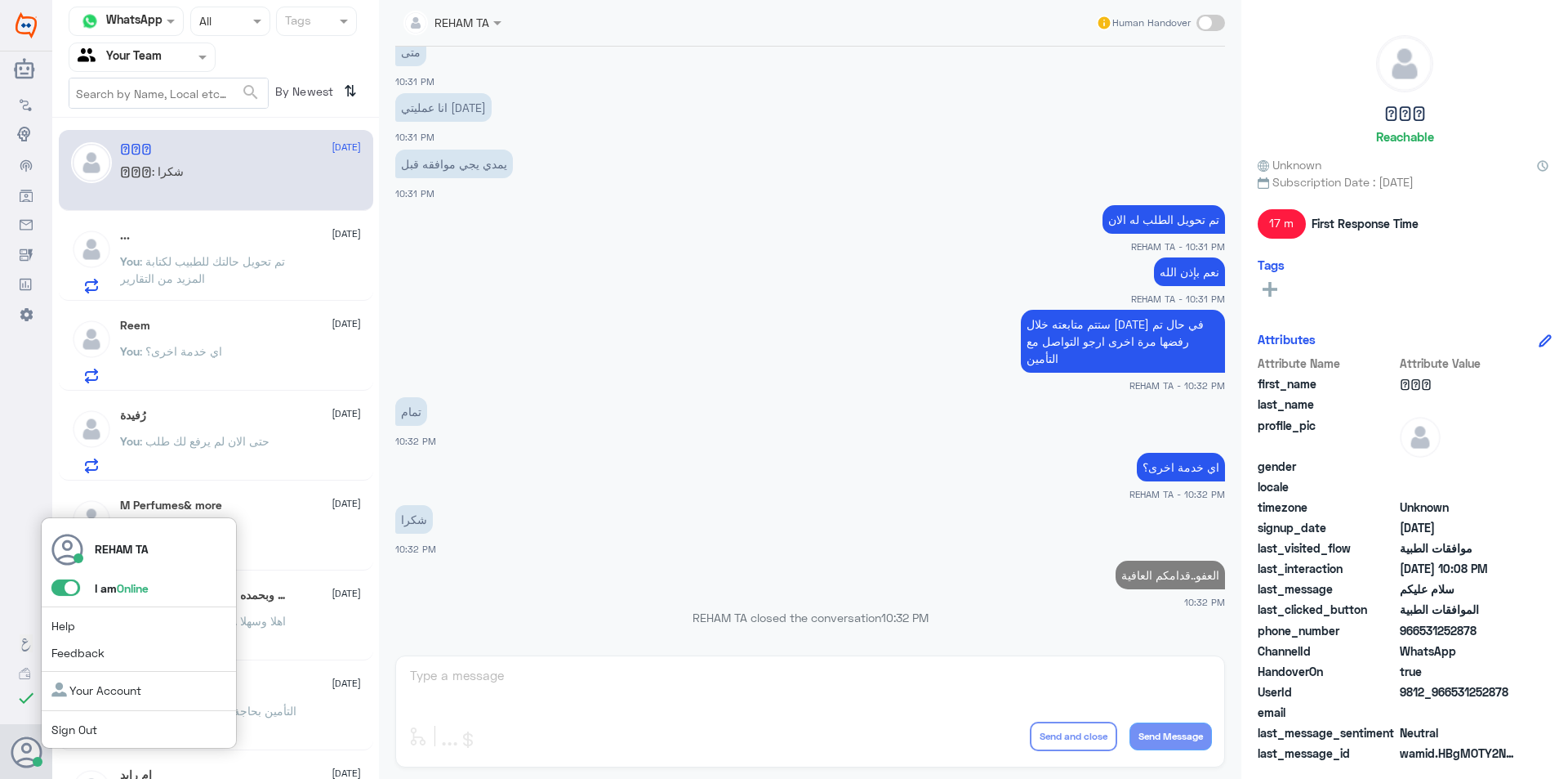
click at [65, 590] on span at bounding box center [66, 587] width 29 height 16
click at [0, 0] on input "checkbox" at bounding box center [0, 0] width 0 height 0
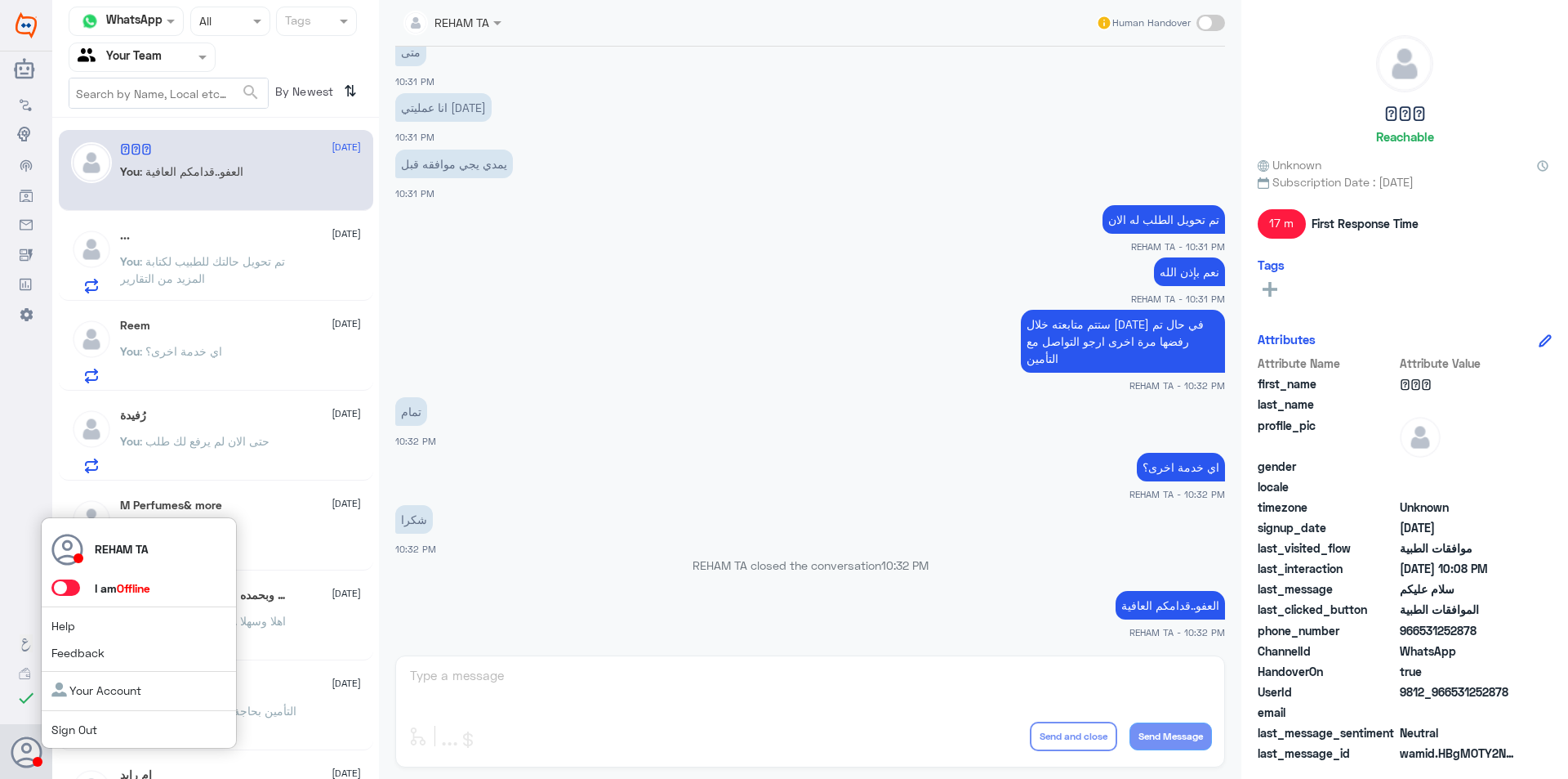
click at [89, 727] on link "Sign Out" at bounding box center [74, 729] width 45 height 14
